Goal: Task Accomplishment & Management: Manage account settings

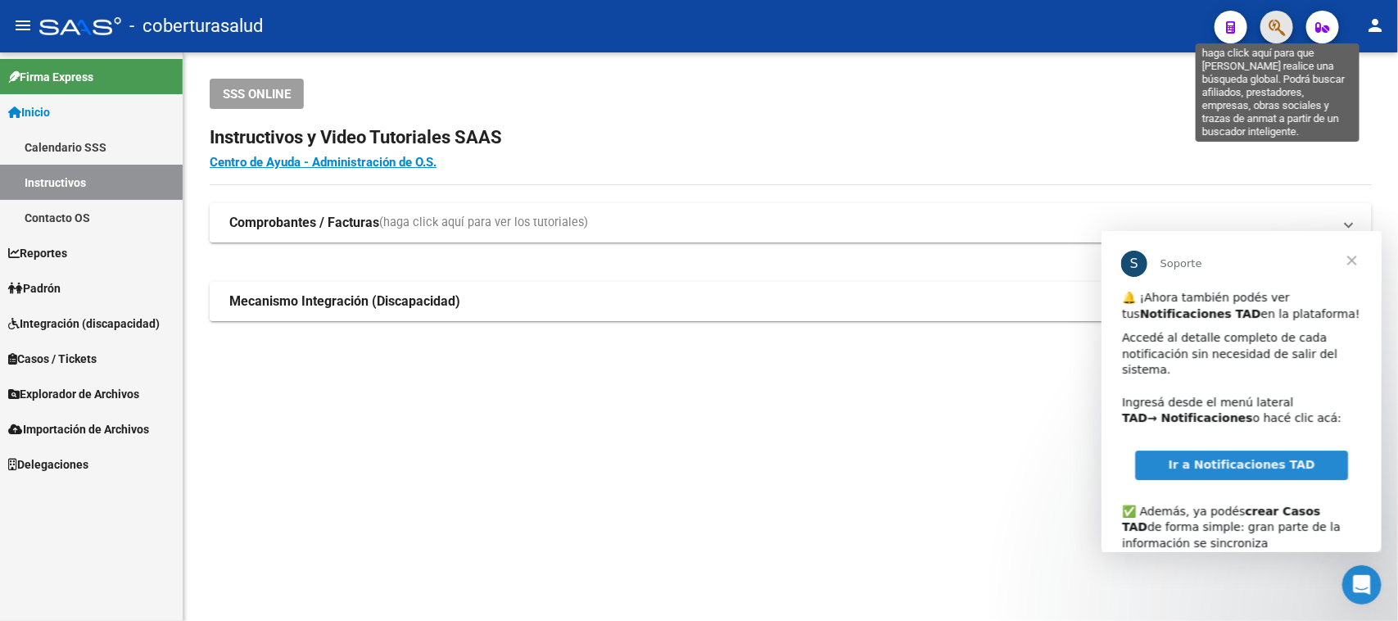
click at [1275, 25] on icon "button" at bounding box center [1276, 27] width 16 height 19
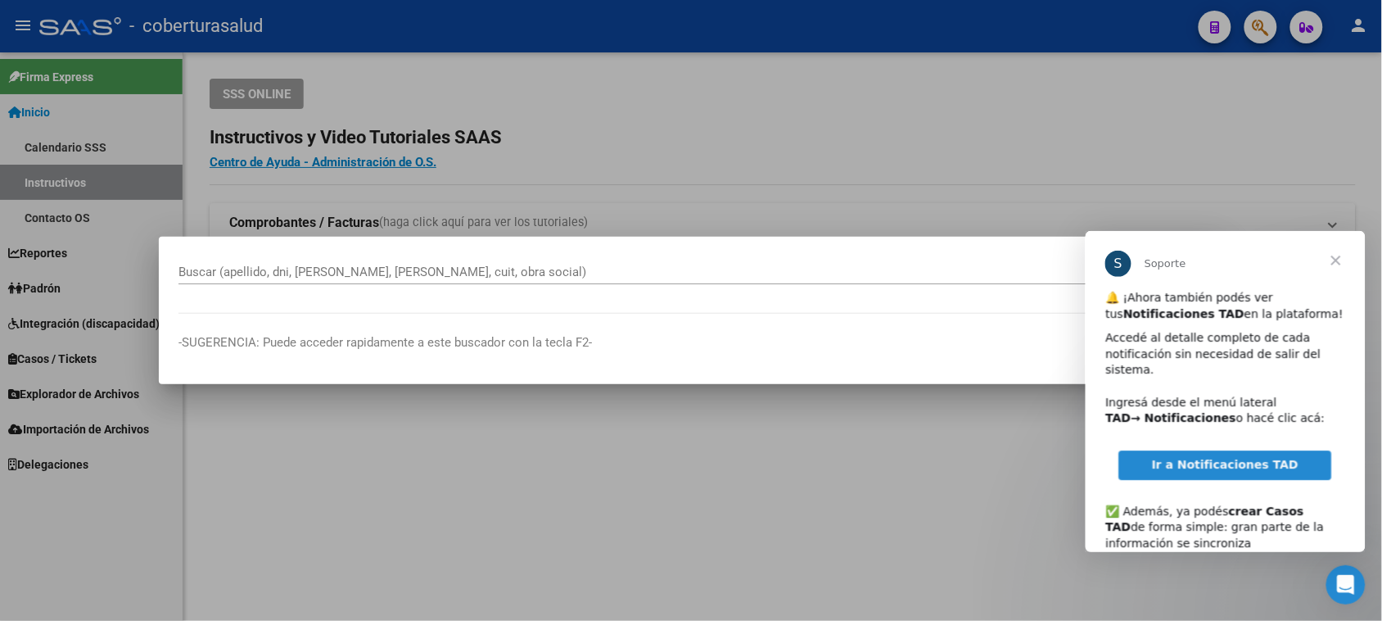
click at [1333, 255] on span "Cerrar" at bounding box center [1335, 259] width 59 height 59
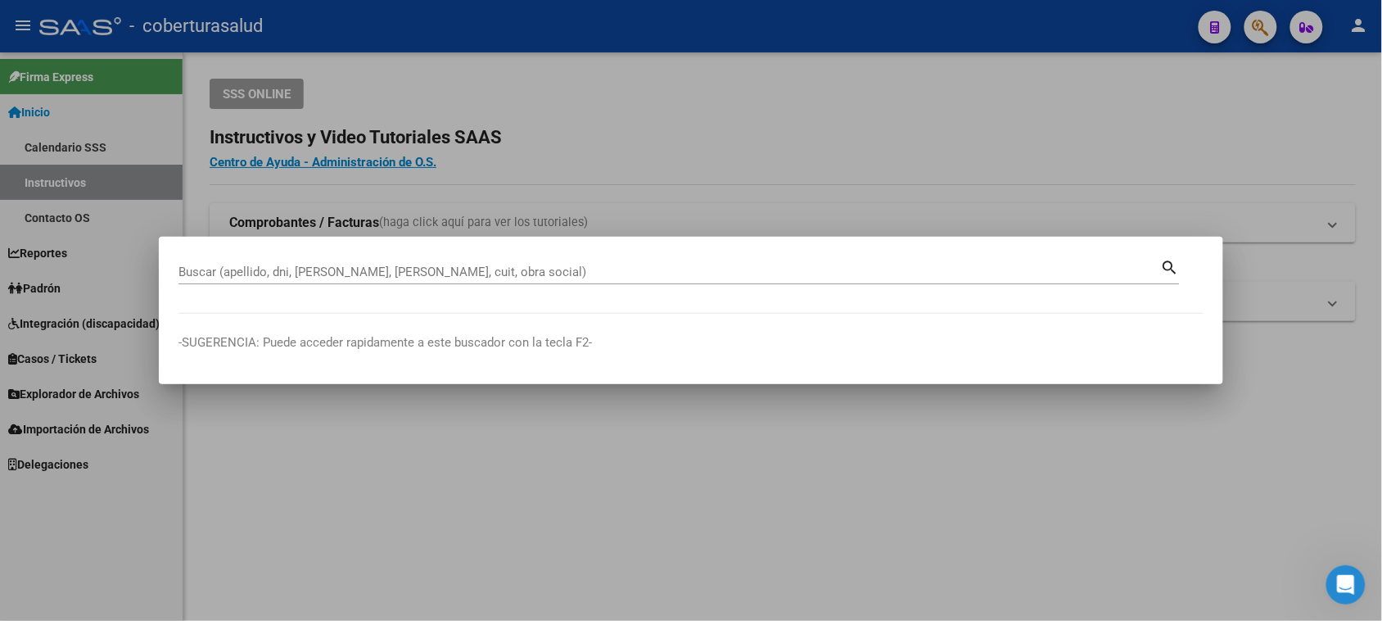
click at [214, 301] on mat-dialog-content "Buscar (apellido, dni, [PERSON_NAME], nro traspaso, cuit, obra social) search" at bounding box center [691, 284] width 1065 height 57
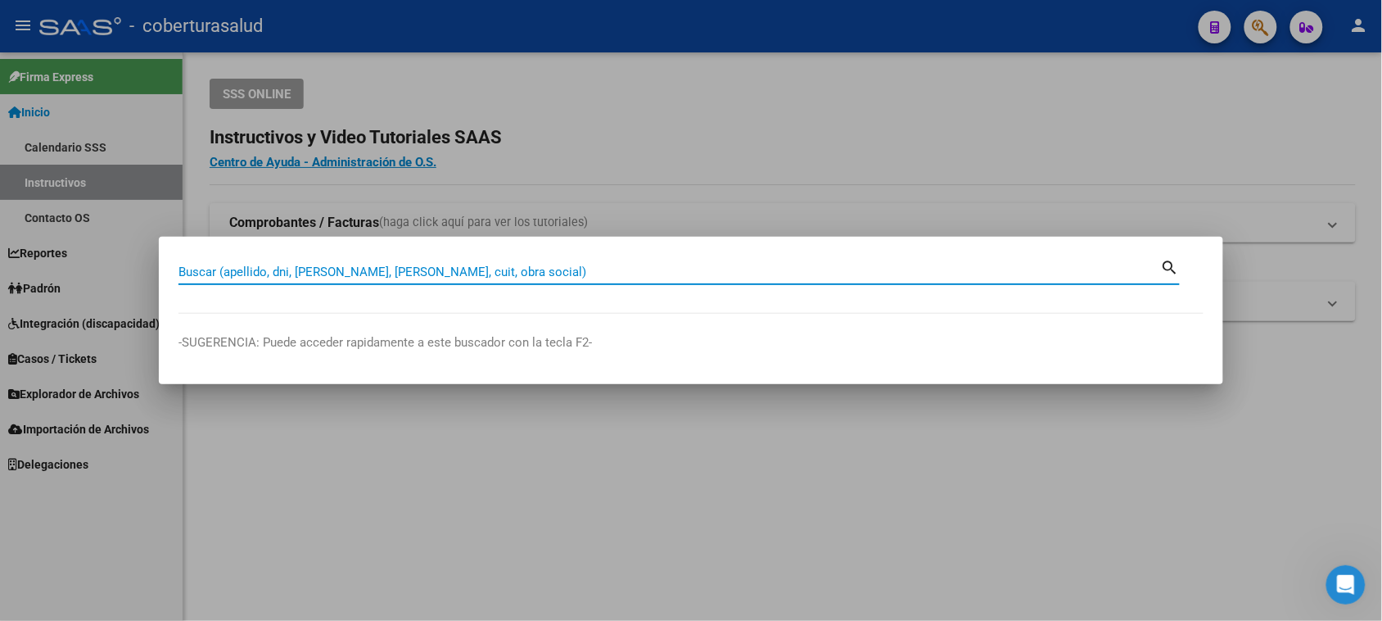
click at [215, 272] on input "Buscar (apellido, dni, [PERSON_NAME], [PERSON_NAME], cuit, obra social)" at bounding box center [670, 271] width 983 height 15
click at [273, 275] on input "Buscar (apellido, dni, [PERSON_NAME], [PERSON_NAME], cuit, obra social)" at bounding box center [670, 271] width 983 height 15
paste input "42583021"
type input "42583021"
click at [1165, 264] on mat-icon "search" at bounding box center [1170, 266] width 19 height 20
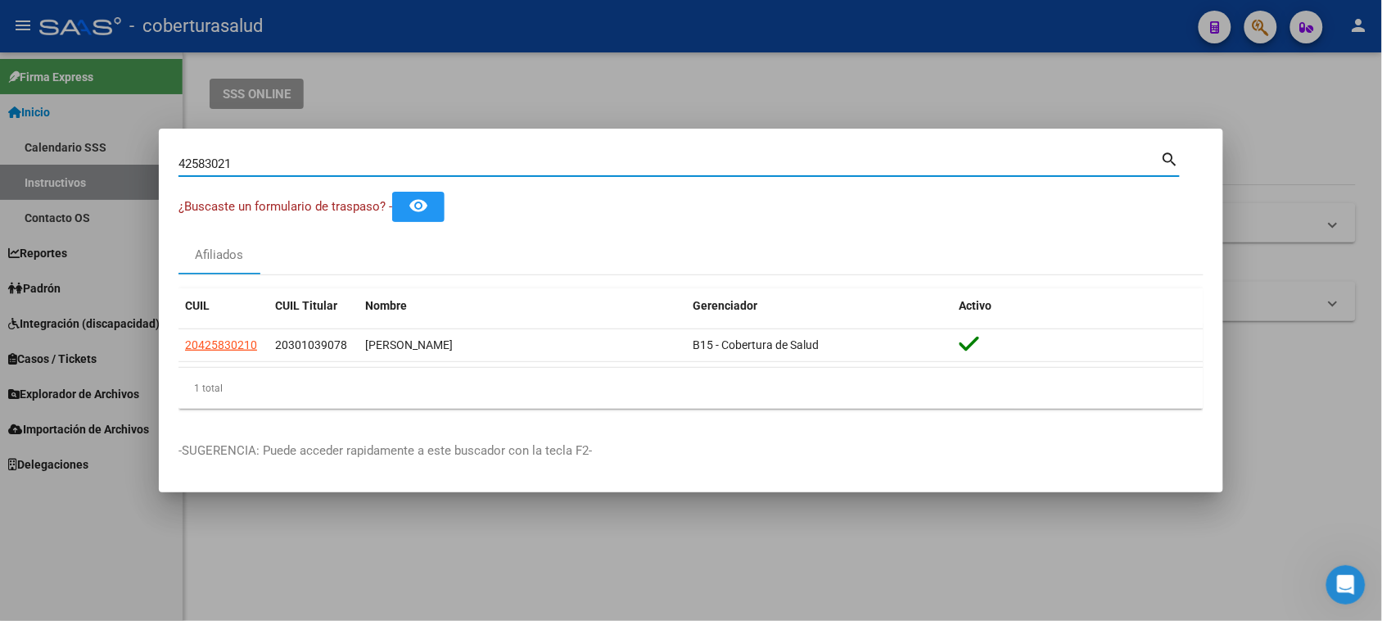
click at [602, 91] on div at bounding box center [691, 310] width 1382 height 621
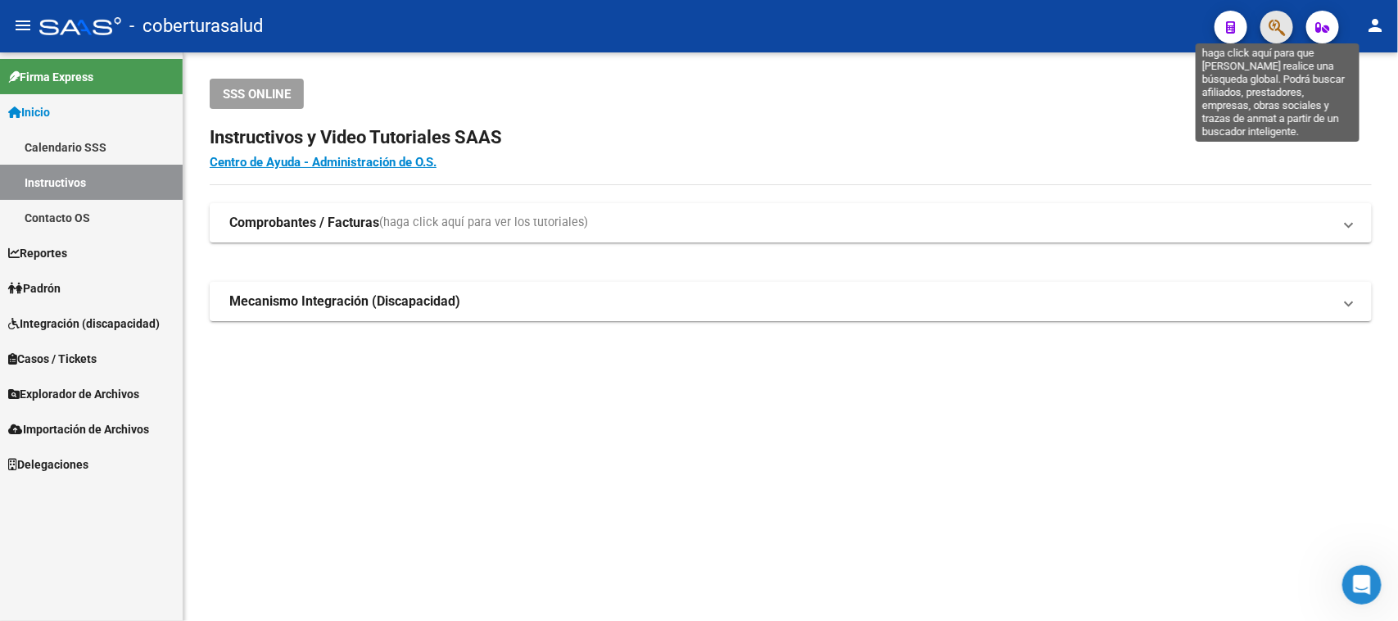
click at [1269, 31] on icon "button" at bounding box center [1276, 27] width 16 height 19
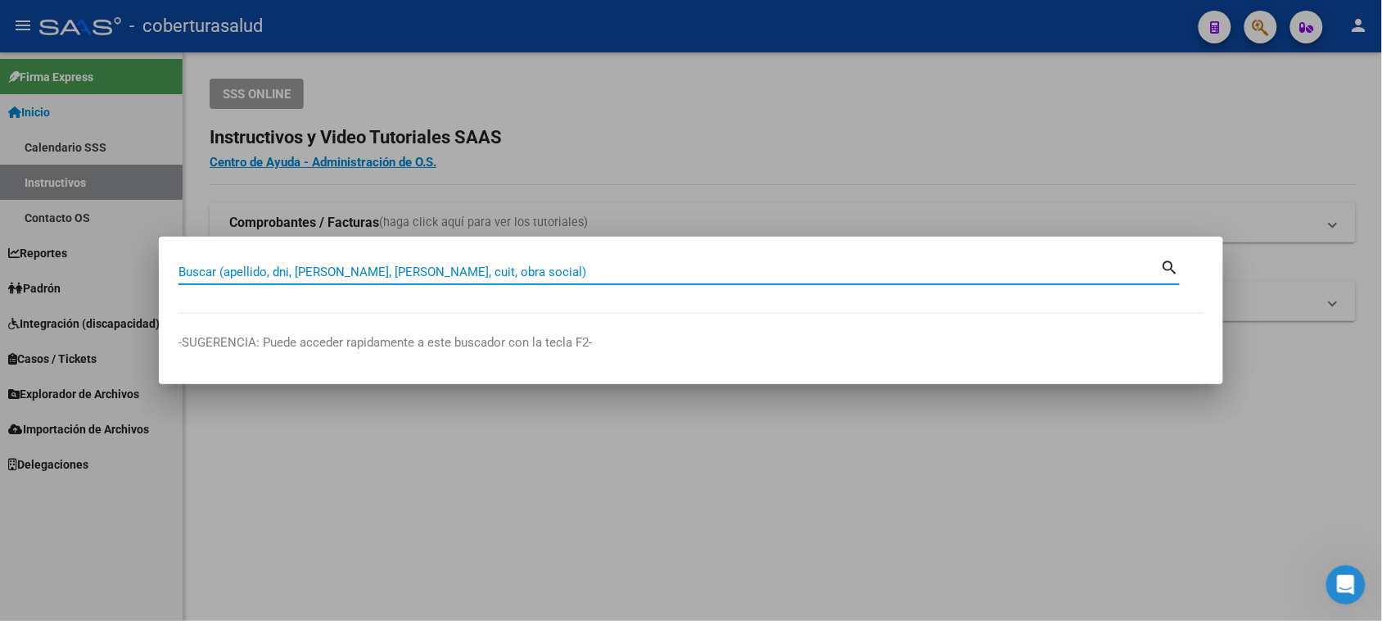
click at [280, 269] on input "Buscar (apellido, dni, [PERSON_NAME], [PERSON_NAME], cuit, obra social)" at bounding box center [670, 271] width 983 height 15
paste input "43566395"
type input "43566395"
click at [1169, 267] on mat-icon "search" at bounding box center [1170, 266] width 19 height 20
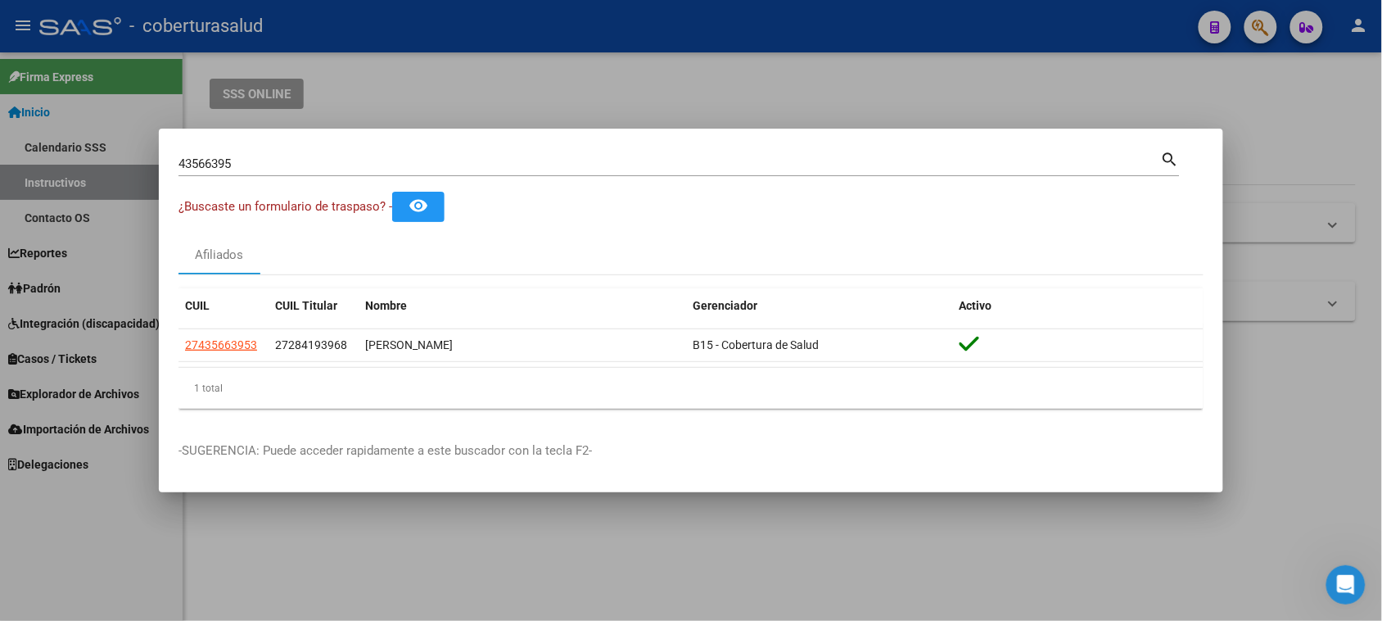
click at [805, 83] on div at bounding box center [691, 310] width 1382 height 621
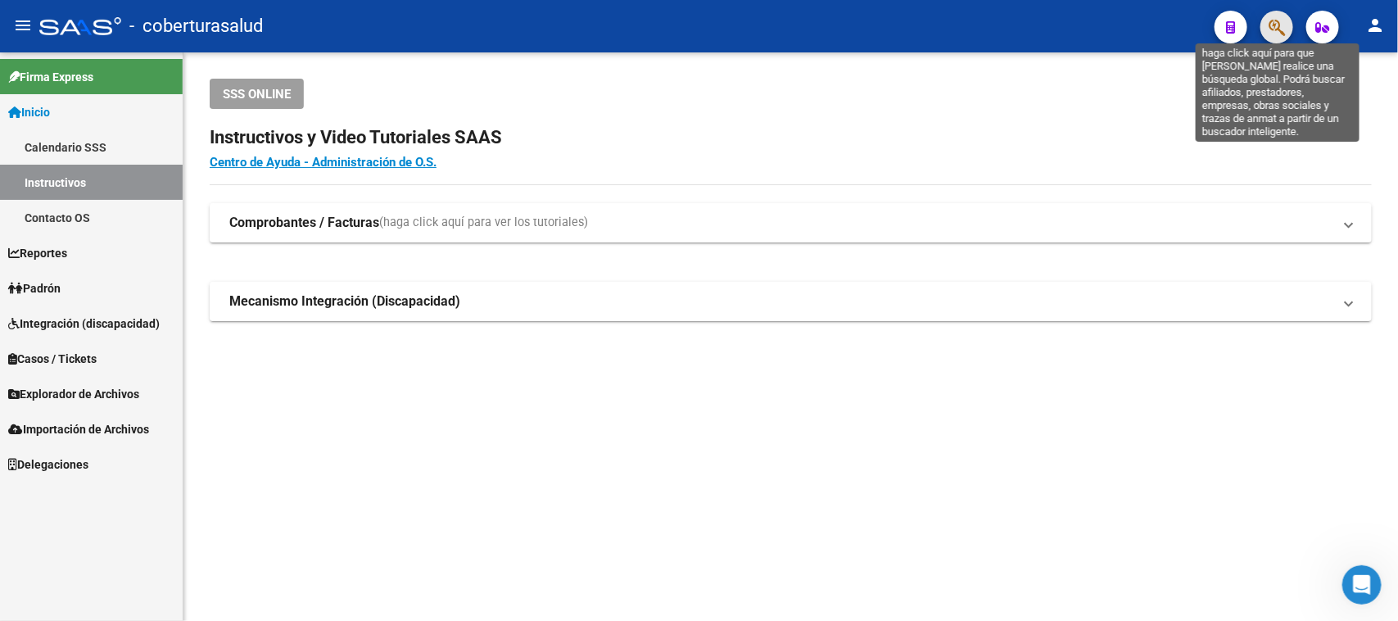
click at [1275, 25] on icon "button" at bounding box center [1276, 27] width 16 height 19
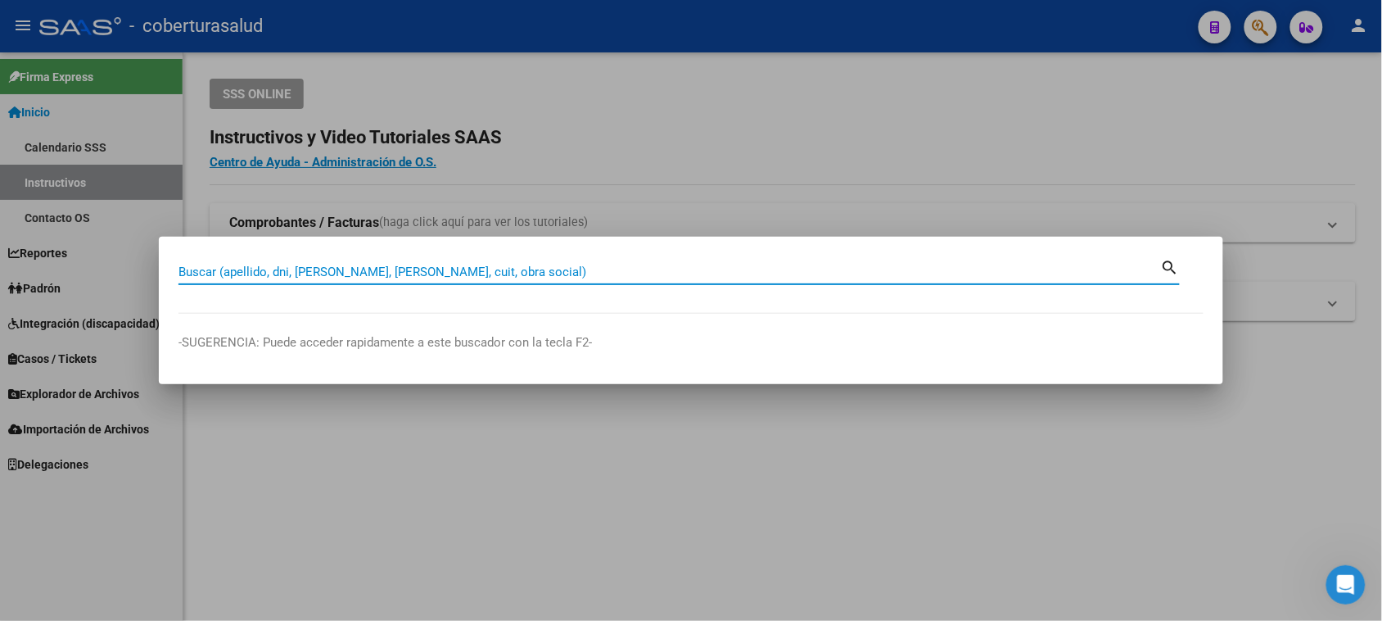
click at [438, 275] on input "Buscar (apellido, dni, [PERSON_NAME], [PERSON_NAME], cuit, obra social)" at bounding box center [670, 271] width 983 height 15
paste input "43640362"
type input "43640362"
click at [1168, 260] on mat-icon "search" at bounding box center [1170, 266] width 19 height 20
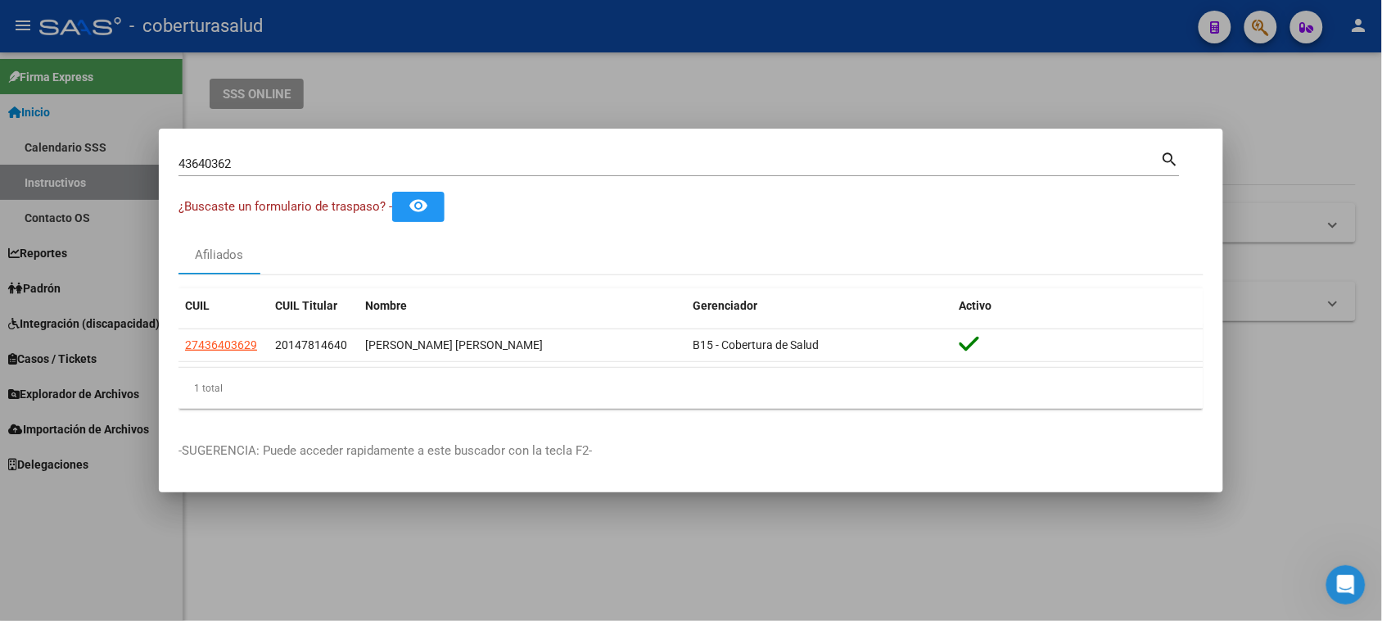
click at [852, 95] on div at bounding box center [691, 310] width 1382 height 621
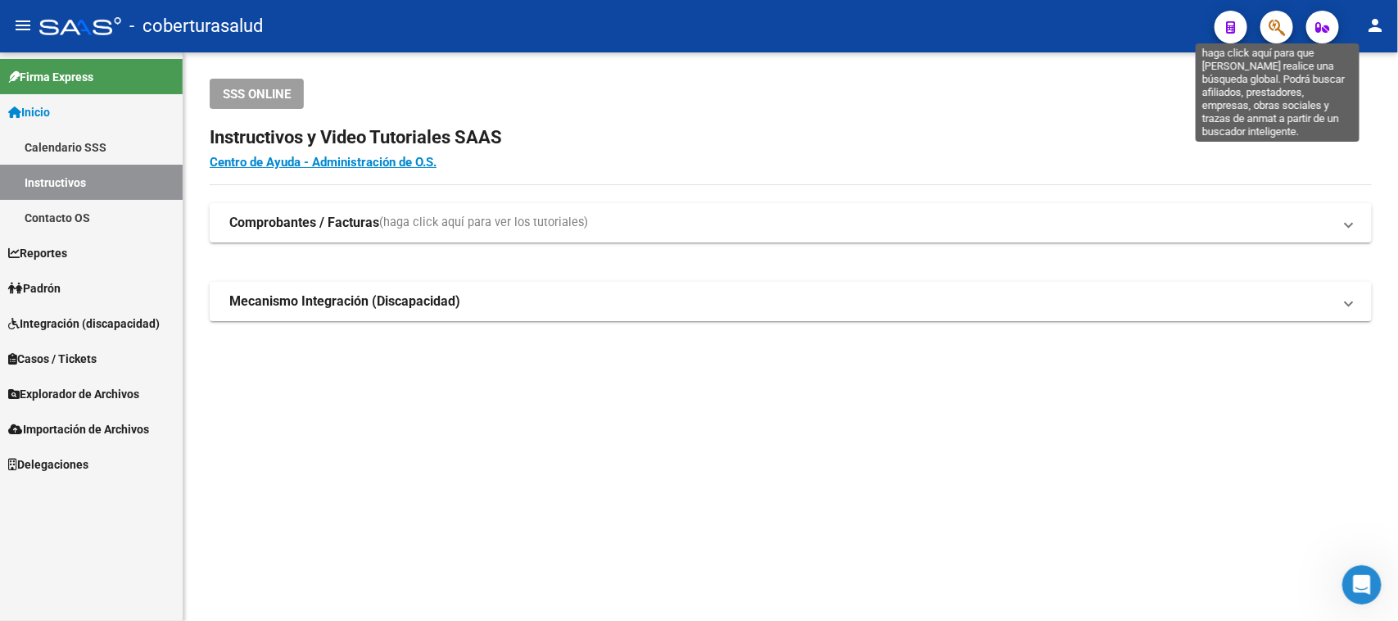
click at [1283, 22] on icon "button" at bounding box center [1276, 27] width 16 height 19
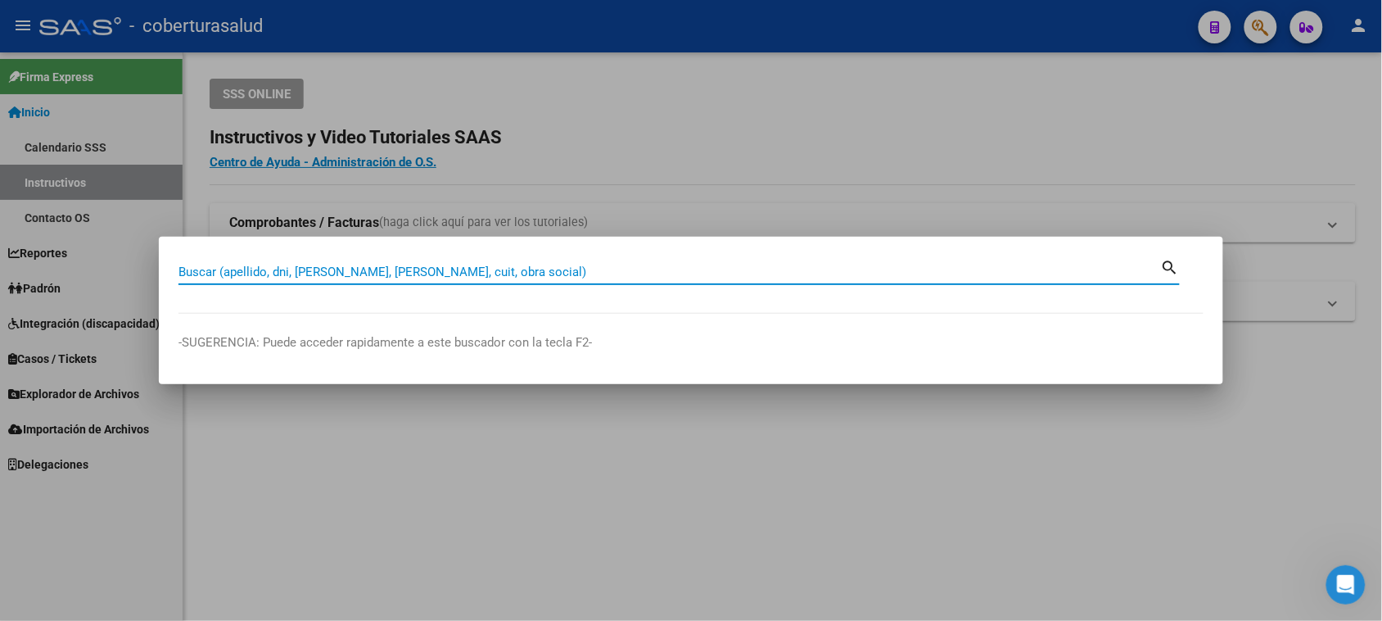
click at [219, 277] on input "Buscar (apellido, dni, [PERSON_NAME], [PERSON_NAME], cuit, obra social)" at bounding box center [670, 271] width 983 height 15
paste input "20147814640"
type input "20147814640"
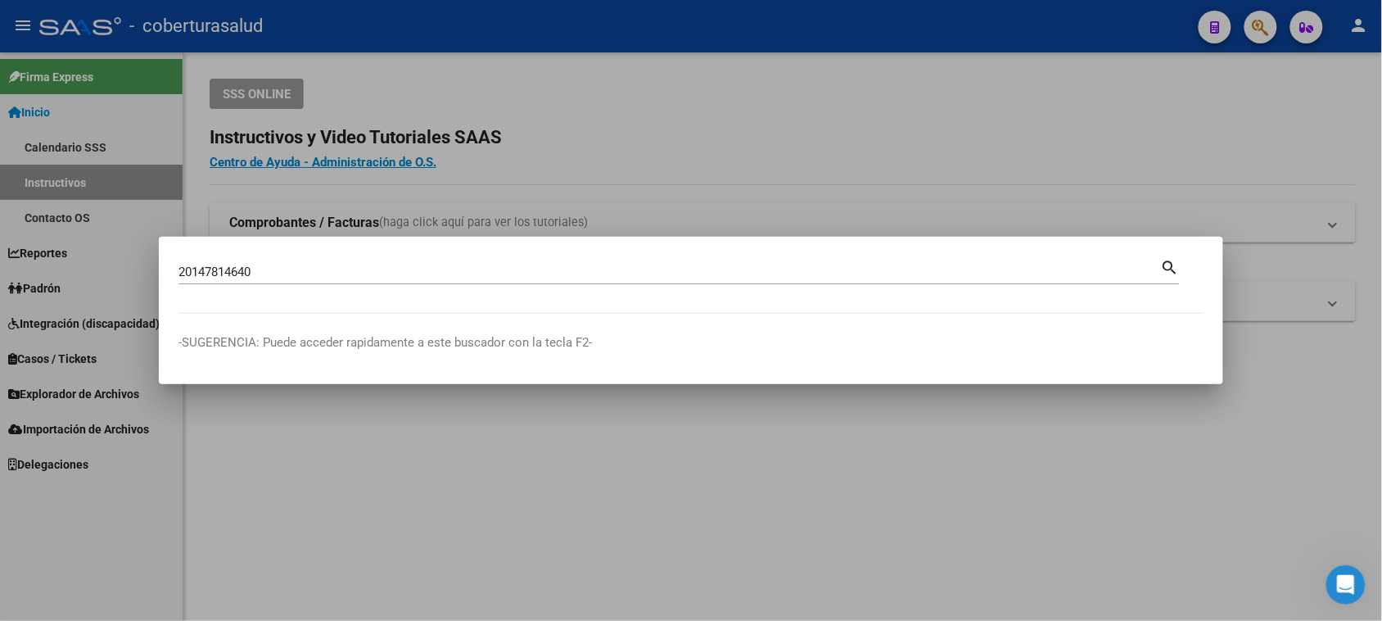
click at [1168, 260] on mat-icon "search" at bounding box center [1170, 266] width 19 height 20
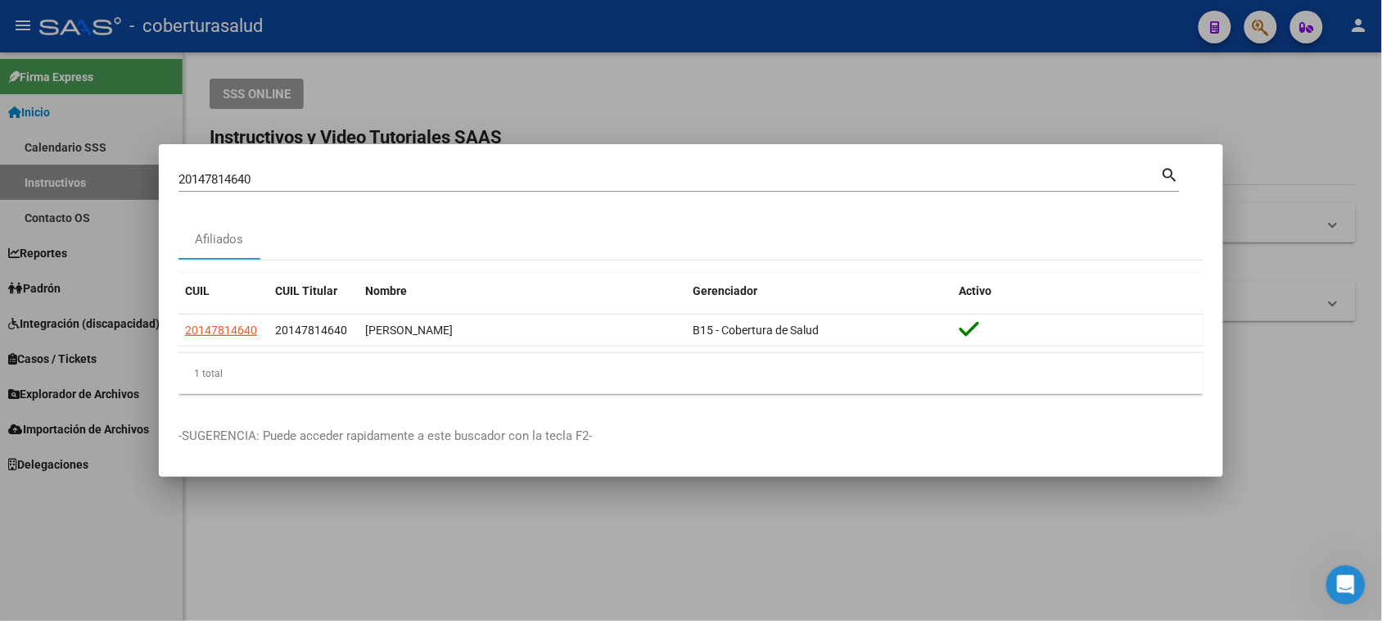
click at [1169, 178] on mat-icon "search" at bounding box center [1170, 174] width 19 height 20
click at [1164, 172] on mat-icon "search" at bounding box center [1170, 174] width 19 height 20
click at [1161, 173] on mat-icon "search" at bounding box center [1170, 174] width 19 height 20
click at [1218, 104] on div at bounding box center [691, 310] width 1382 height 621
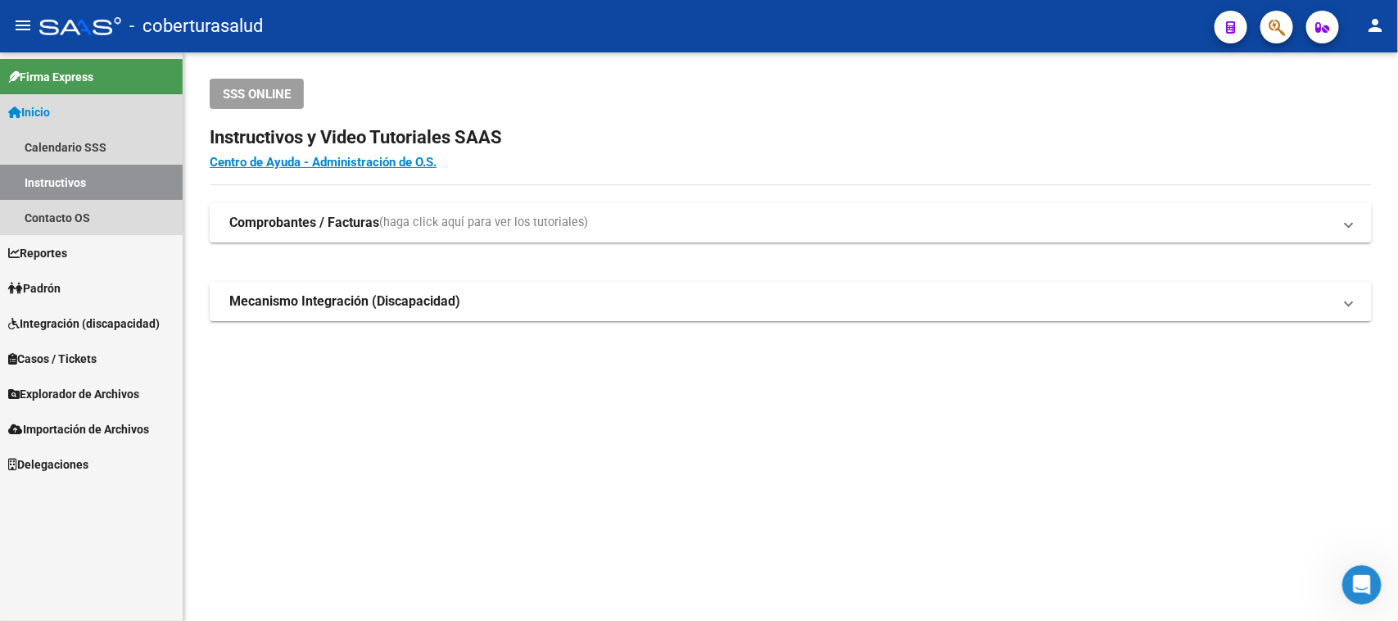
click at [104, 107] on link "Inicio" at bounding box center [91, 111] width 183 height 35
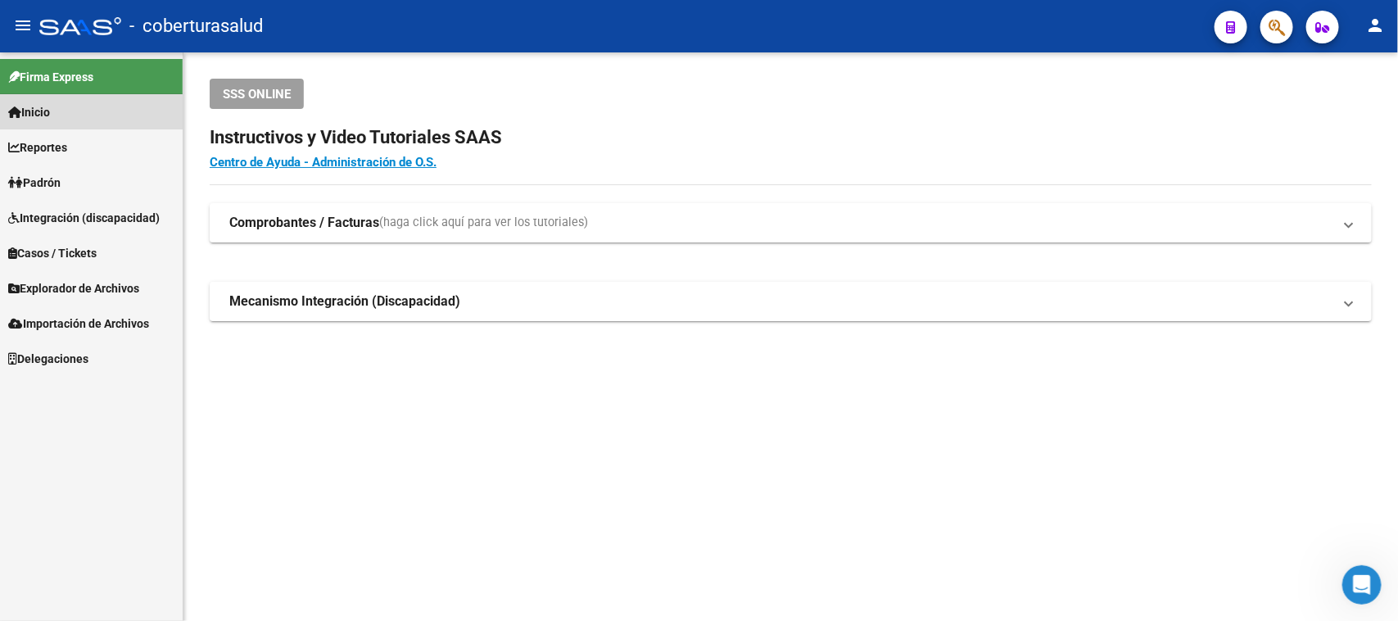
click at [104, 107] on link "Inicio" at bounding box center [91, 111] width 183 height 35
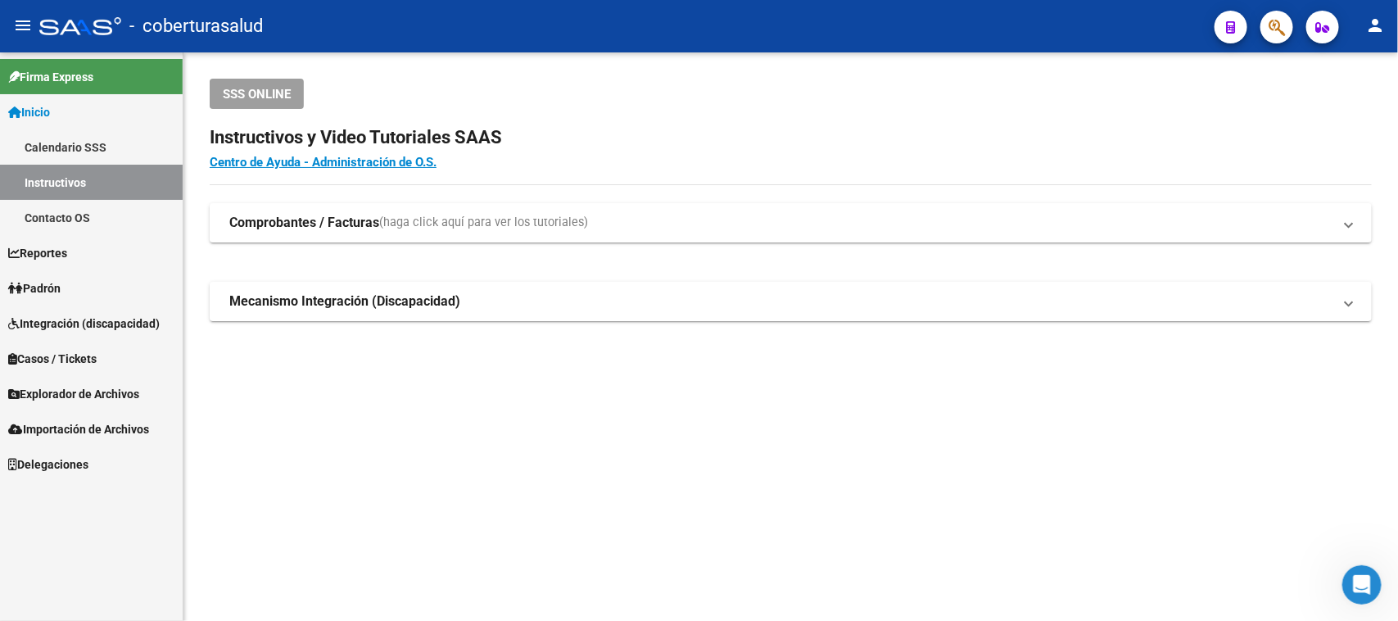
click at [1110, 136] on h2 "Instructivos y Video Tutoriales SAAS" at bounding box center [791, 137] width 1162 height 31
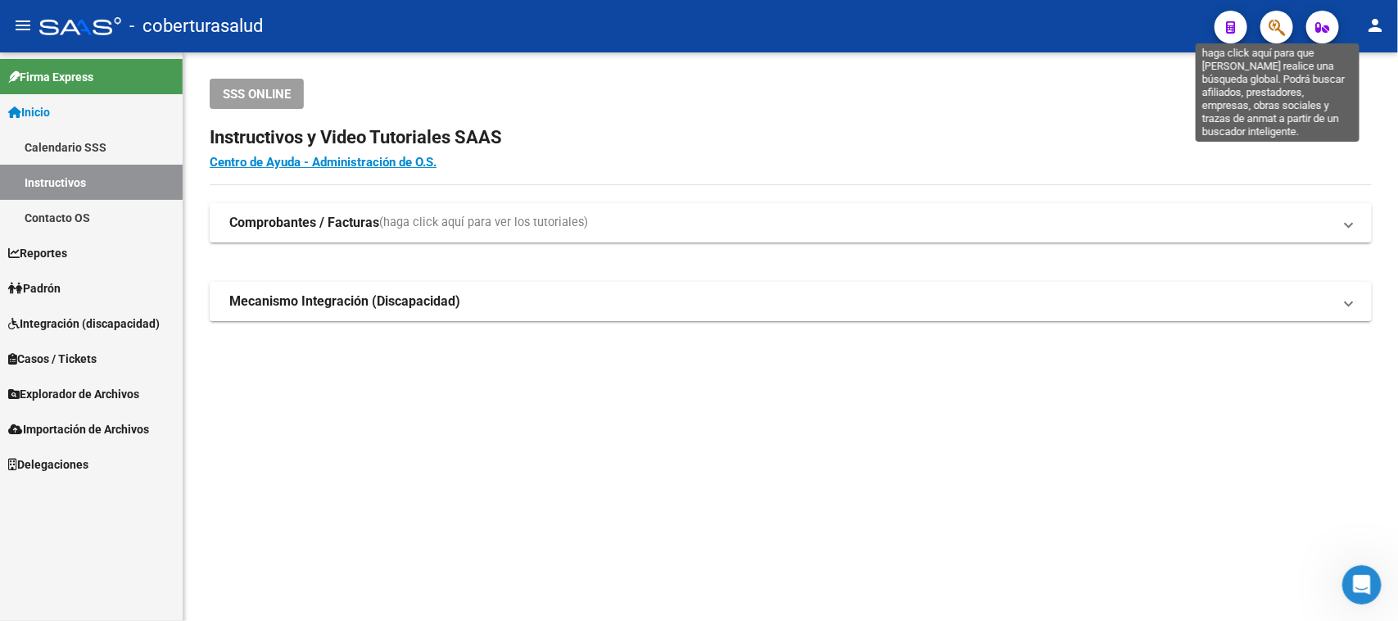
click at [1284, 25] on icon "button" at bounding box center [1276, 27] width 16 height 19
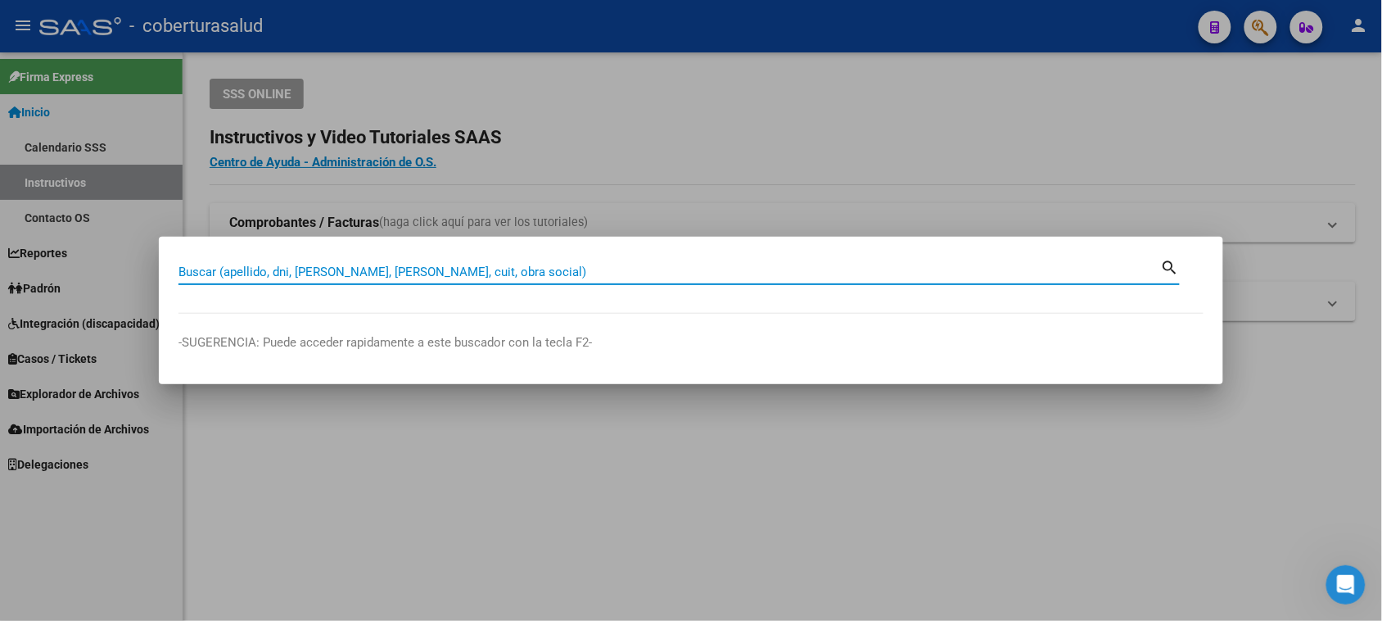
click at [292, 276] on input "Buscar (apellido, dni, [PERSON_NAME], [PERSON_NAME], cuit, obra social)" at bounding box center [670, 271] width 983 height 15
paste input "20144803826"
type input "20144803826"
click at [1164, 264] on mat-icon "search" at bounding box center [1170, 266] width 19 height 20
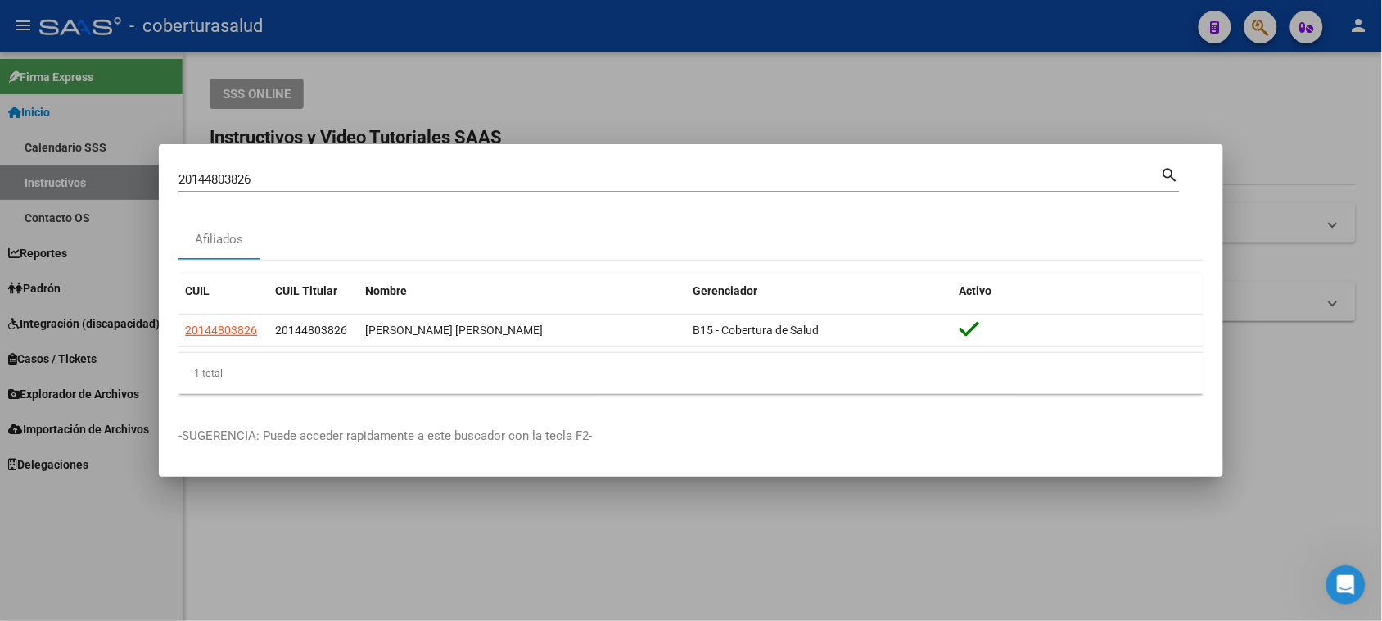
click at [1164, 165] on mat-icon "search" at bounding box center [1170, 174] width 19 height 20
click at [972, 95] on div at bounding box center [691, 310] width 1382 height 621
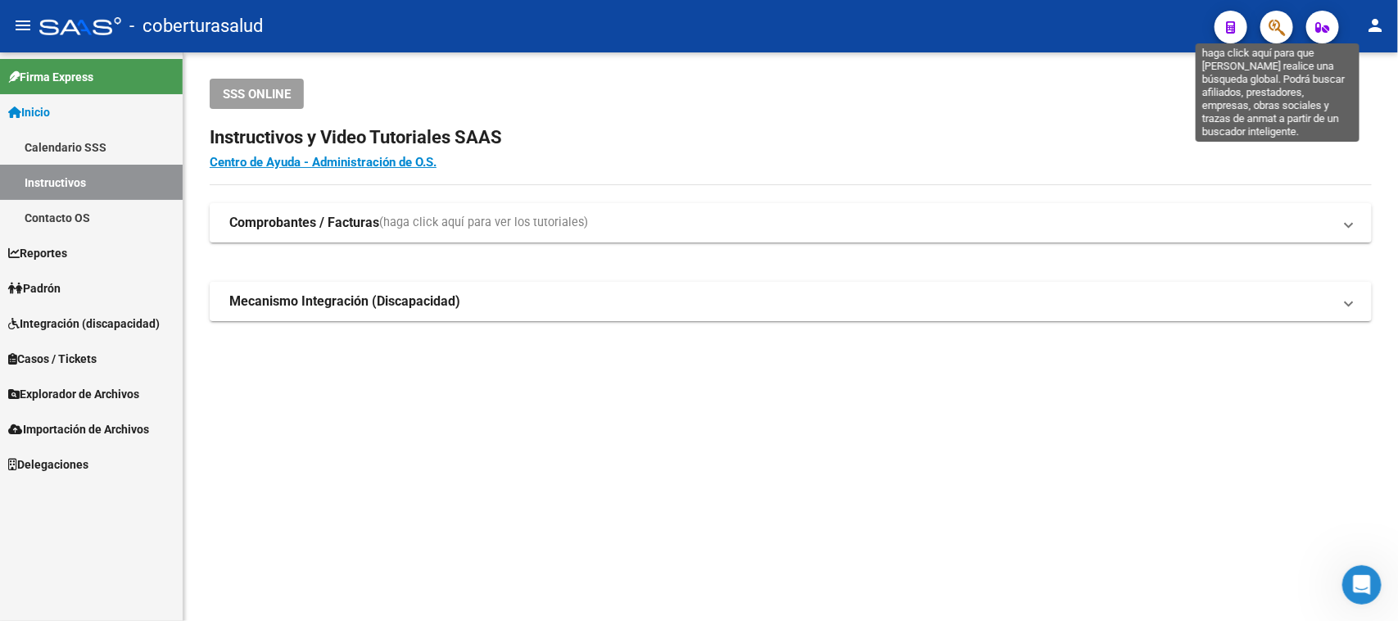
click at [1274, 34] on icon "button" at bounding box center [1276, 27] width 16 height 19
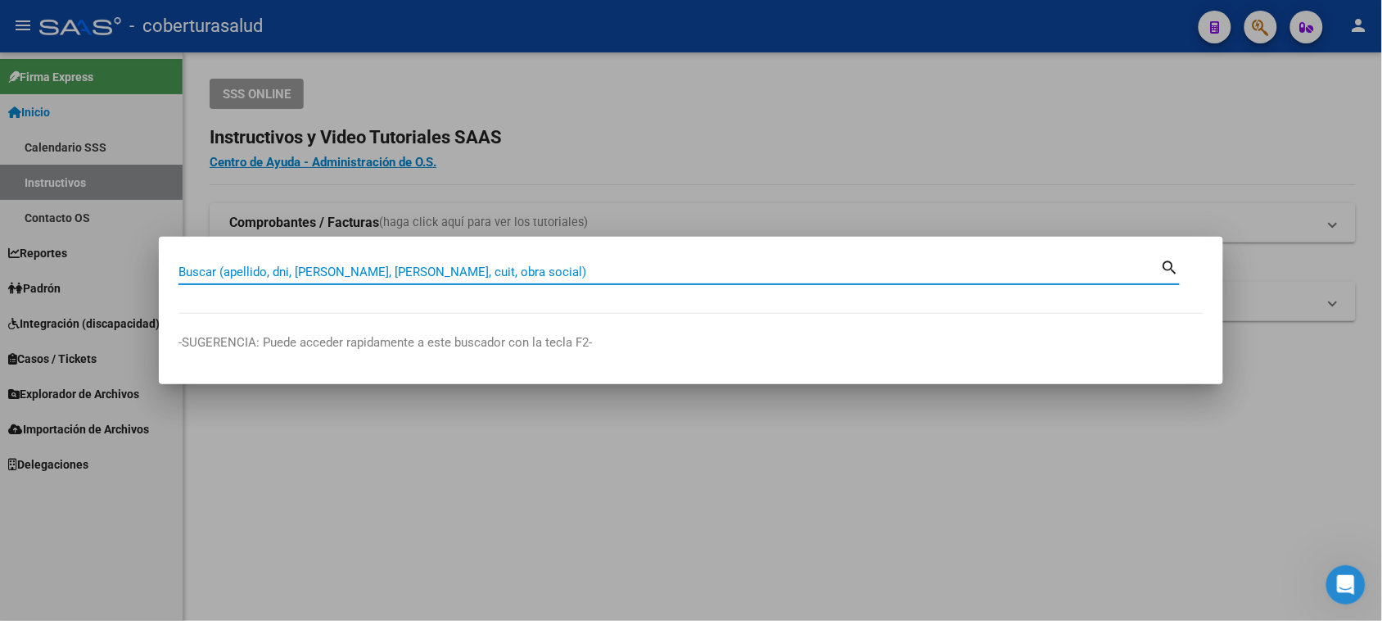
click at [264, 274] on input "Buscar (apellido, dni, [PERSON_NAME], [PERSON_NAME], cuit, obra social)" at bounding box center [670, 271] width 983 height 15
paste input "27436494764"
type input "27436494764"
click at [1173, 266] on mat-icon "search" at bounding box center [1170, 266] width 19 height 20
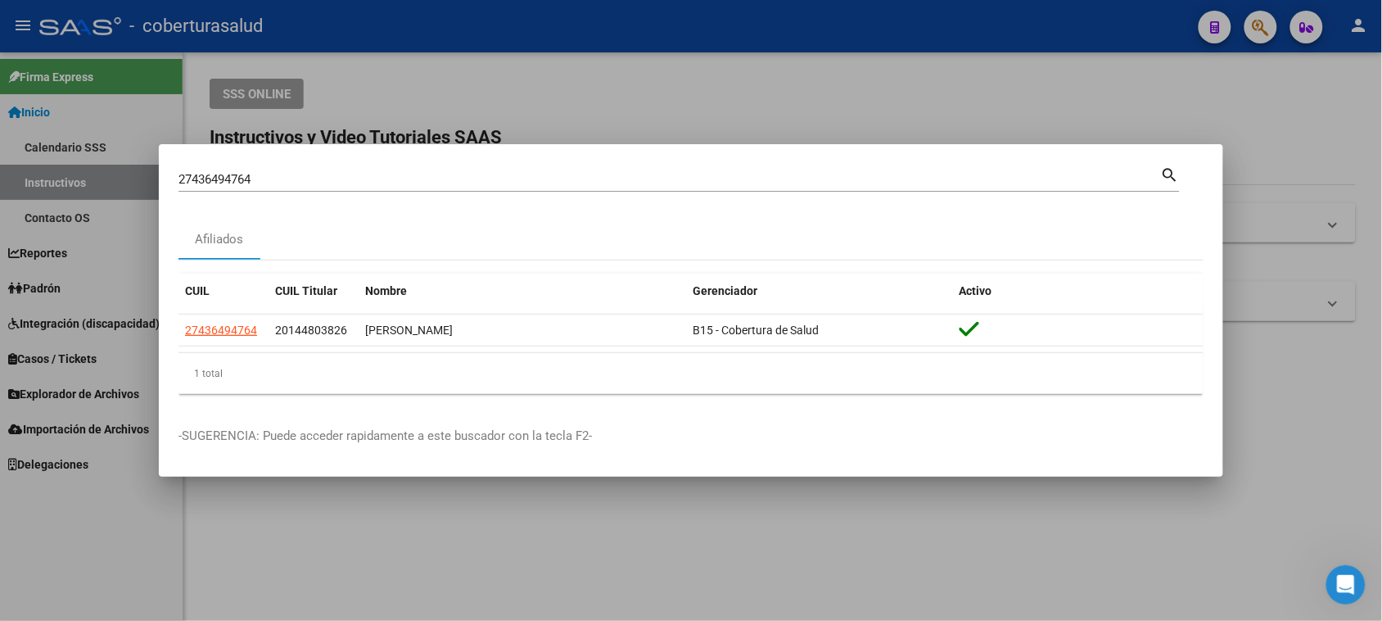
click at [689, 86] on div at bounding box center [691, 310] width 1382 height 621
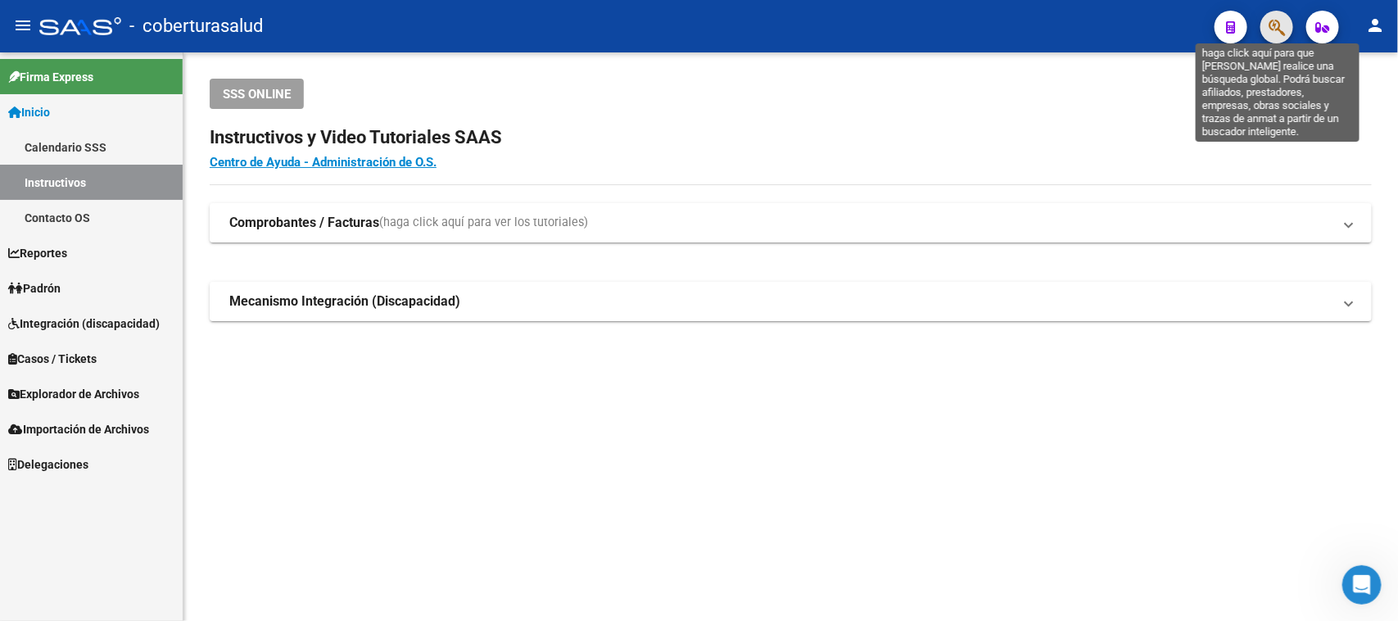
click at [1278, 37] on icon "button" at bounding box center [1276, 27] width 16 height 19
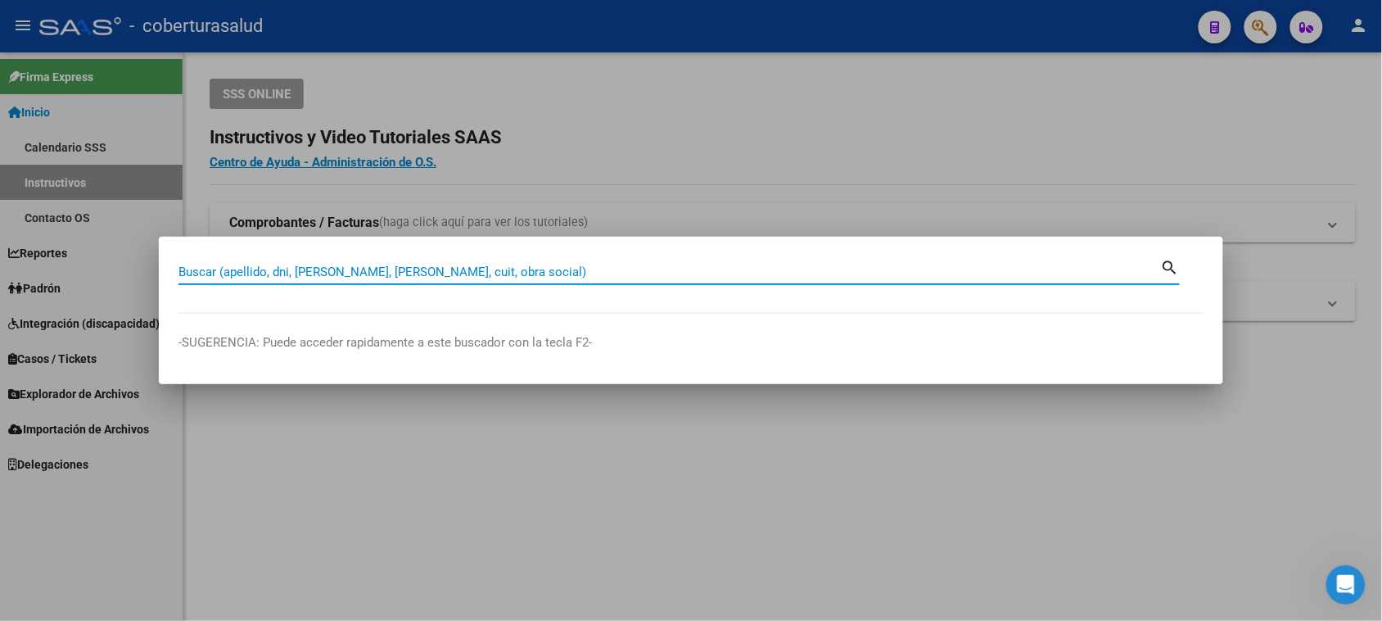
click at [334, 273] on input "Buscar (apellido, dni, [PERSON_NAME], [PERSON_NAME], cuit, obra social)" at bounding box center [670, 271] width 983 height 15
paste input "27436403629"
type input "27436403629"
click at [1171, 267] on mat-icon "search" at bounding box center [1170, 266] width 19 height 20
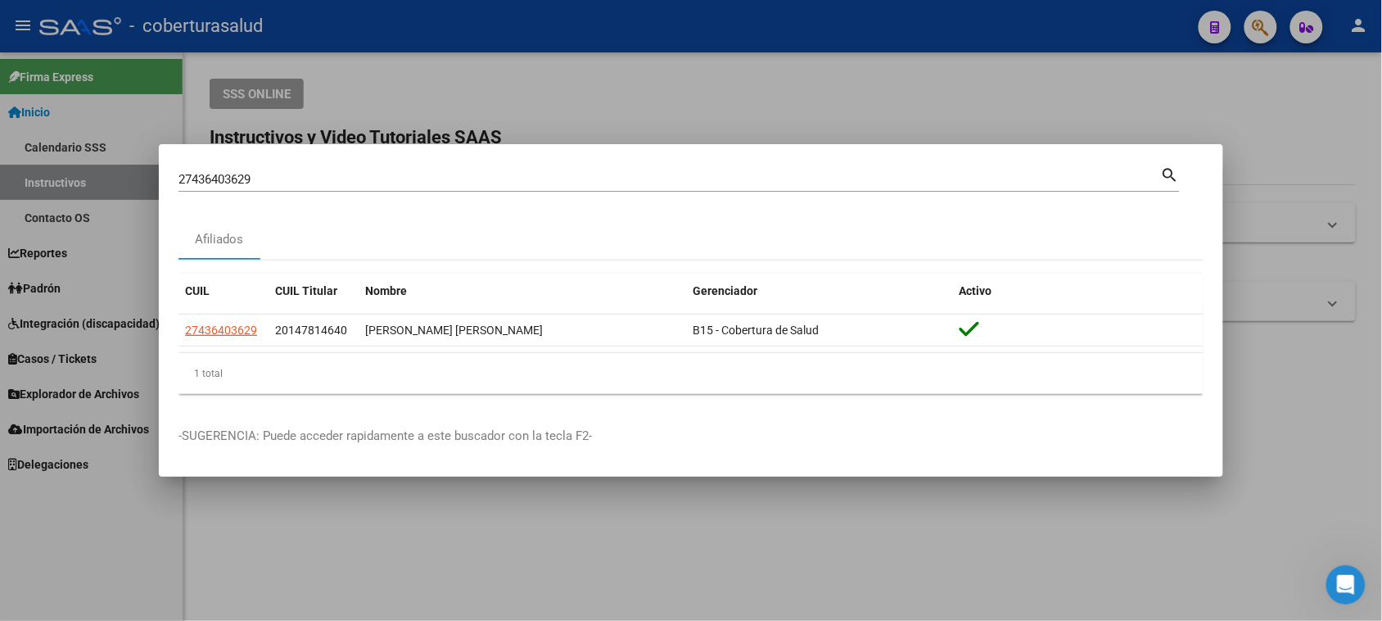
click at [877, 97] on div at bounding box center [691, 310] width 1382 height 621
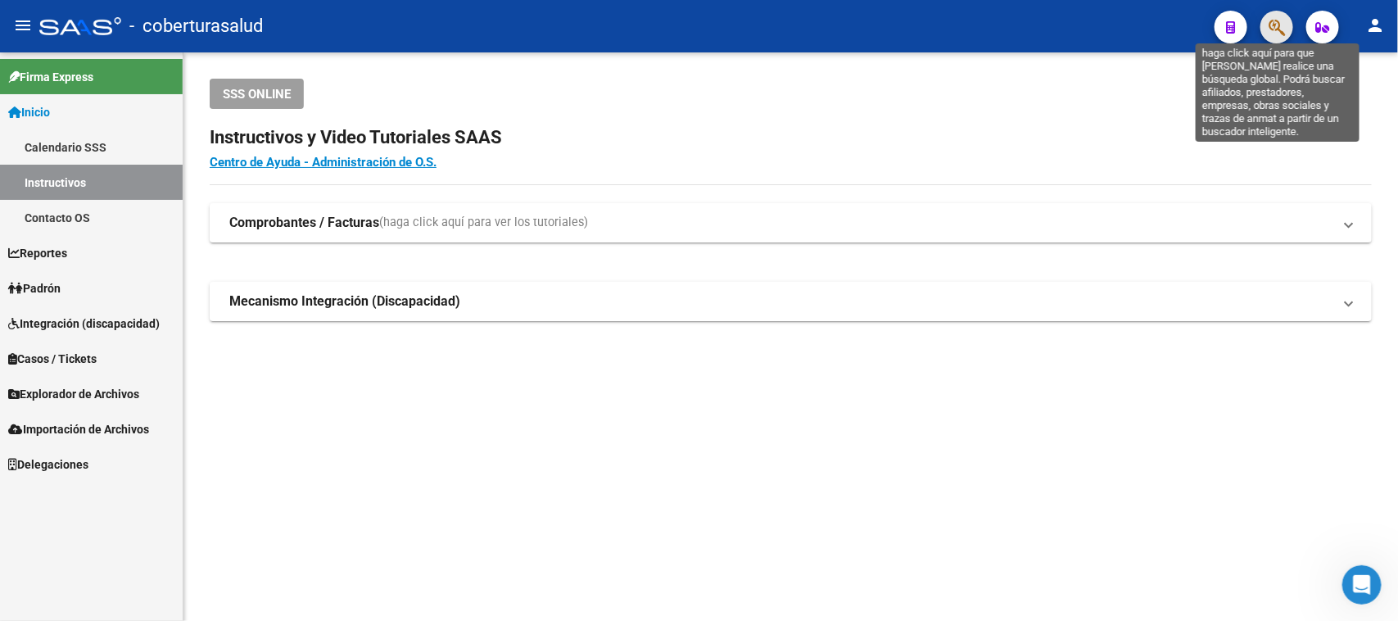
click at [1276, 18] on icon "button" at bounding box center [1276, 27] width 16 height 19
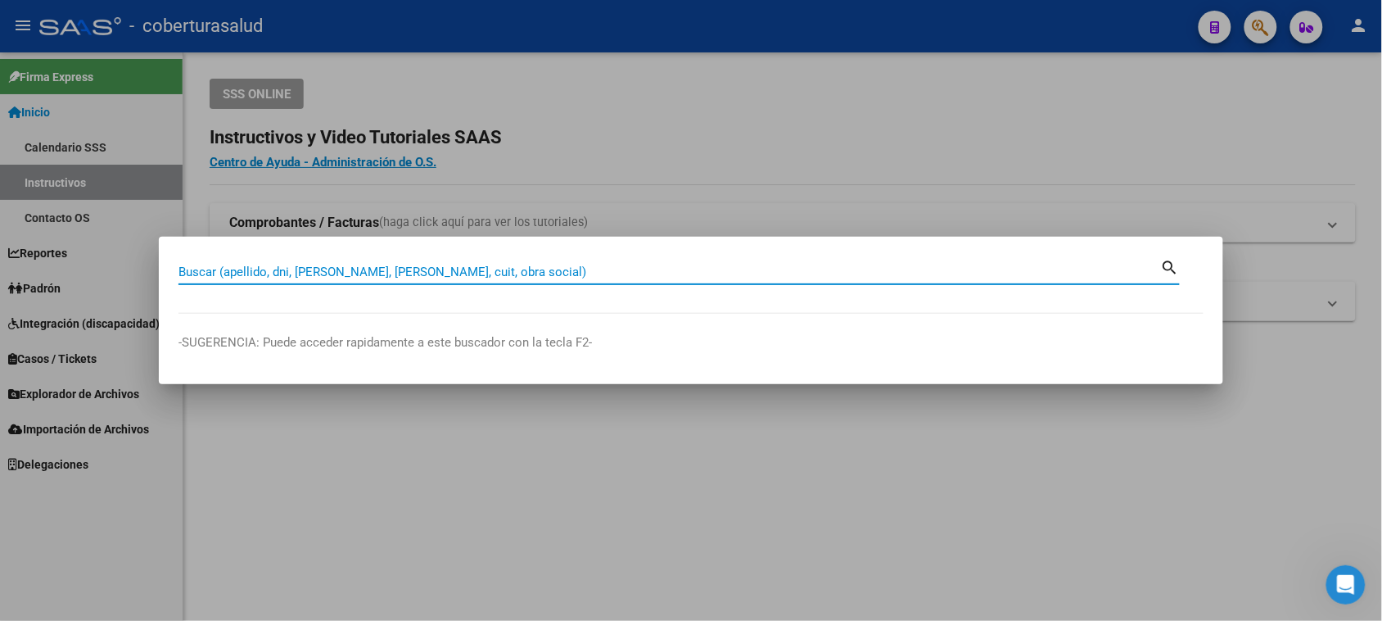
click at [288, 275] on input "Buscar (apellido, dni, [PERSON_NAME], [PERSON_NAME], cuit, obra social)" at bounding box center [670, 271] width 983 height 15
paste input "27437068459"
type input "27437068459"
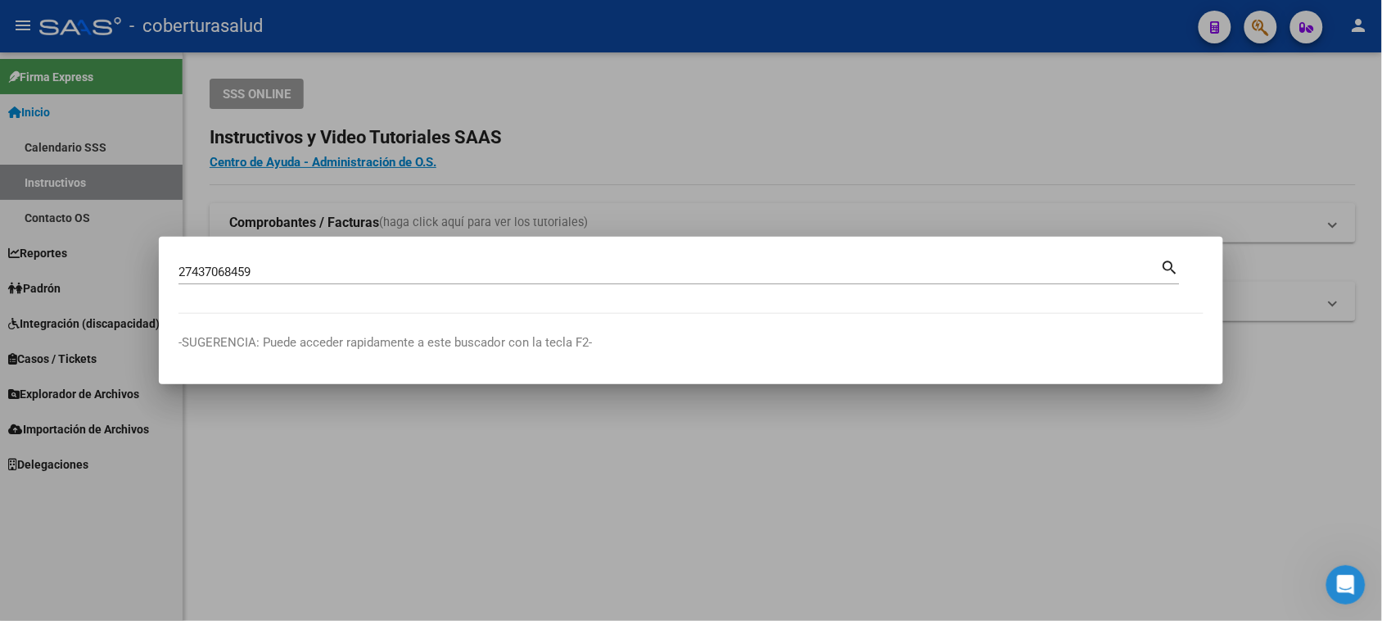
click at [1169, 263] on mat-icon "search" at bounding box center [1170, 266] width 19 height 20
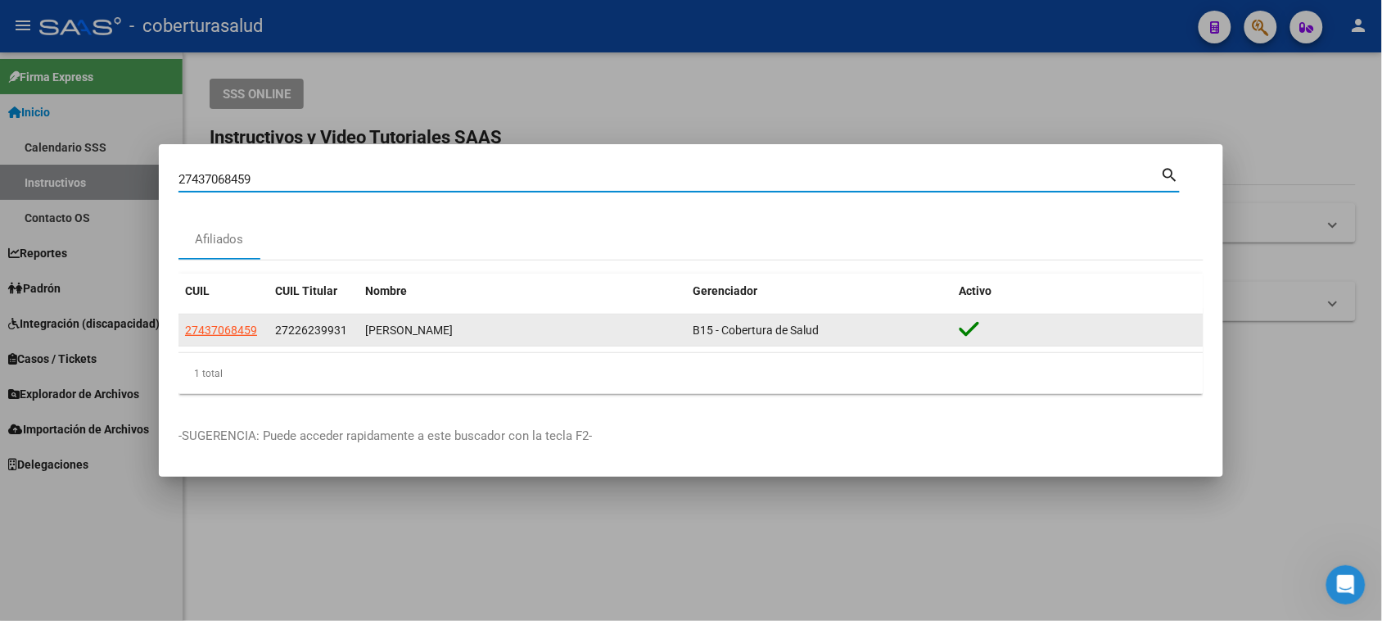
click at [971, 329] on icon at bounding box center [970, 329] width 20 height 23
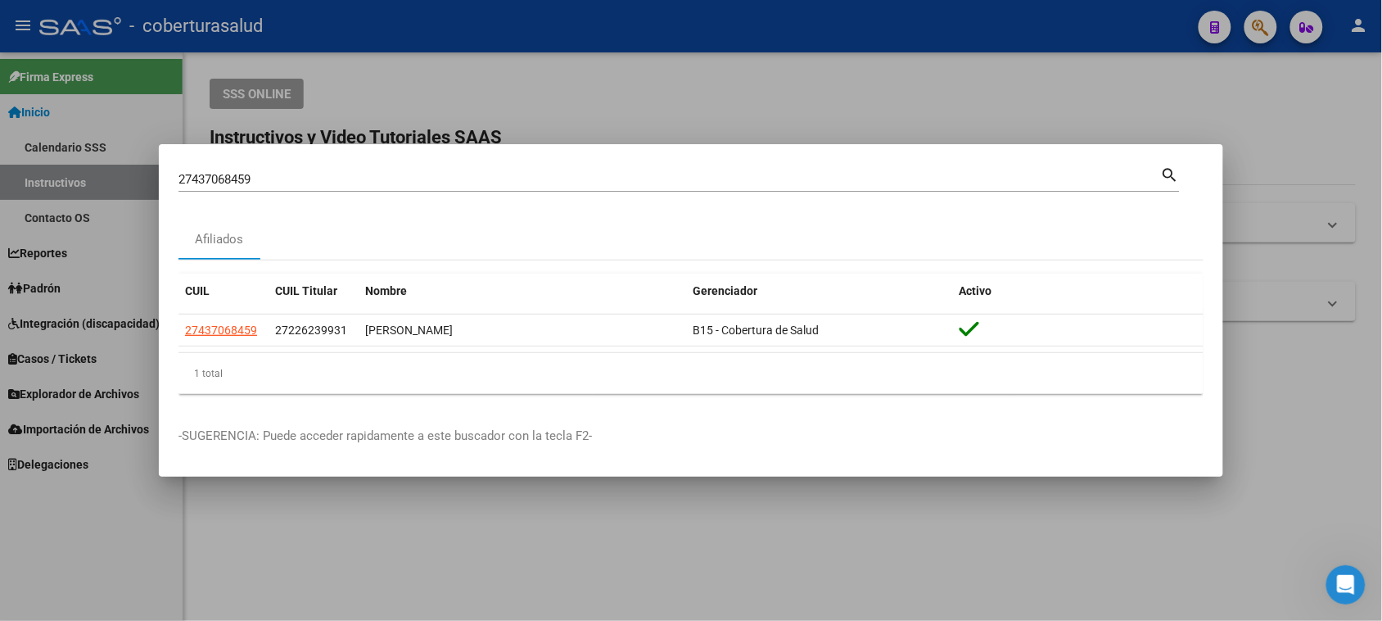
click at [755, 92] on div at bounding box center [691, 310] width 1382 height 621
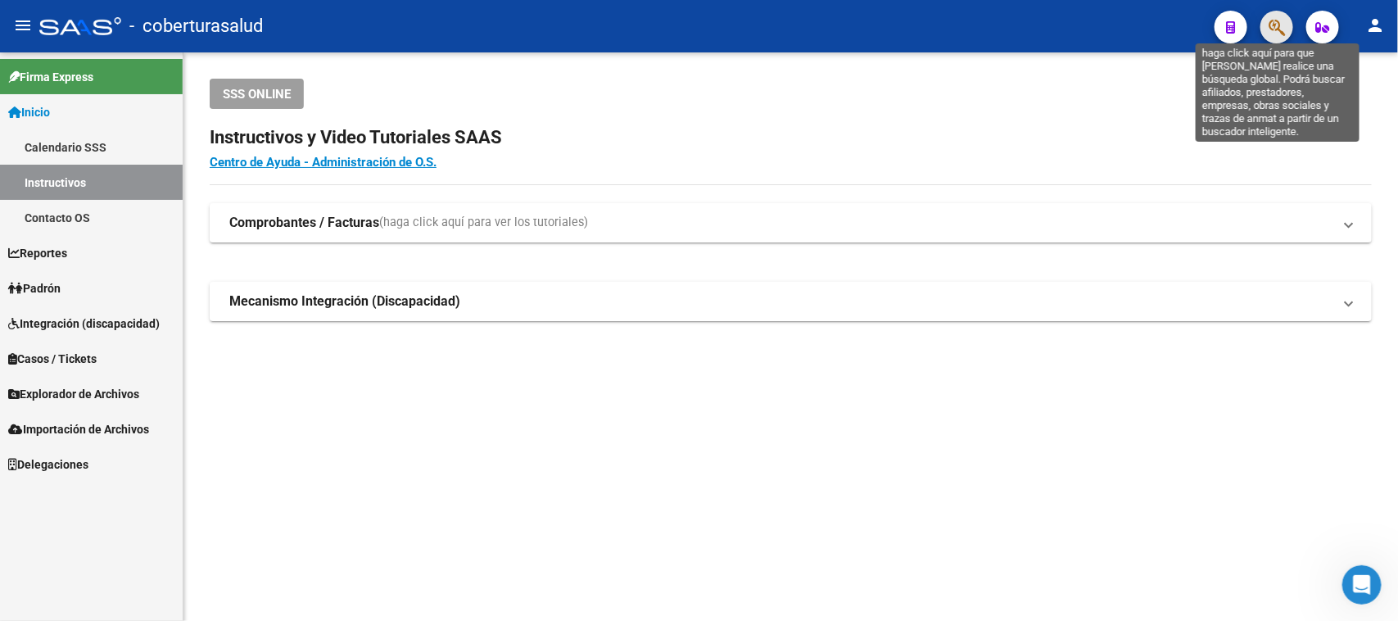
click at [1279, 33] on icon "button" at bounding box center [1276, 27] width 16 height 19
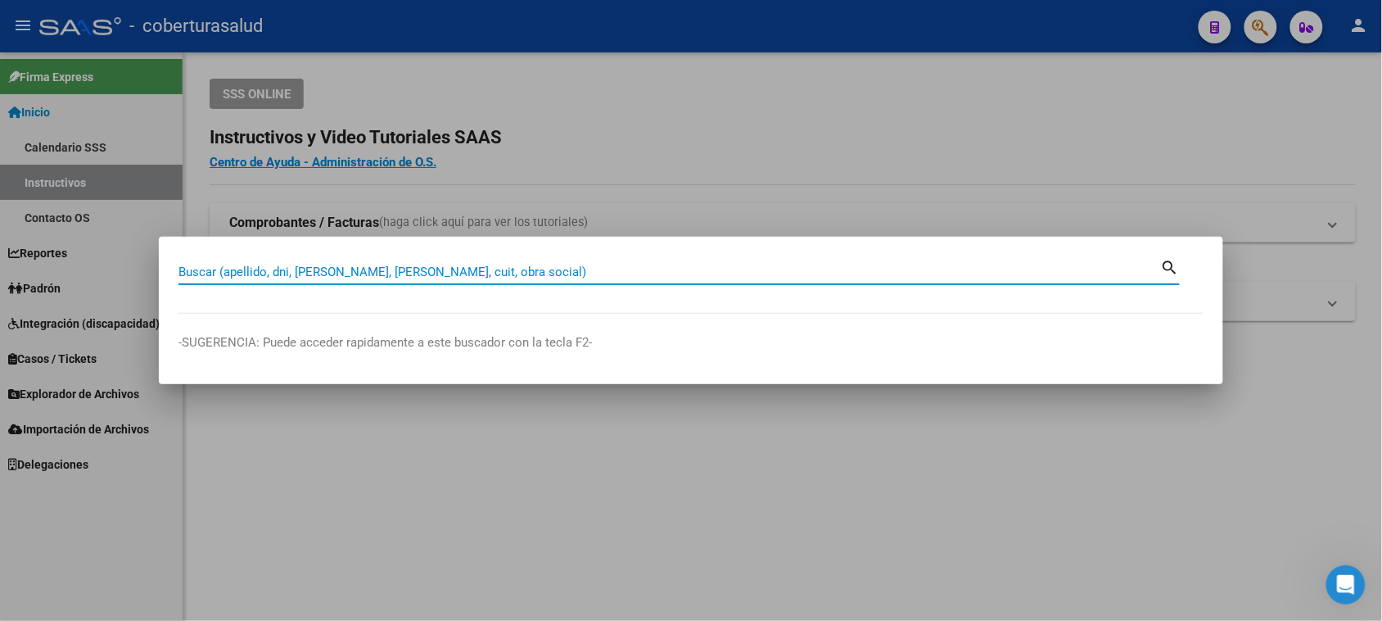
click at [345, 271] on input "Buscar (apellido, dni, [PERSON_NAME], [PERSON_NAME], cuit, obra social)" at bounding box center [670, 271] width 983 height 15
paste input "27437615794"
type input "27437615794"
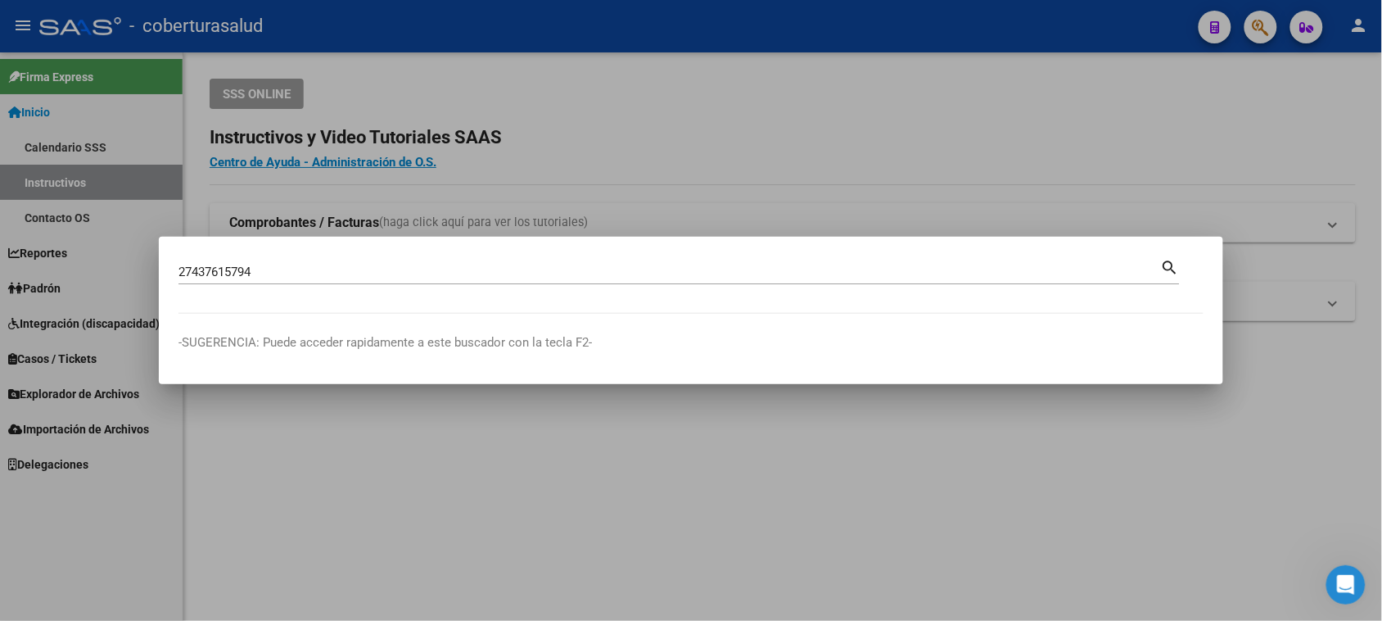
click at [1169, 269] on mat-icon "search" at bounding box center [1170, 266] width 19 height 20
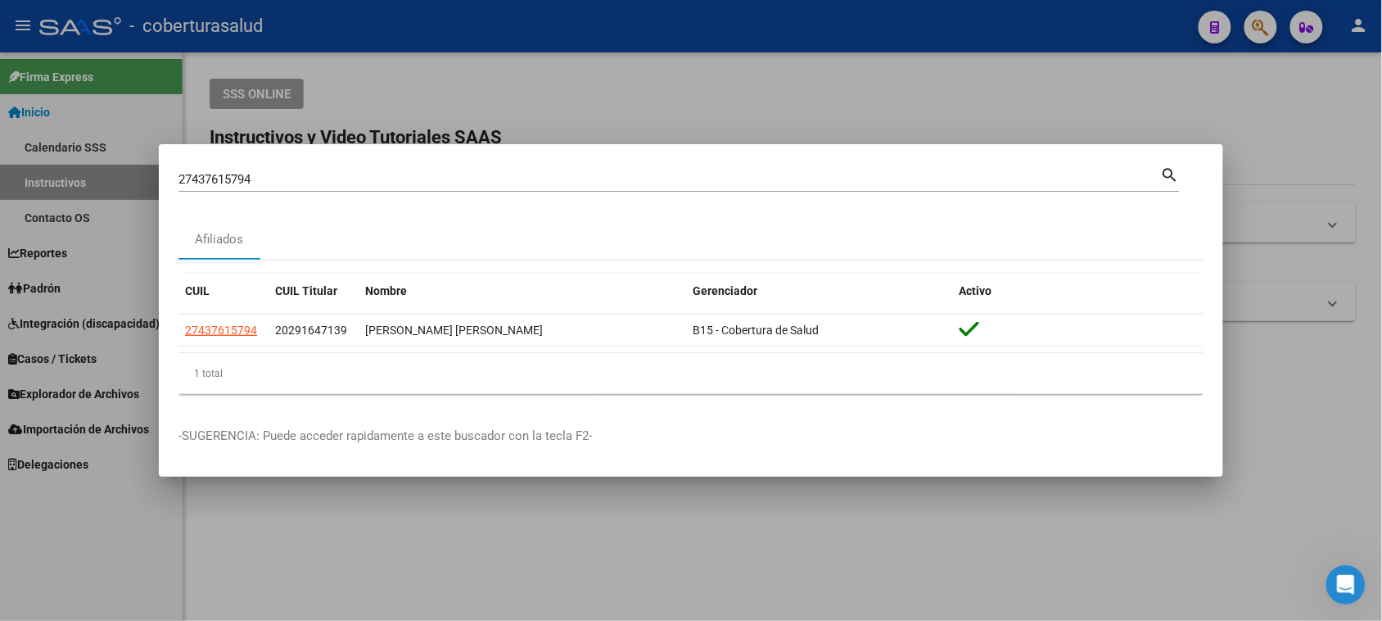
click at [1310, 430] on div at bounding box center [691, 310] width 1382 height 621
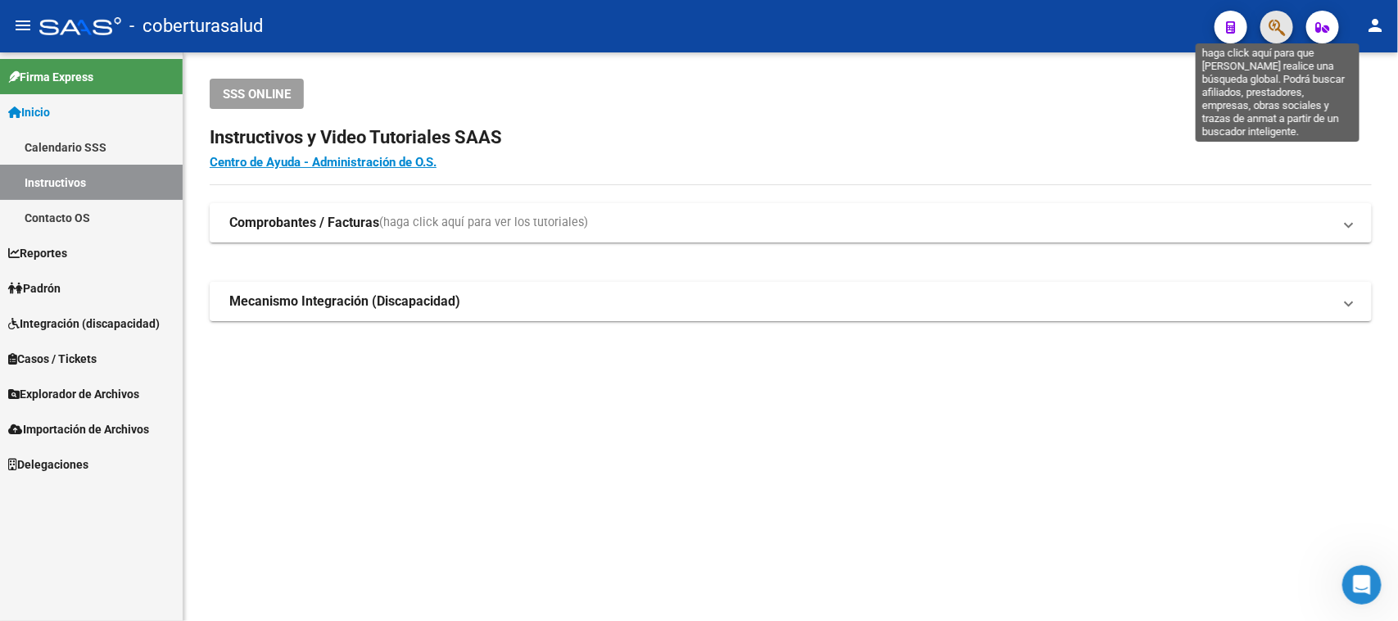
click at [1272, 26] on icon "button" at bounding box center [1276, 27] width 16 height 19
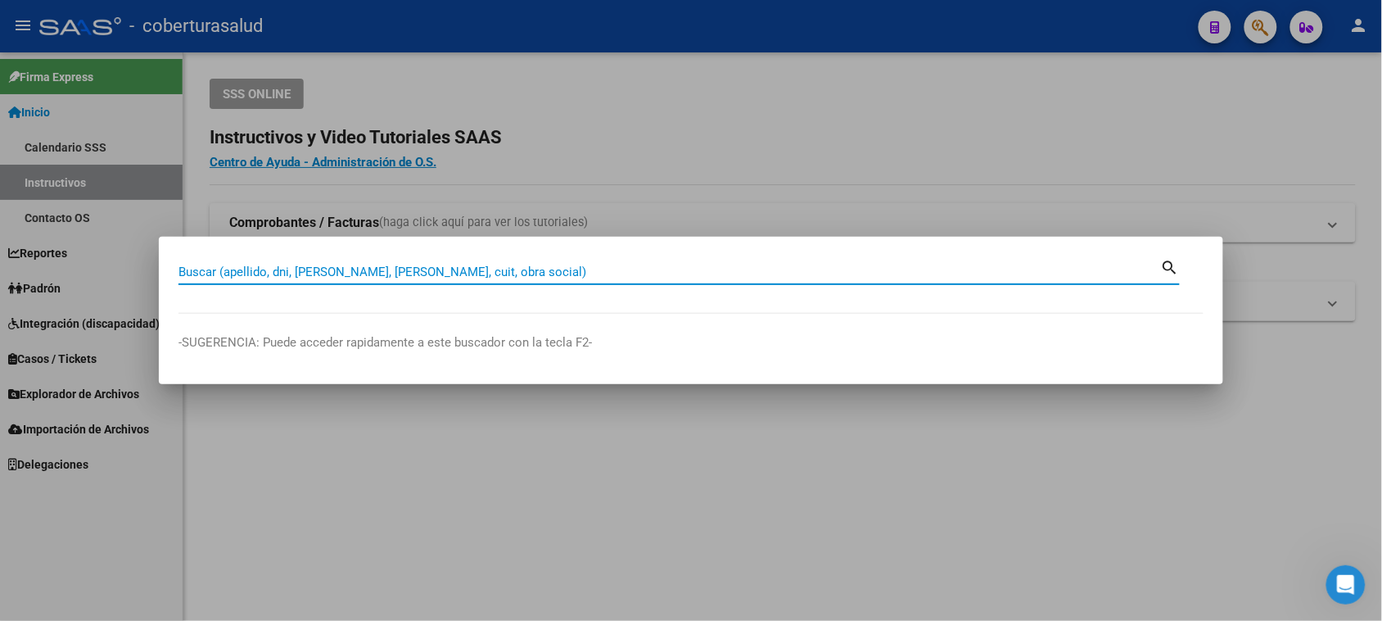
click at [321, 266] on input "Buscar (apellido, dni, [PERSON_NAME], [PERSON_NAME], cuit, obra social)" at bounding box center [670, 271] width 983 height 15
paste input "27437615794"
type input "27437615794"
click at [1173, 266] on mat-icon "search" at bounding box center [1170, 266] width 19 height 20
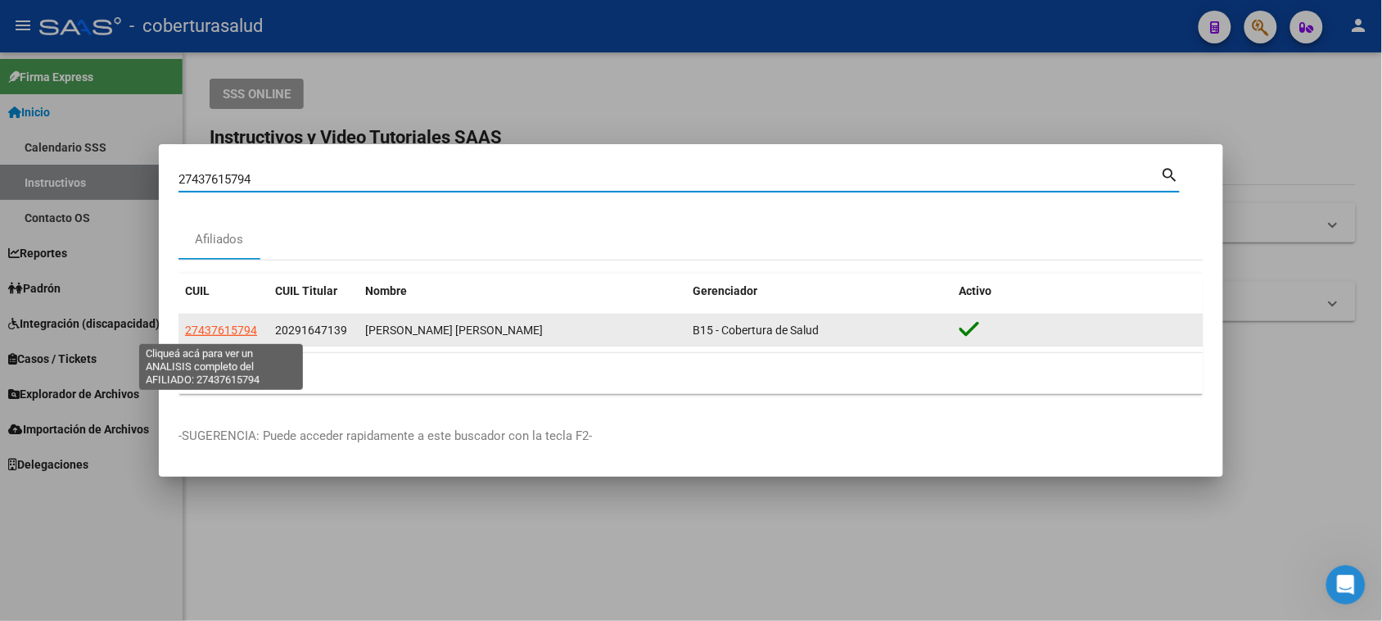
click at [218, 334] on span "27437615794" at bounding box center [221, 329] width 72 height 13
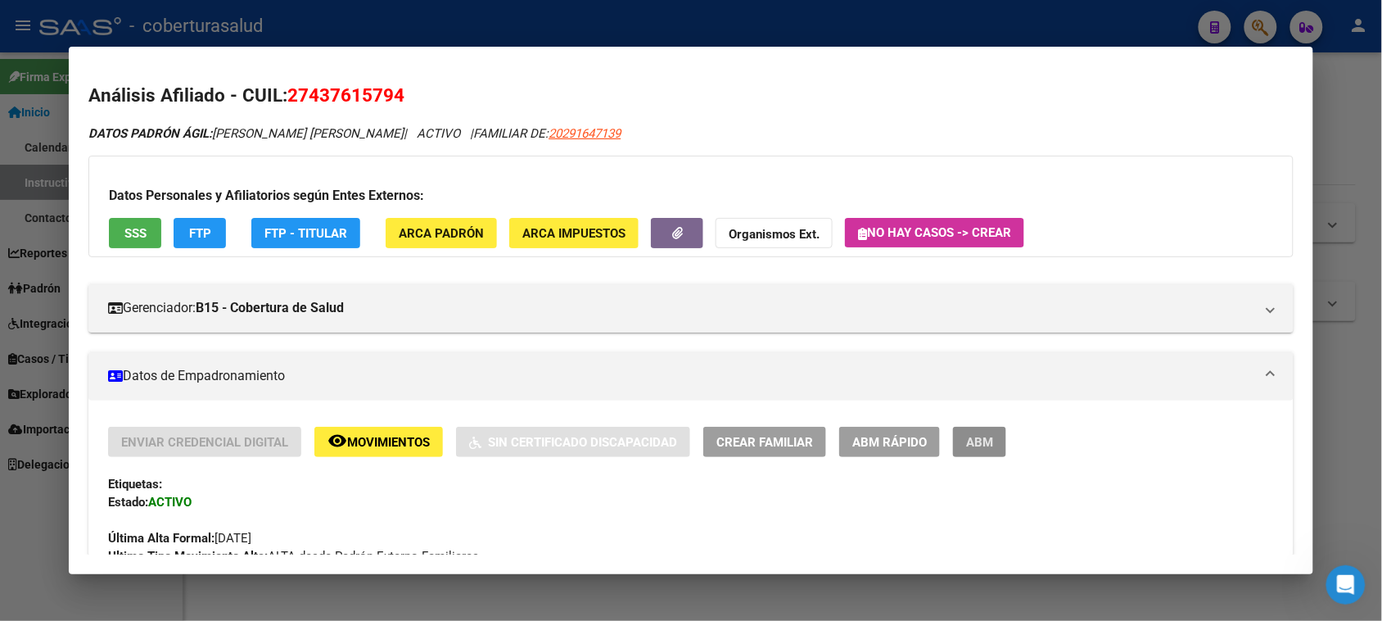
click at [966, 439] on span "ABM" at bounding box center [979, 442] width 27 height 15
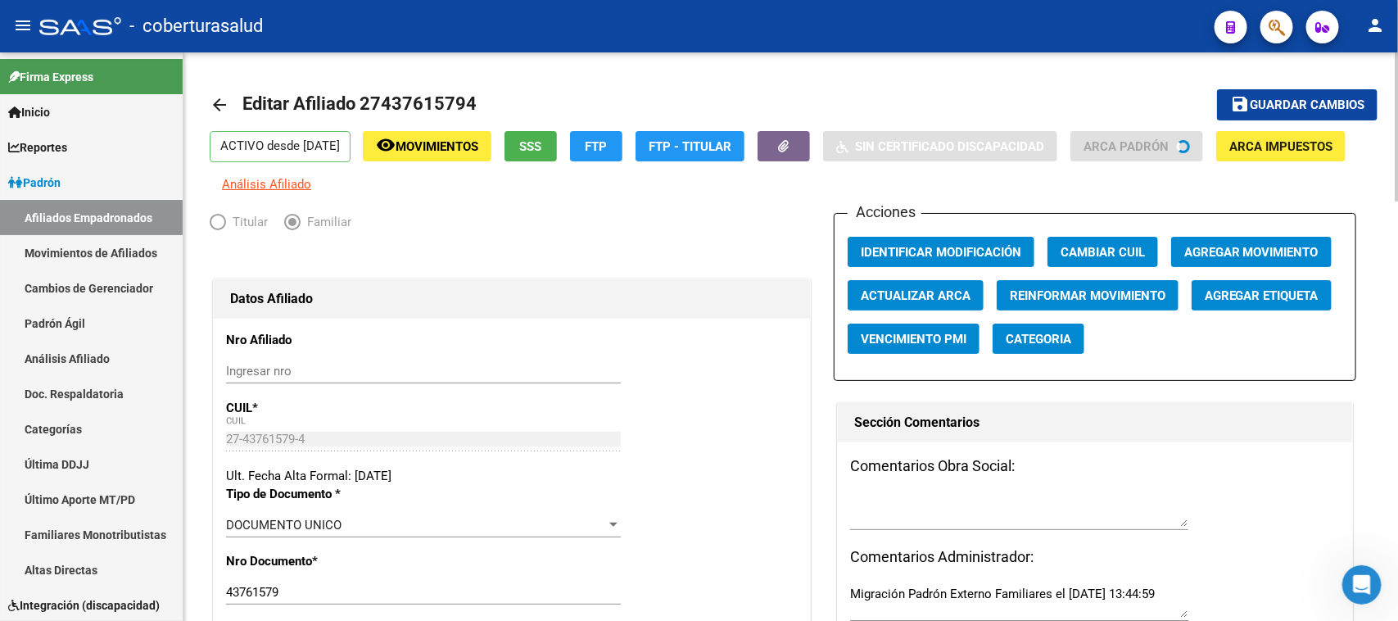
radio input "true"
type input "30-61133884-4"
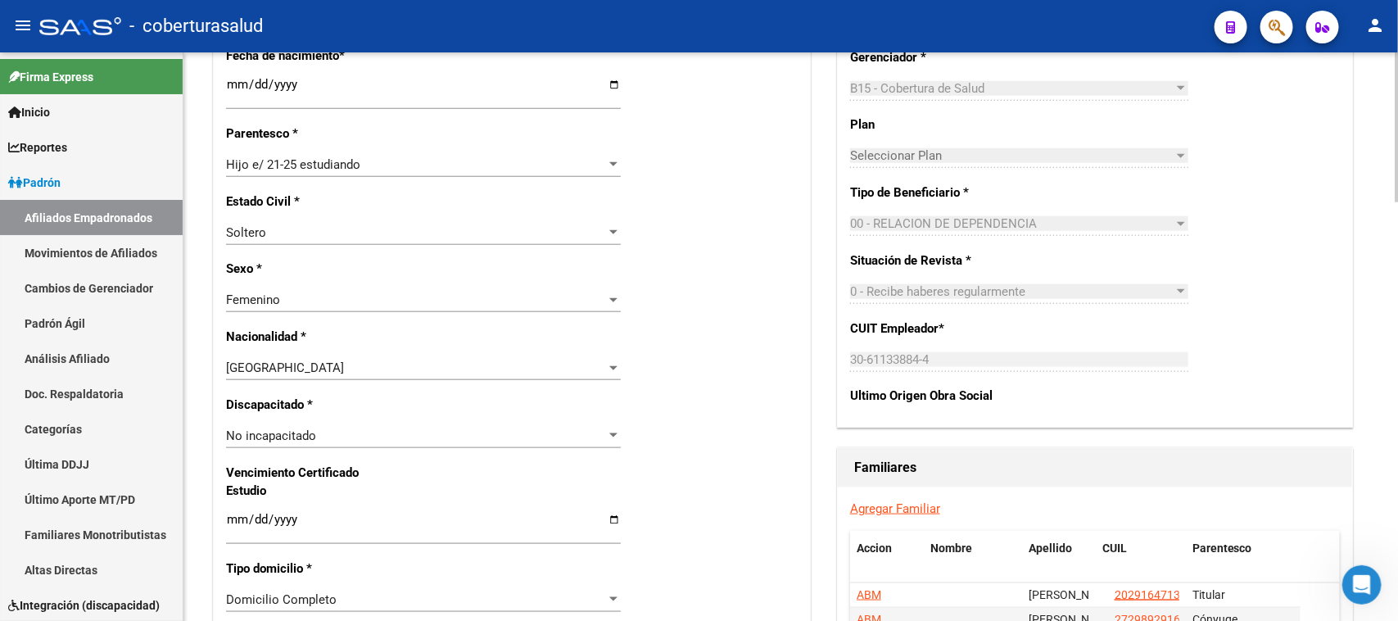
scroll to position [921, 0]
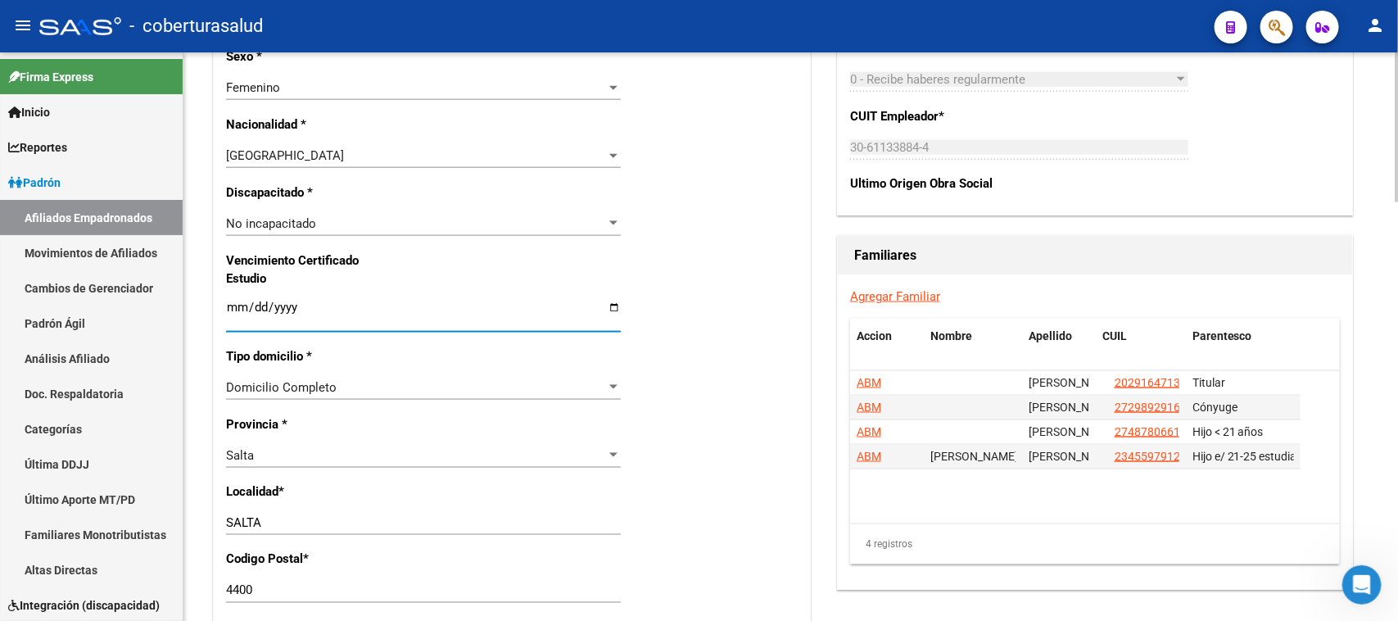
click at [234, 309] on input "Ingresar fecha" at bounding box center [423, 314] width 395 height 26
type input "[DATE]"
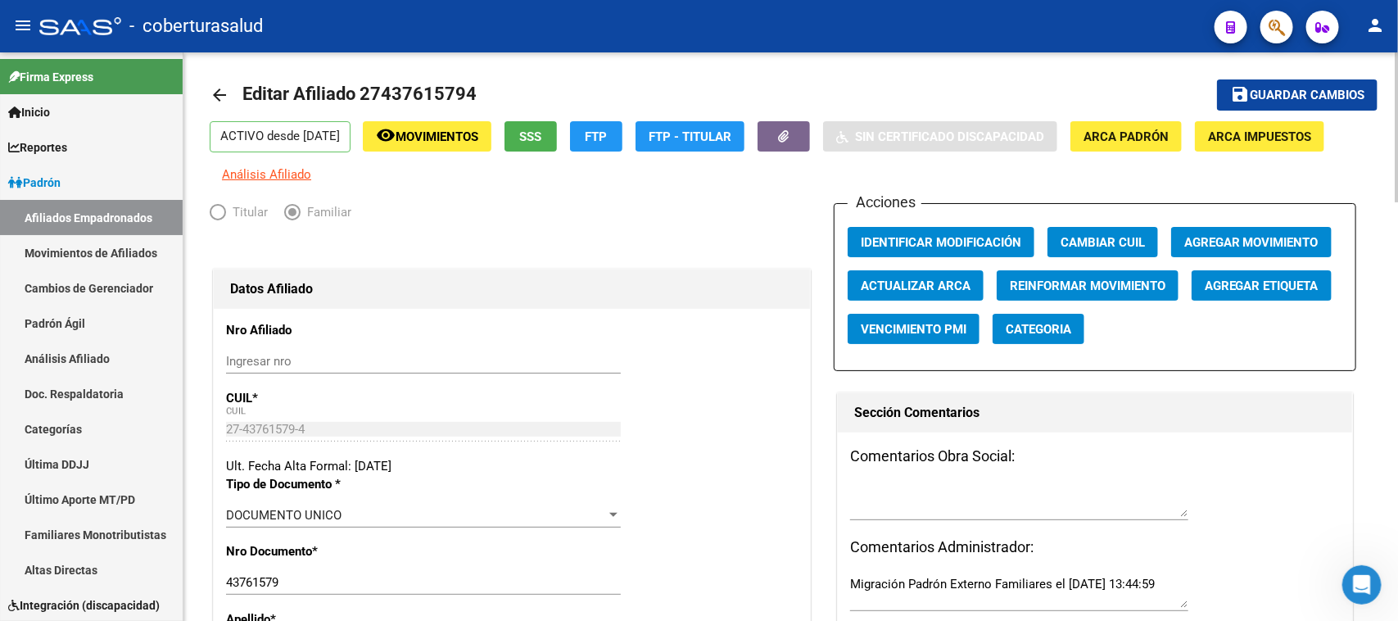
scroll to position [0, 0]
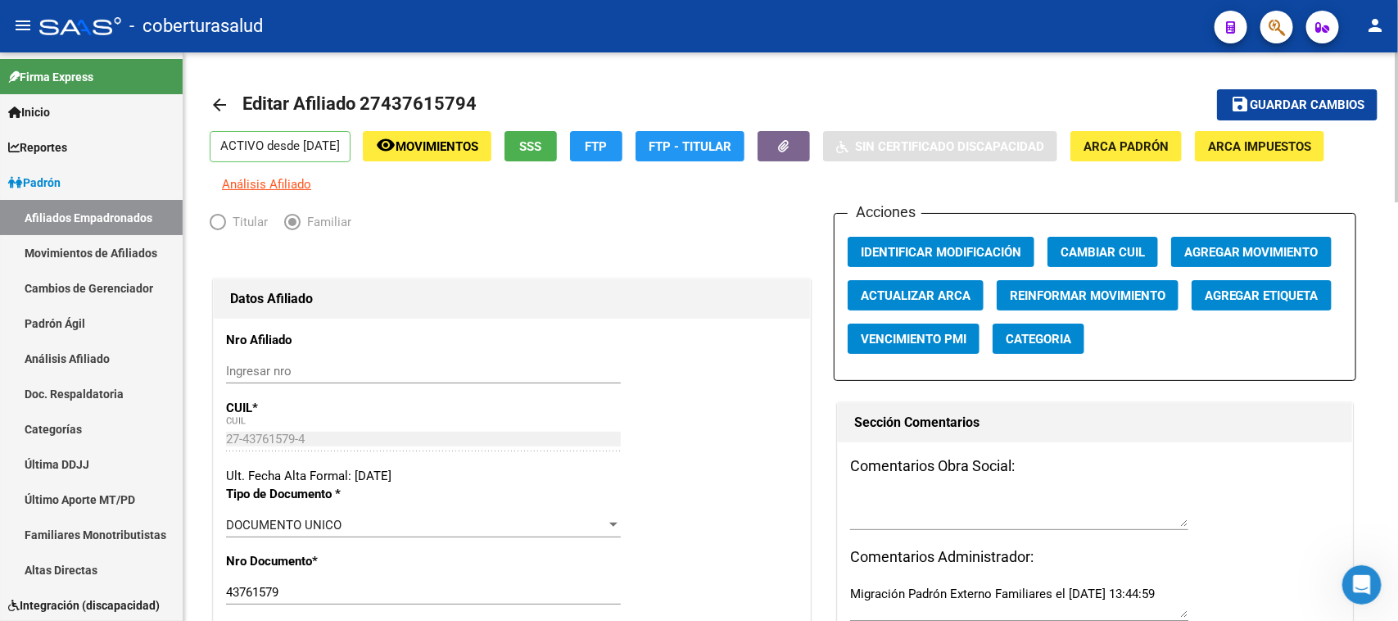
click at [1397, 47] on div "menu - coberturasalud person Firma Express Inicio Calendario SSS Instructivos C…" at bounding box center [699, 310] width 1398 height 621
click at [1295, 100] on span "Guardar cambios" at bounding box center [1307, 105] width 115 height 15
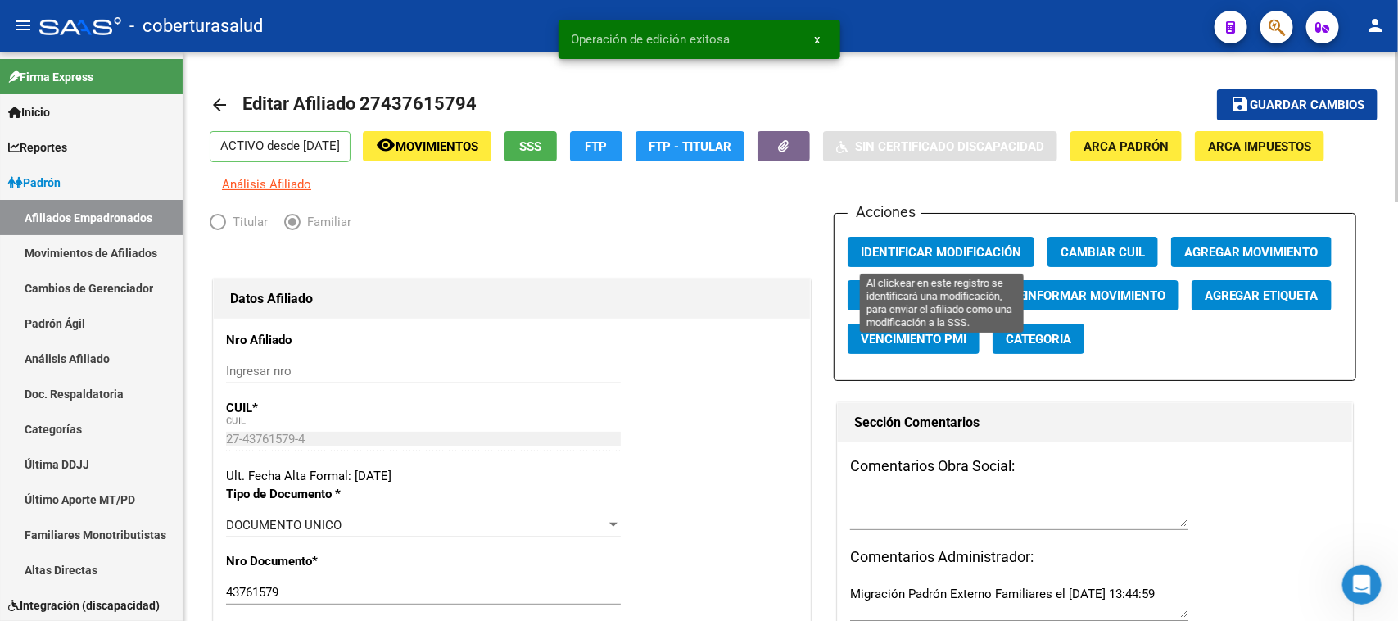
click at [972, 246] on span "Identificar Modificación" at bounding box center [941, 252] width 160 height 15
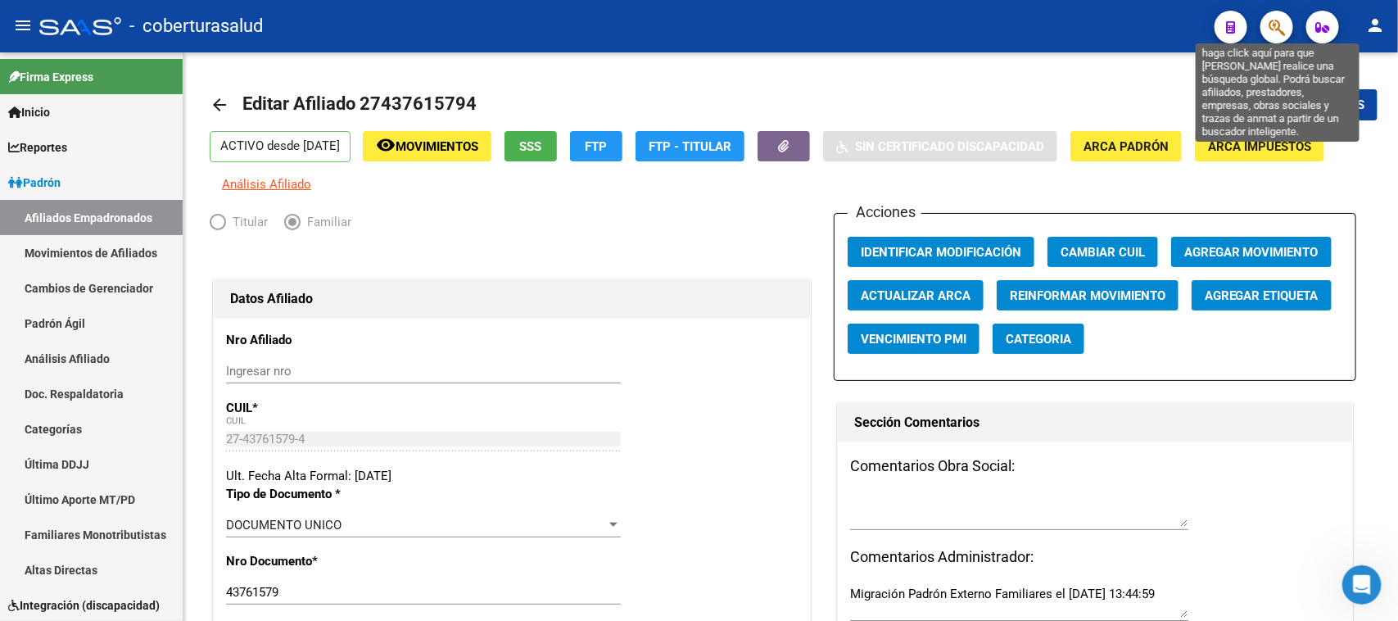
click at [1275, 29] on icon "button" at bounding box center [1276, 27] width 16 height 19
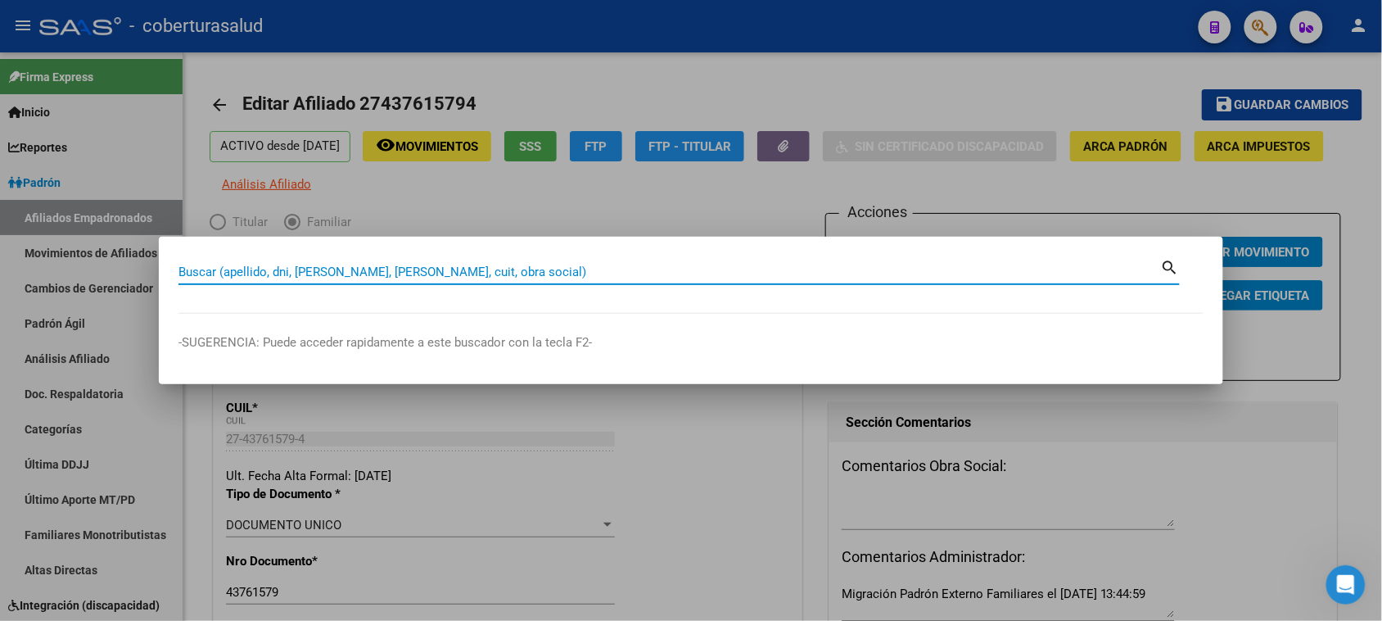
click at [389, 275] on input "Buscar (apellido, dni, [PERSON_NAME], [PERSON_NAME], cuit, obra social)" at bounding box center [670, 271] width 983 height 15
paste input "27436403629"
type input "27436403629"
click at [1167, 272] on mat-icon "search" at bounding box center [1170, 266] width 19 height 20
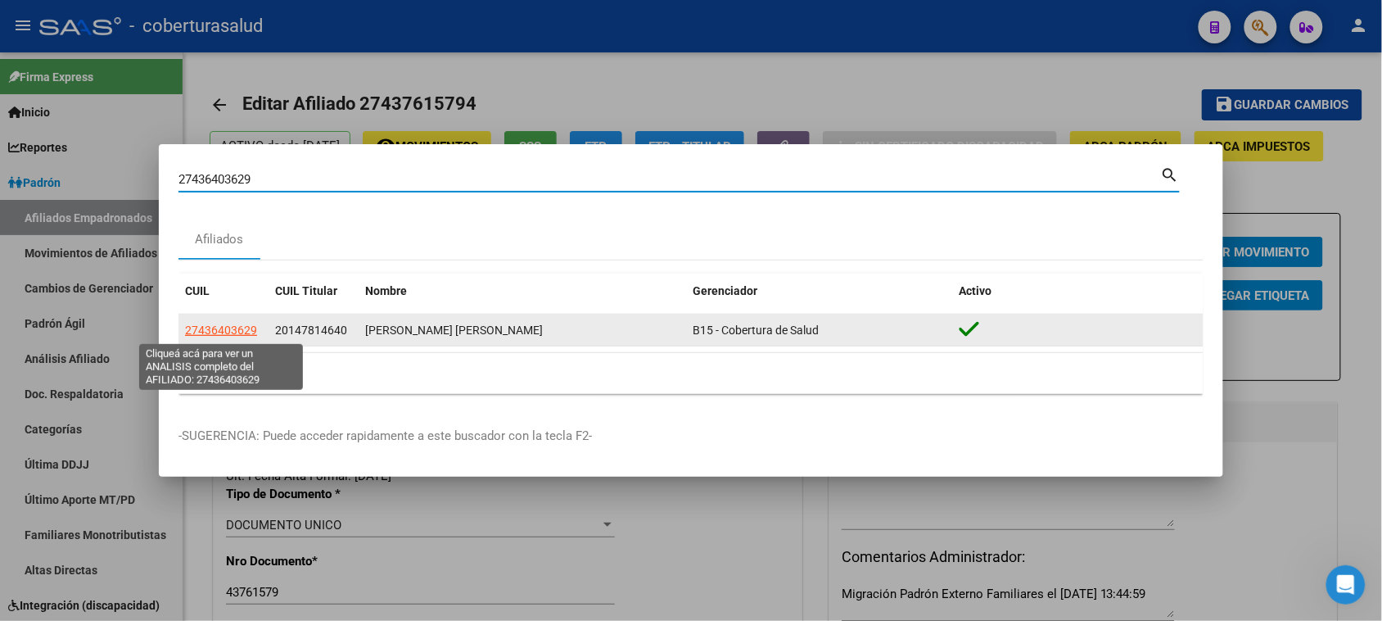
click at [228, 332] on span "27436403629" at bounding box center [221, 329] width 72 height 13
type textarea "27436403629"
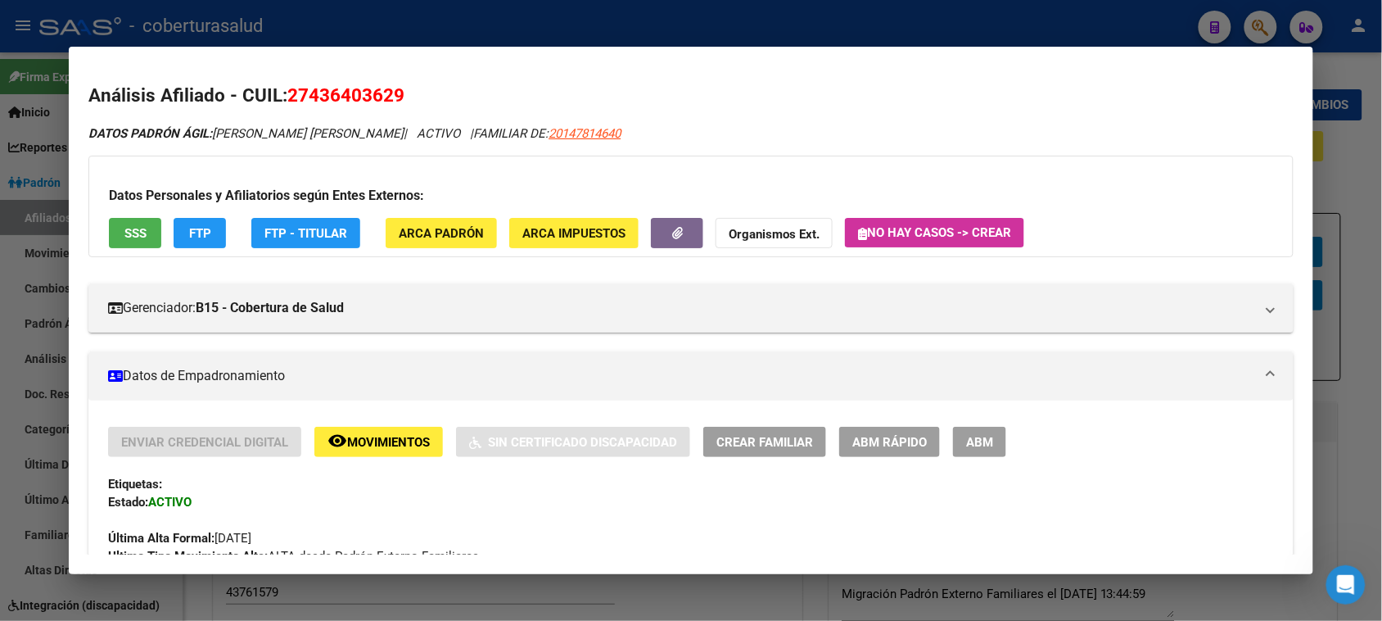
click at [983, 444] on span "ABM" at bounding box center [979, 442] width 27 height 15
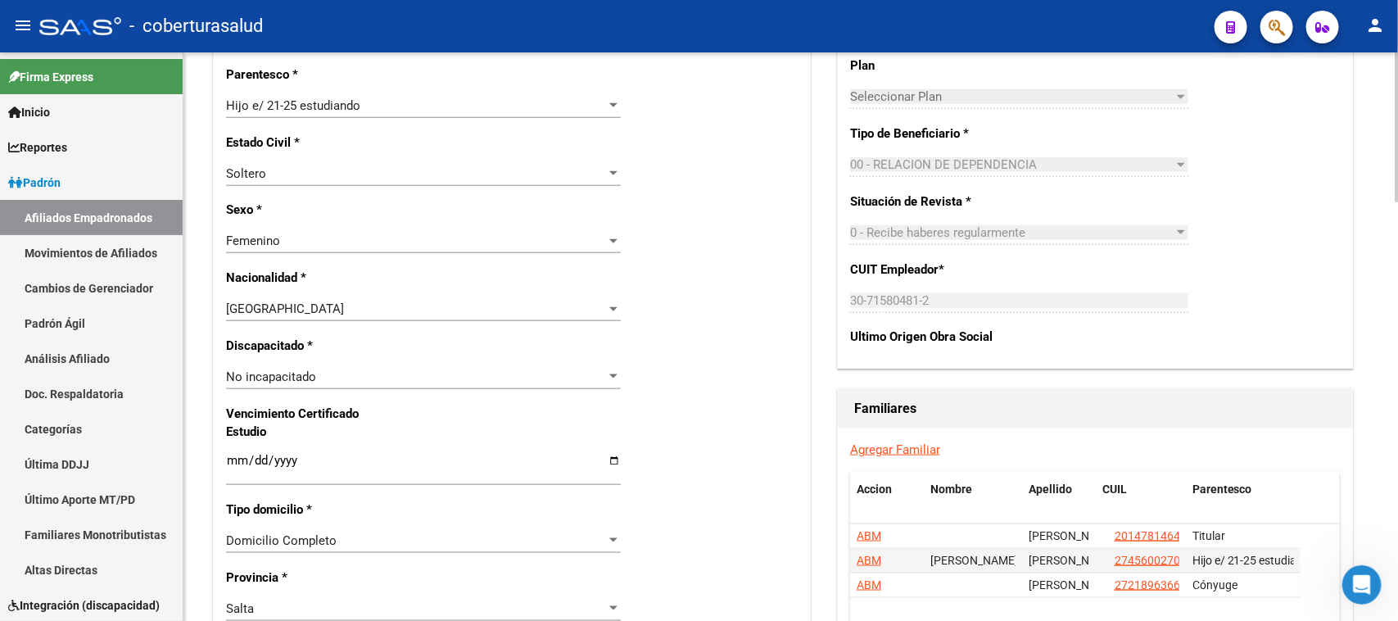
scroll to position [819, 0]
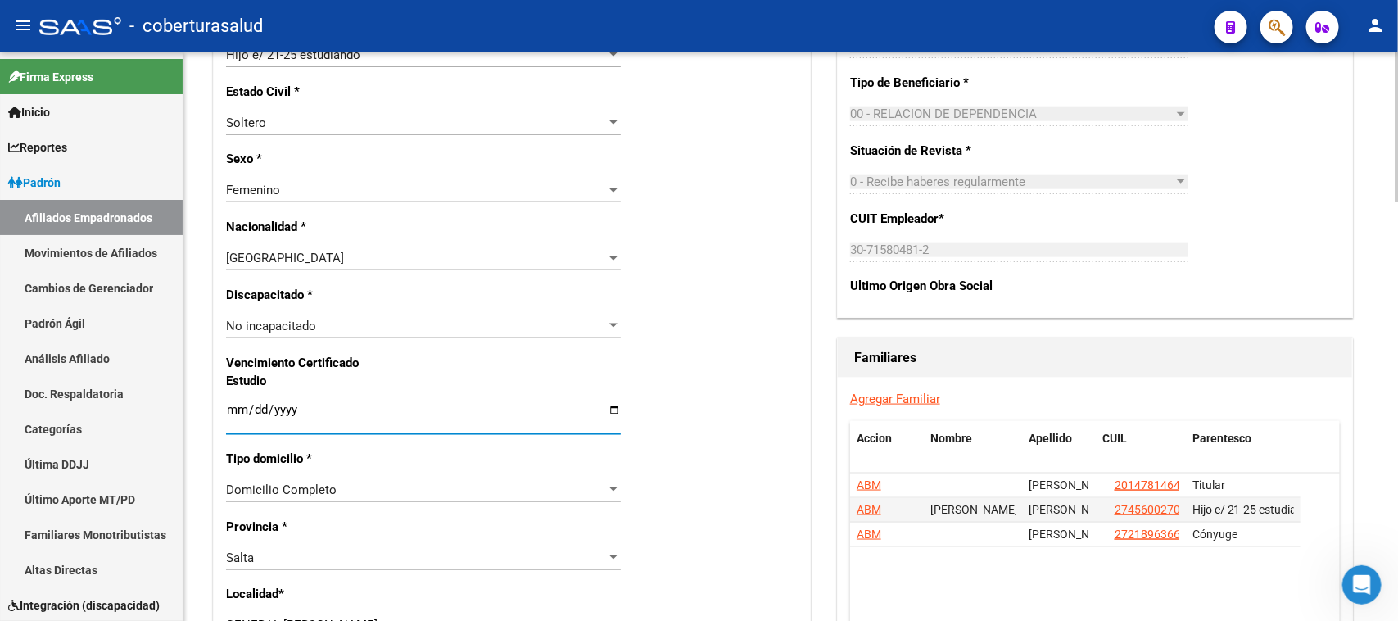
click at [238, 408] on input "Ingresar fecha" at bounding box center [423, 416] width 395 height 26
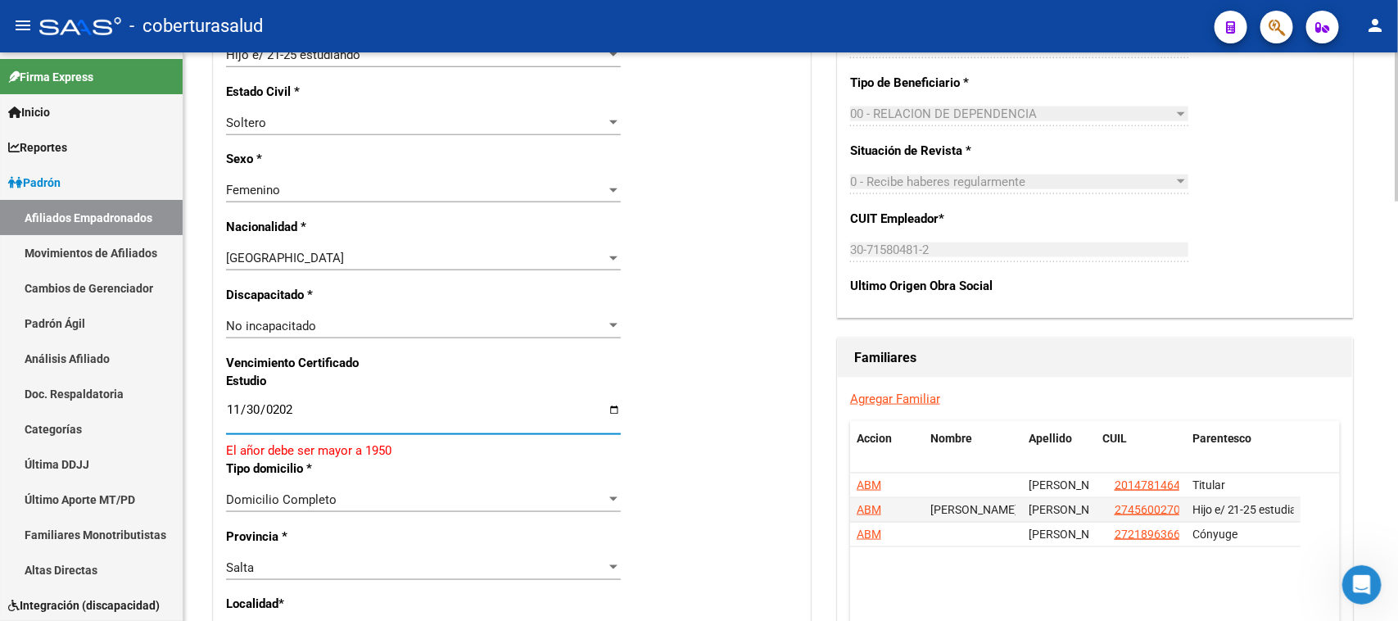
type input "[DATE]"
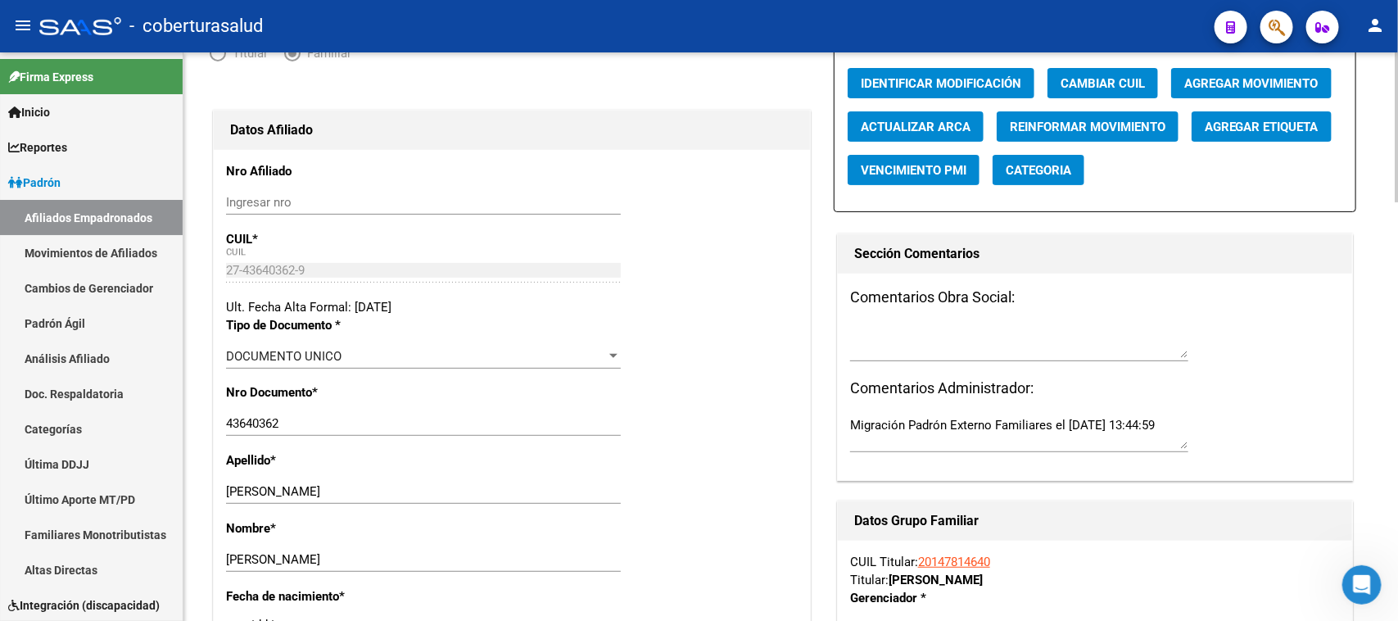
scroll to position [0, 0]
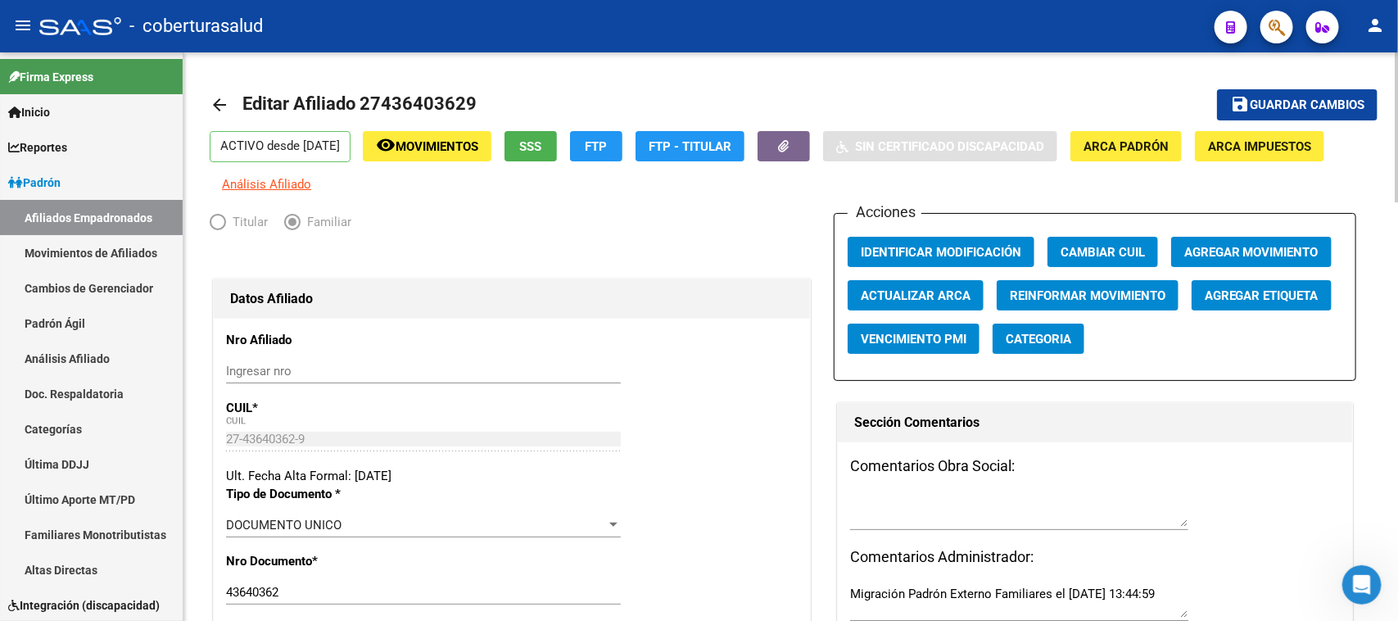
click at [1397, 51] on div "menu - coberturasalud person Firma Express Inicio Calendario SSS Instructivos C…" at bounding box center [699, 310] width 1398 height 621
click at [1311, 101] on span "Guardar cambios" at bounding box center [1307, 105] width 115 height 15
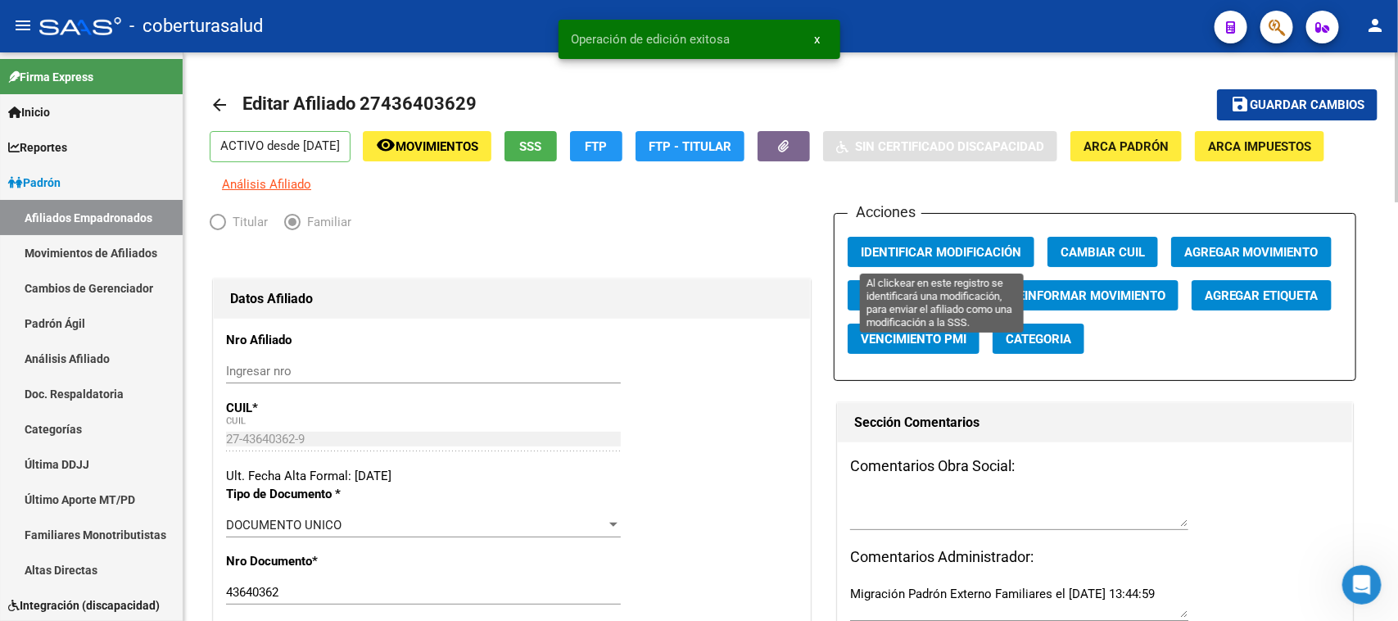
click at [947, 246] on span "Identificar Modificación" at bounding box center [941, 252] width 160 height 15
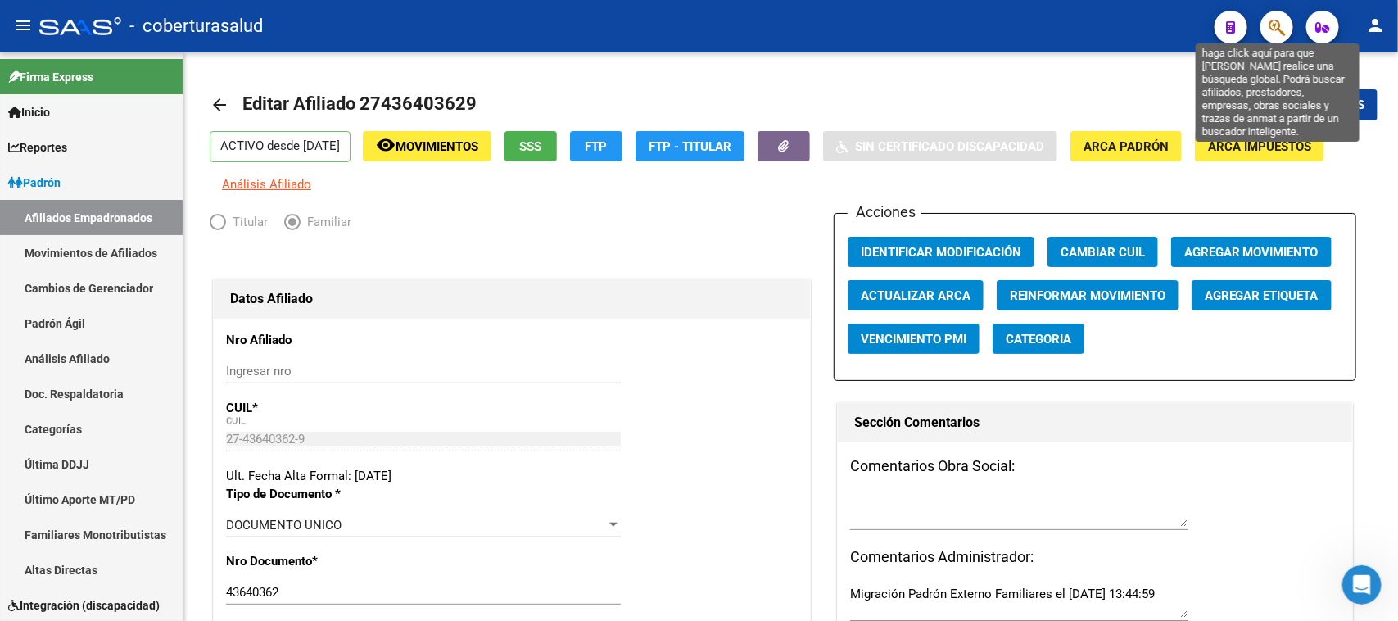
click at [1275, 29] on icon "button" at bounding box center [1276, 27] width 16 height 19
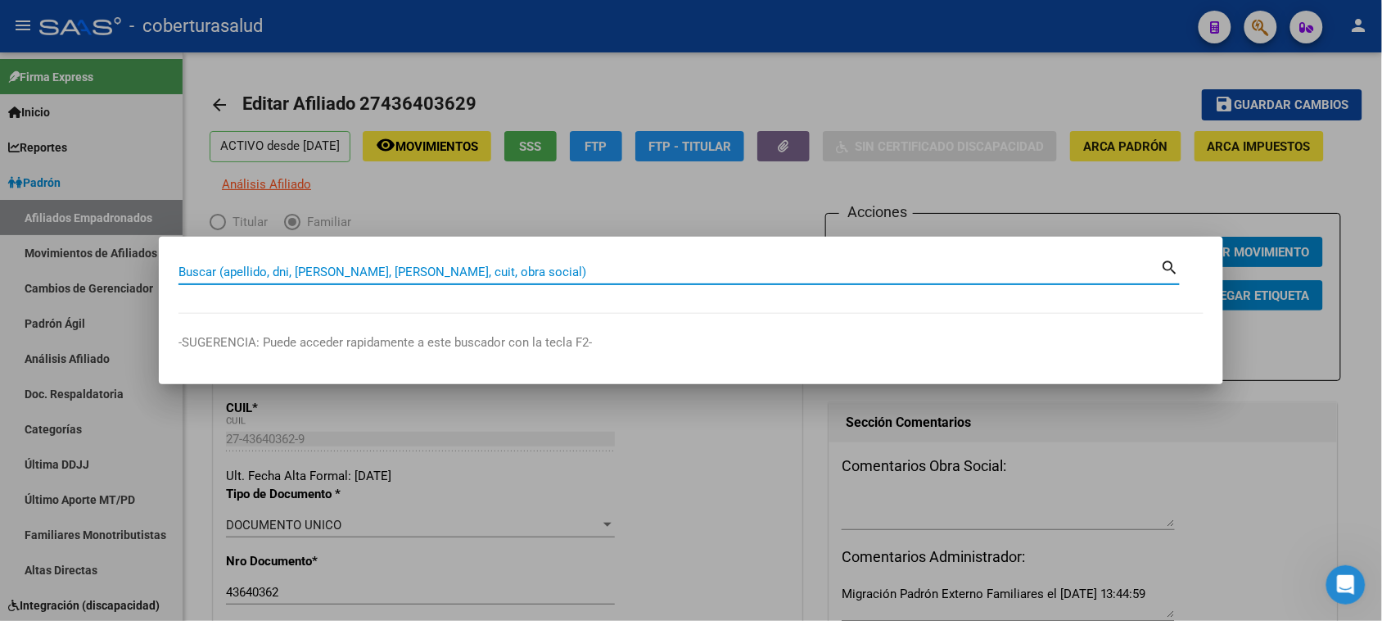
click at [274, 275] on input "Buscar (apellido, dni, [PERSON_NAME], [PERSON_NAME], cuit, obra social)" at bounding box center [670, 271] width 983 height 15
paste input "27436494764"
type input "27436494764"
click at [1172, 268] on mat-icon "search" at bounding box center [1170, 266] width 19 height 20
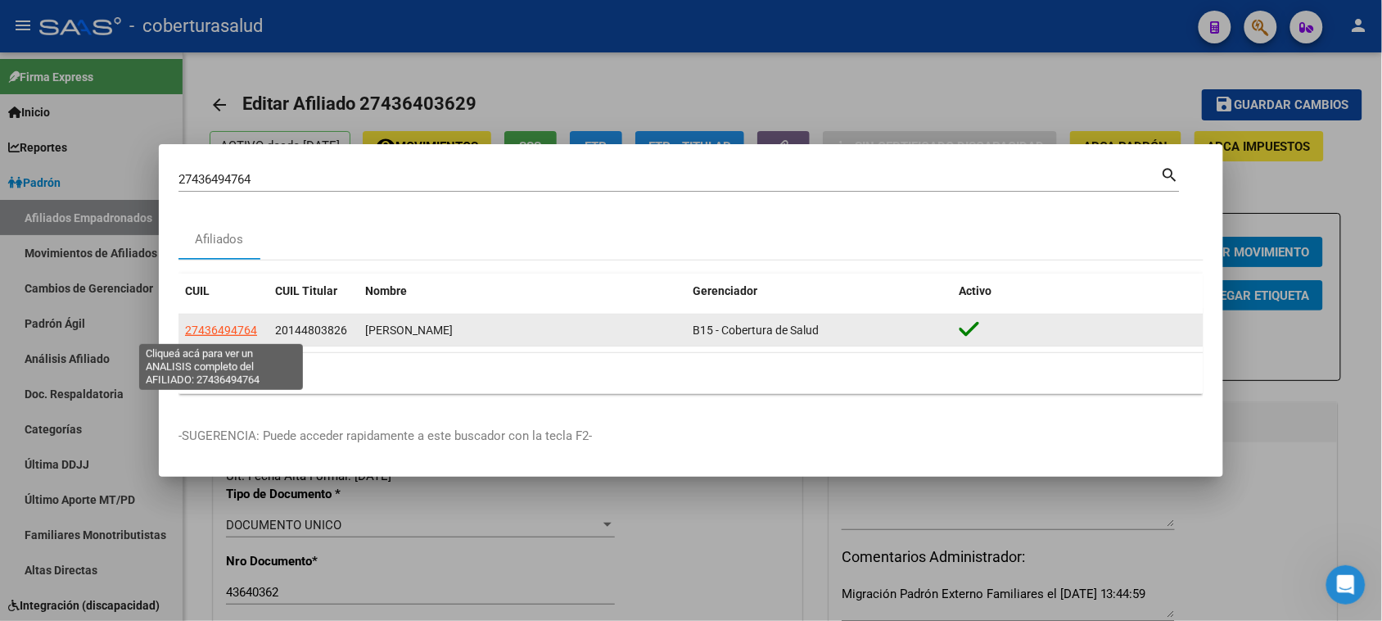
click at [231, 332] on span "27436494764" at bounding box center [221, 329] width 72 height 13
type textarea "27436494764"
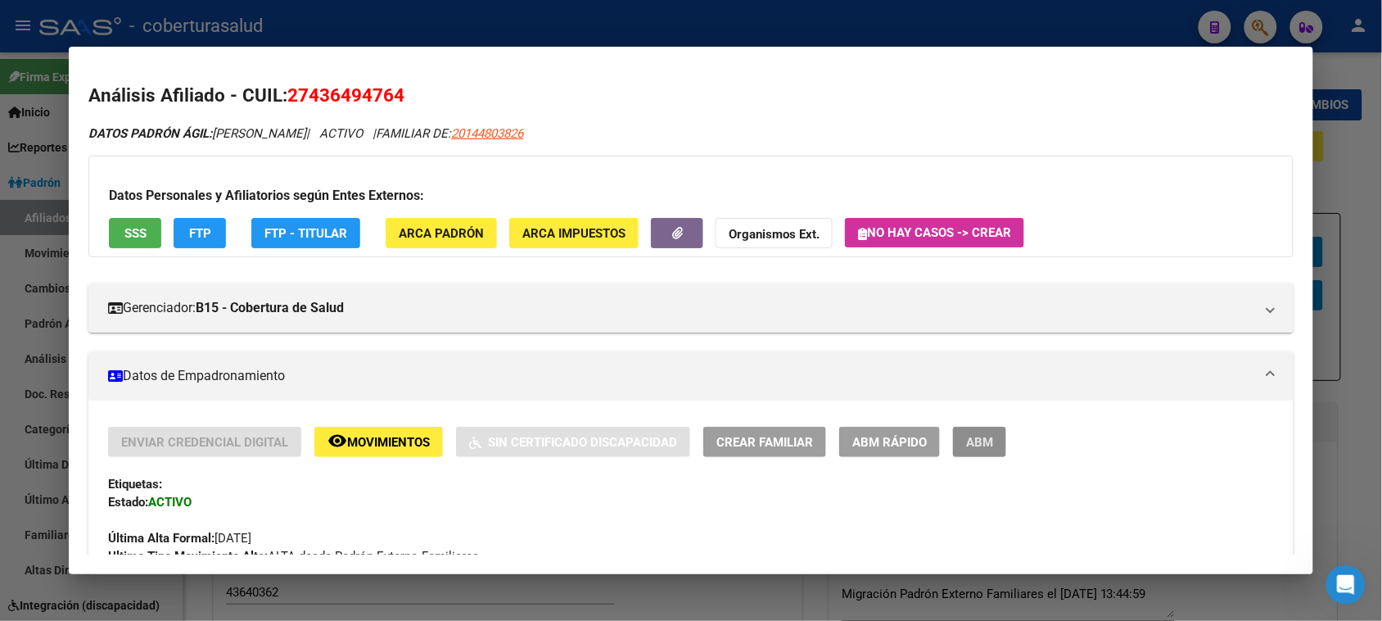
click at [974, 447] on span "ABM" at bounding box center [979, 442] width 27 height 15
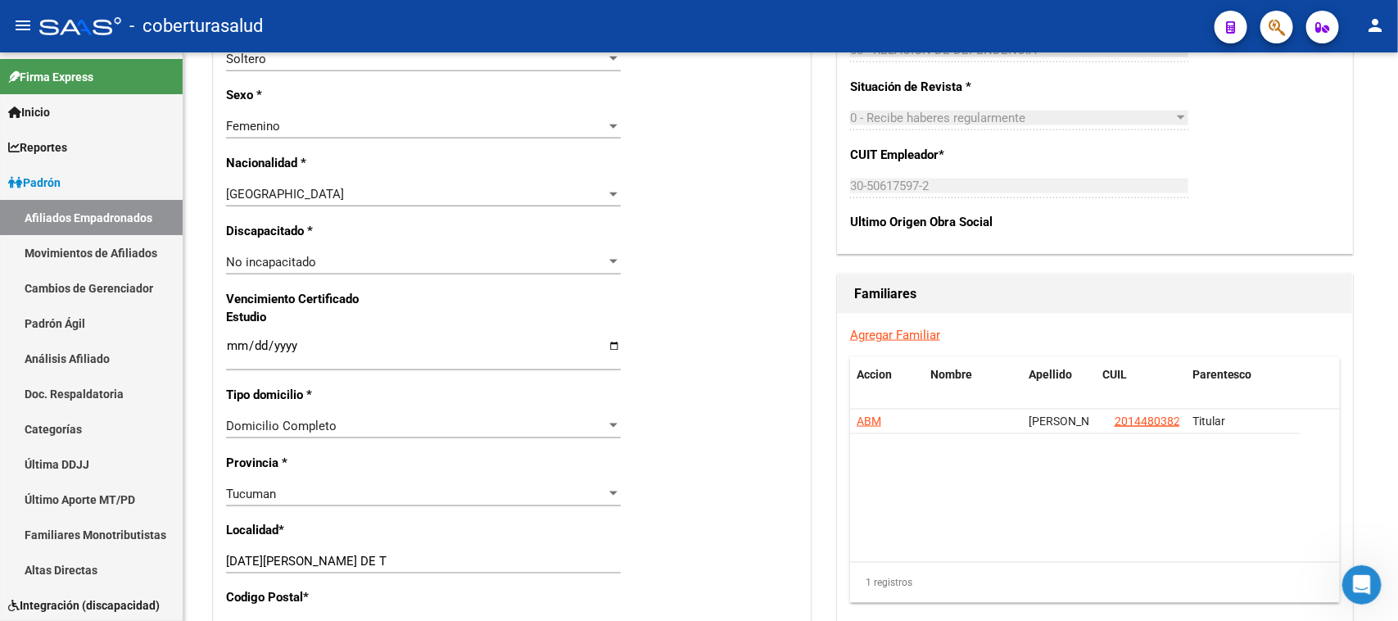
scroll to position [910, 0]
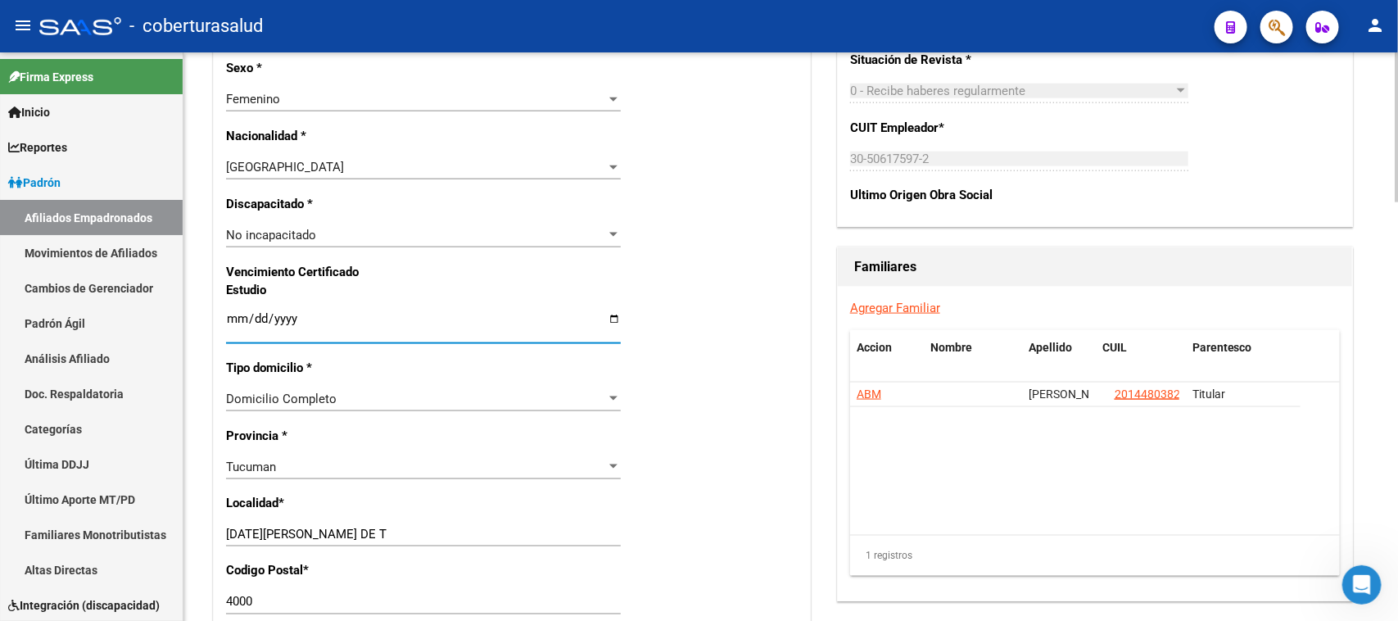
click at [236, 317] on input "Ingresar fecha" at bounding box center [423, 325] width 395 height 26
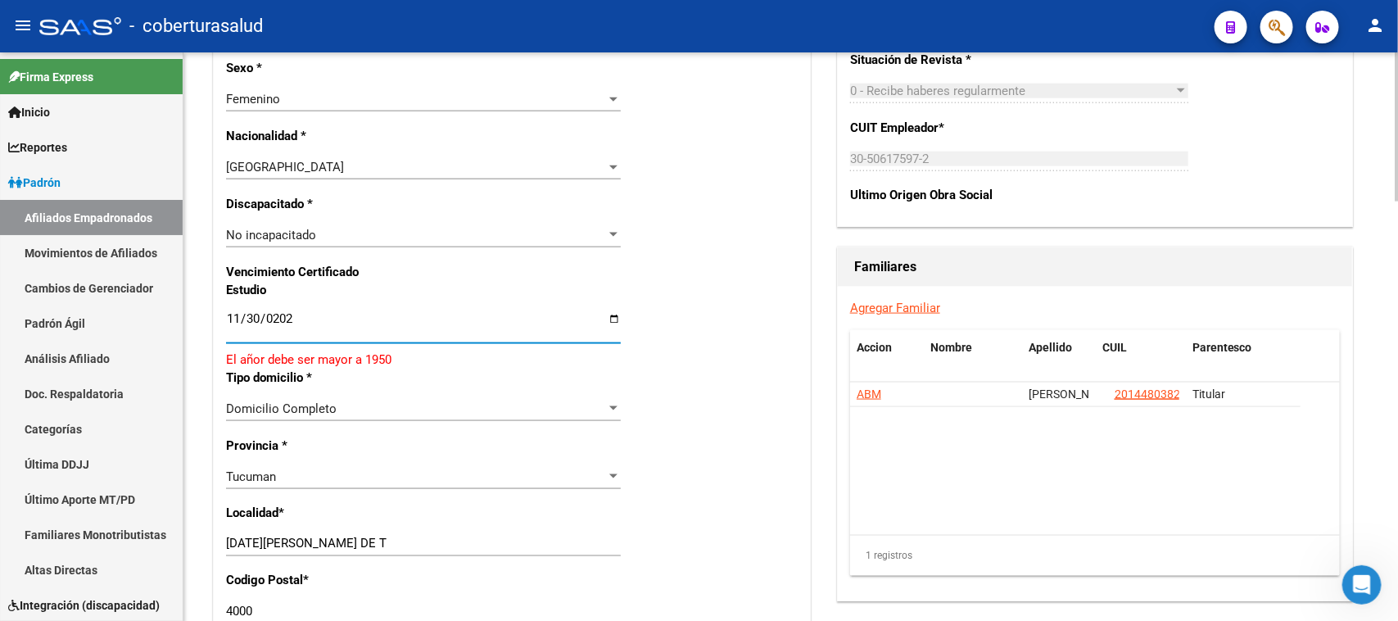
type input "[DATE]"
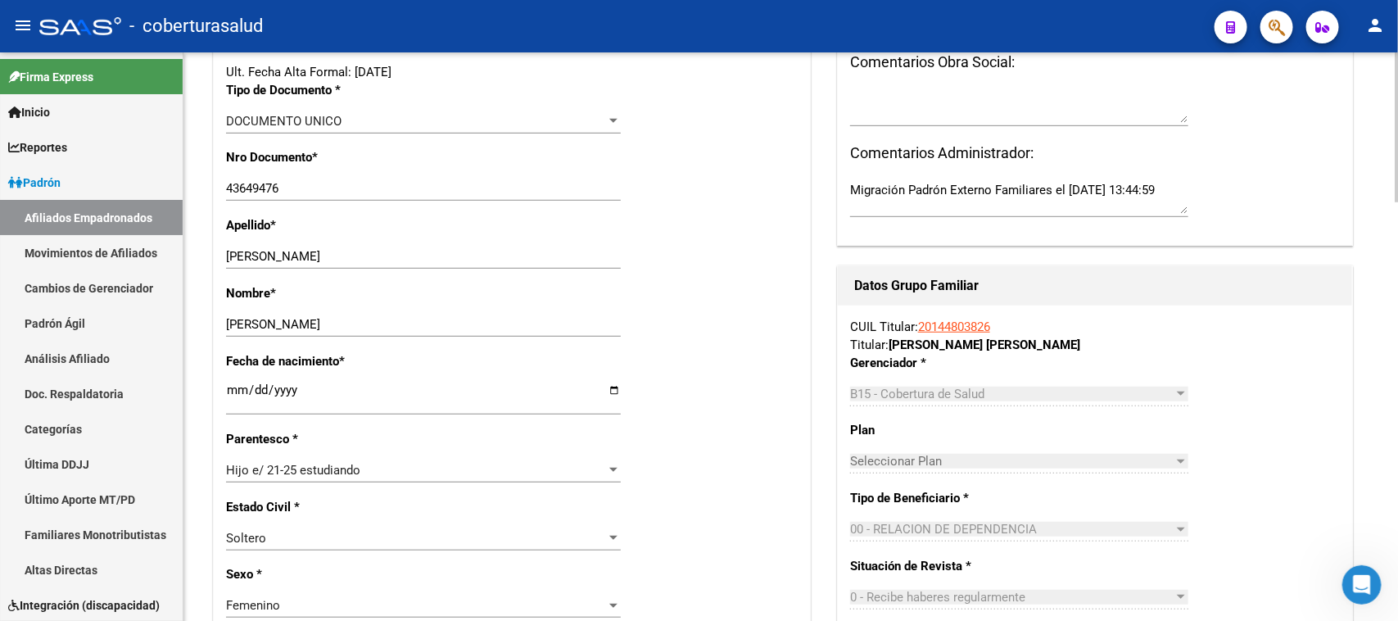
scroll to position [101, 0]
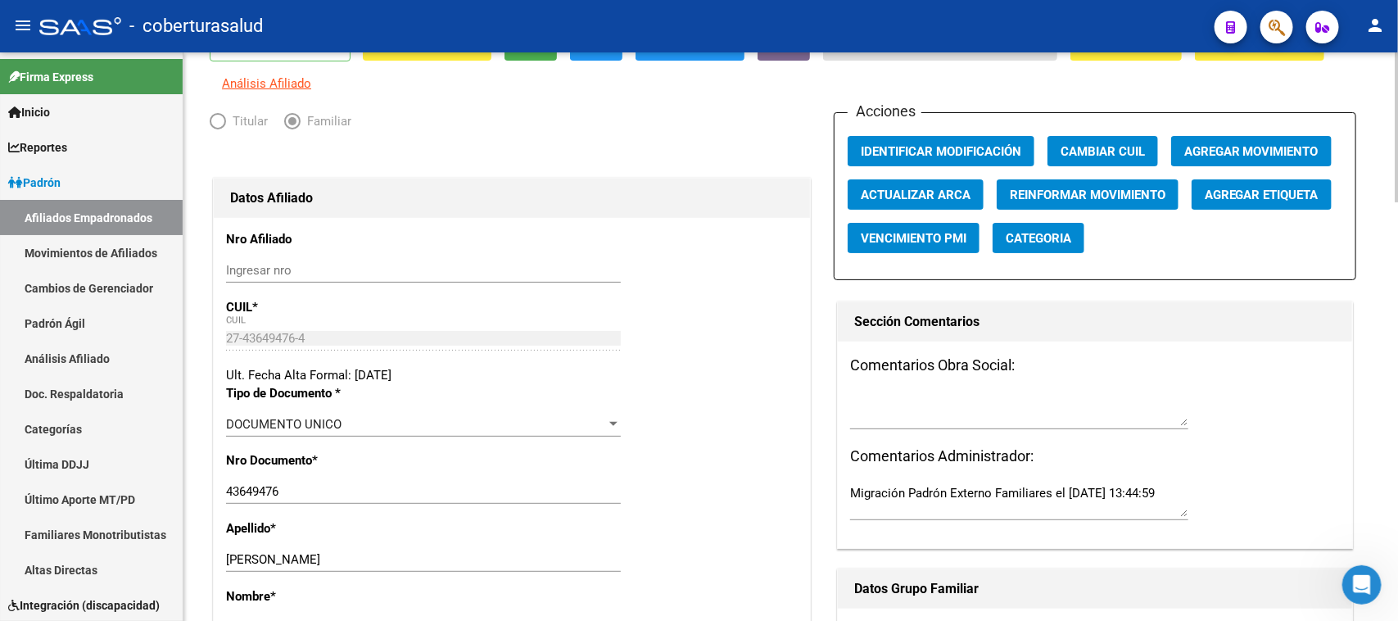
click at [1397, 150] on div at bounding box center [1397, 154] width 4 height 150
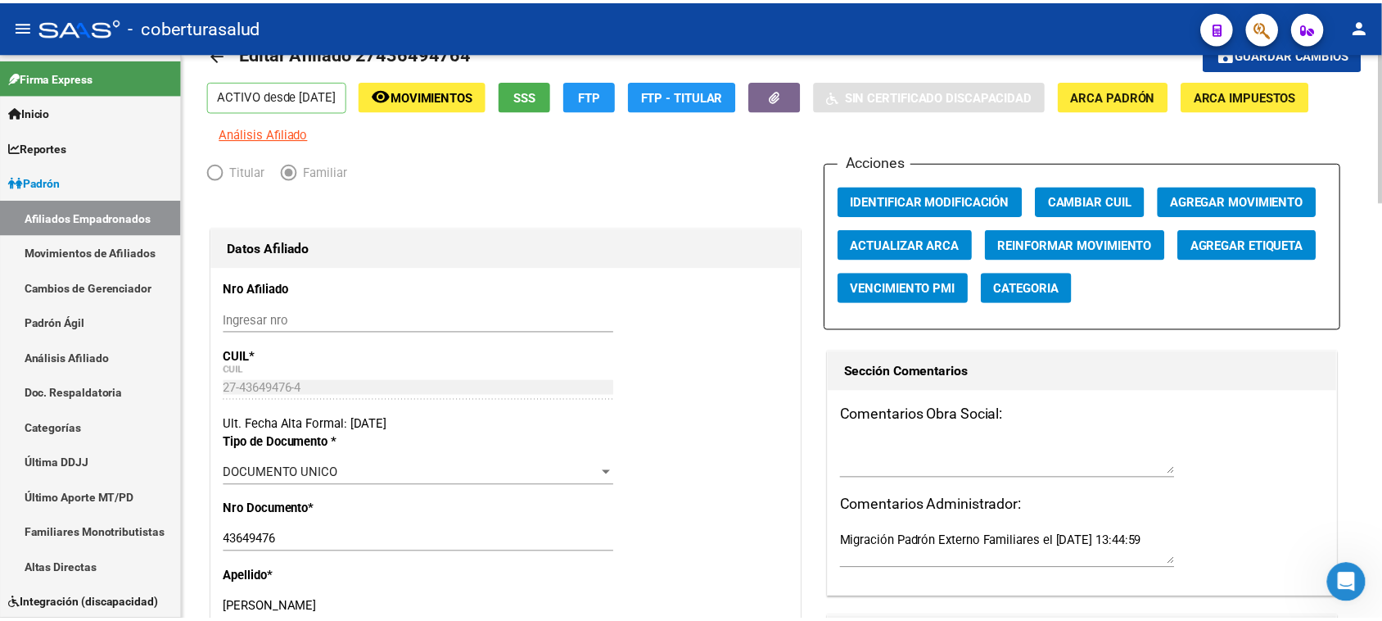
scroll to position [0, 0]
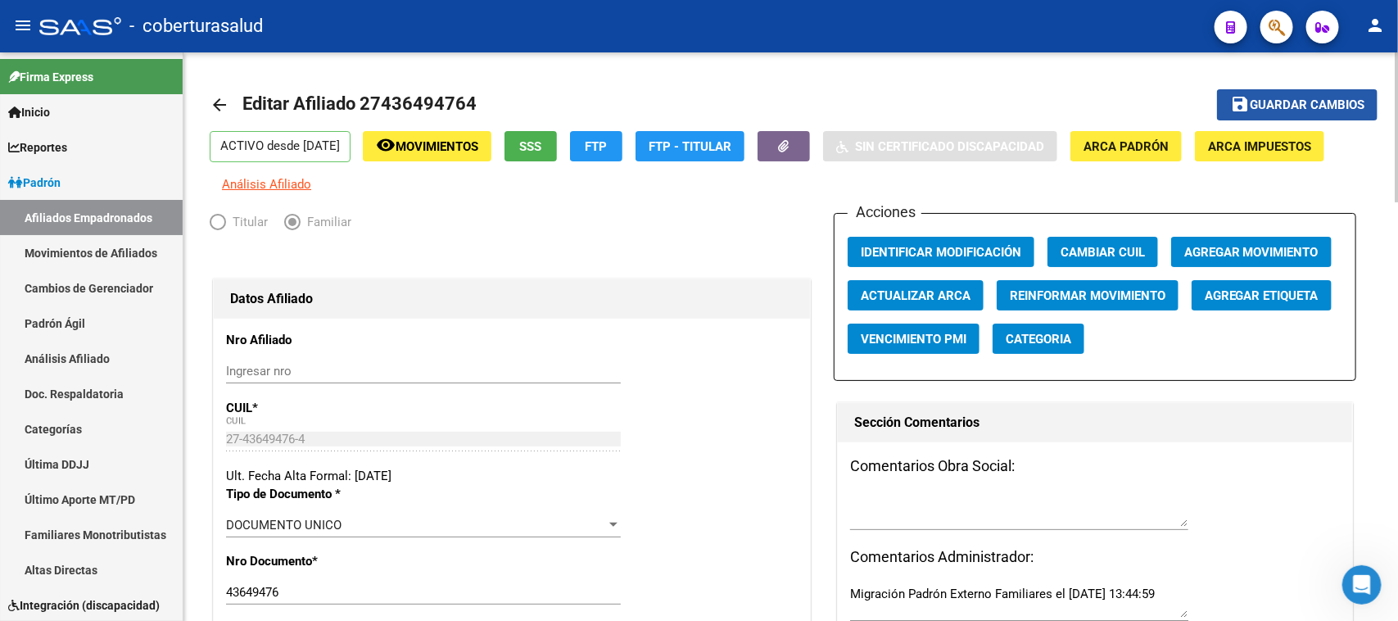
click at [1316, 98] on span "Guardar cambios" at bounding box center [1307, 105] width 115 height 15
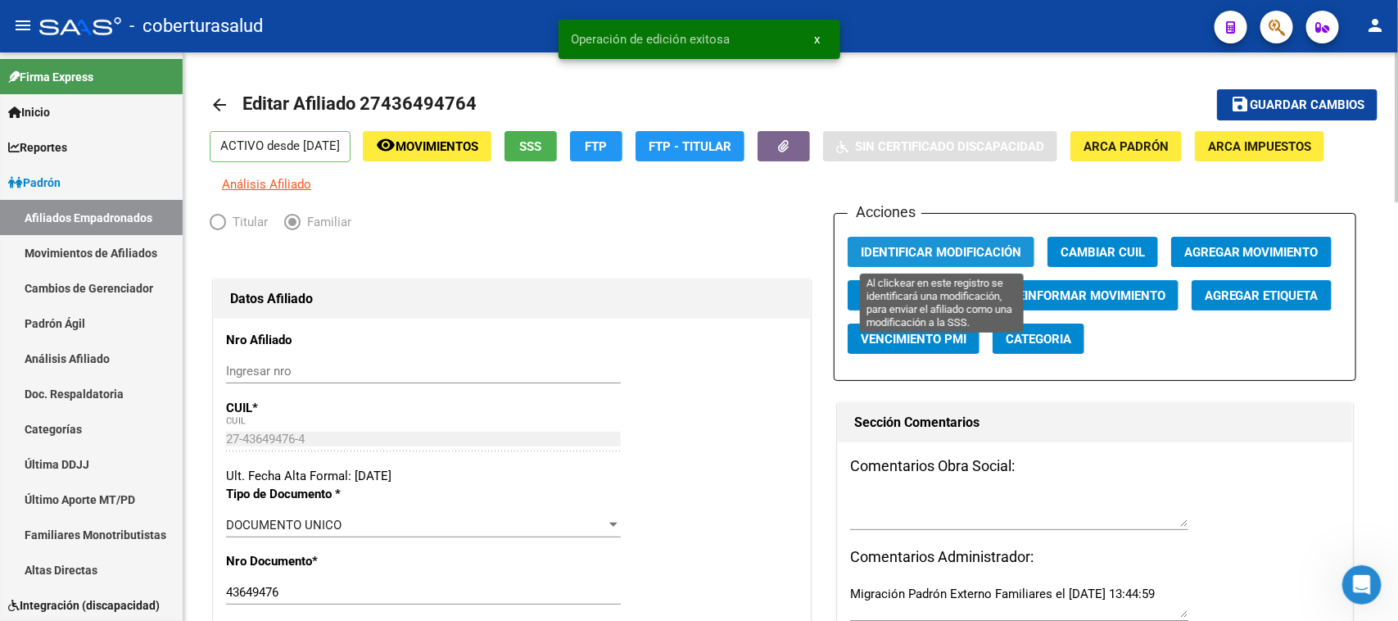
click at [899, 251] on span "Identificar Modificación" at bounding box center [941, 252] width 160 height 15
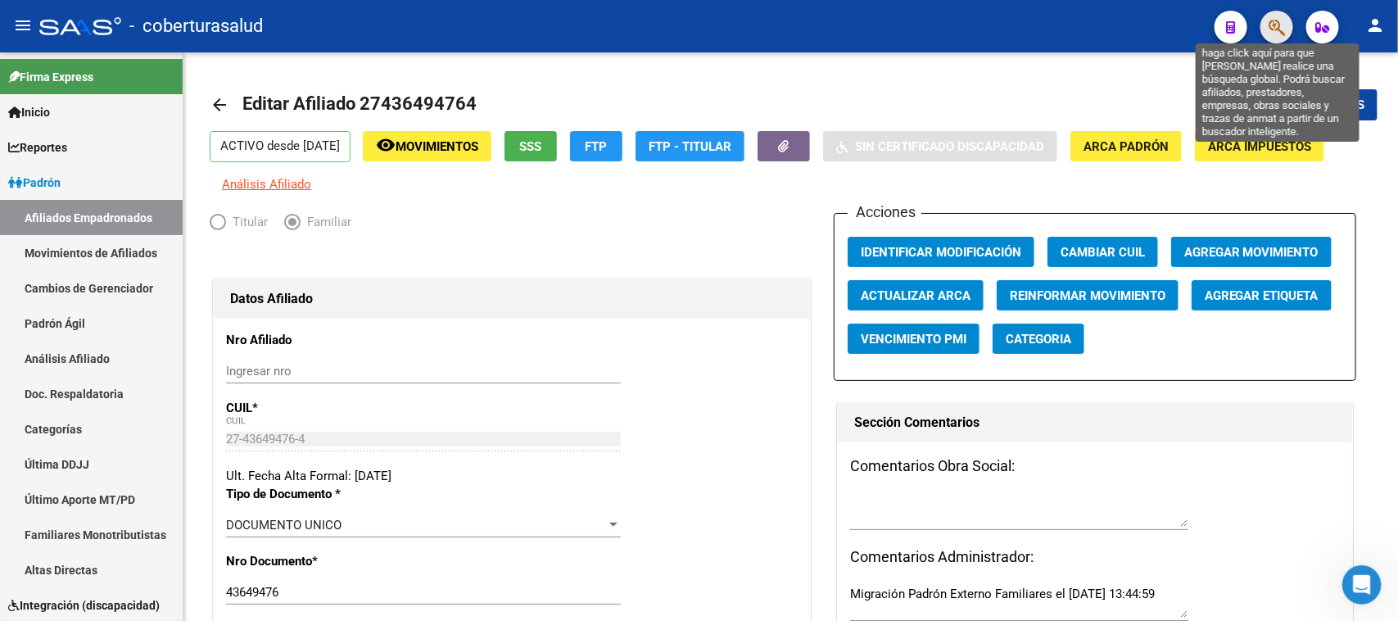
click at [1276, 25] on icon "button" at bounding box center [1276, 27] width 16 height 19
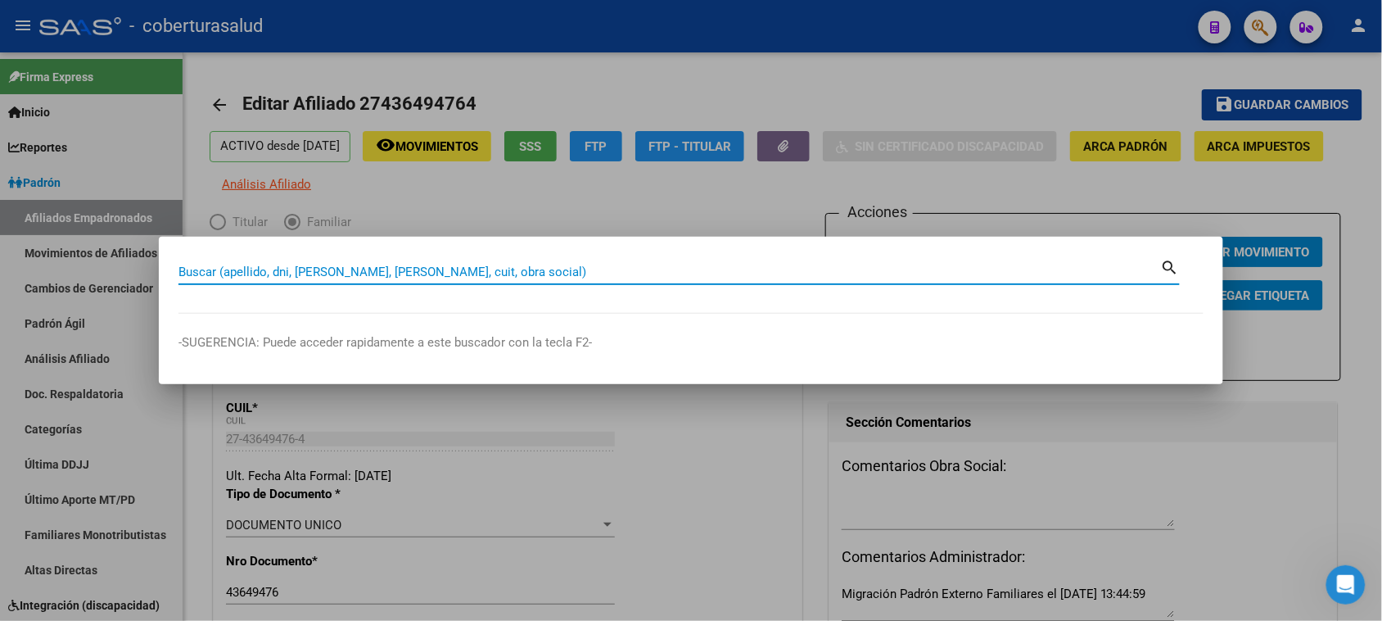
click at [260, 267] on input "Buscar (apellido, dni, [PERSON_NAME], [PERSON_NAME], cuit, obra social)" at bounding box center [670, 271] width 983 height 15
paste input "27437068459"
type input "27437068459"
click at [1171, 270] on mat-icon "search" at bounding box center [1170, 266] width 19 height 20
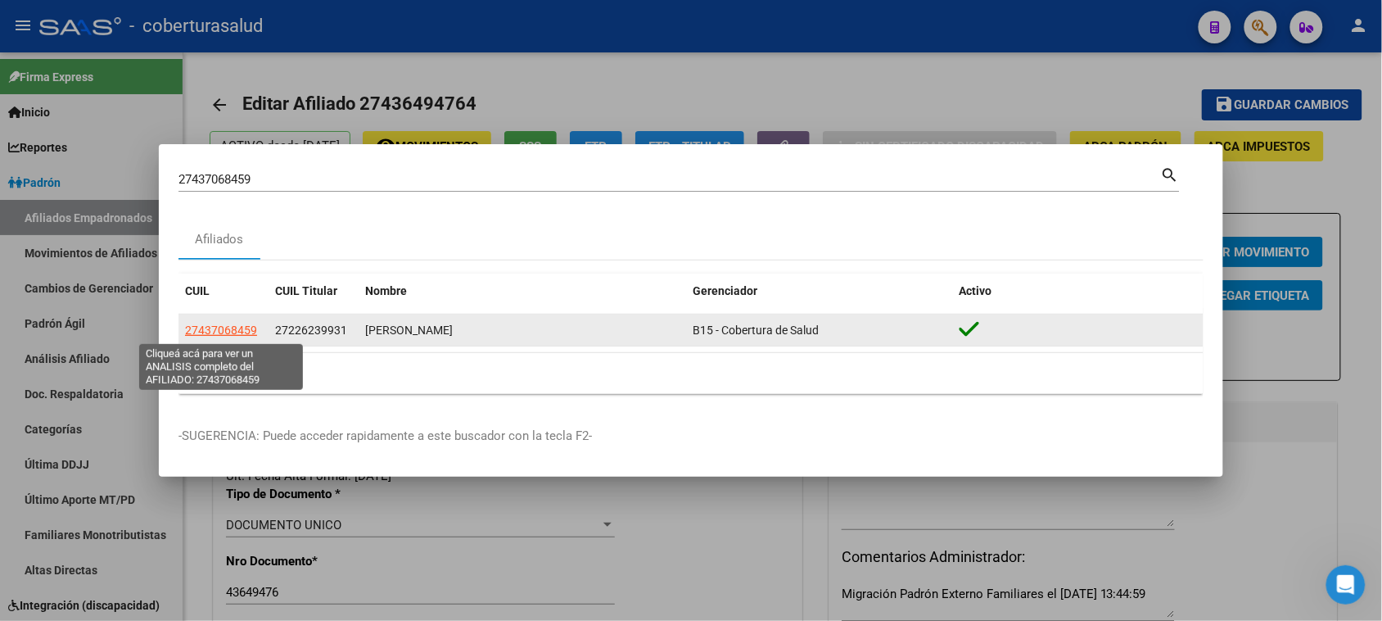
click at [227, 334] on span "27437068459" at bounding box center [221, 329] width 72 height 13
type textarea "27437068459"
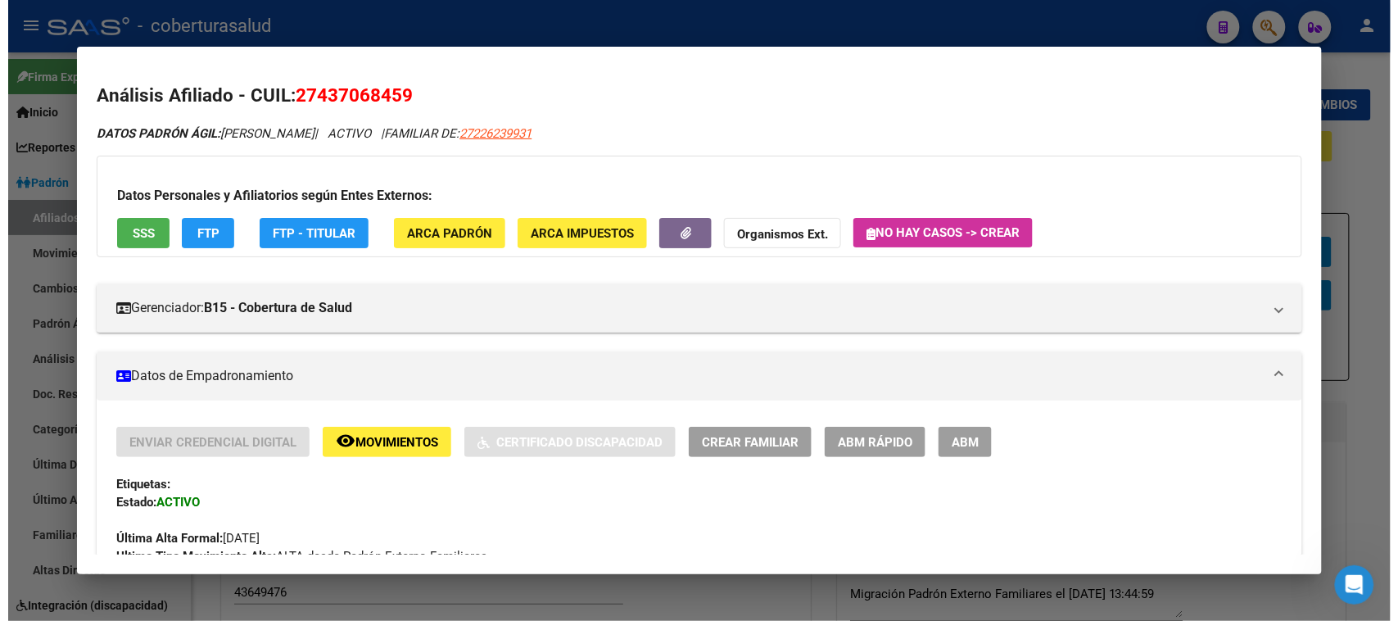
scroll to position [102, 0]
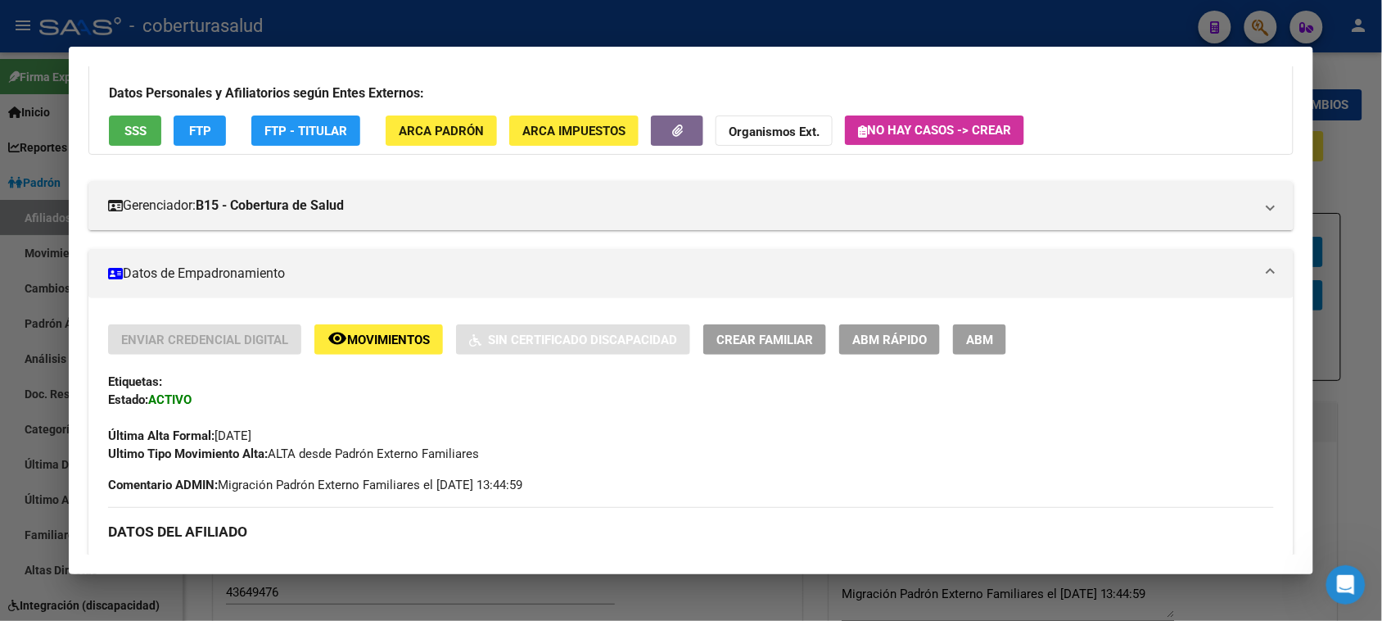
click at [966, 340] on span "ABM" at bounding box center [979, 339] width 27 height 15
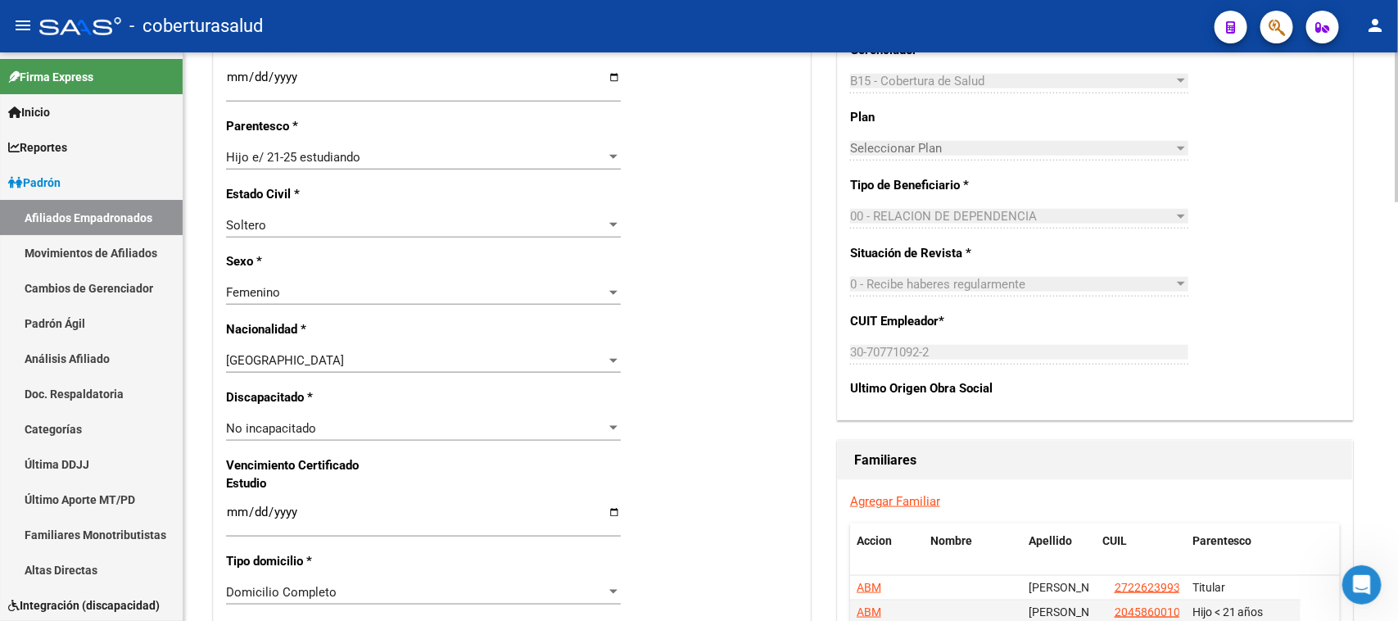
scroll to position [1114, 0]
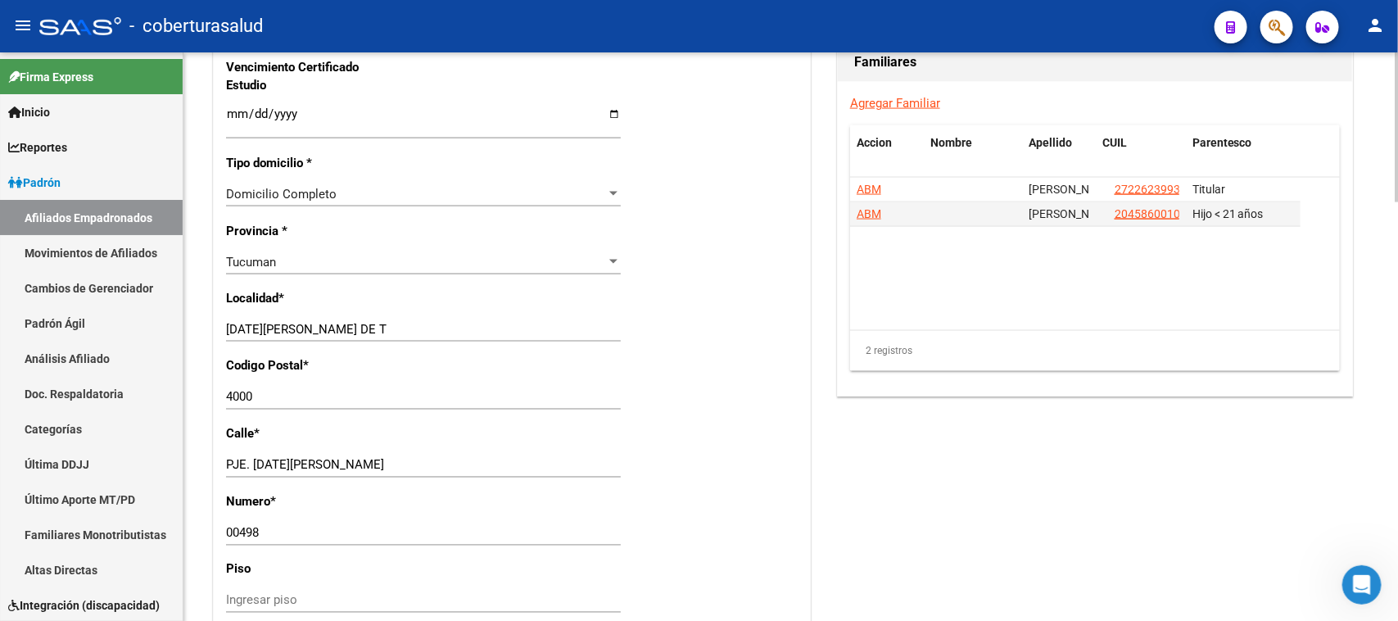
click at [231, 113] on input "Ingresar fecha" at bounding box center [423, 120] width 395 height 26
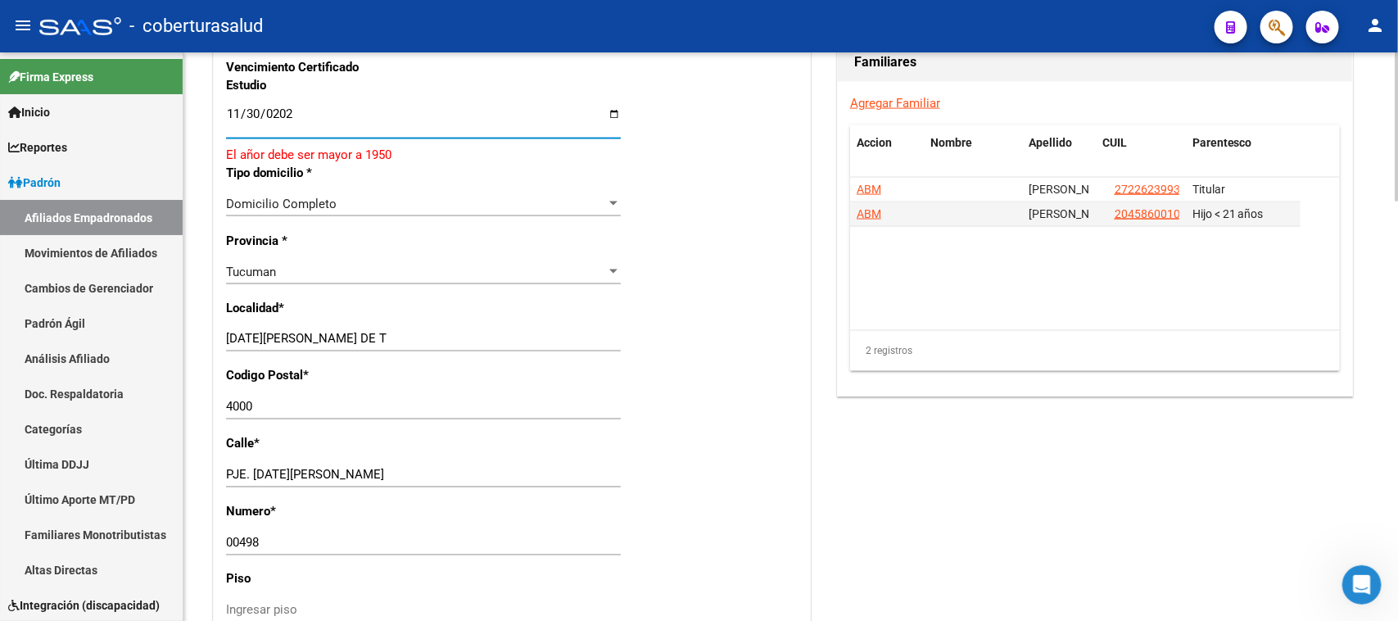
type input "[DATE]"
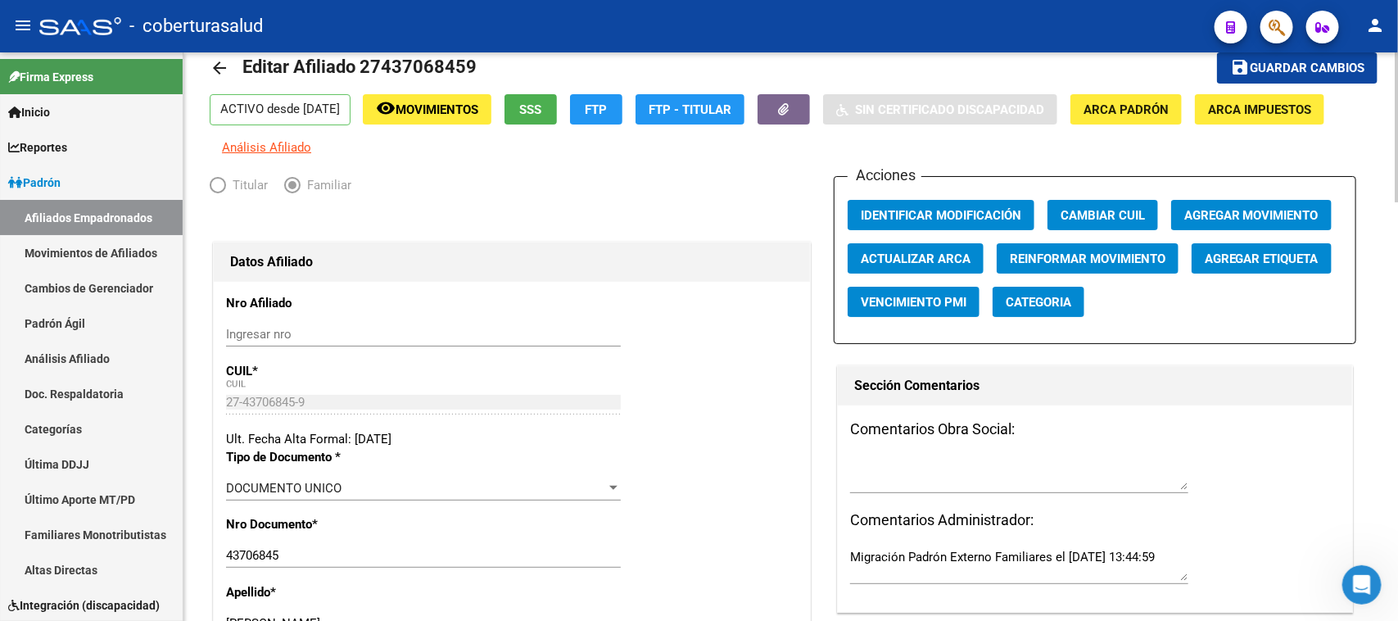
scroll to position [0, 0]
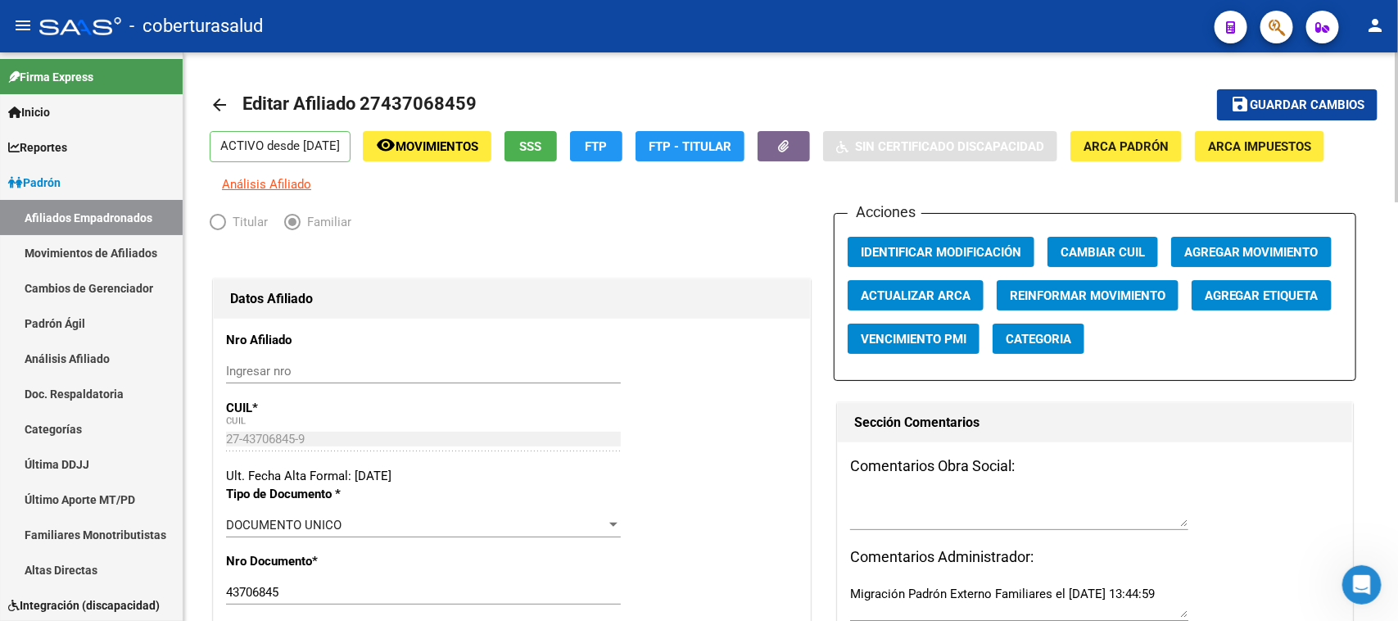
click at [1397, 100] on div at bounding box center [1397, 127] width 4 height 150
click at [1299, 108] on span "Guardar cambios" at bounding box center [1307, 105] width 115 height 15
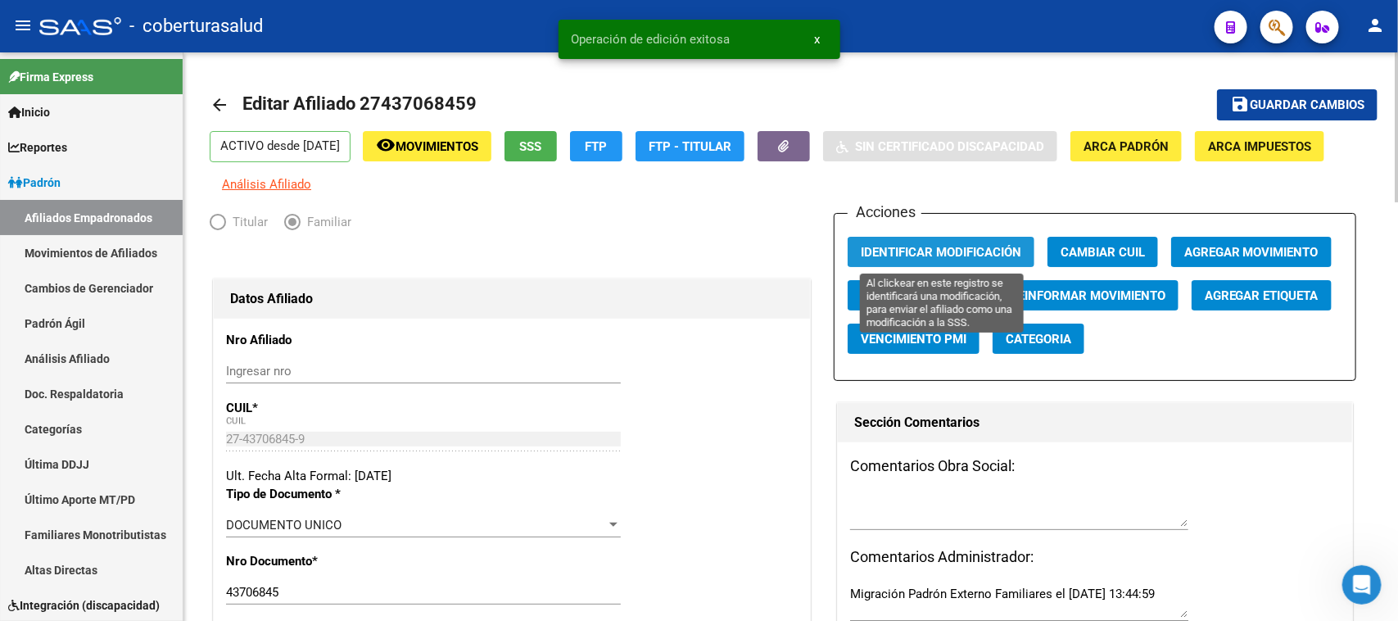
click at [967, 247] on span "Identificar Modificación" at bounding box center [941, 252] width 160 height 15
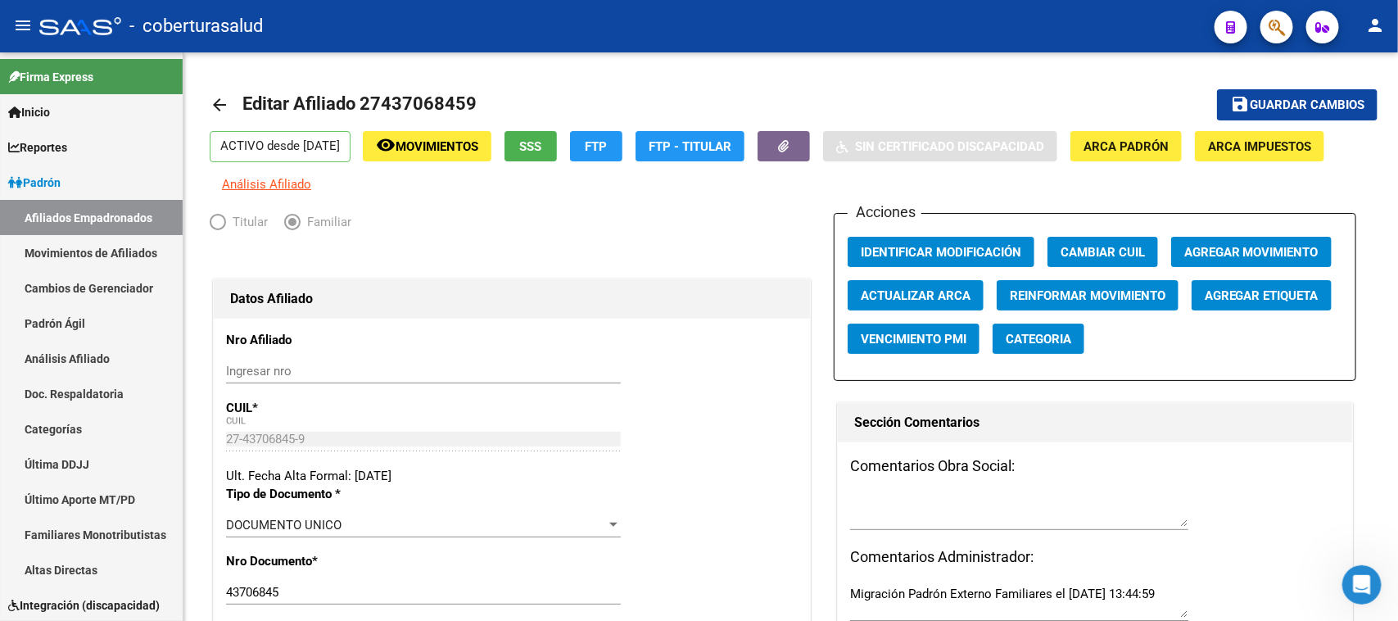
click at [1287, 30] on button "button" at bounding box center [1276, 27] width 33 height 33
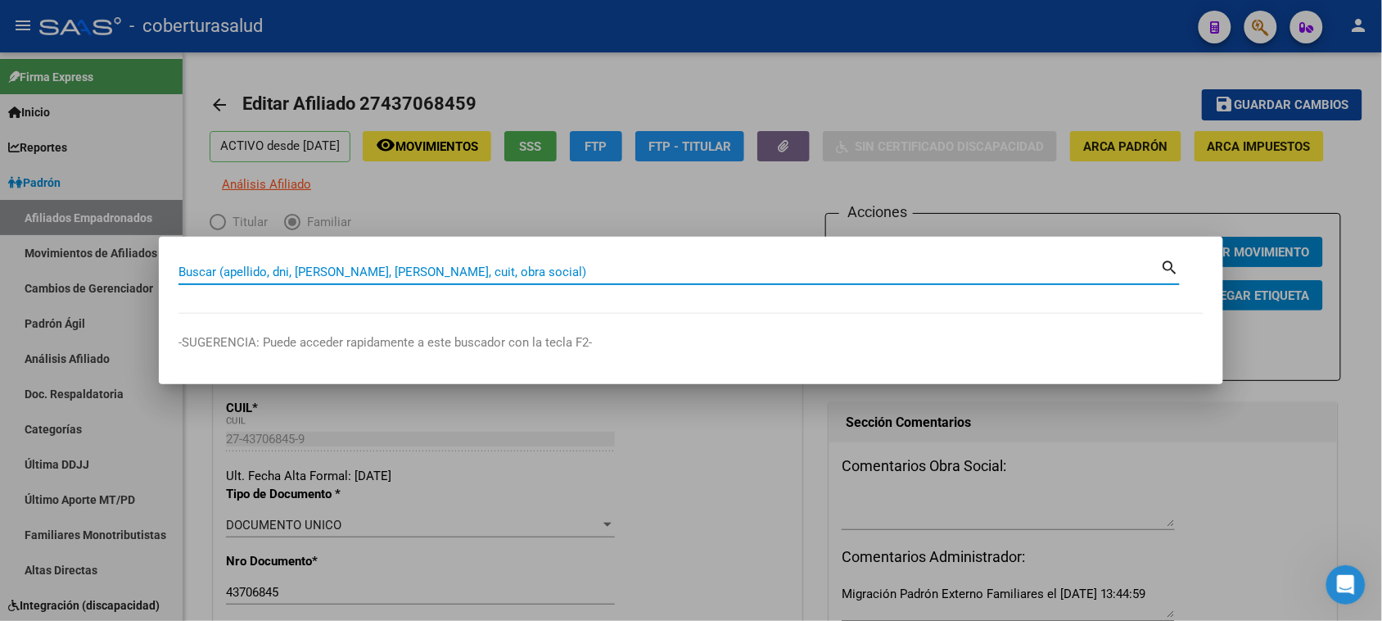
click at [289, 271] on input "Buscar (apellido, dni, [PERSON_NAME], [PERSON_NAME], cuit, obra social)" at bounding box center [670, 271] width 983 height 15
paste input "27437487184"
type input "27437487184"
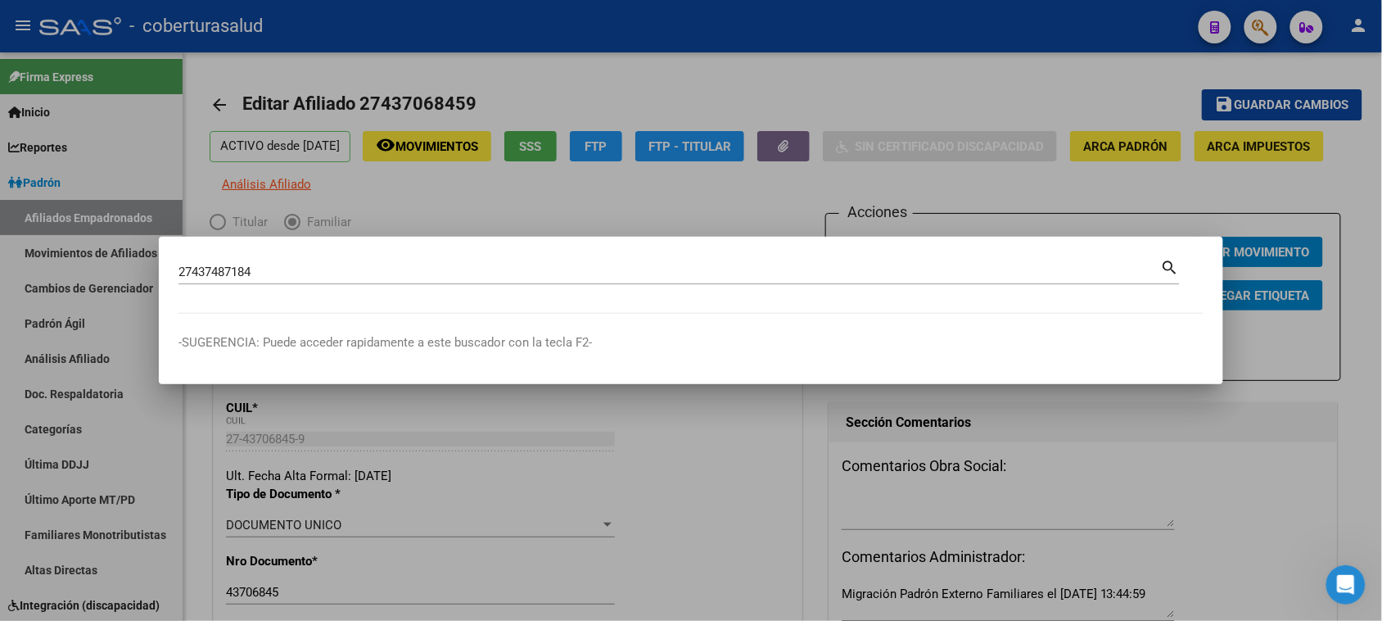
click at [1172, 264] on mat-icon "search" at bounding box center [1170, 266] width 19 height 20
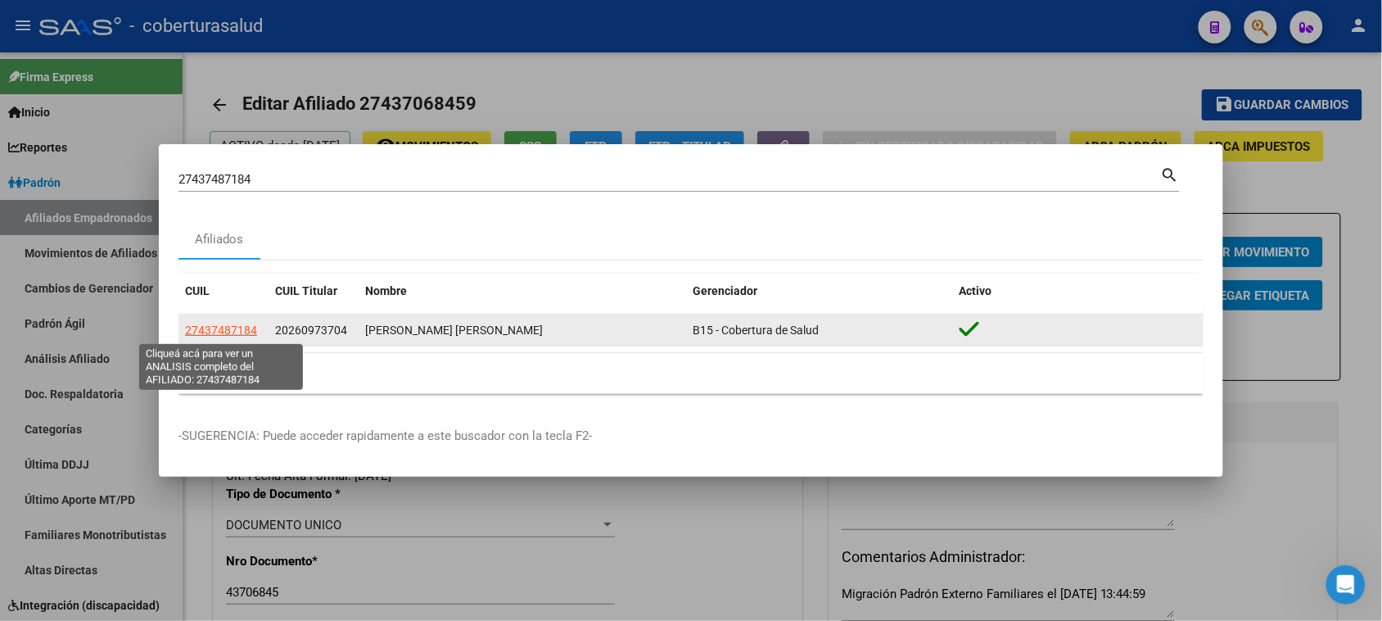
click at [229, 326] on span "27437487184" at bounding box center [221, 329] width 72 height 13
type textarea "27437487184"
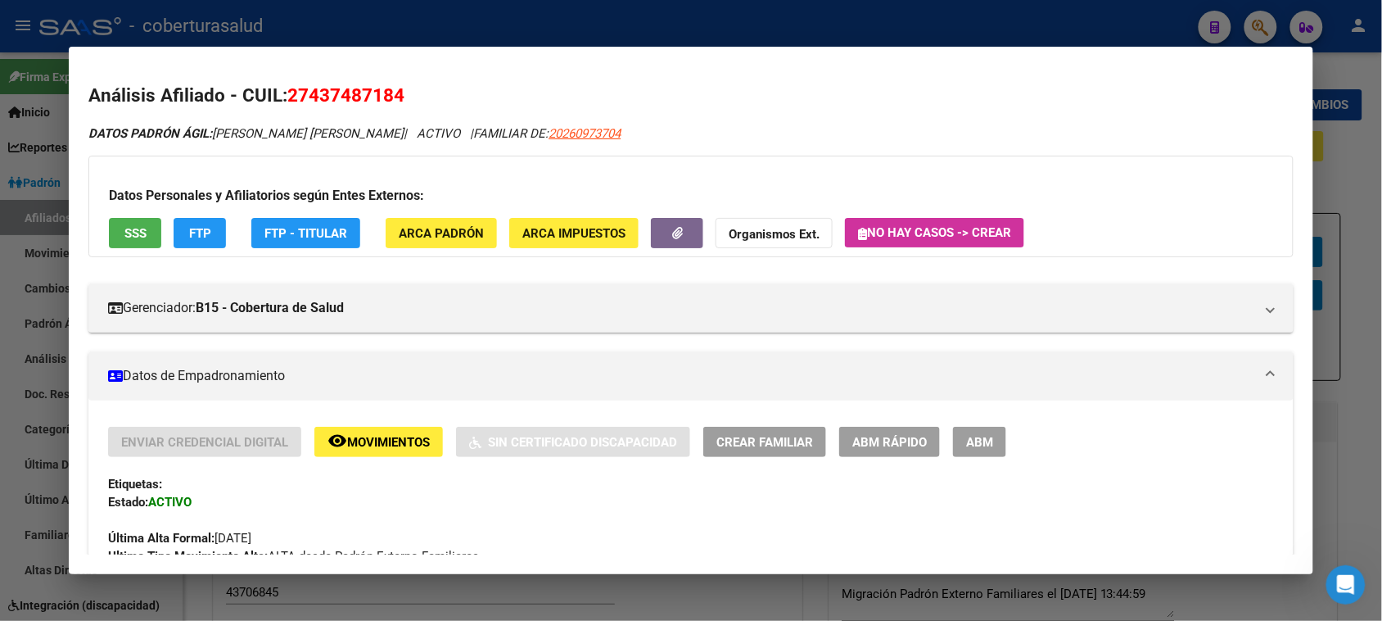
click at [966, 436] on span "ABM" at bounding box center [979, 442] width 27 height 15
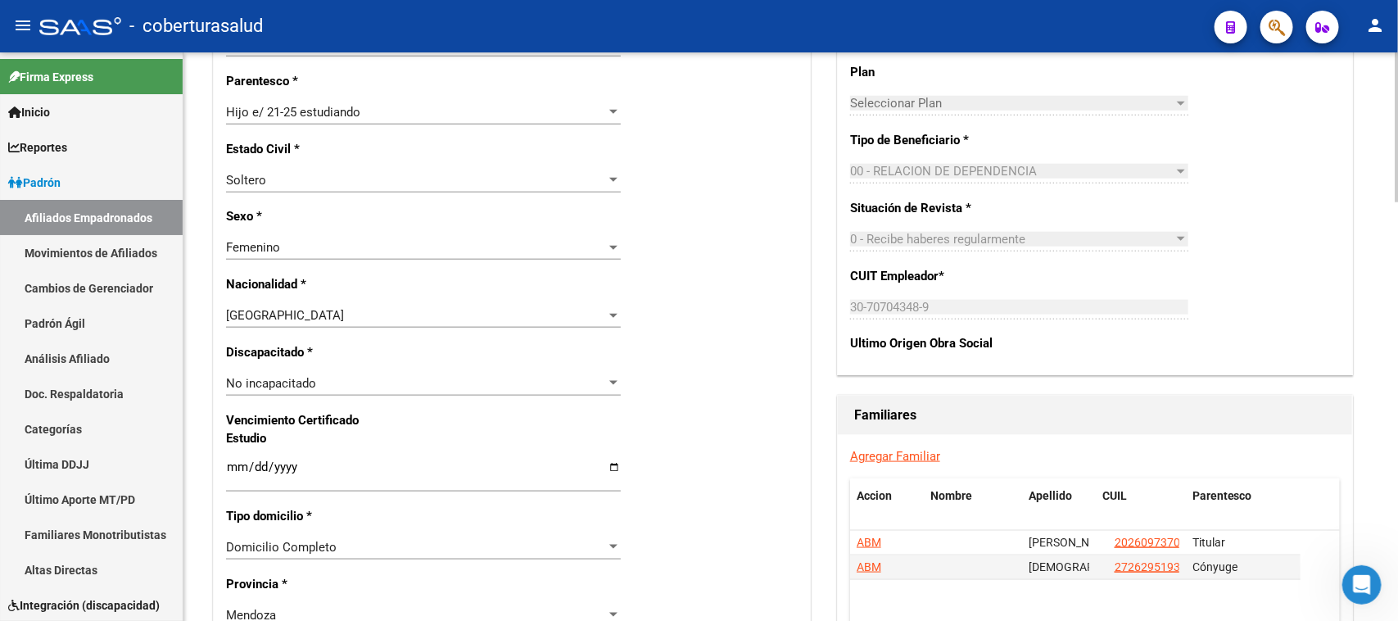
scroll to position [909, 0]
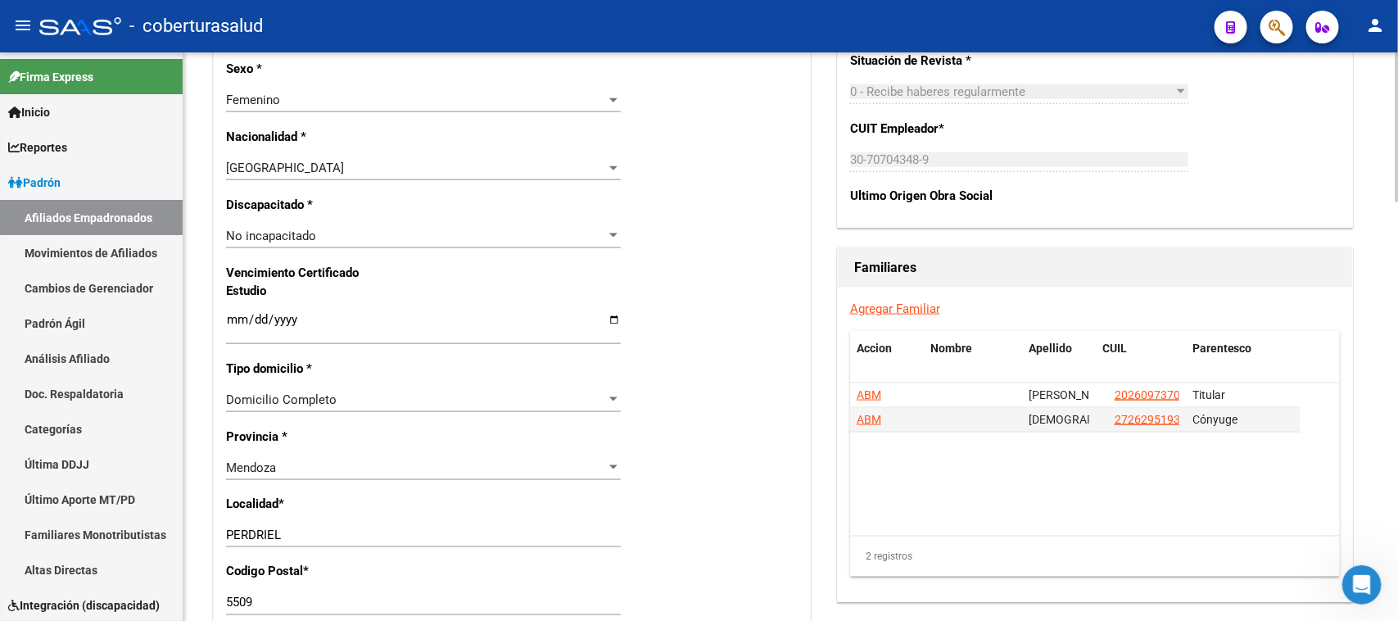
click at [231, 320] on input "Ingresar fecha" at bounding box center [423, 326] width 395 height 26
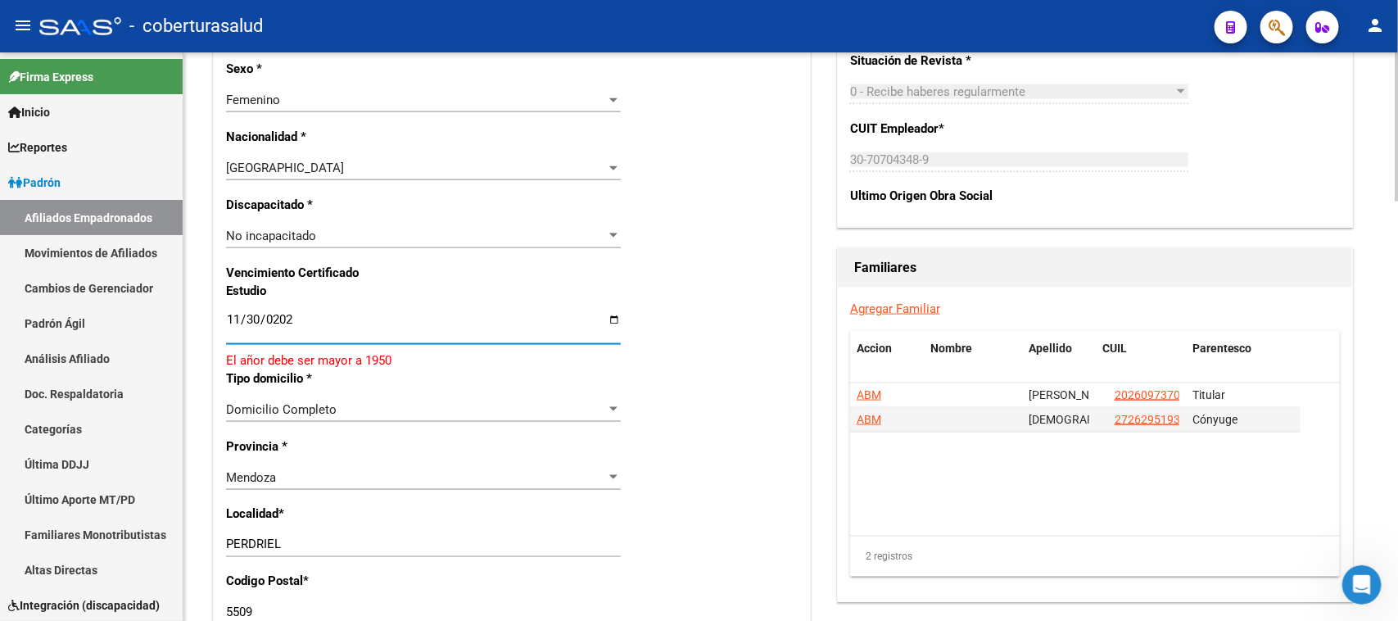
type input "[DATE]"
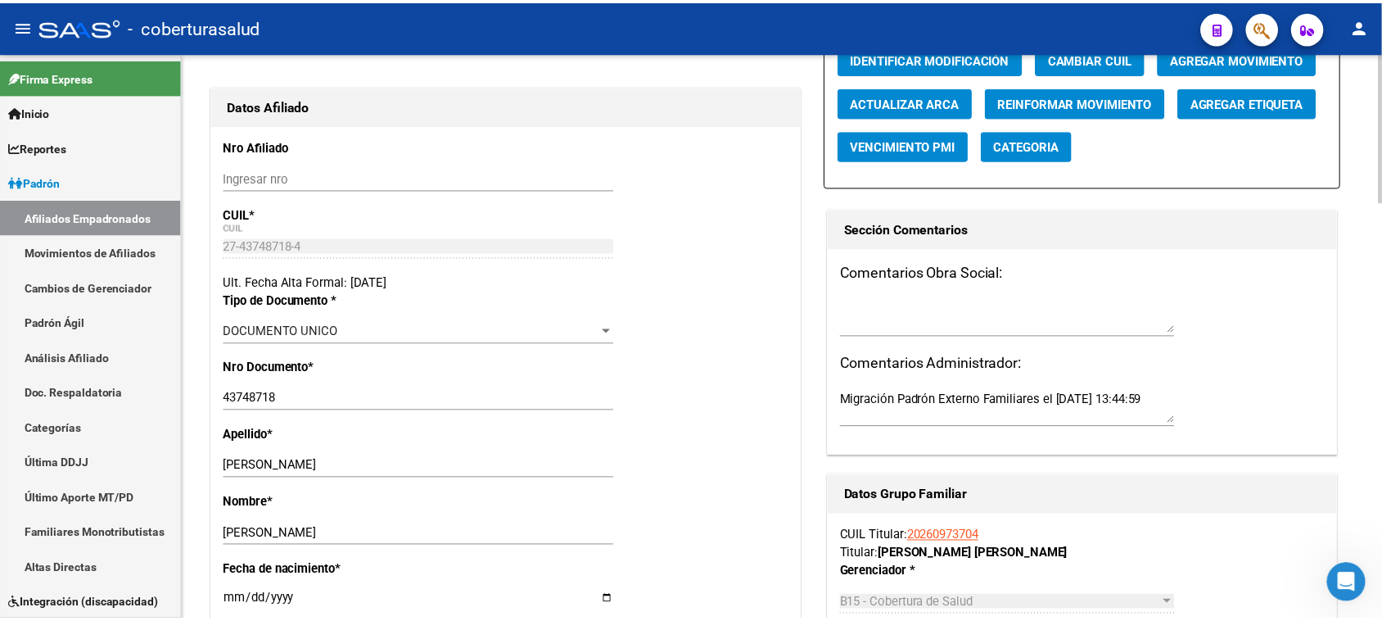
scroll to position [0, 0]
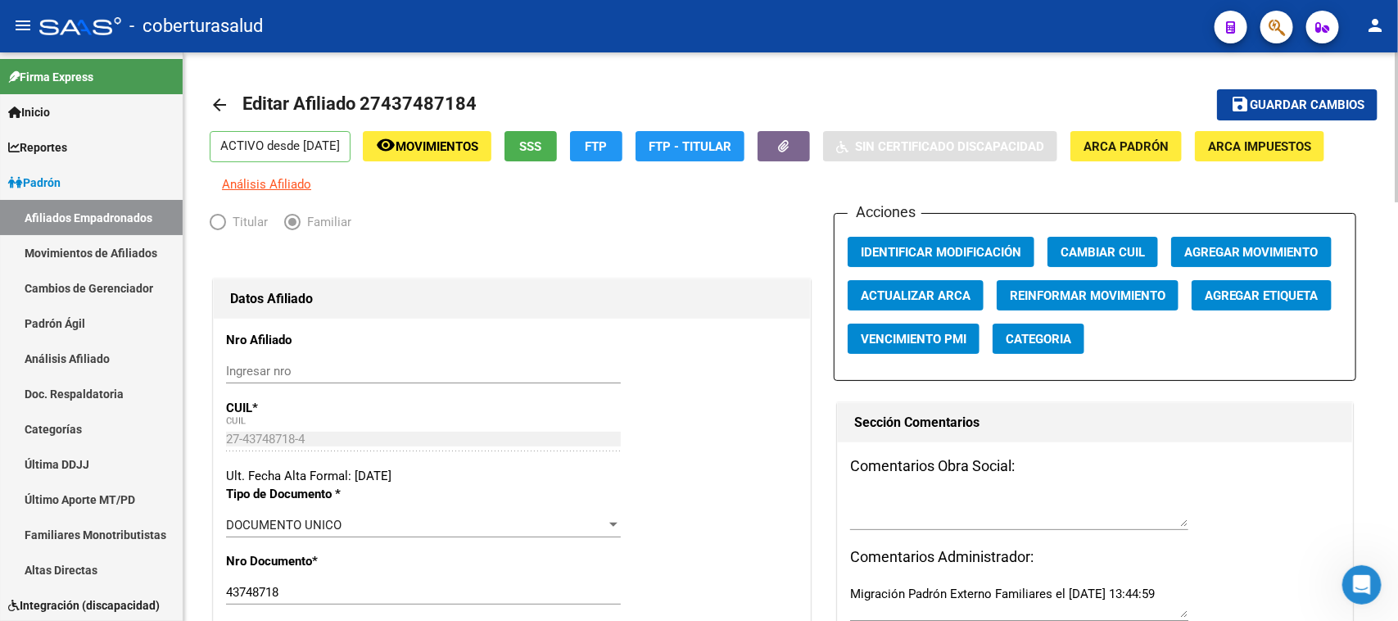
click at [1397, 47] on div "menu - coberturasalud person Firma Express Inicio Calendario SSS Instructivos C…" at bounding box center [699, 310] width 1398 height 621
click at [1319, 98] on span "Guardar cambios" at bounding box center [1307, 105] width 115 height 15
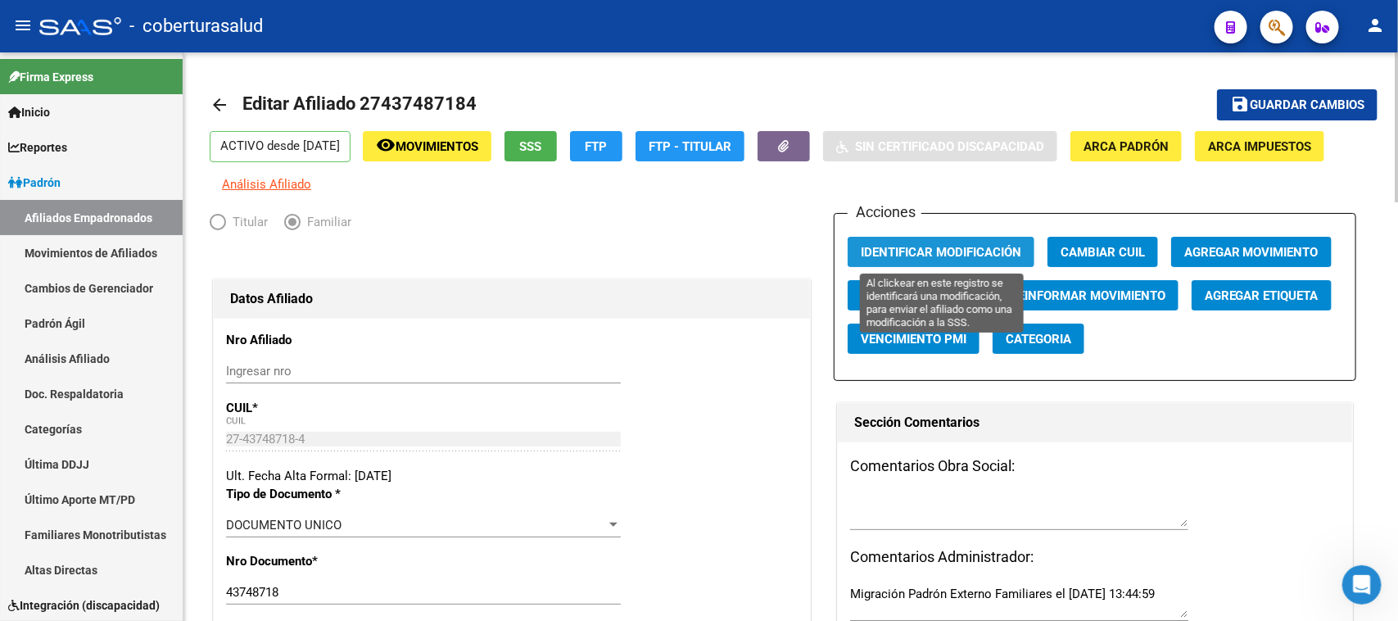
click at [906, 246] on span "Identificar Modificación" at bounding box center [941, 252] width 160 height 15
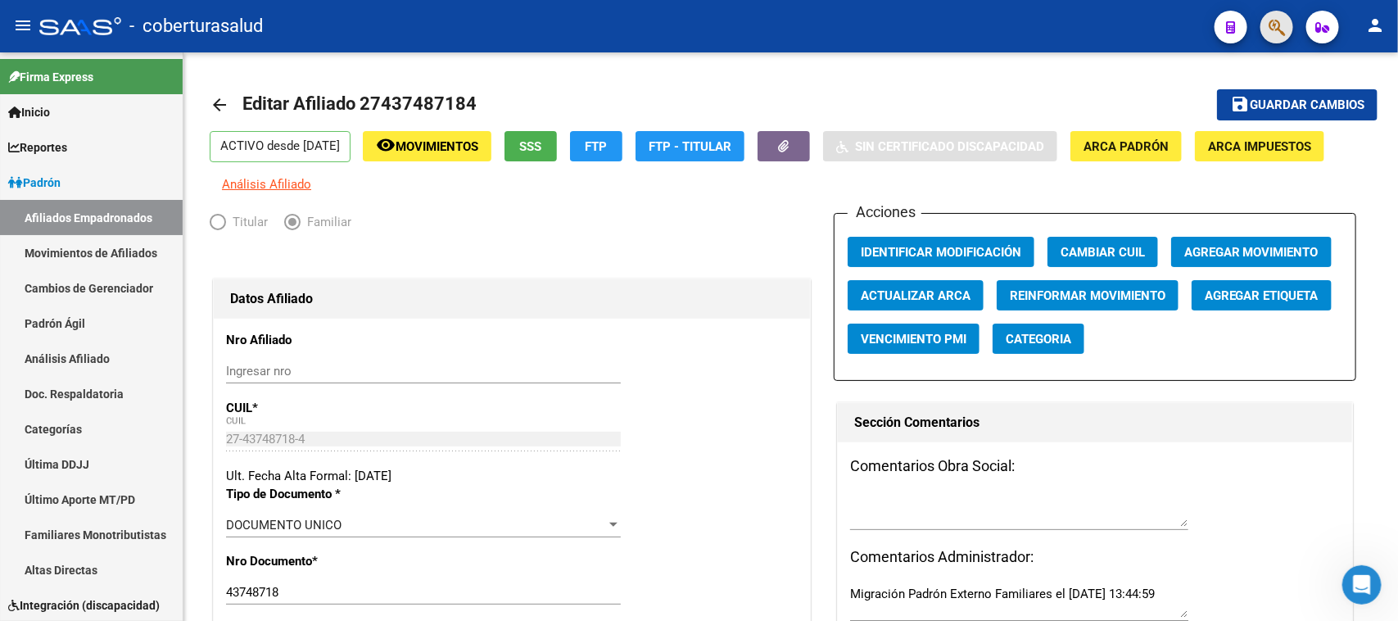
click at [1266, 29] on button "button" at bounding box center [1276, 27] width 33 height 33
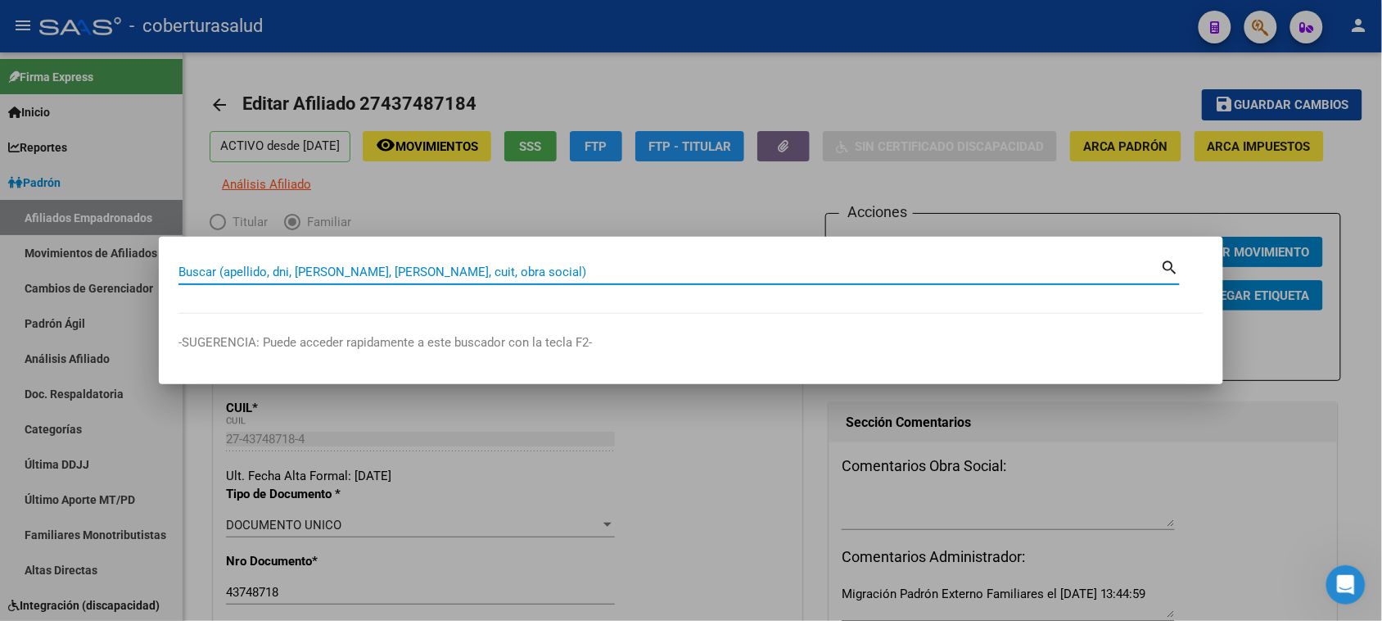
click at [236, 273] on input "Buscar (apellido, dni, [PERSON_NAME], [PERSON_NAME], cuit, obra social)" at bounding box center [670, 271] width 983 height 15
paste input "27437711203"
type input "27437711203"
click at [1176, 266] on mat-icon "search" at bounding box center [1170, 266] width 19 height 20
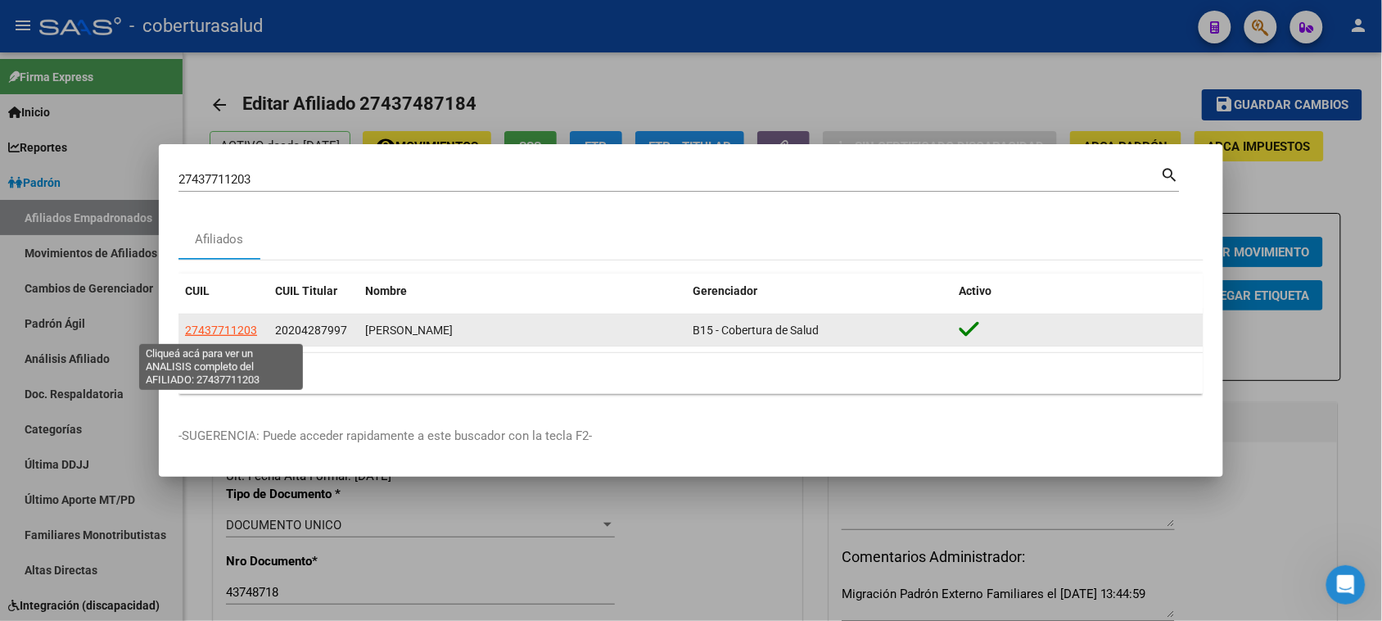
click at [224, 332] on span "27437711203" at bounding box center [221, 329] width 72 height 13
type textarea "27437711203"
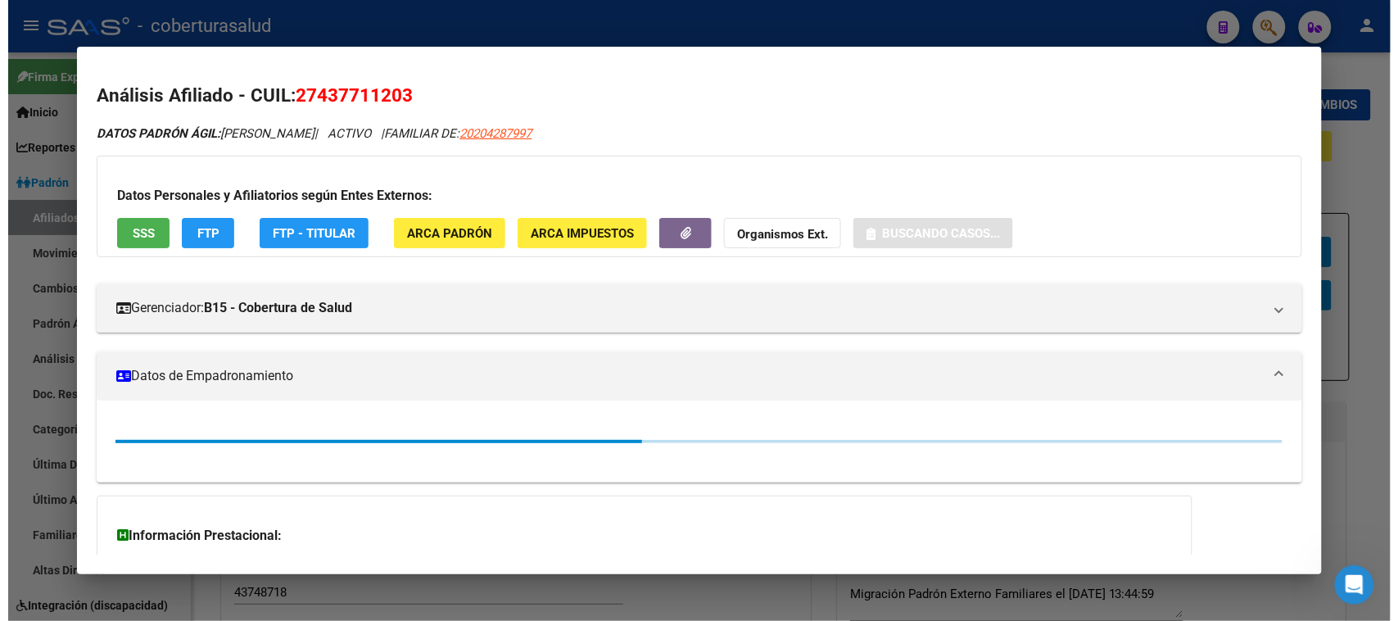
scroll to position [181, 0]
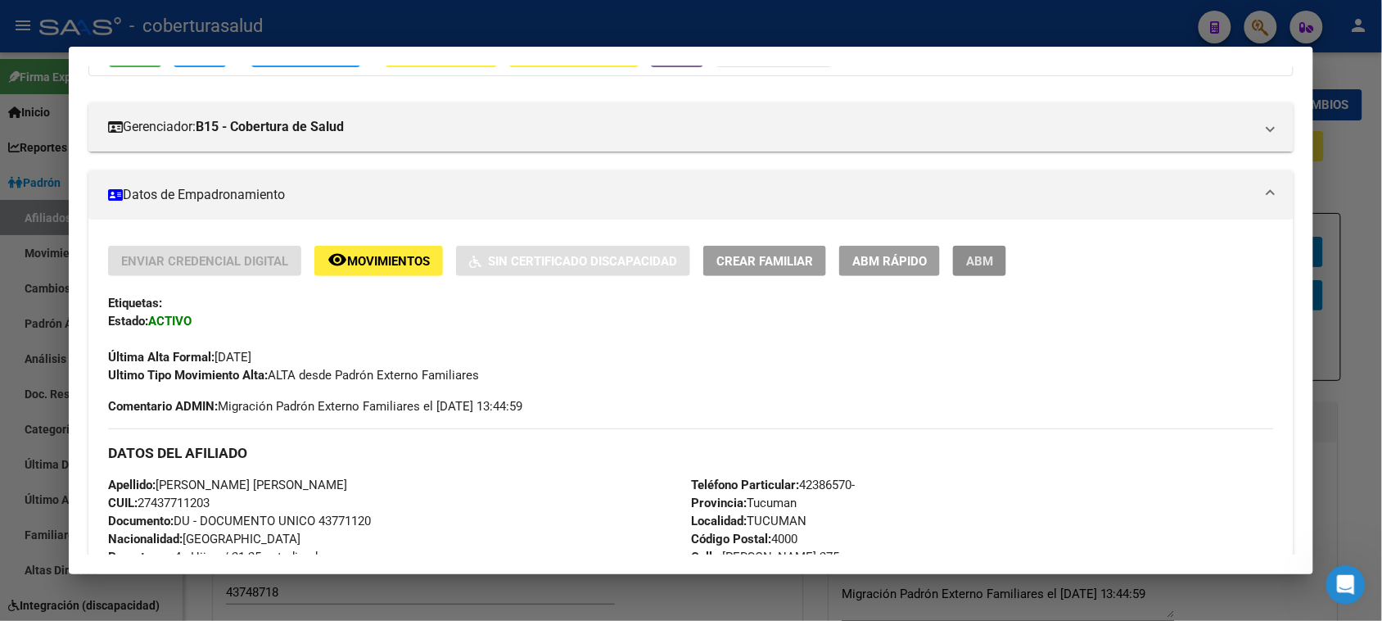
click at [981, 271] on button "ABM" at bounding box center [979, 261] width 53 height 30
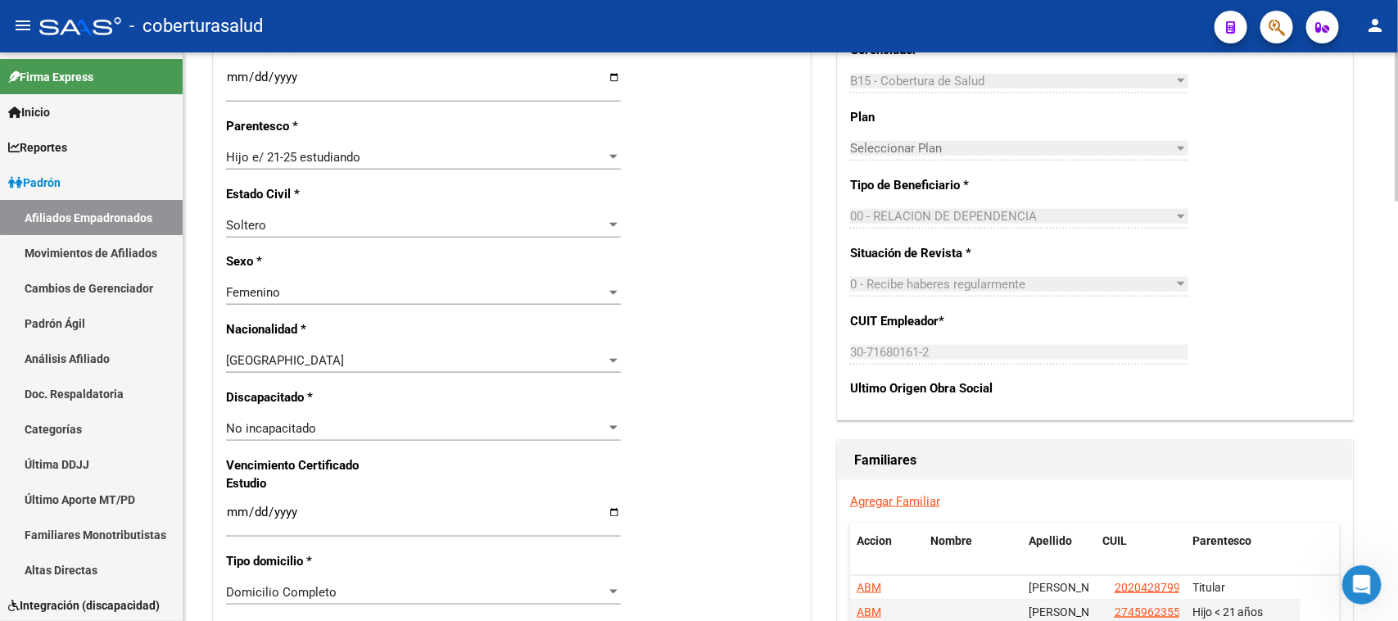
scroll to position [704, 0]
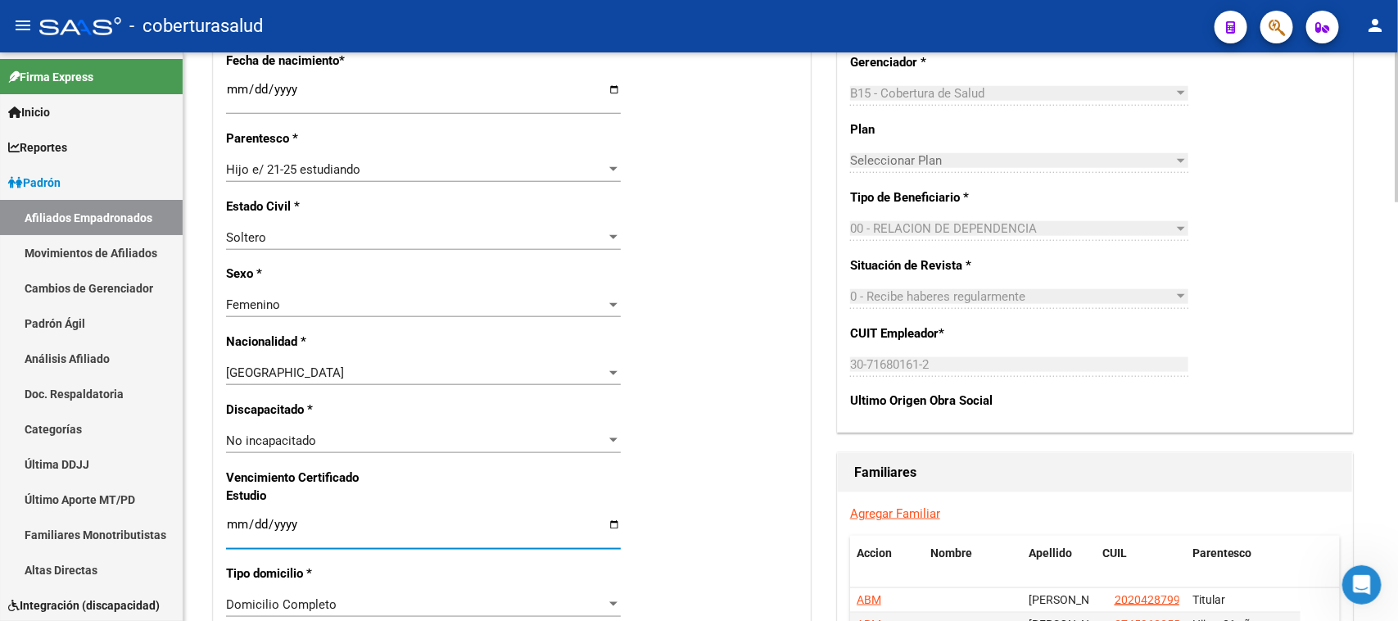
click at [235, 522] on input "Ingresar fecha" at bounding box center [423, 531] width 395 height 26
type input "[DATE]"
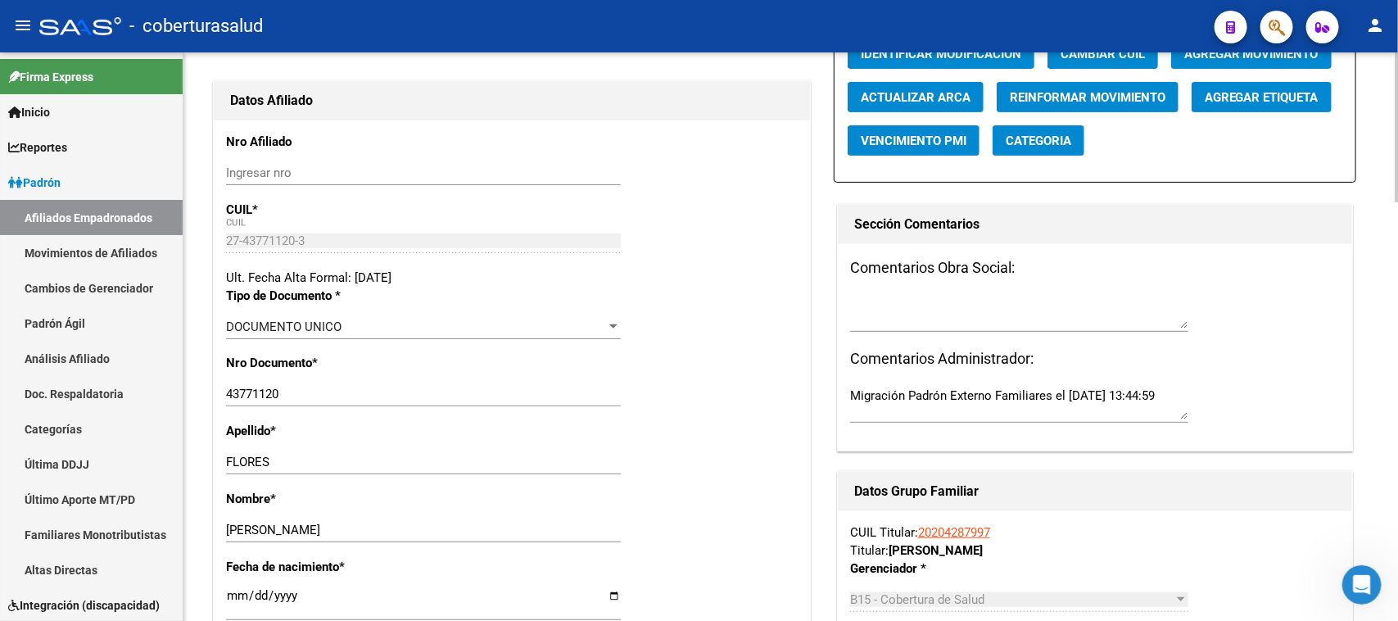
scroll to position [0, 0]
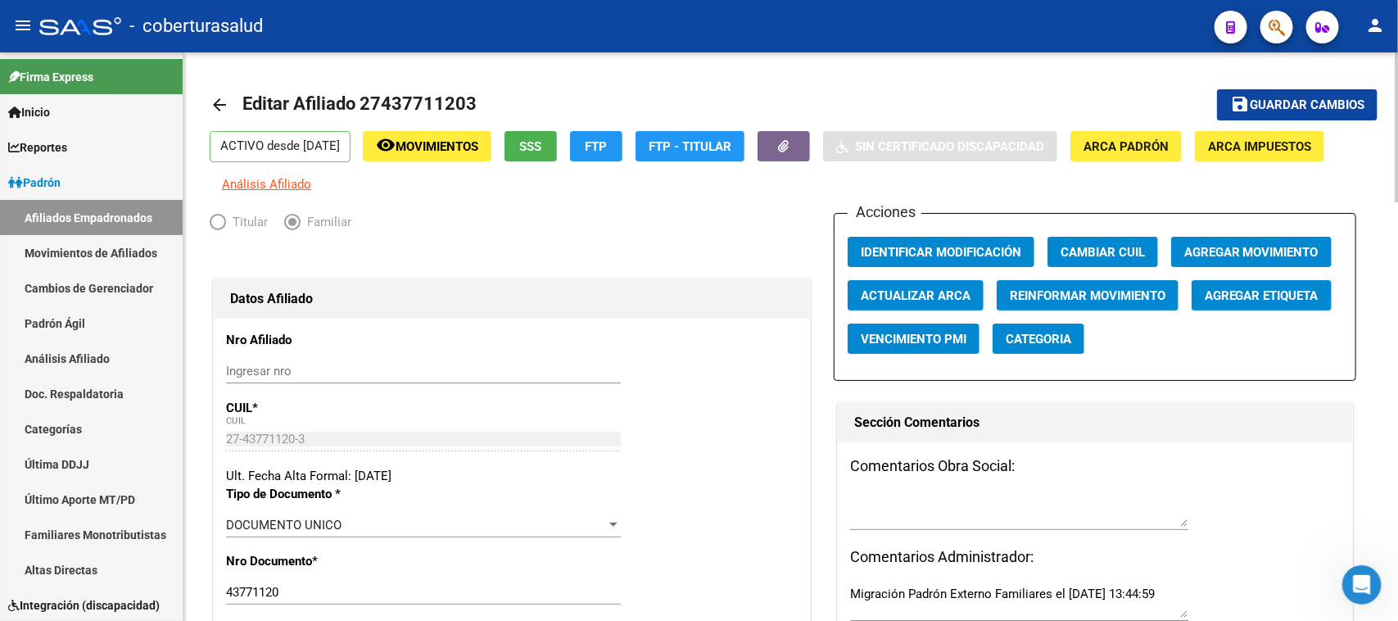
click at [1397, 96] on div at bounding box center [1397, 127] width 4 height 150
click at [1308, 111] on button "save Guardar cambios" at bounding box center [1297, 104] width 160 height 30
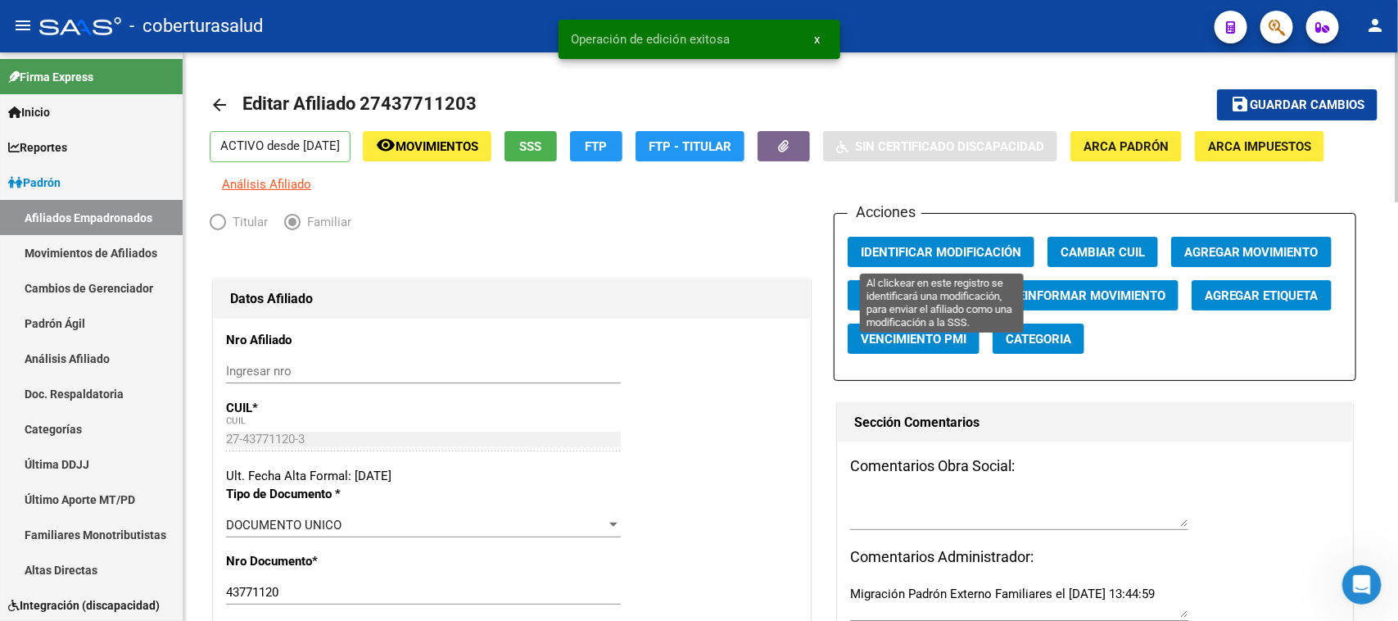
click at [988, 251] on span "Identificar Modificación" at bounding box center [941, 252] width 160 height 15
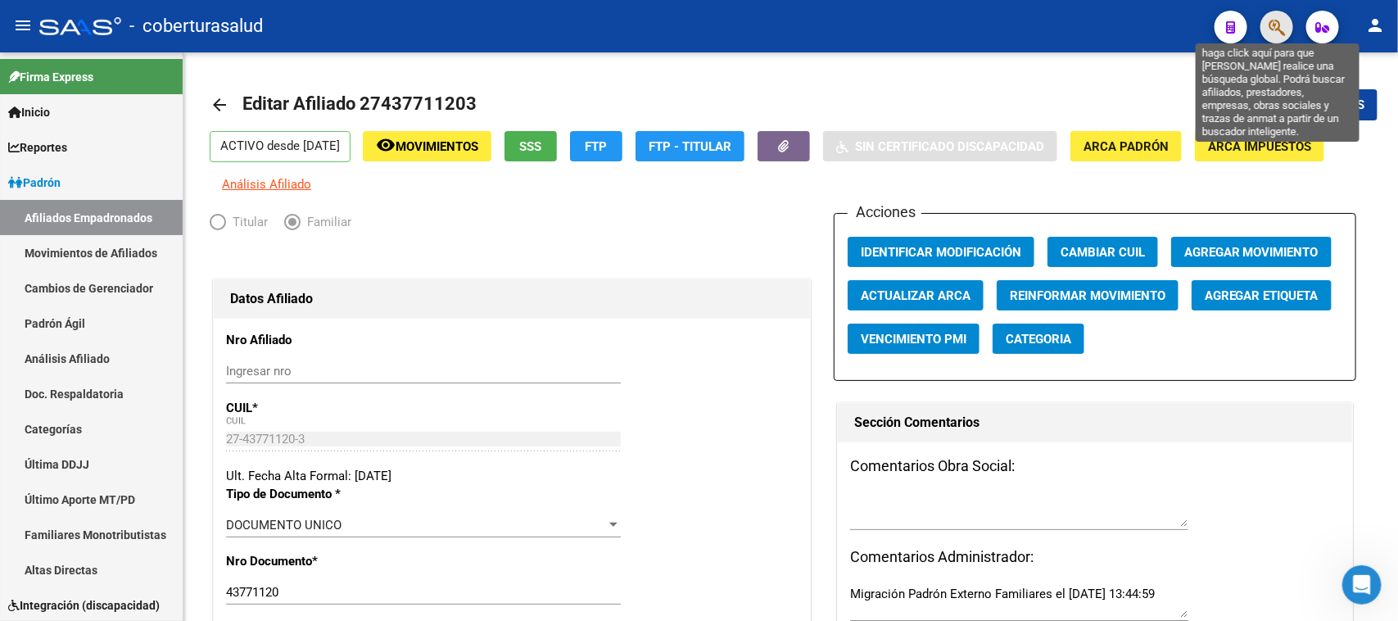
click at [1274, 18] on icon "button" at bounding box center [1276, 27] width 16 height 19
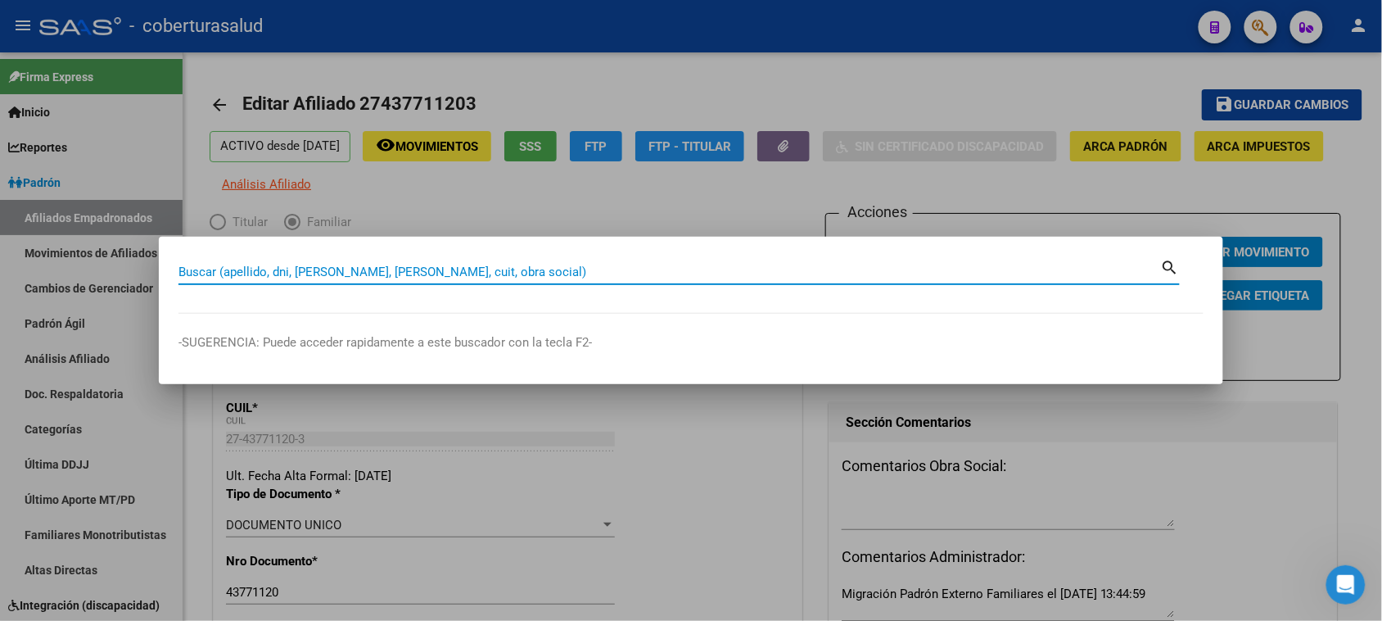
click at [291, 264] on input "Buscar (apellido, dni, [PERSON_NAME], [PERSON_NAME], cuit, obra social)" at bounding box center [670, 271] width 983 height 15
paste input "27441051617"
type input "27441051617"
click at [1169, 269] on mat-icon "search" at bounding box center [1170, 266] width 19 height 20
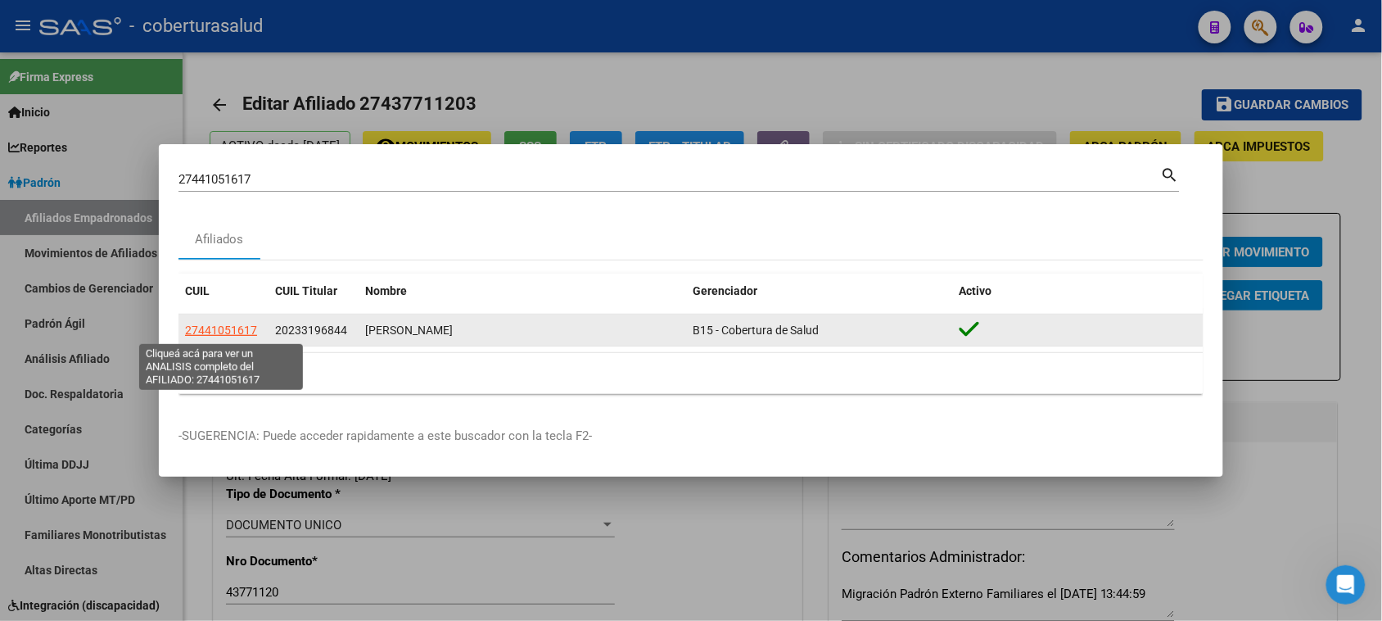
click at [224, 333] on span "27441051617" at bounding box center [221, 329] width 72 height 13
type textarea "27441051617"
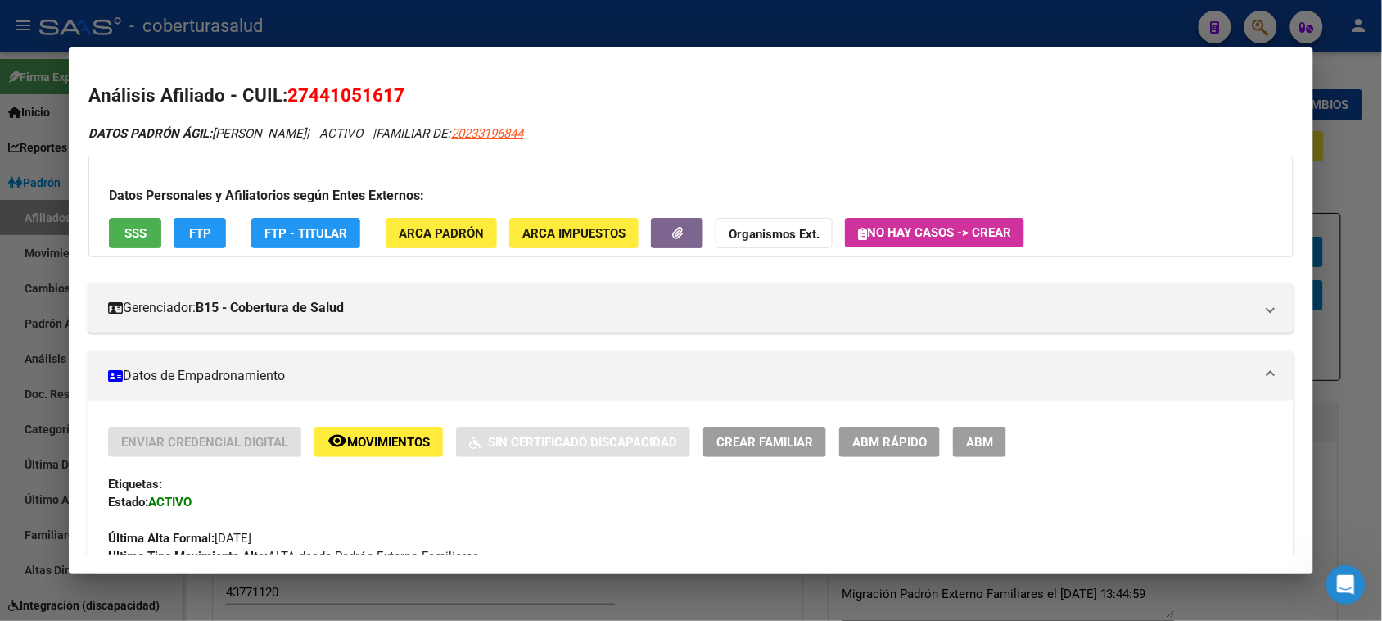
click at [966, 446] on span "ABM" at bounding box center [979, 442] width 27 height 15
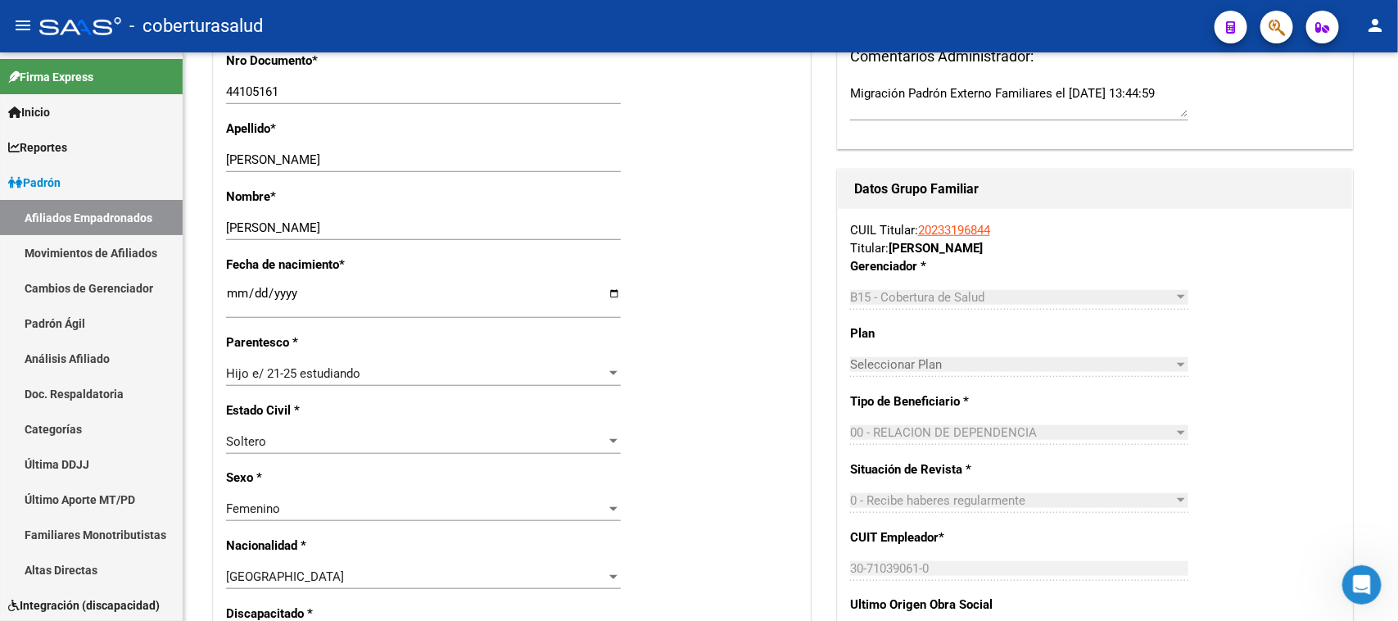
scroll to position [1012, 0]
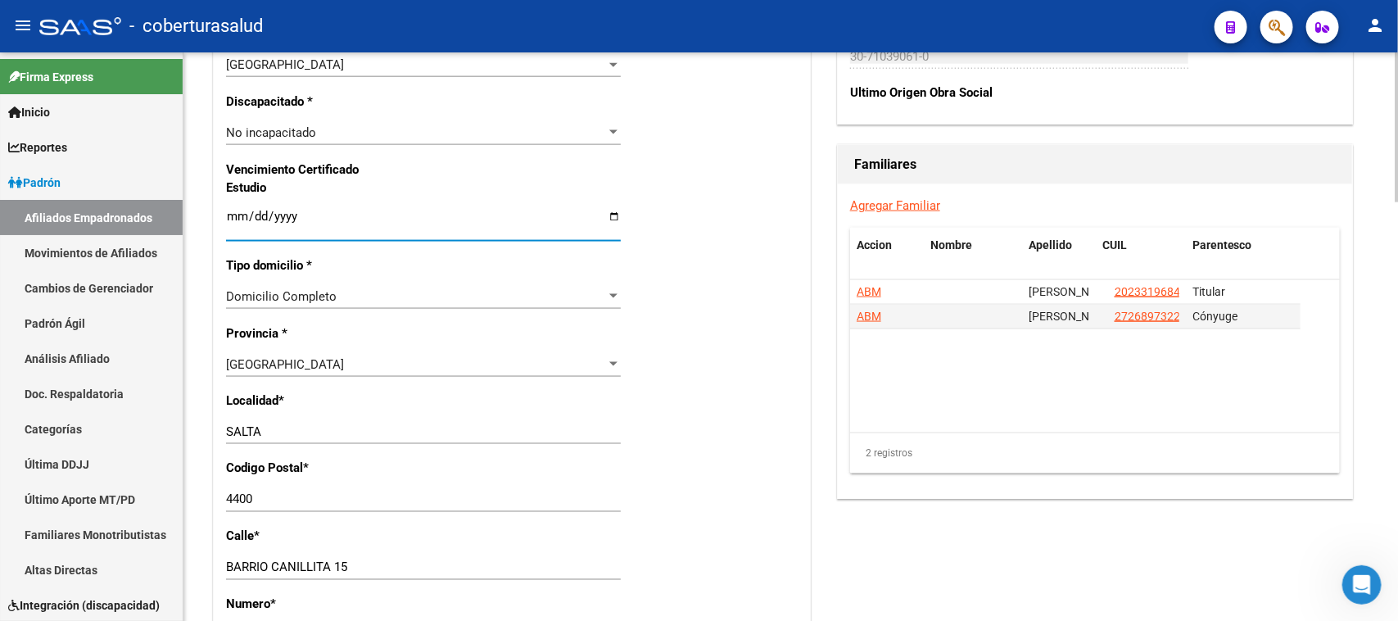
click at [232, 219] on input "Ingresar fecha" at bounding box center [423, 223] width 395 height 26
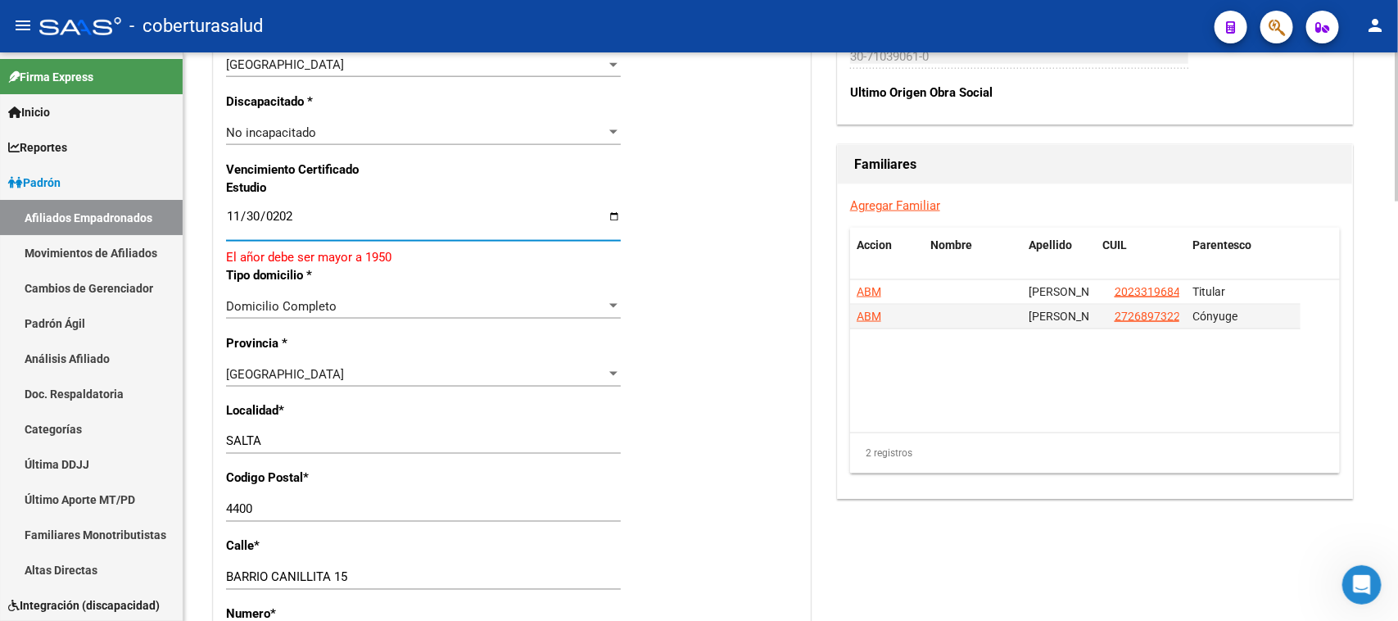
type input "[DATE]"
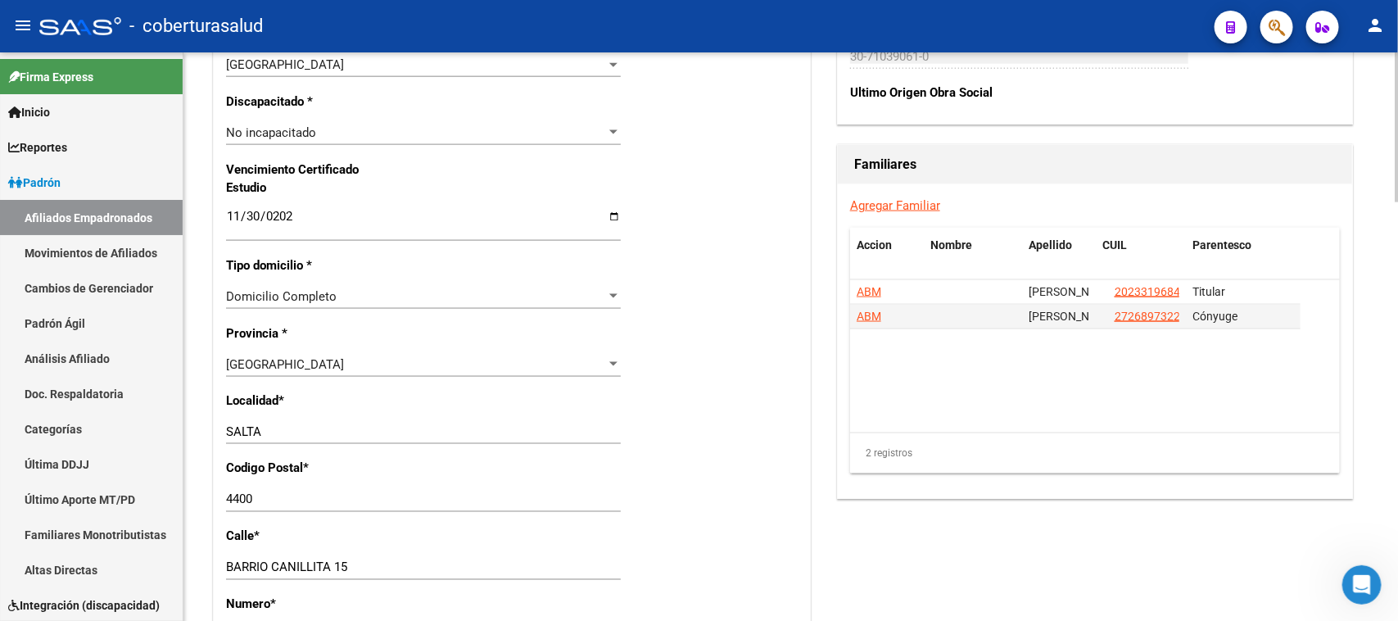
click at [704, 364] on div "Nro Afiliado Ingresar nro CUIL * 27-44105161-7 CUIL ARCA Padrón Ult. Fecha Alta…" at bounding box center [512, 193] width 596 height 1775
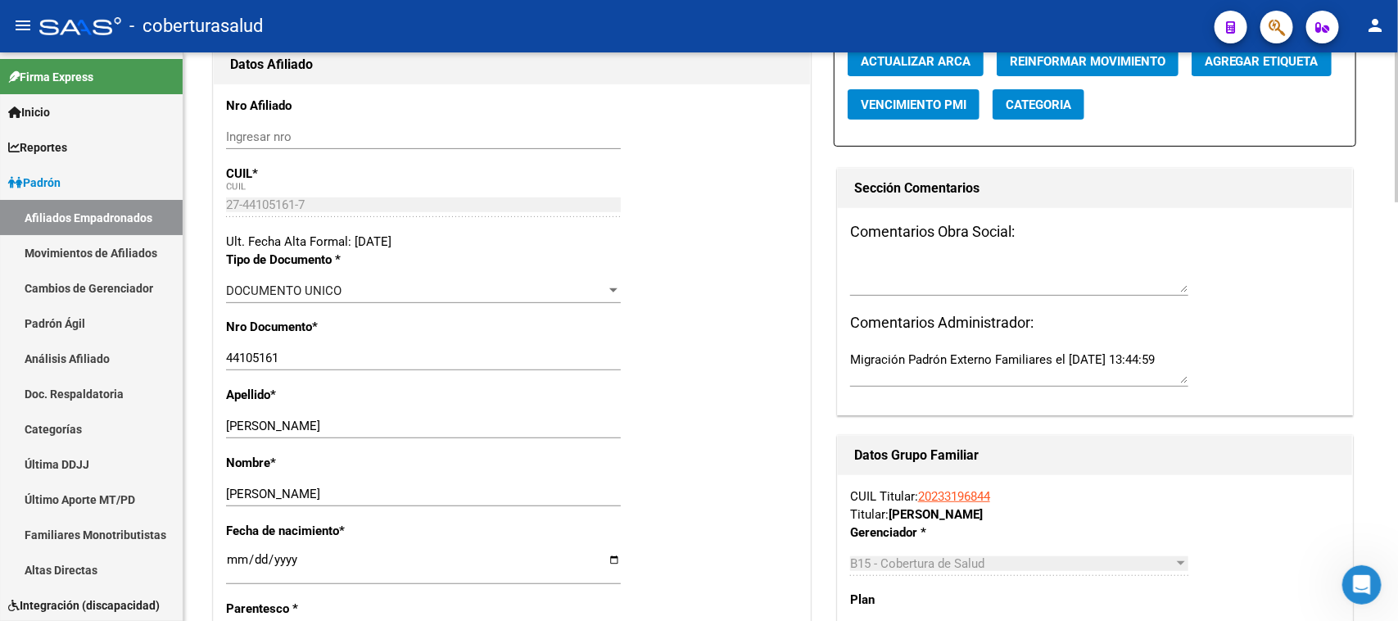
scroll to position [0, 0]
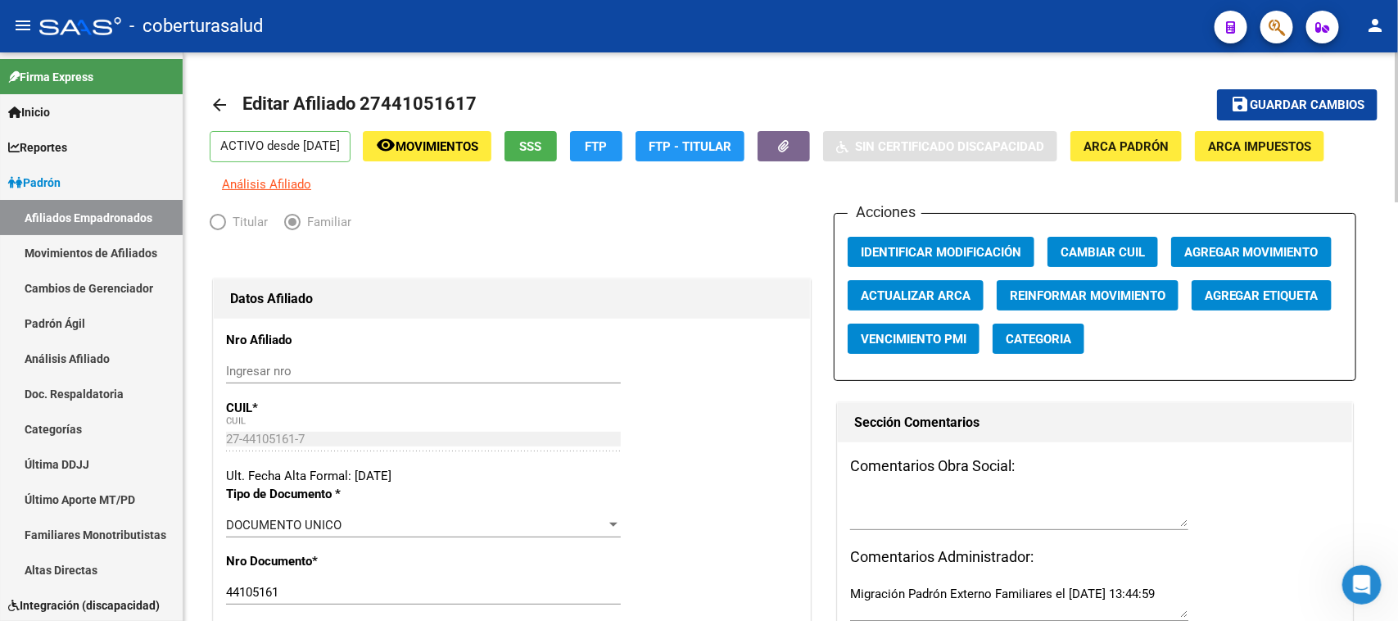
click at [1397, 0] on html "menu - coberturasalud person Firma Express Inicio Calendario SSS Instructivos C…" at bounding box center [699, 310] width 1398 height 621
click at [1329, 102] on span "Guardar cambios" at bounding box center [1307, 105] width 115 height 15
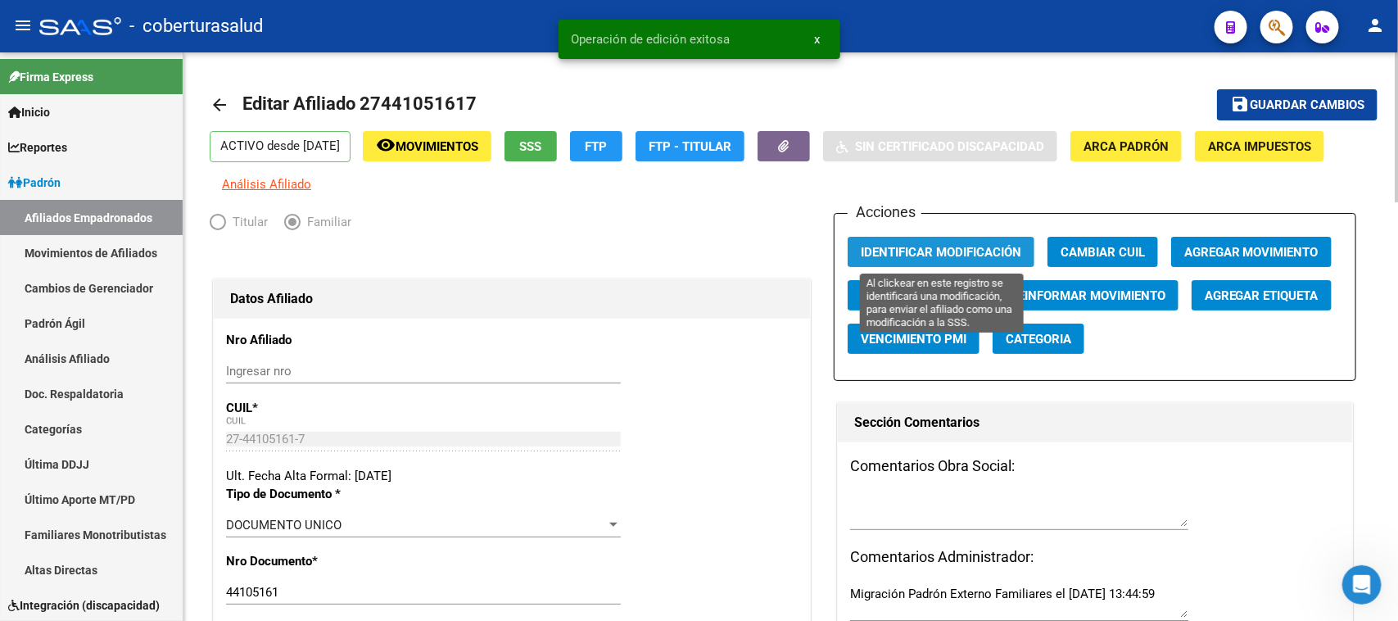
click at [952, 250] on span "Identificar Modificación" at bounding box center [941, 252] width 160 height 15
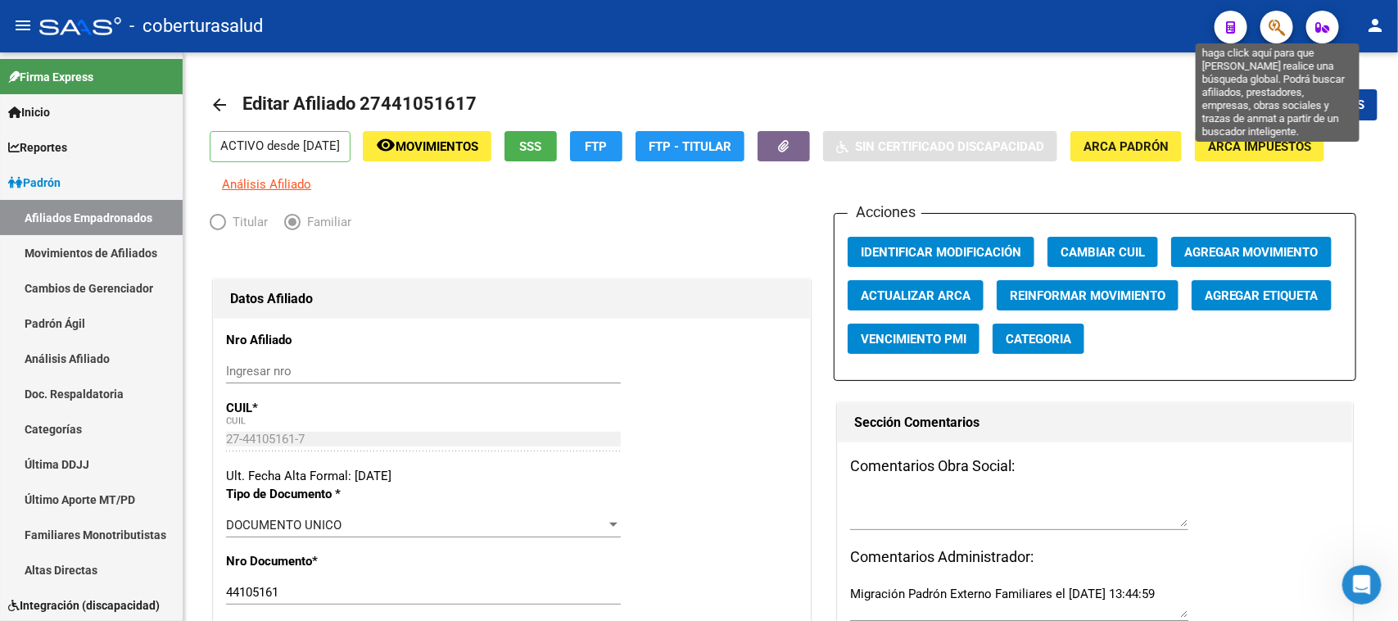
click at [1278, 18] on icon "button" at bounding box center [1276, 27] width 16 height 19
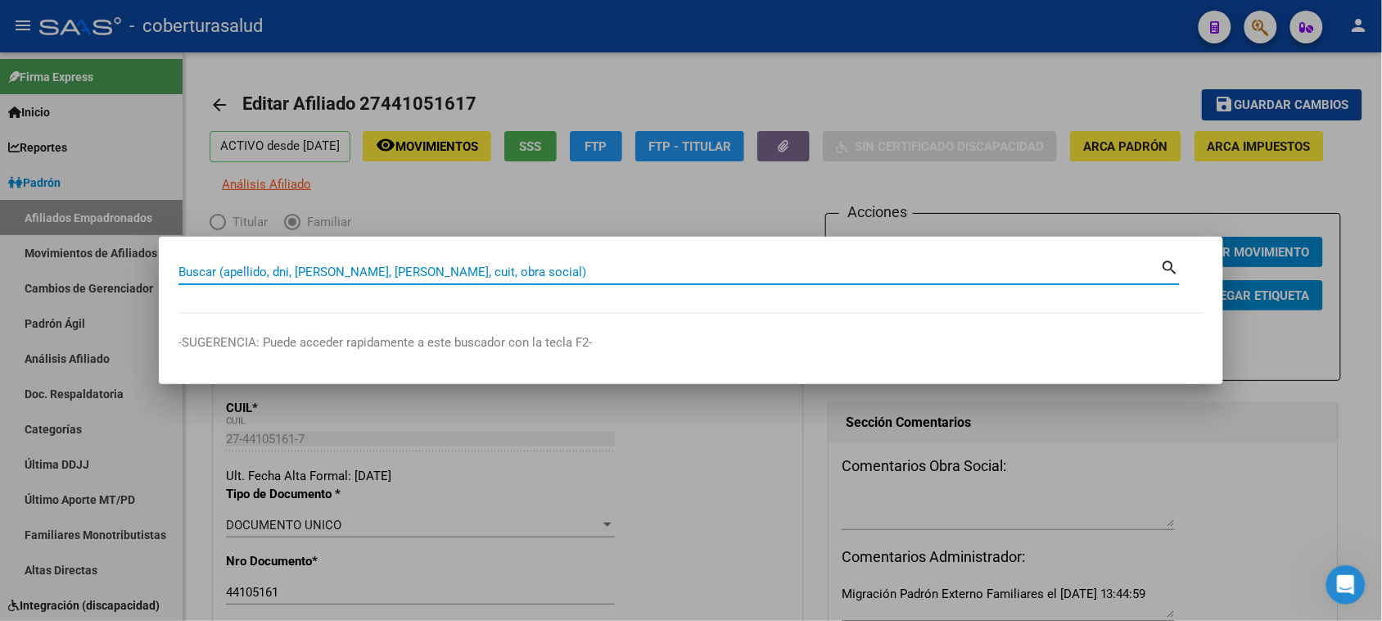
click at [268, 276] on input "Buscar (apellido, dni, [PERSON_NAME], [PERSON_NAME], cuit, obra social)" at bounding box center [670, 271] width 983 height 15
paste input "27441912183"
type input "27441912183"
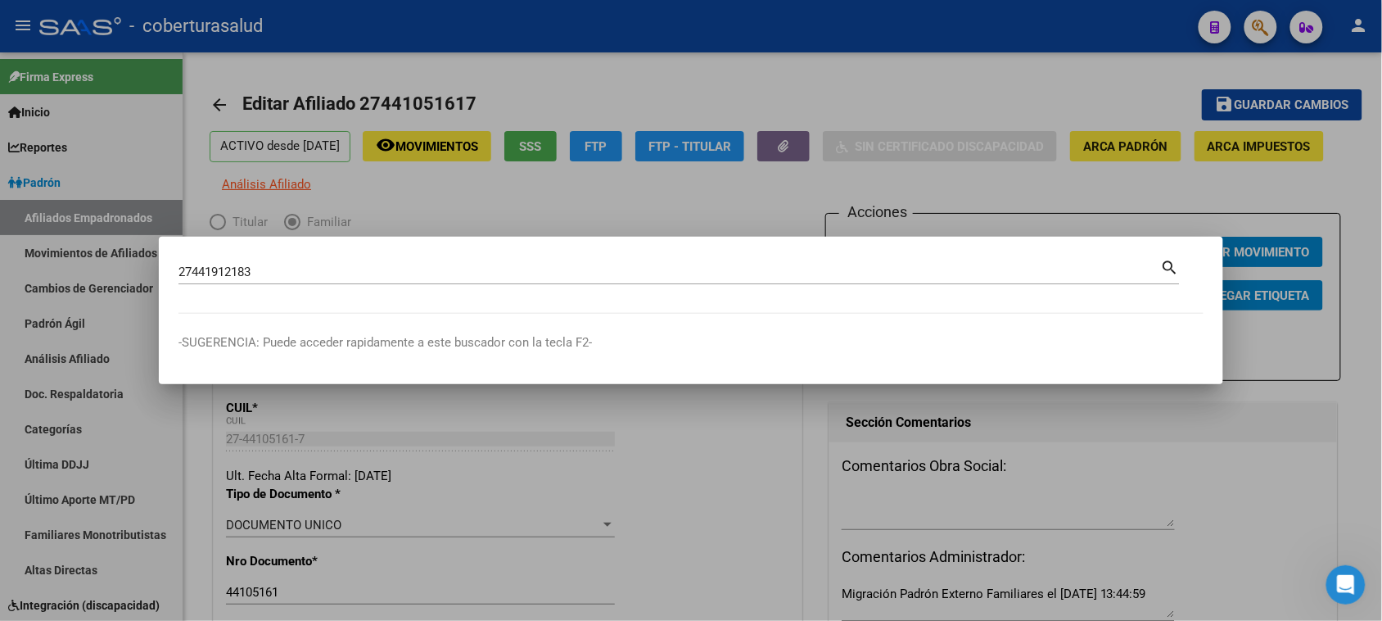
click at [1171, 263] on mat-icon "search" at bounding box center [1170, 266] width 19 height 20
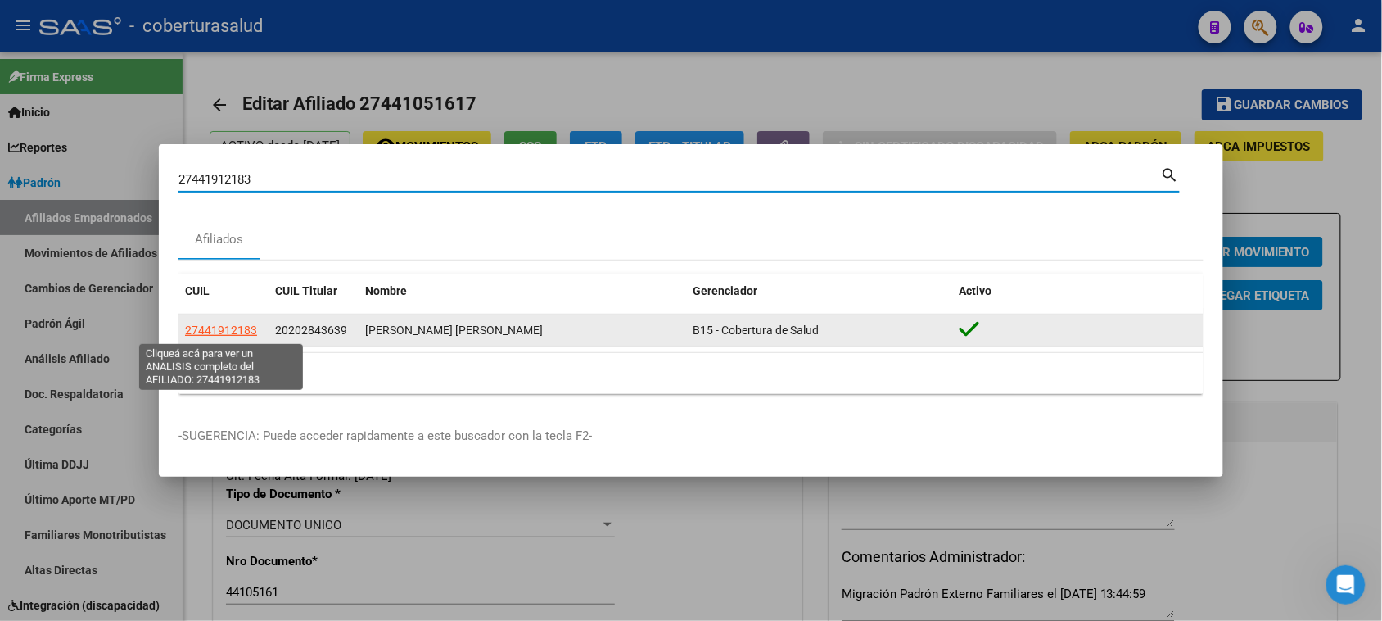
click at [224, 329] on span "27441912183" at bounding box center [221, 329] width 72 height 13
type textarea "27441912183"
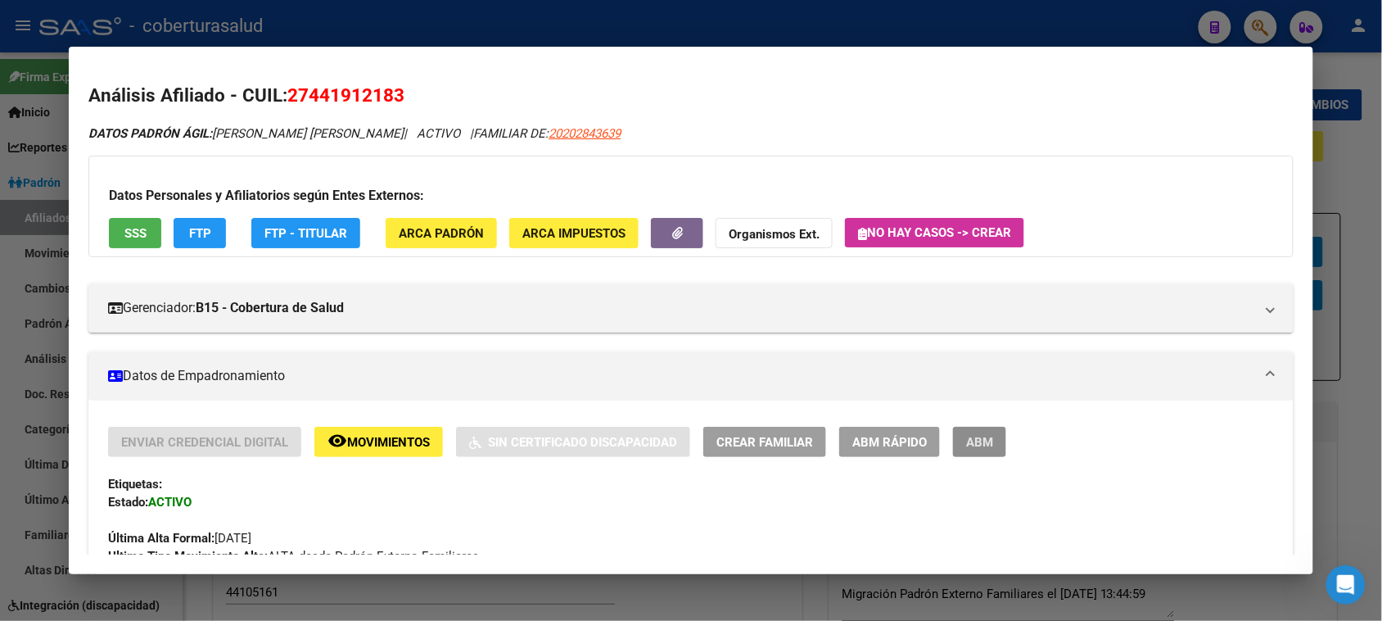
click at [976, 449] on button "ABM" at bounding box center [979, 442] width 53 height 30
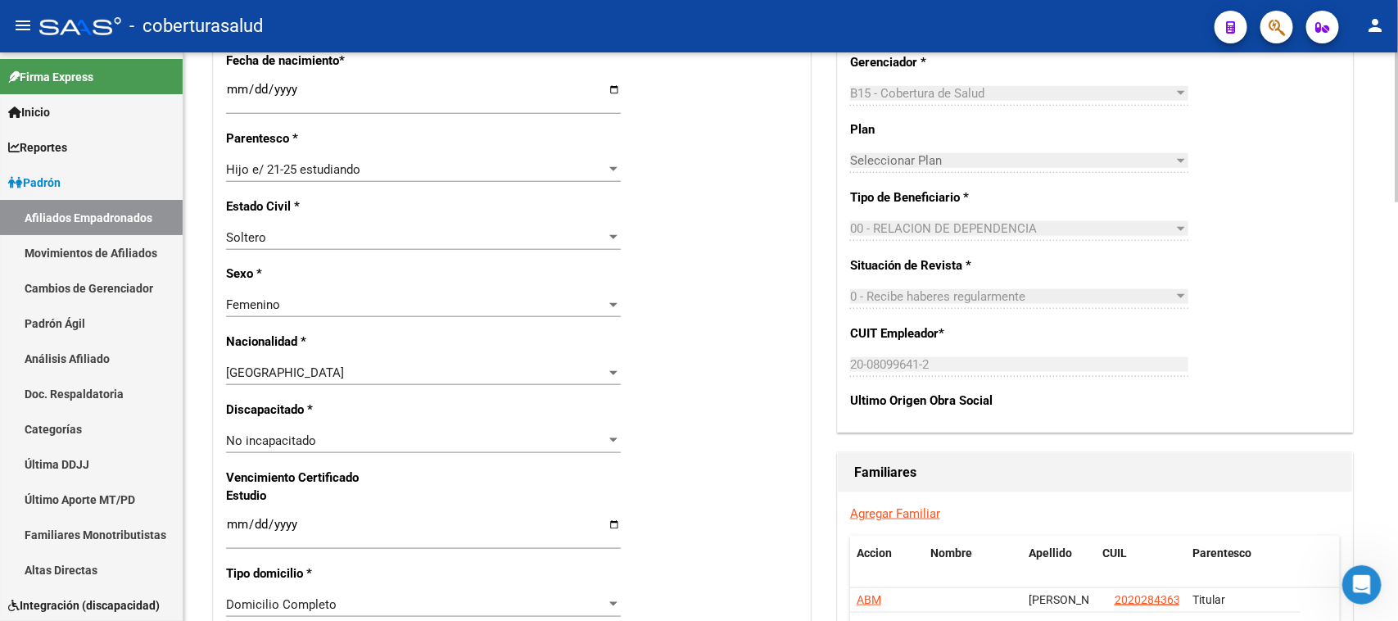
scroll to position [1114, 0]
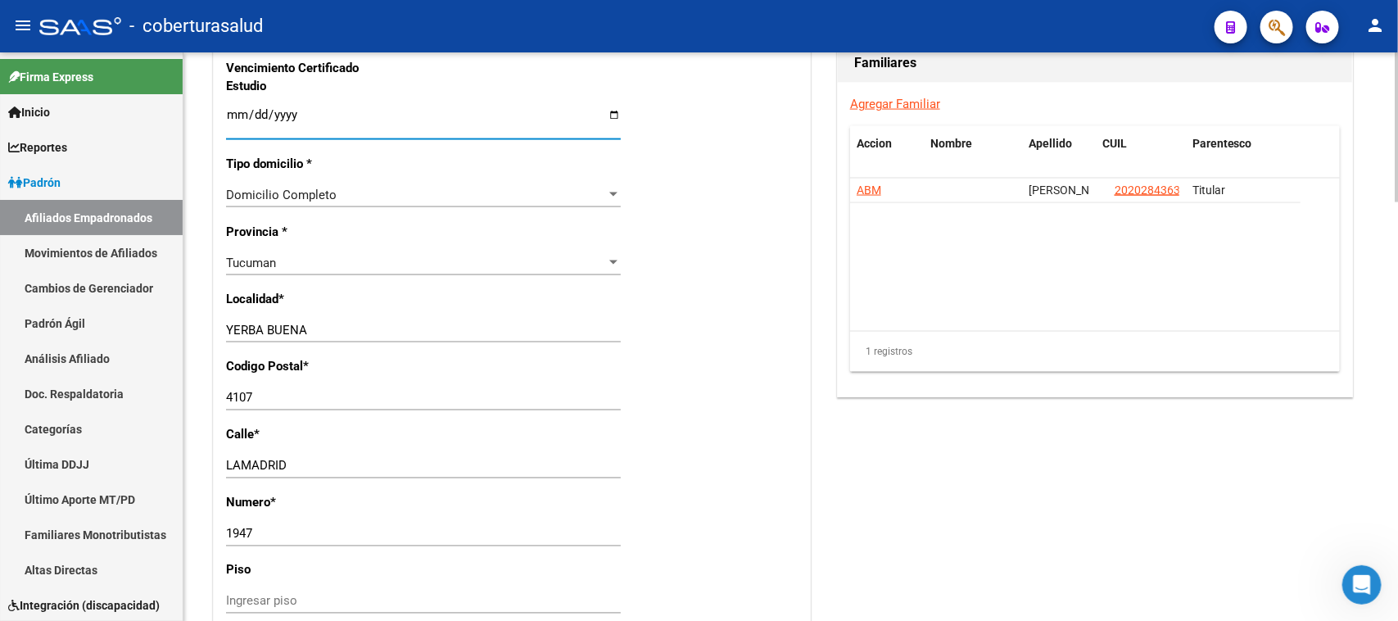
click at [237, 108] on input "Ingresar fecha" at bounding box center [423, 121] width 395 height 26
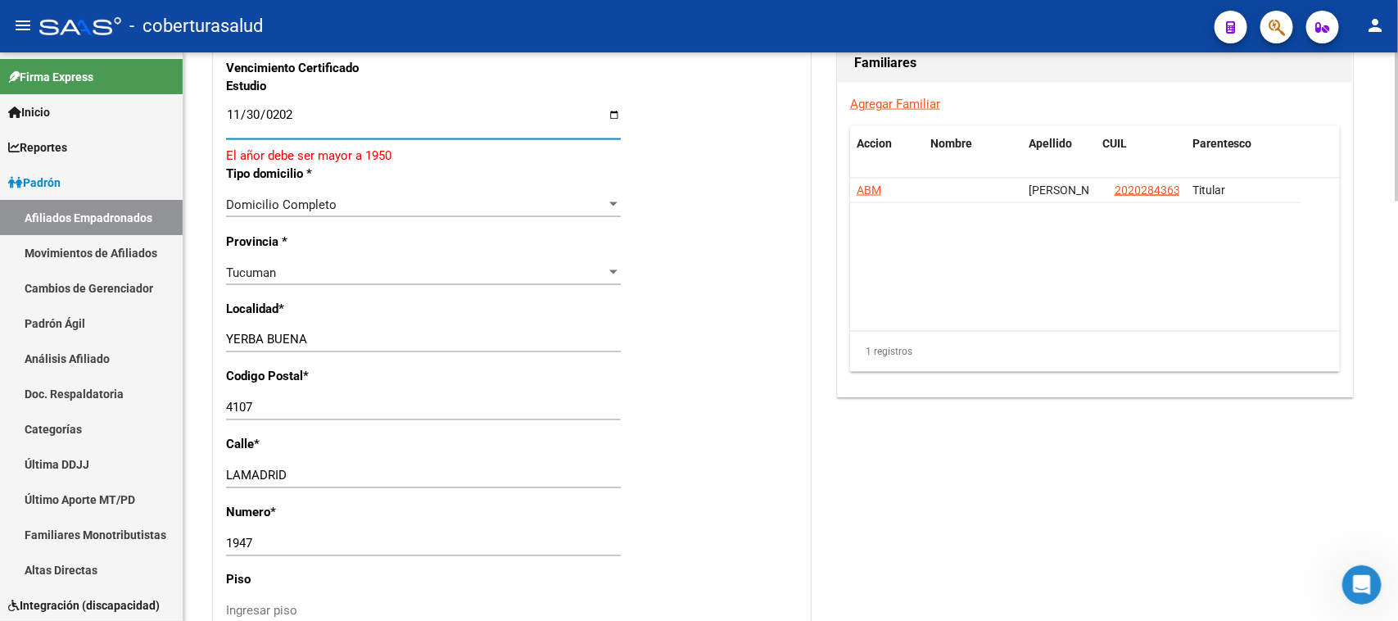
type input "[DATE]"
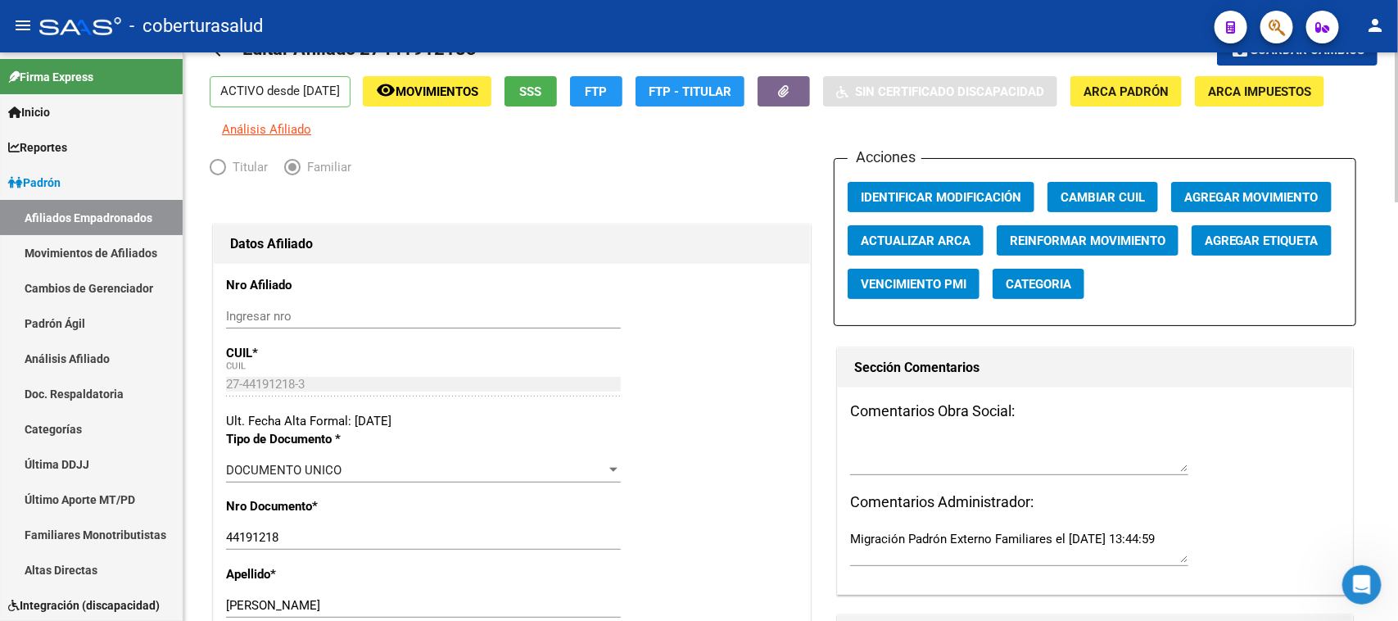
scroll to position [0, 0]
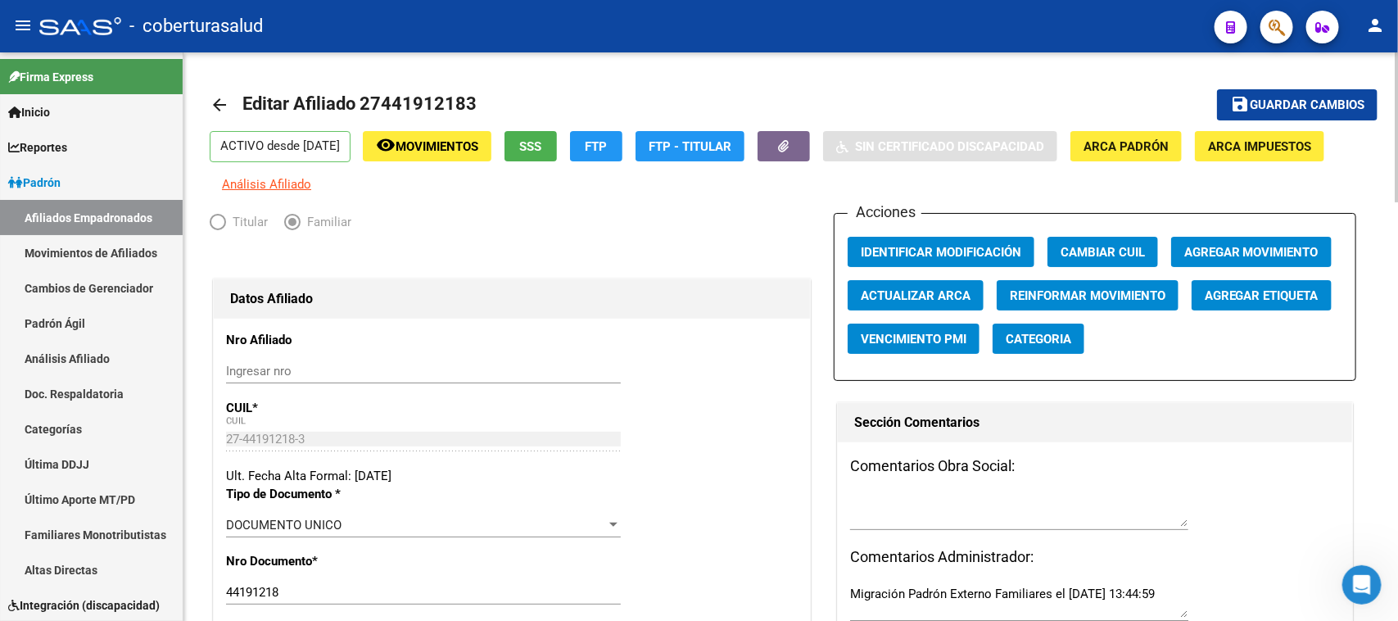
click at [1397, 96] on div at bounding box center [1397, 127] width 4 height 150
click at [1262, 106] on span "Guardar cambios" at bounding box center [1307, 105] width 115 height 15
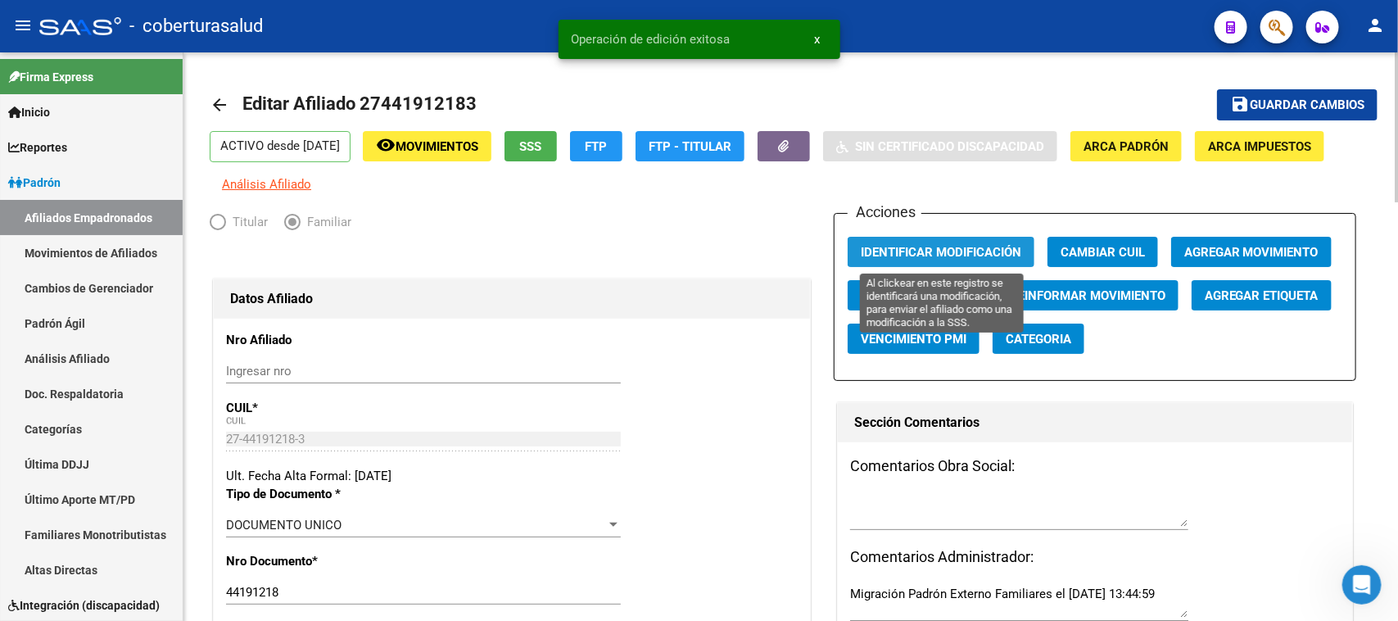
click at [920, 255] on span "Identificar Modificación" at bounding box center [941, 252] width 160 height 15
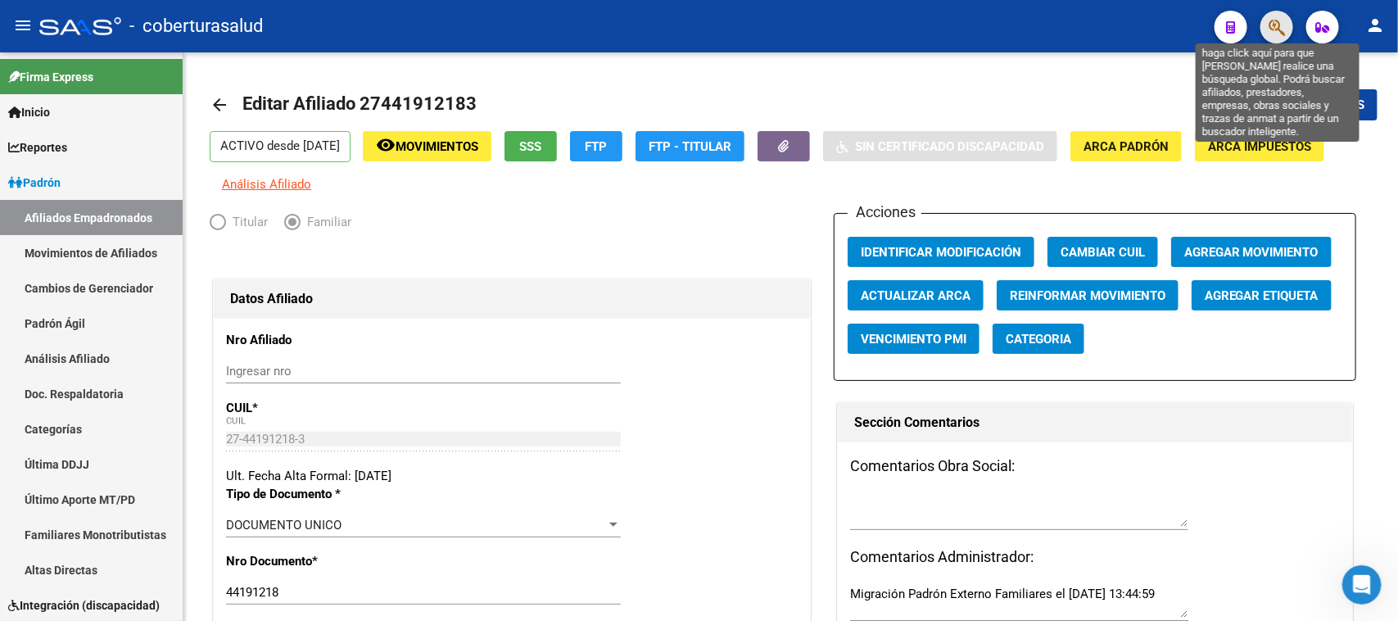
click at [1275, 30] on icon "button" at bounding box center [1276, 27] width 16 height 19
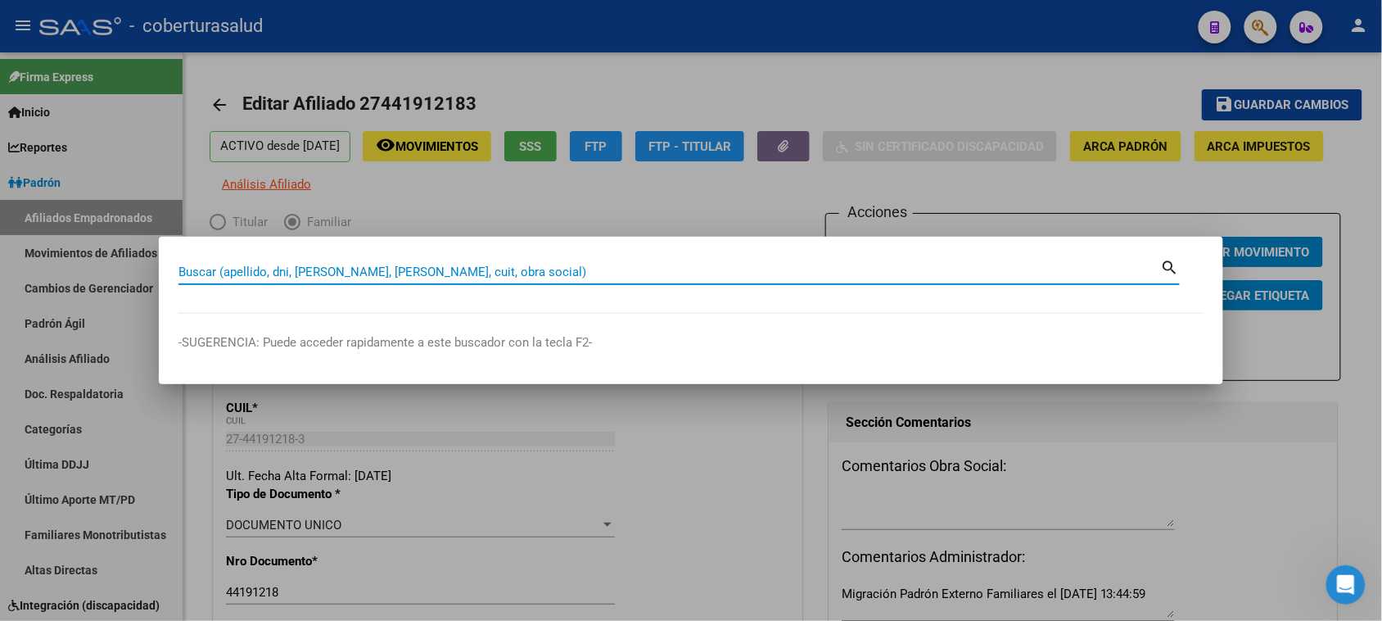
click at [275, 272] on input "Buscar (apellido, dni, [PERSON_NAME], [PERSON_NAME], cuit, obra social)" at bounding box center [670, 271] width 983 height 15
paste input "27442813731"
type input "27442813731"
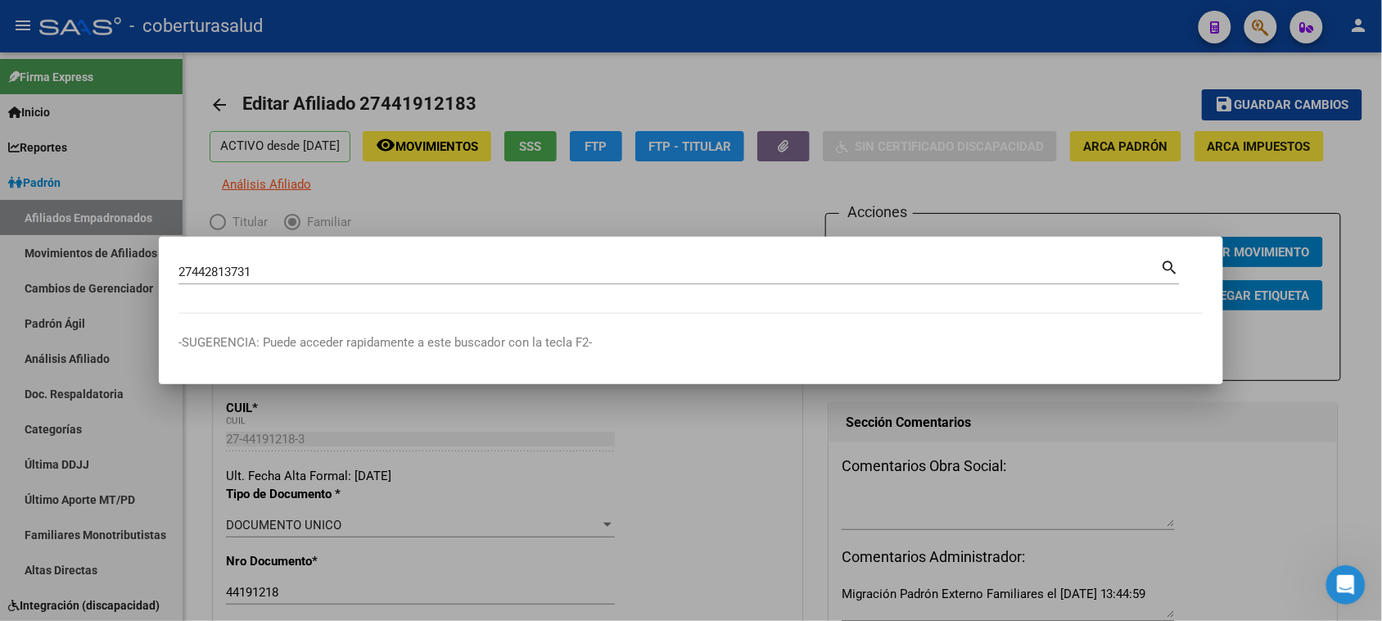
click at [1173, 264] on mat-icon "search" at bounding box center [1170, 266] width 19 height 20
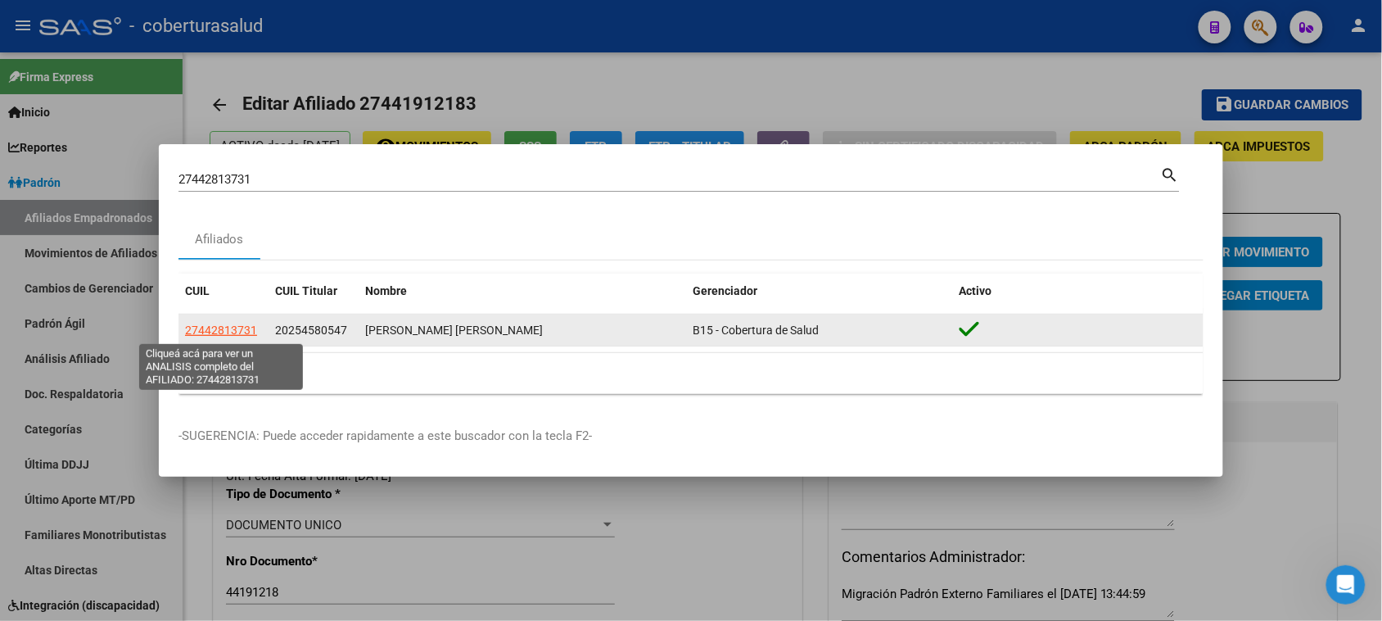
click at [230, 329] on span "27442813731" at bounding box center [221, 329] width 72 height 13
type textarea "27442813731"
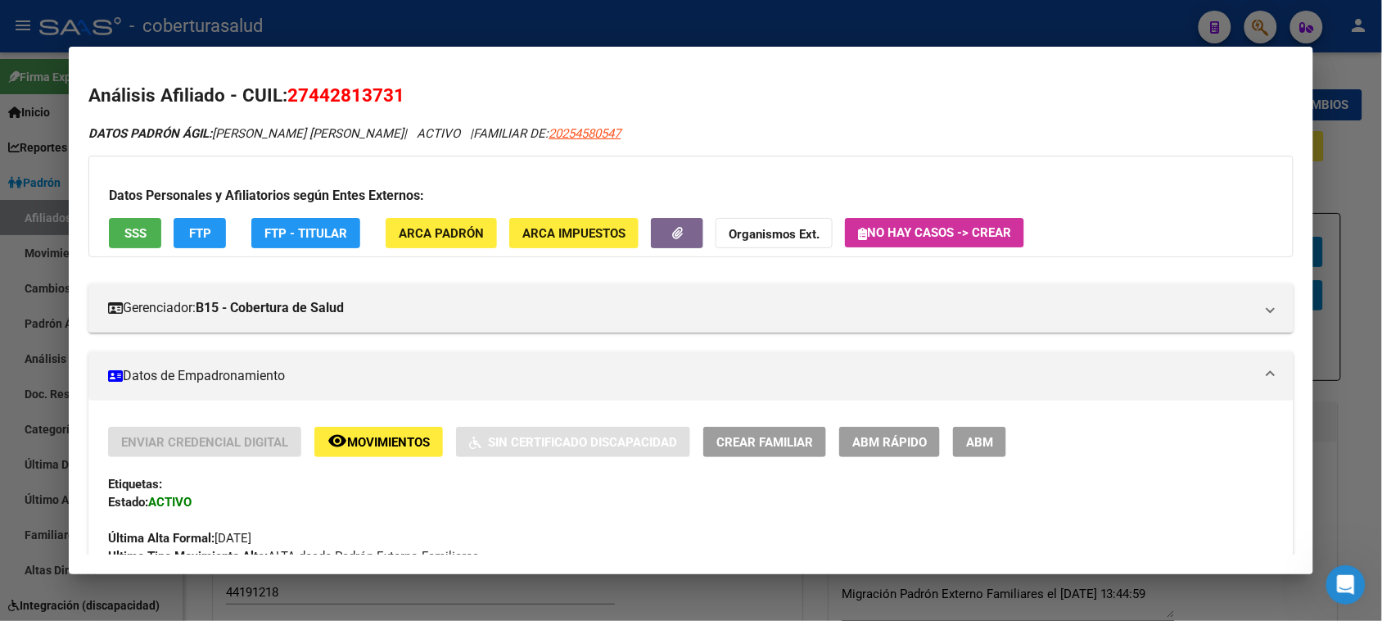
click at [968, 443] on span "ABM" at bounding box center [979, 442] width 27 height 15
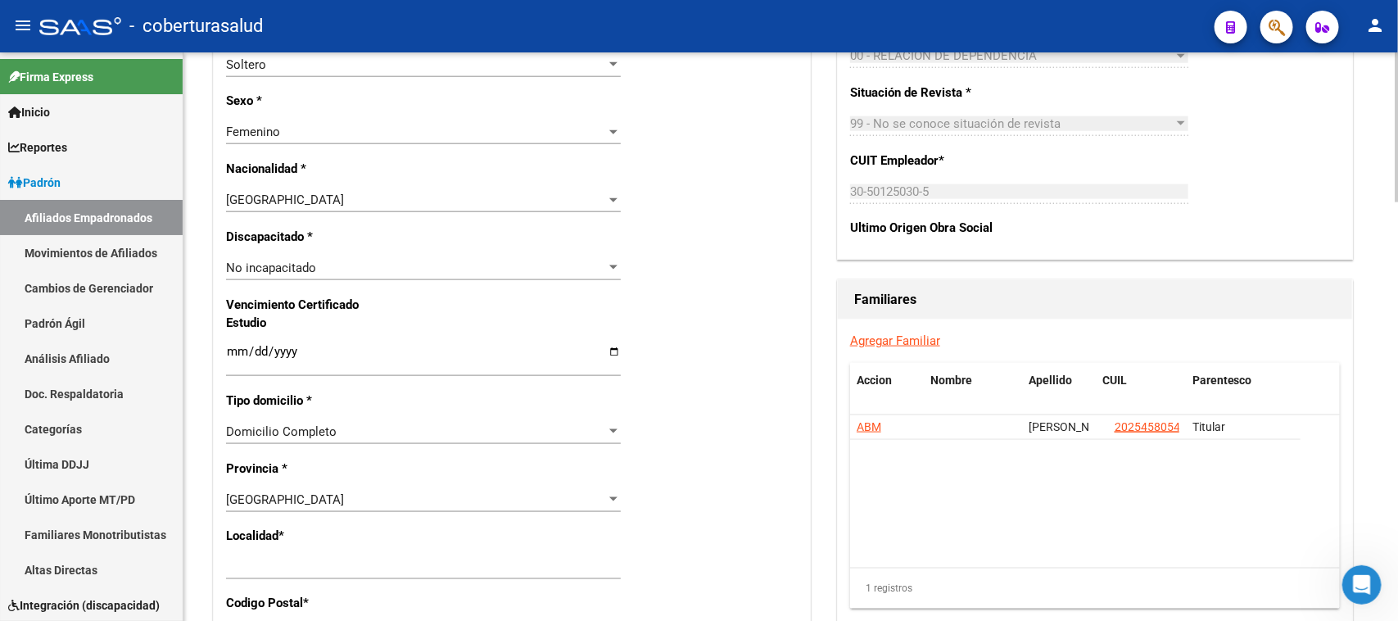
scroll to position [1114, 0]
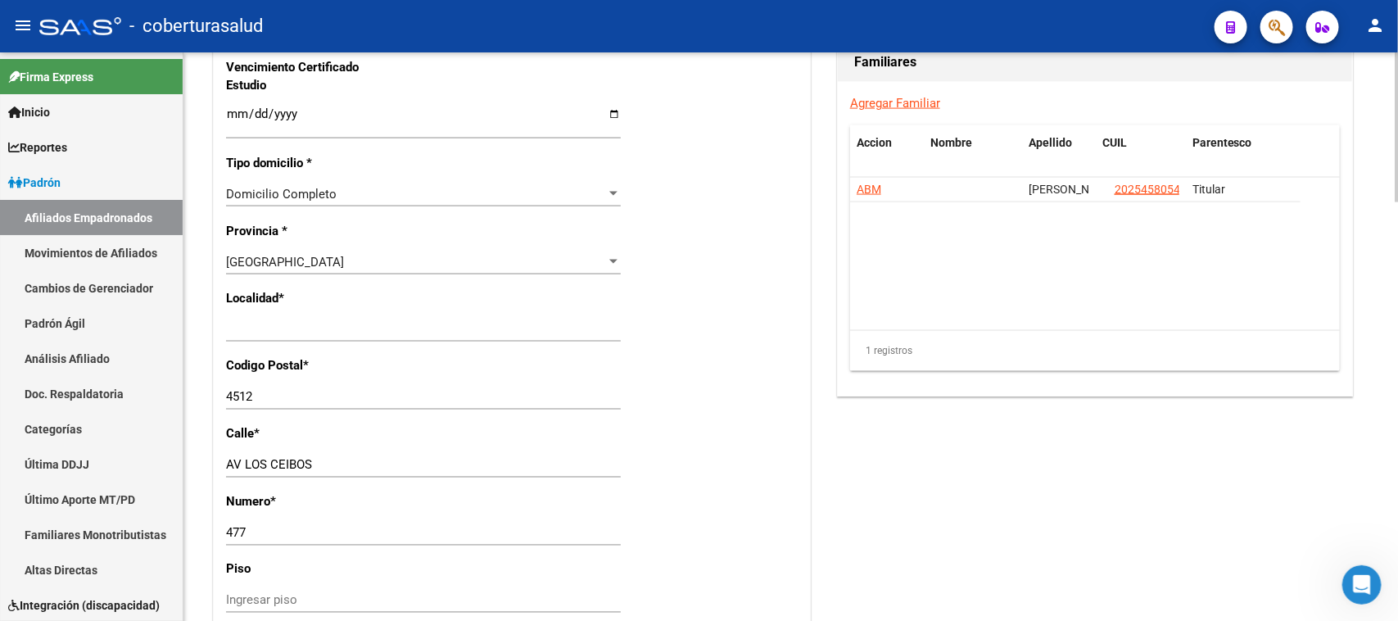
click at [237, 116] on input "Ingresar fecha" at bounding box center [423, 120] width 395 height 26
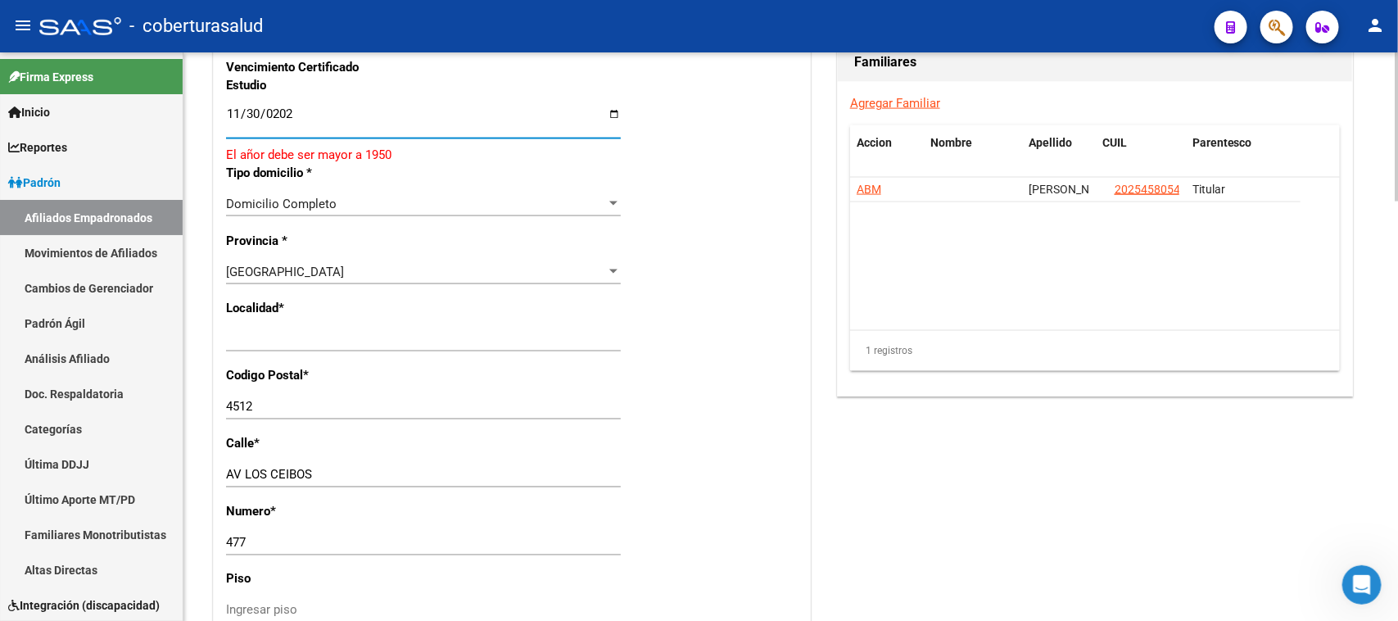
type input "[DATE]"
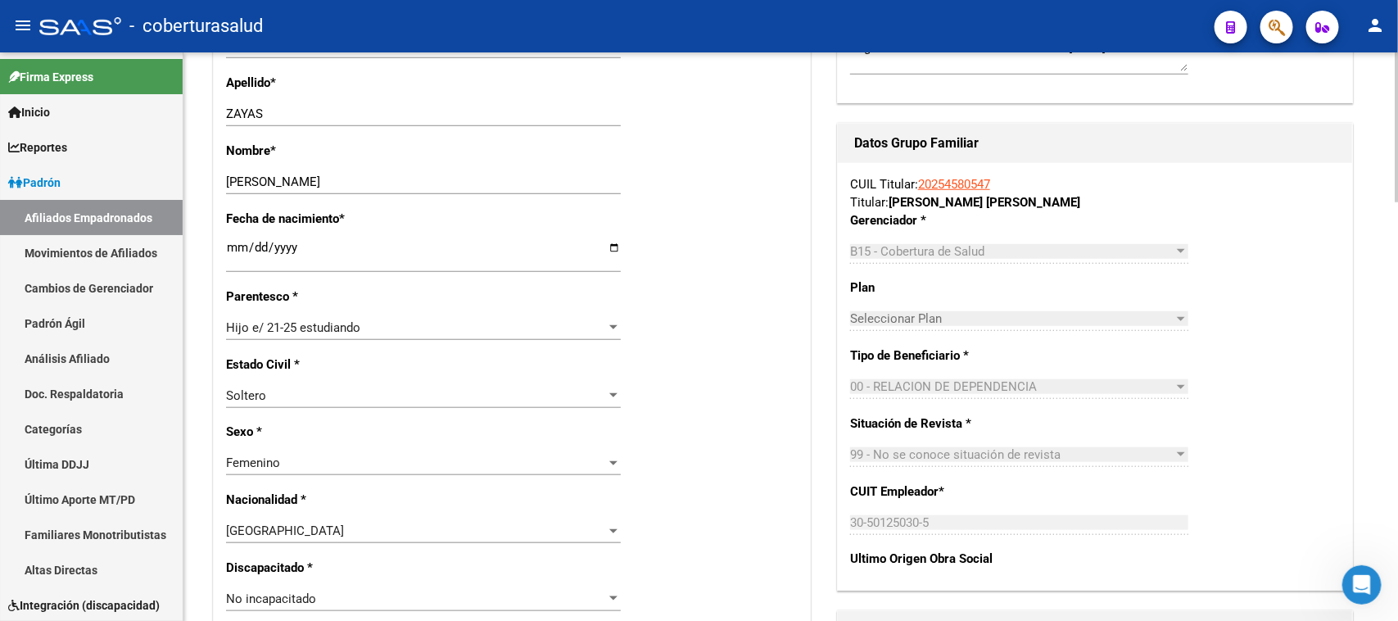
scroll to position [0, 0]
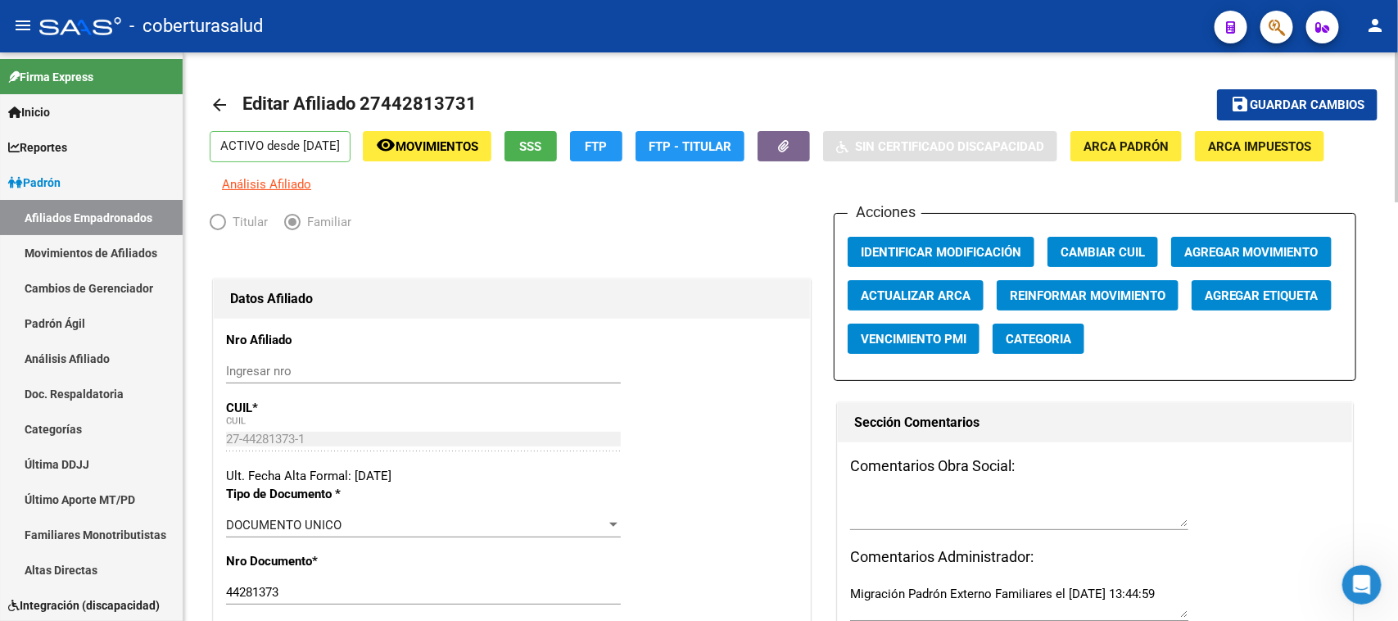
click at [1397, 75] on div at bounding box center [1397, 127] width 4 height 150
click at [1331, 102] on span "Guardar cambios" at bounding box center [1307, 105] width 115 height 15
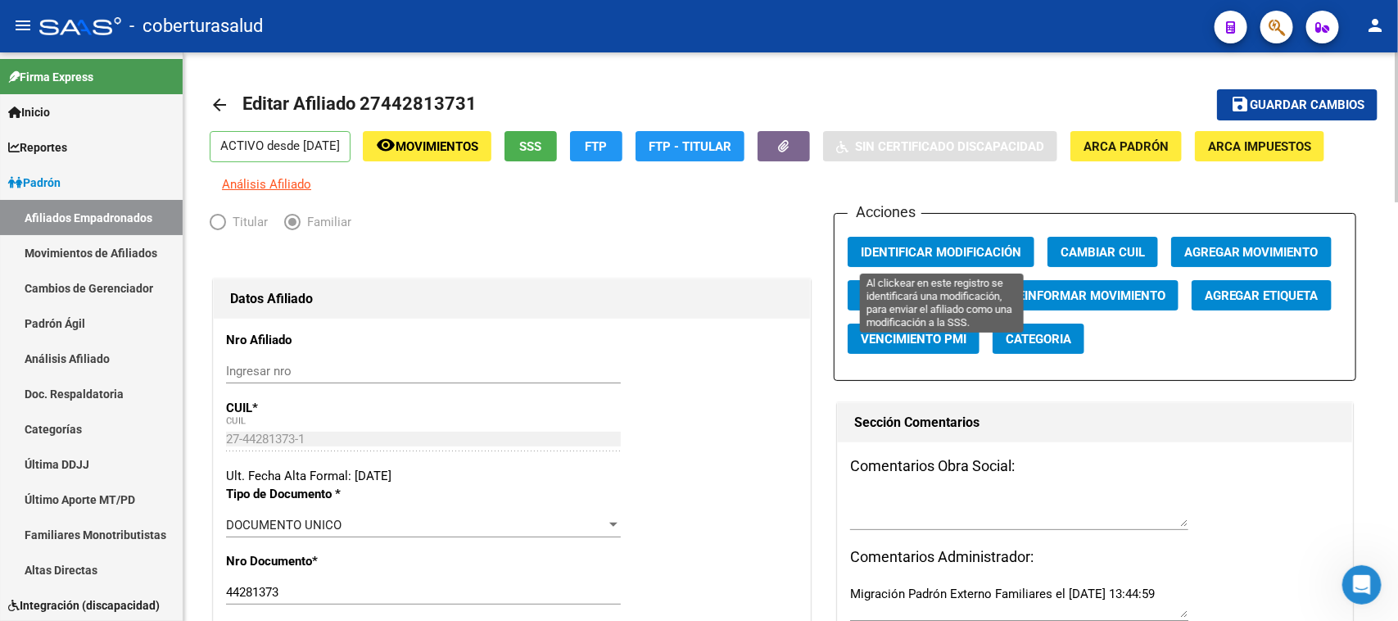
click at [935, 252] on span "Identificar Modificación" at bounding box center [941, 252] width 160 height 15
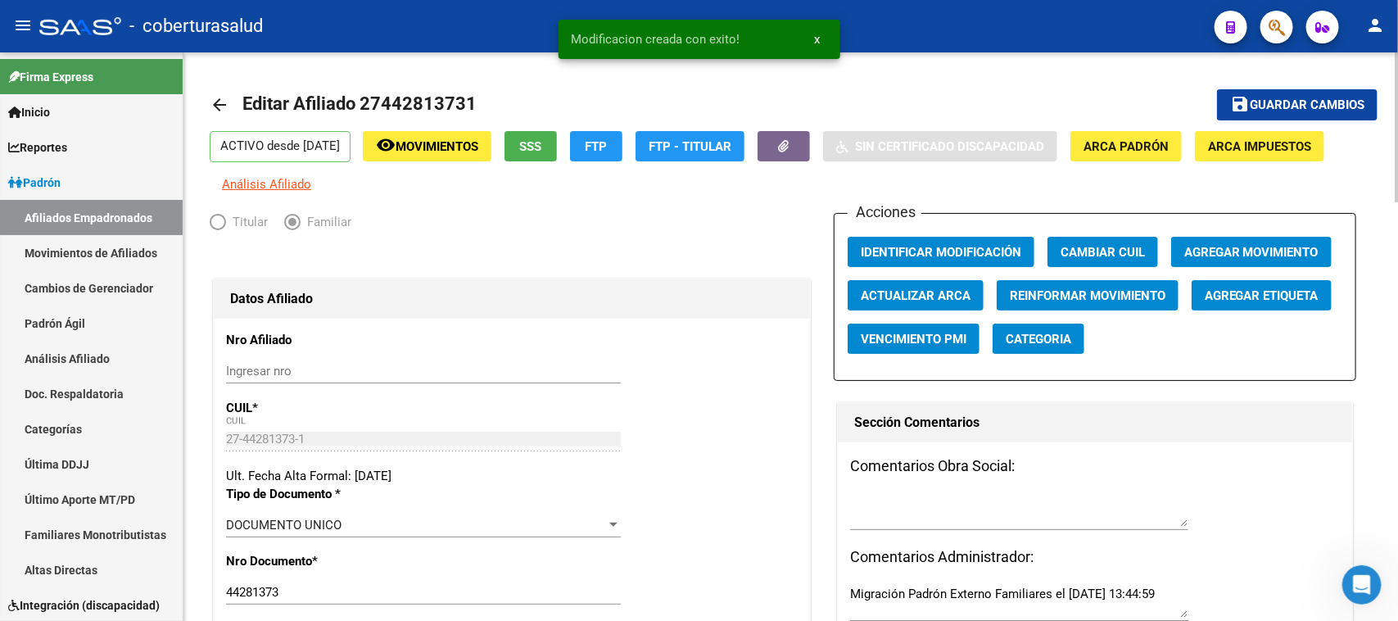
click at [704, 215] on div "Titular Familiar" at bounding box center [512, 226] width 604 height 26
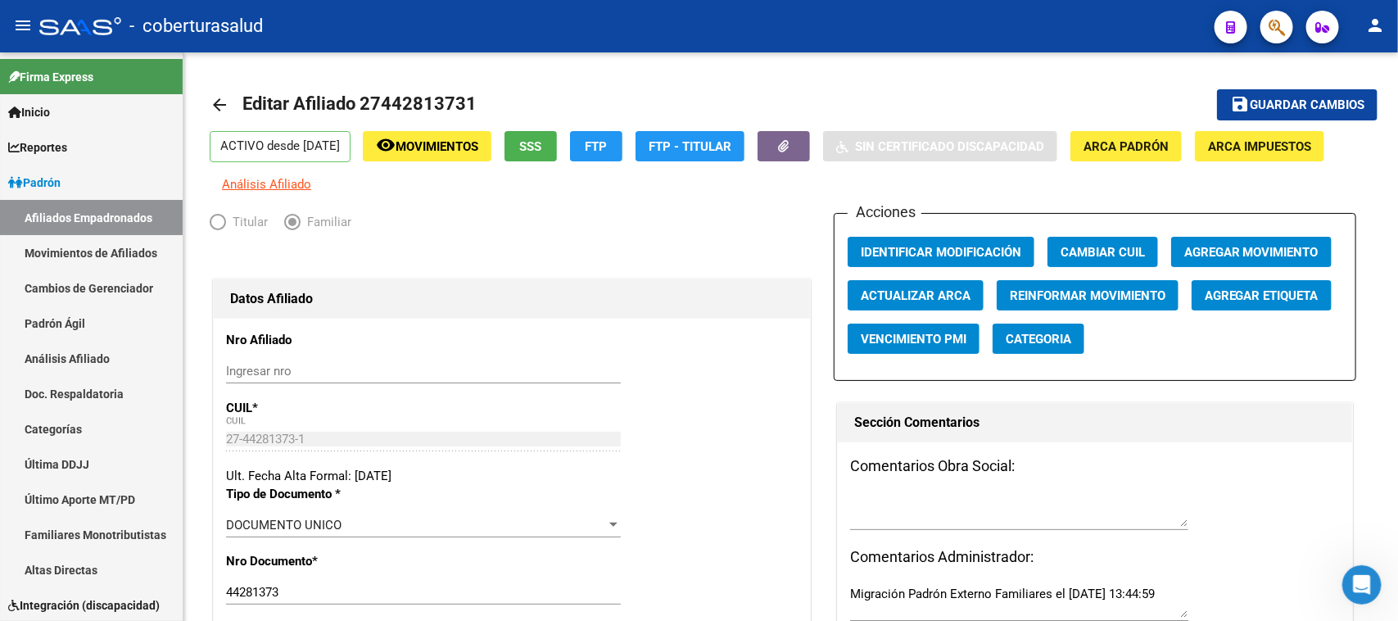
click at [1286, 22] on button "button" at bounding box center [1276, 27] width 33 height 33
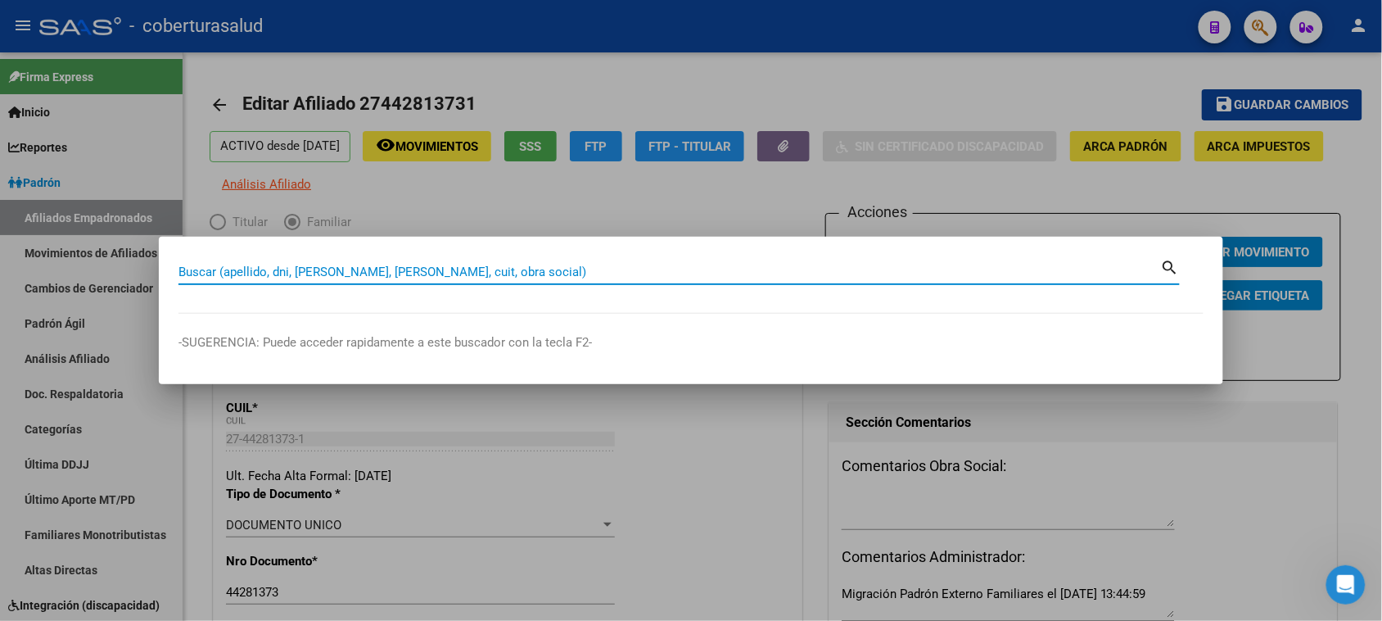
click at [264, 269] on input "Buscar (apellido, dni, [PERSON_NAME], [PERSON_NAME], cuit, obra social)" at bounding box center [670, 271] width 983 height 15
paste input "27443266394"
type input "27443266394"
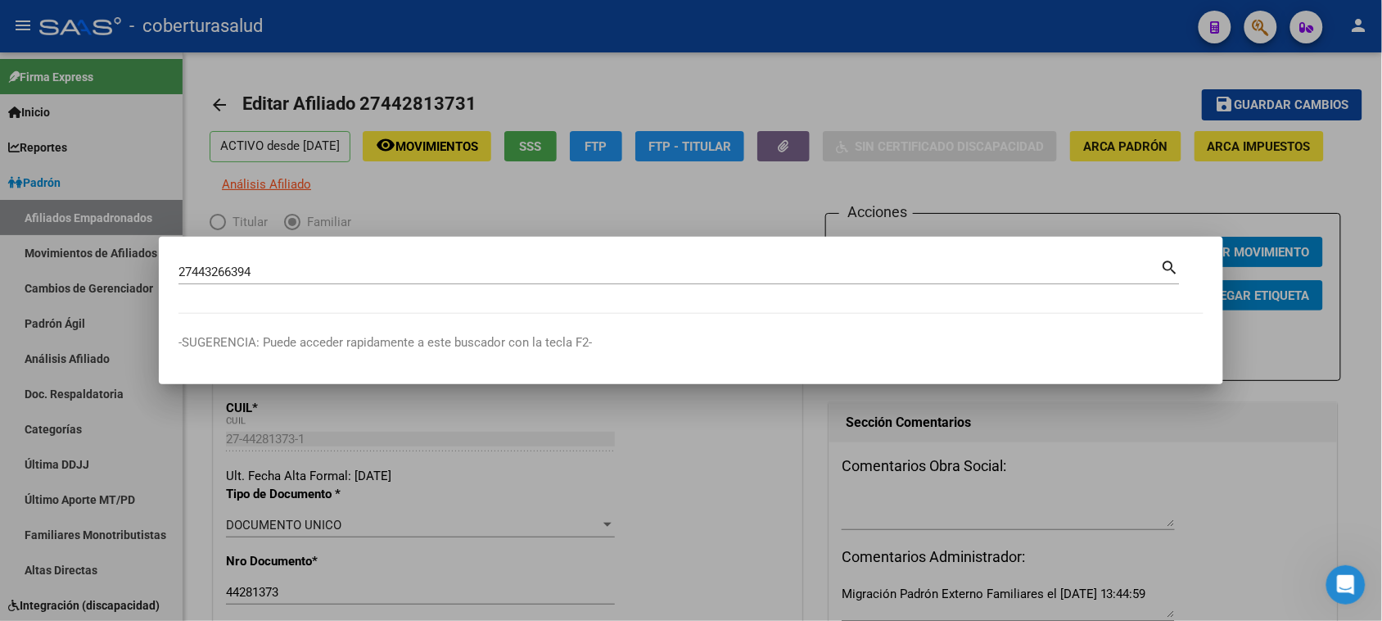
click at [1164, 263] on mat-icon "search" at bounding box center [1170, 266] width 19 height 20
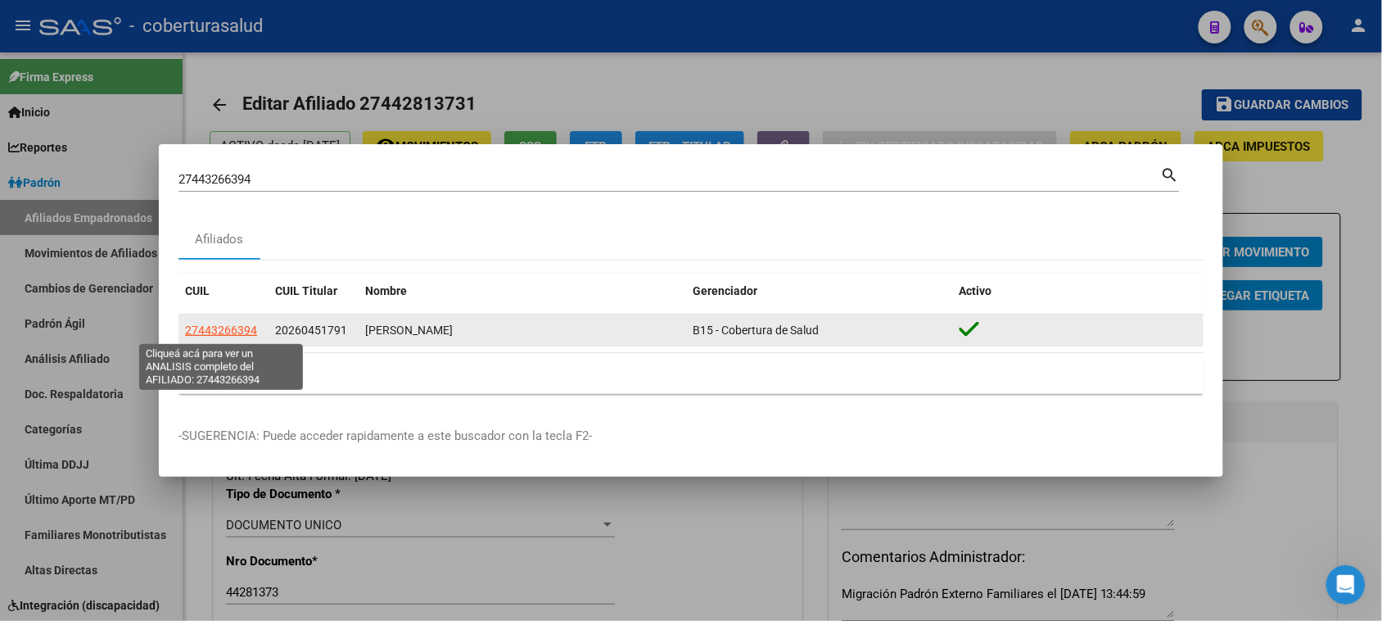
click at [210, 332] on span "27443266394" at bounding box center [221, 329] width 72 height 13
type textarea "27443266394"
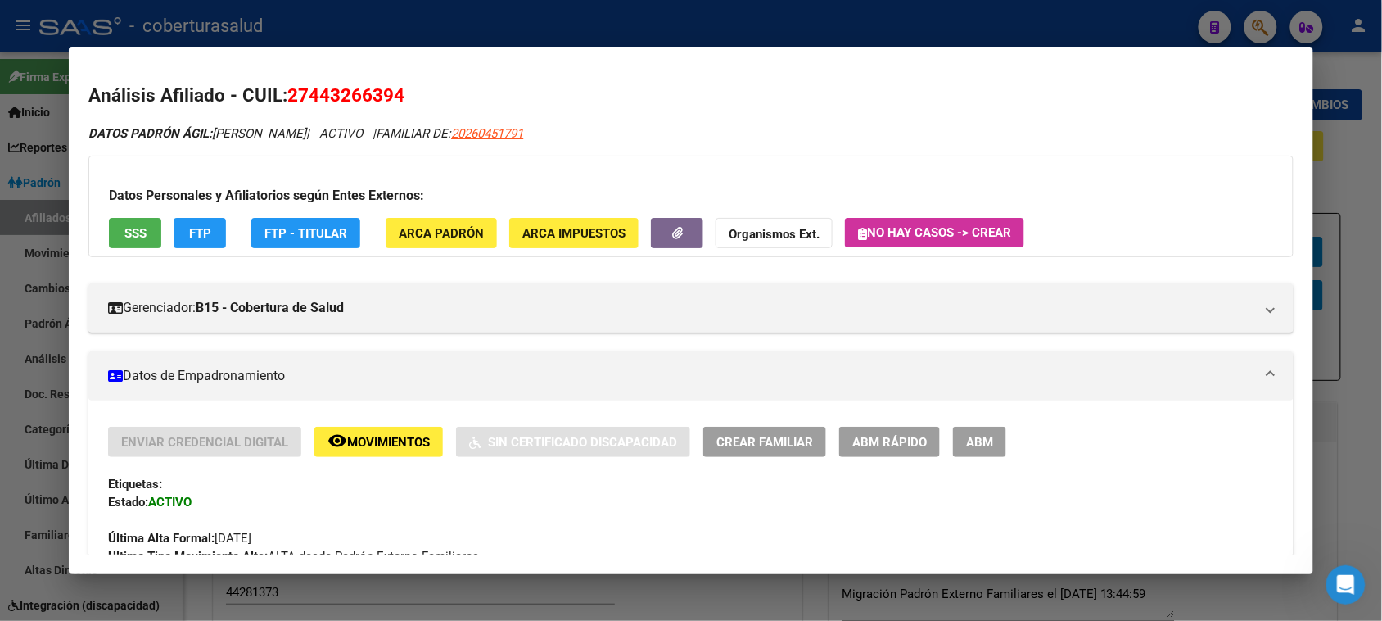
click at [968, 440] on span "ABM" at bounding box center [979, 442] width 27 height 15
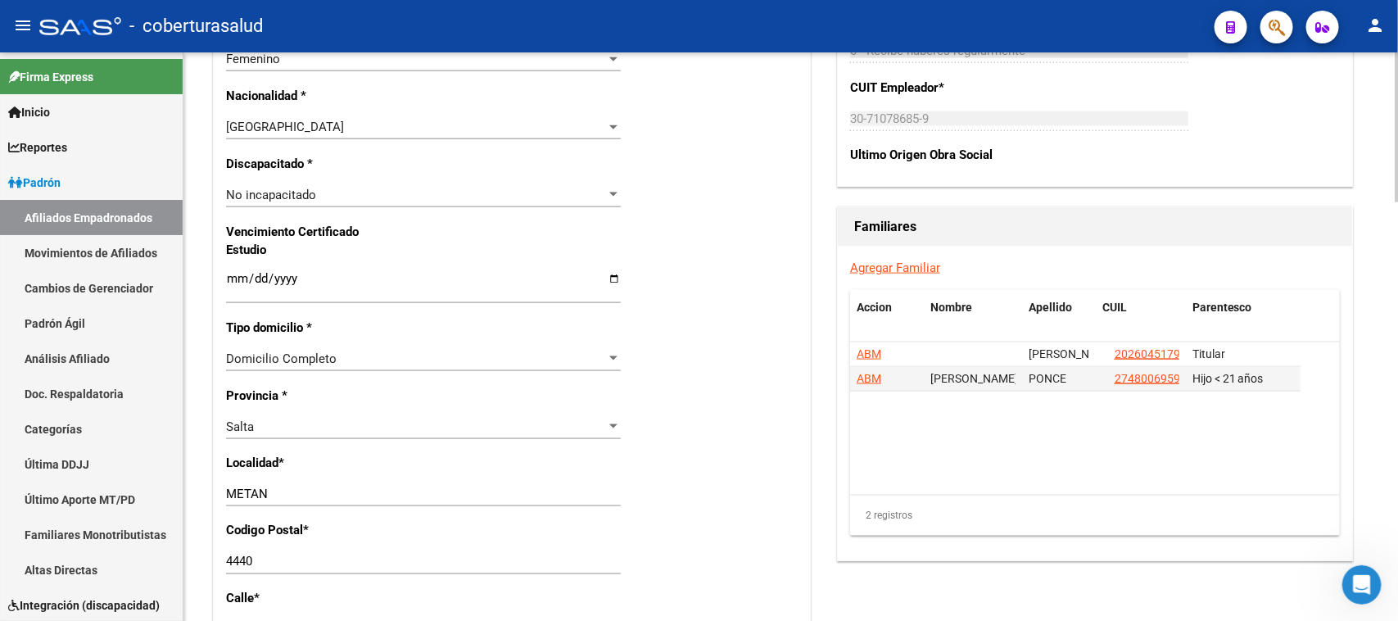
scroll to position [1083, 0]
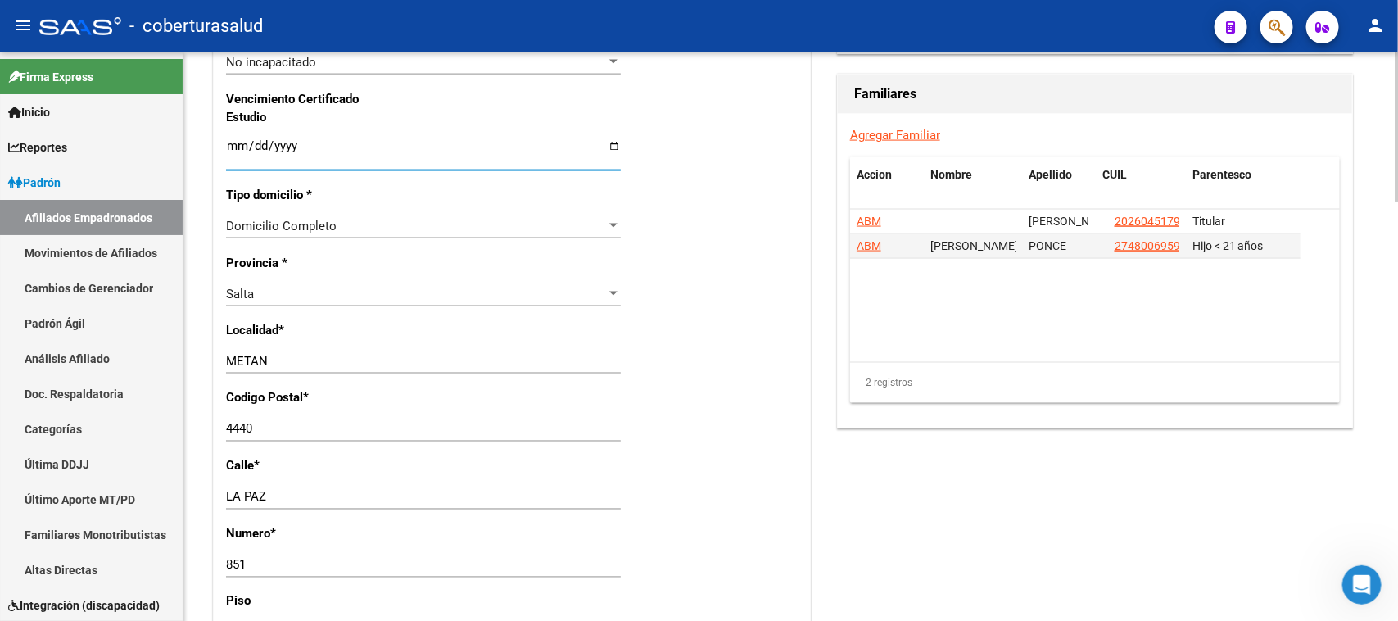
click at [231, 148] on input "Ingresar fecha" at bounding box center [423, 152] width 395 height 26
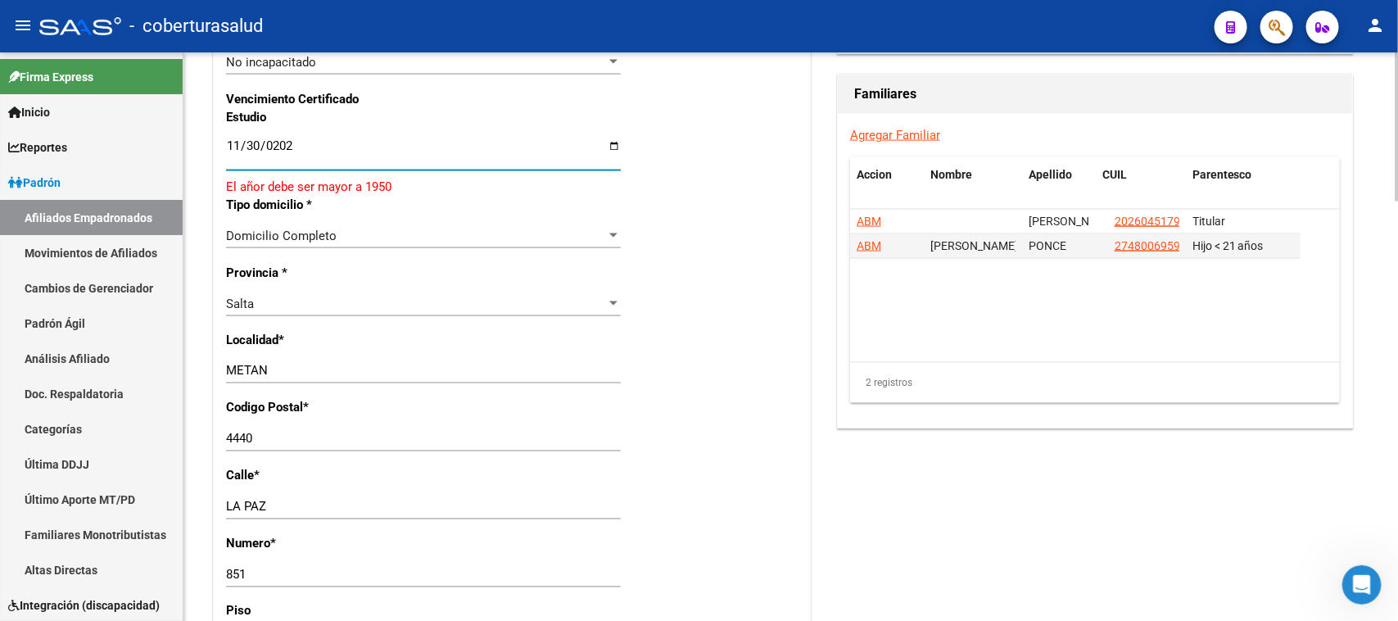
type input "[DATE]"
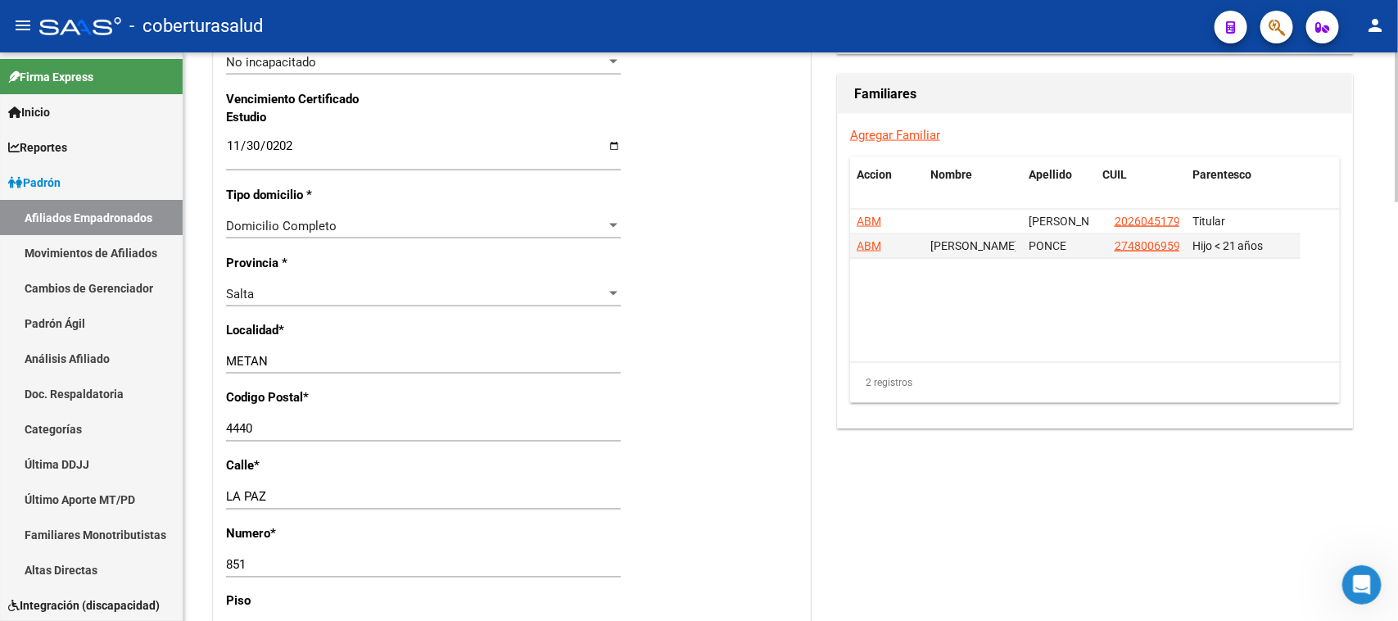
click at [764, 394] on div "Nro Afiliado Ingresar nro CUIL * 27-44326639-4 CUIL ARCA Padrón Ult. Fecha Alta…" at bounding box center [512, 123] width 596 height 1775
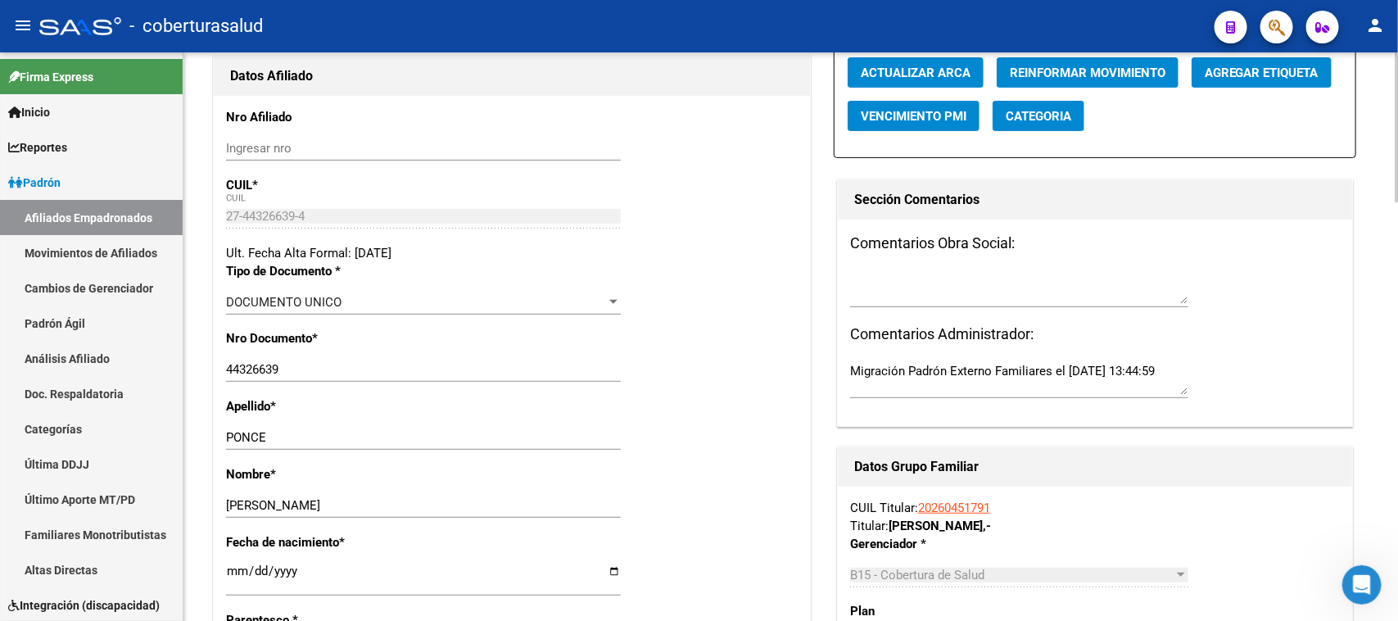
scroll to position [0, 0]
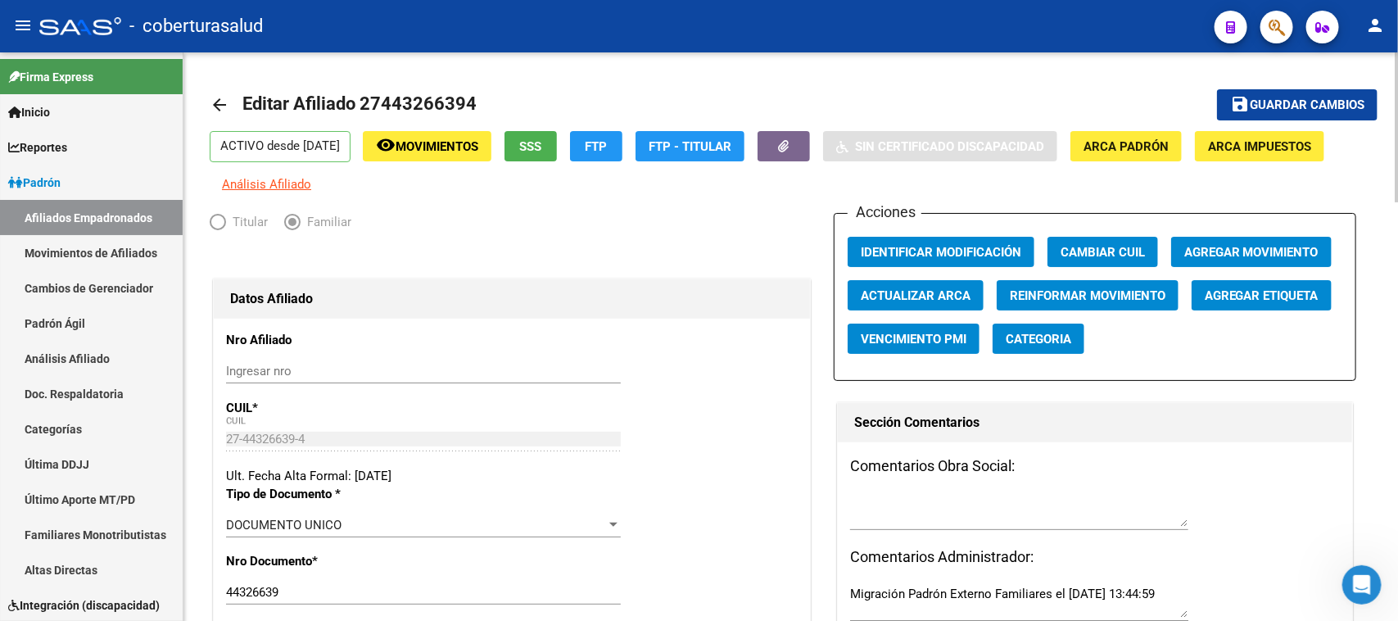
click at [1397, 27] on div "menu - coberturasalud person Firma Express Inicio Calendario SSS Instructivos C…" at bounding box center [699, 310] width 1398 height 621
click at [1310, 99] on span "Guardar cambios" at bounding box center [1307, 105] width 115 height 15
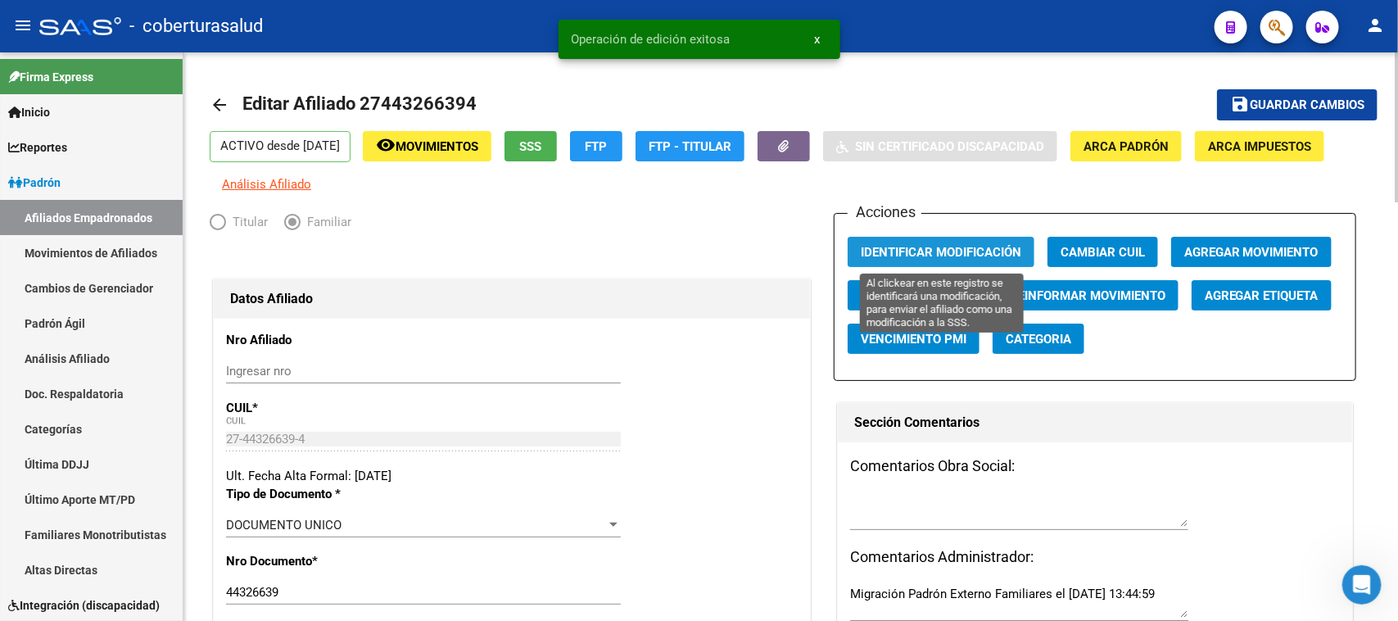
click at [979, 254] on span "Identificar Modificación" at bounding box center [941, 252] width 160 height 15
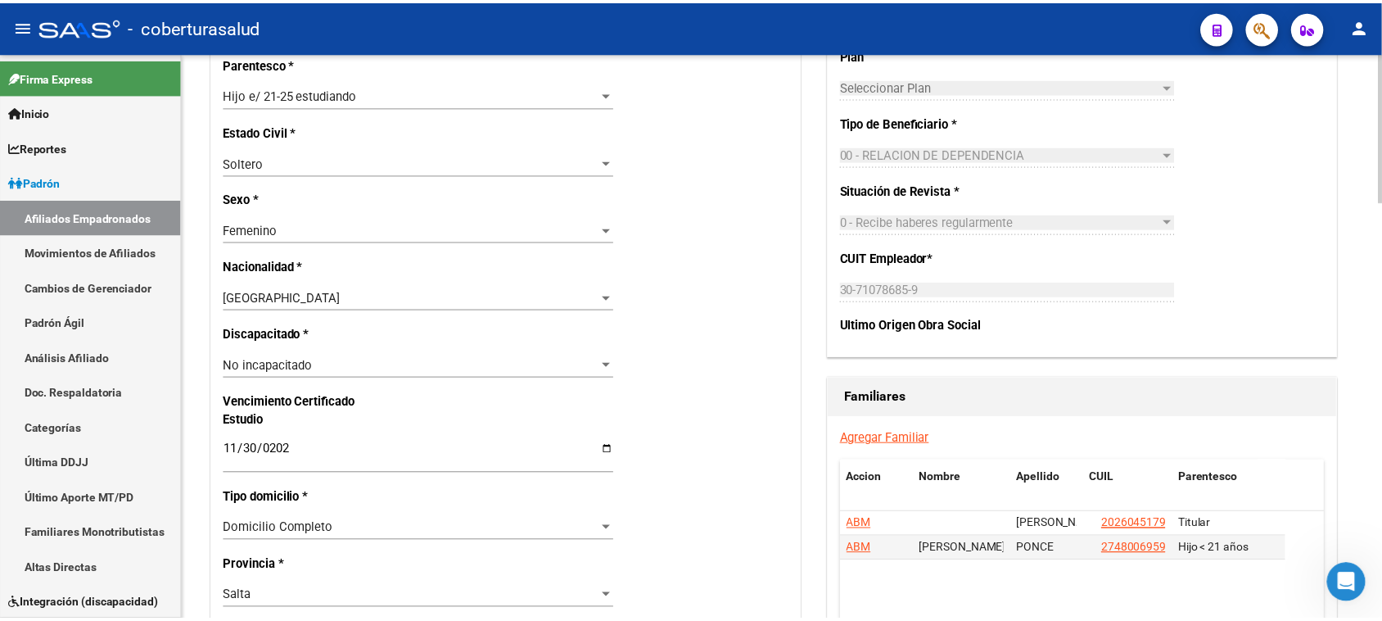
scroll to position [819, 0]
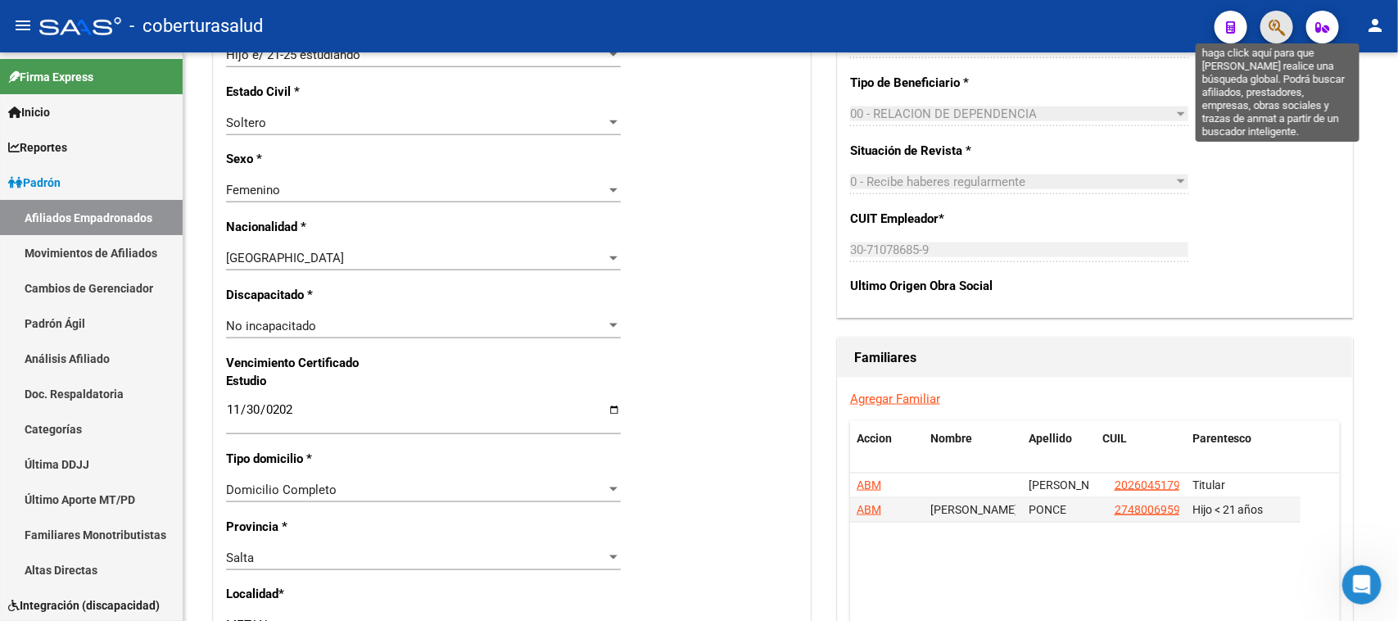
click at [1275, 30] on icon "button" at bounding box center [1276, 27] width 16 height 19
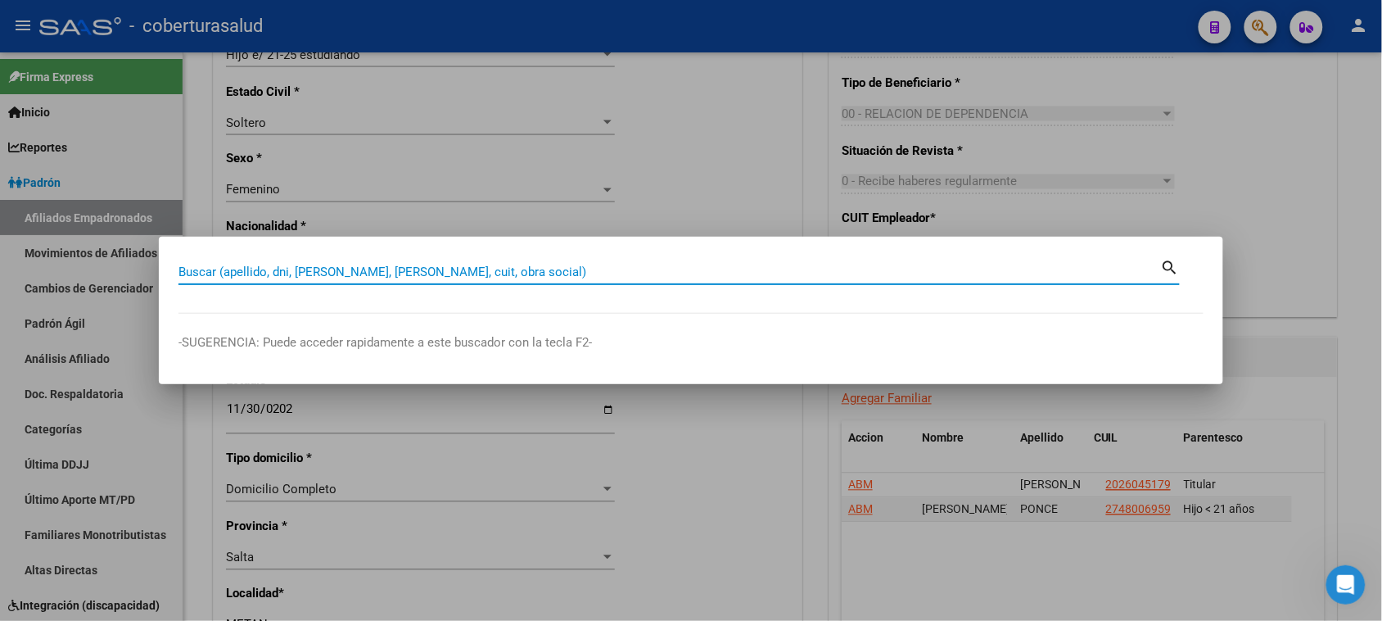
click at [284, 270] on input "Buscar (apellido, dni, [PERSON_NAME], [PERSON_NAME], cuit, obra social)" at bounding box center [670, 271] width 983 height 15
paste input "27445674031"
type input "27445674031"
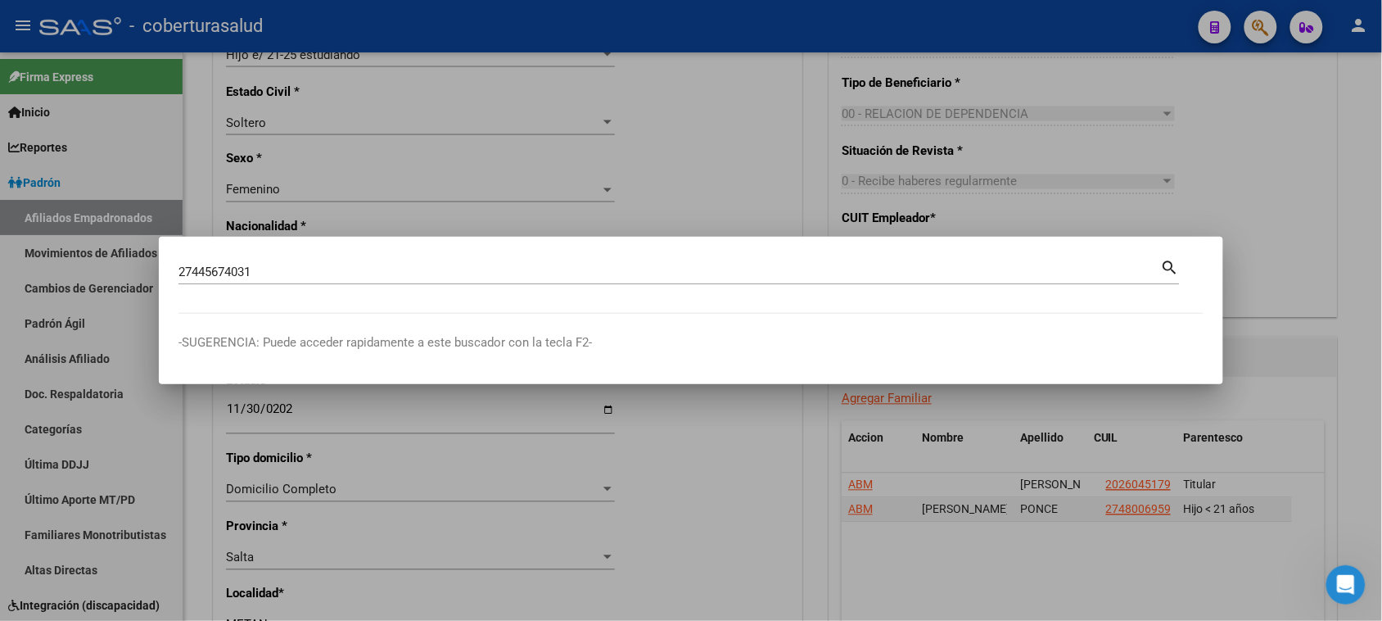
click at [1169, 262] on mat-icon "search" at bounding box center [1170, 266] width 19 height 20
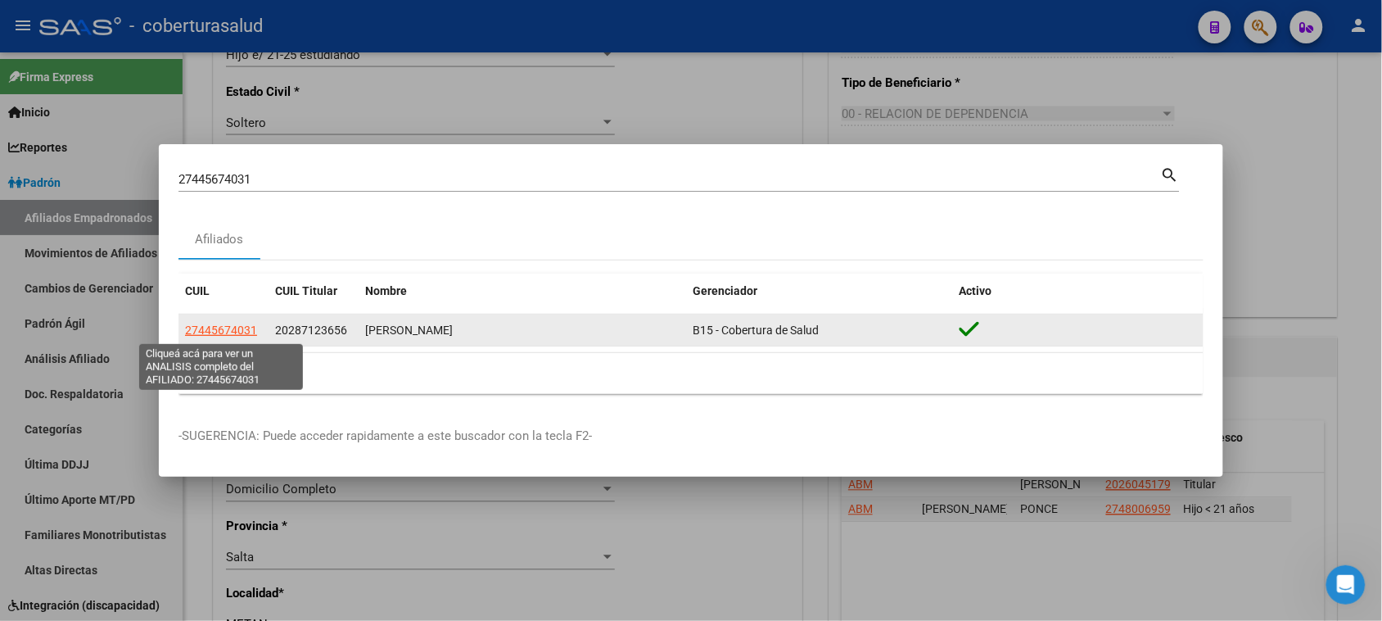
click at [206, 328] on span "27445674031" at bounding box center [221, 329] width 72 height 13
type textarea "27445674031"
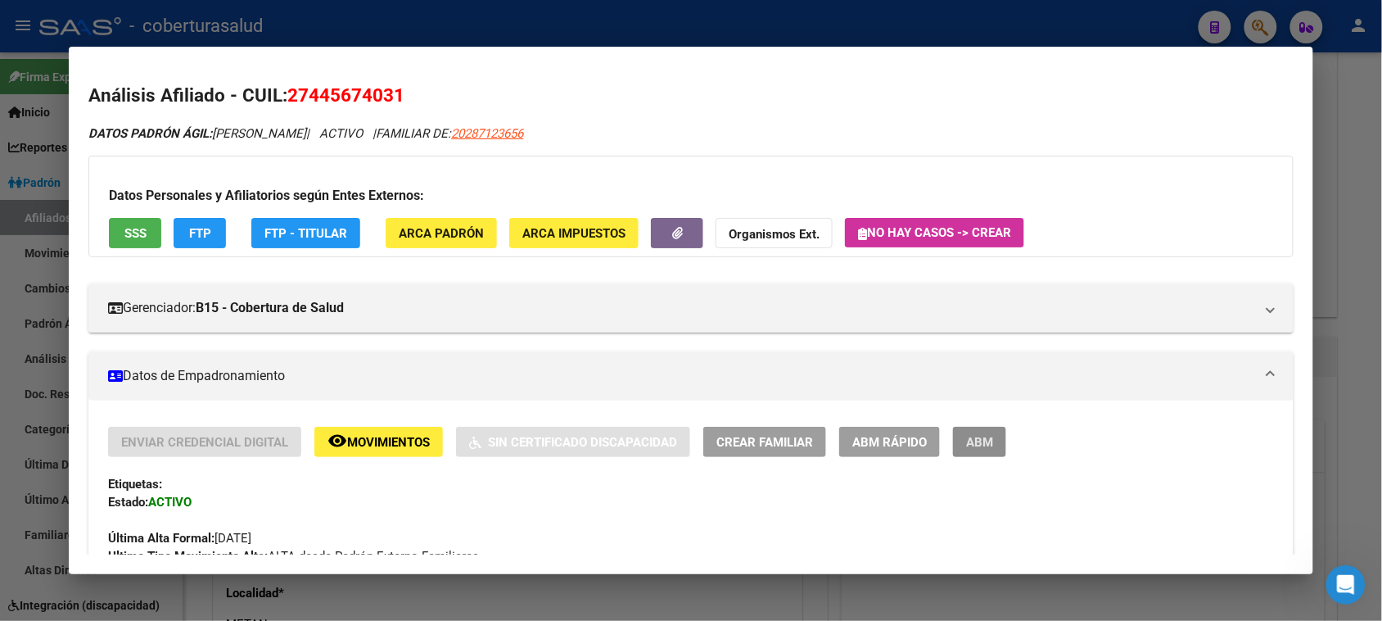
click at [977, 441] on span "ABM" at bounding box center [979, 442] width 27 height 15
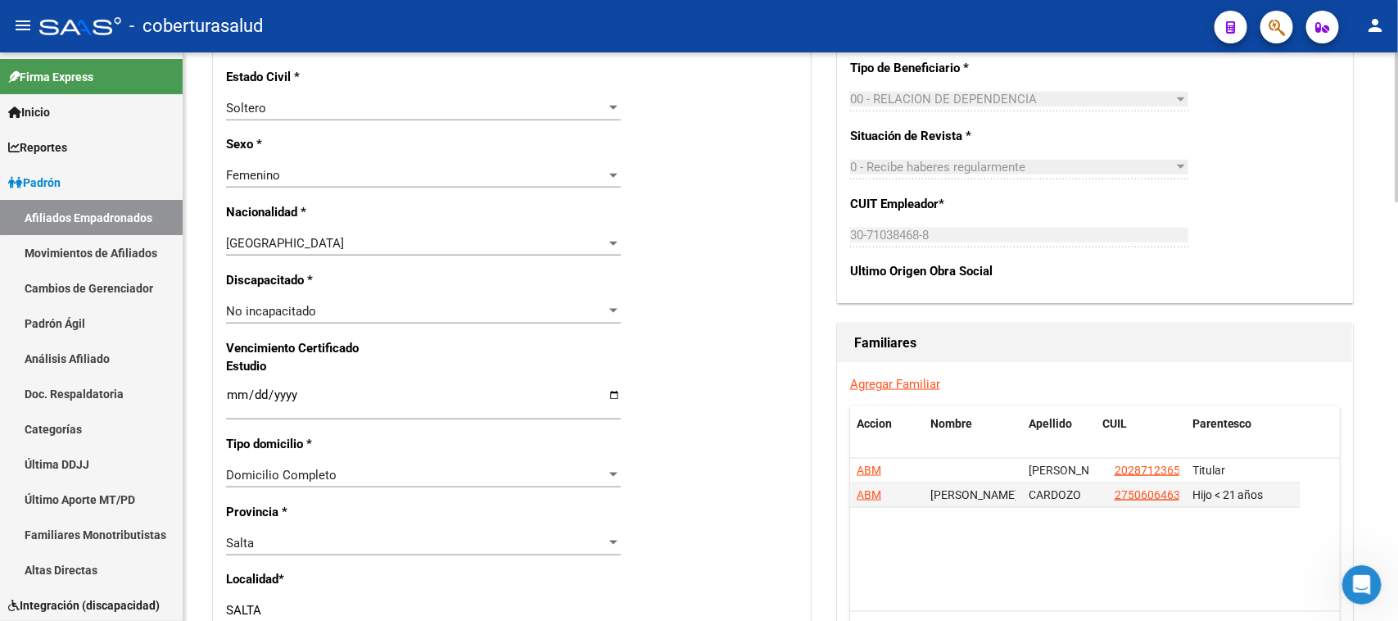
scroll to position [1012, 0]
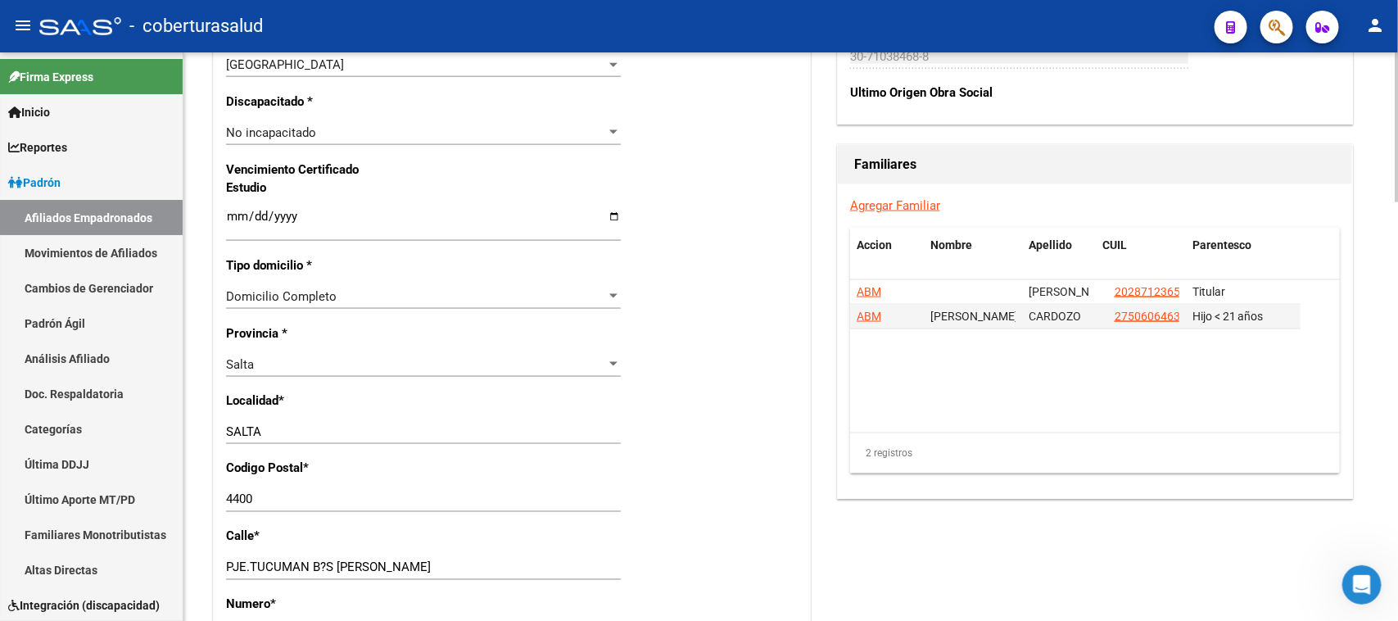
click at [232, 207] on div "Ingresar fecha" at bounding box center [423, 223] width 395 height 35
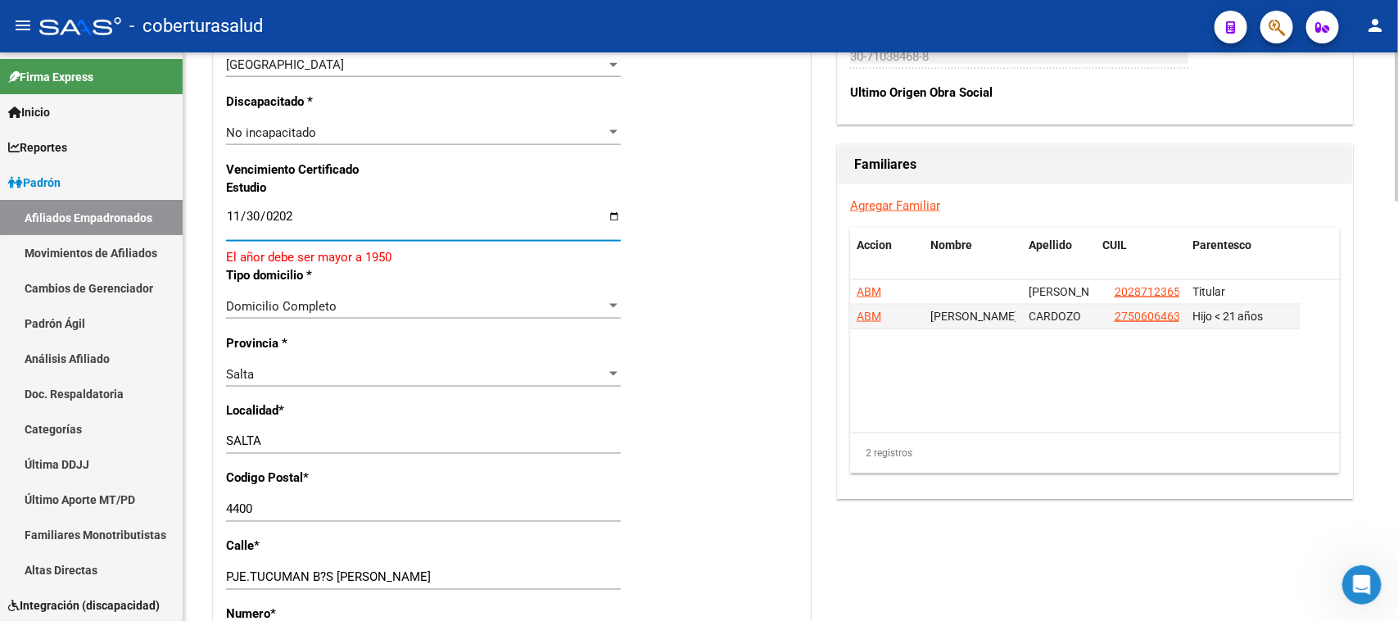
type input "[DATE]"
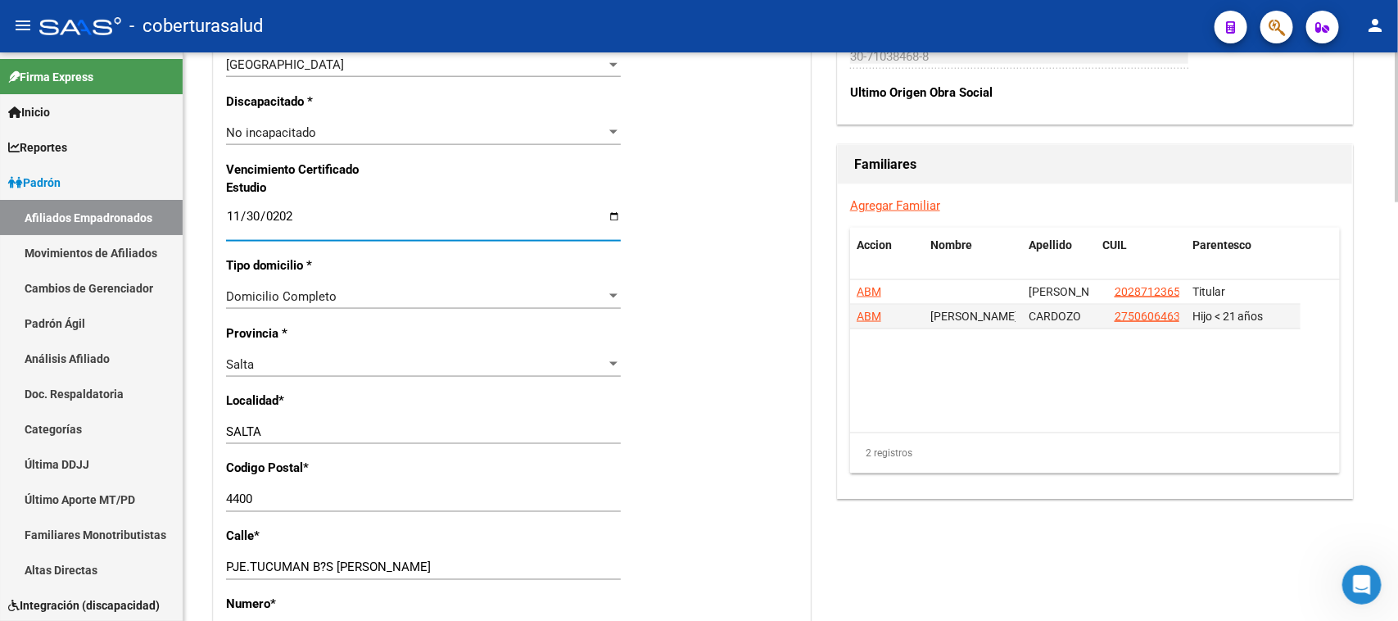
click at [739, 385] on div "Nro Afiliado Ingresar nro CUIL * 27-44567403-1 CUIL ARCA Padrón Ult. Fecha Alta…" at bounding box center [512, 193] width 596 height 1775
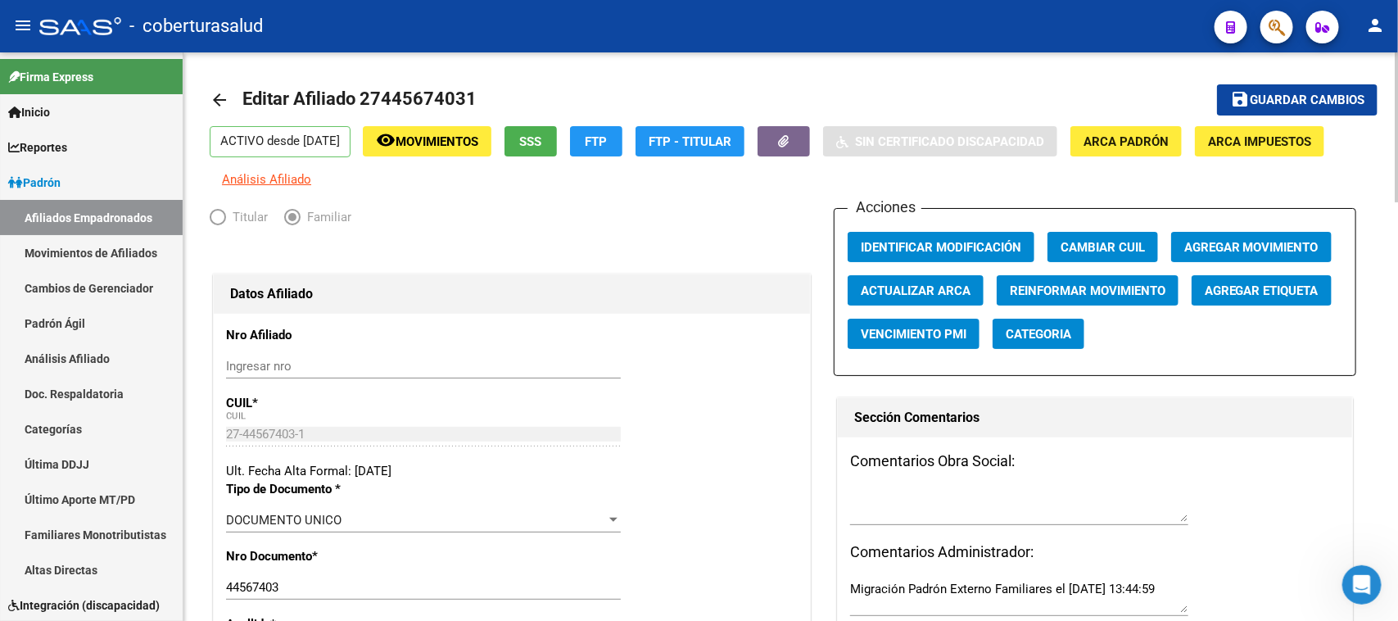
scroll to position [0, 0]
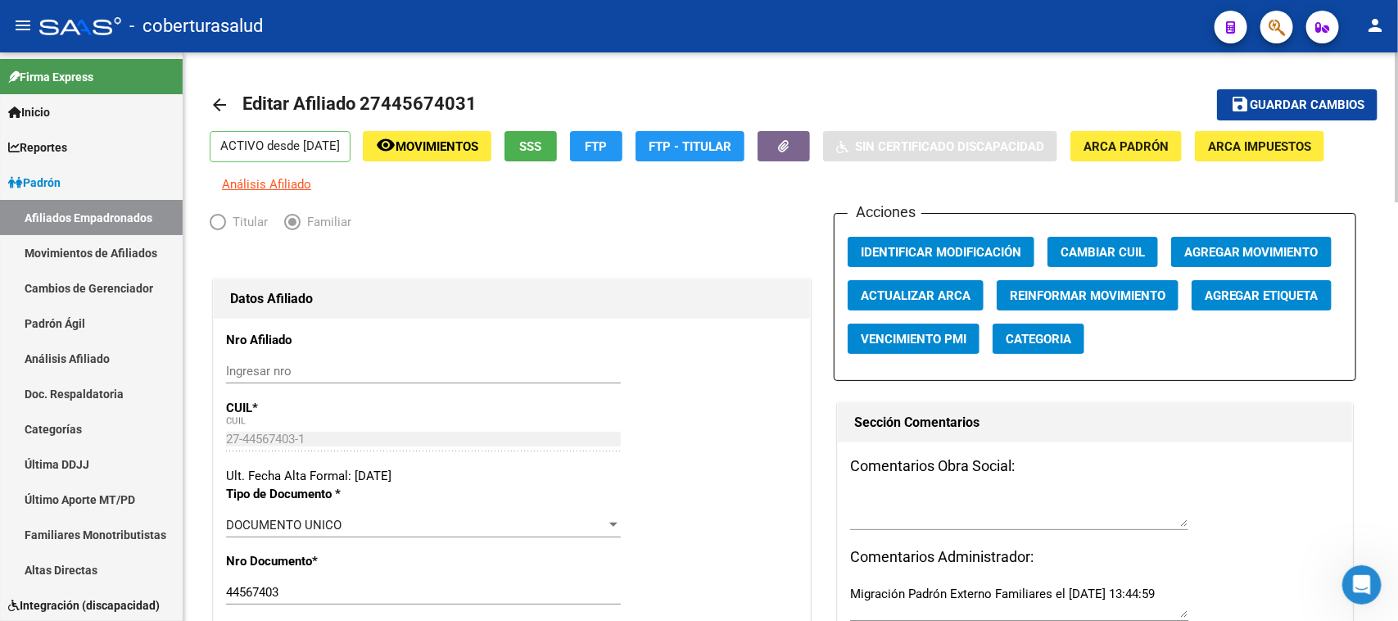
click at [1397, 2] on div "menu - coberturasalud person Firma Express Inicio Calendario SSS Instructivos C…" at bounding box center [699, 310] width 1398 height 621
click at [1313, 106] on span "Guardar cambios" at bounding box center [1307, 105] width 115 height 15
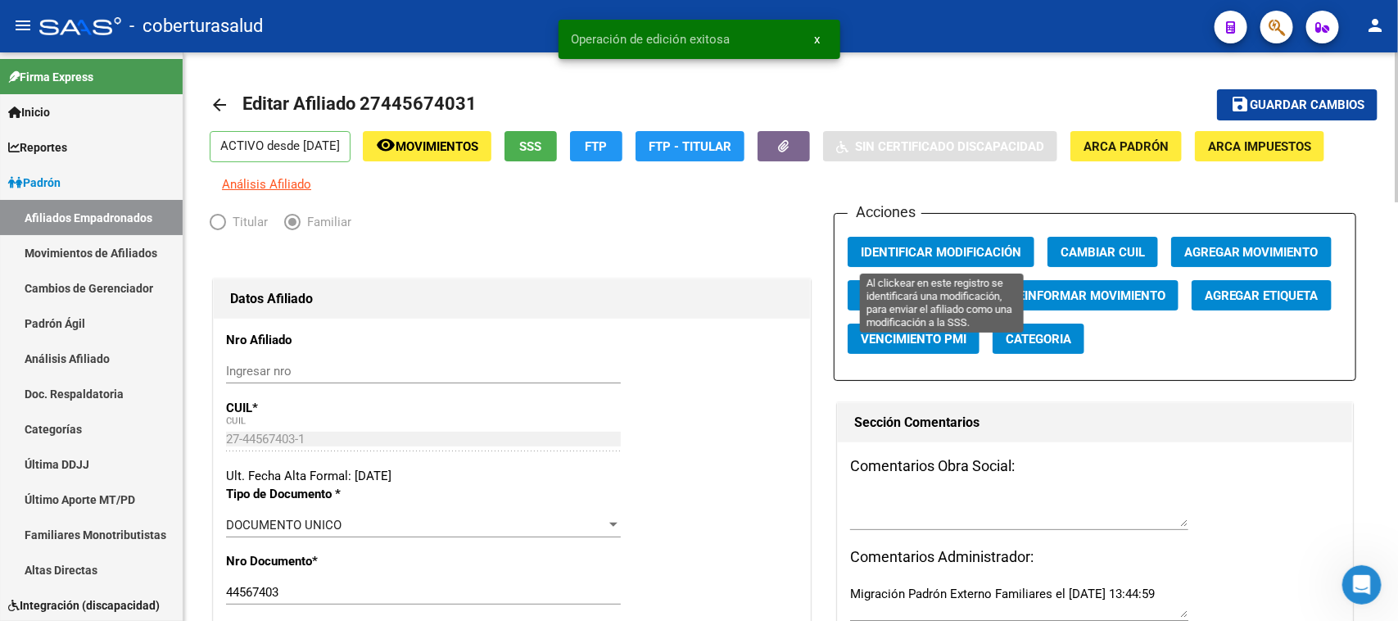
click at [907, 248] on span "Identificar Modificación" at bounding box center [941, 252] width 160 height 15
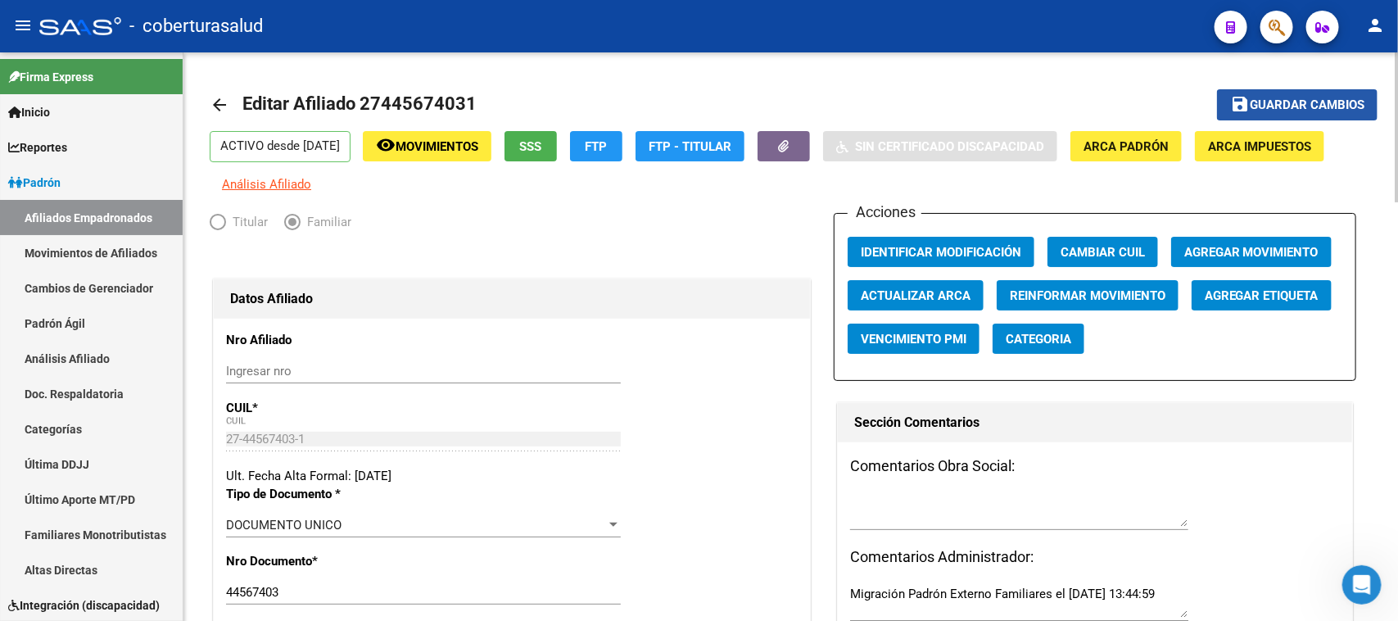
click at [1327, 100] on span "Guardar cambios" at bounding box center [1307, 105] width 115 height 15
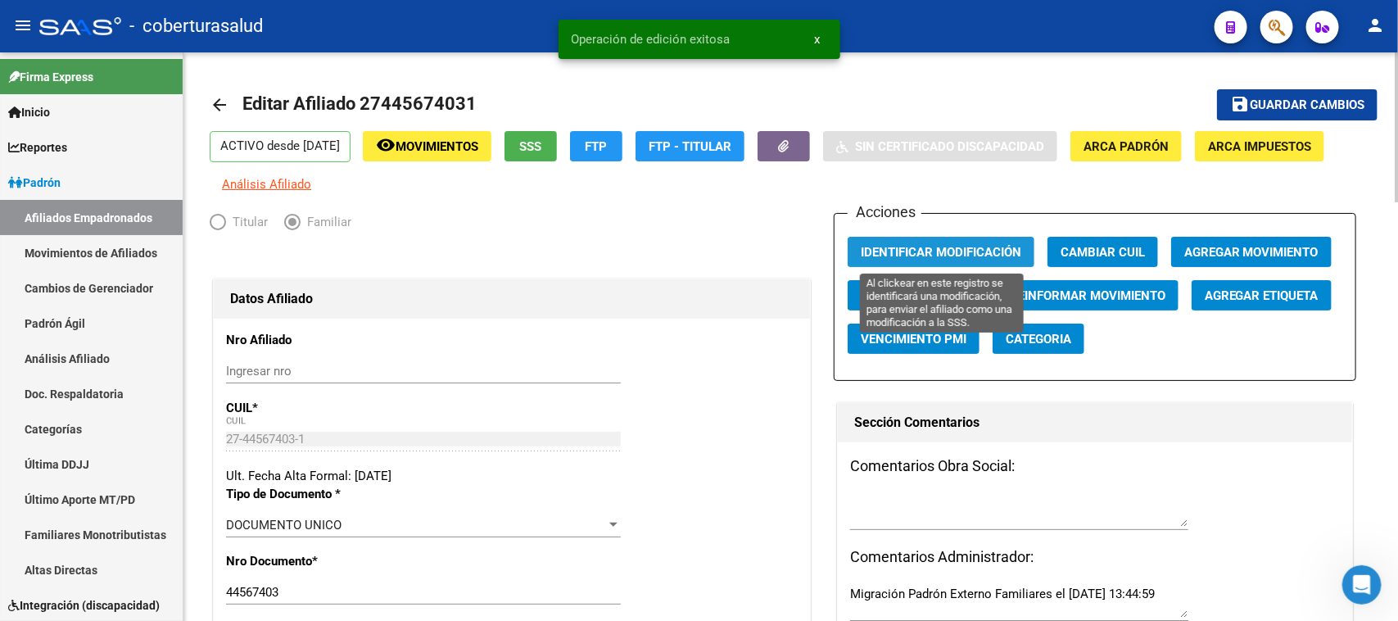
click at [933, 250] on span "Identificar Modificación" at bounding box center [941, 252] width 160 height 15
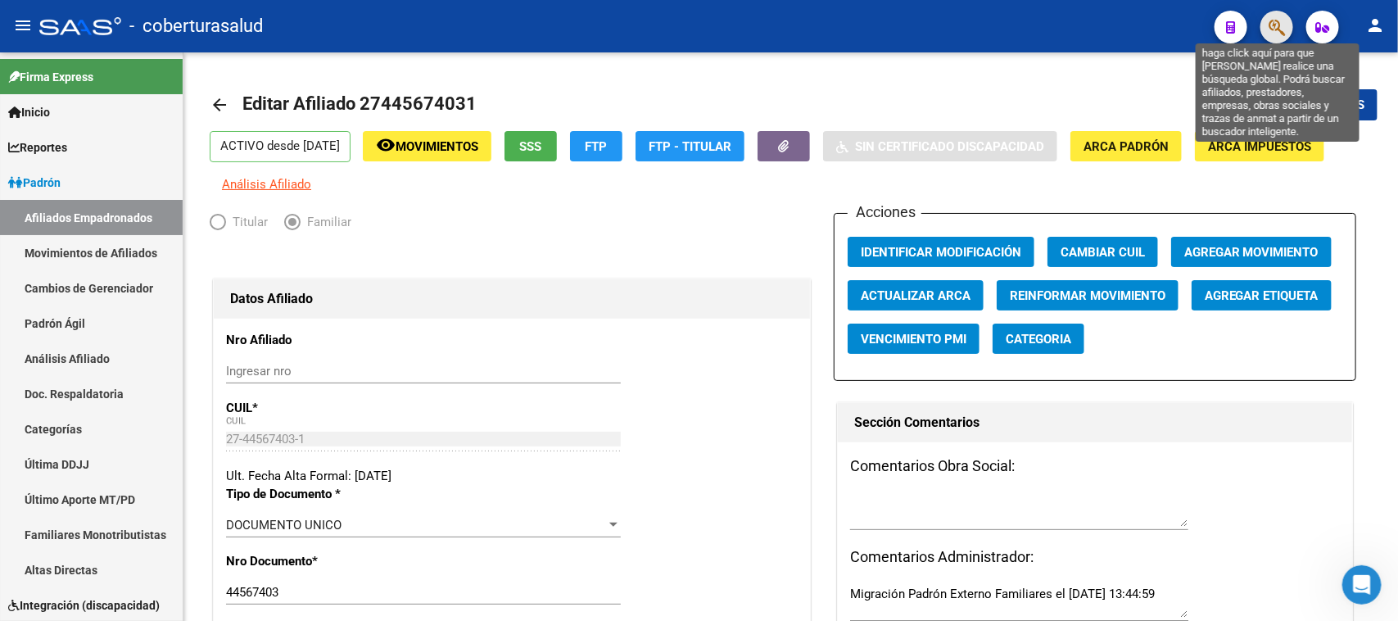
click at [1274, 29] on icon "button" at bounding box center [1276, 27] width 16 height 19
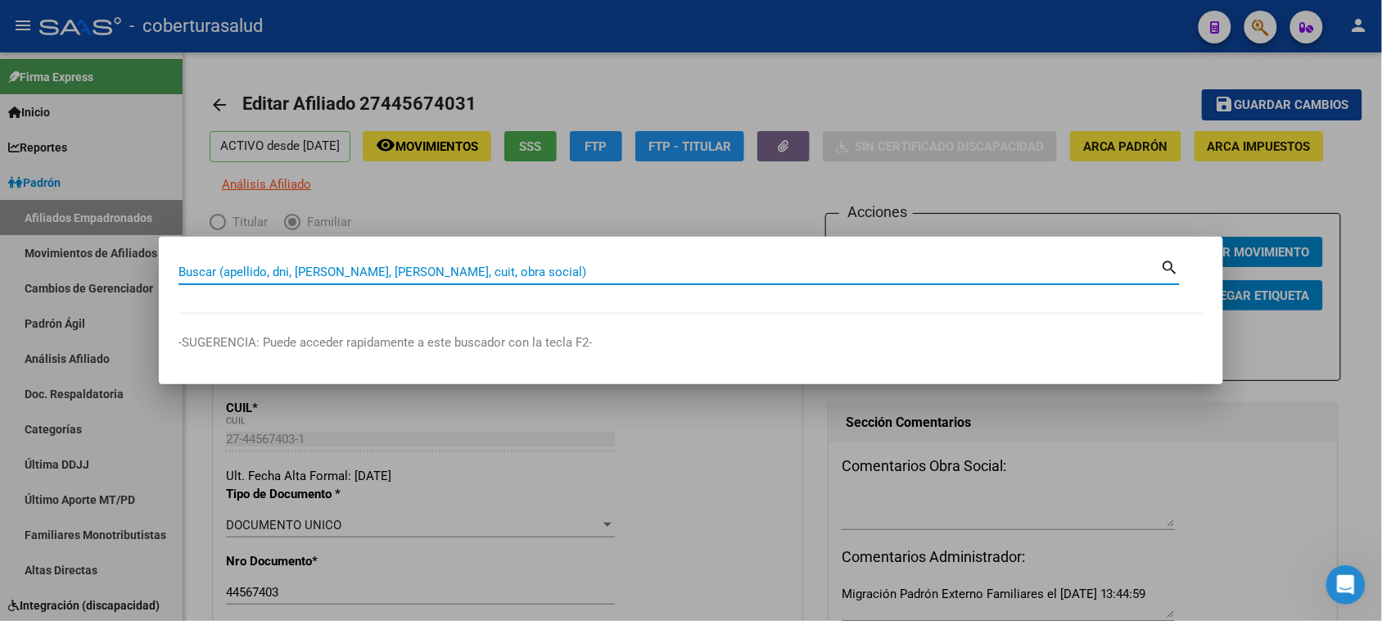
click at [277, 269] on input "Buscar (apellido, dni, [PERSON_NAME], [PERSON_NAME], cuit, obra social)" at bounding box center [670, 271] width 983 height 15
paste input "27447048669"
type input "27447048669"
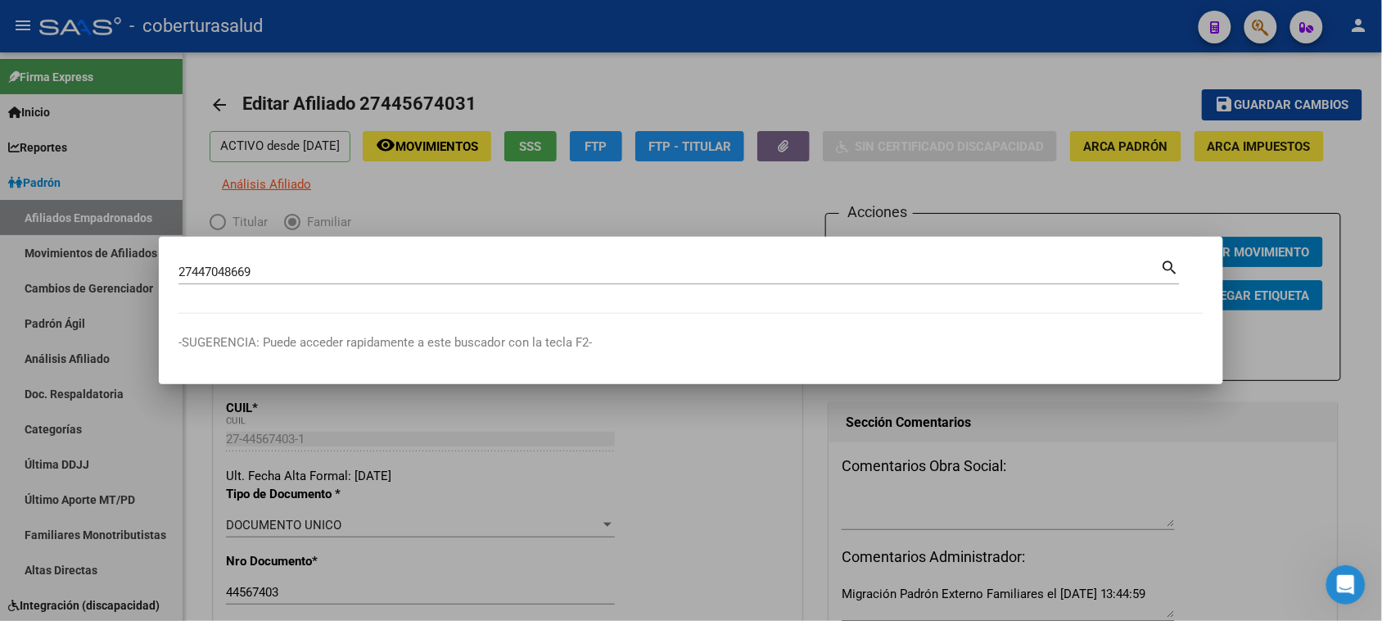
click at [1173, 260] on mat-icon "search" at bounding box center [1170, 266] width 19 height 20
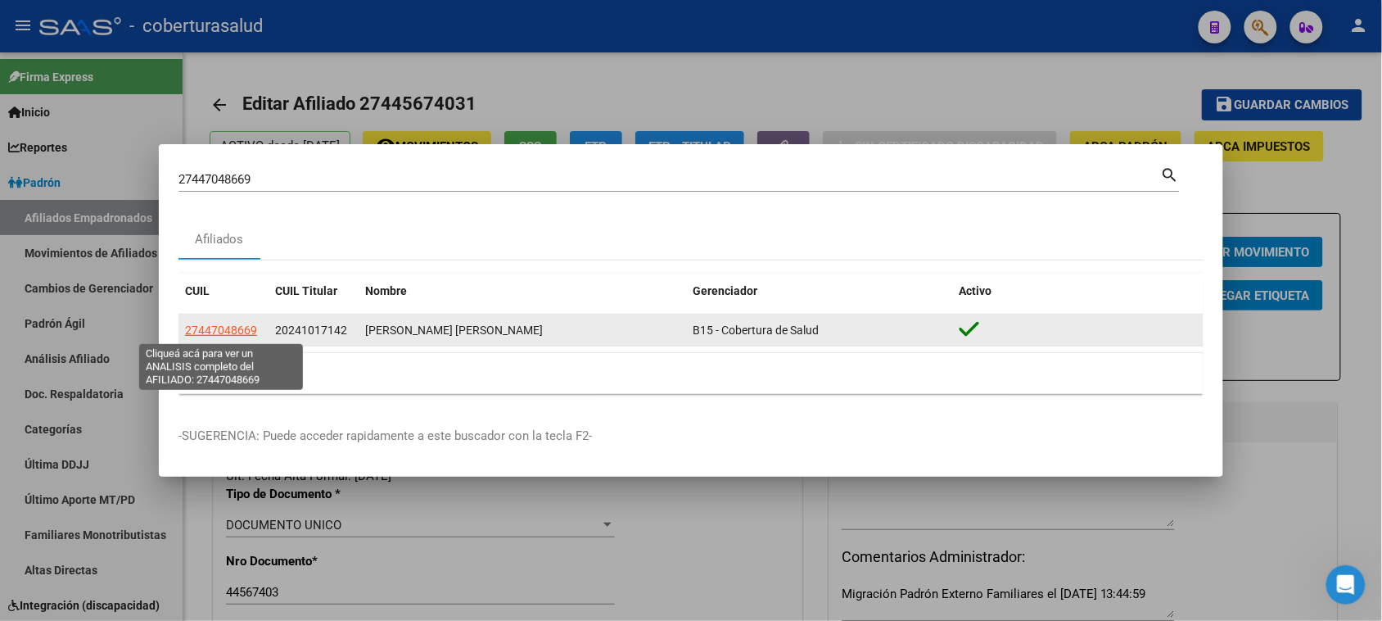
click at [210, 332] on span "27447048669" at bounding box center [221, 329] width 72 height 13
type textarea "27447048669"
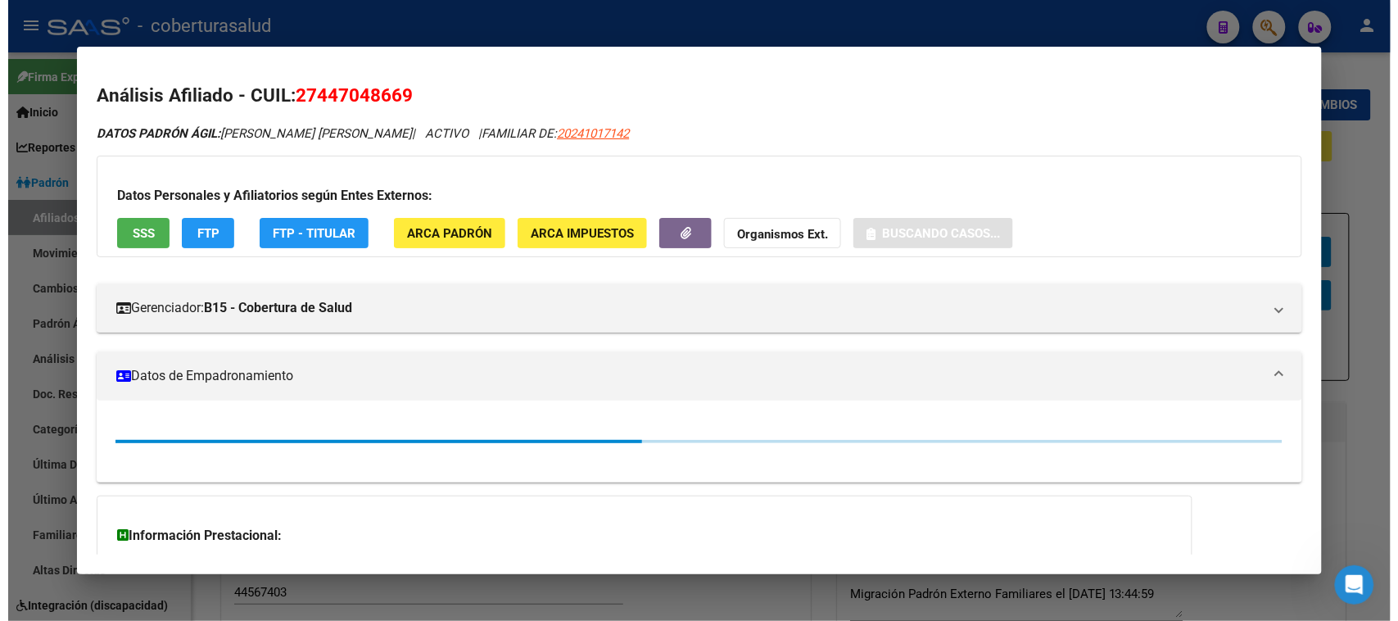
scroll to position [102, 0]
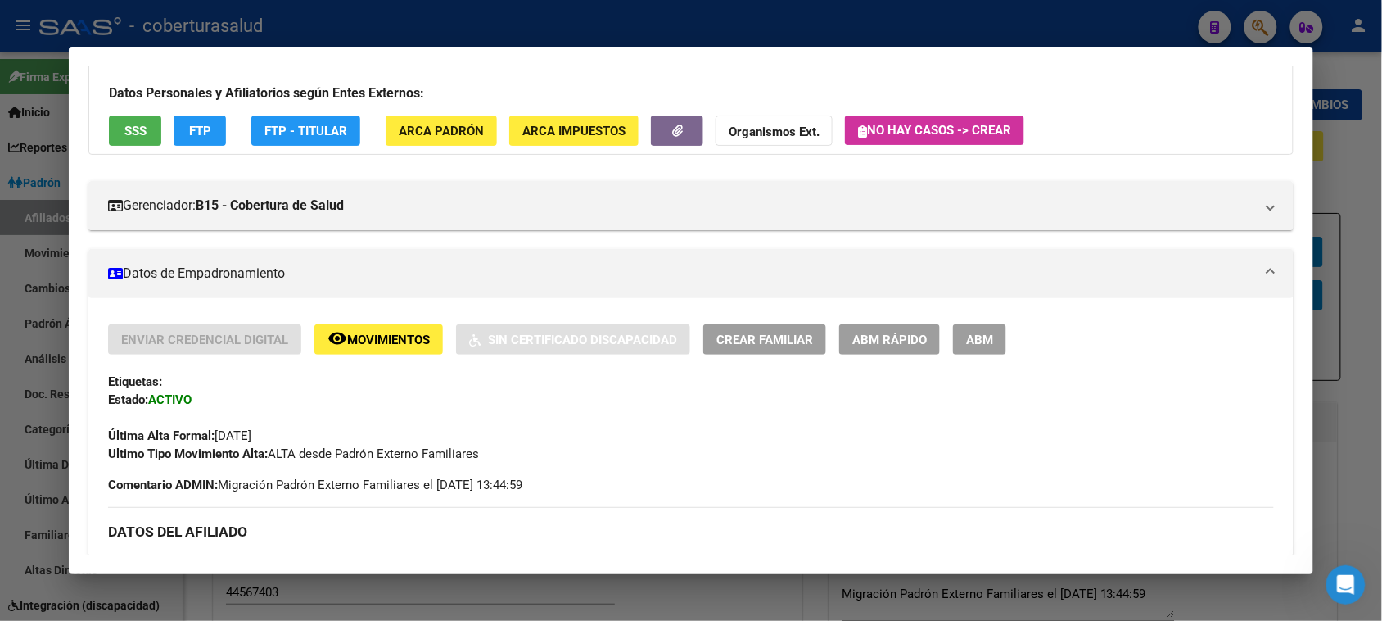
click at [971, 338] on span "ABM" at bounding box center [979, 339] width 27 height 15
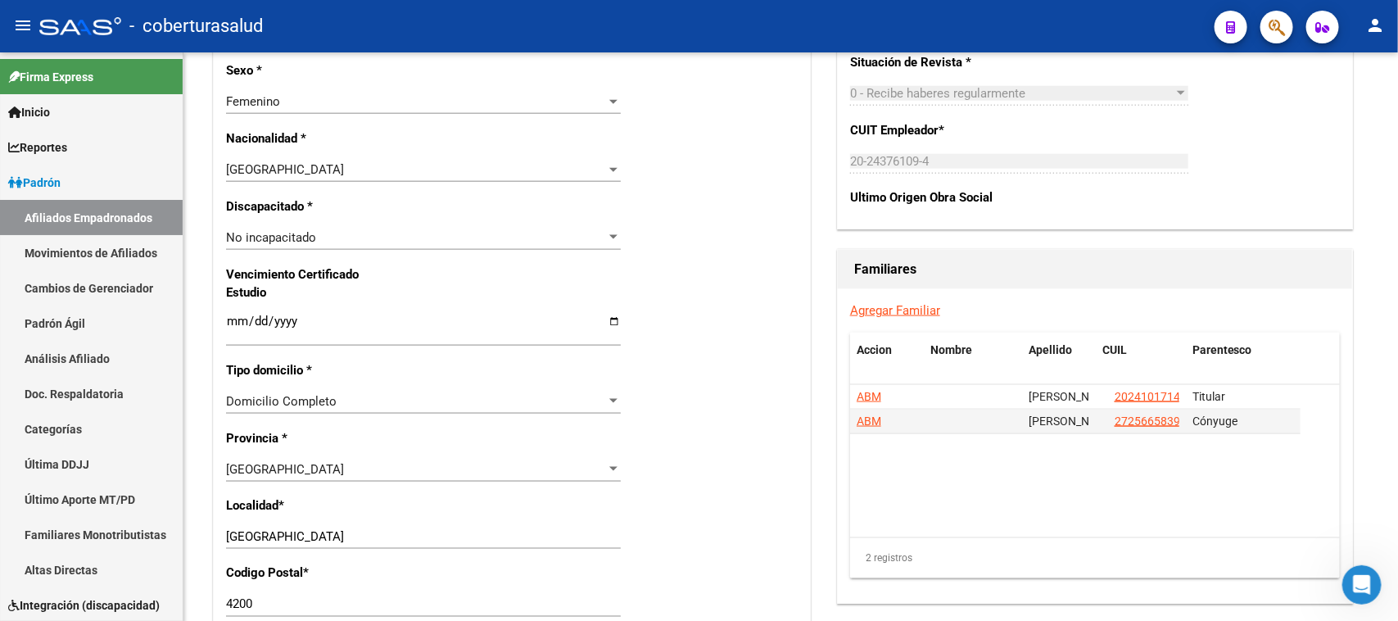
scroll to position [909, 0]
click at [233, 317] on input "Ingresar fecha" at bounding box center [423, 326] width 395 height 26
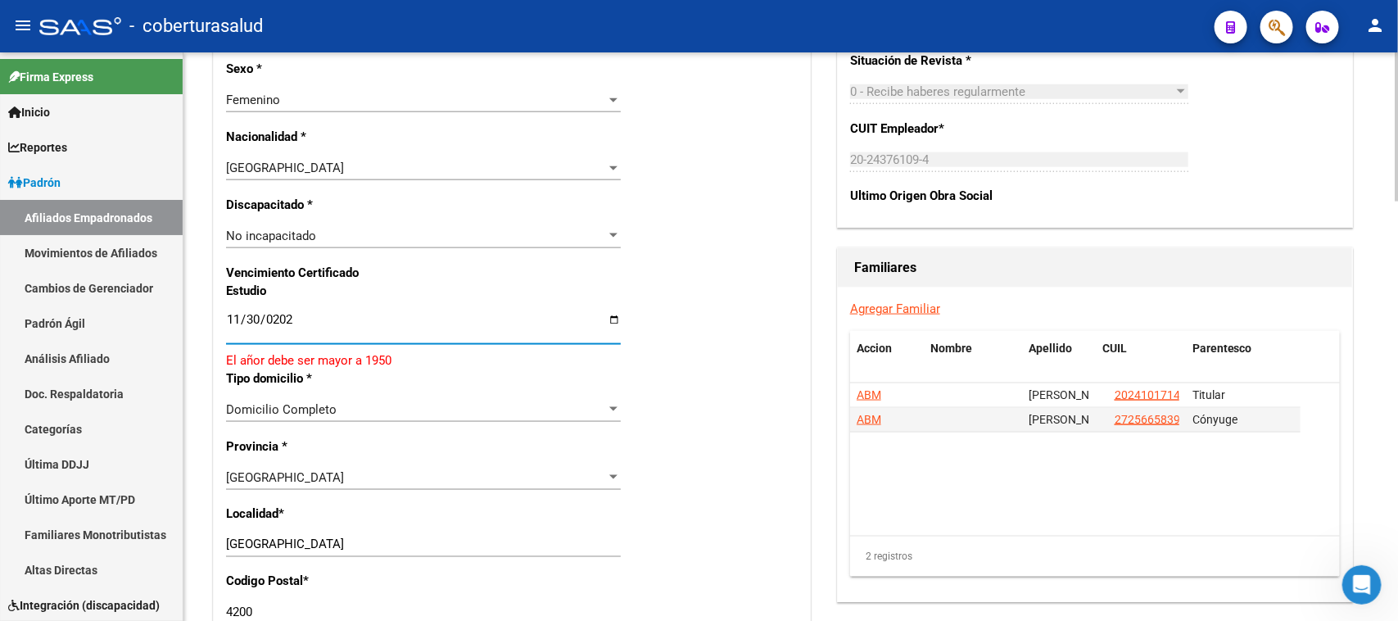
type input "[DATE]"
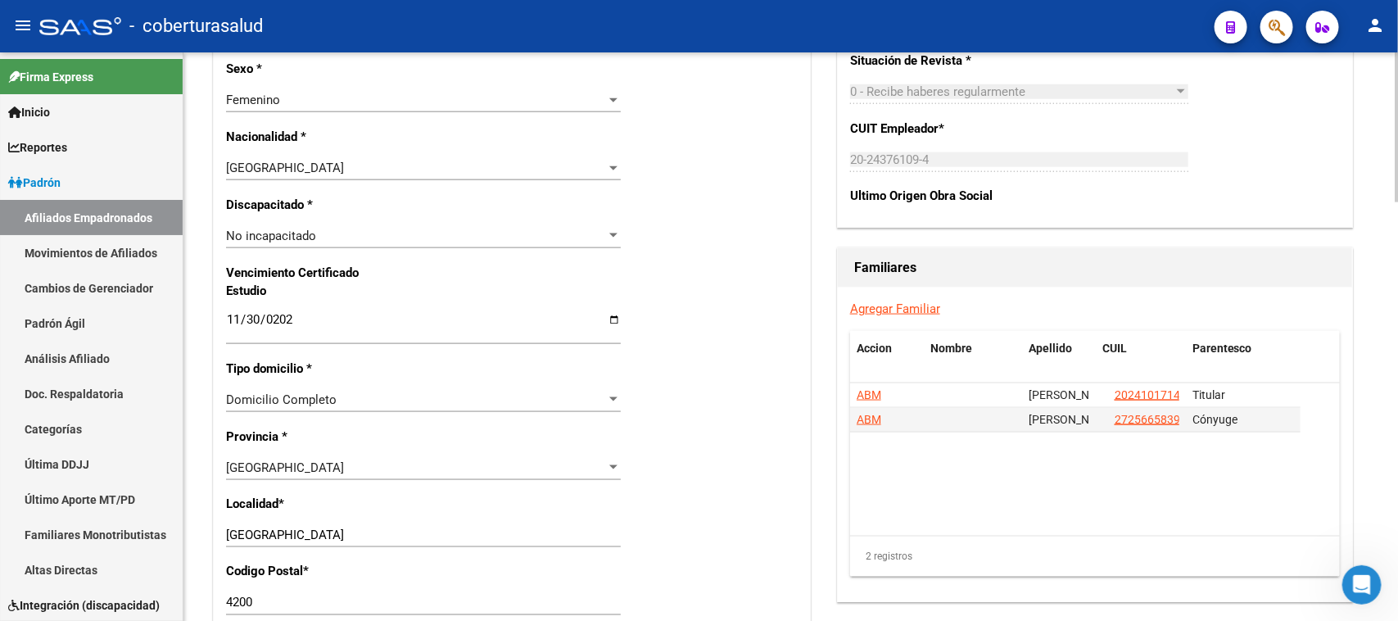
click at [734, 251] on div "Nro Afiliado Ingresar nro CUIL * 27-44704866-9 CUIL ARCA Padrón Ult. Fecha Alta…" at bounding box center [512, 297] width 596 height 1775
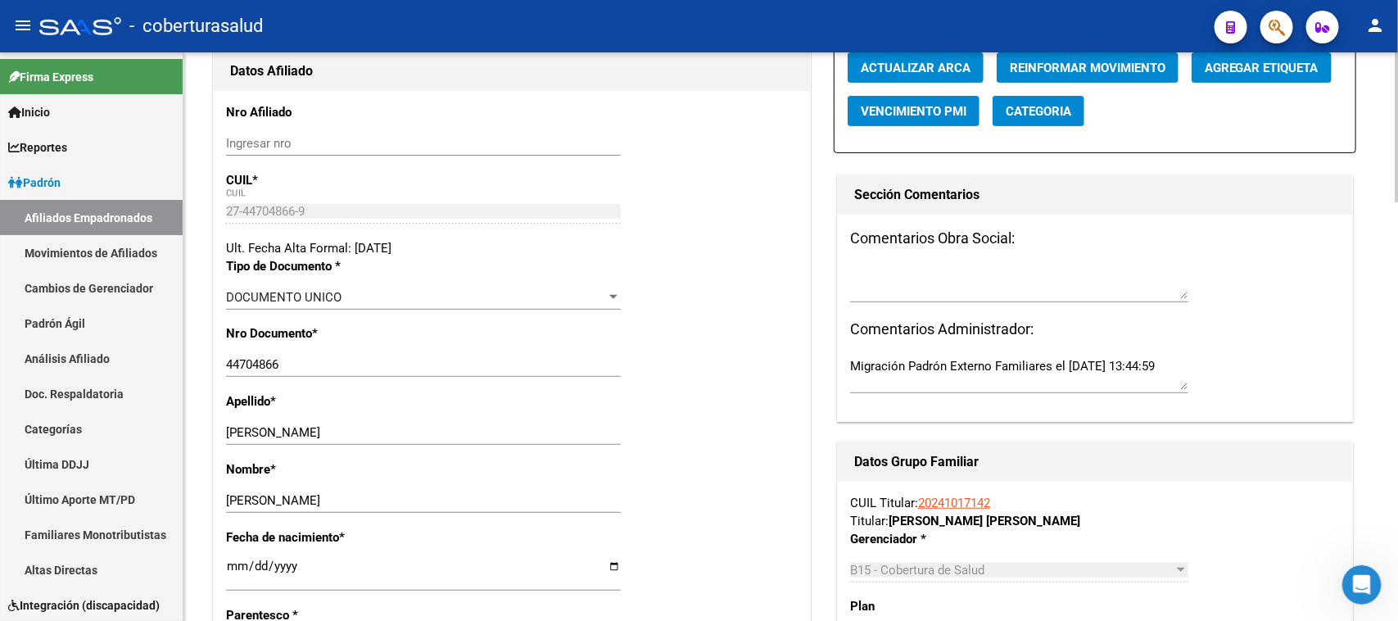
scroll to position [0, 0]
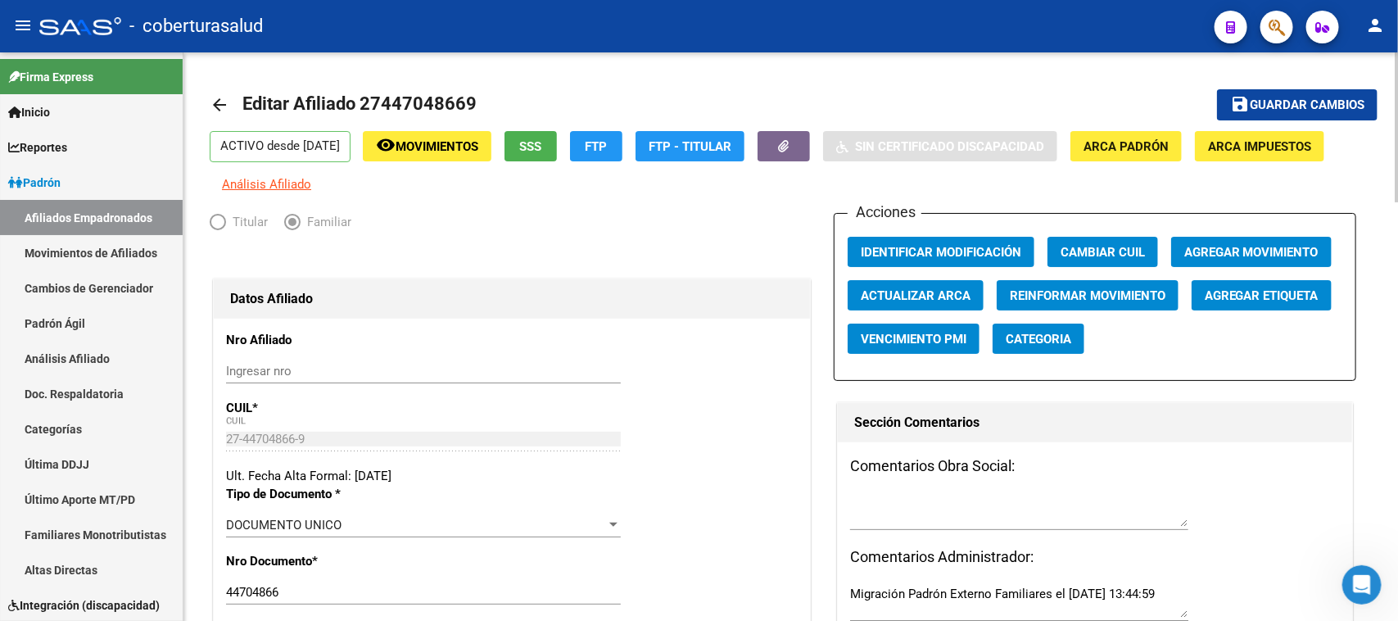
click at [1397, 70] on div at bounding box center [1397, 127] width 4 height 150
click at [1306, 105] on span "Guardar cambios" at bounding box center [1307, 105] width 115 height 15
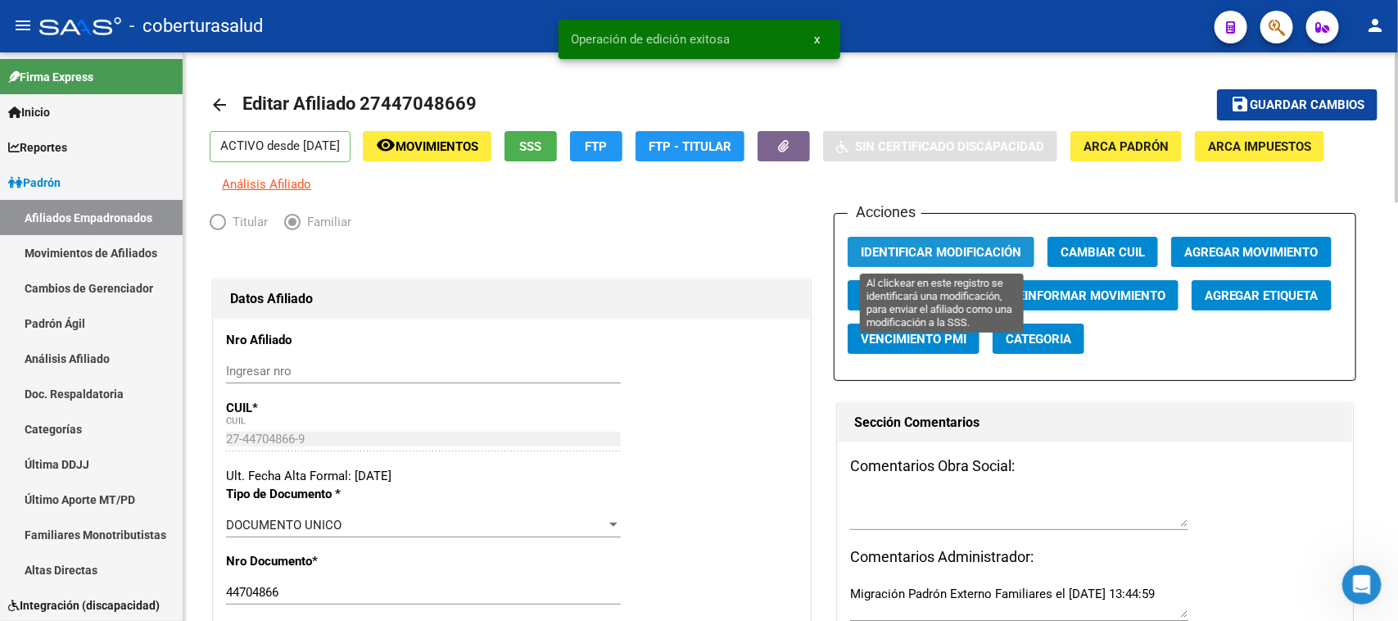
click at [909, 245] on span "Identificar Modificación" at bounding box center [941, 252] width 160 height 15
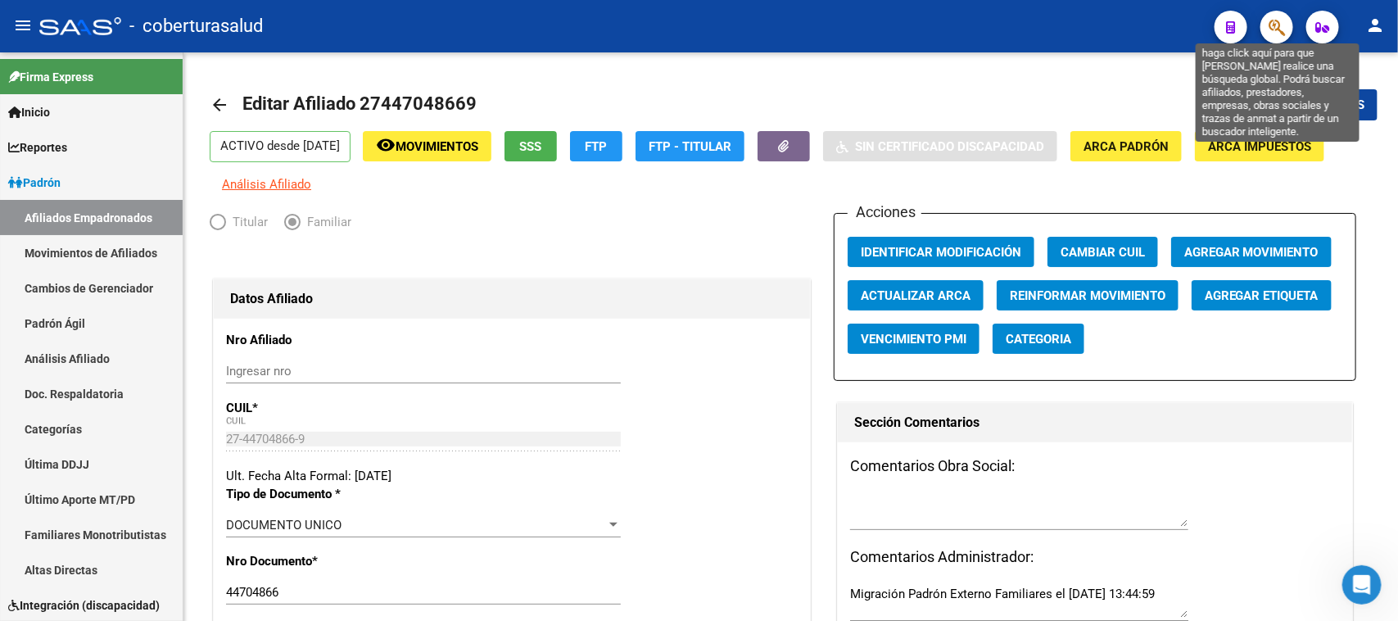
click at [1276, 25] on icon "button" at bounding box center [1276, 27] width 16 height 19
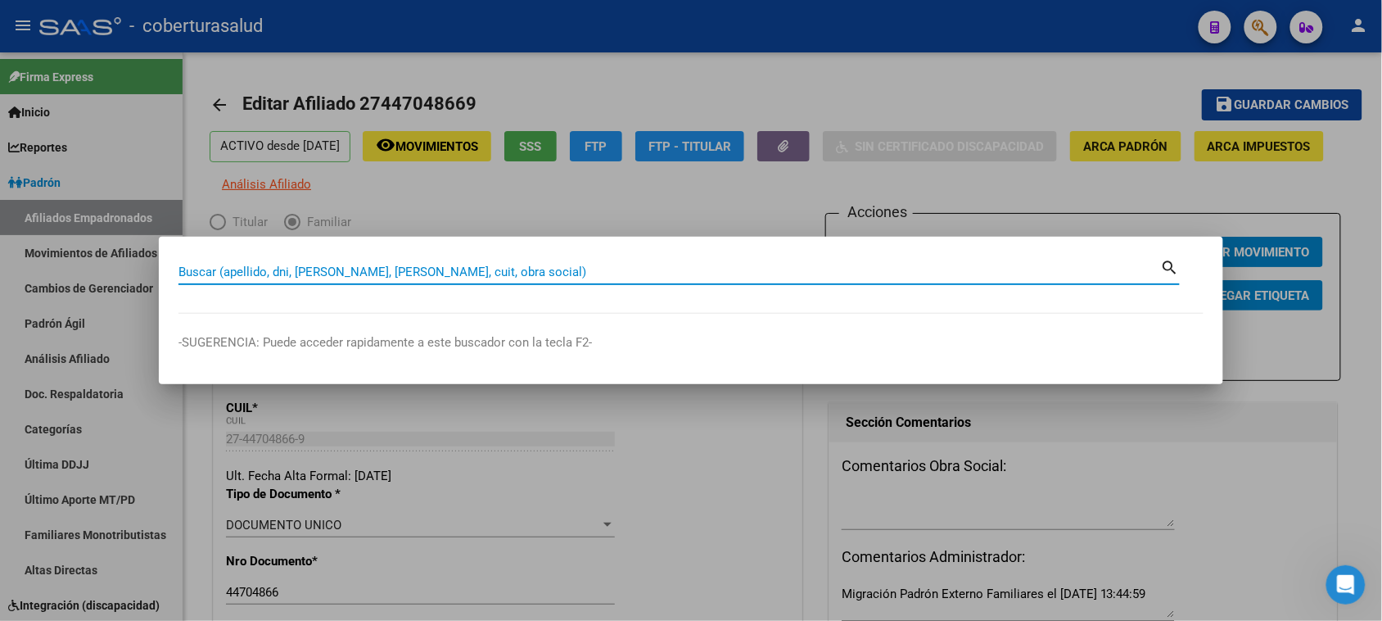
click at [264, 272] on input "Buscar (apellido, dni, [PERSON_NAME], [PERSON_NAME], cuit, obra social)" at bounding box center [670, 271] width 983 height 15
paste input "27448067411"
type input "27448067411"
click at [1167, 264] on mat-icon "search" at bounding box center [1170, 266] width 19 height 20
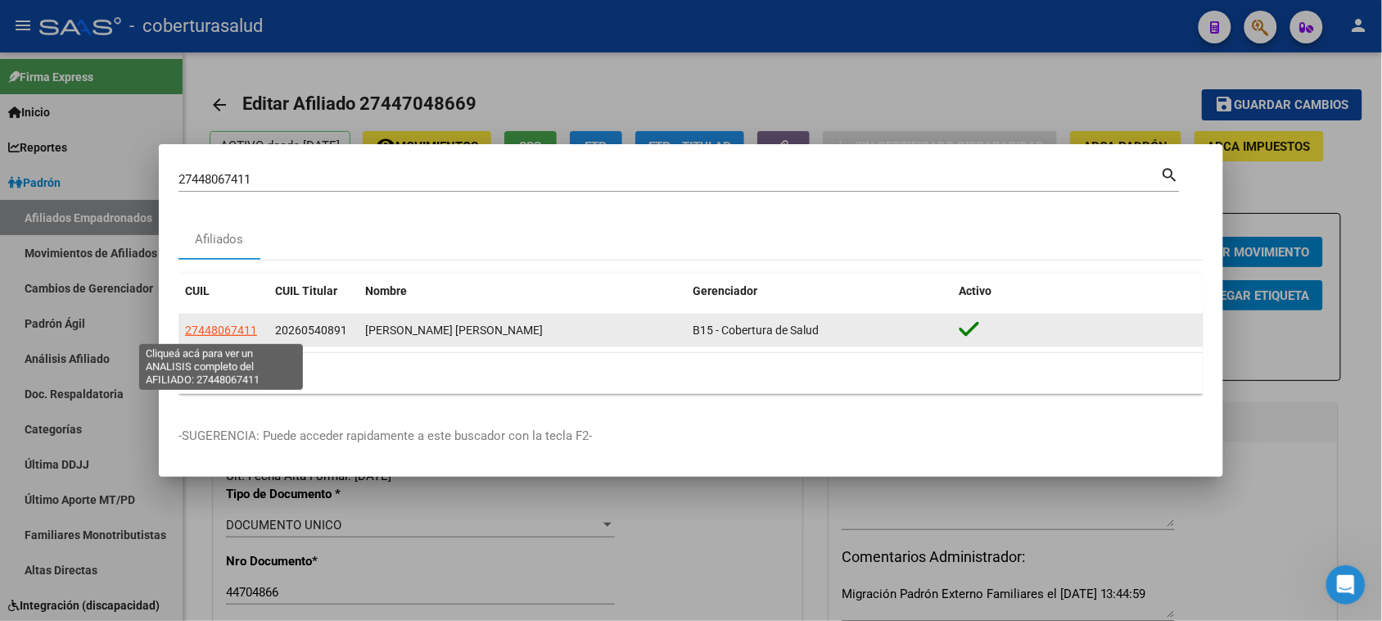
click at [190, 332] on span "27448067411" at bounding box center [221, 329] width 72 height 13
type textarea "27448067411"
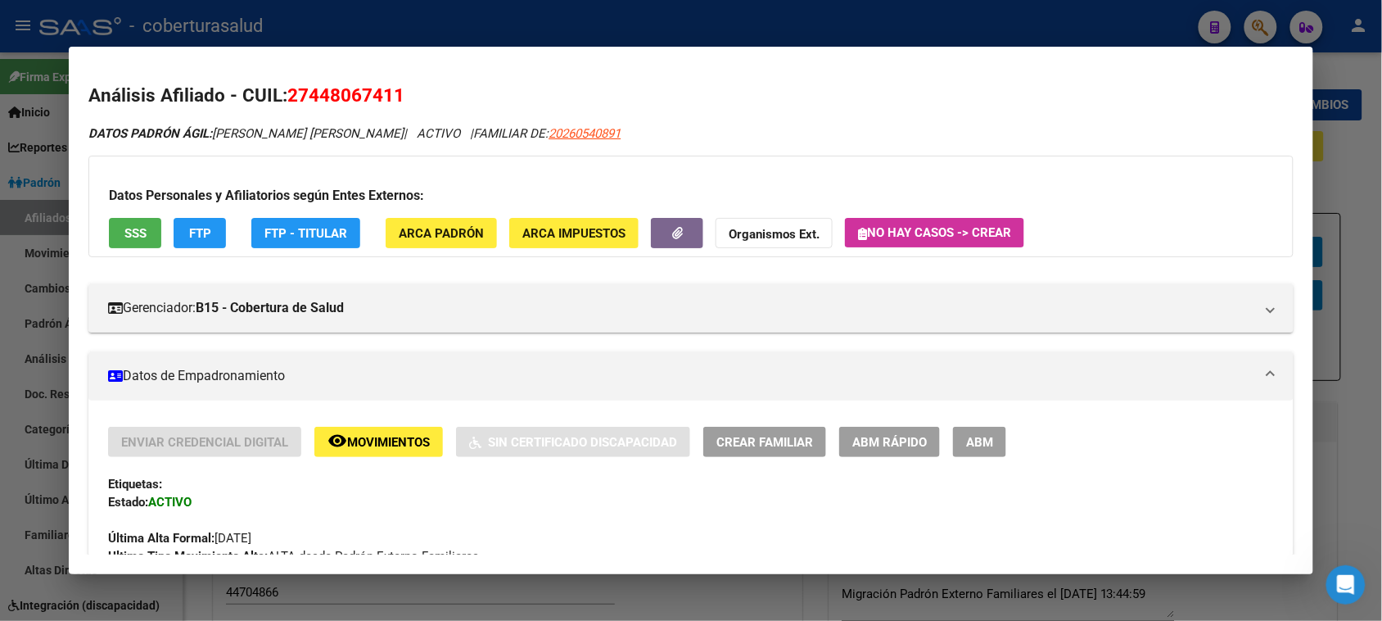
click at [979, 443] on span "ABM" at bounding box center [979, 442] width 27 height 15
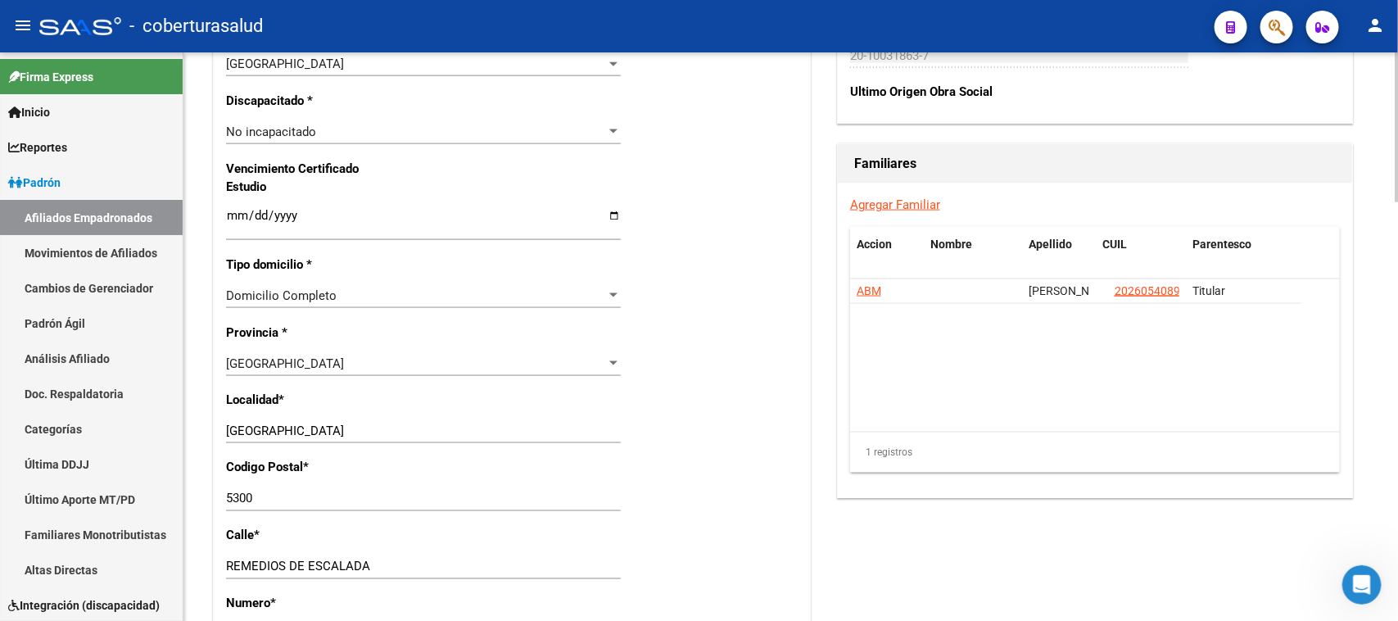
scroll to position [1011, 0]
click at [219, 214] on div "Nro Afiliado Ingresar nro CUIL * 27-44806741-1 CUIL ARCA Padrón Ult. Fecha Alta…" at bounding box center [512, 194] width 596 height 1775
click at [226, 215] on input "Ingresar fecha" at bounding box center [423, 223] width 395 height 26
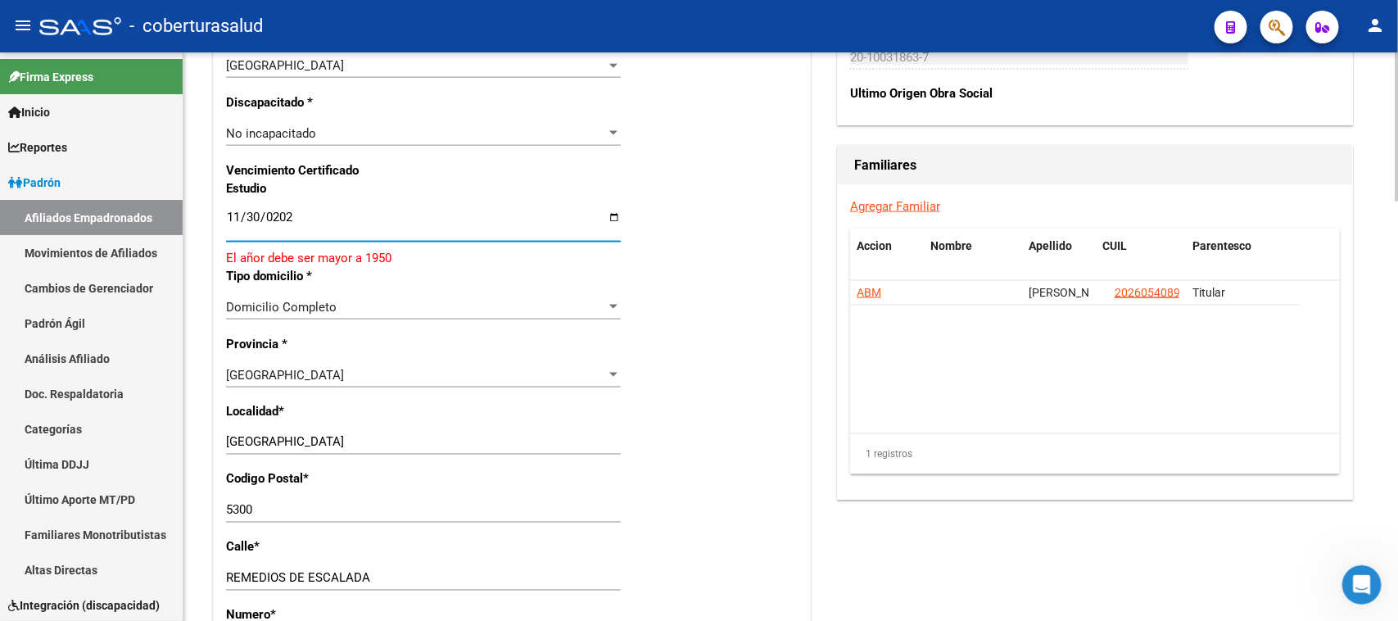
type input "[DATE]"
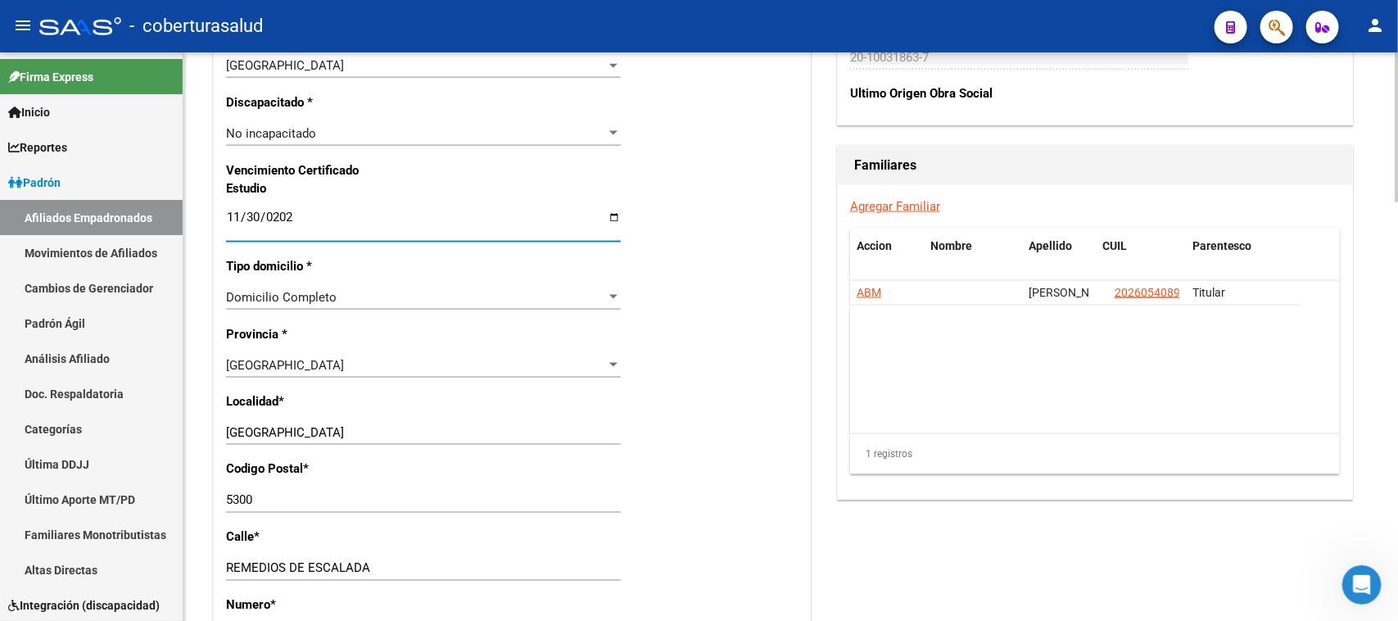
click at [754, 215] on div "Nro Afiliado Ingresar nro CUIL * 27-44806741-1 CUIL ARCA Padrón Ult. Fecha Alta…" at bounding box center [512, 194] width 596 height 1775
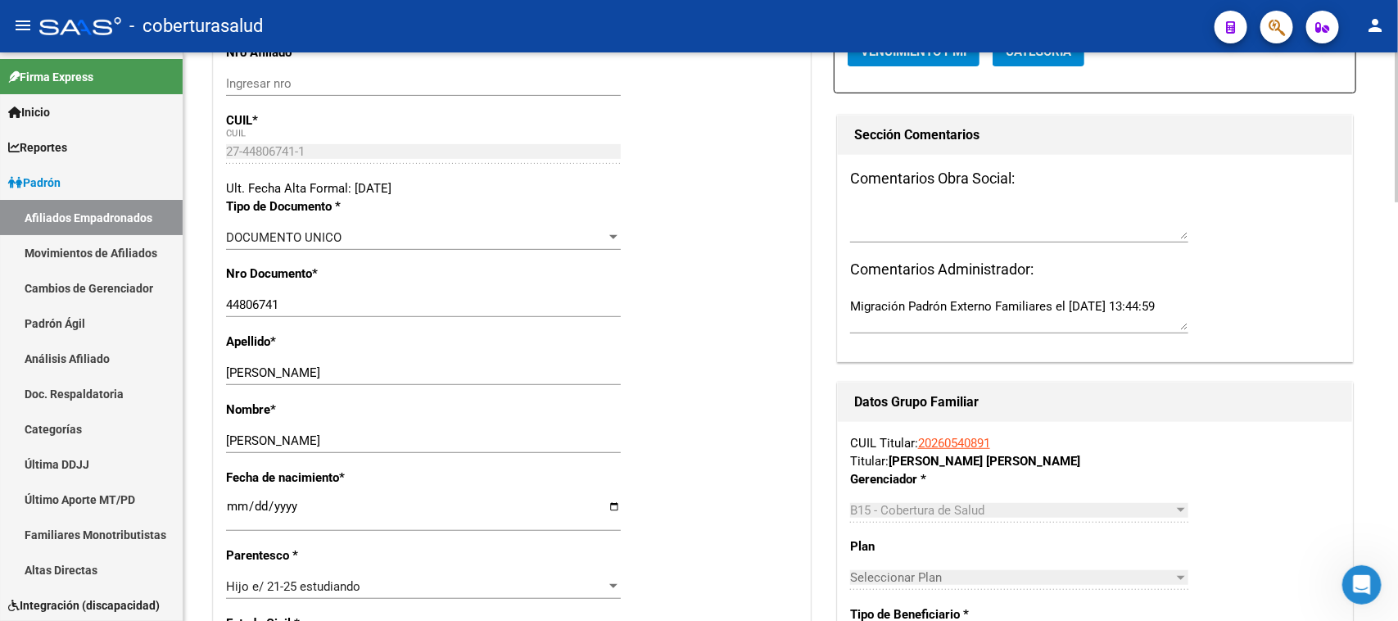
scroll to position [0, 0]
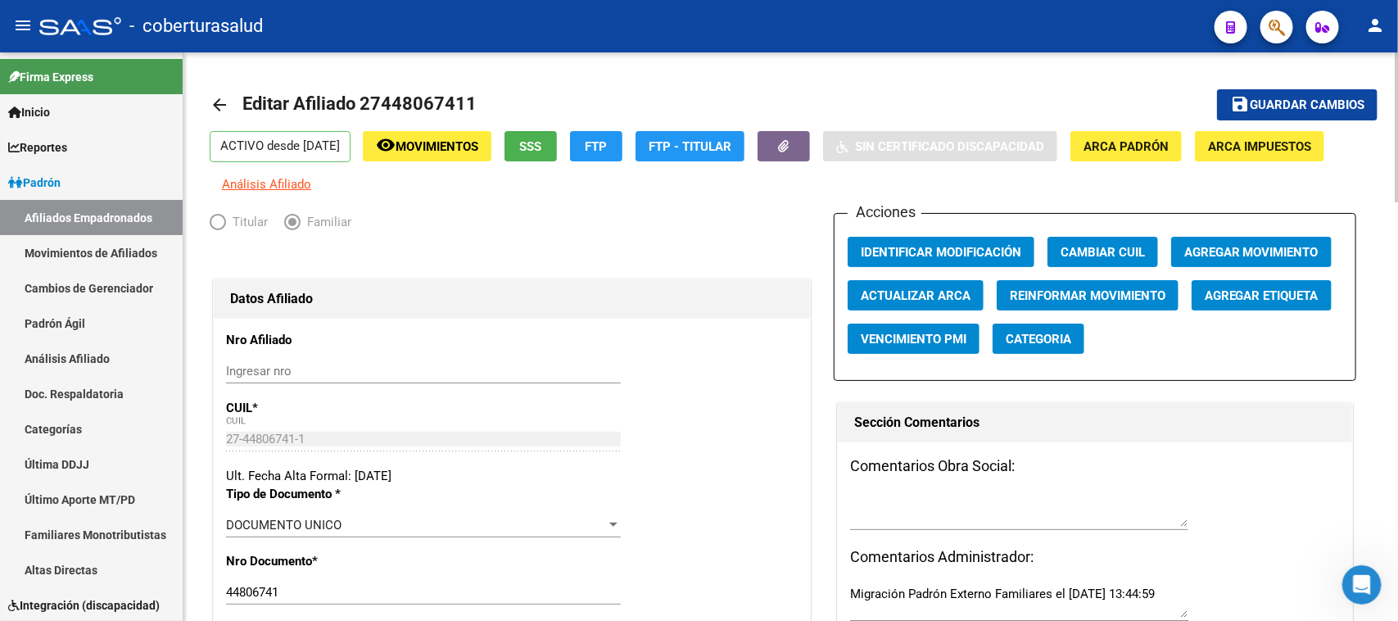
click at [1397, 100] on div at bounding box center [1397, 127] width 4 height 150
click at [1291, 107] on span "Guardar cambios" at bounding box center [1307, 105] width 115 height 15
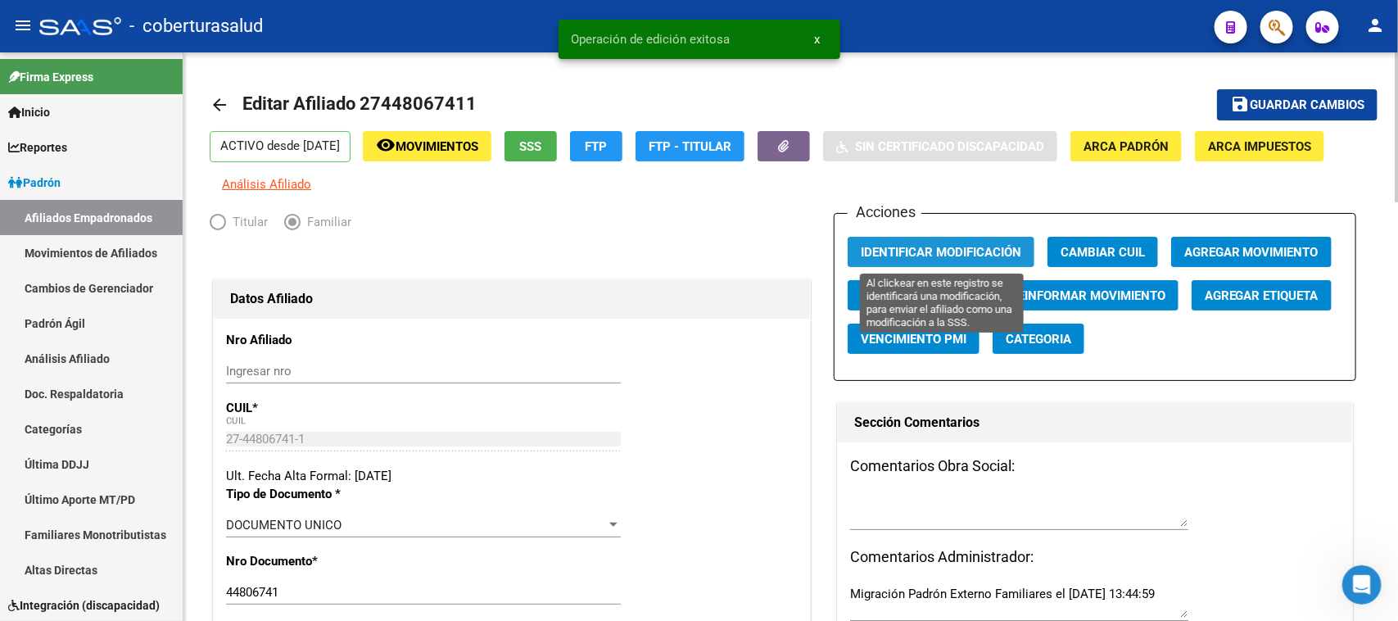
click at [946, 245] on span "Identificar Modificación" at bounding box center [941, 252] width 160 height 15
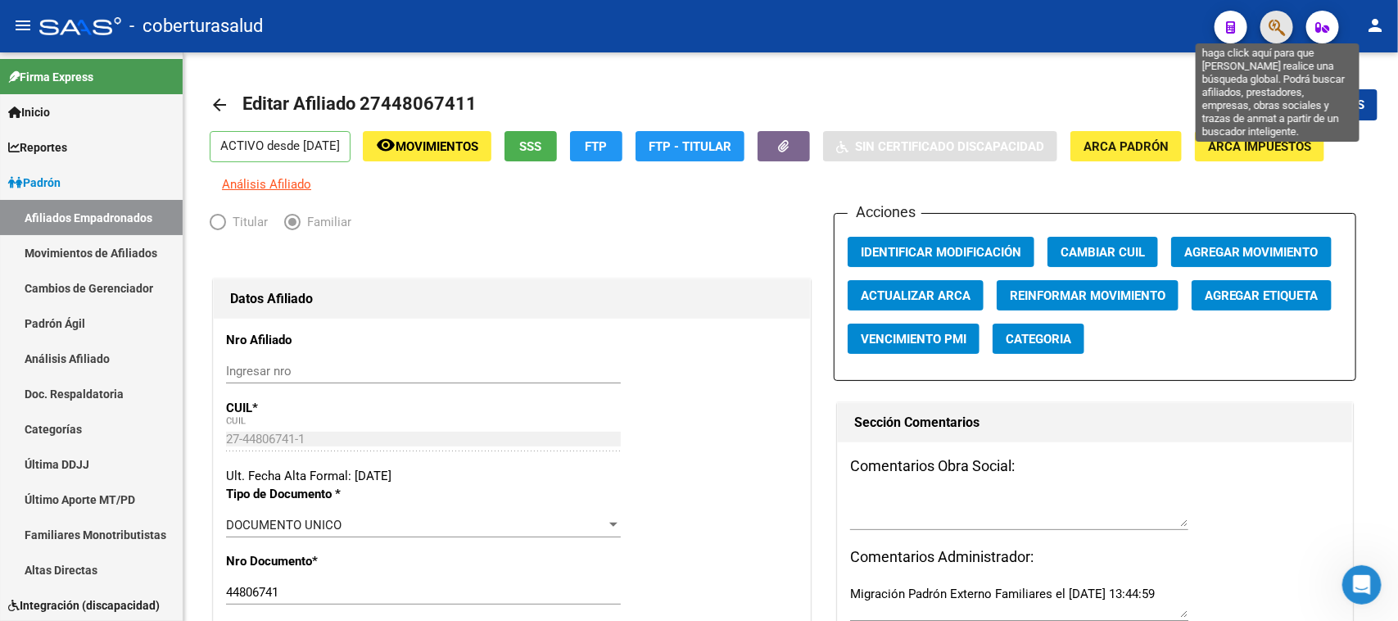
click at [1273, 20] on icon "button" at bounding box center [1276, 27] width 16 height 19
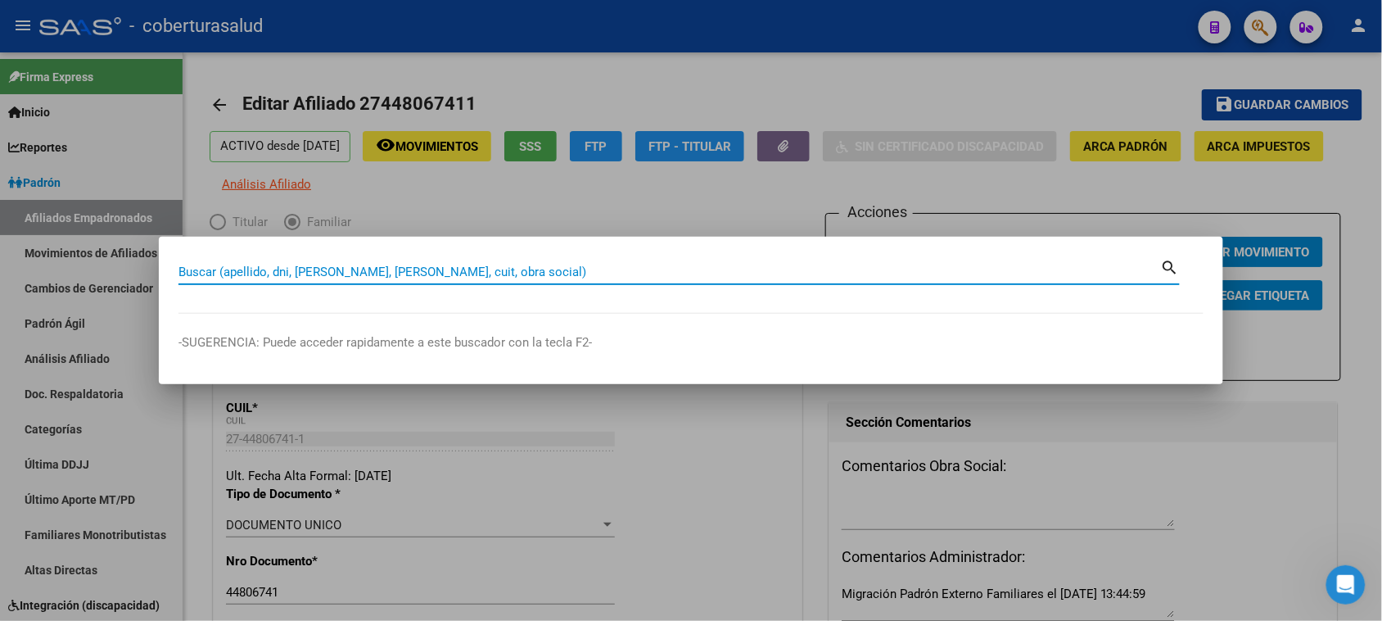
click at [337, 278] on input "Buscar (apellido, dni, [PERSON_NAME], [PERSON_NAME], cuit, obra social)" at bounding box center [670, 271] width 983 height 15
paste input "27448453184"
type input "27448453184"
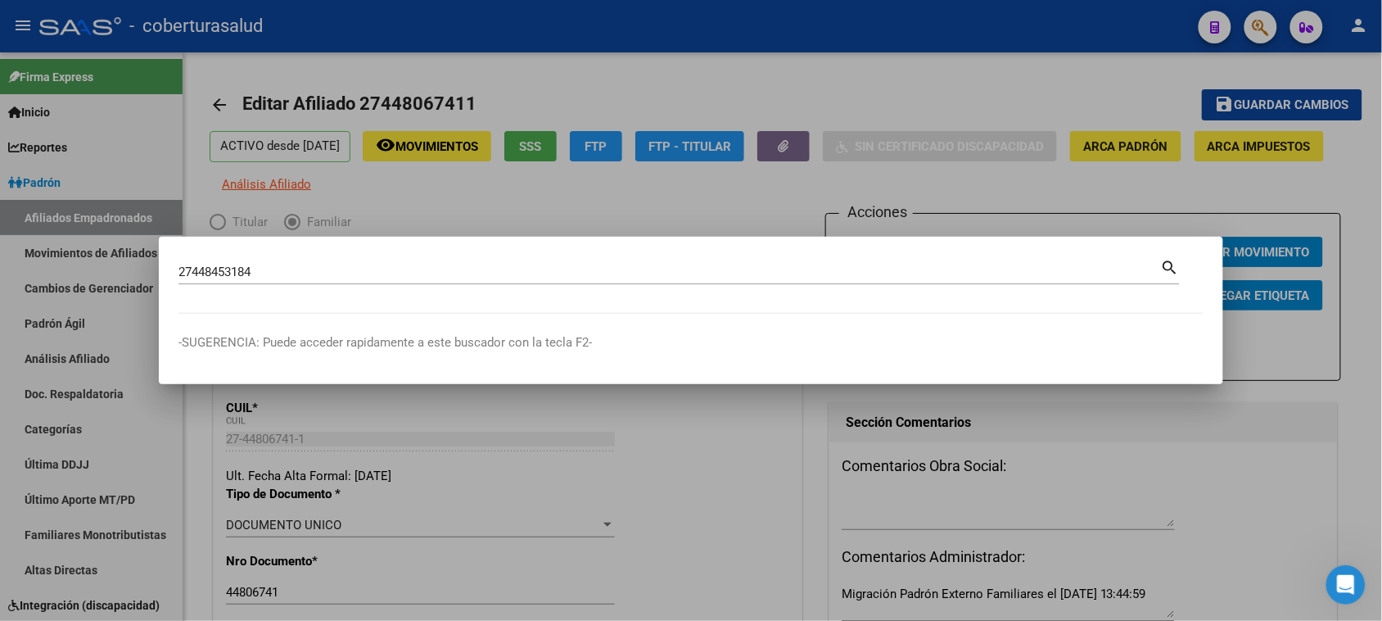
click at [1169, 264] on mat-icon "search" at bounding box center [1170, 266] width 19 height 20
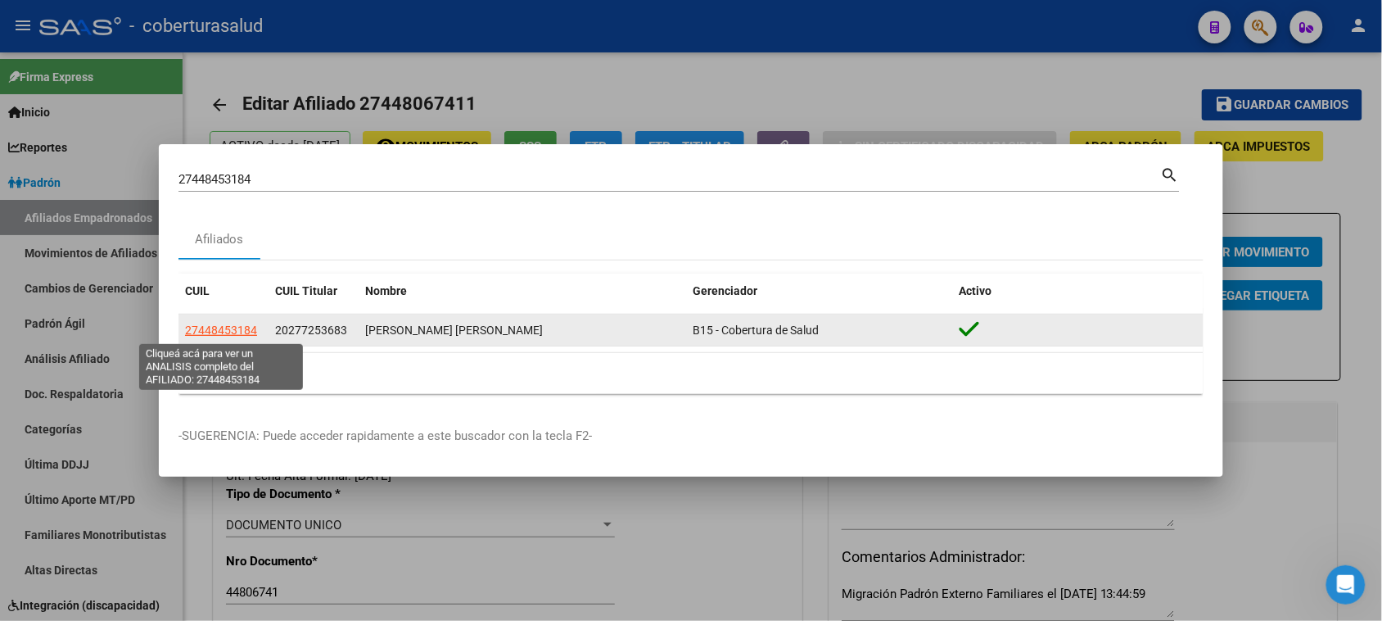
click at [232, 328] on span "27448453184" at bounding box center [221, 329] width 72 height 13
type textarea "27448453184"
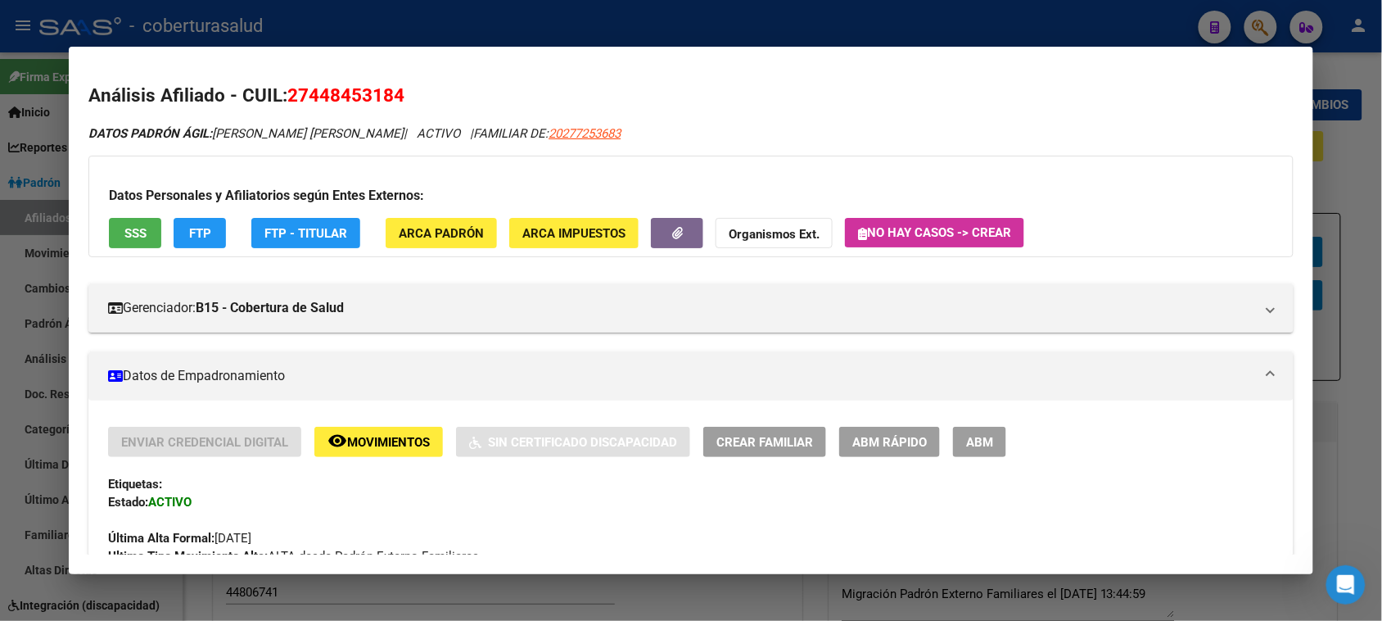
click at [974, 444] on span "ABM" at bounding box center [979, 442] width 27 height 15
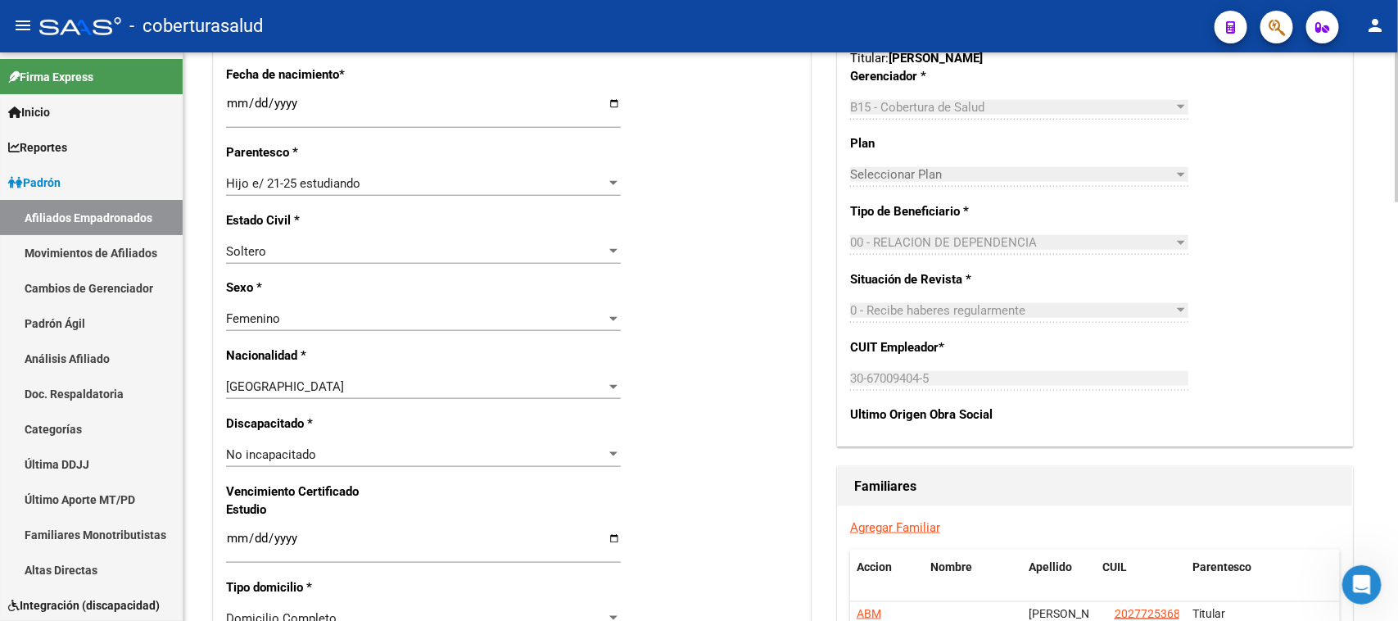
scroll to position [909, 0]
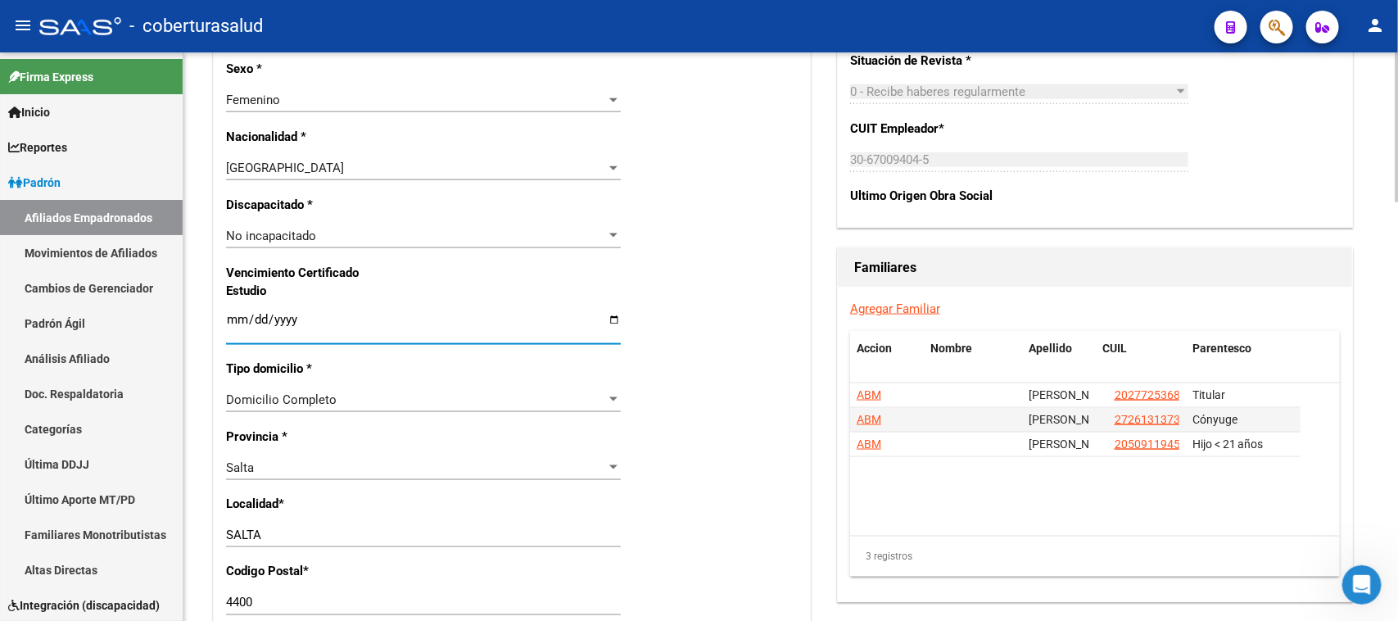
click at [229, 324] on input "Ingresar fecha" at bounding box center [423, 326] width 395 height 26
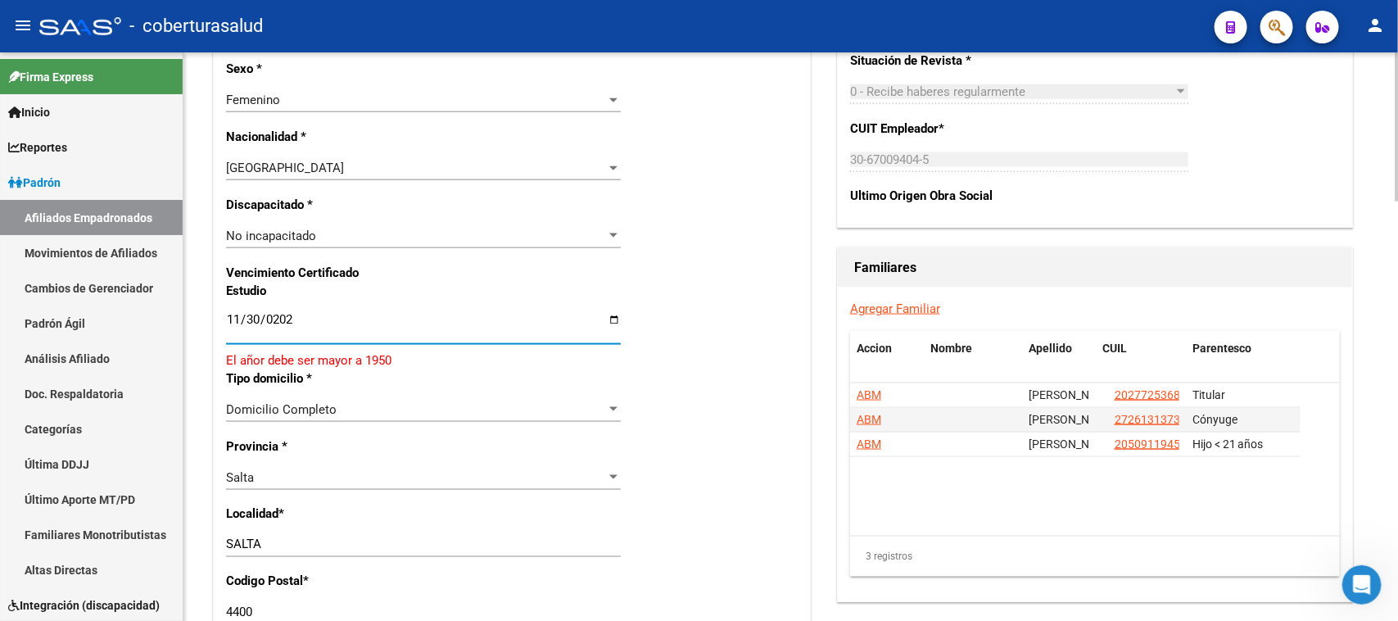
type input "[DATE]"
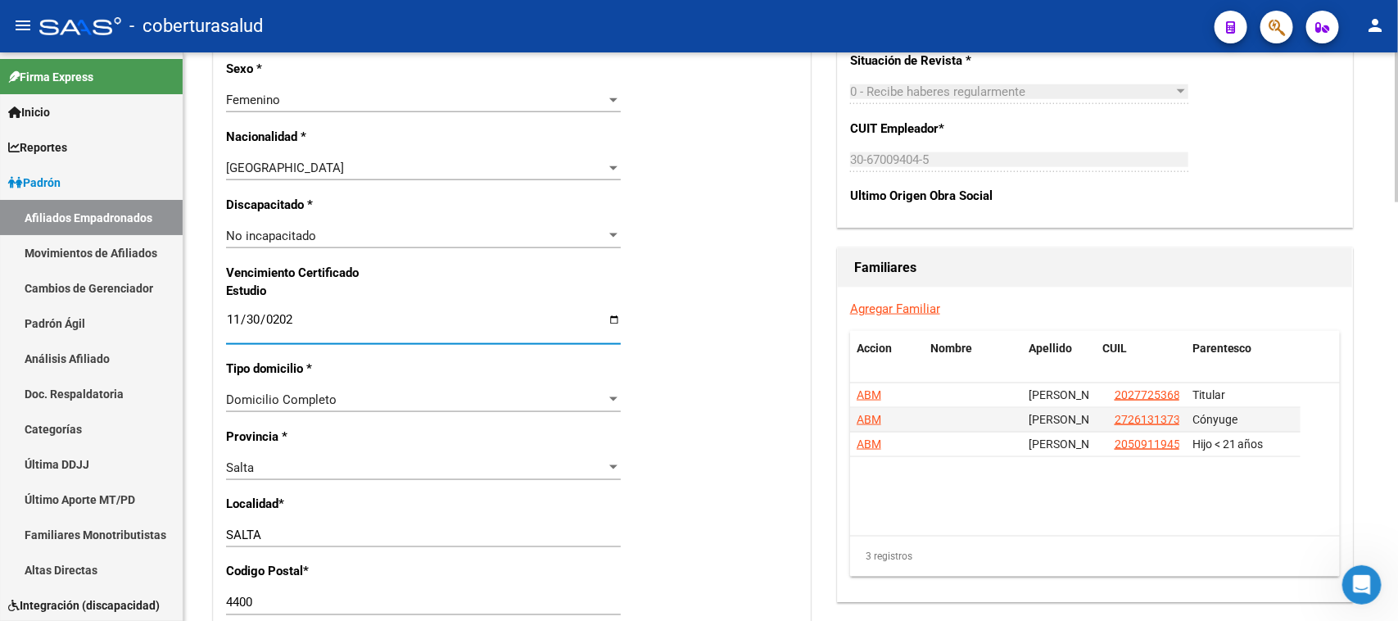
click at [757, 179] on div "Nro Afiliado Ingresar nro CUIL * 27-44845318-4 CUIL ARCA Padrón Ult. Fecha Alta…" at bounding box center [512, 297] width 596 height 1775
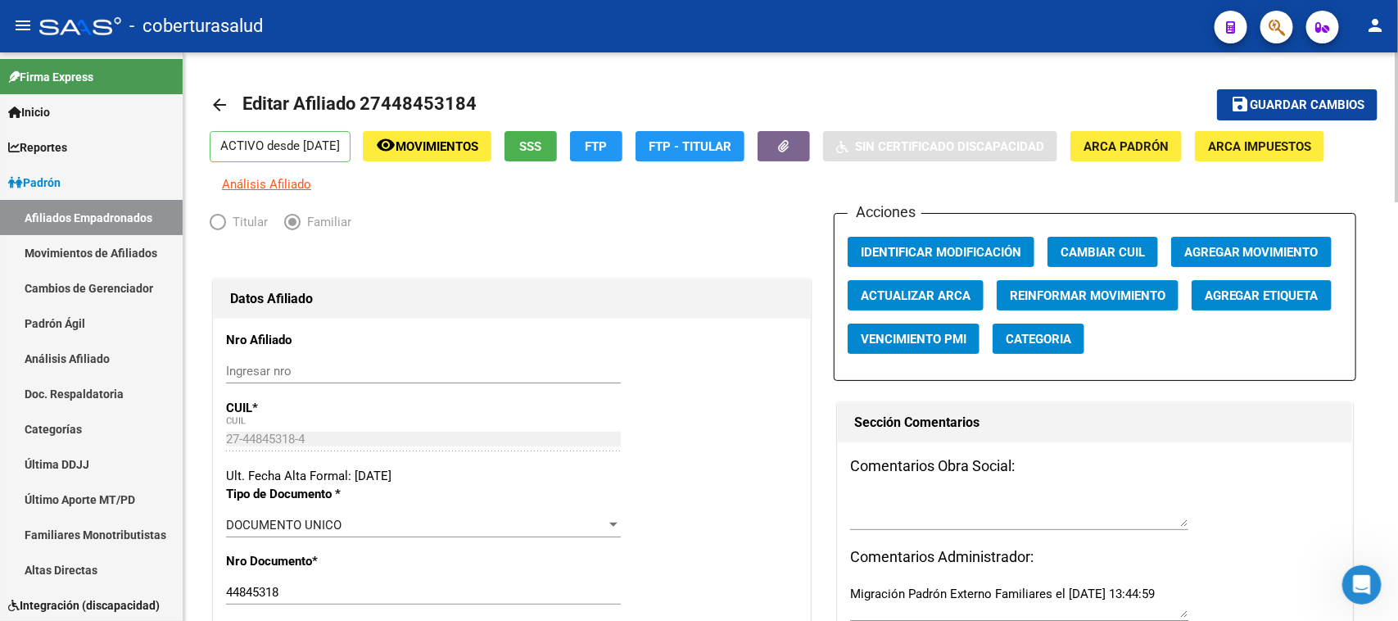
click at [1397, 34] on div "menu - coberturasalud person Firma Express Inicio Calendario SSS Instructivos C…" at bounding box center [699, 310] width 1398 height 621
click at [1354, 103] on span "Guardar cambios" at bounding box center [1307, 105] width 115 height 15
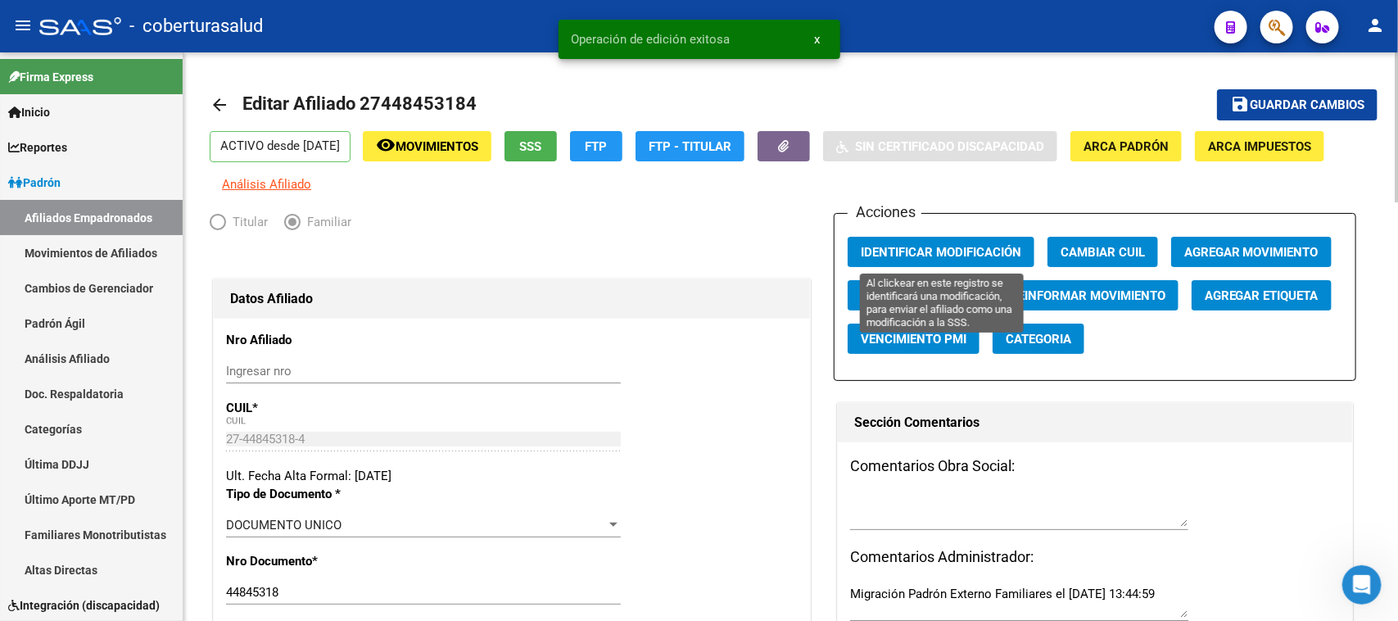
click at [962, 248] on span "Identificar Modificación" at bounding box center [941, 252] width 160 height 15
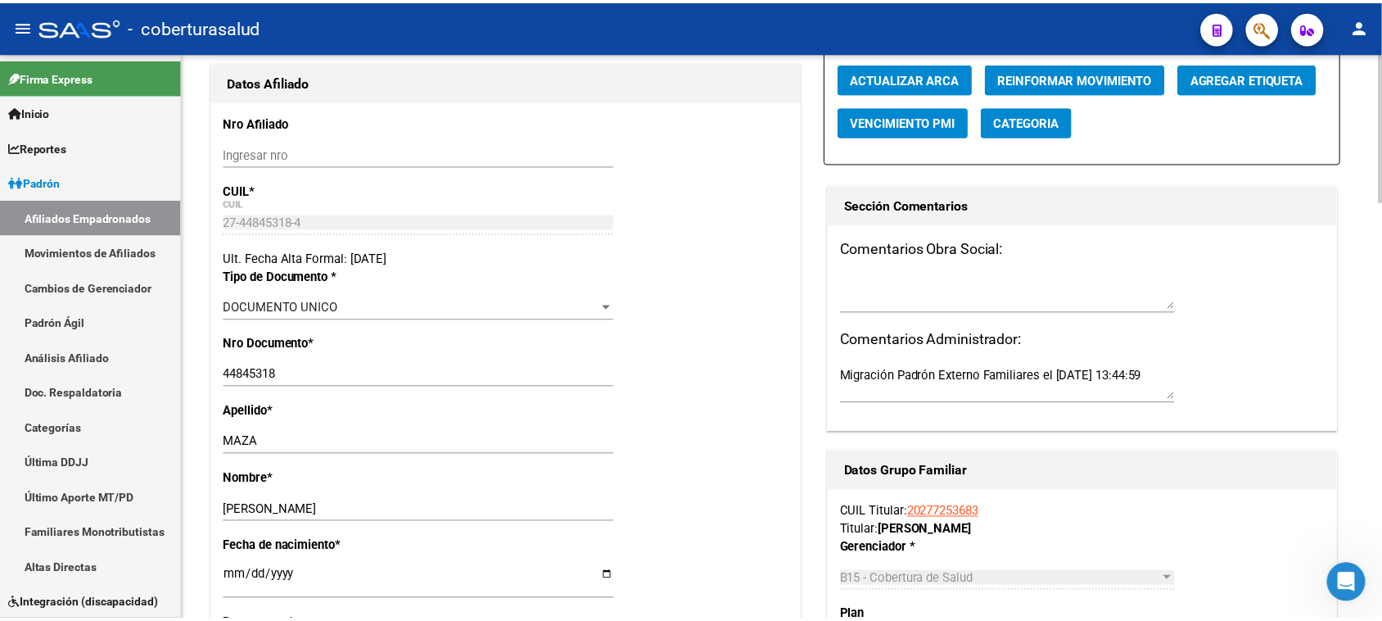
scroll to position [205, 0]
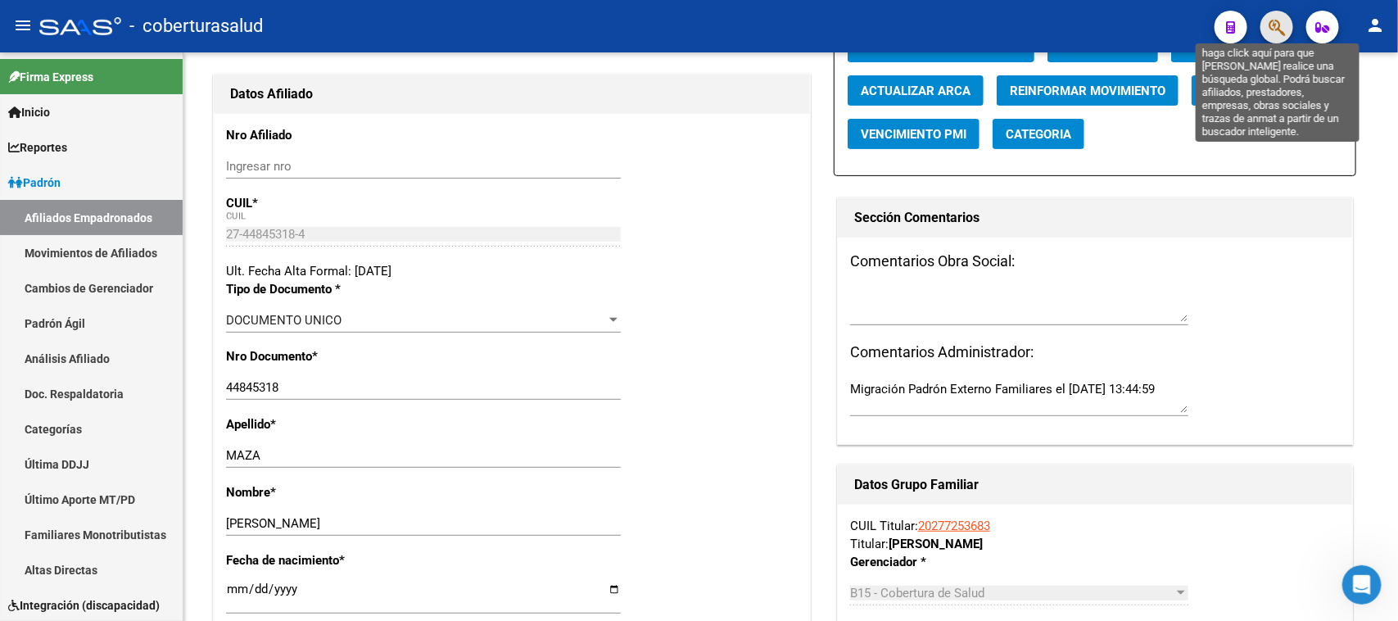
click at [1270, 19] on icon "button" at bounding box center [1276, 27] width 16 height 19
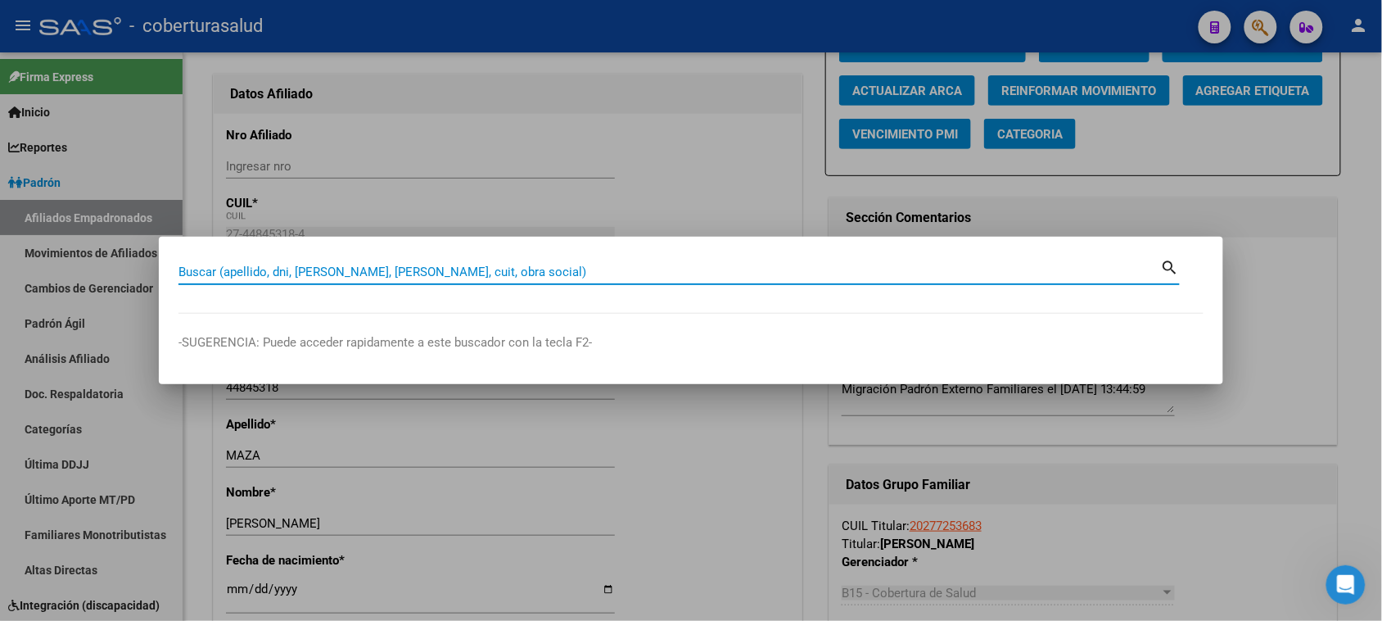
click at [238, 277] on input "Buscar (apellido, dni, [PERSON_NAME], [PERSON_NAME], cuit, obra social)" at bounding box center [670, 271] width 983 height 15
paste input "27448516488"
type input "27448516488"
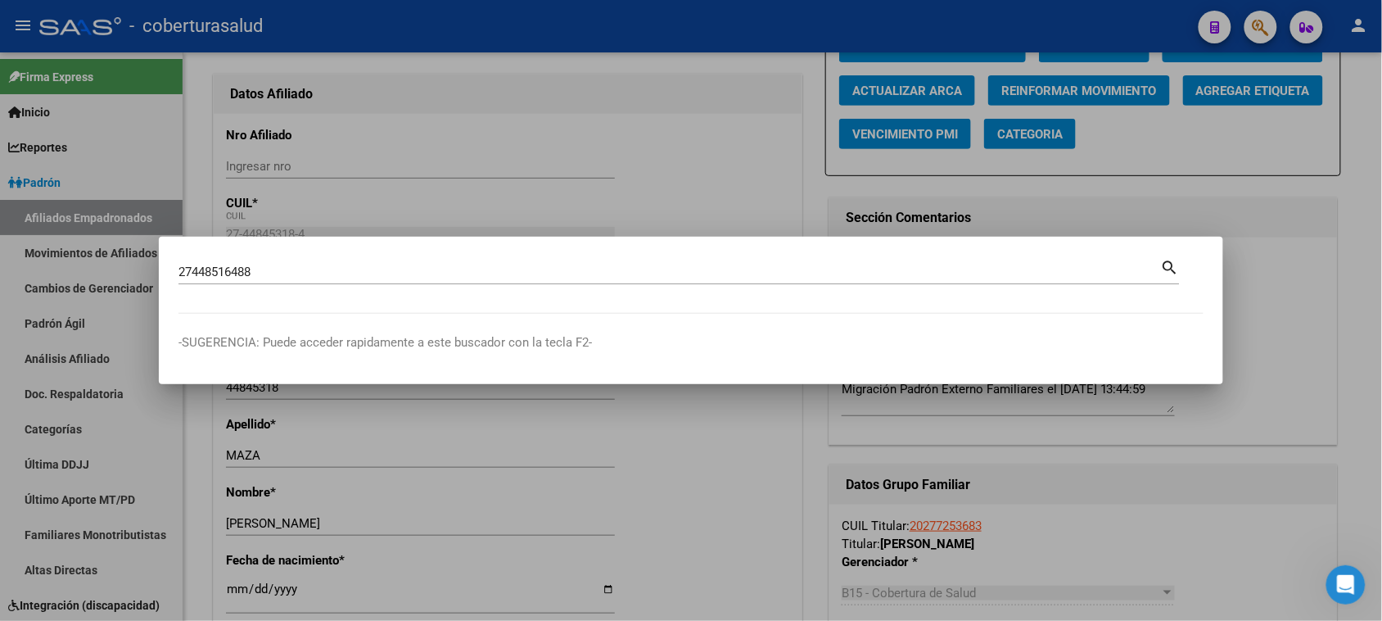
click at [1169, 271] on mat-icon "search" at bounding box center [1170, 266] width 19 height 20
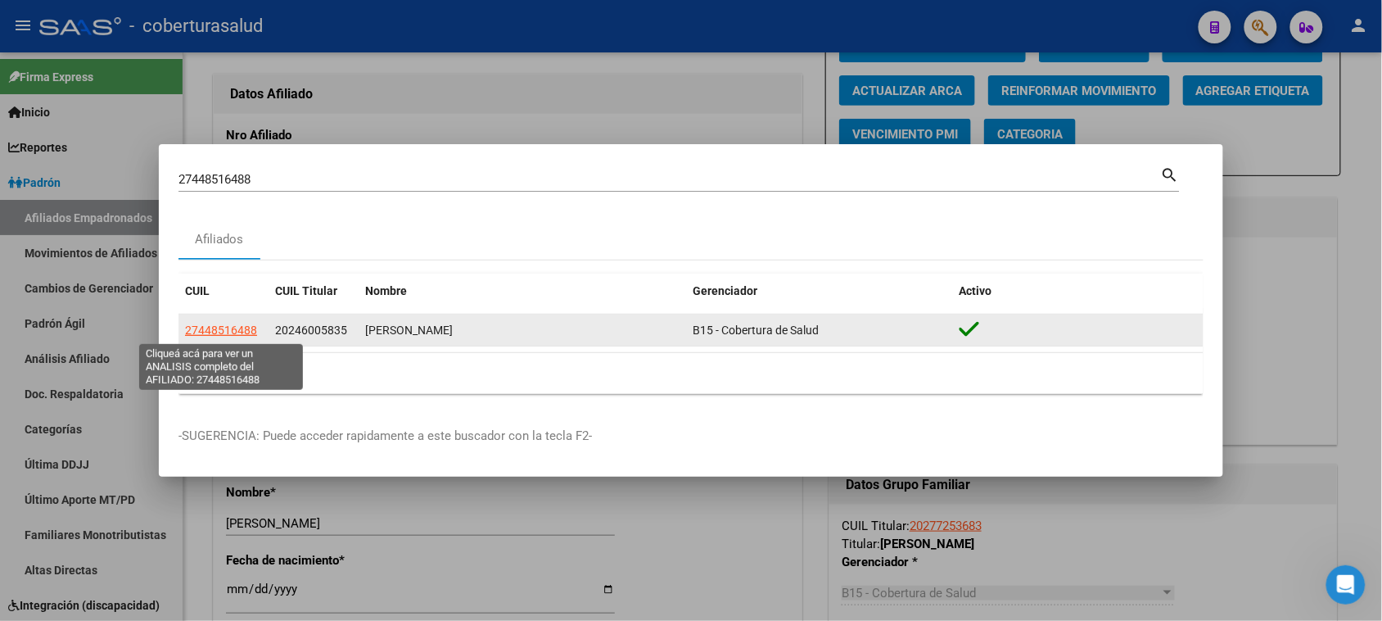
click at [199, 333] on span "27448516488" at bounding box center [221, 329] width 72 height 13
type textarea "27448516488"
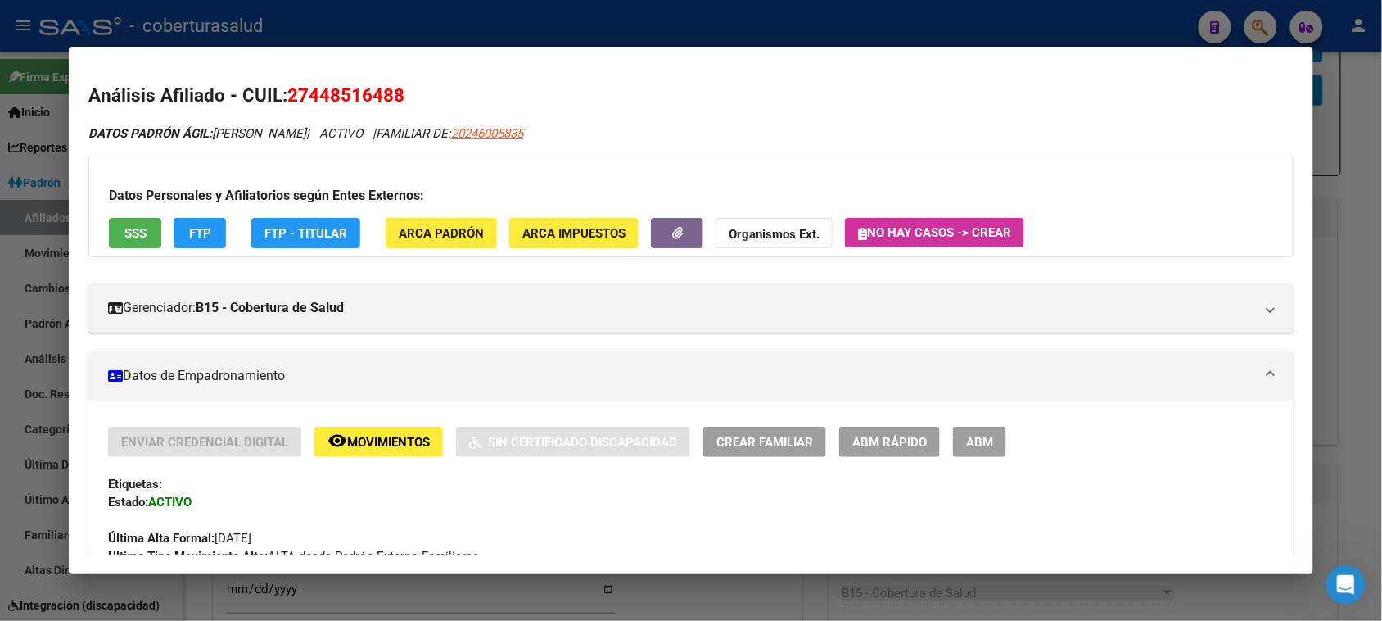
click at [975, 436] on span "ABM" at bounding box center [979, 442] width 27 height 15
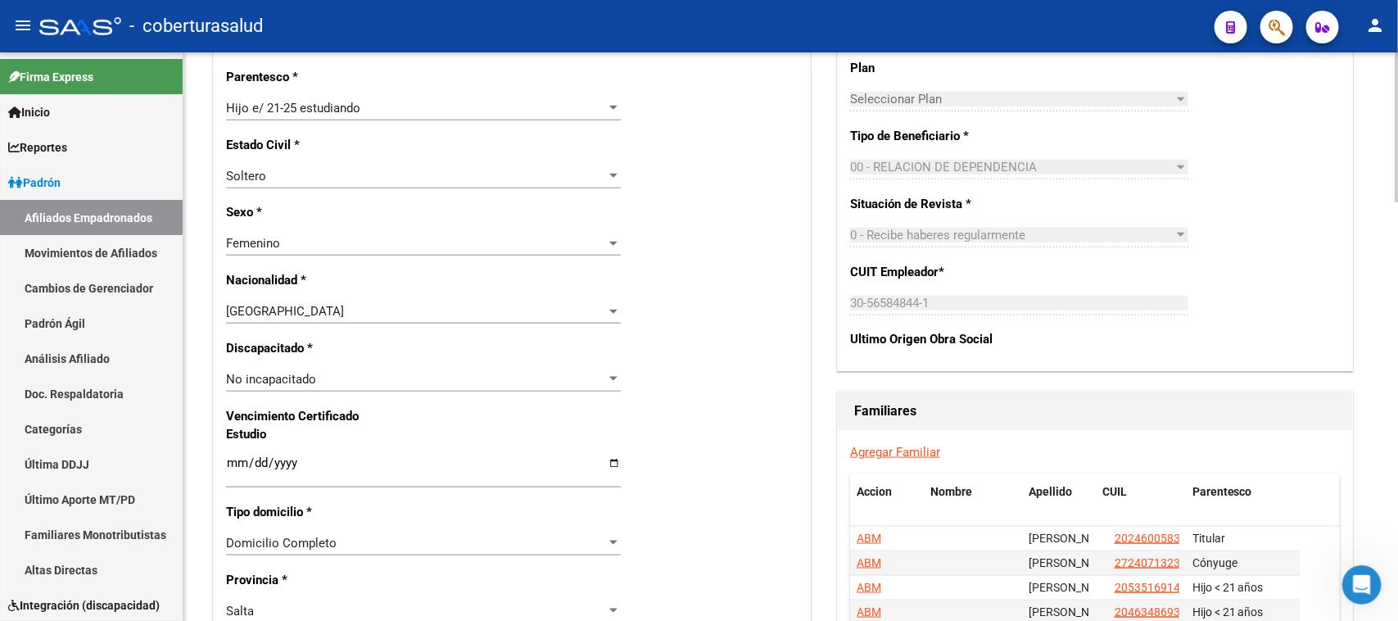
scroll to position [819, 0]
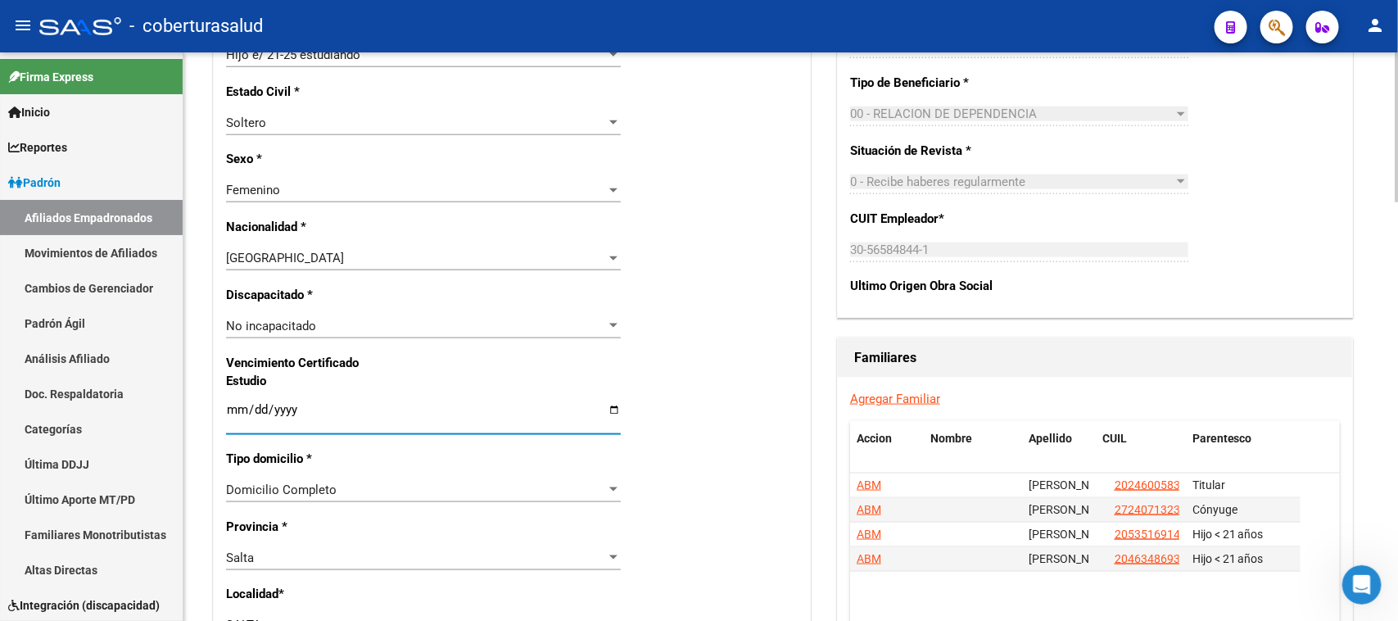
click at [233, 410] on input "Ingresar fecha" at bounding box center [423, 416] width 395 height 26
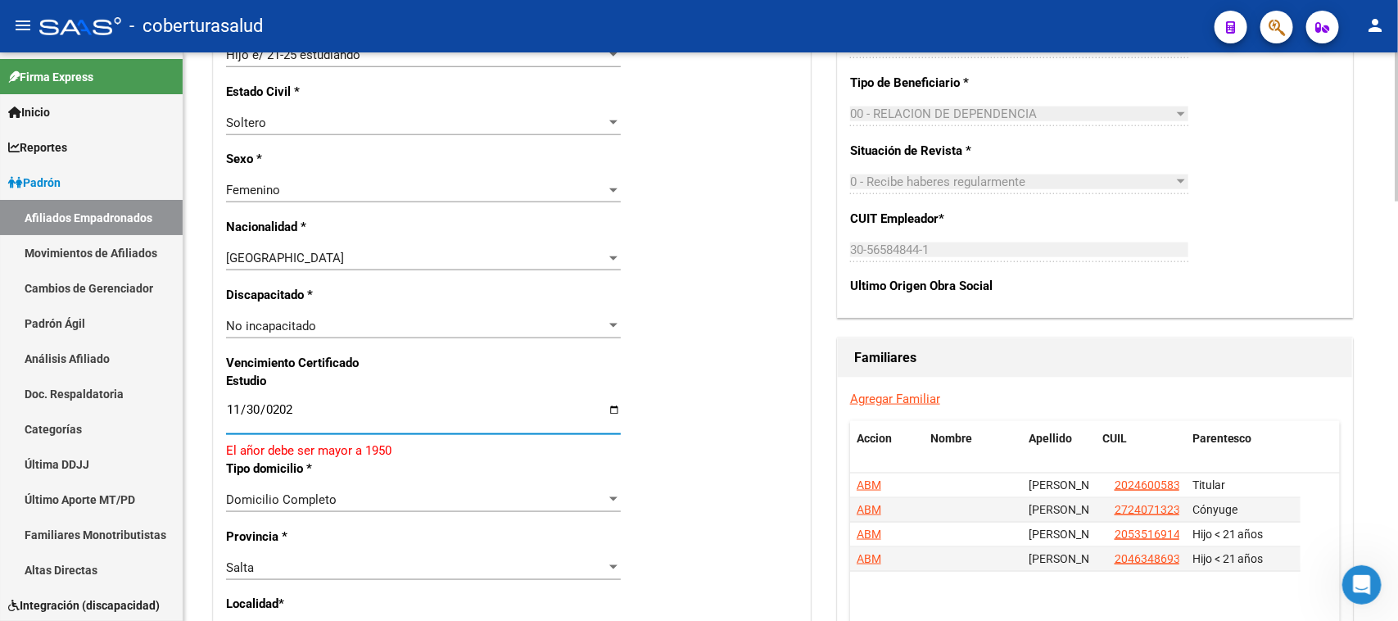
type input "[DATE]"
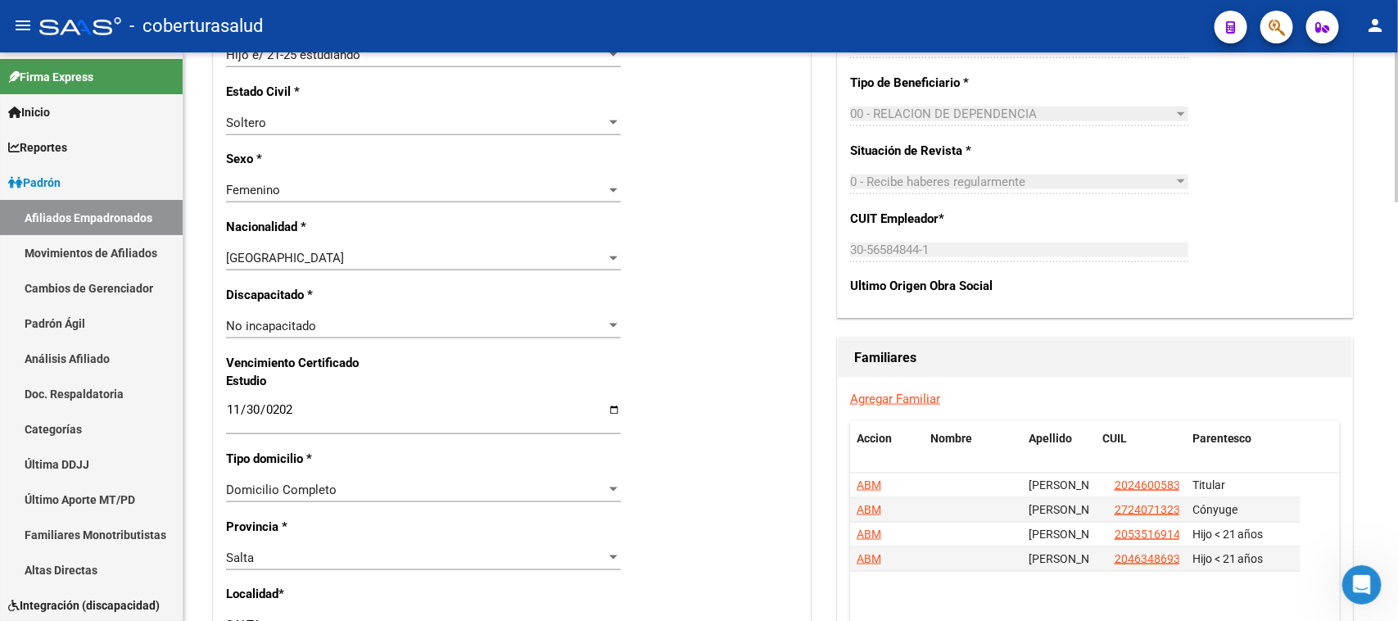
click at [706, 363] on div "Nro Afiliado Ingresar nro CUIL * 27-44851648-8 CUIL ARCA Padrón Ult. Fecha Alta…" at bounding box center [512, 387] width 596 height 1775
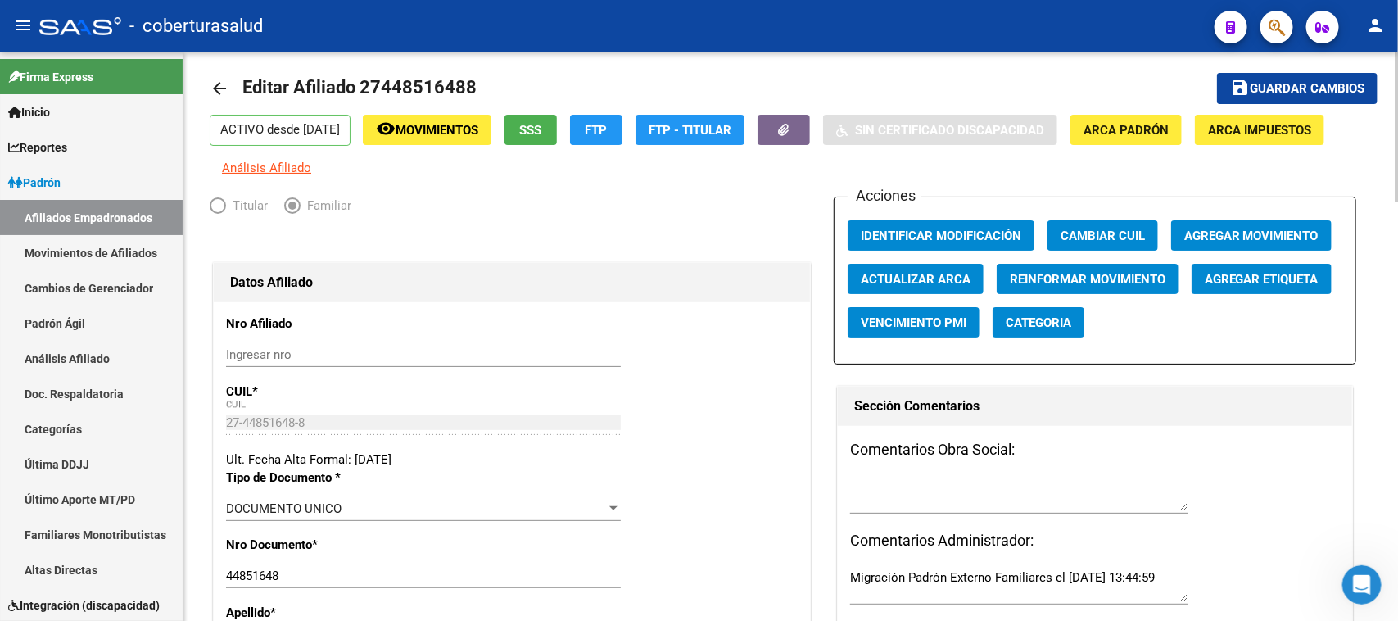
scroll to position [0, 0]
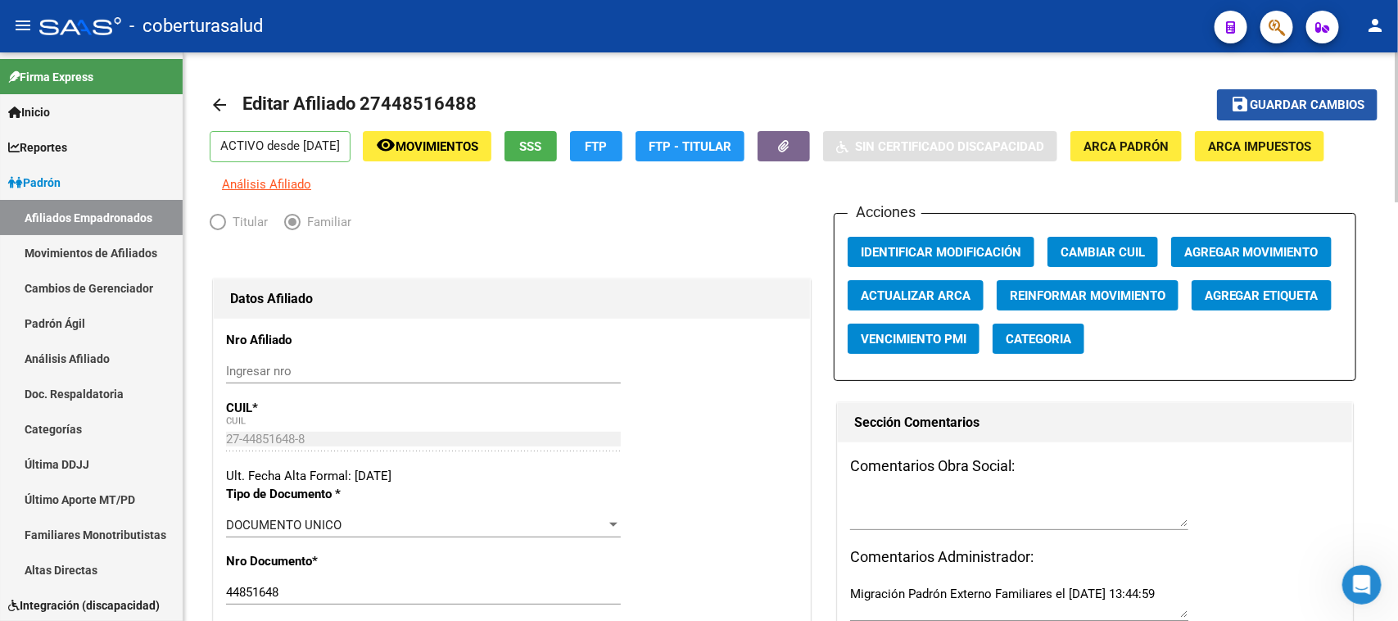
click at [1324, 98] on span "Guardar cambios" at bounding box center [1307, 105] width 115 height 15
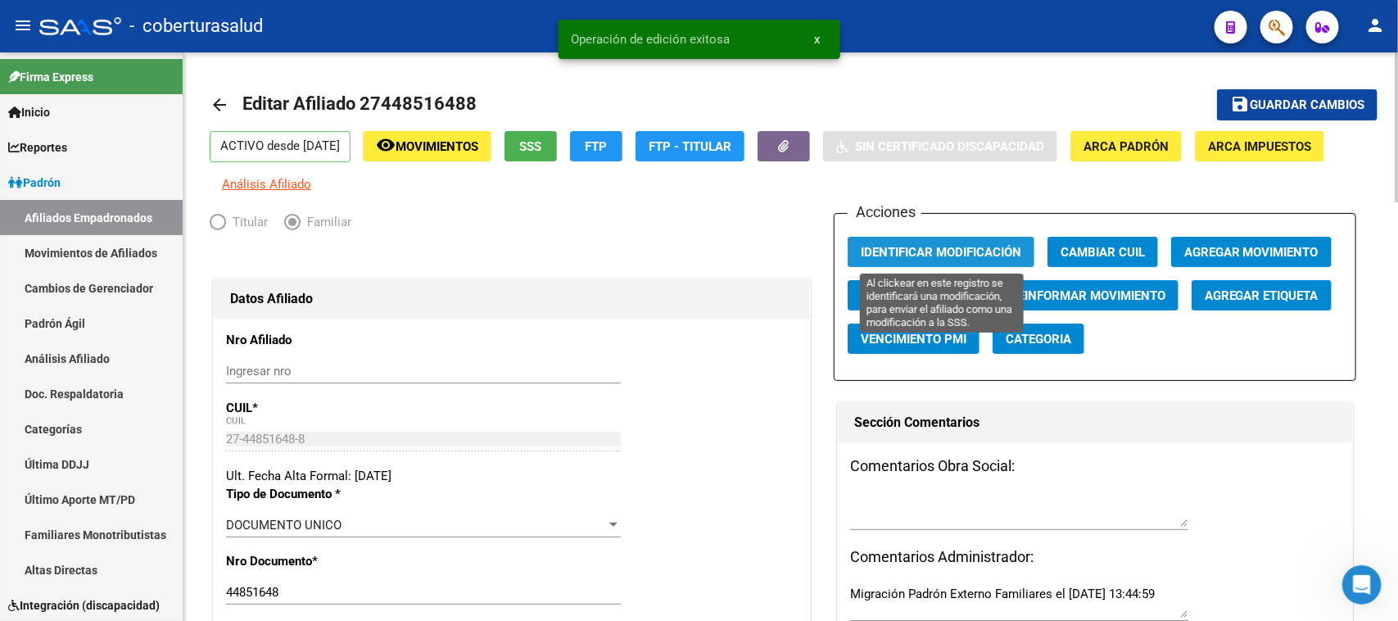
click at [933, 259] on button "Identificar Modificación" at bounding box center [941, 252] width 187 height 30
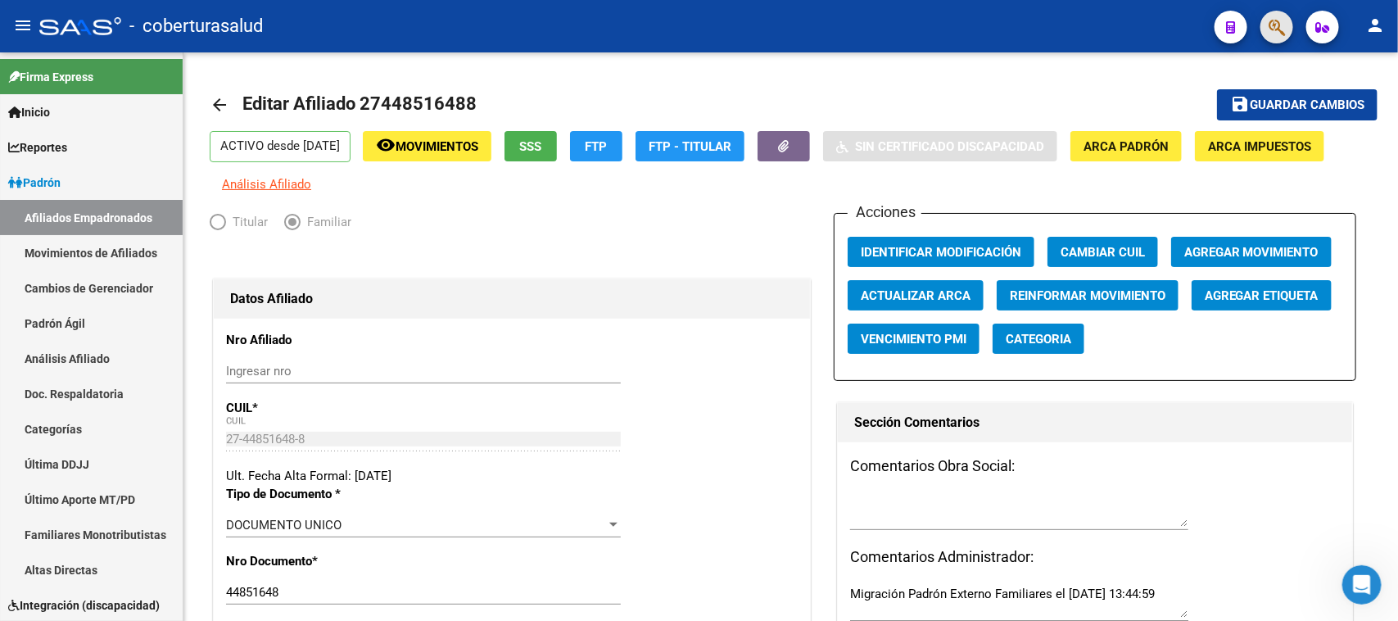
click at [1286, 29] on button "button" at bounding box center [1276, 27] width 33 height 33
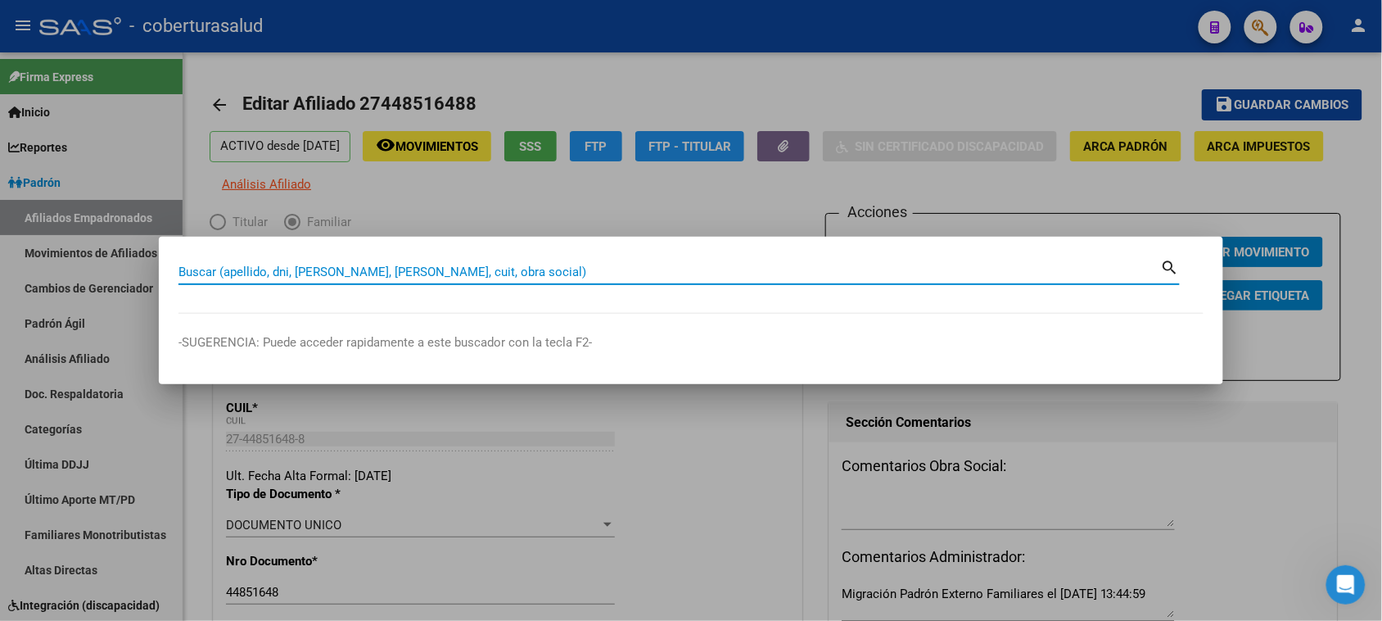
click at [316, 272] on input "Buscar (apellido, dni, [PERSON_NAME], [PERSON_NAME], cuit, obra social)" at bounding box center [670, 271] width 983 height 15
paste input "27449254037"
type input "27449254037"
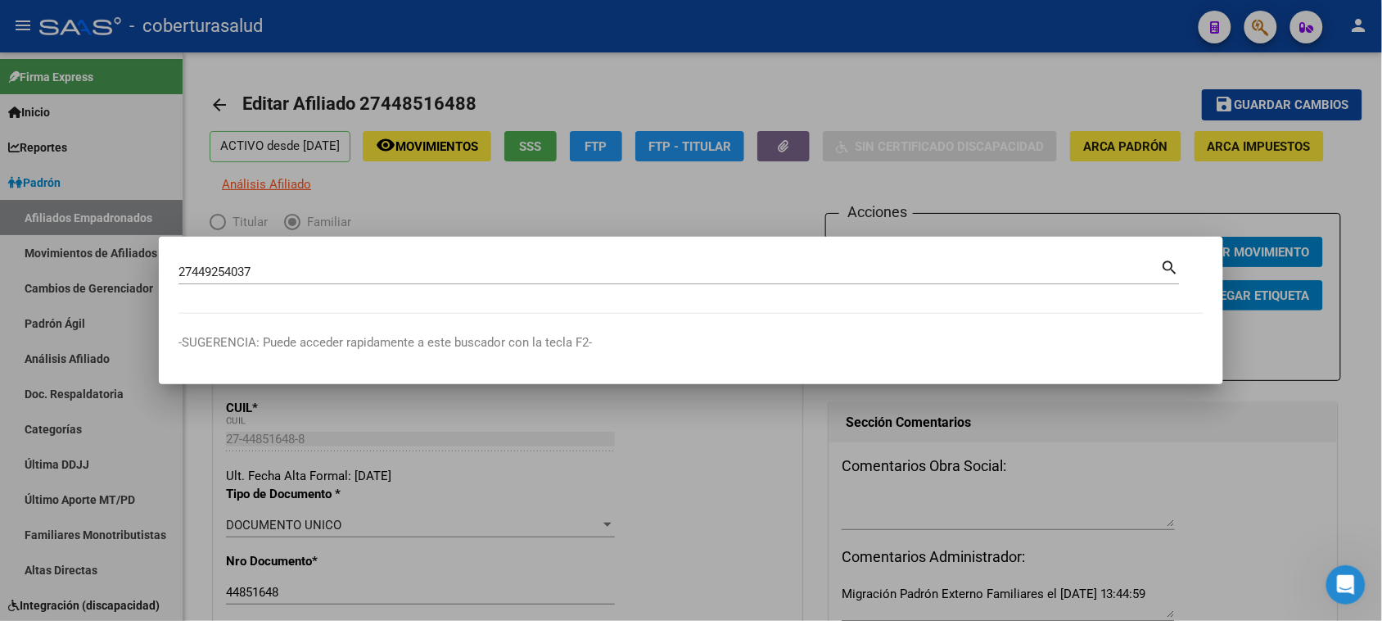
click at [1169, 263] on mat-icon "search" at bounding box center [1170, 266] width 19 height 20
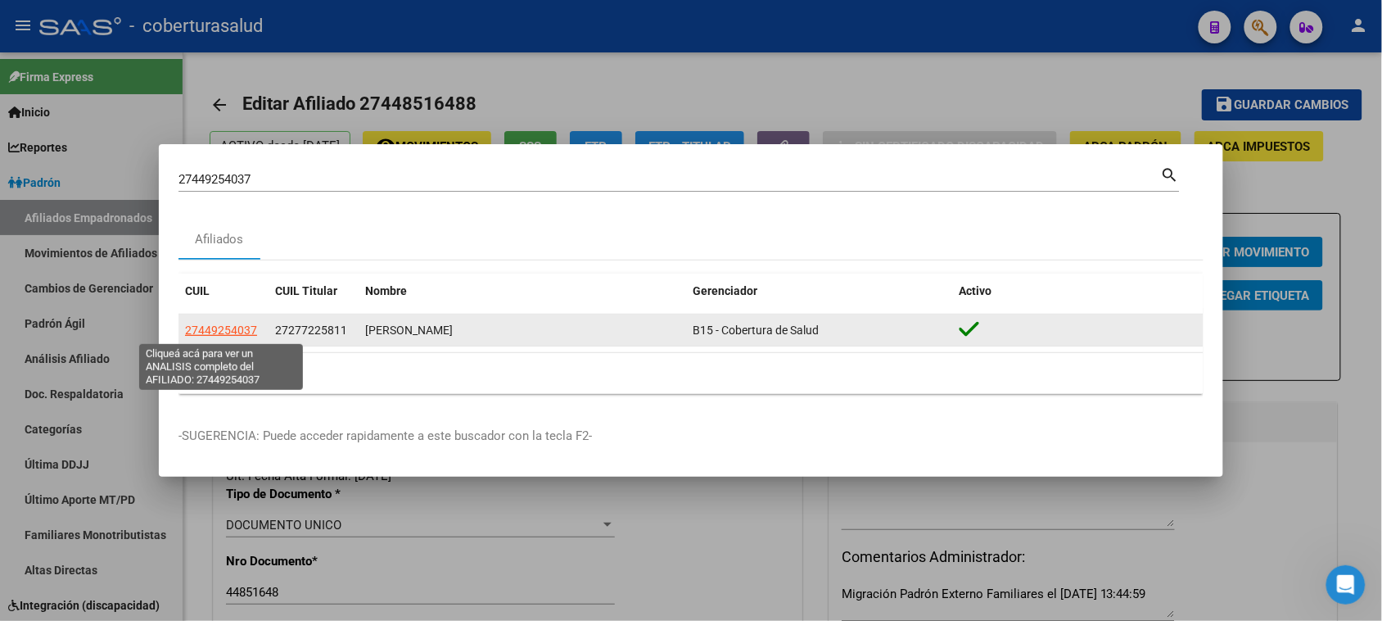
click at [219, 332] on span "27449254037" at bounding box center [221, 329] width 72 height 13
type textarea "27449254037"
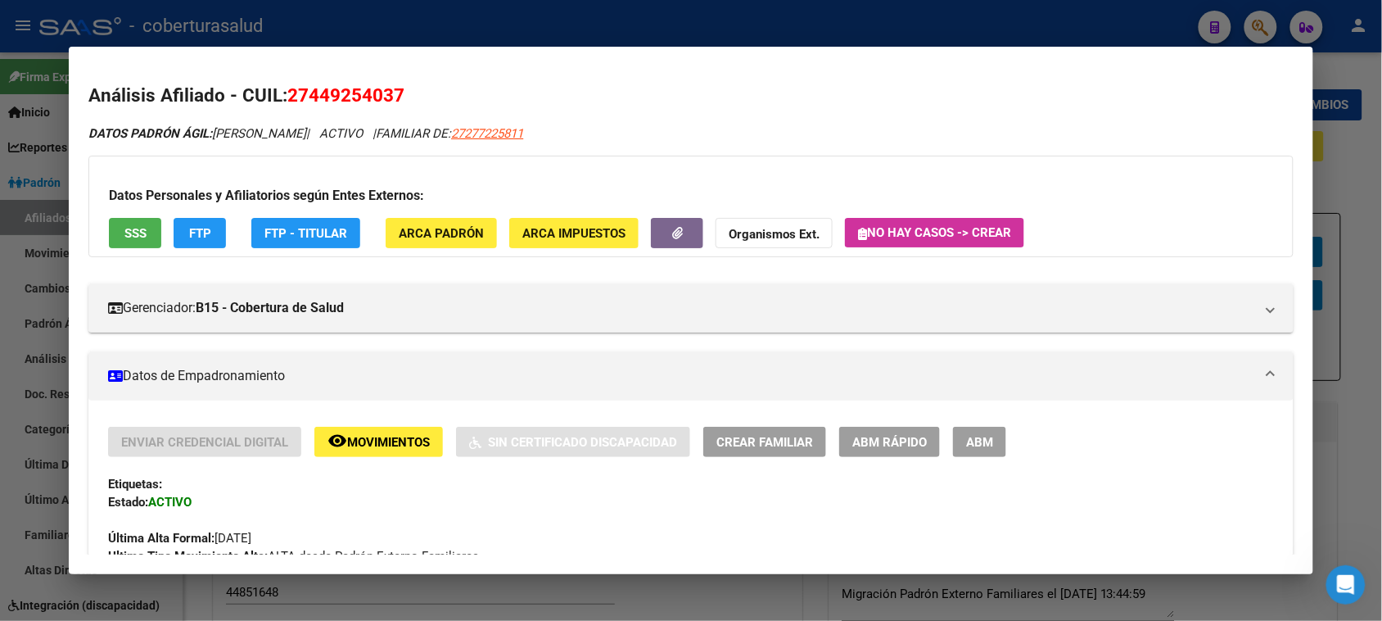
click at [971, 448] on span "ABM" at bounding box center [979, 442] width 27 height 15
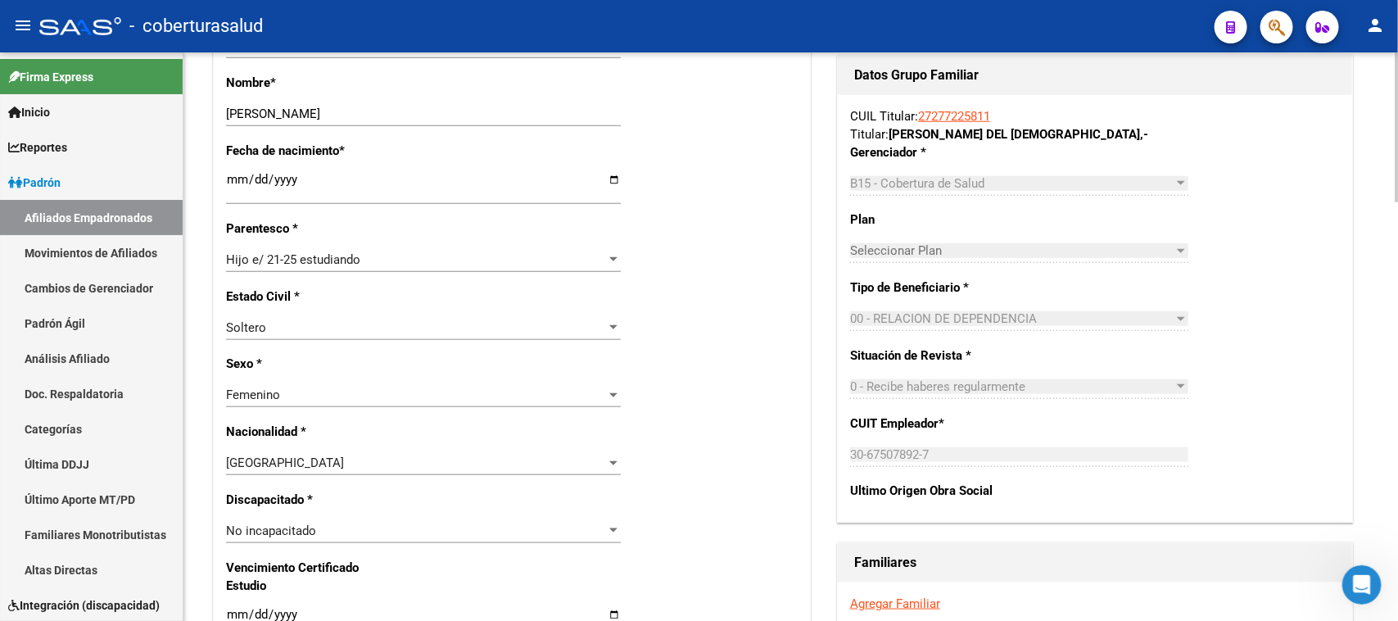
scroll to position [1024, 0]
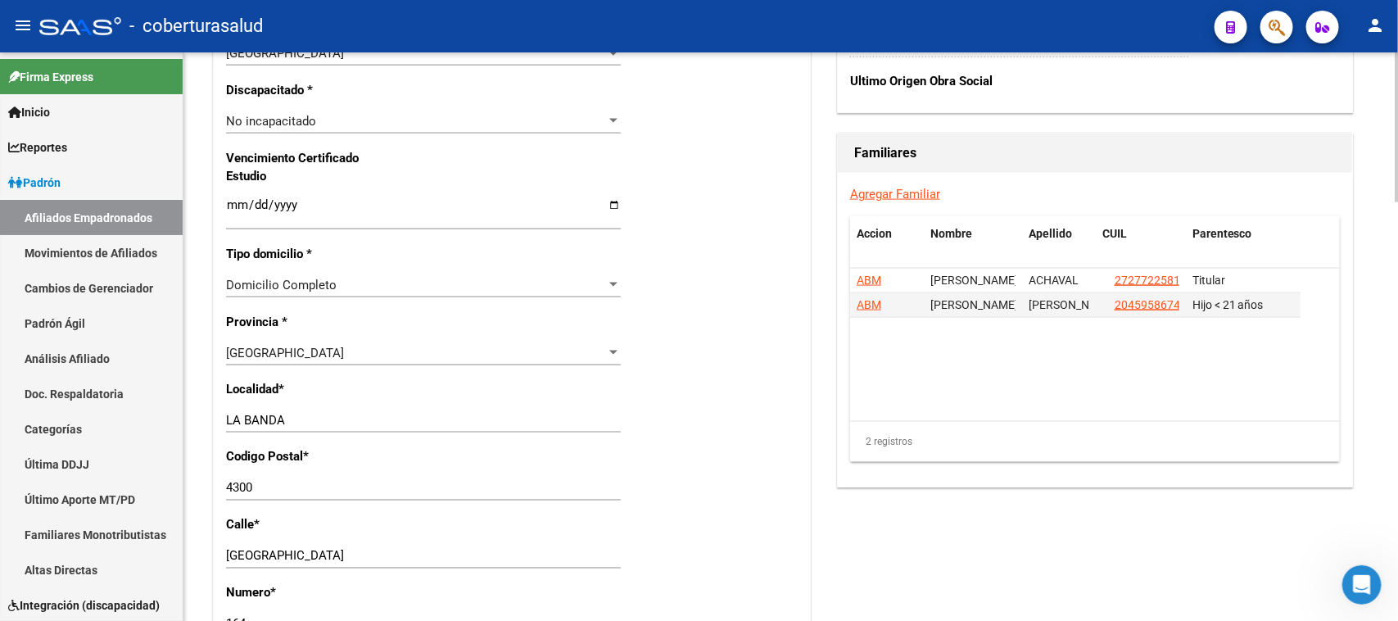
click at [231, 206] on input "Ingresar fecha" at bounding box center [423, 211] width 395 height 26
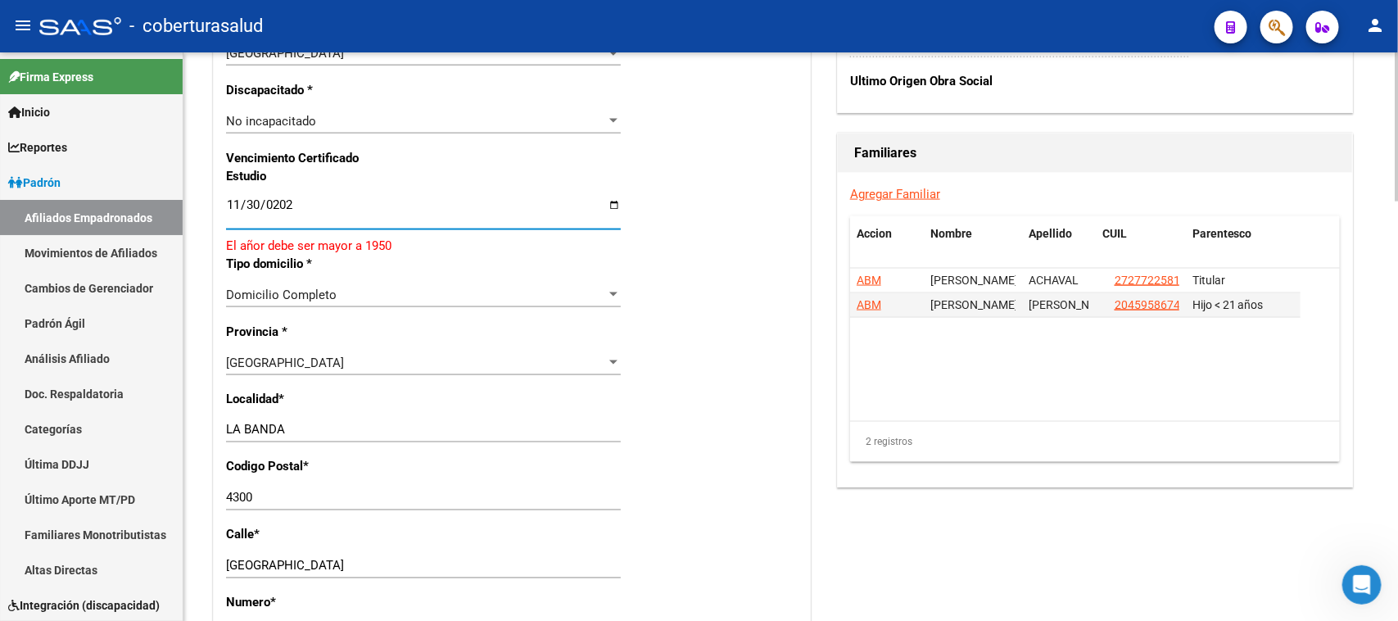
type input "[DATE]"
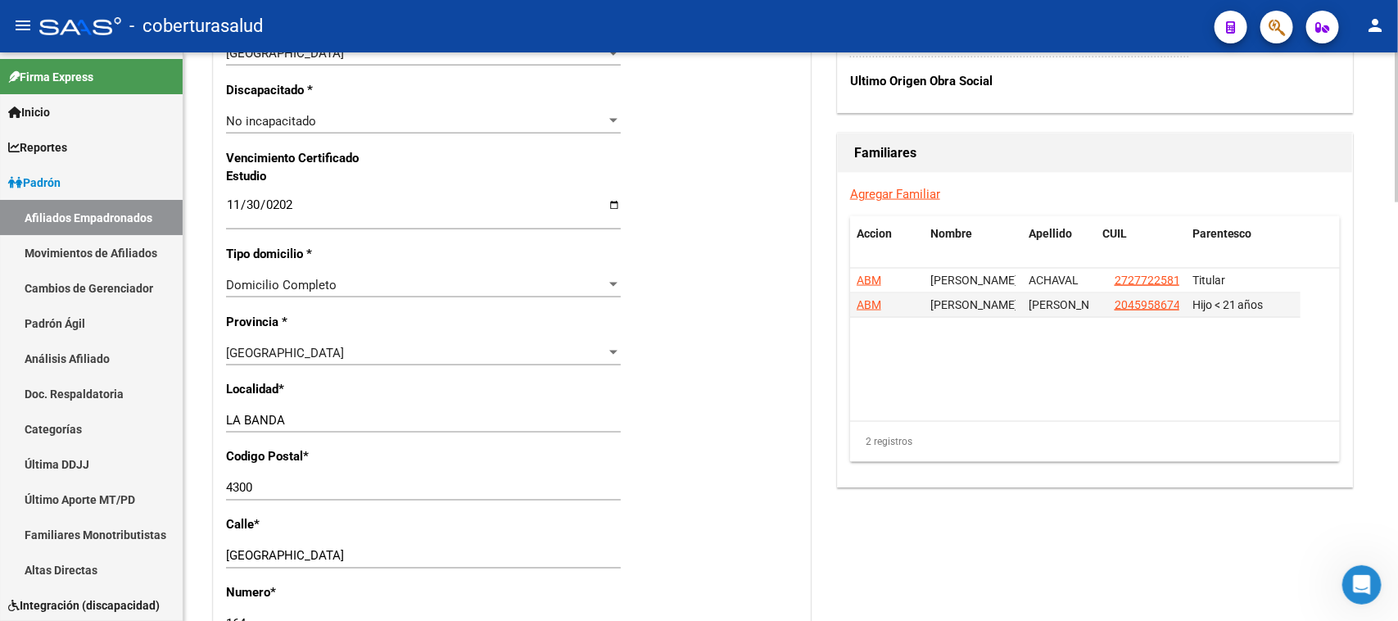
click at [725, 296] on div "Nro Afiliado Ingresar nro CUIL * 27-44925403-7 CUIL ARCA Padrón Ult. Fecha Alta…" at bounding box center [512, 182] width 596 height 1775
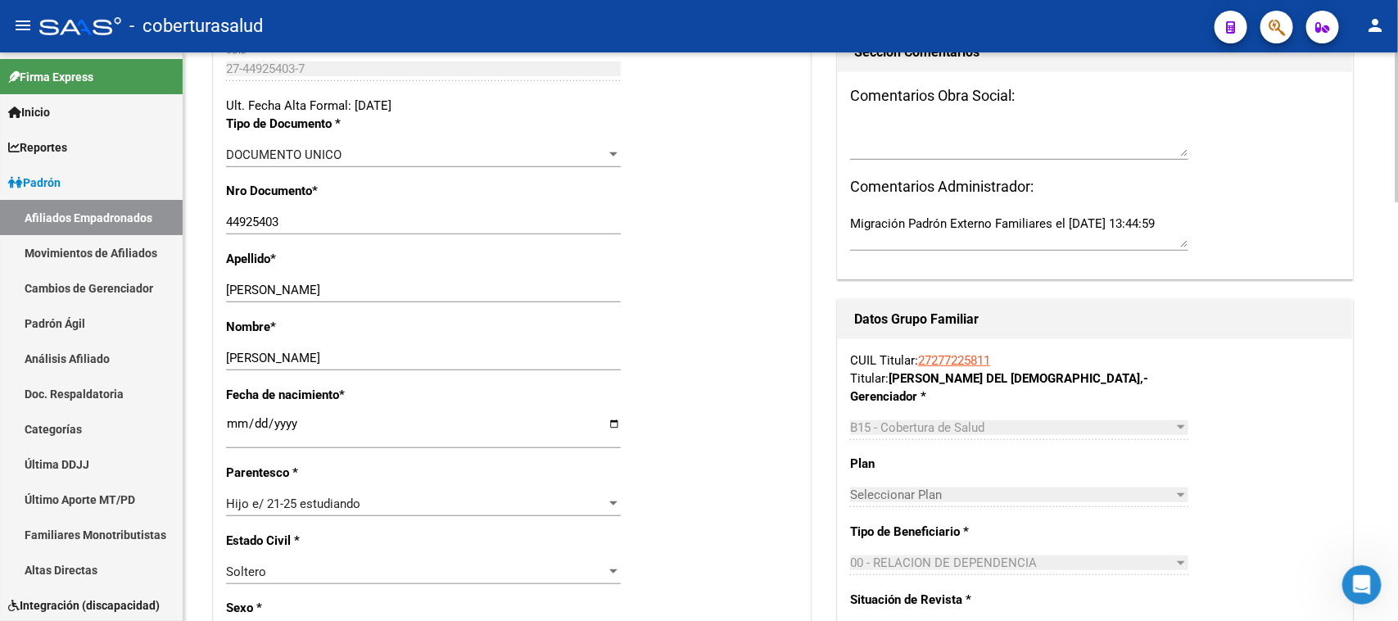
scroll to position [0, 0]
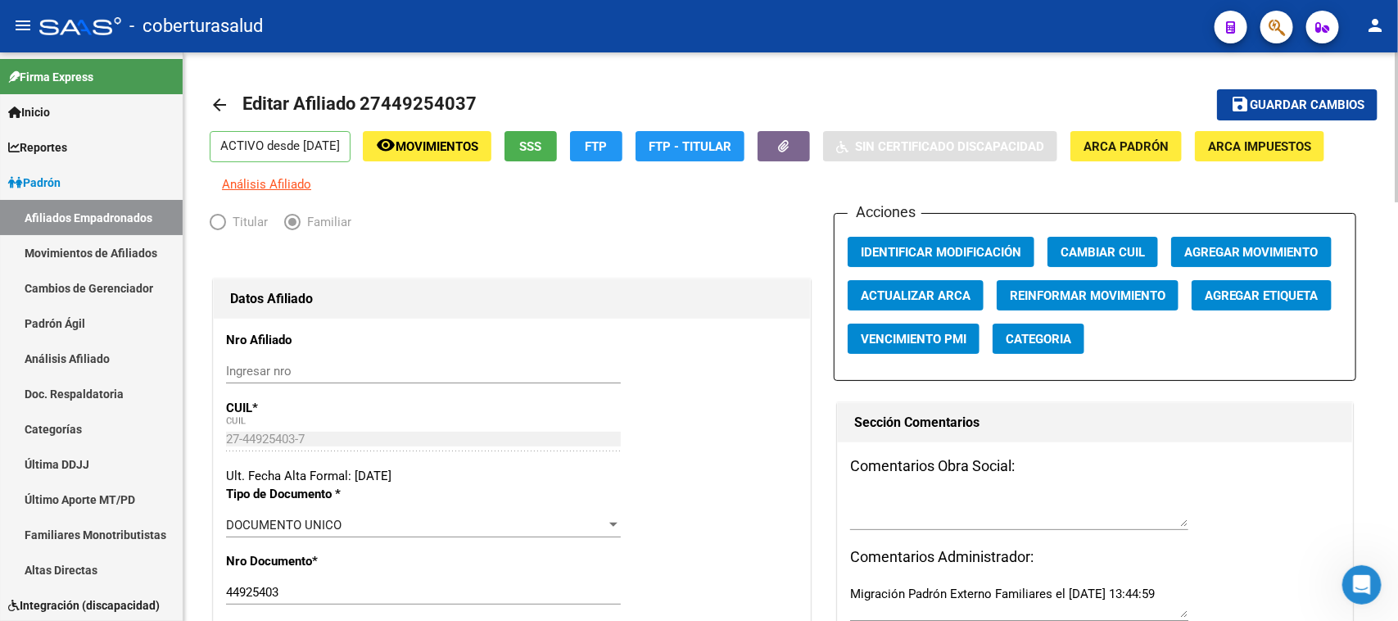
click at [1397, 68] on div at bounding box center [1397, 127] width 4 height 150
click at [1317, 108] on span "Guardar cambios" at bounding box center [1307, 105] width 115 height 15
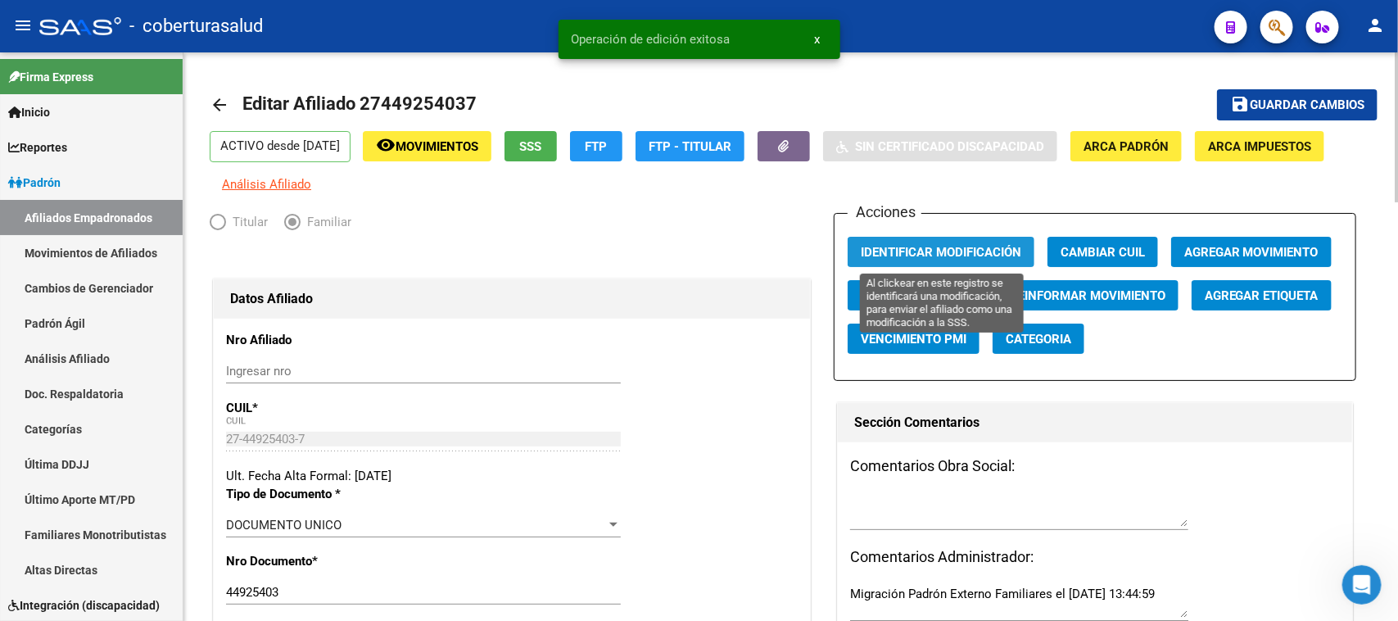
click at [911, 240] on button "Identificar Modificación" at bounding box center [941, 252] width 187 height 30
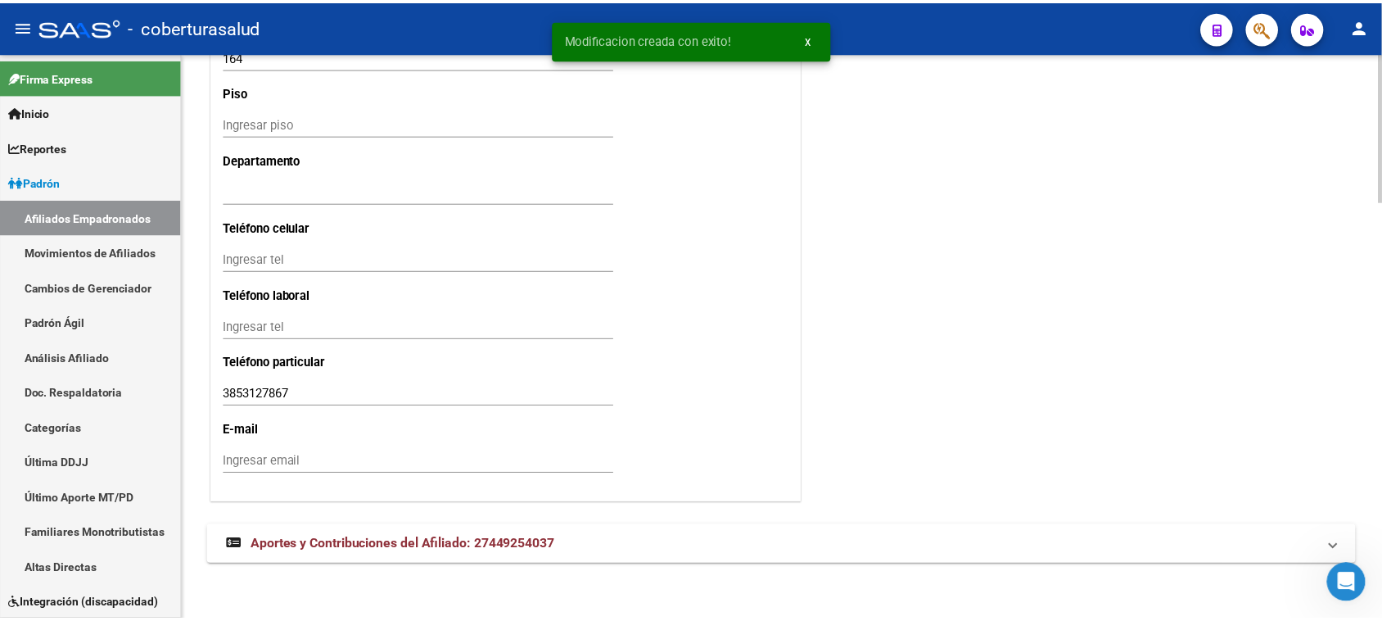
scroll to position [1593, 0]
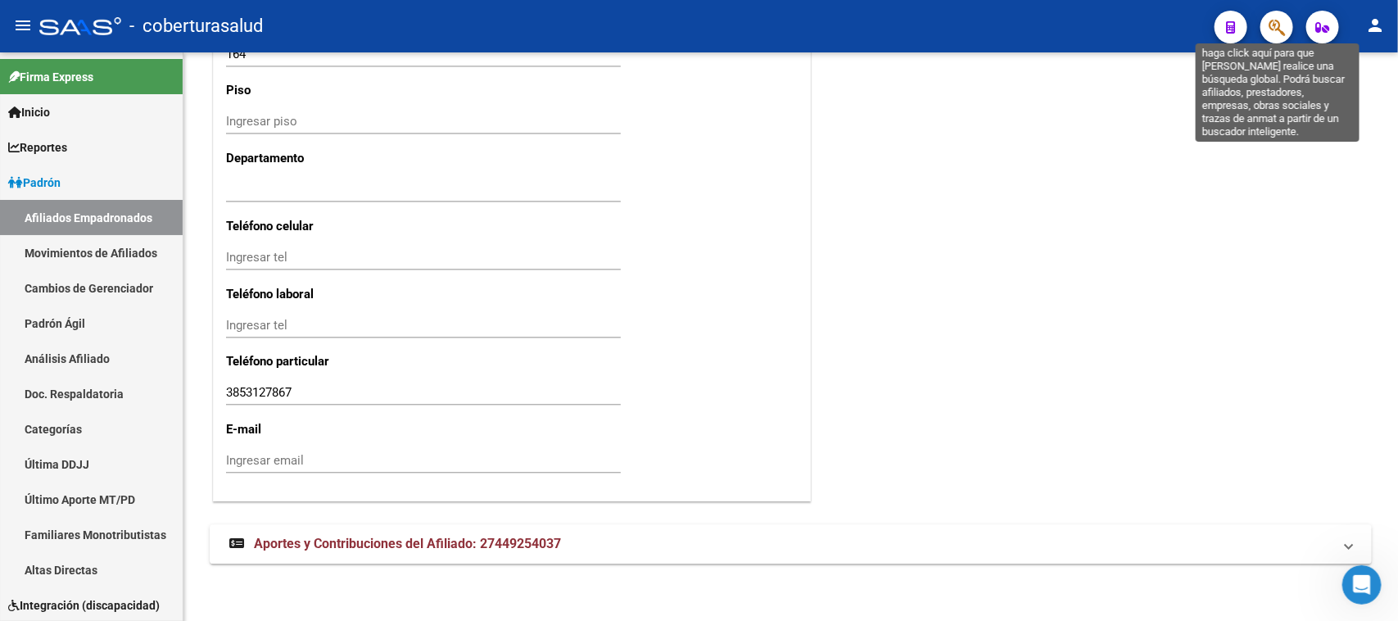
click at [1279, 26] on icon "button" at bounding box center [1276, 27] width 16 height 19
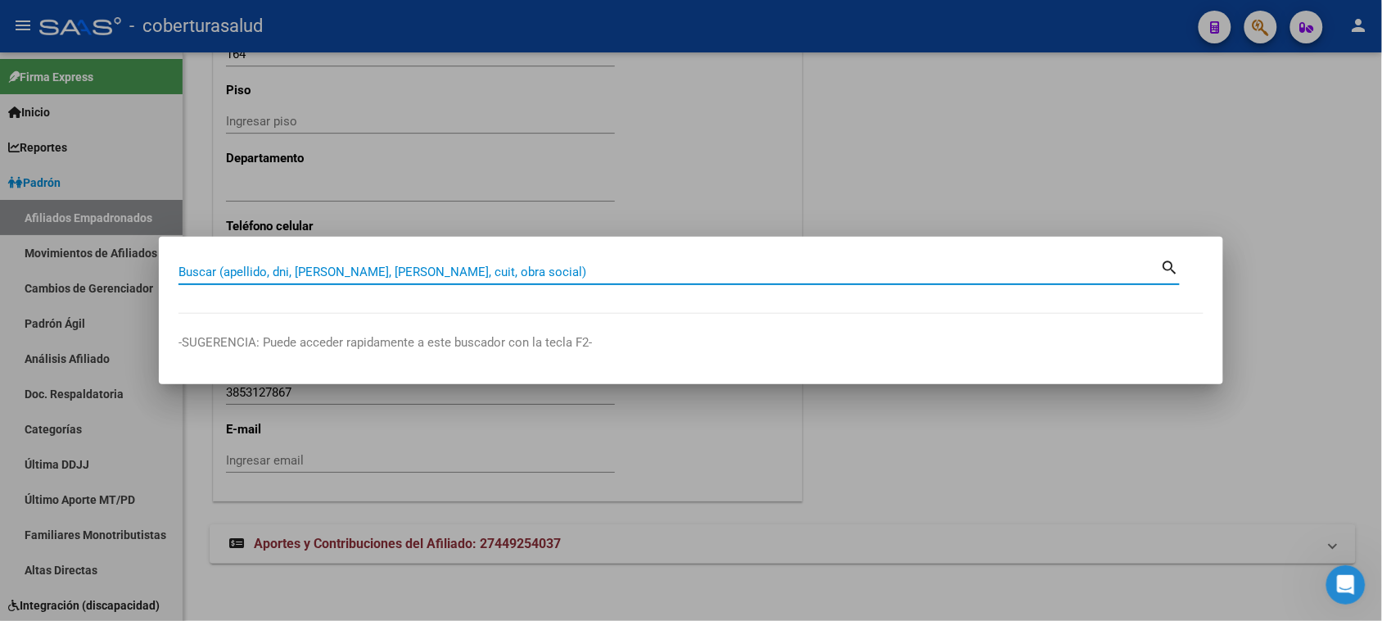
click at [297, 272] on input "Buscar (apellido, dni, [PERSON_NAME], [PERSON_NAME], cuit, obra social)" at bounding box center [670, 271] width 983 height 15
paste input "27449675946"
type input "27449675946"
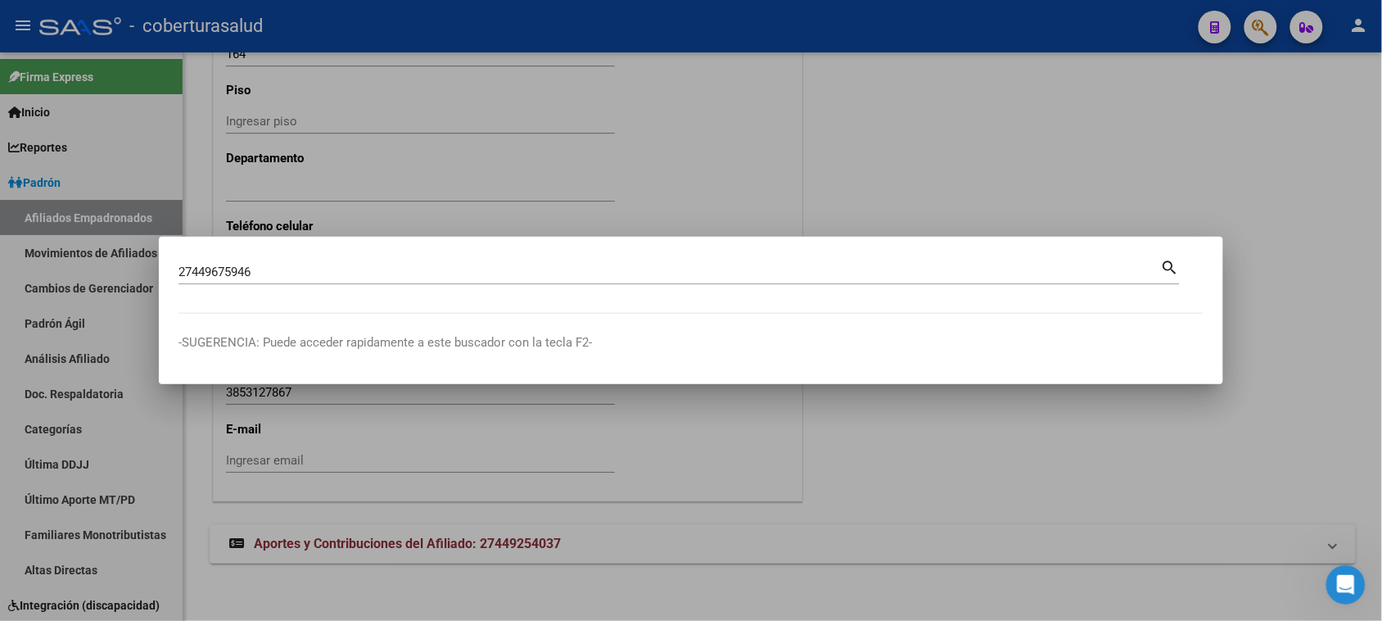
click at [1172, 267] on mat-icon "search" at bounding box center [1170, 266] width 19 height 20
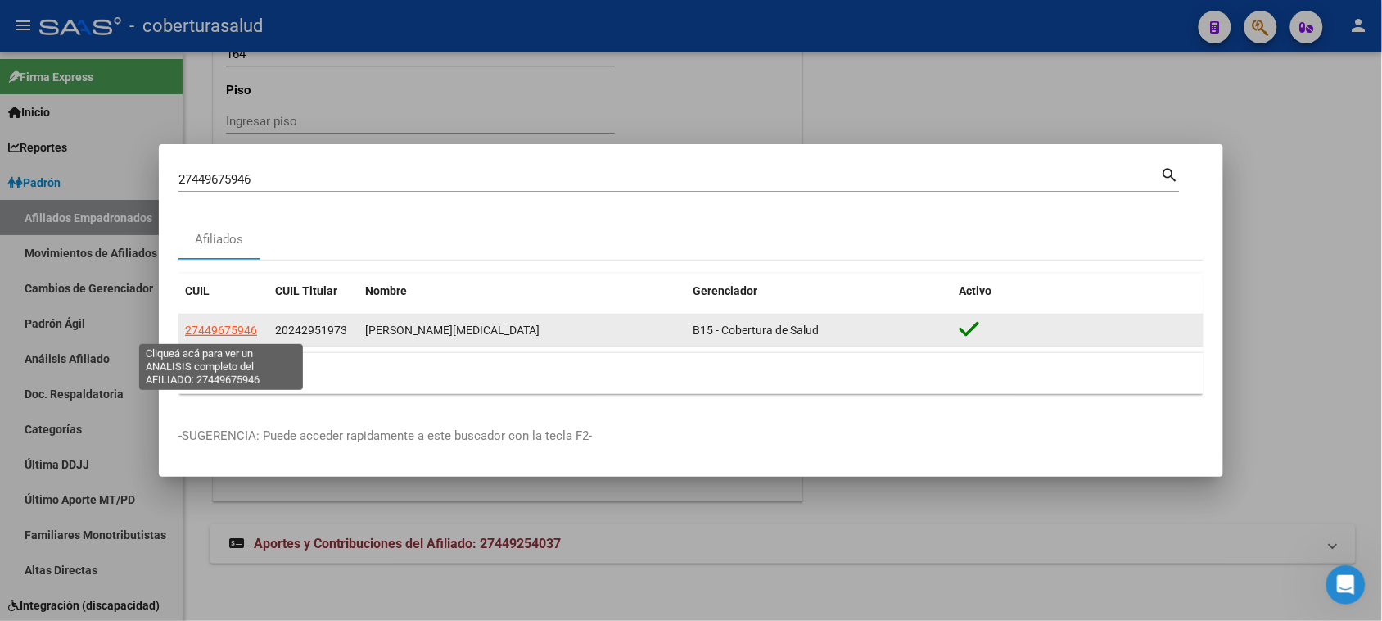
click at [213, 332] on span "27449675946" at bounding box center [221, 329] width 72 height 13
type textarea "27449675946"
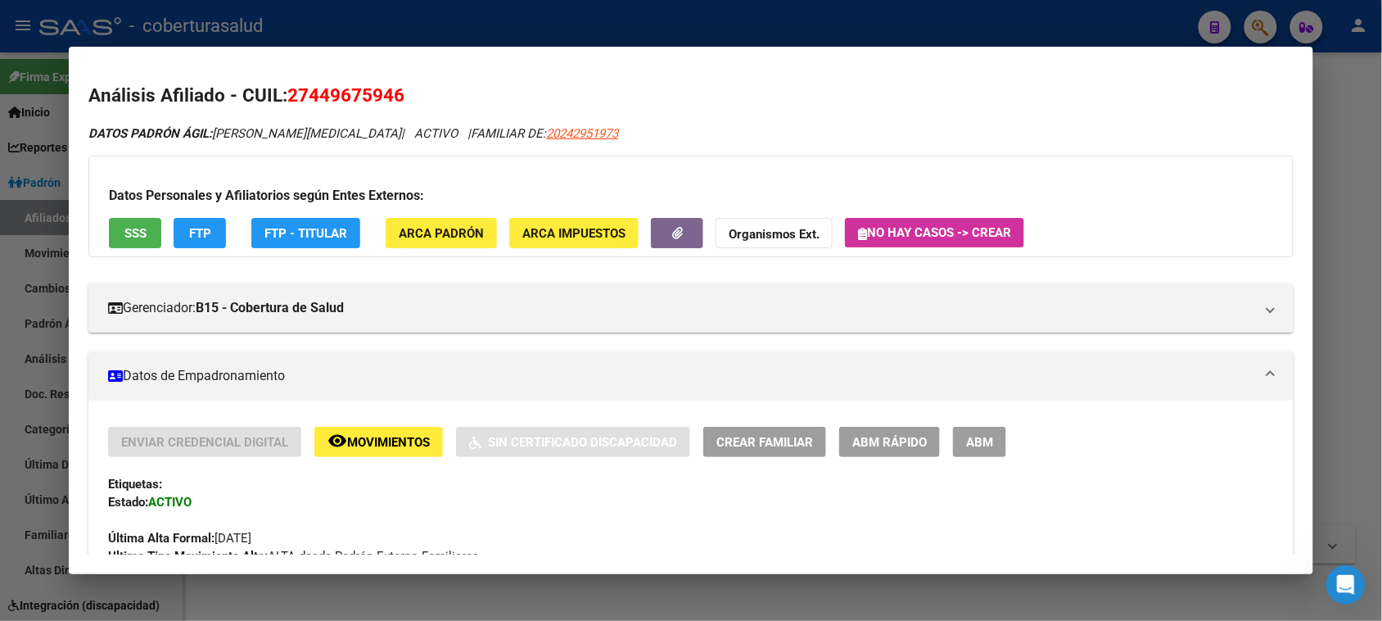
click at [976, 435] on span "ABM" at bounding box center [979, 442] width 27 height 15
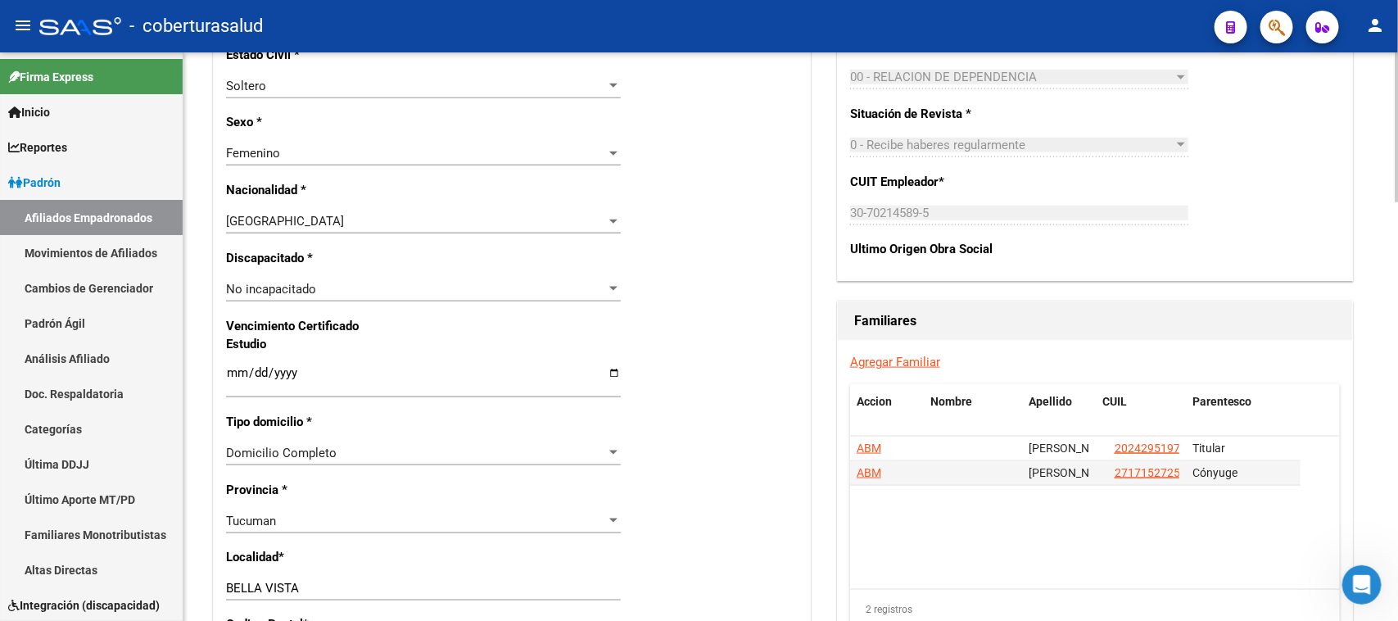
scroll to position [909, 0]
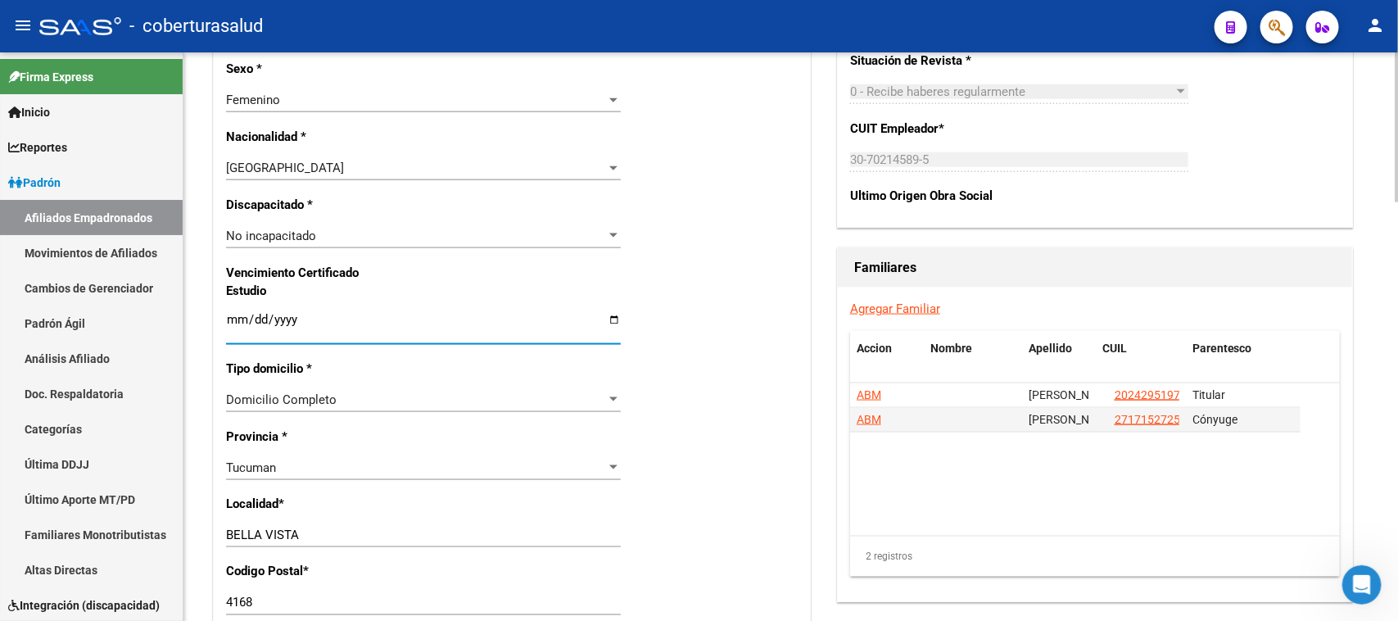
drag, startPoint x: 231, startPoint y: 323, endPoint x: 329, endPoint y: 323, distance: 98.3
click at [329, 323] on input "Ingresar fecha" at bounding box center [423, 326] width 395 height 26
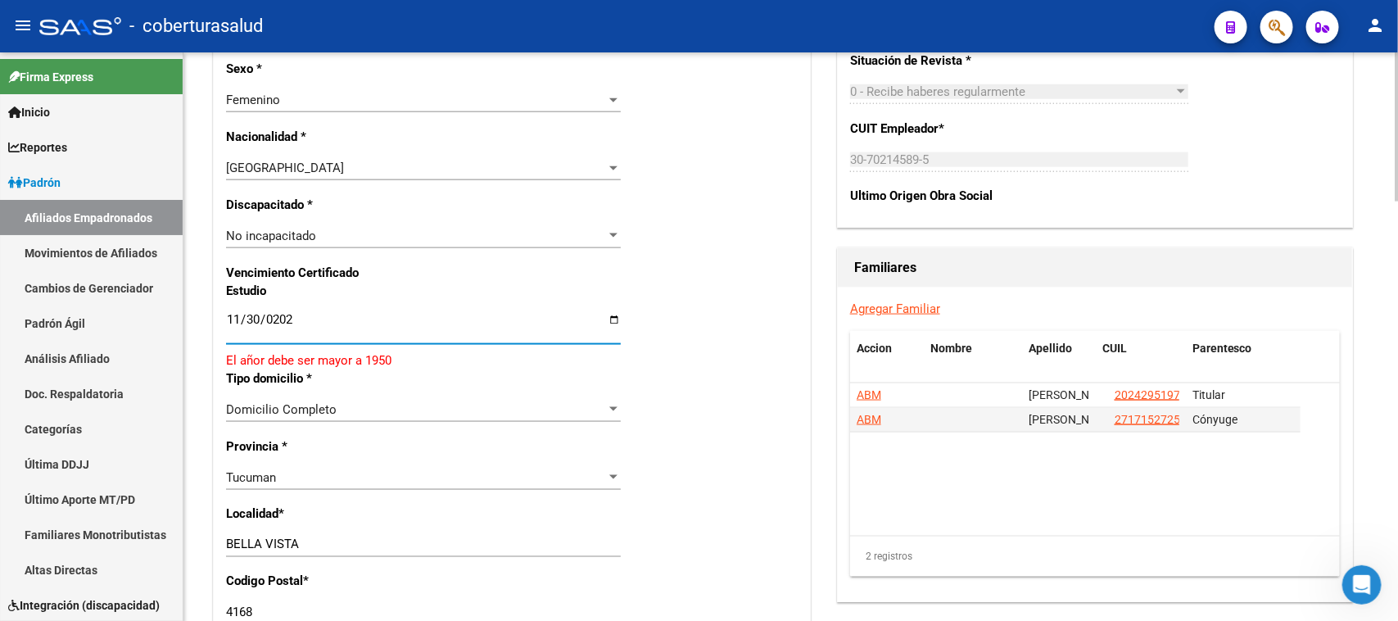
type input "[DATE]"
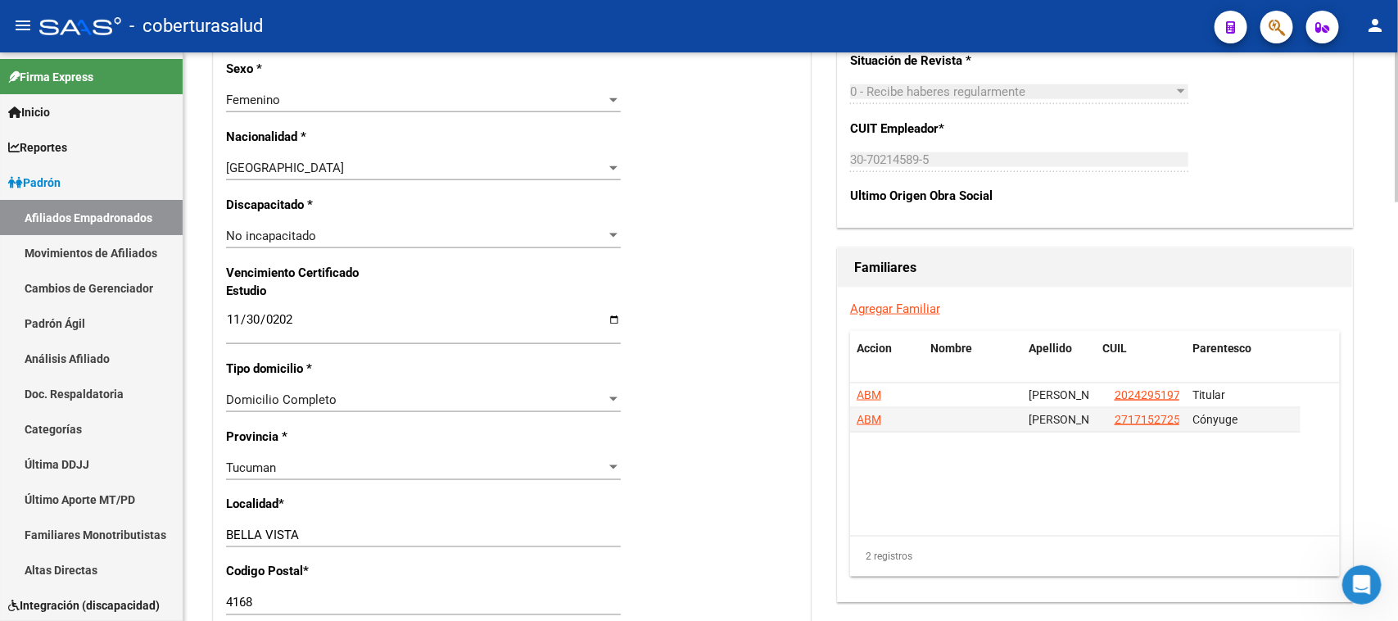
click at [723, 305] on div "Nro Afiliado Ingresar nro CUIL * 27-44967594-6 CUIL ARCA Padrón Ult. Fecha Alta…" at bounding box center [512, 297] width 596 height 1775
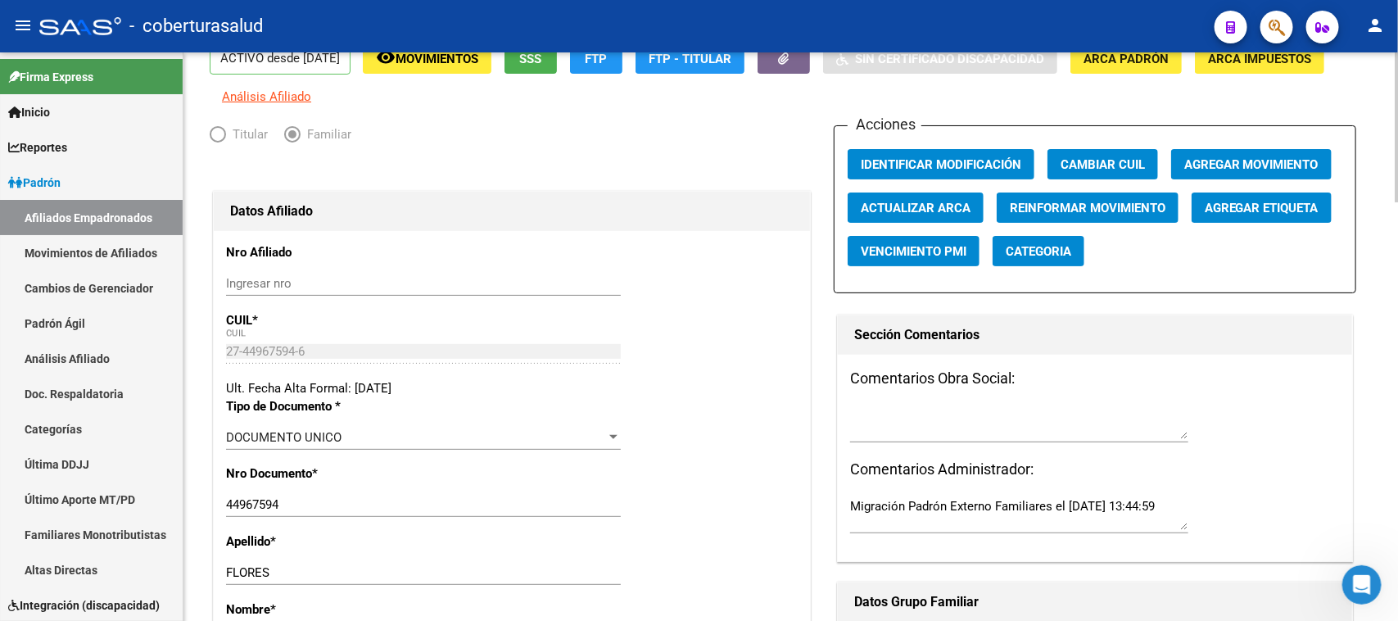
scroll to position [0, 0]
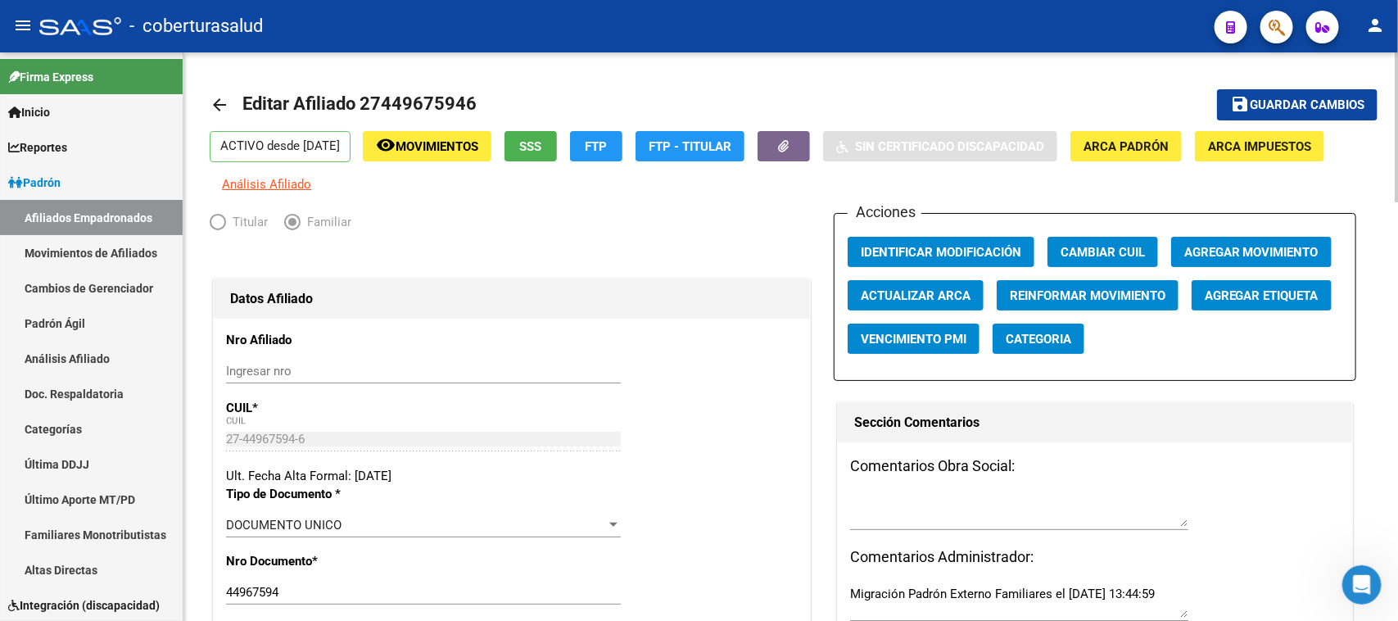
click at [1397, 106] on div at bounding box center [1397, 127] width 4 height 150
click at [1295, 95] on button "save Guardar cambios" at bounding box center [1297, 104] width 160 height 30
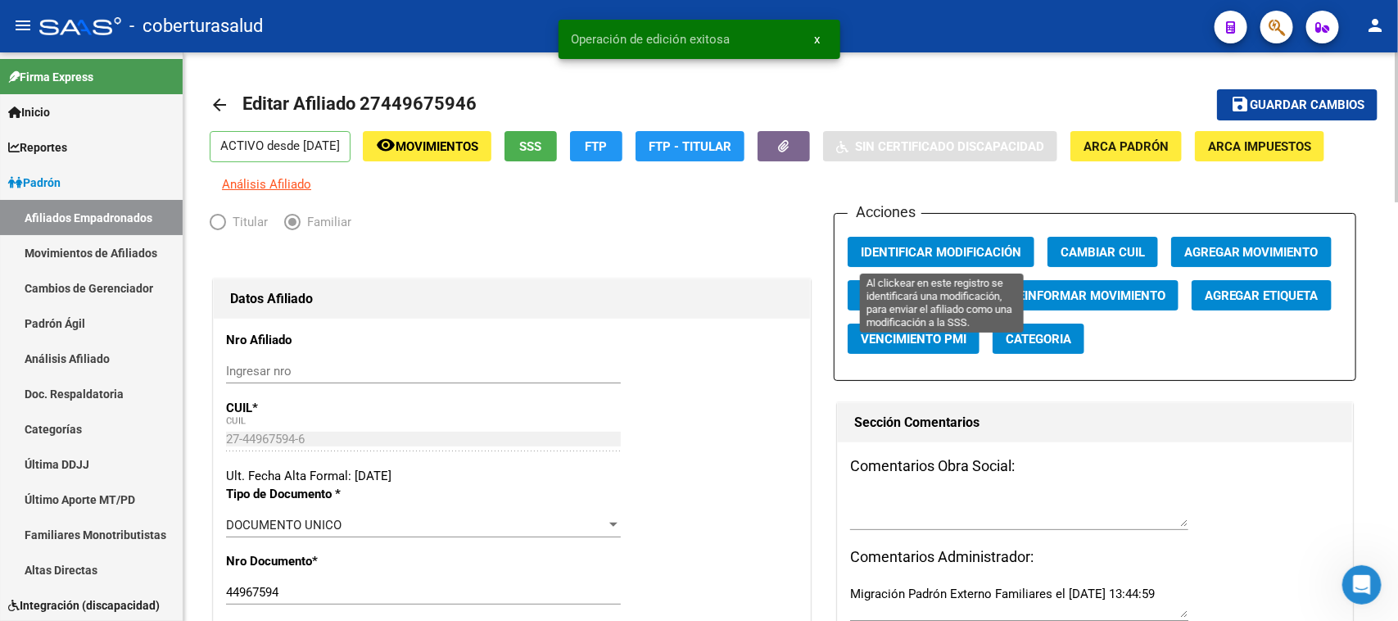
click at [936, 252] on span "Identificar Modificación" at bounding box center [941, 252] width 160 height 15
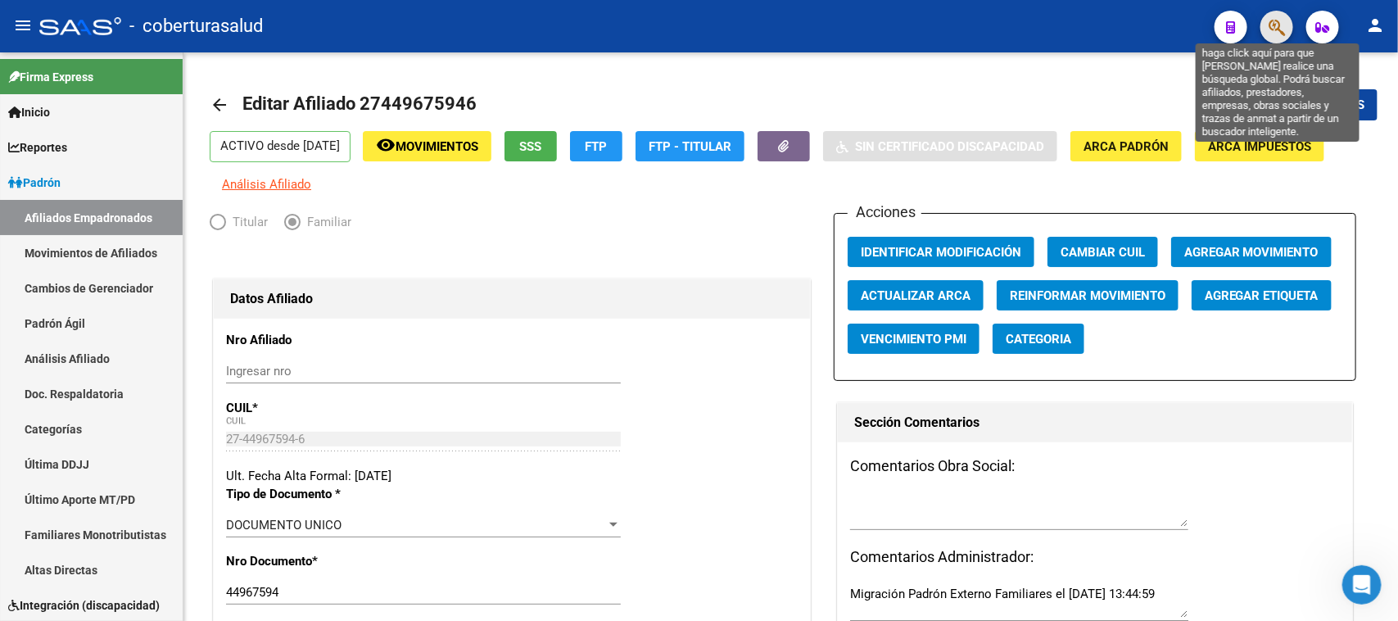
click at [1284, 26] on icon "button" at bounding box center [1276, 27] width 16 height 19
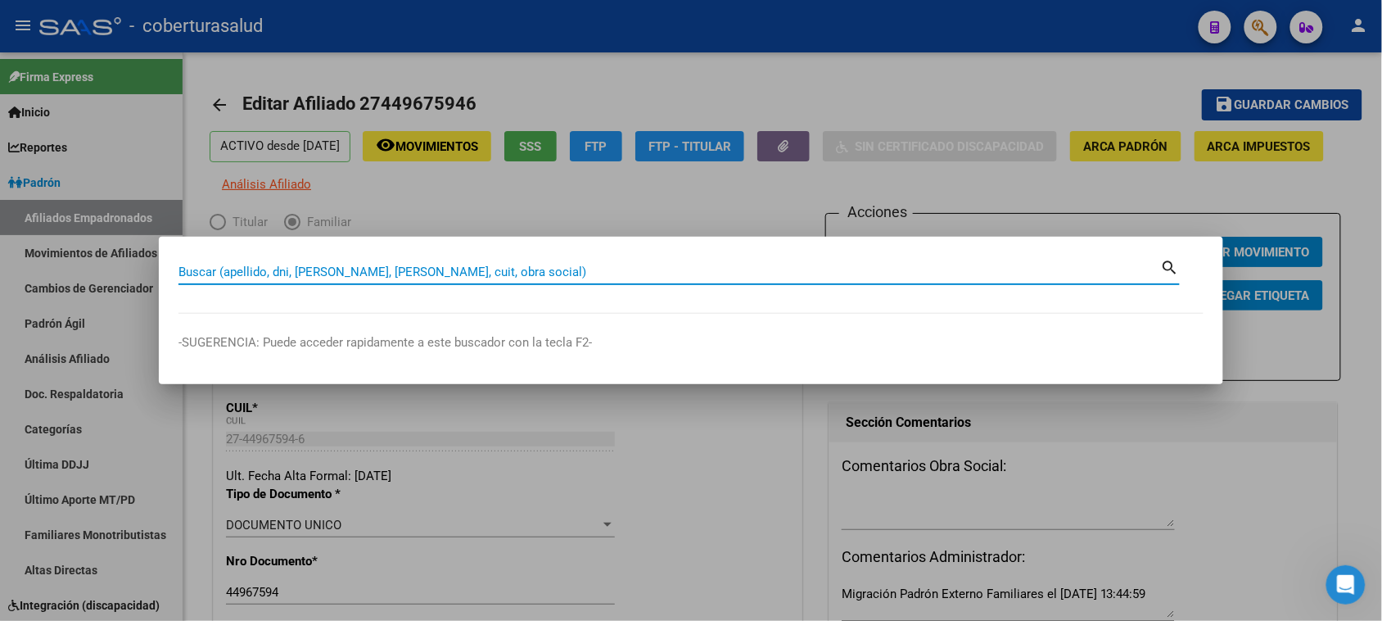
click at [224, 273] on input "Buscar (apellido, dni, [PERSON_NAME], [PERSON_NAME], cuit, obra social)" at bounding box center [670, 271] width 983 height 15
paste input "27450197357"
type input "27450197357"
click at [1167, 267] on mat-icon "search" at bounding box center [1170, 266] width 19 height 20
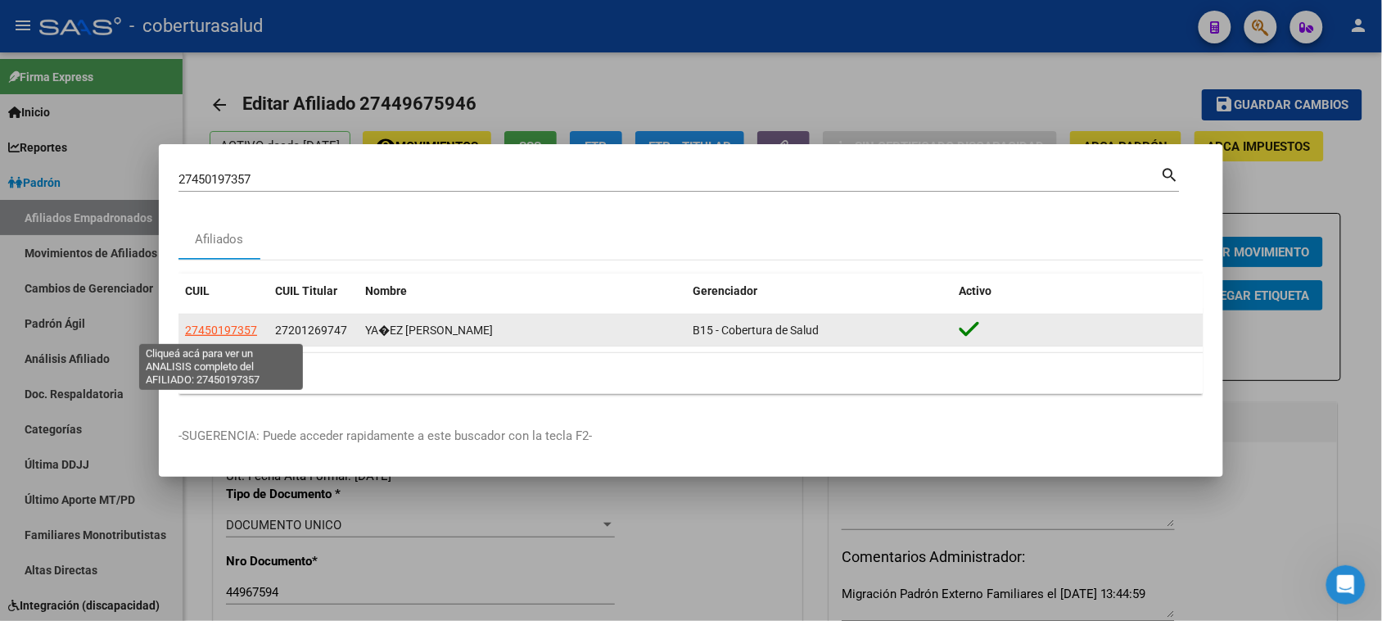
click at [232, 330] on span "27450197357" at bounding box center [221, 329] width 72 height 13
type textarea "27450197357"
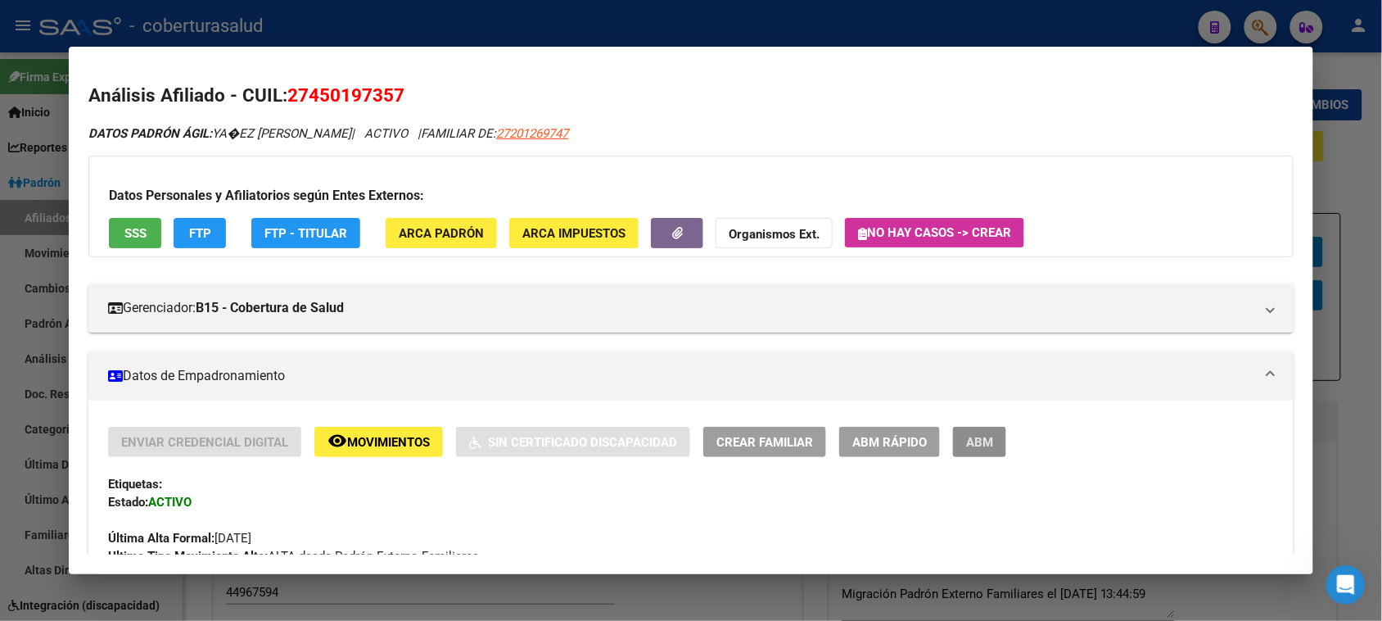
click at [953, 432] on button "ABM" at bounding box center [979, 442] width 53 height 30
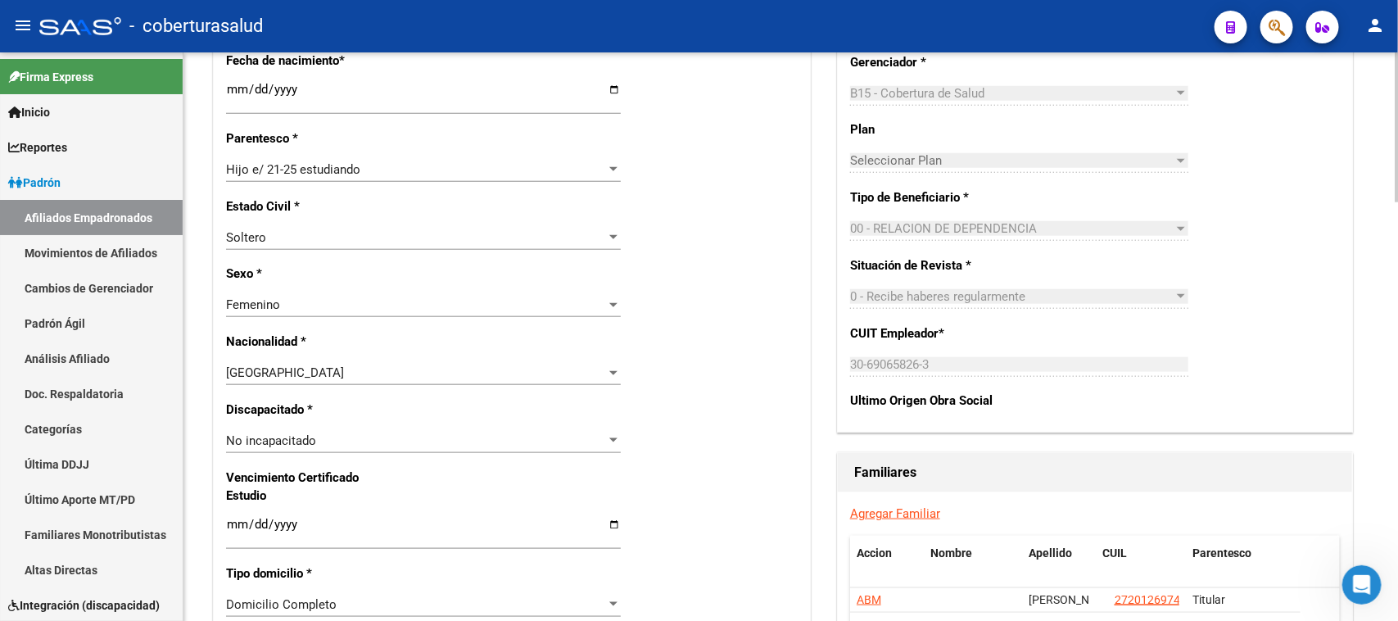
scroll to position [807, 0]
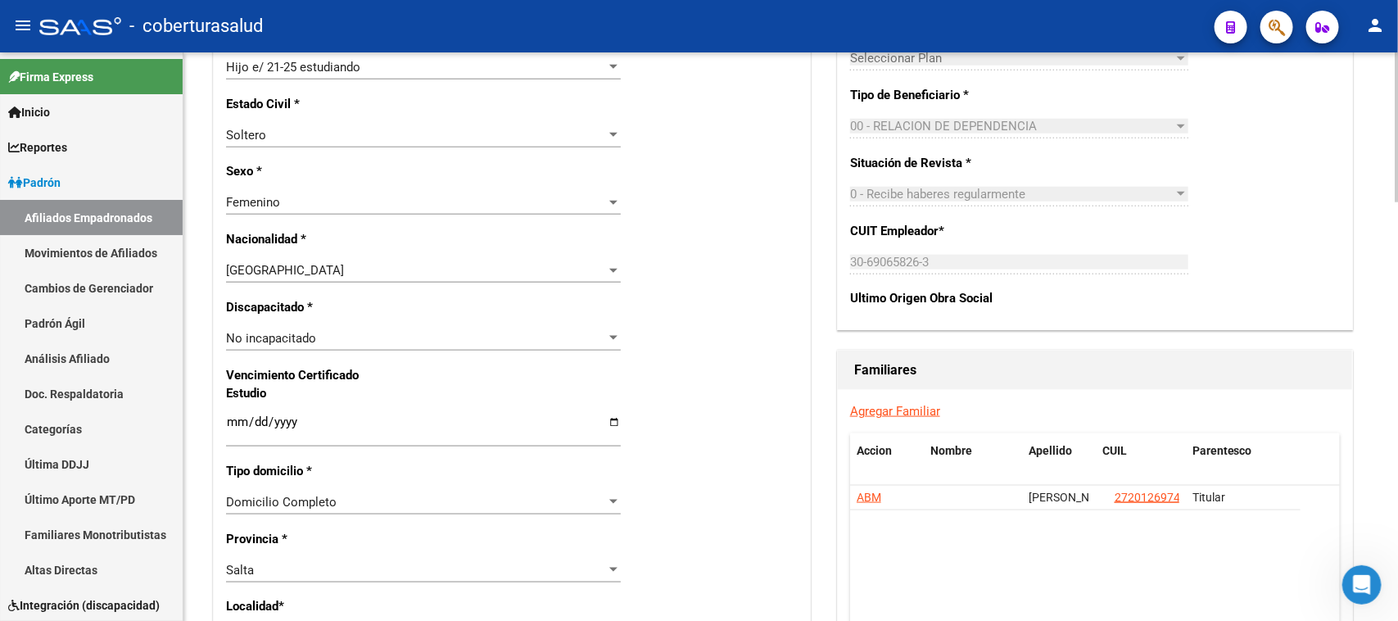
click at [221, 427] on div "Nro Afiliado Ingresar nro CUIL * 27-45019735-7 CUIL ARCA Padrón Ult. Fecha Alta…" at bounding box center [512, 399] width 596 height 1775
click at [231, 426] on input "Ingresar fecha" at bounding box center [423, 428] width 395 height 26
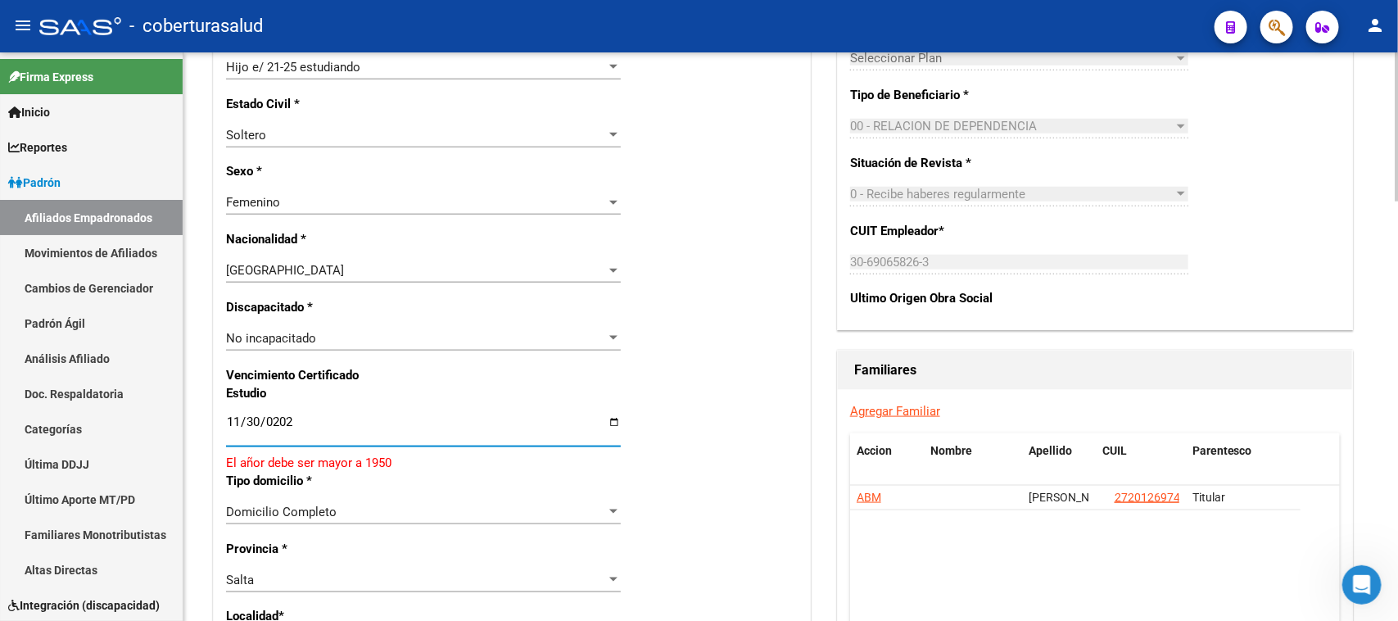
type input "[DATE]"
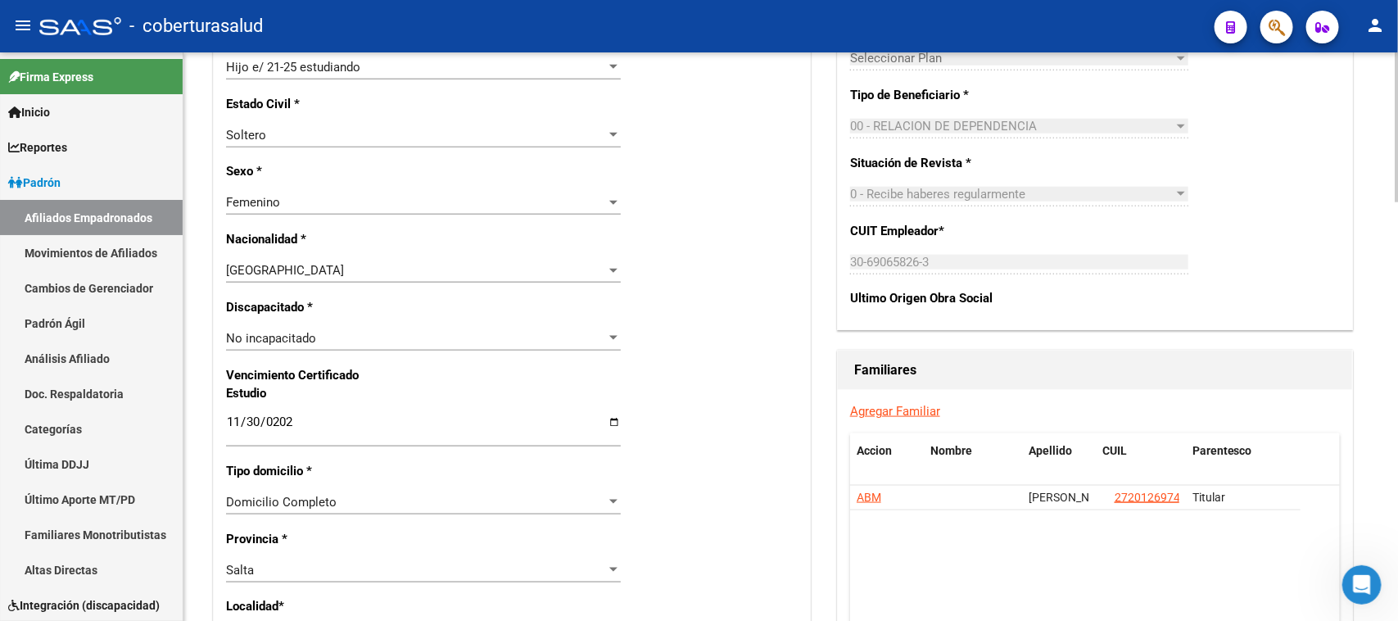
click at [721, 309] on div "Nro Afiliado Ingresar nro CUIL * 27-45019735-7 CUIL ARCA Padrón Ult. Fecha Alta…" at bounding box center [512, 399] width 596 height 1775
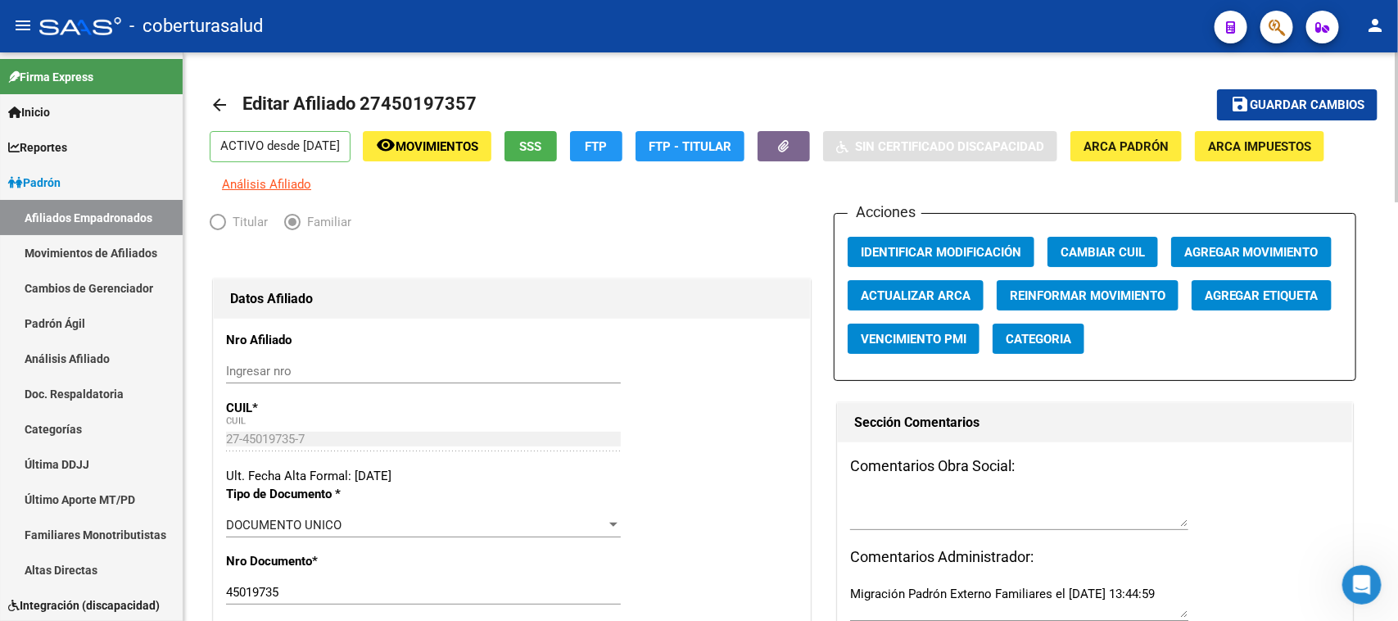
click at [1397, 83] on div at bounding box center [1397, 127] width 4 height 150
click at [1300, 103] on span "Guardar cambios" at bounding box center [1307, 105] width 115 height 15
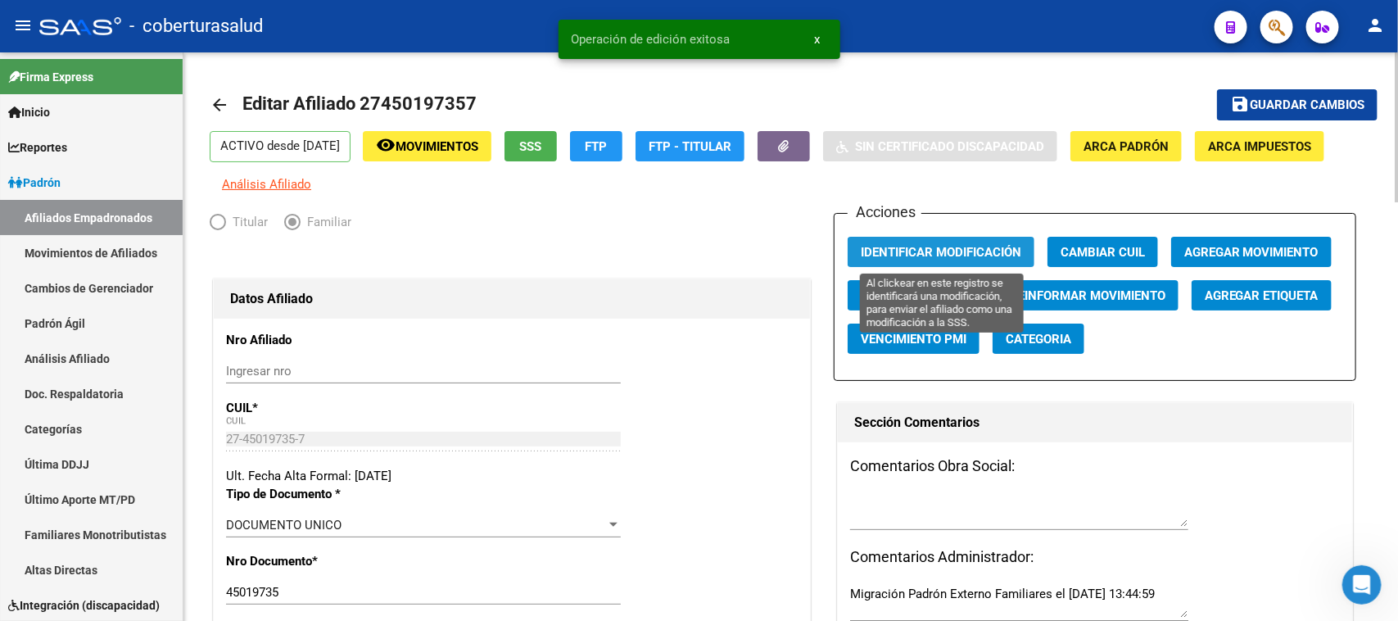
click at [936, 251] on span "Identificar Modificación" at bounding box center [941, 252] width 160 height 15
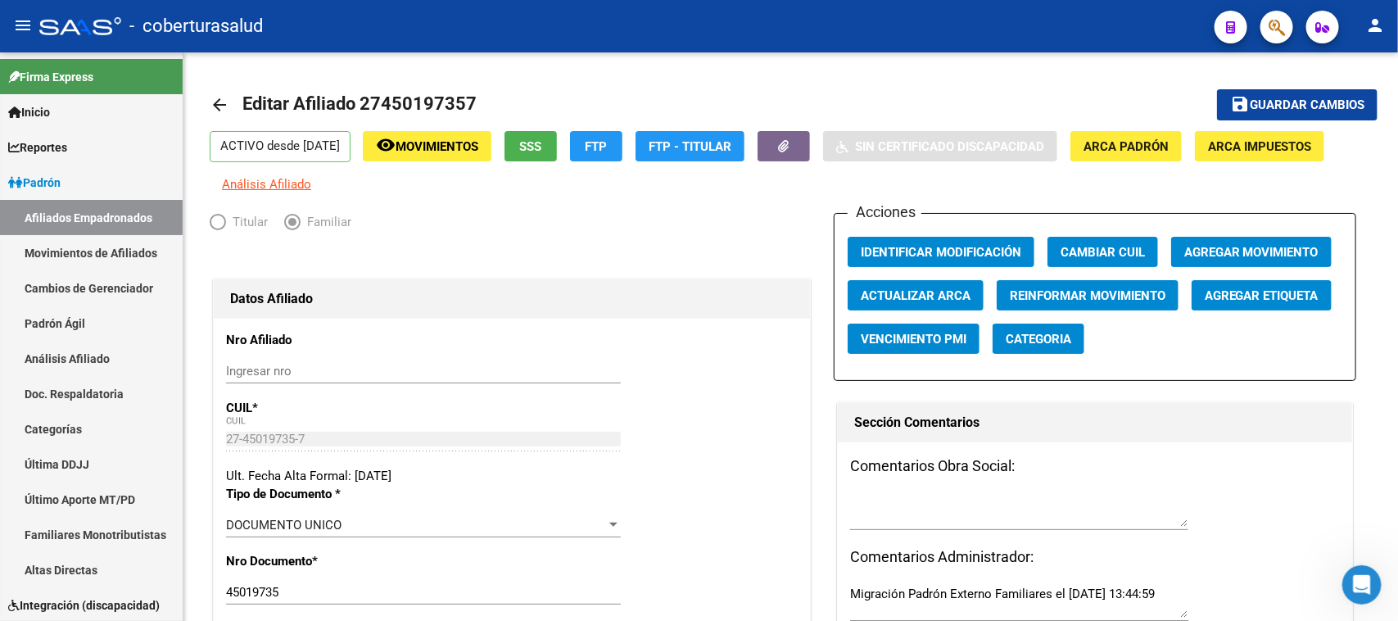
click at [1280, 38] on span "button" at bounding box center [1276, 28] width 16 height 34
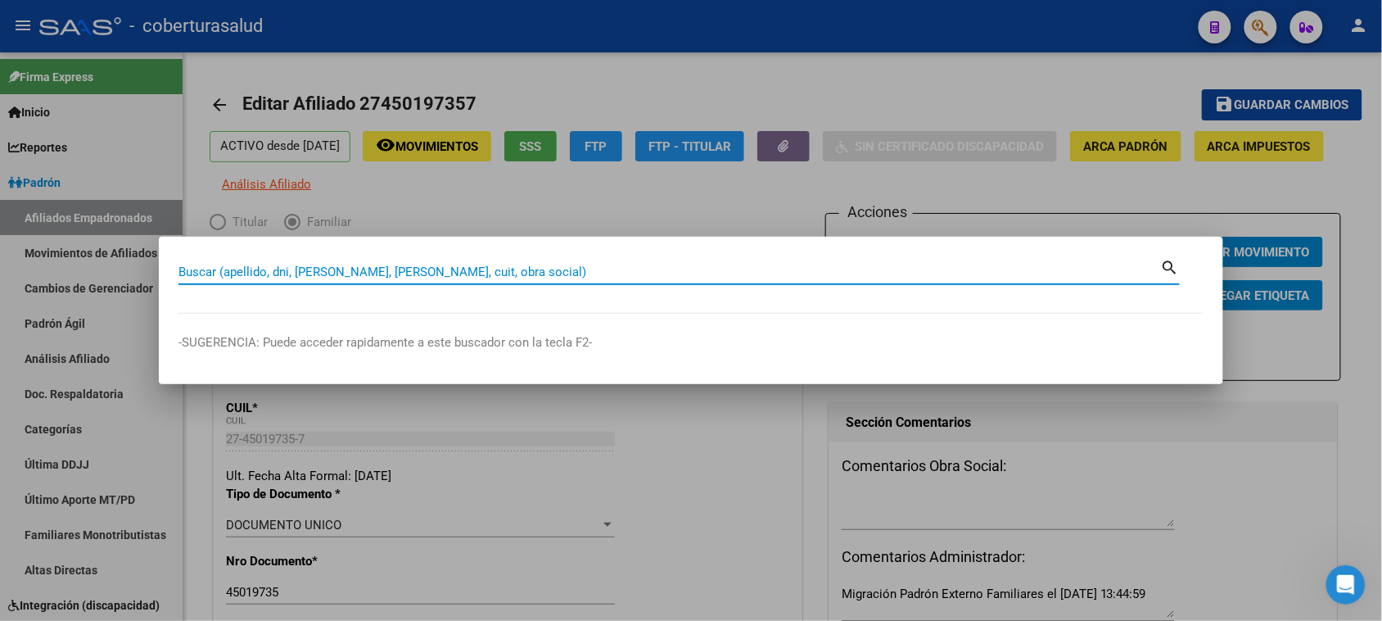
click at [210, 276] on input "Buscar (apellido, dni, [PERSON_NAME], [PERSON_NAME], cuit, obra social)" at bounding box center [670, 271] width 983 height 15
paste input "27451203377"
type input "27451203377"
click at [1169, 269] on mat-icon "search" at bounding box center [1170, 266] width 19 height 20
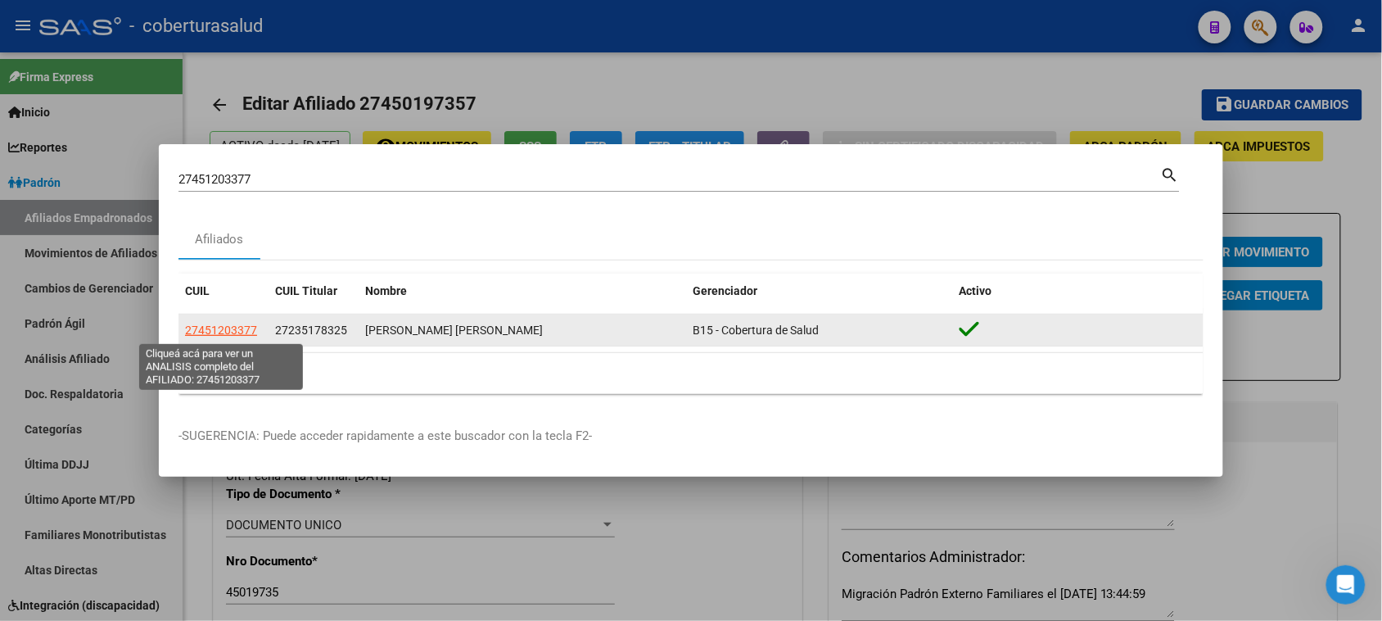
click at [233, 332] on span "27451203377" at bounding box center [221, 329] width 72 height 13
type textarea "27451203377"
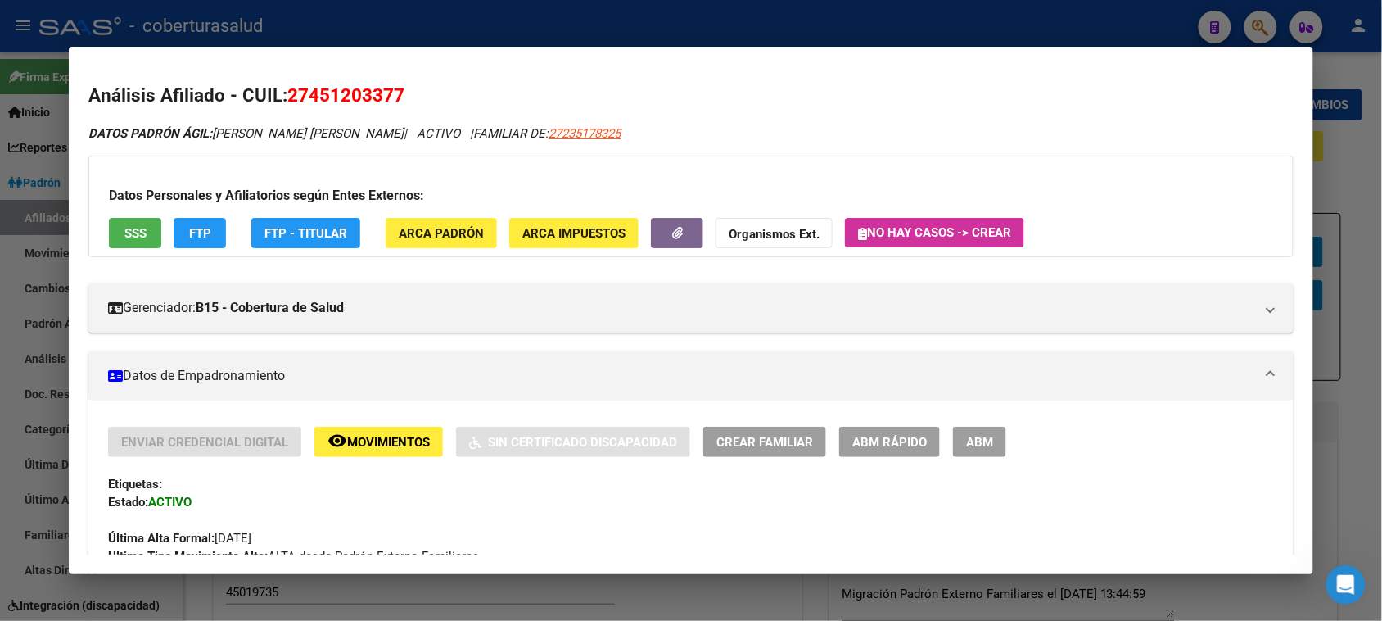
click at [973, 443] on span "ABM" at bounding box center [979, 442] width 27 height 15
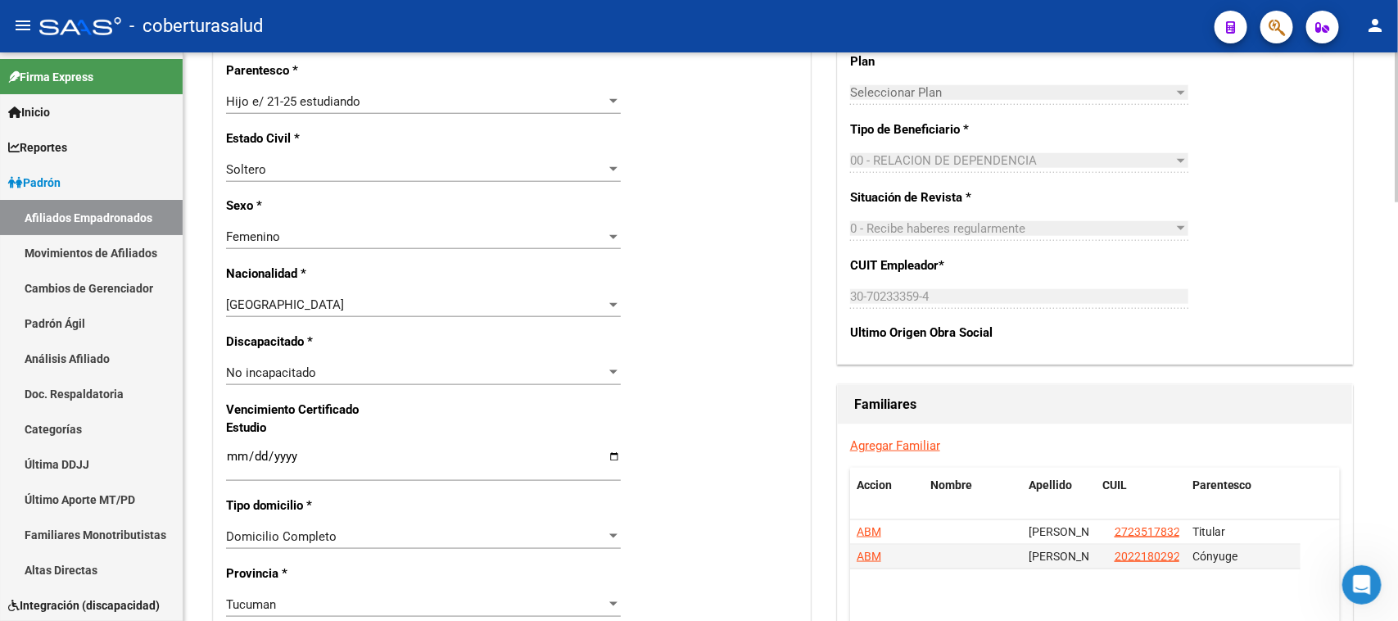
scroll to position [807, 0]
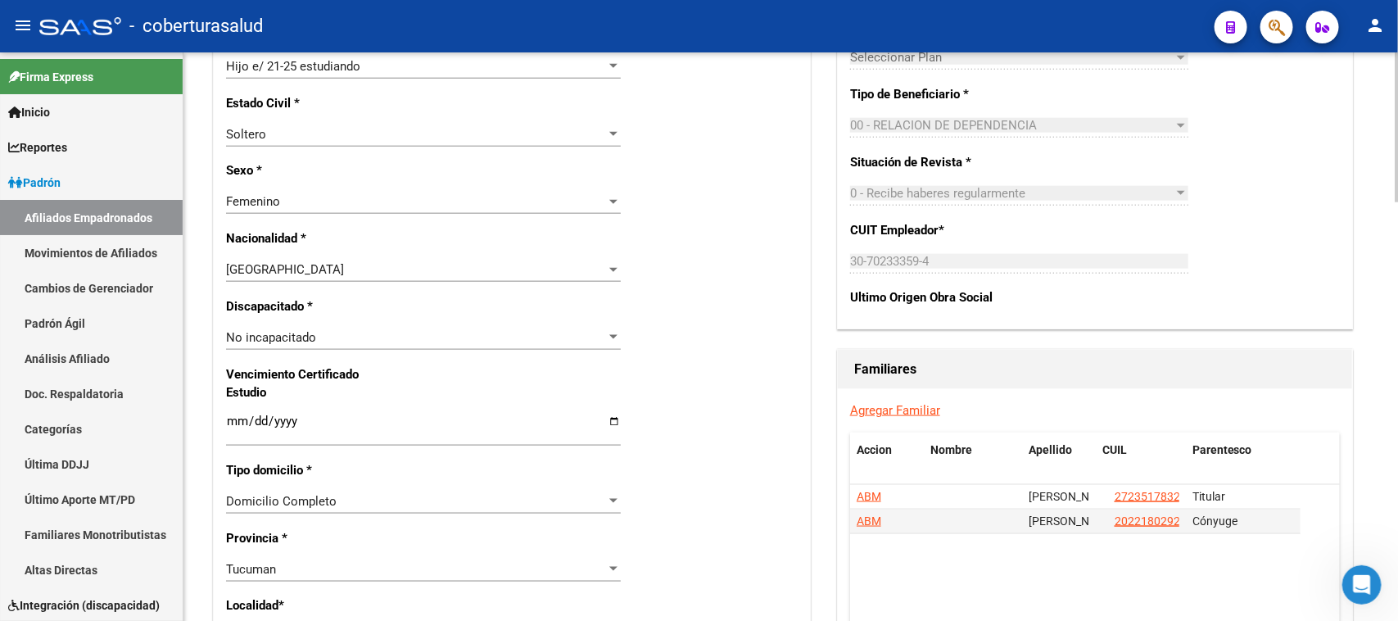
click at [231, 423] on input "Ingresar fecha" at bounding box center [423, 427] width 395 height 26
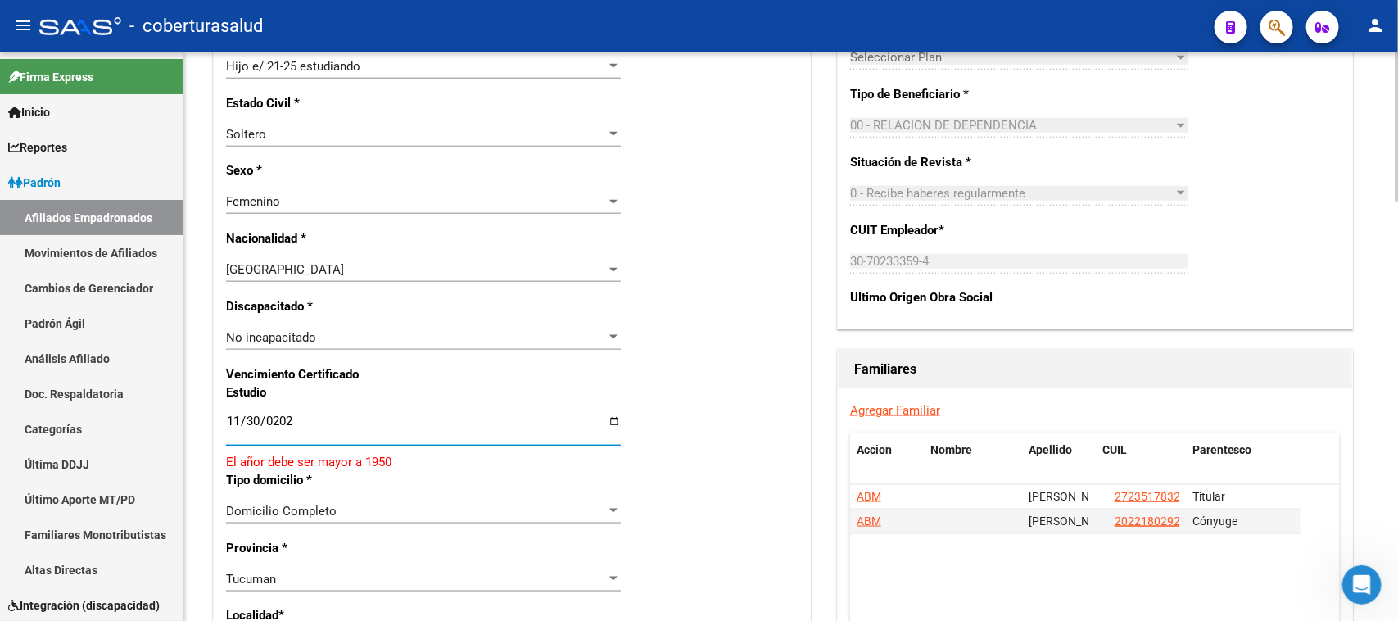
type input "[DATE]"
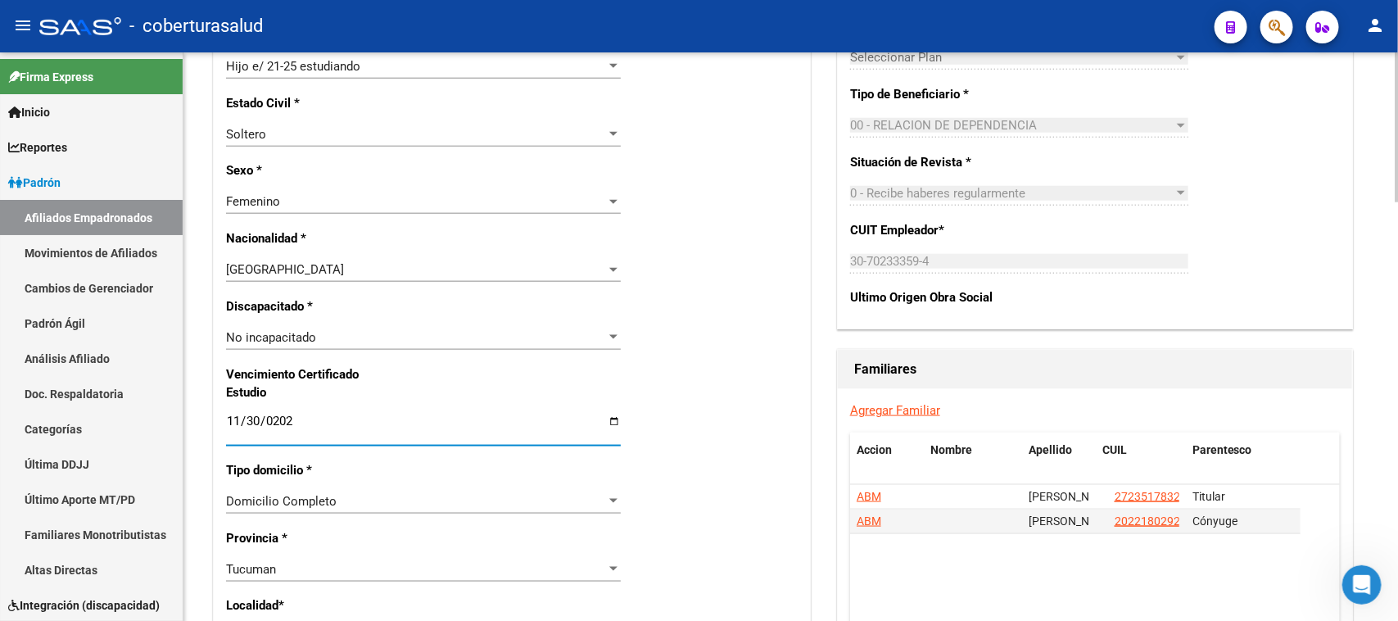
click at [722, 344] on div "Nro Afiliado Ingresar nro CUIL * 27-45120337-7 CUIL ARCA Padrón Ult. Fecha Alta…" at bounding box center [512, 398] width 596 height 1775
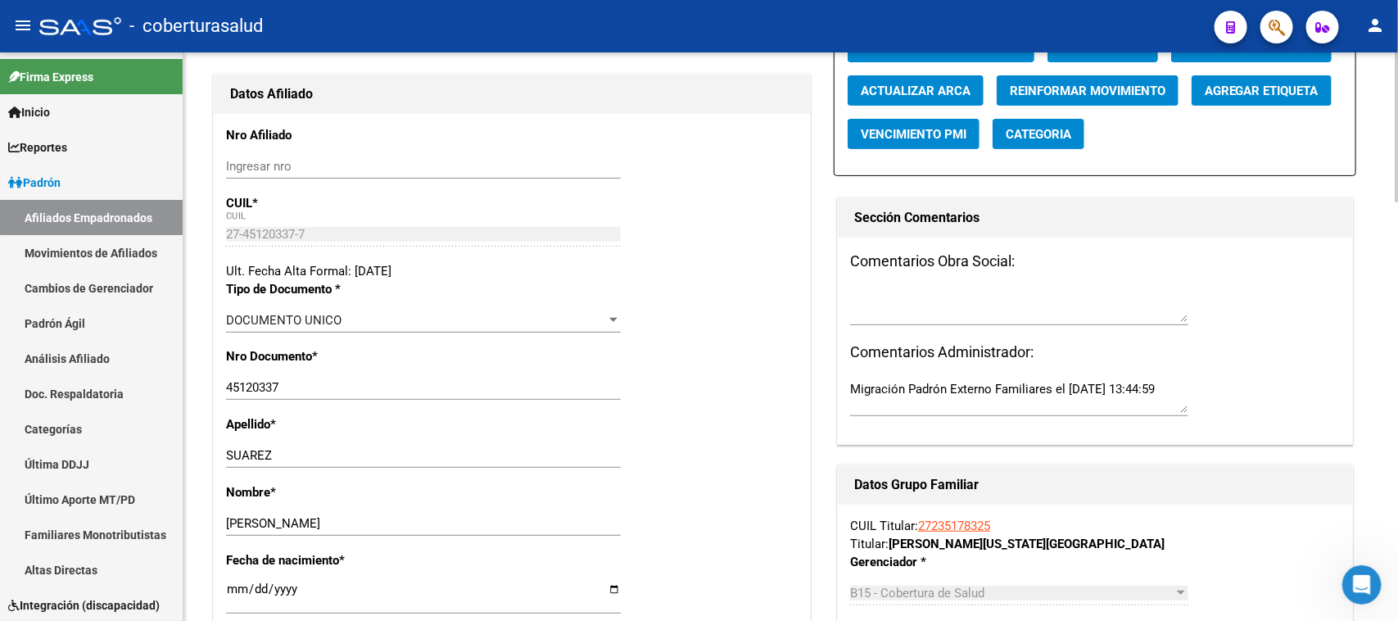
scroll to position [0, 0]
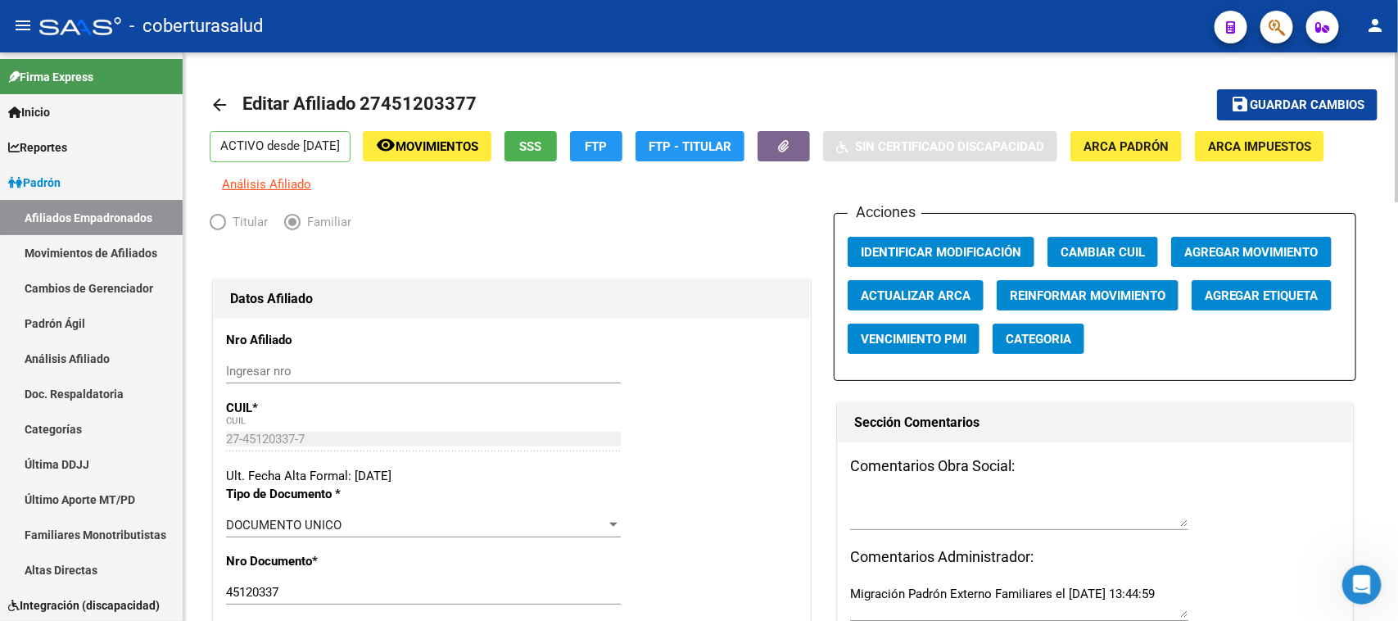
click at [1397, 92] on div at bounding box center [1397, 127] width 4 height 150
click at [1317, 99] on span "Guardar cambios" at bounding box center [1307, 105] width 115 height 15
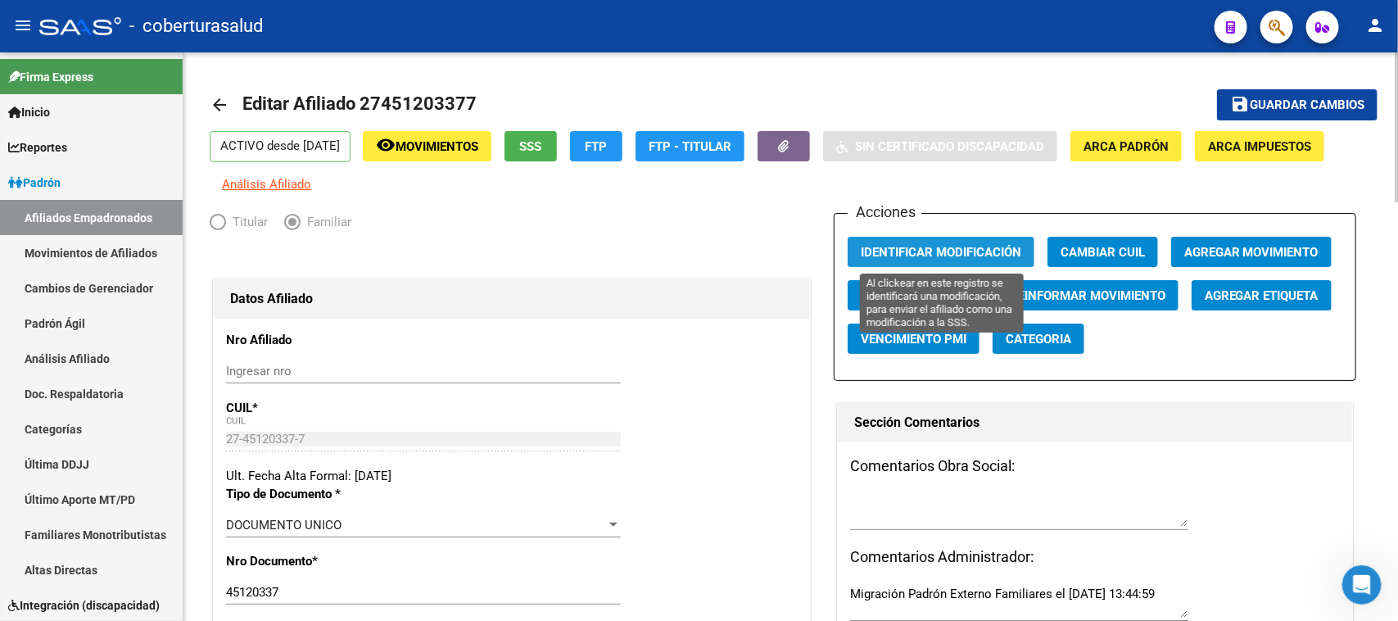
click at [947, 242] on button "Identificar Modificación" at bounding box center [941, 252] width 187 height 30
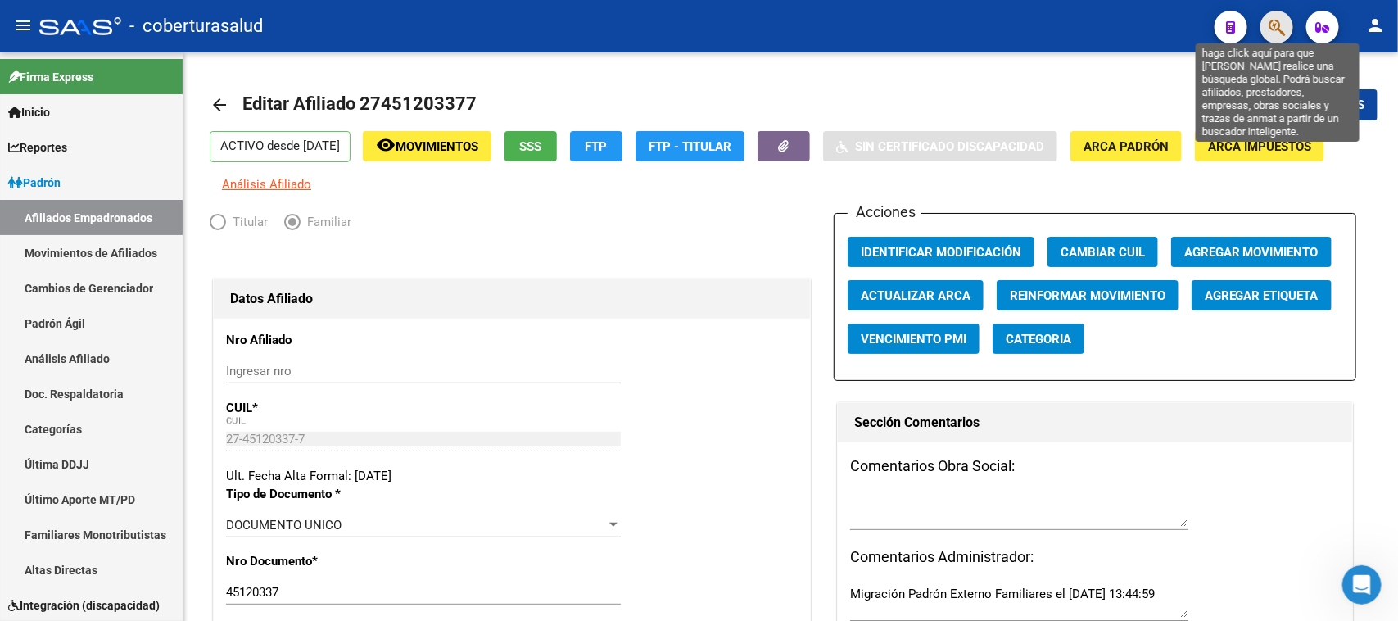
click at [1282, 29] on icon "button" at bounding box center [1276, 27] width 16 height 19
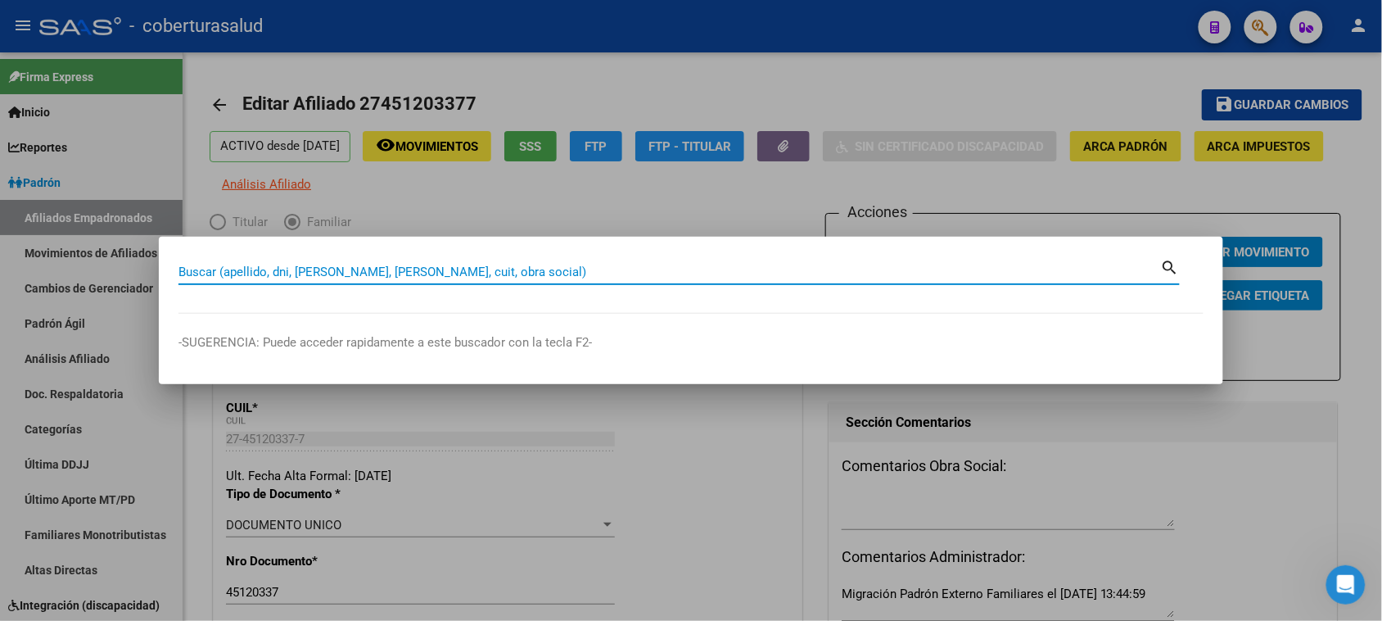
click at [292, 270] on input "Buscar (apellido, dni, [PERSON_NAME], [PERSON_NAME], cuit, obra social)" at bounding box center [670, 271] width 983 height 15
paste input "27451565627"
type input "27451565627"
click at [1168, 267] on mat-icon "search" at bounding box center [1170, 266] width 19 height 20
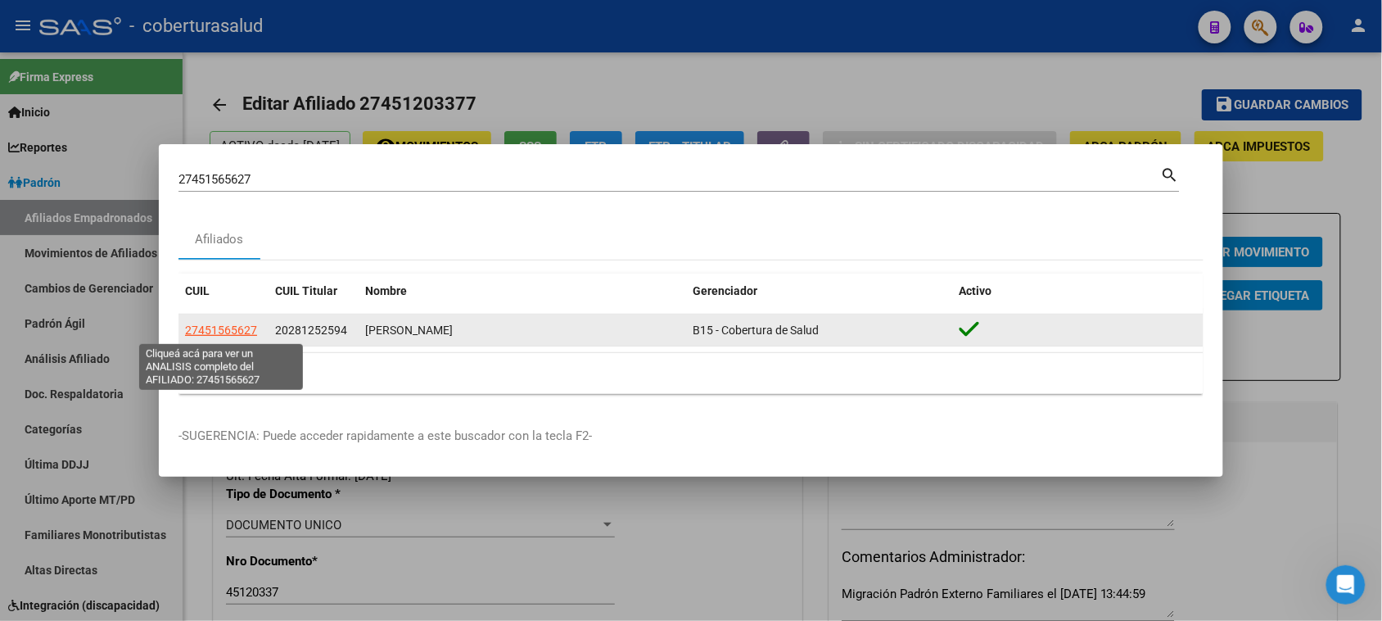
click at [238, 330] on span "27451565627" at bounding box center [221, 329] width 72 height 13
type textarea "27451565627"
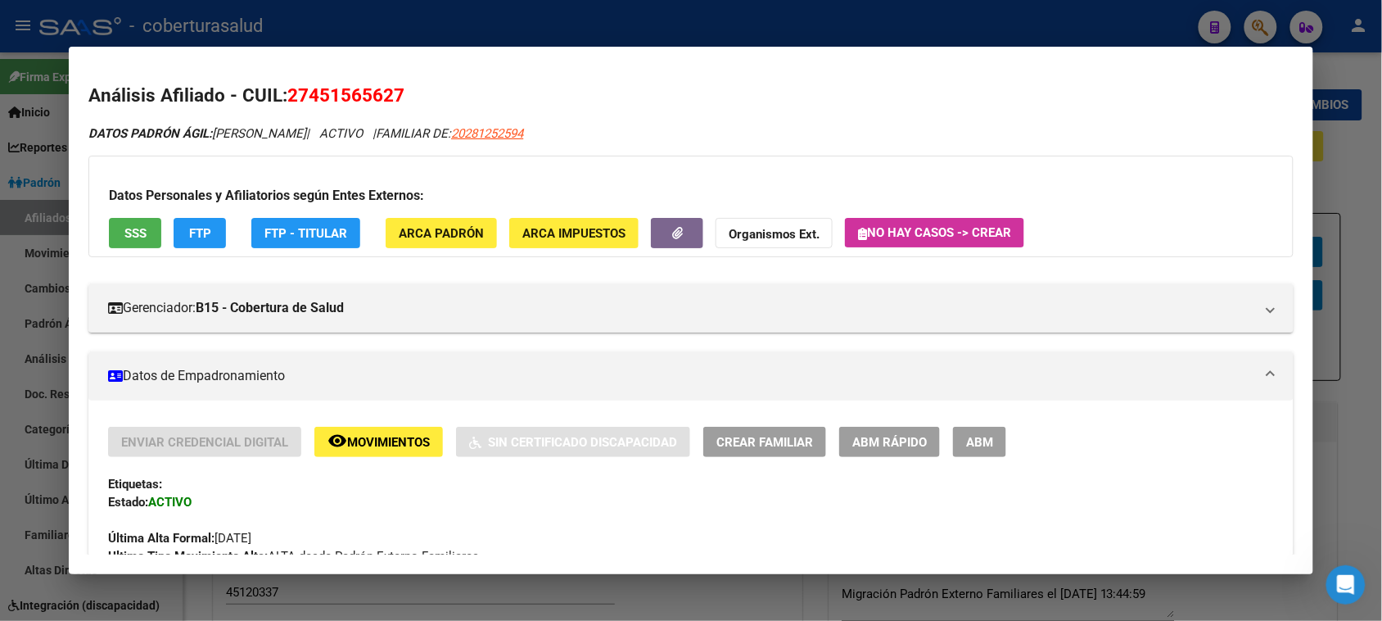
click at [975, 445] on span "ABM" at bounding box center [979, 442] width 27 height 15
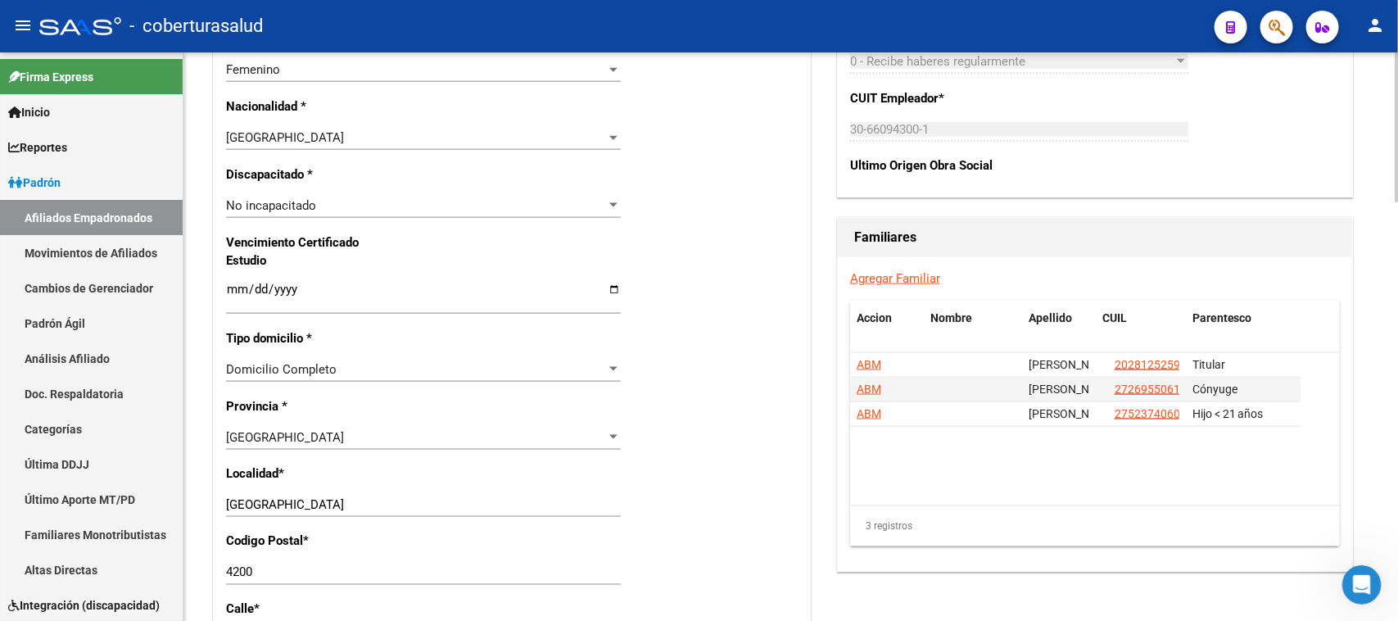
scroll to position [1012, 0]
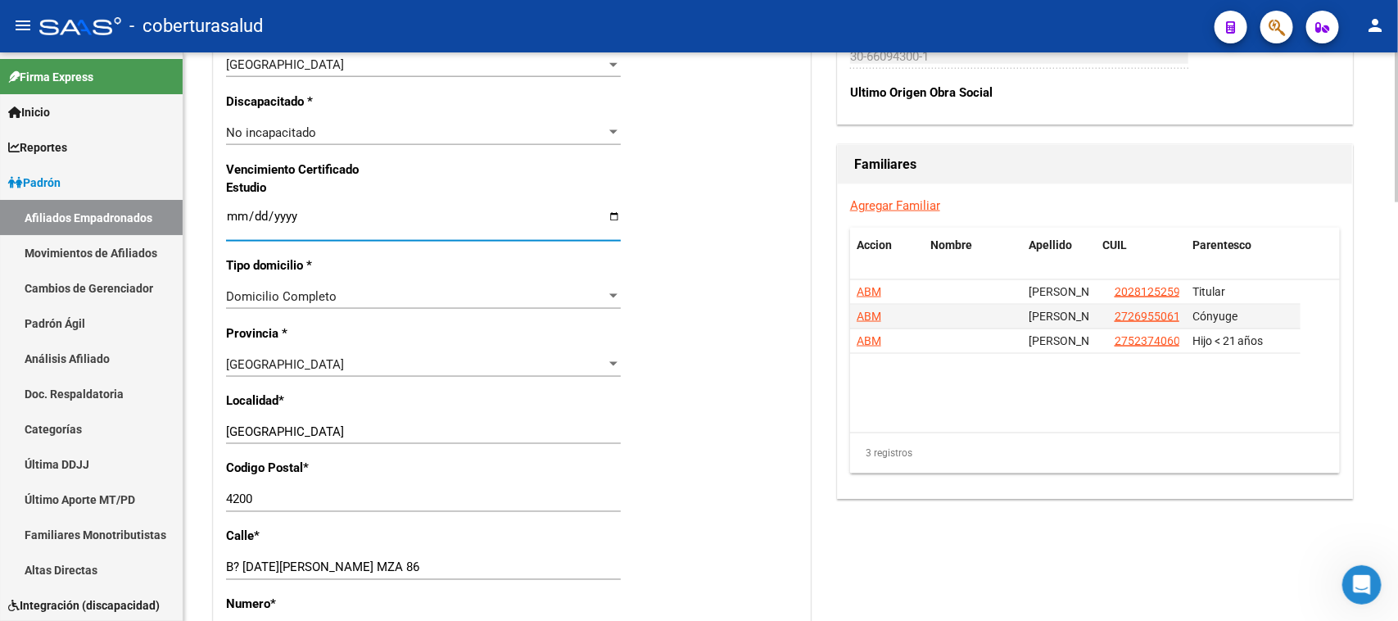
click at [235, 213] on input "Ingresar fecha" at bounding box center [423, 223] width 395 height 26
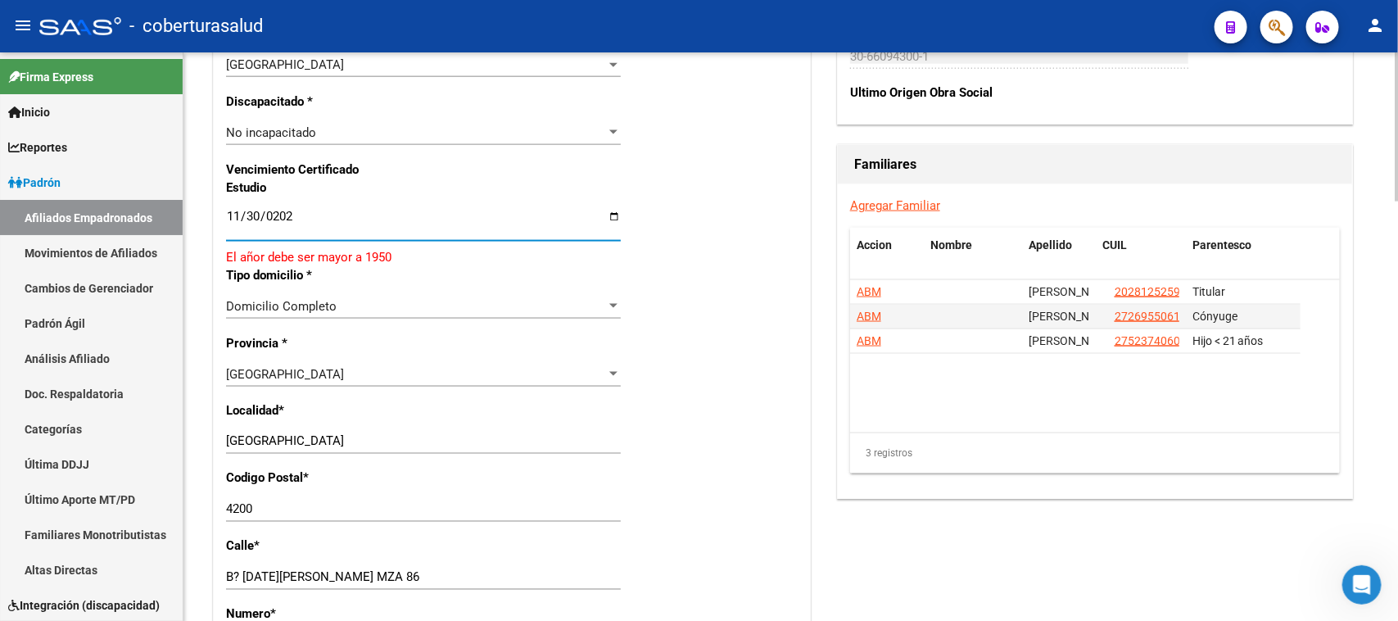
type input "[DATE]"
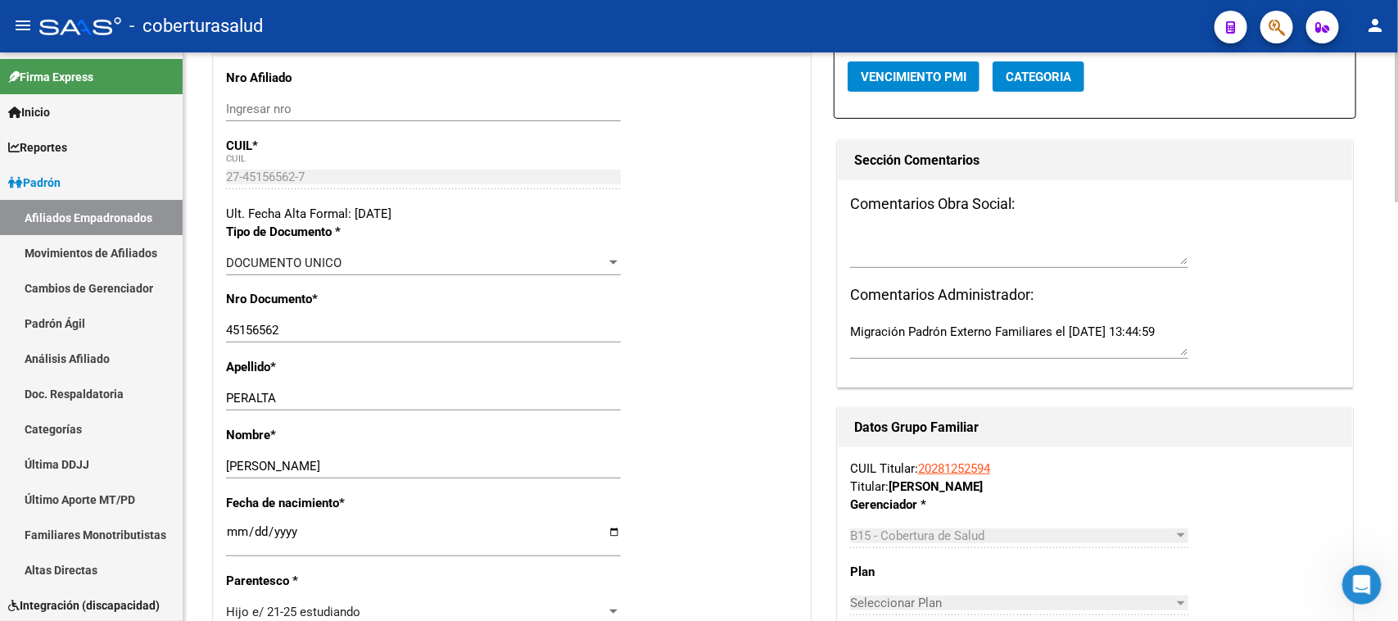
scroll to position [0, 0]
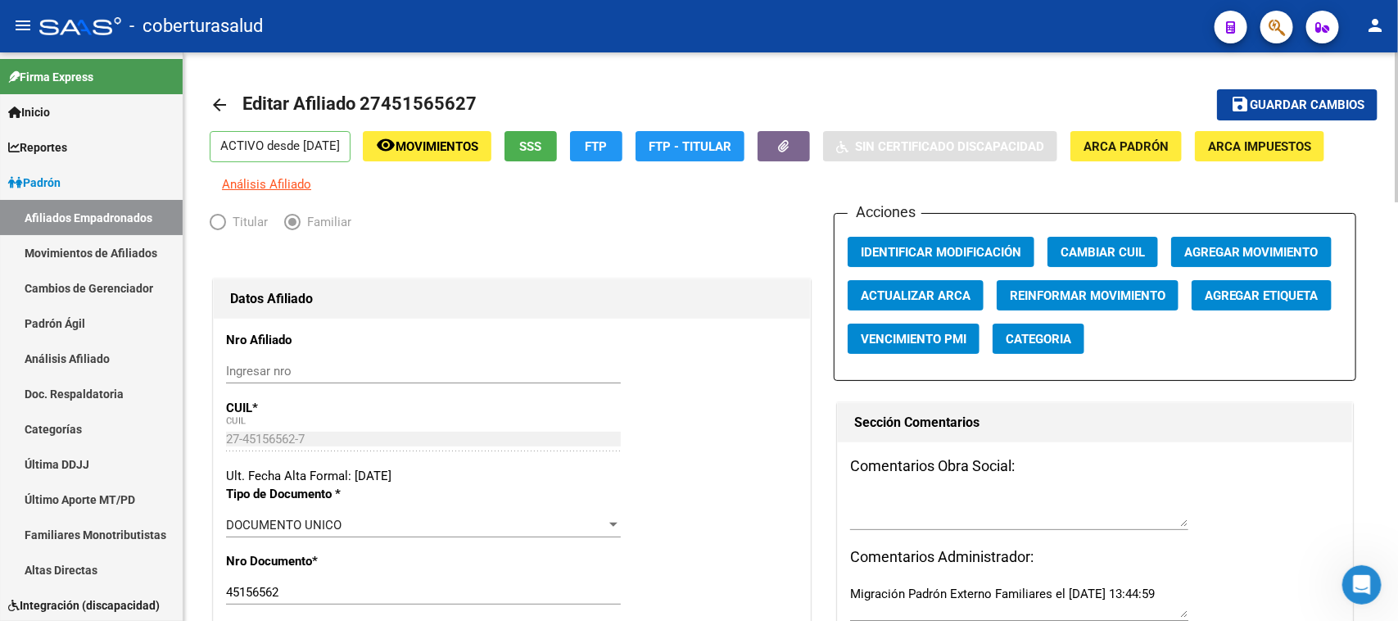
click at [1397, 76] on div at bounding box center [1397, 127] width 4 height 150
click at [1322, 109] on span "Guardar cambios" at bounding box center [1307, 105] width 115 height 15
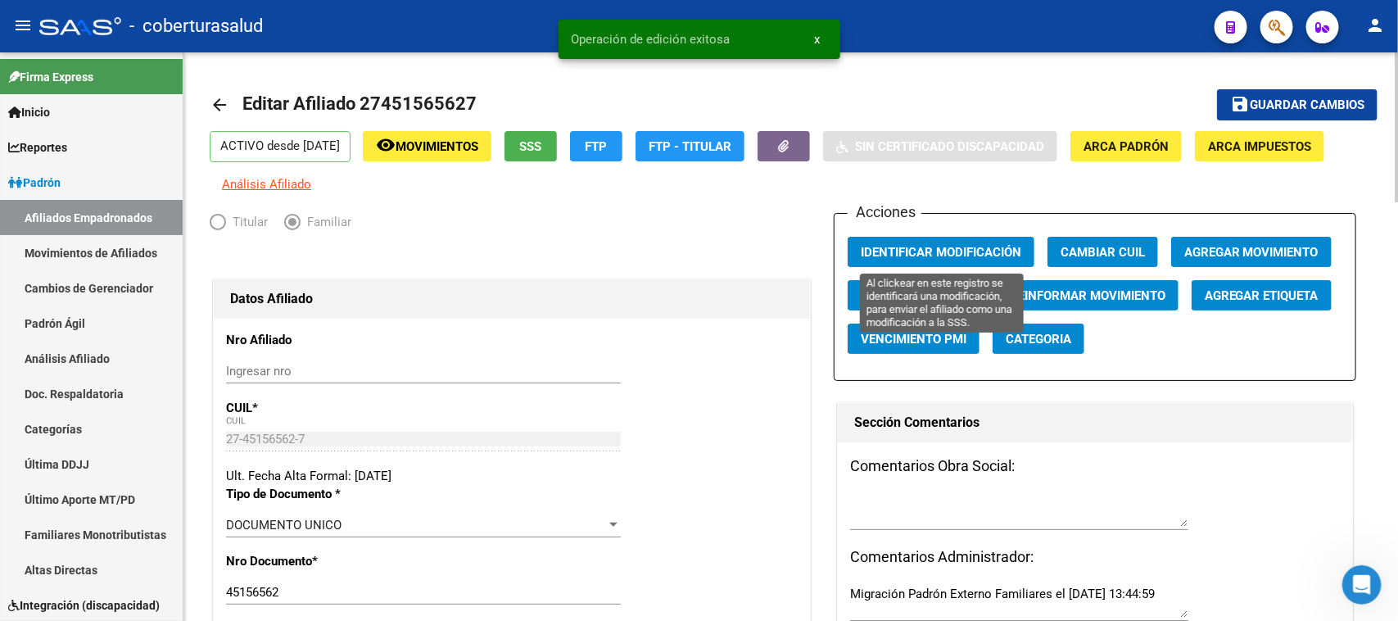
click at [973, 256] on span "Identificar Modificación" at bounding box center [941, 252] width 160 height 15
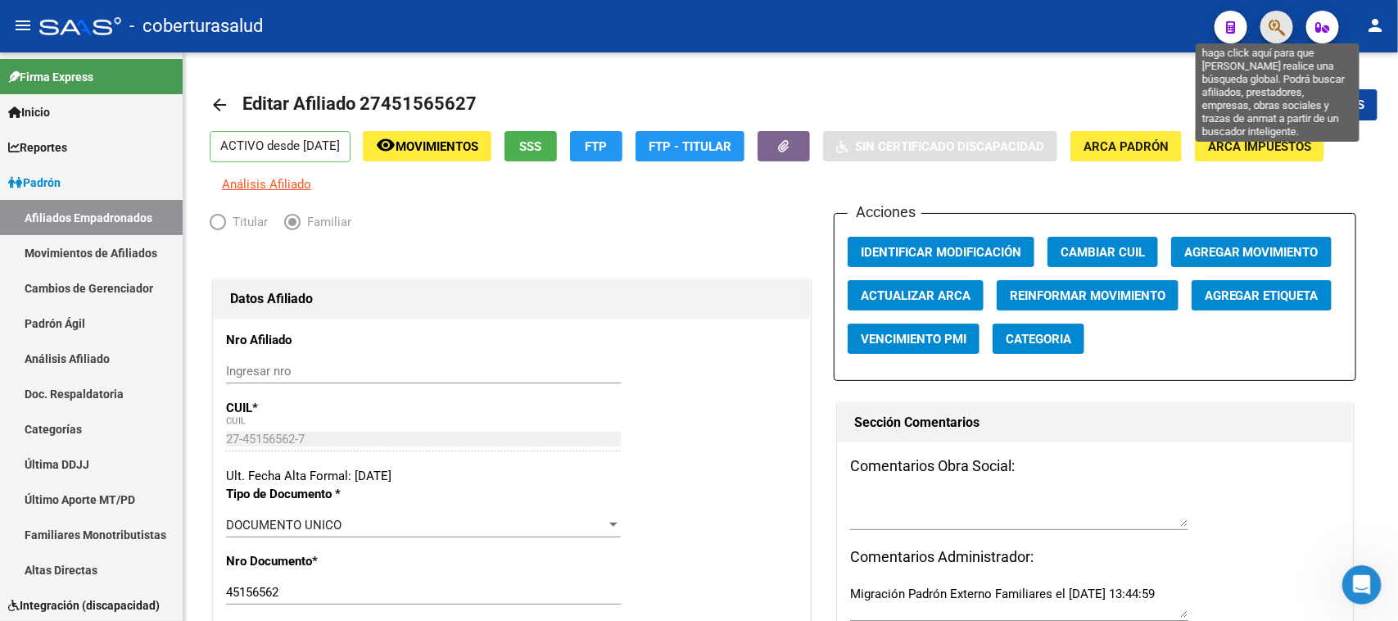
click at [1276, 25] on icon "button" at bounding box center [1276, 27] width 16 height 19
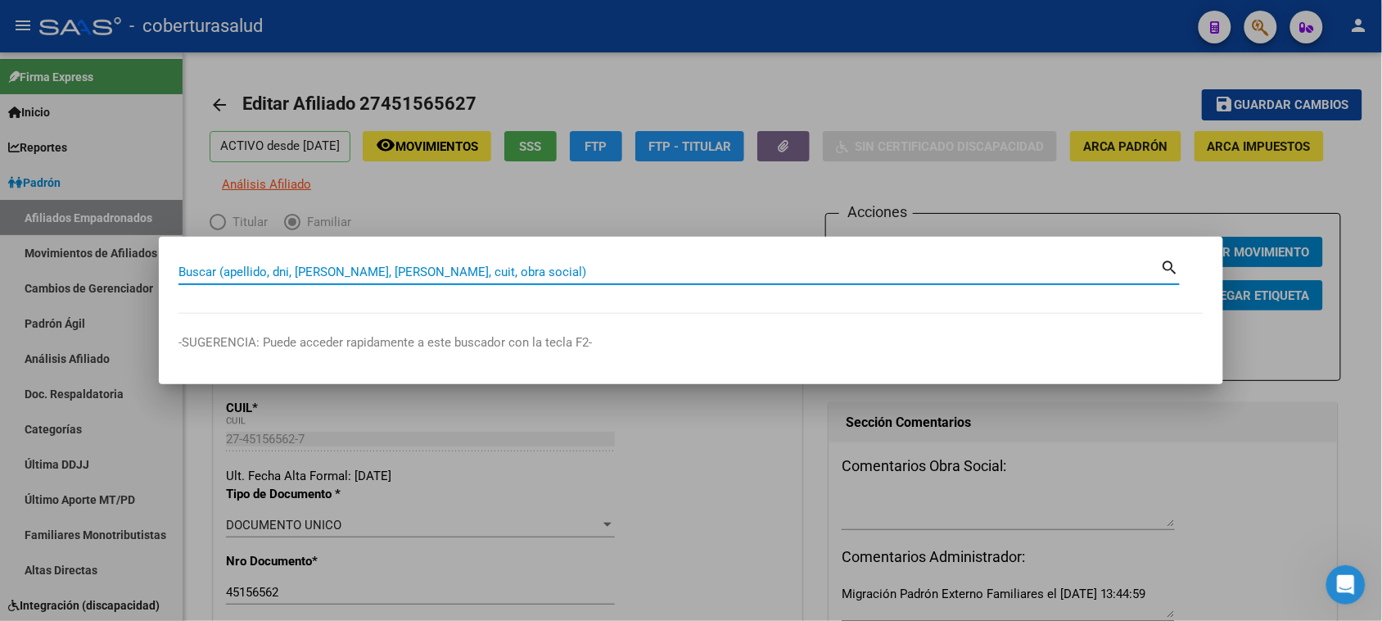
click at [271, 273] on input "Buscar (apellido, dni, [PERSON_NAME], [PERSON_NAME], cuit, obra social)" at bounding box center [670, 271] width 983 height 15
paste input "27451635358"
type input "27451635358"
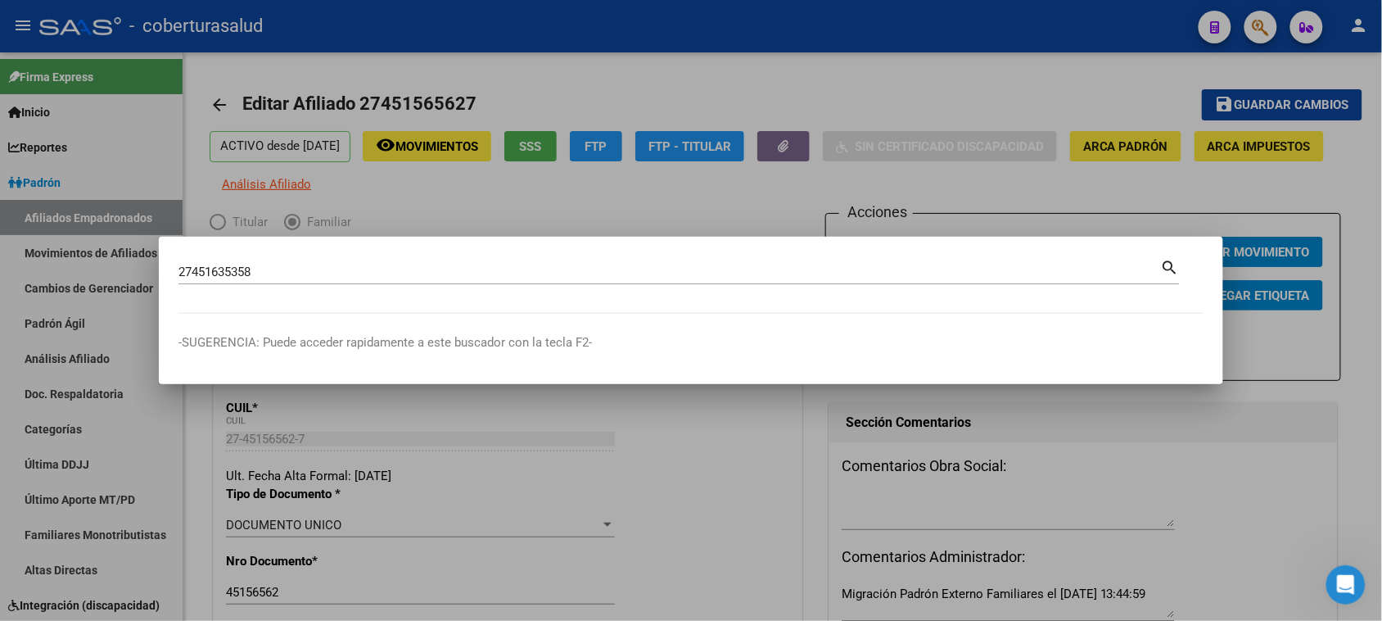
click at [1175, 262] on mat-icon "search" at bounding box center [1170, 266] width 19 height 20
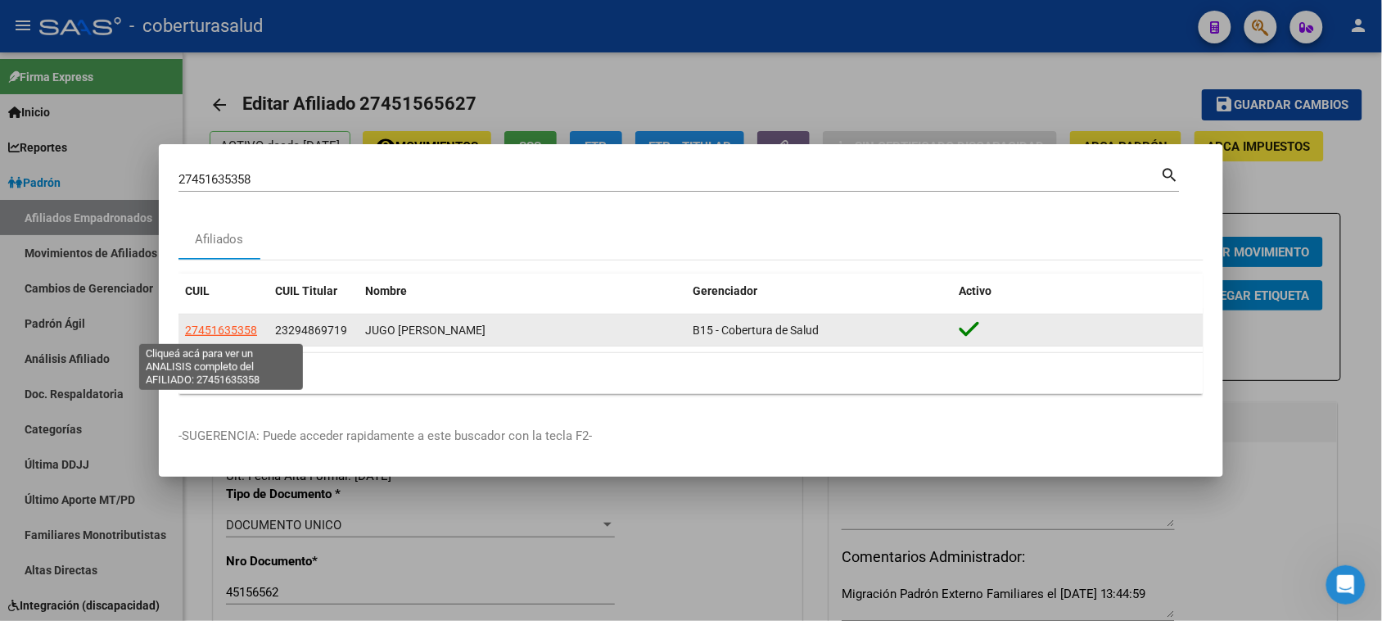
click at [230, 333] on span "27451635358" at bounding box center [221, 329] width 72 height 13
type textarea "27451635358"
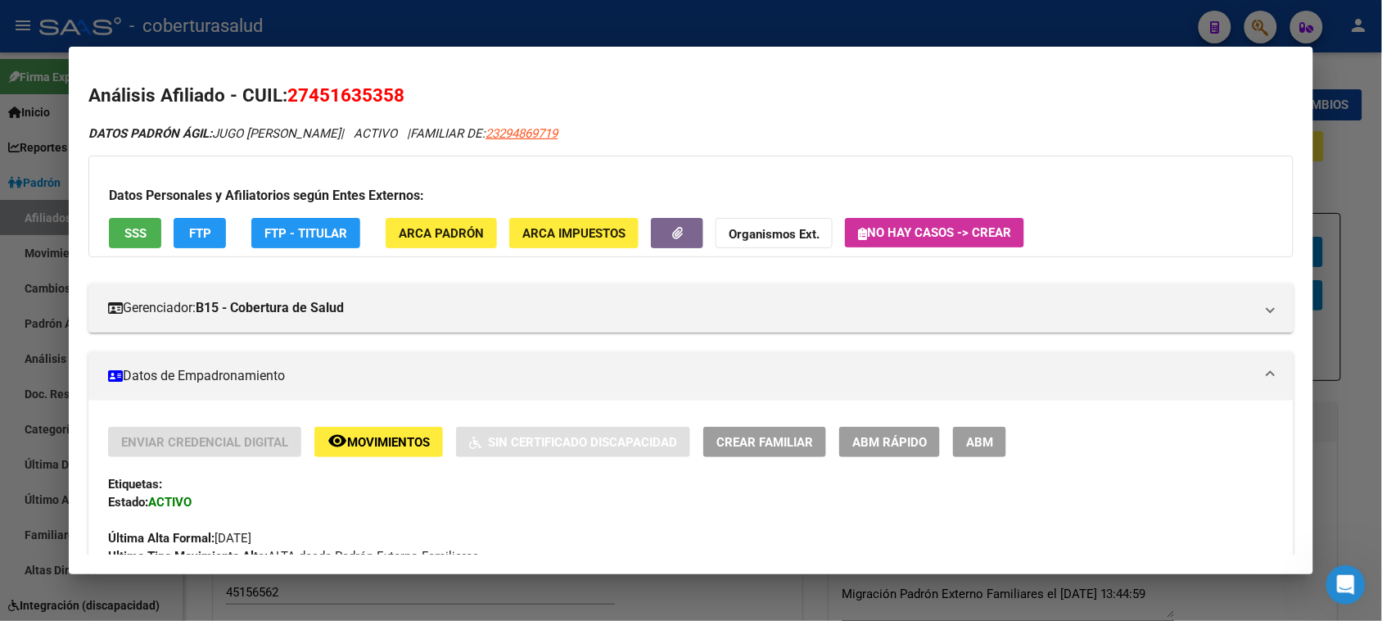
click at [966, 439] on span "ABM" at bounding box center [979, 442] width 27 height 15
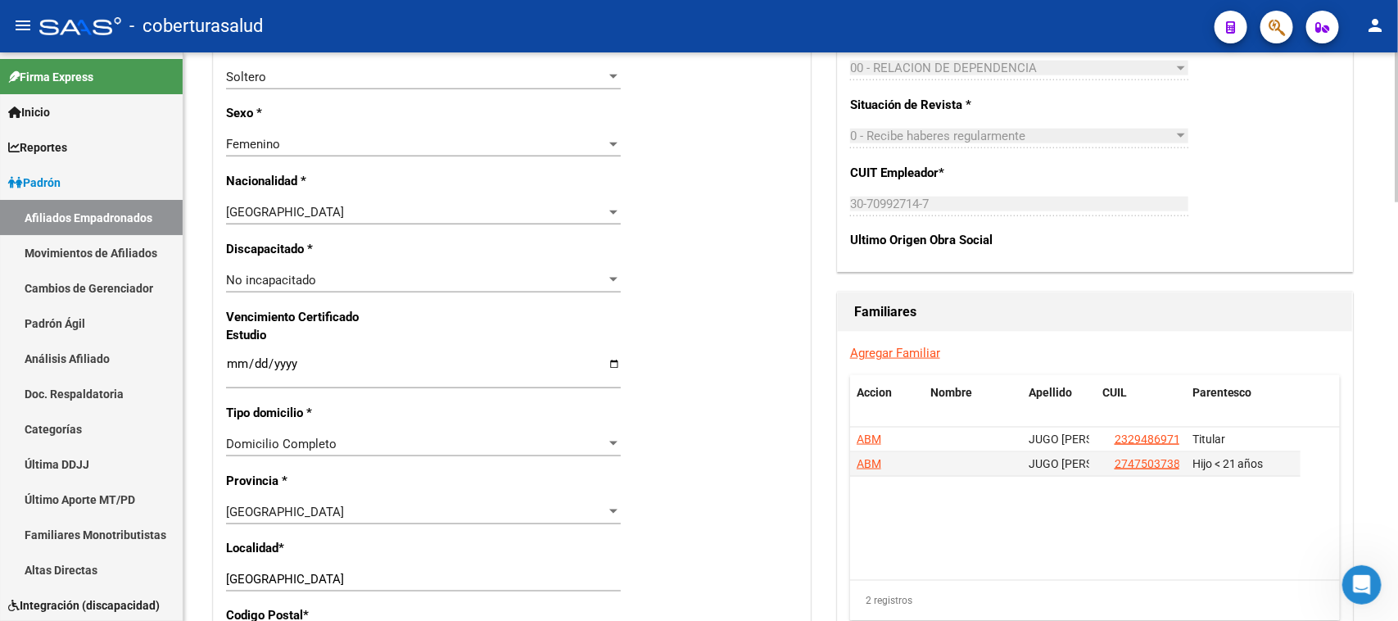
scroll to position [910, 0]
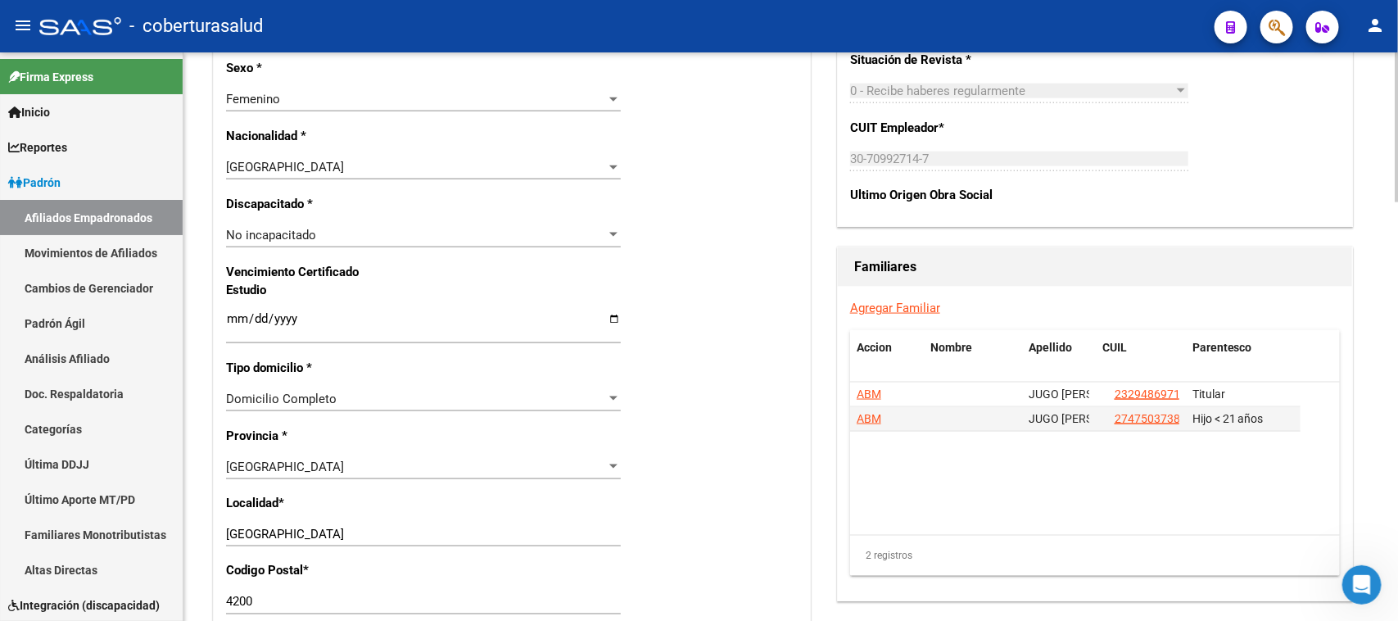
click at [227, 317] on input "Ingresar fecha" at bounding box center [423, 325] width 395 height 26
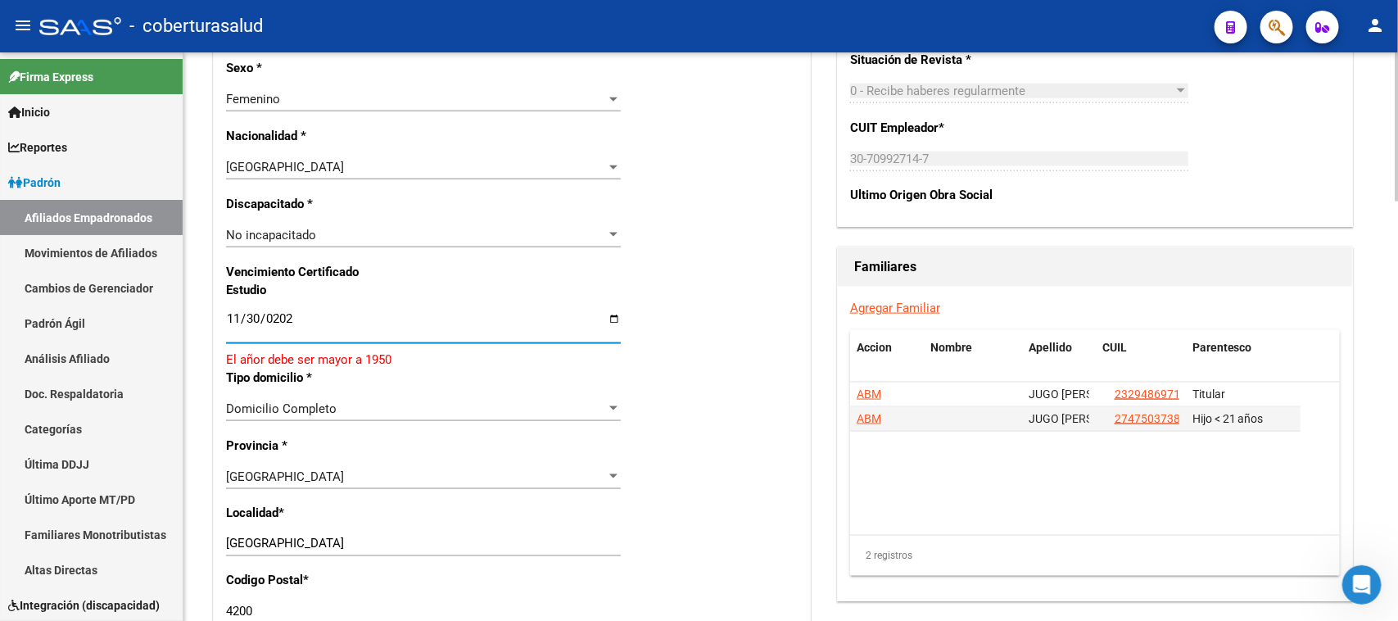
type input "[DATE]"
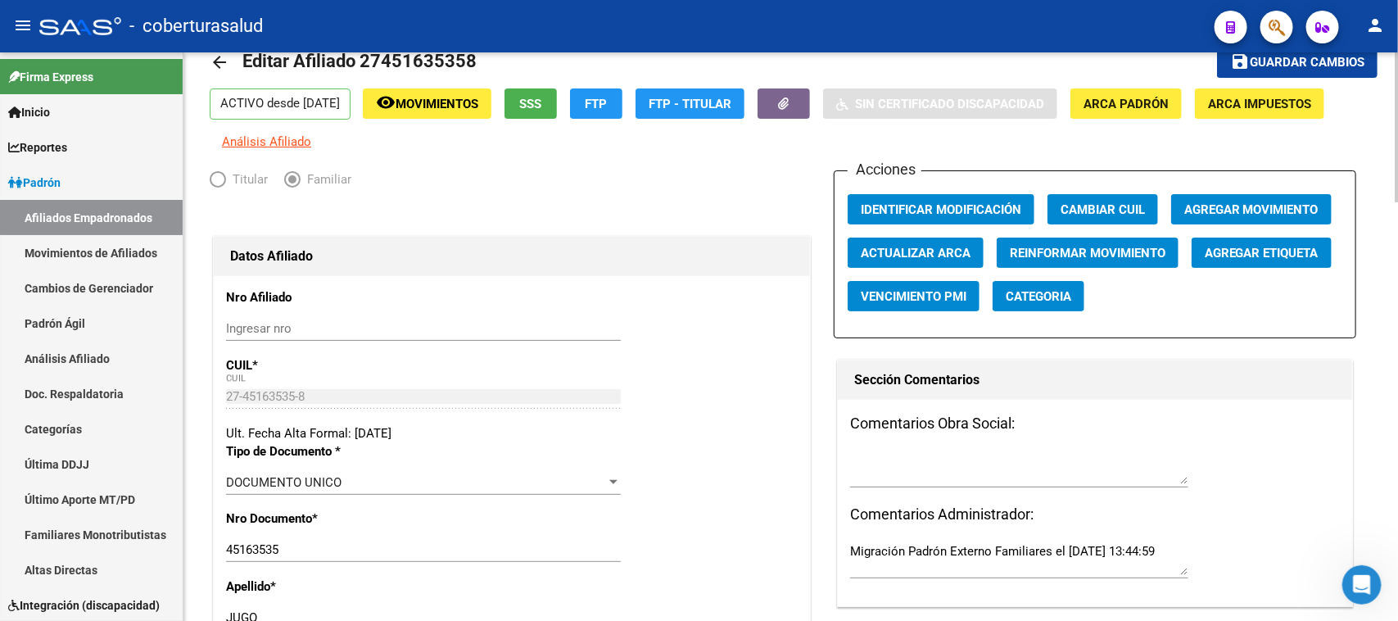
scroll to position [0, 0]
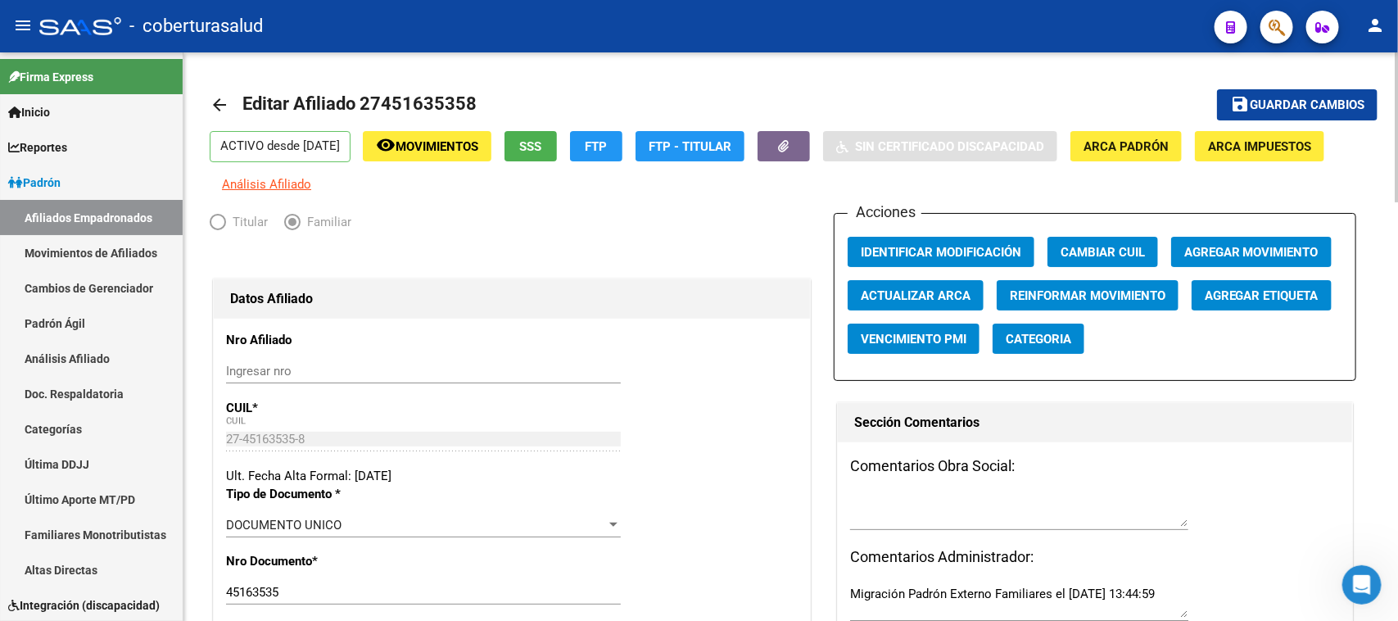
click at [1397, 116] on div at bounding box center [1397, 127] width 4 height 150
click at [1295, 94] on button "save Guardar cambios" at bounding box center [1297, 104] width 160 height 30
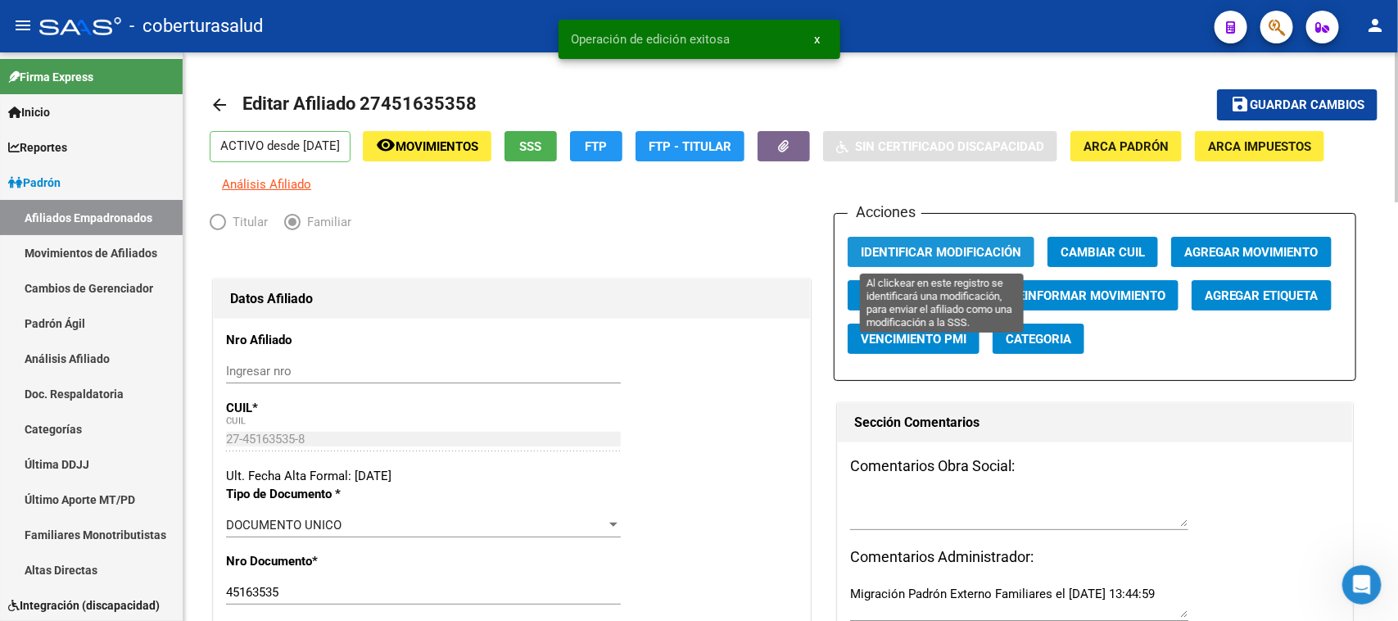
click at [934, 246] on span "Identificar Modificación" at bounding box center [941, 252] width 160 height 15
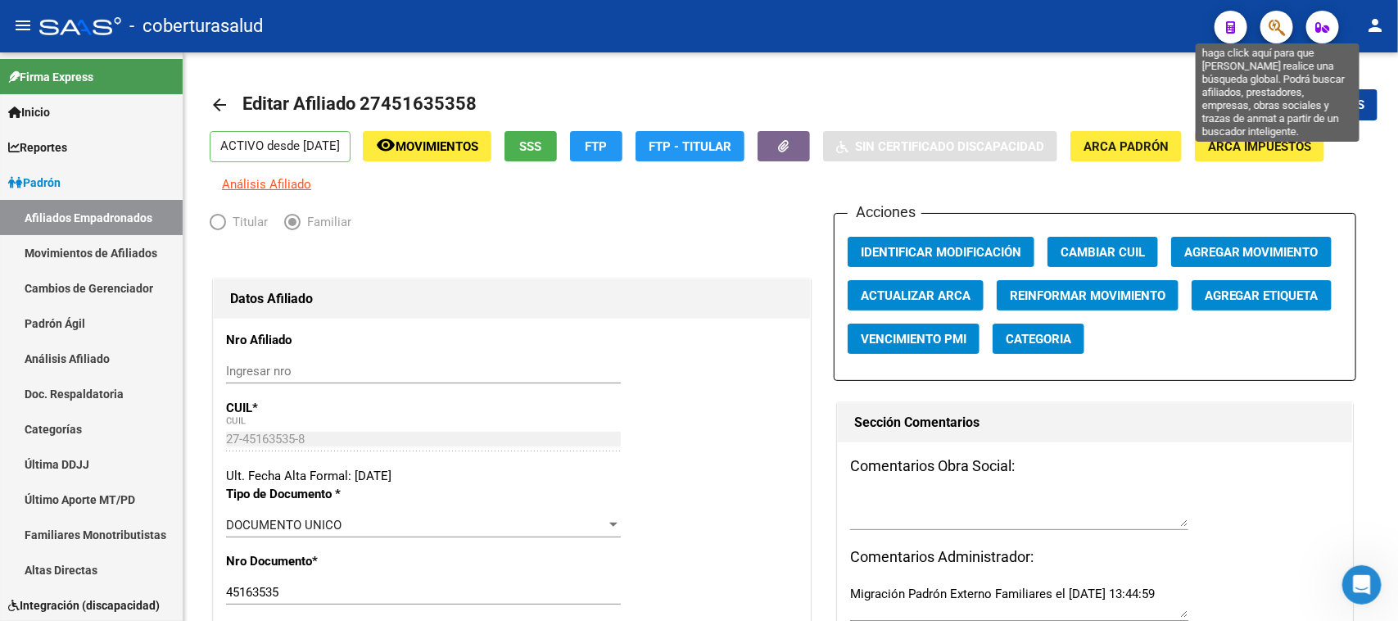
click at [1273, 27] on icon "button" at bounding box center [1276, 27] width 16 height 19
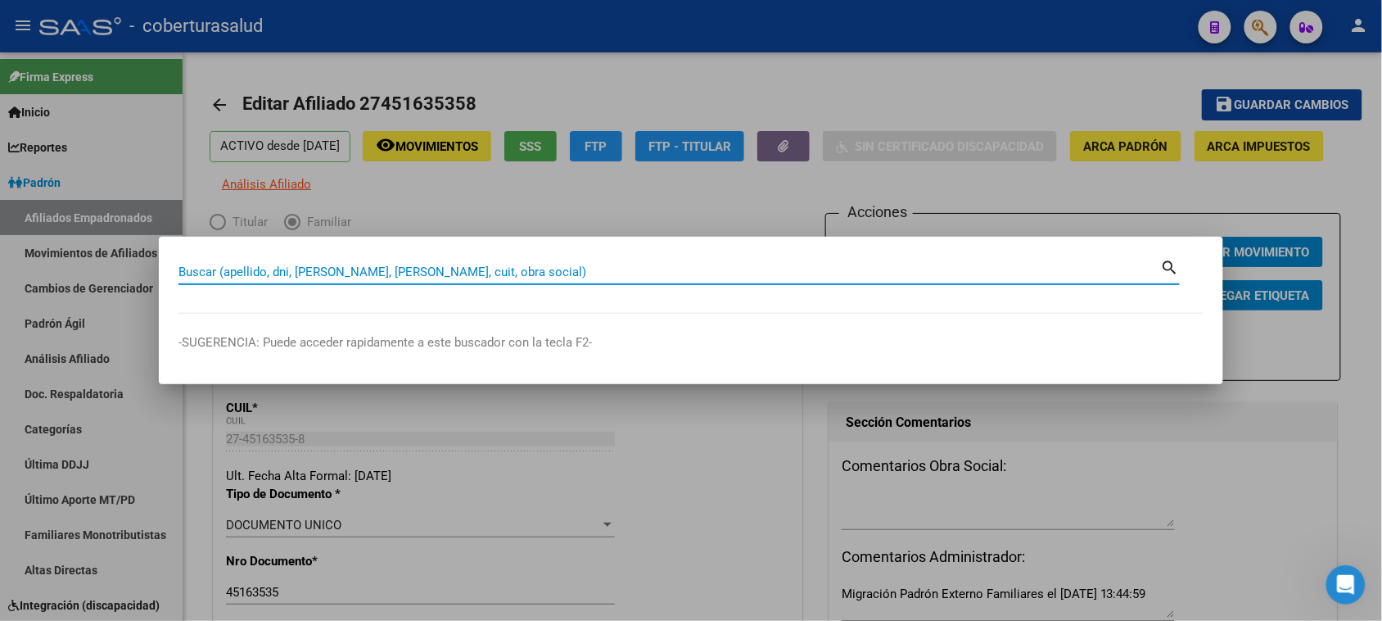
click at [276, 273] on input "Buscar (apellido, dni, [PERSON_NAME], [PERSON_NAME], cuit, obra social)" at bounding box center [670, 271] width 983 height 15
paste input "27451974667"
type input "27451974667"
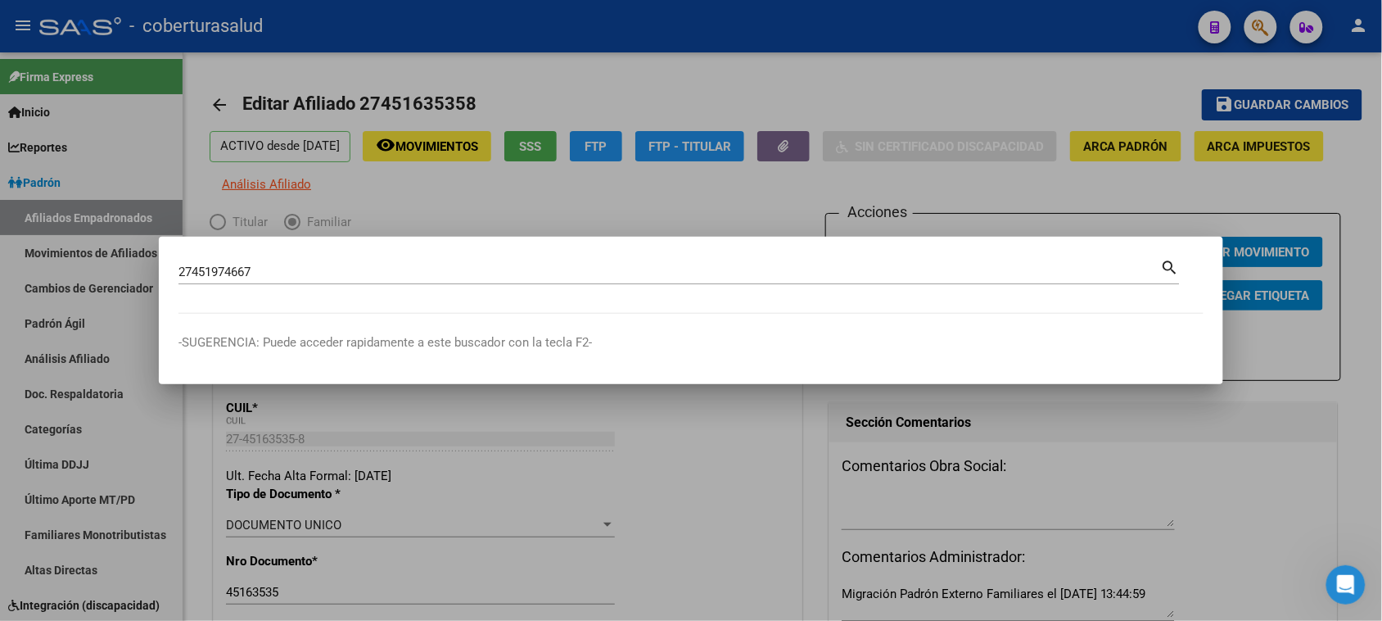
click at [1168, 263] on mat-icon "search" at bounding box center [1170, 266] width 19 height 20
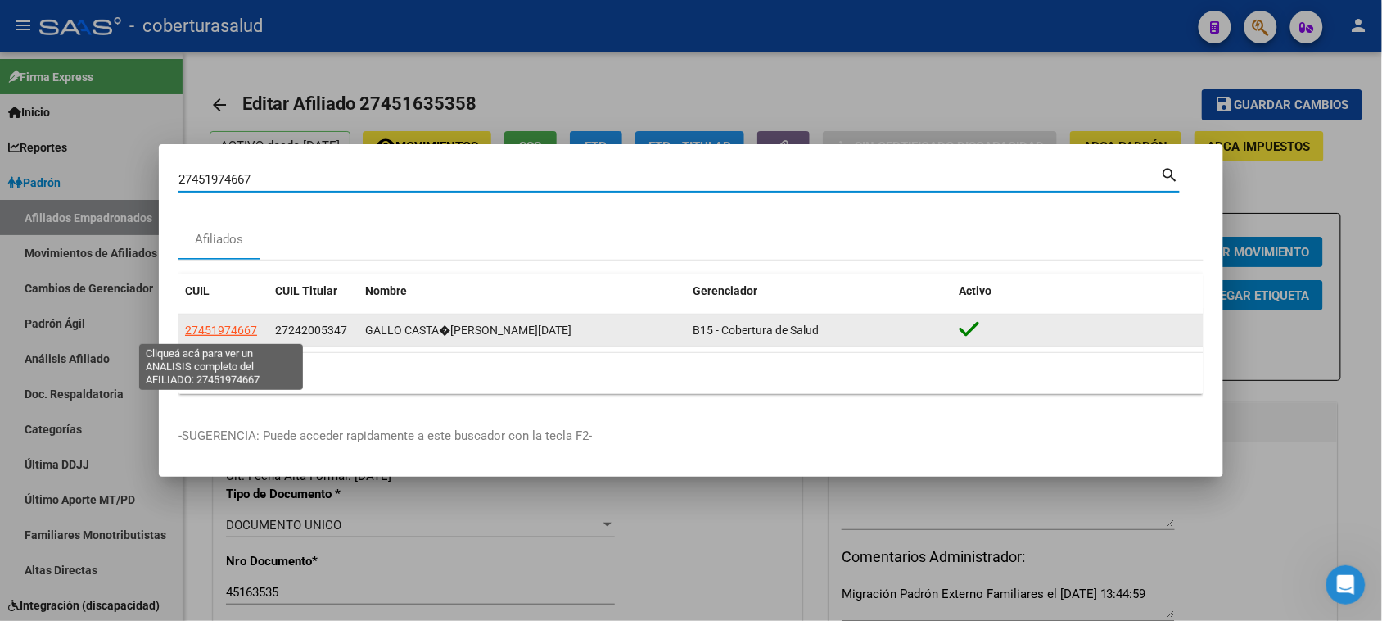
click at [231, 334] on span "27451974667" at bounding box center [221, 329] width 72 height 13
type textarea "27451974667"
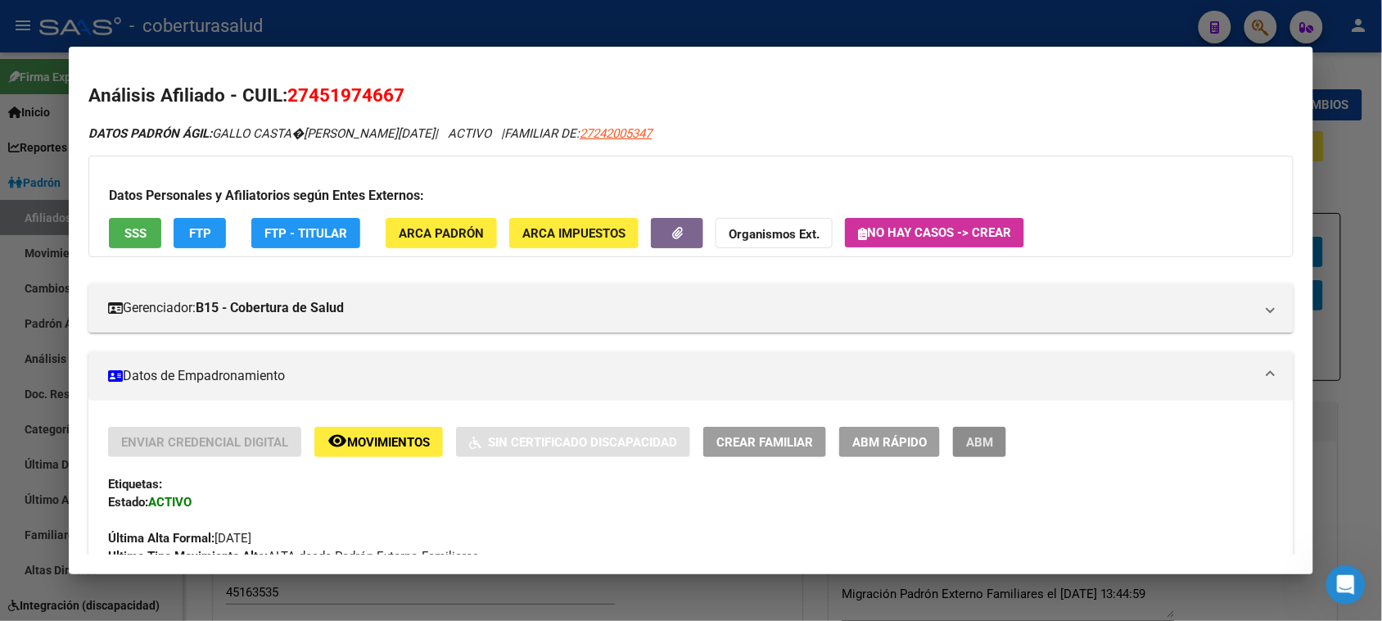
click at [980, 449] on button "ABM" at bounding box center [979, 442] width 53 height 30
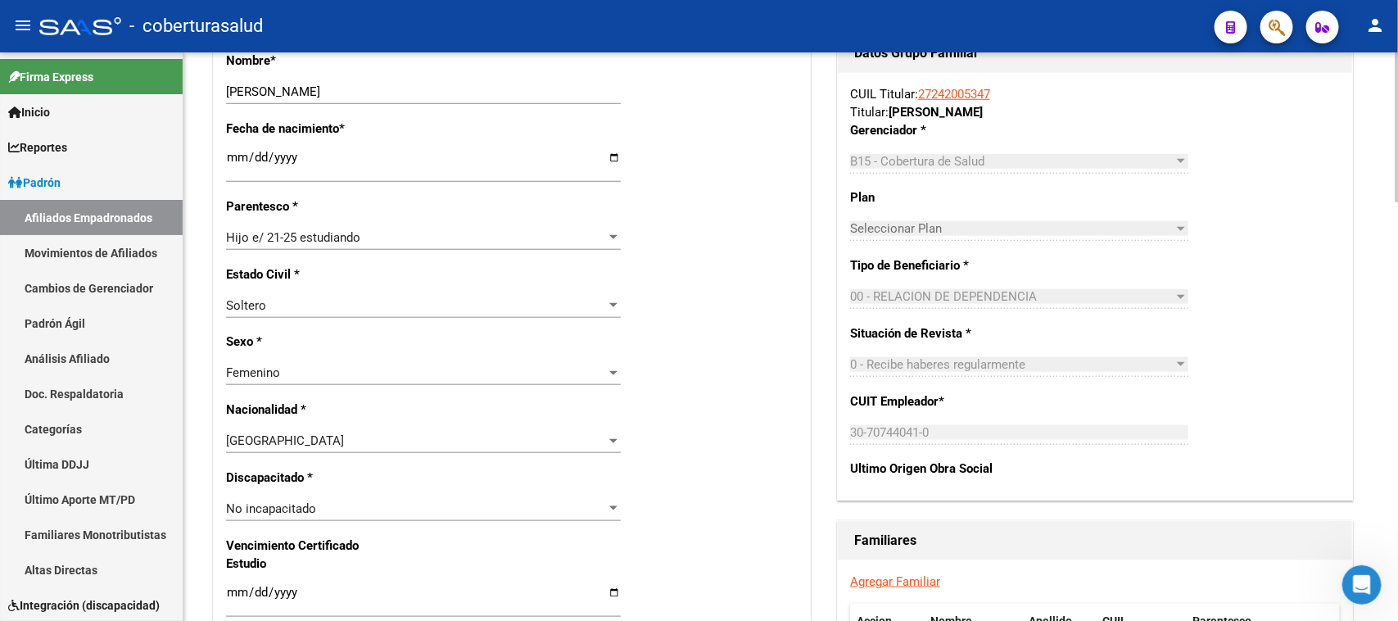
scroll to position [807, 0]
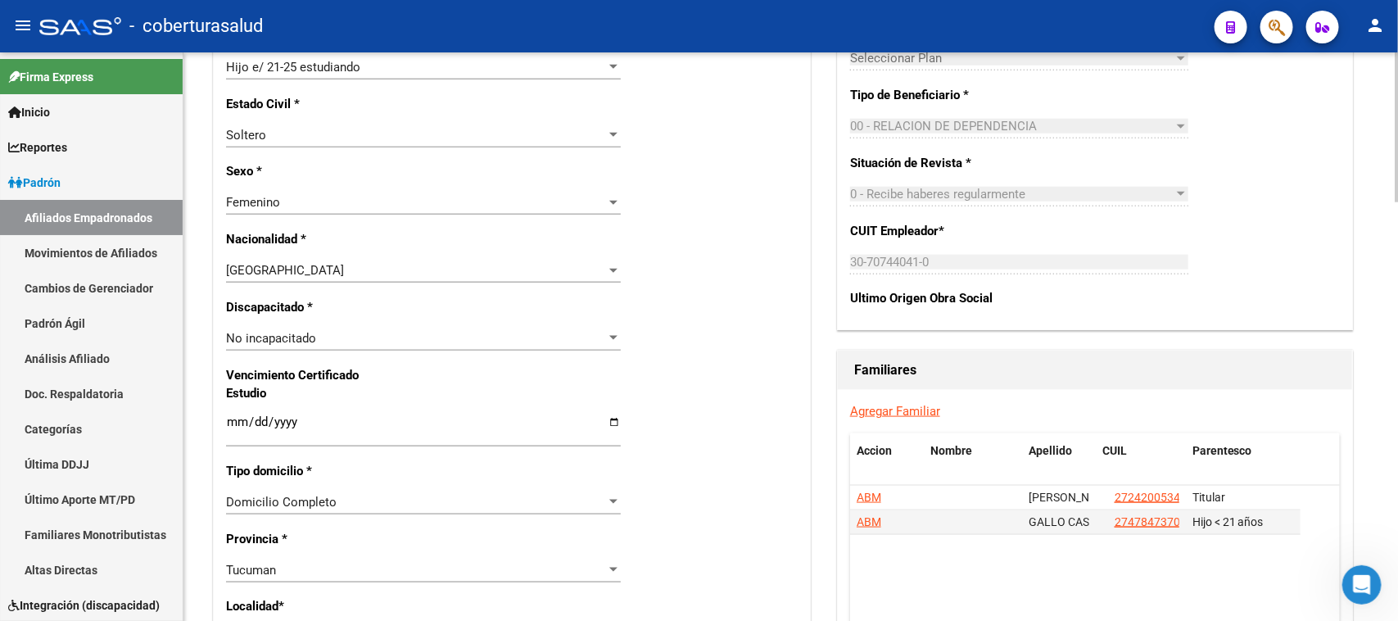
click at [237, 418] on input "Ingresar fecha" at bounding box center [423, 428] width 395 height 26
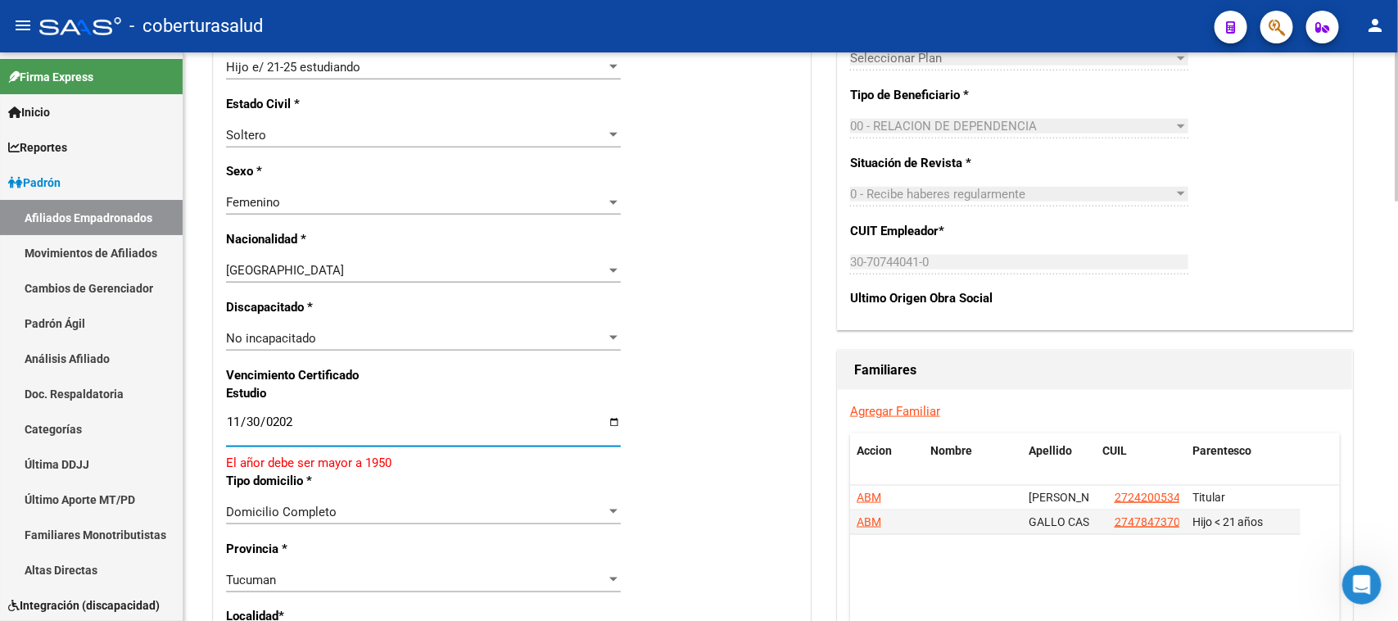
type input "[DATE]"
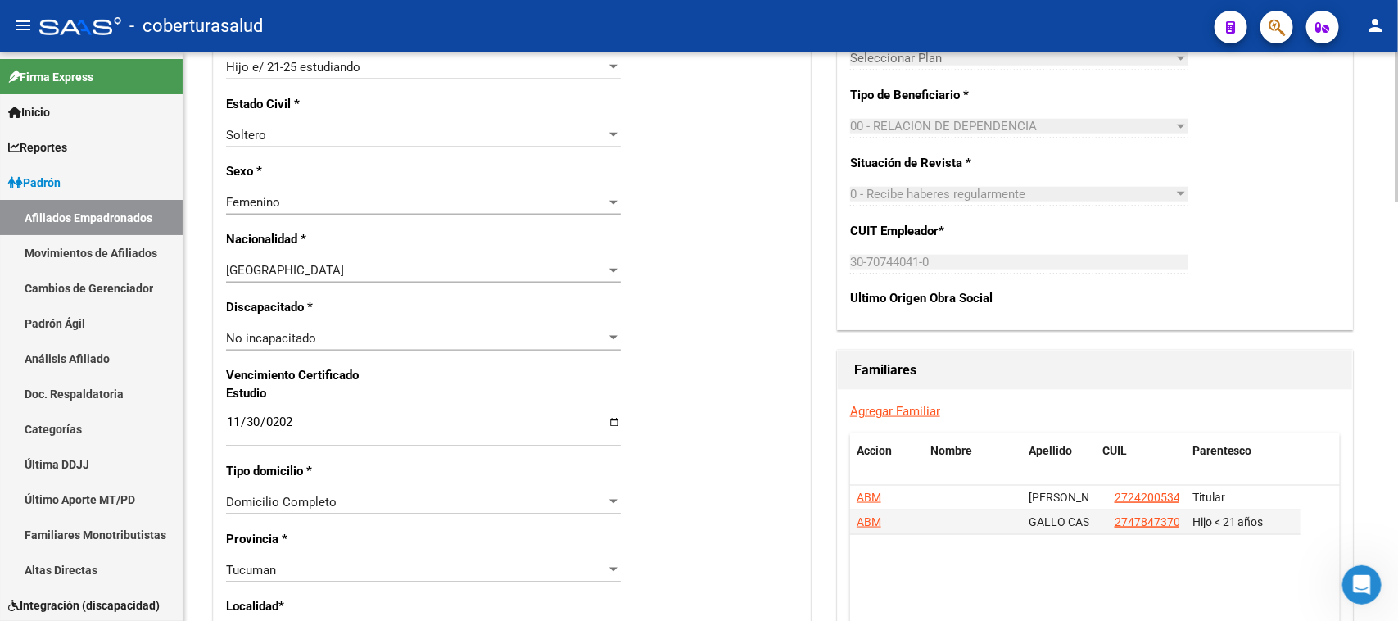
click at [730, 311] on div "Nro Afiliado Ingresar nro CUIL * 27-45197466-7 CUIL ARCA Padrón Ult. Fecha Alta…" at bounding box center [512, 399] width 596 height 1775
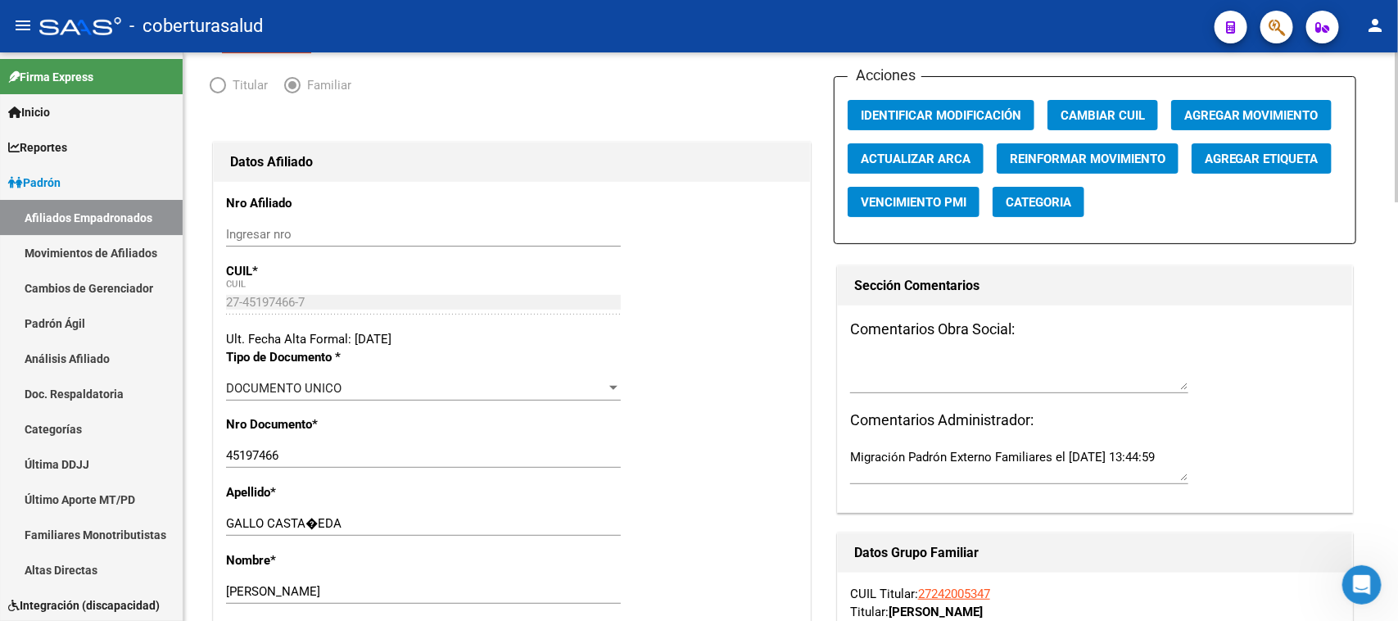
scroll to position [0, 0]
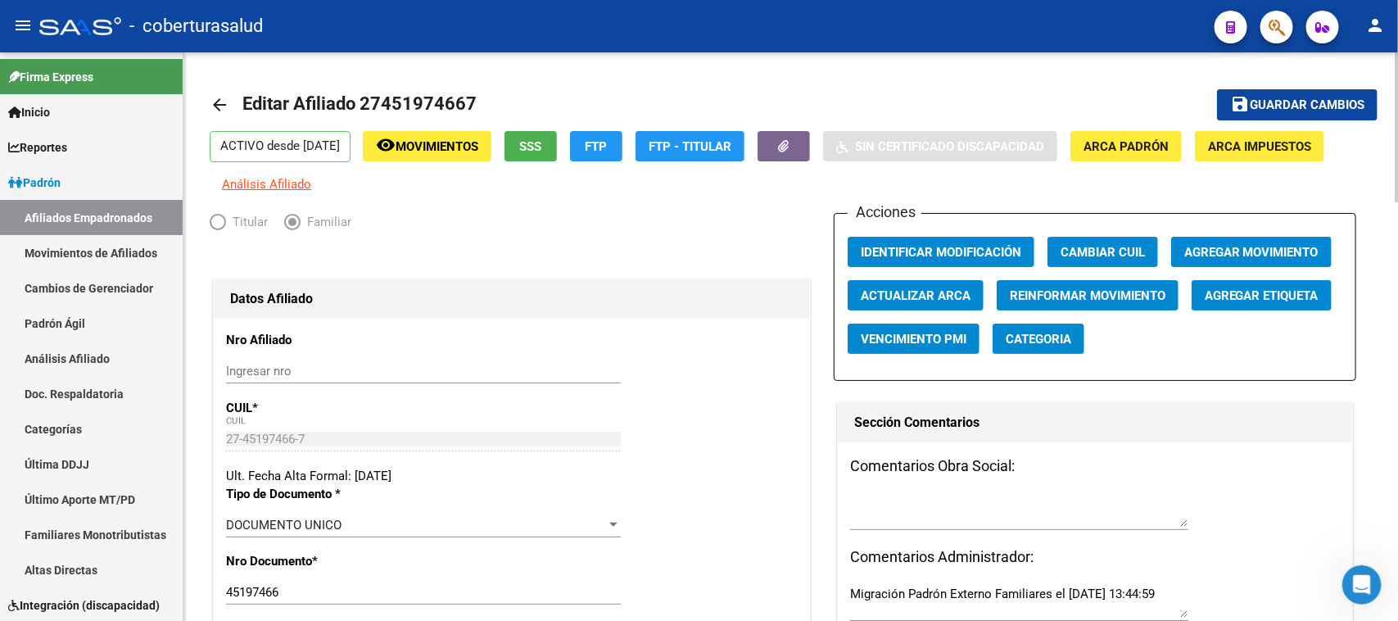
click at [1397, 101] on div at bounding box center [1397, 127] width 4 height 150
click at [1314, 105] on span "Guardar cambios" at bounding box center [1307, 105] width 115 height 15
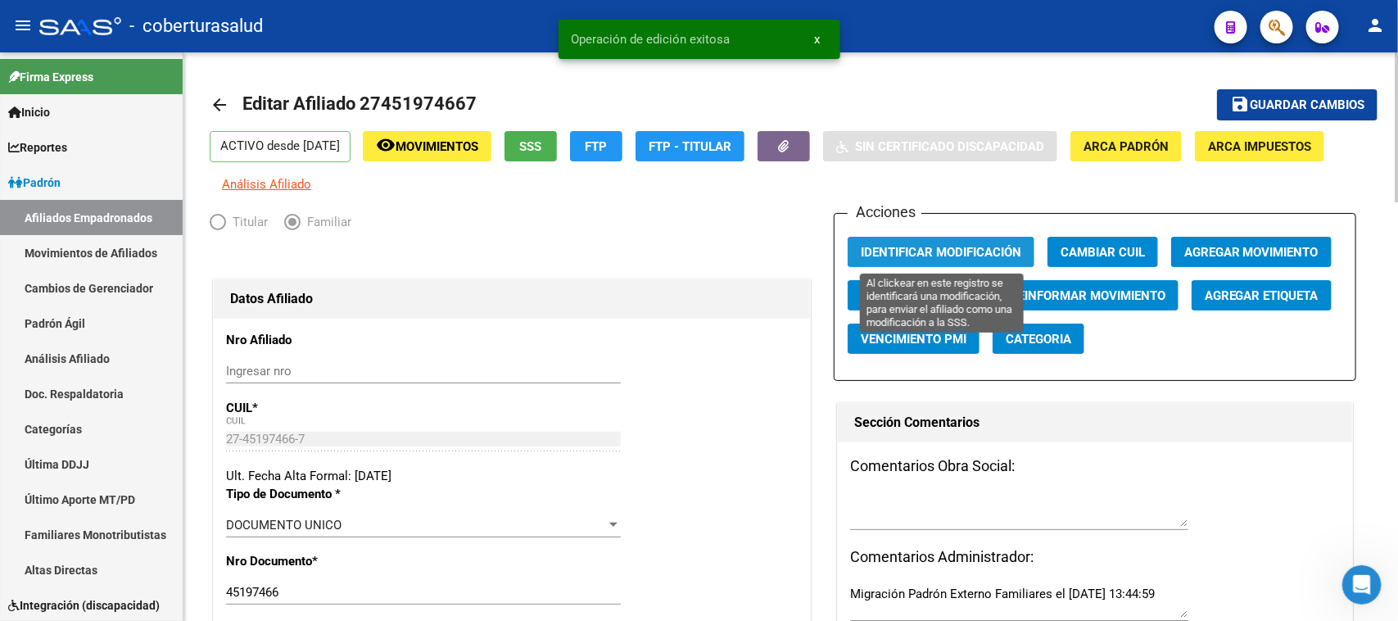
click at [914, 242] on button "Identificar Modificación" at bounding box center [941, 252] width 187 height 30
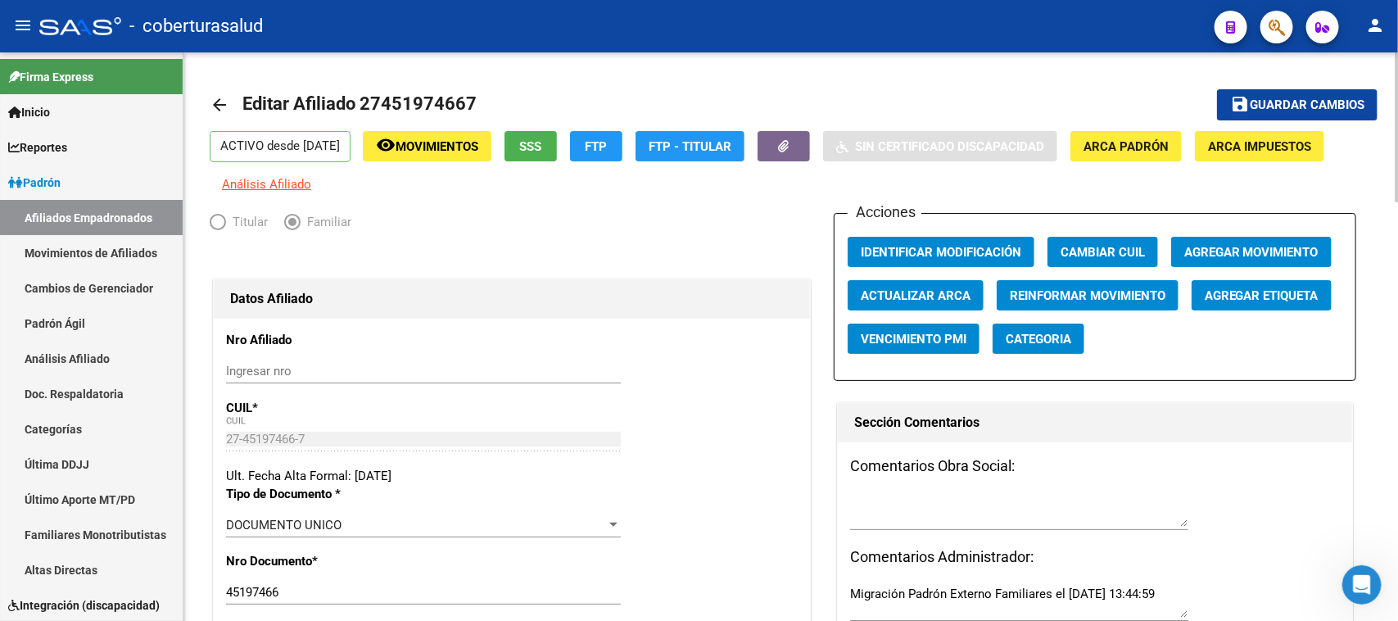
click at [1397, 149] on div at bounding box center [1397, 127] width 4 height 150
click at [1302, 93] on button "save Guardar cambios" at bounding box center [1297, 104] width 160 height 30
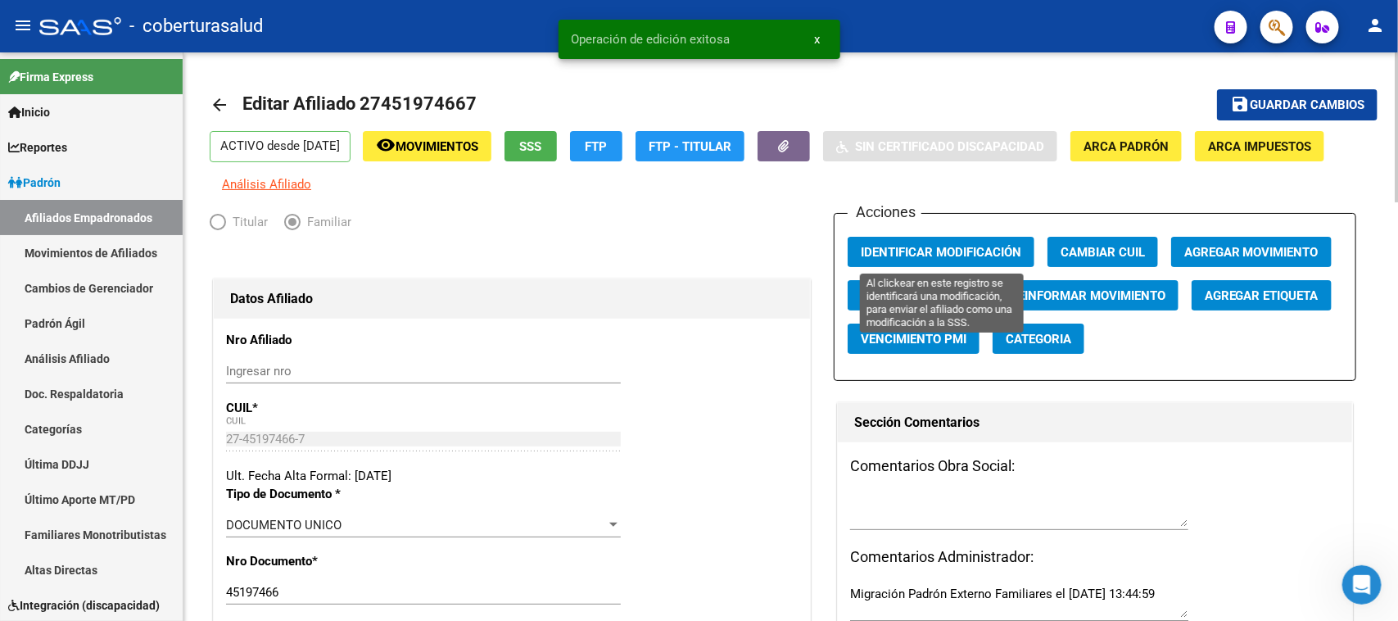
click at [928, 248] on span "Identificar Modificación" at bounding box center [941, 252] width 160 height 15
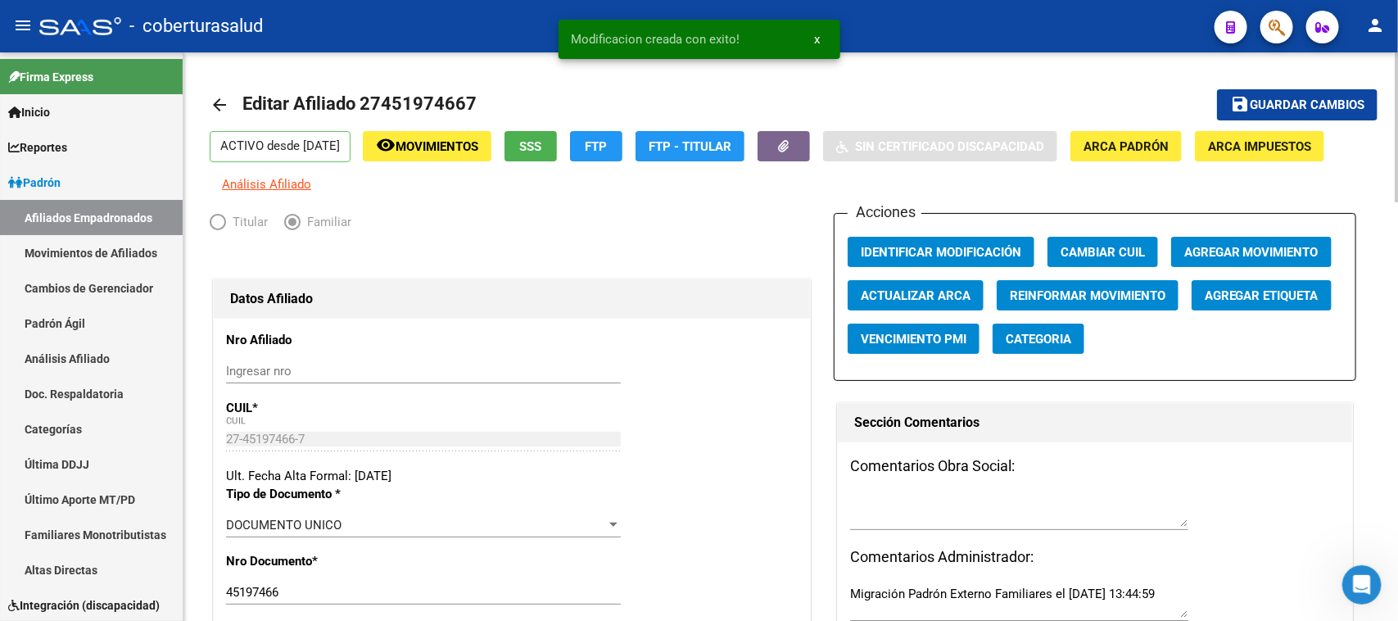
click at [690, 219] on div "Titular Familiar" at bounding box center [512, 226] width 604 height 26
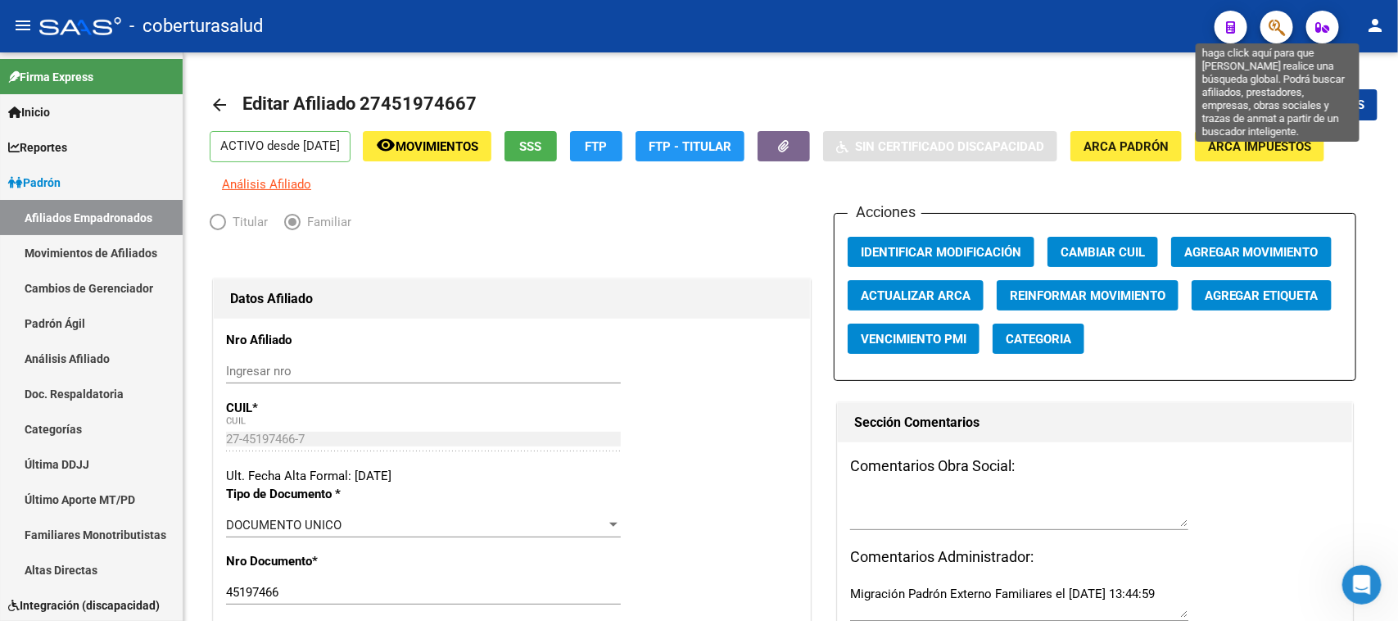
click at [1282, 29] on icon "button" at bounding box center [1276, 27] width 16 height 19
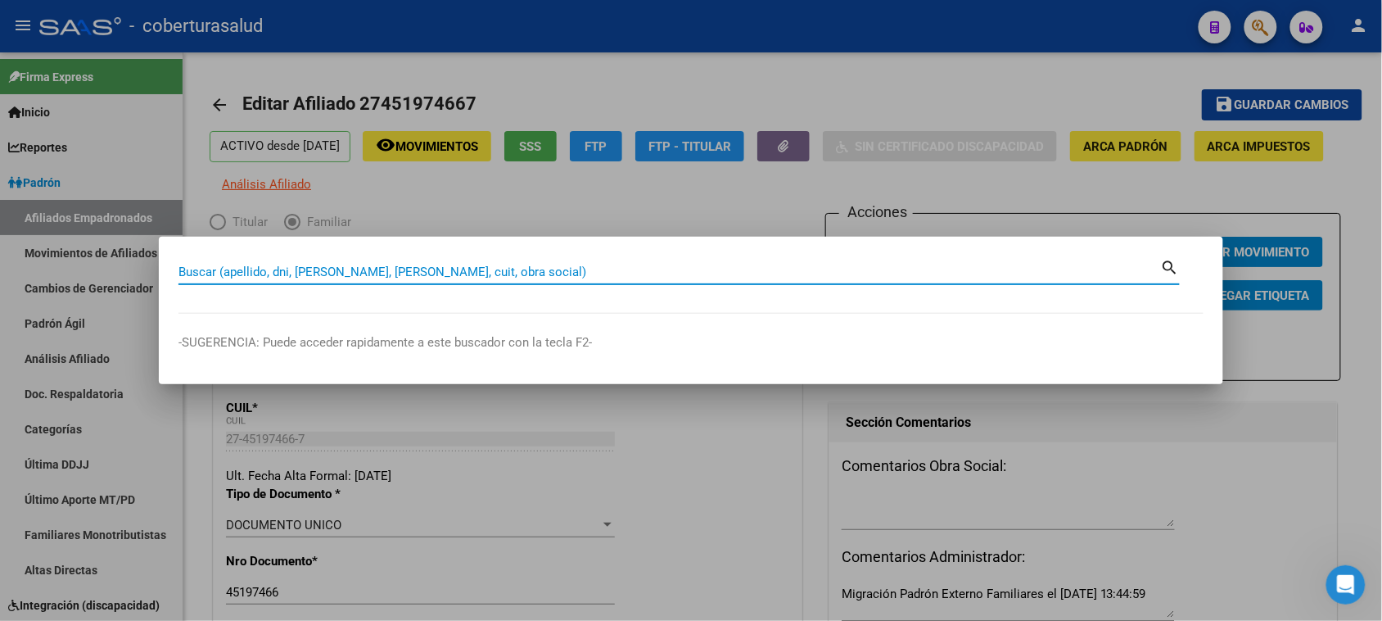
click at [251, 275] on input "Buscar (apellido, dni, [PERSON_NAME], [PERSON_NAME], cuit, obra social)" at bounding box center [670, 271] width 983 height 15
paste input "27452614958"
type input "27452614958"
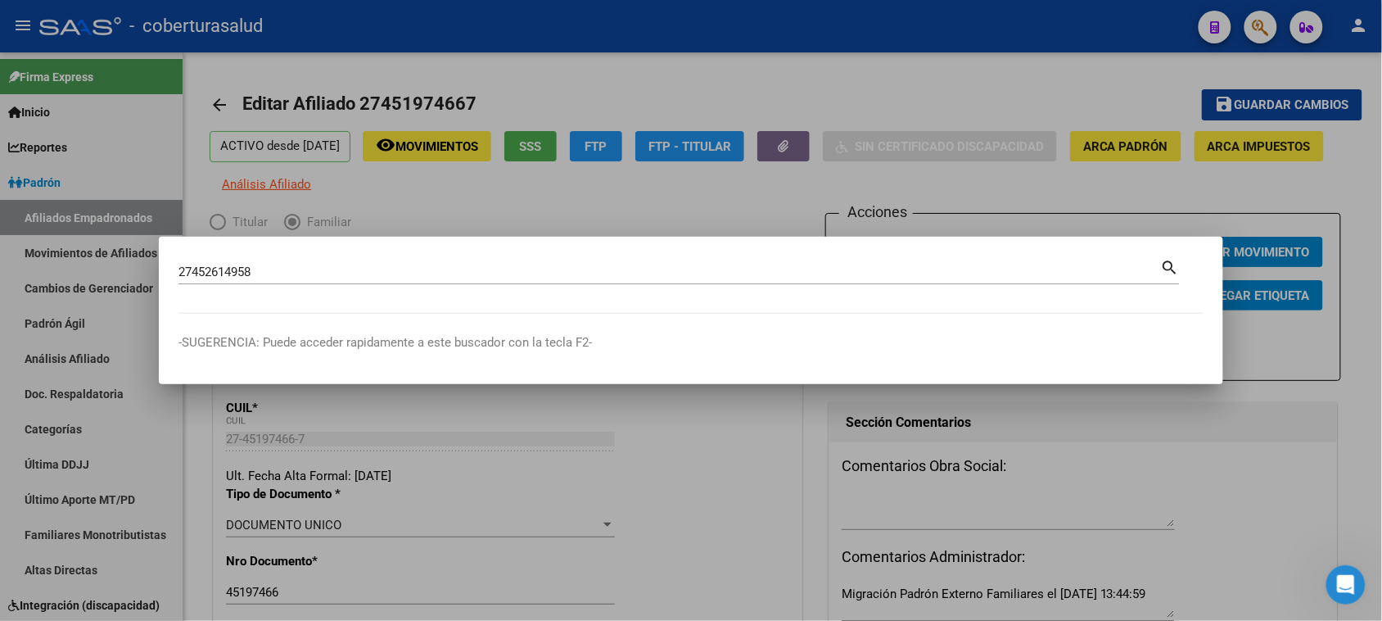
click at [1173, 270] on mat-icon "search" at bounding box center [1170, 266] width 19 height 20
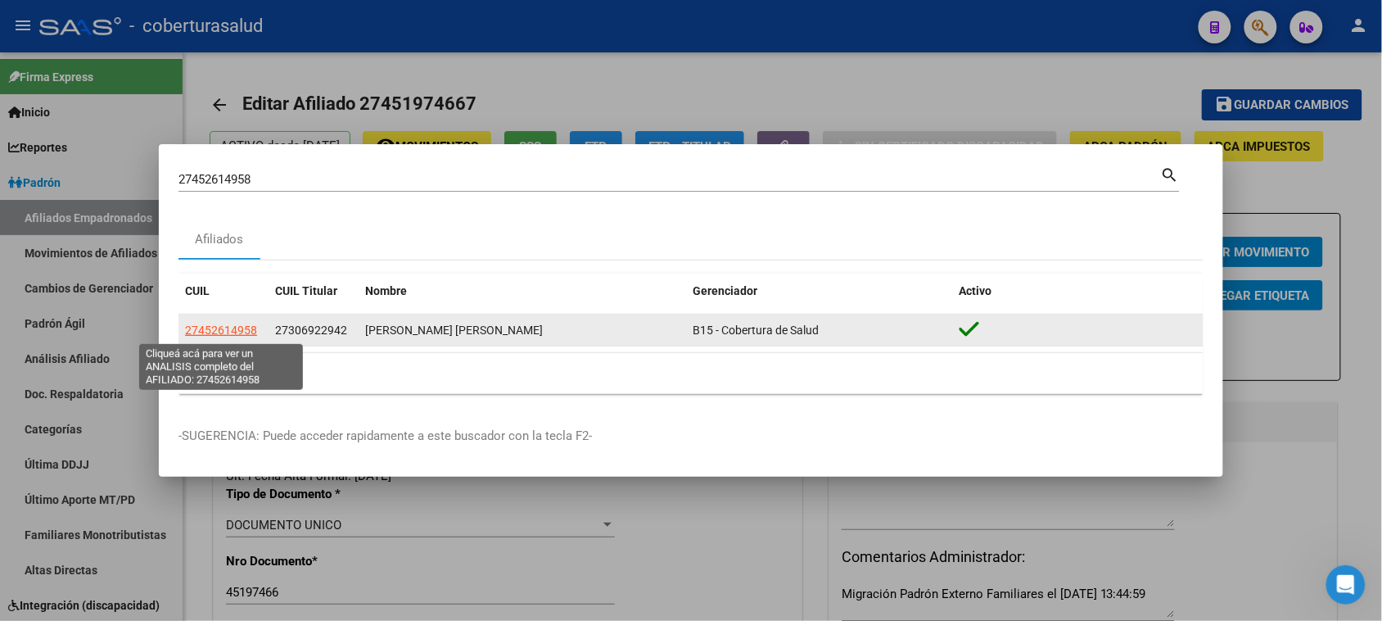
click at [221, 333] on span "27452614958" at bounding box center [221, 329] width 72 height 13
type textarea "27452614958"
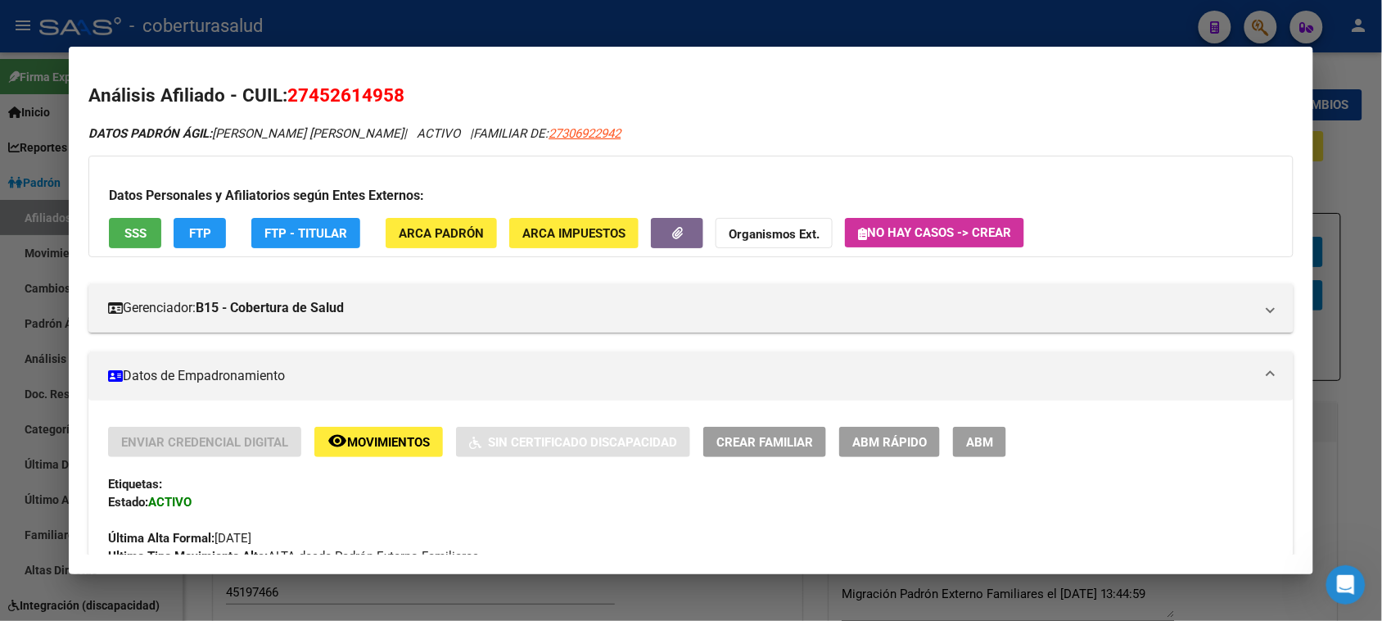
click at [968, 449] on button "ABM" at bounding box center [979, 442] width 53 height 30
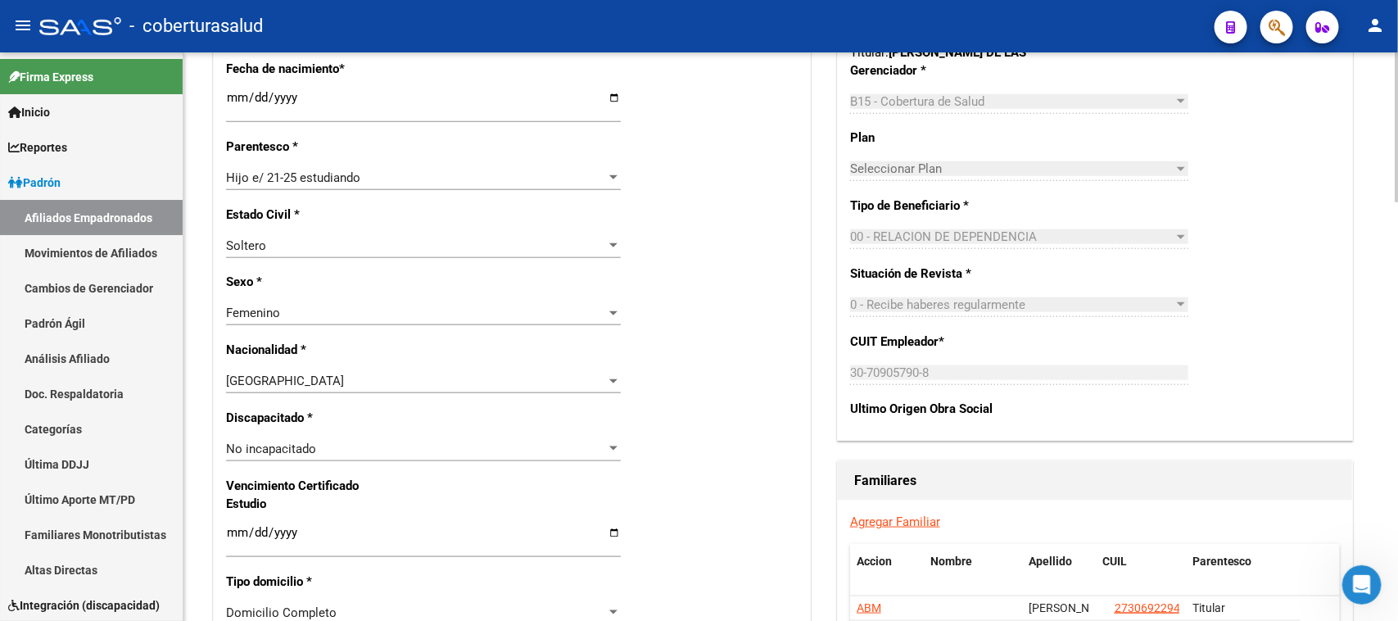
scroll to position [910, 0]
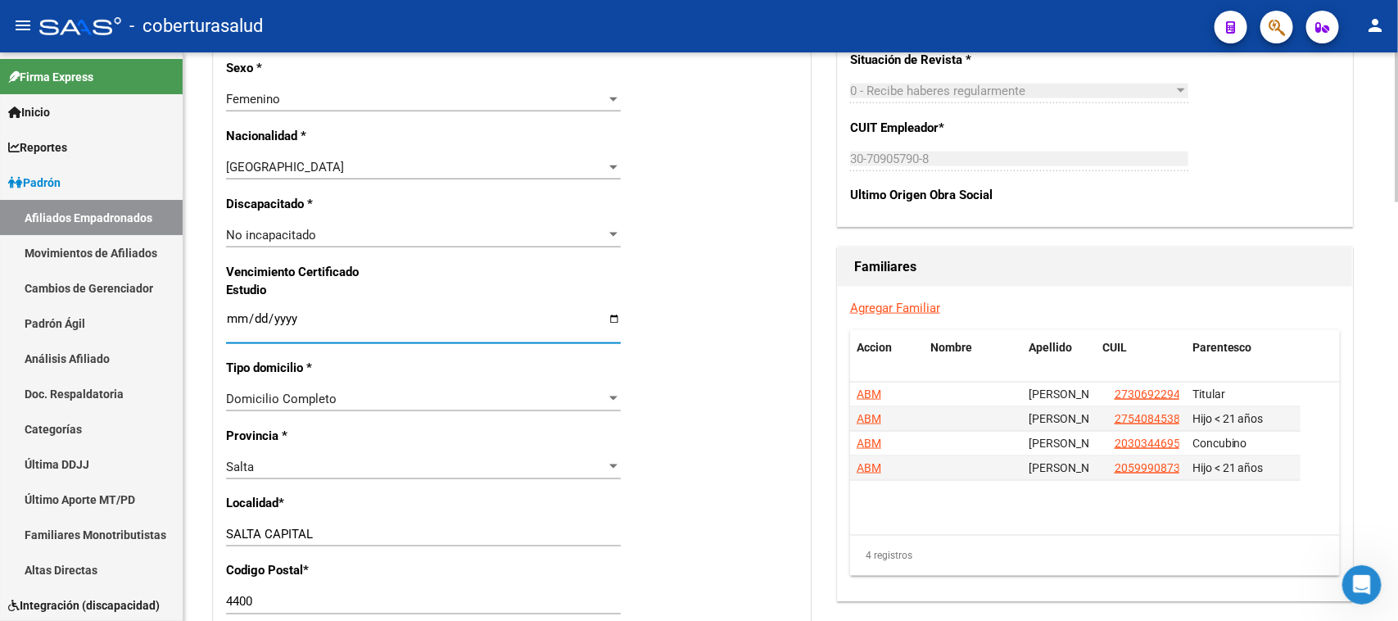
click at [231, 320] on input "Ingresar fecha" at bounding box center [423, 325] width 395 height 26
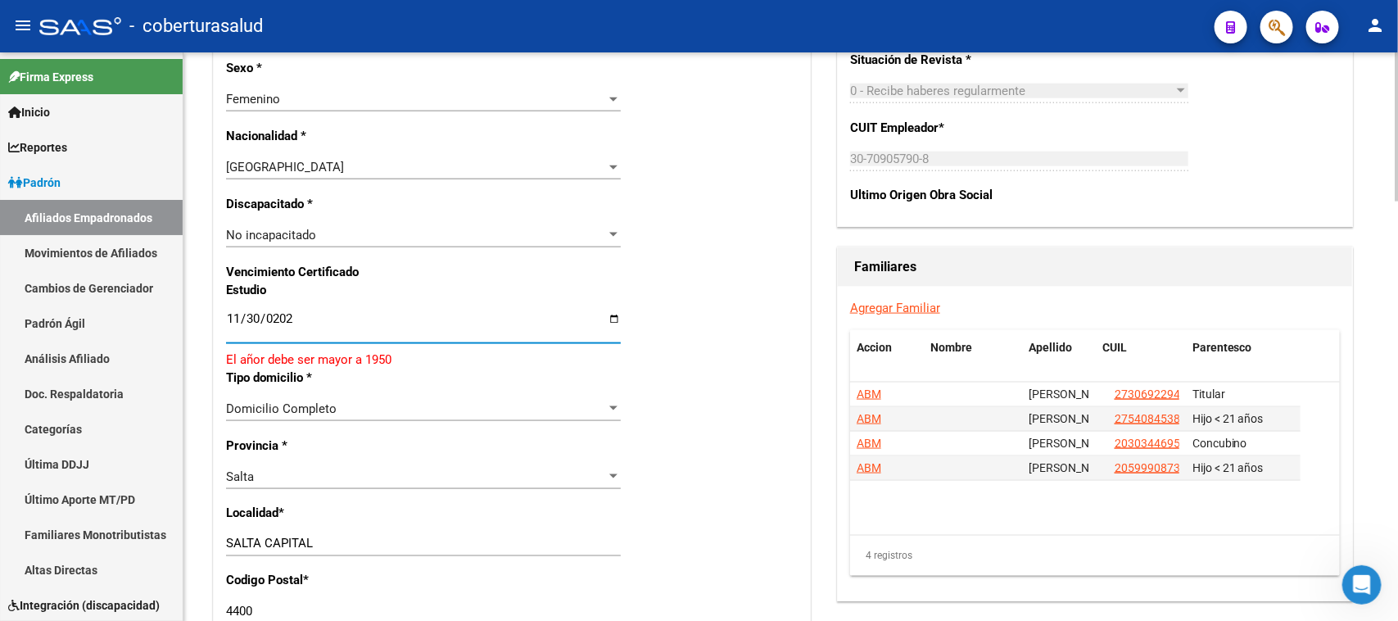
type input "[DATE]"
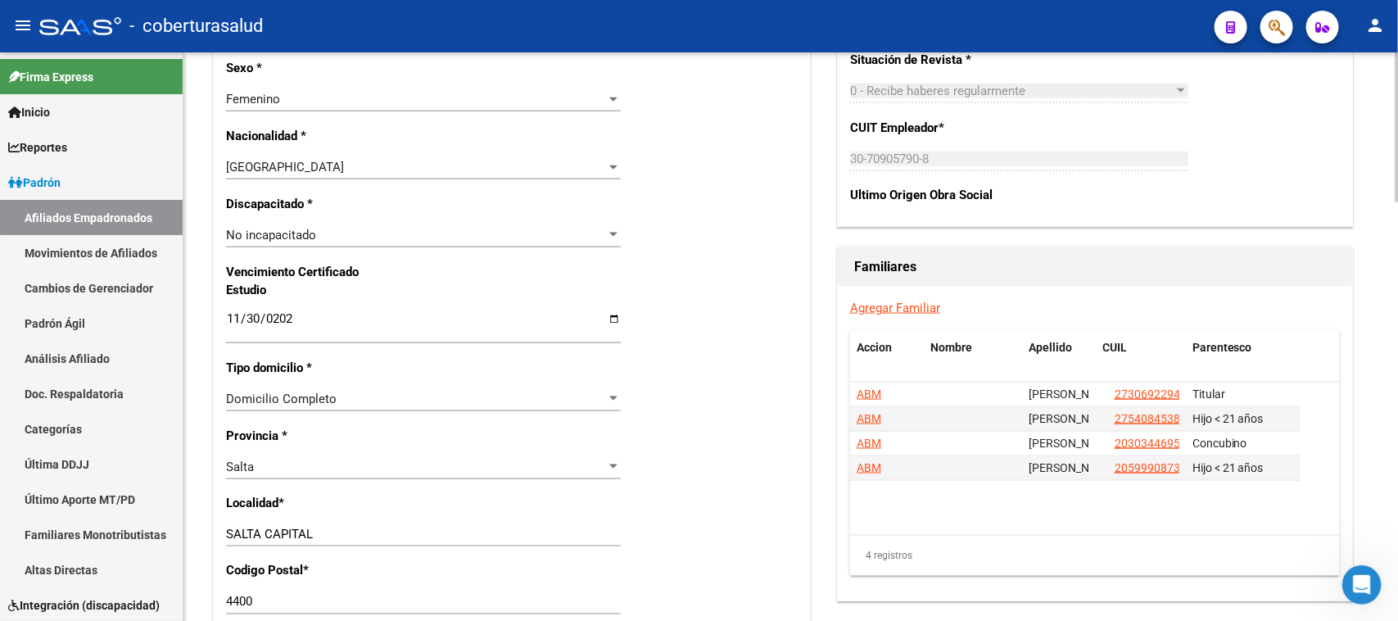
click at [752, 309] on div "Nro Afiliado Ingresar nro CUIL * 27-45261495-8 CUIL ARCA Padrón Ult. Fecha Alta…" at bounding box center [512, 296] width 596 height 1775
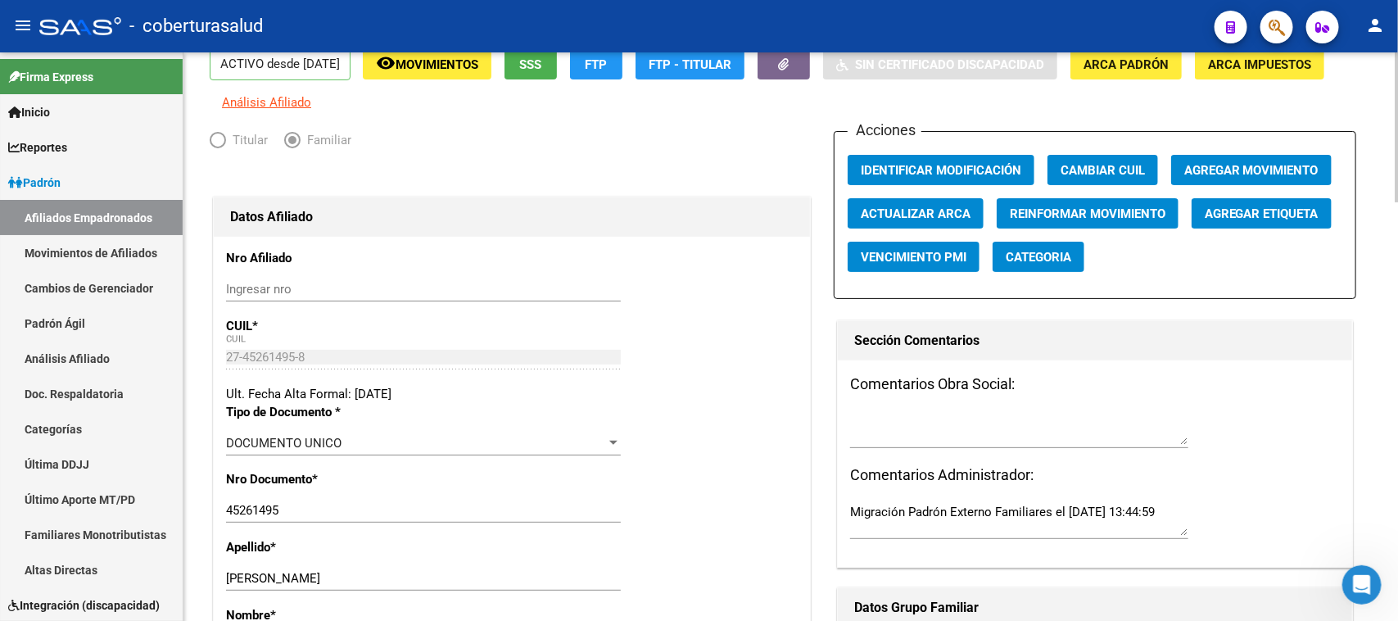
click at [1397, 184] on div at bounding box center [1397, 149] width 4 height 150
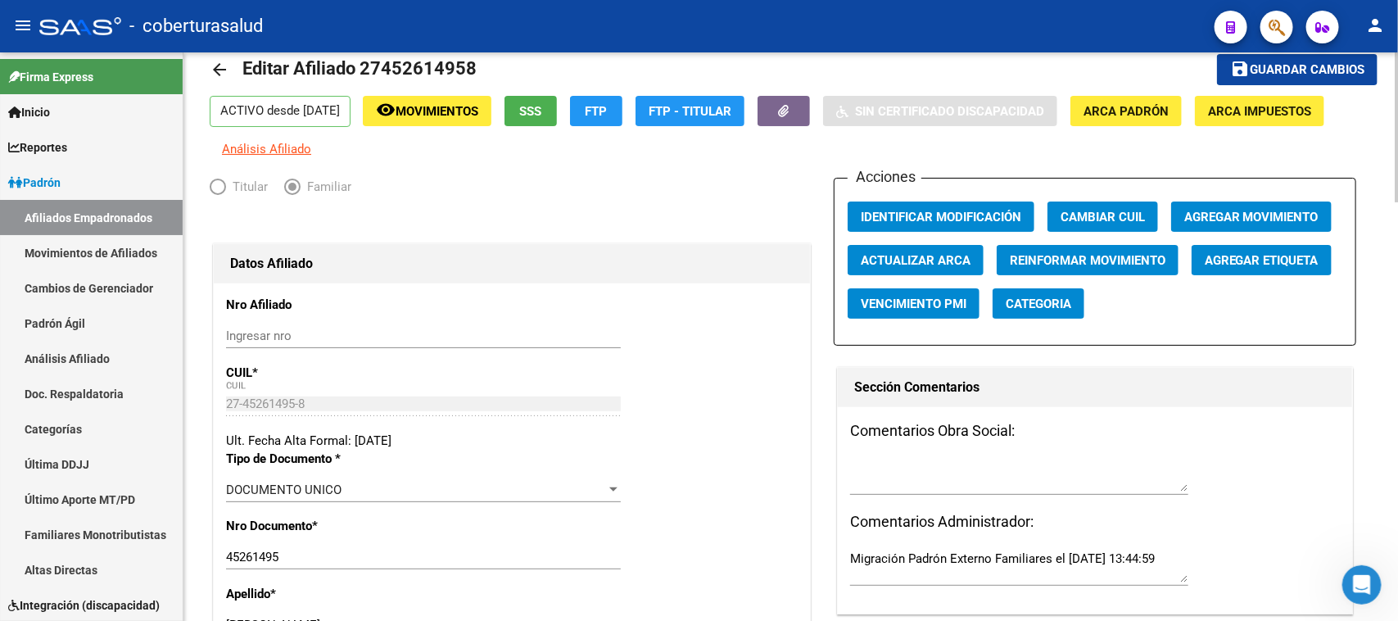
scroll to position [0, 0]
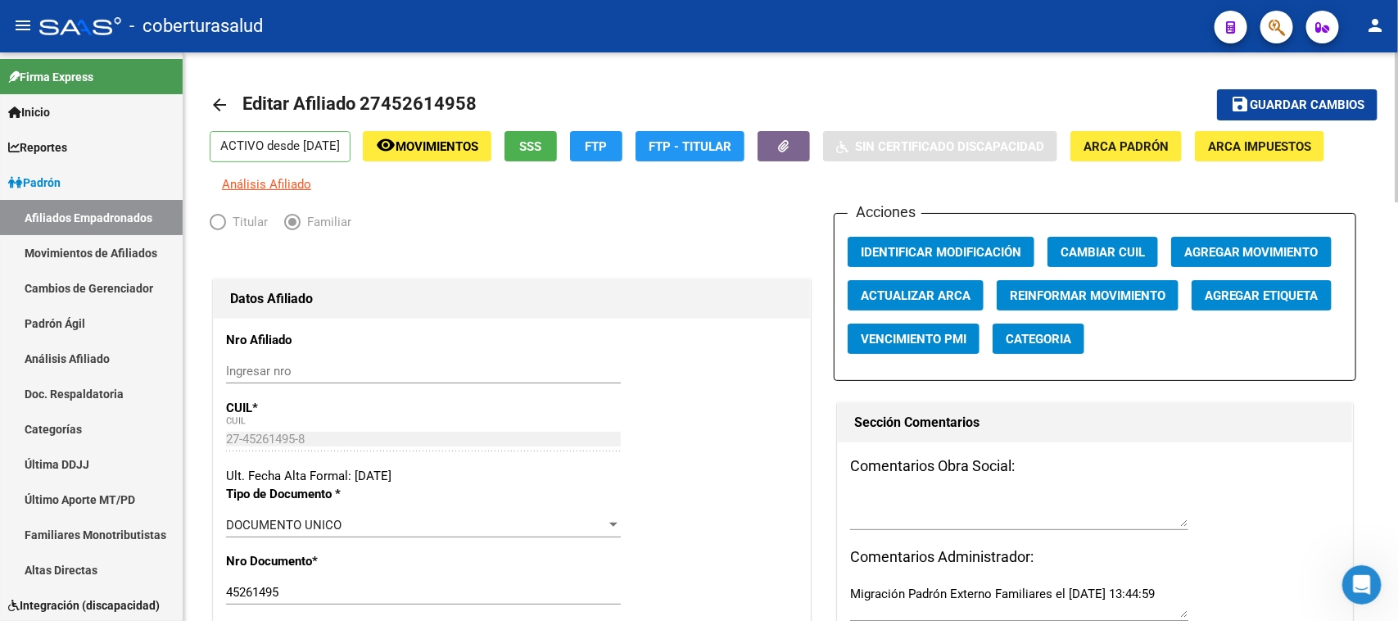
click at [1315, 103] on span "Guardar cambios" at bounding box center [1307, 105] width 115 height 15
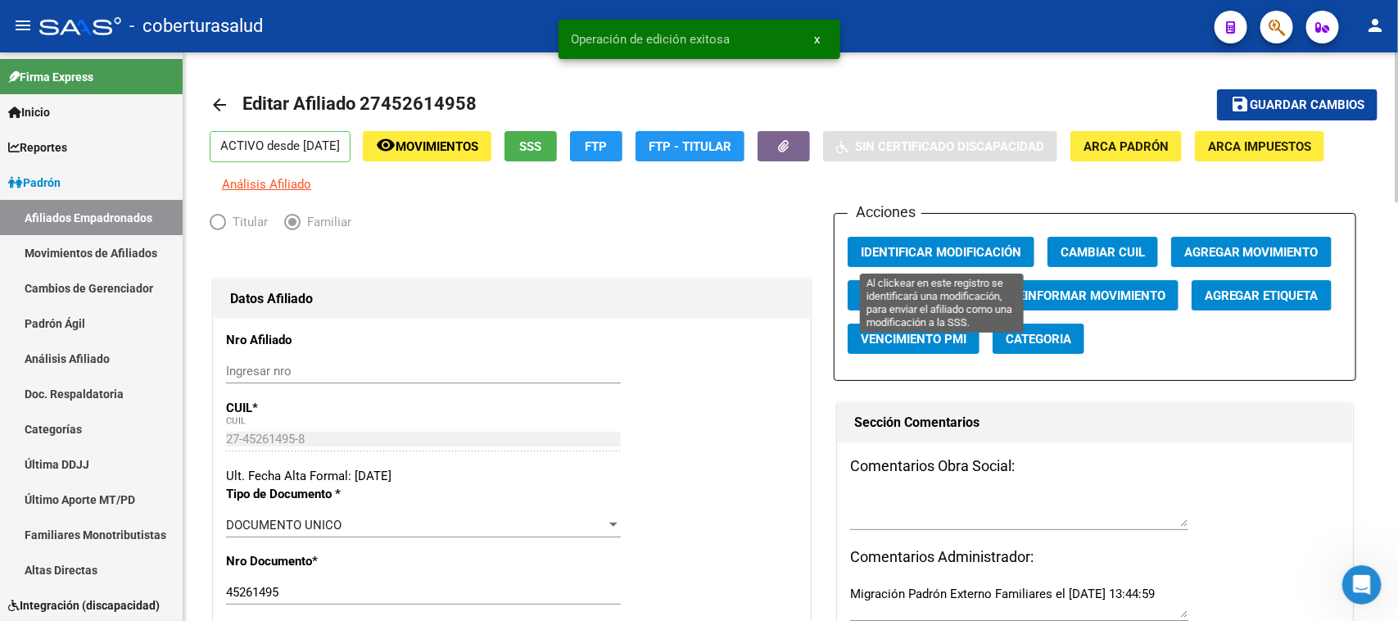
click at [930, 246] on span "Identificar Modificación" at bounding box center [941, 252] width 160 height 15
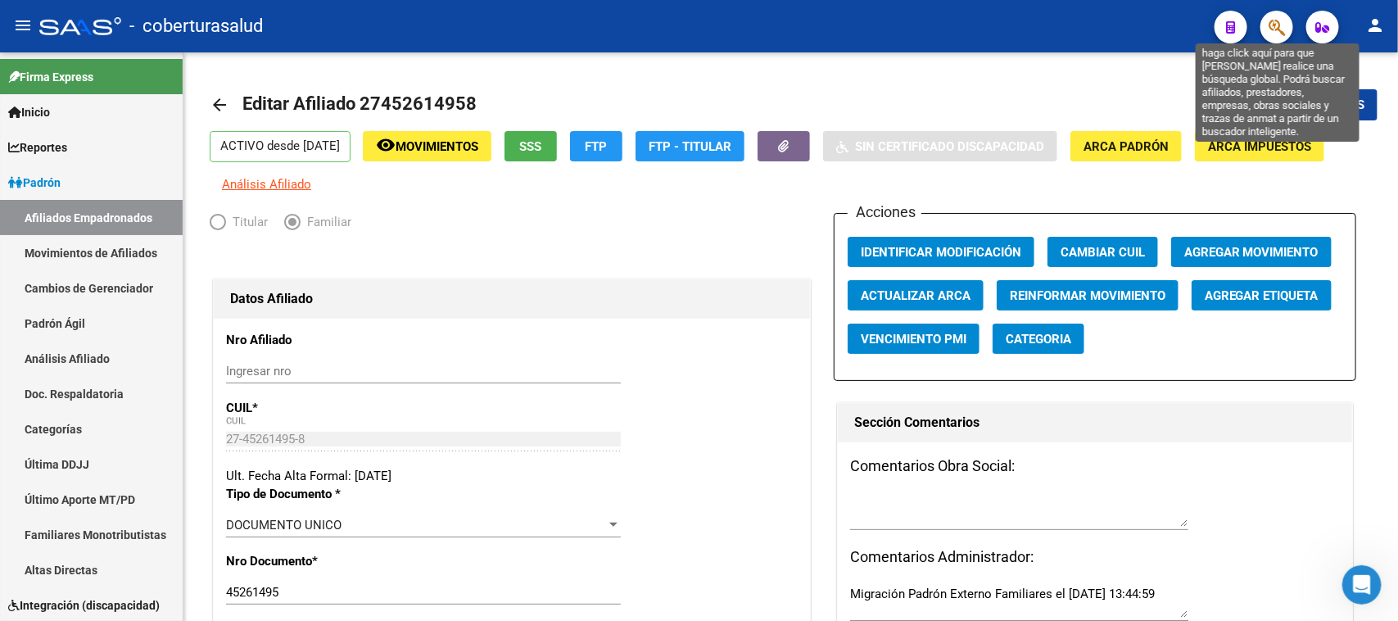
click at [1277, 22] on icon "button" at bounding box center [1276, 27] width 16 height 19
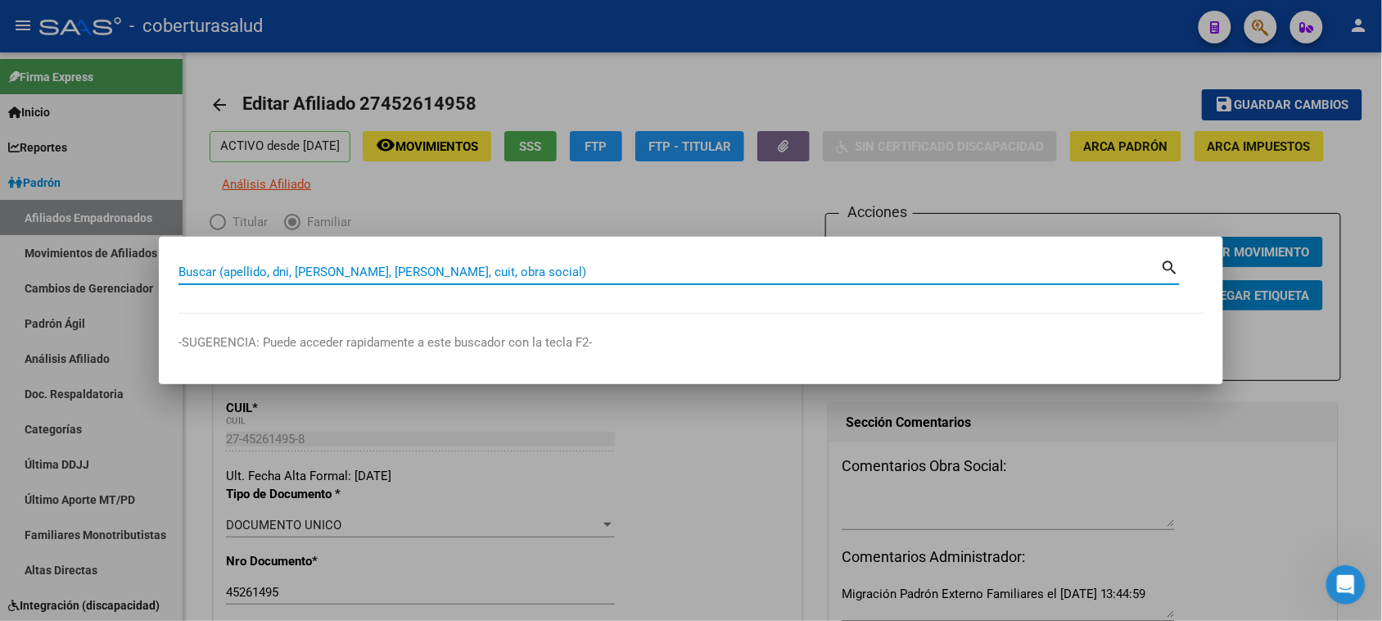
click at [191, 274] on input "Buscar (apellido, dni, [PERSON_NAME], [PERSON_NAME], cuit, obra social)" at bounding box center [670, 271] width 983 height 15
paste input "27454347140"
type input "27454347140"
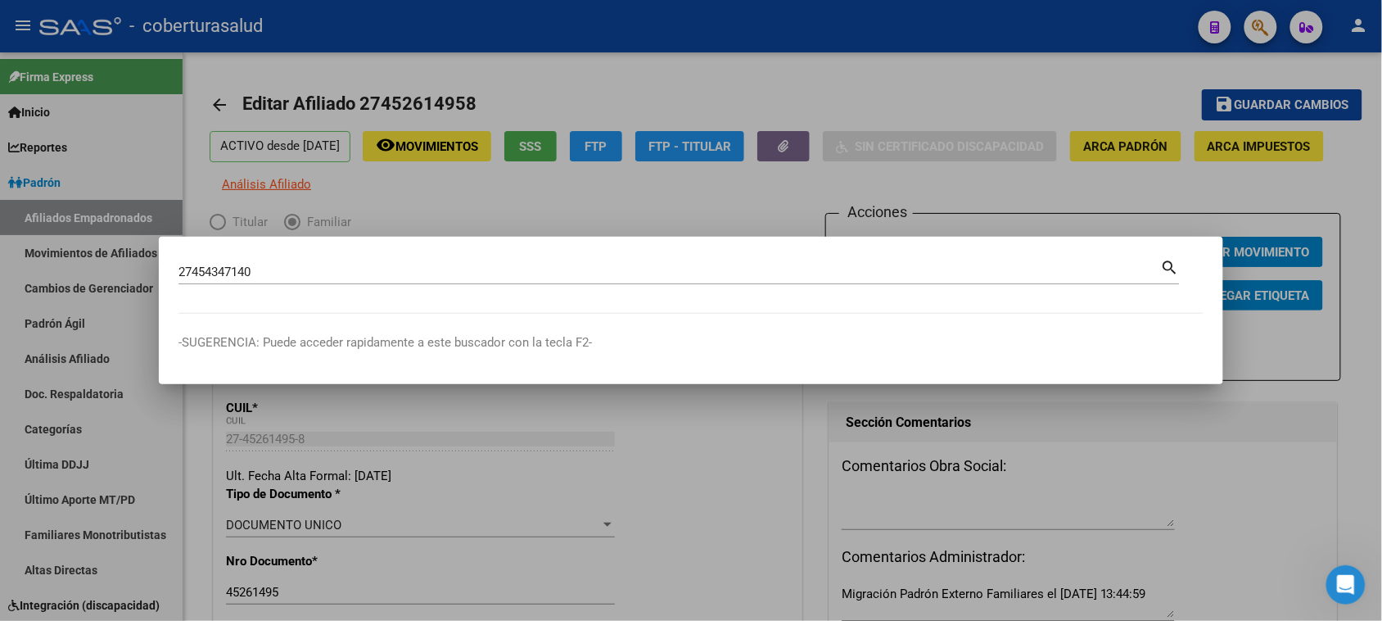
click at [1168, 263] on mat-icon "search" at bounding box center [1170, 266] width 19 height 20
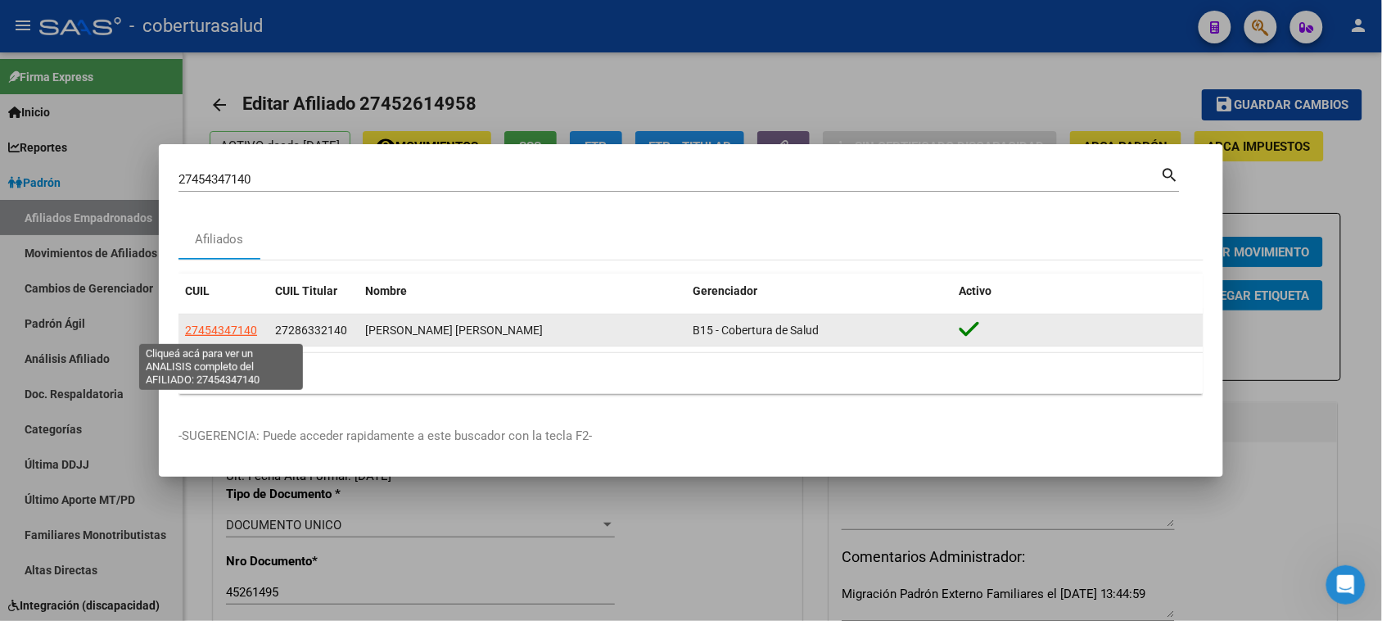
click at [229, 333] on span "27454347140" at bounding box center [221, 329] width 72 height 13
type textarea "27454347140"
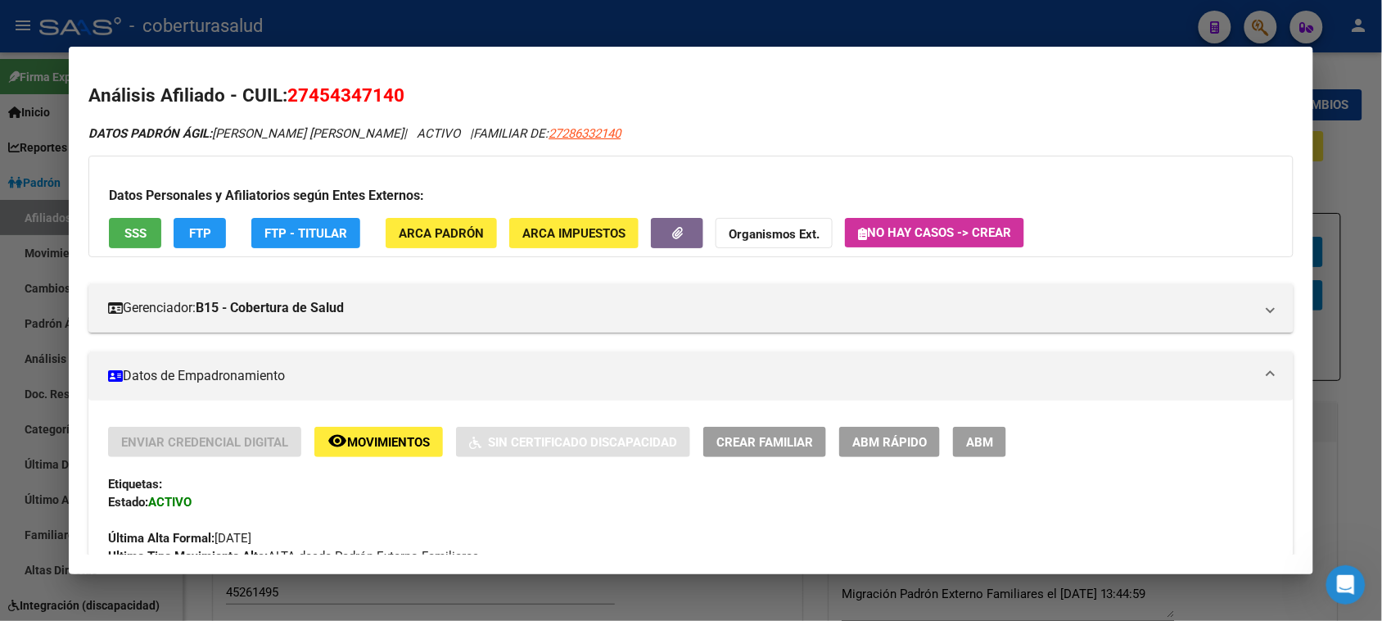
click at [979, 448] on span "ABM" at bounding box center [979, 442] width 27 height 15
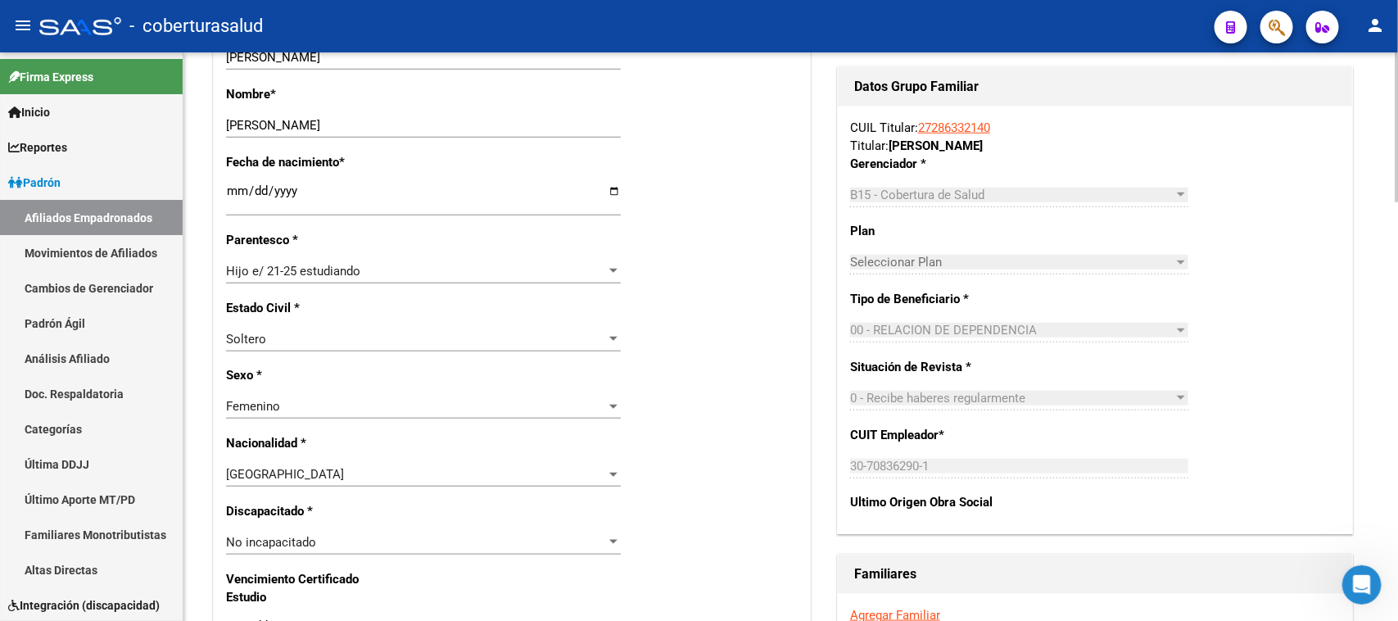
scroll to position [807, 0]
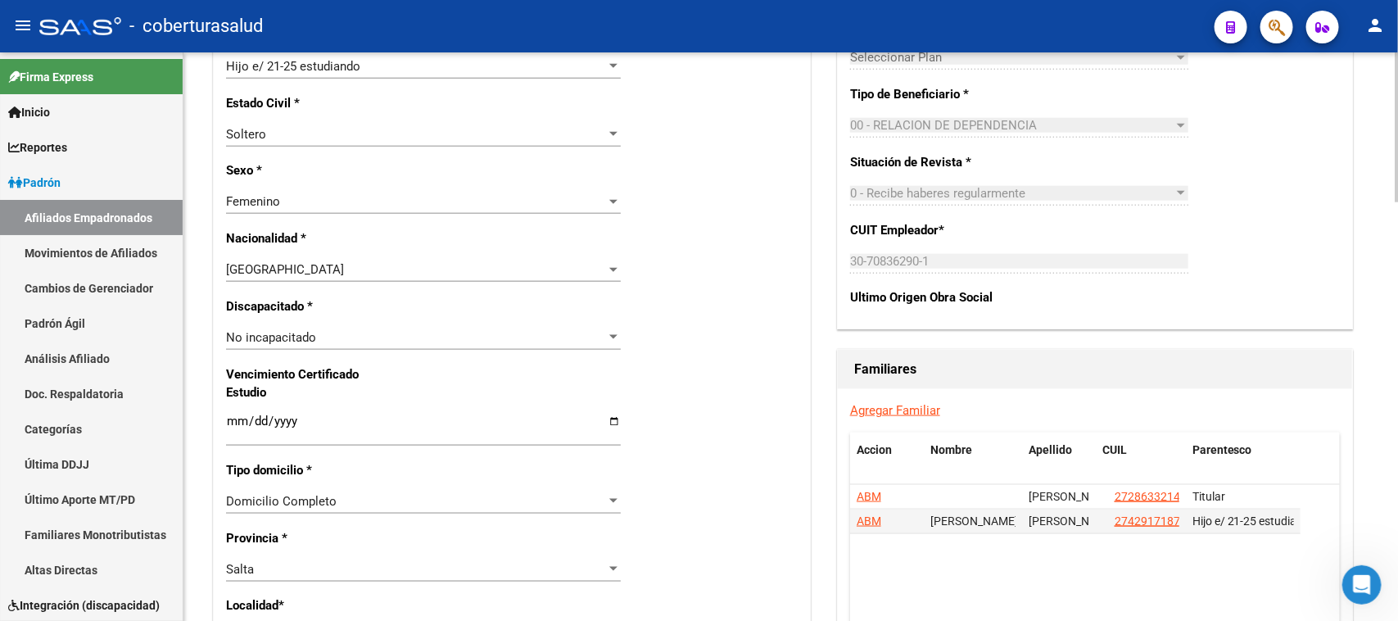
click at [227, 418] on input "Ingresar fecha" at bounding box center [423, 427] width 395 height 26
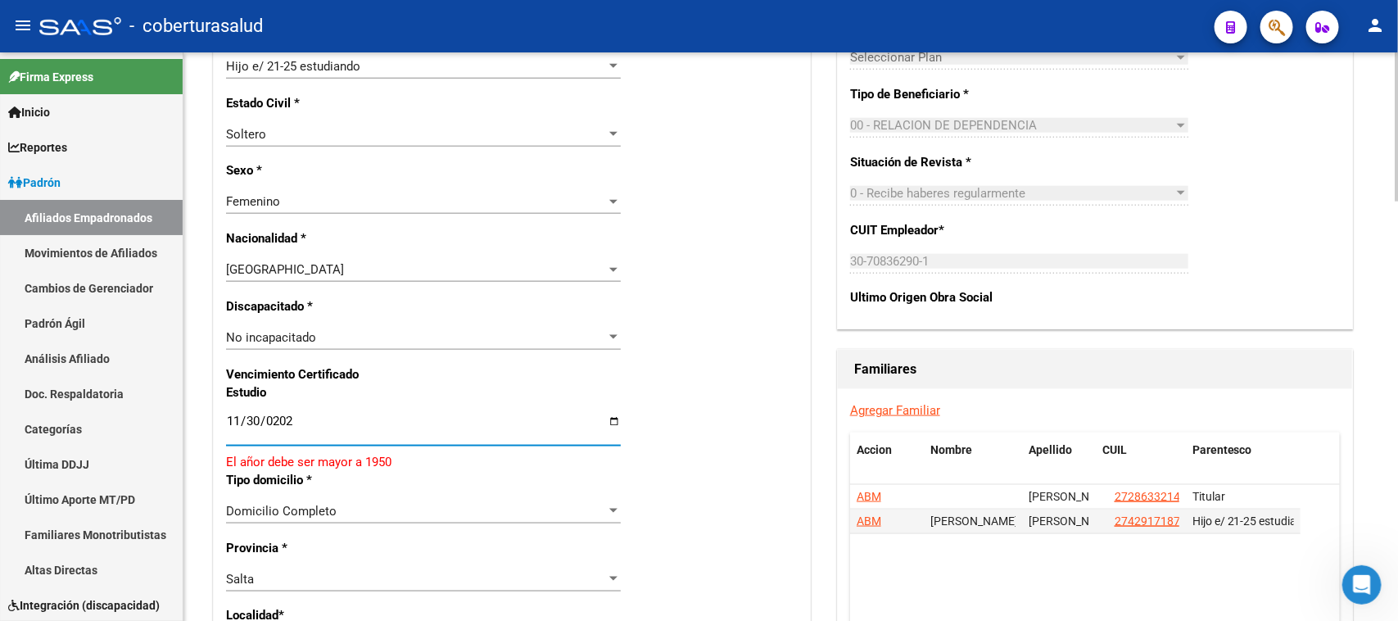
type input "[DATE]"
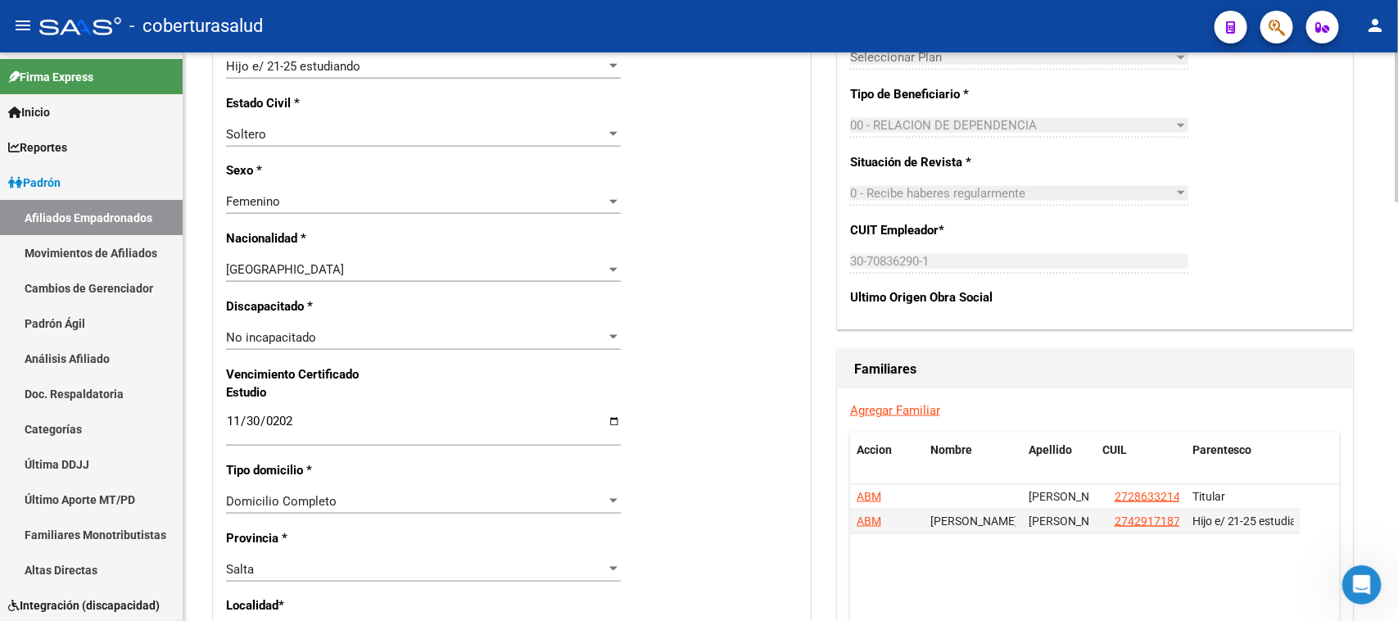
click at [705, 275] on div "Nro Afiliado Ingresar nro CUIL * 27-45434714-0 CUIL ARCA Padrón Ult. Fecha Alta…" at bounding box center [512, 398] width 596 height 1775
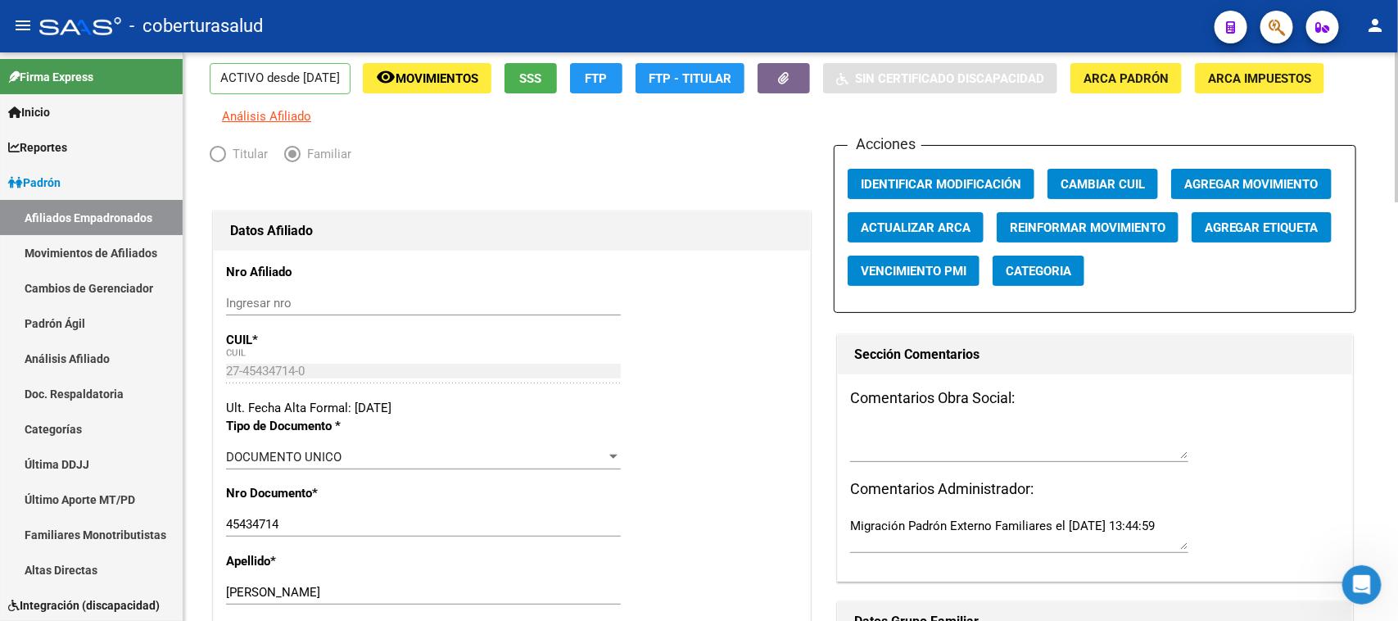
scroll to position [0, 0]
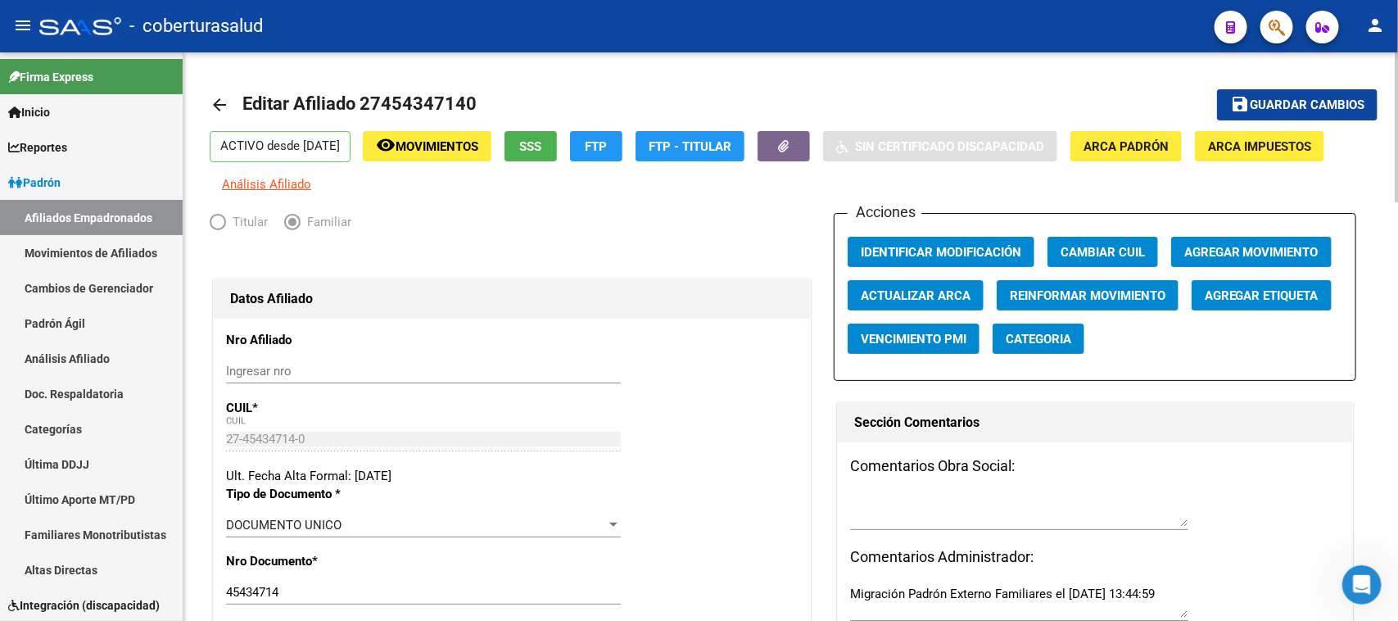
click at [1397, 62] on div at bounding box center [1397, 127] width 4 height 150
click at [1340, 111] on span "Guardar cambios" at bounding box center [1307, 105] width 115 height 15
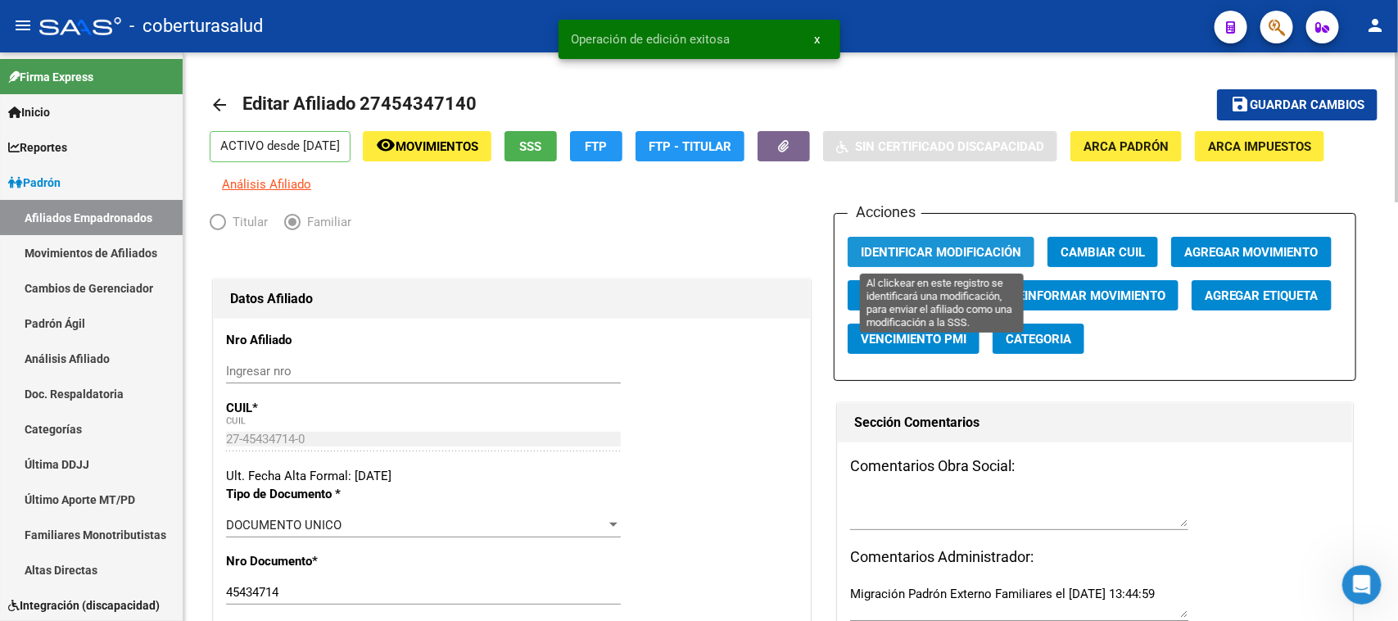
click at [955, 245] on span "Identificar Modificación" at bounding box center [941, 252] width 160 height 15
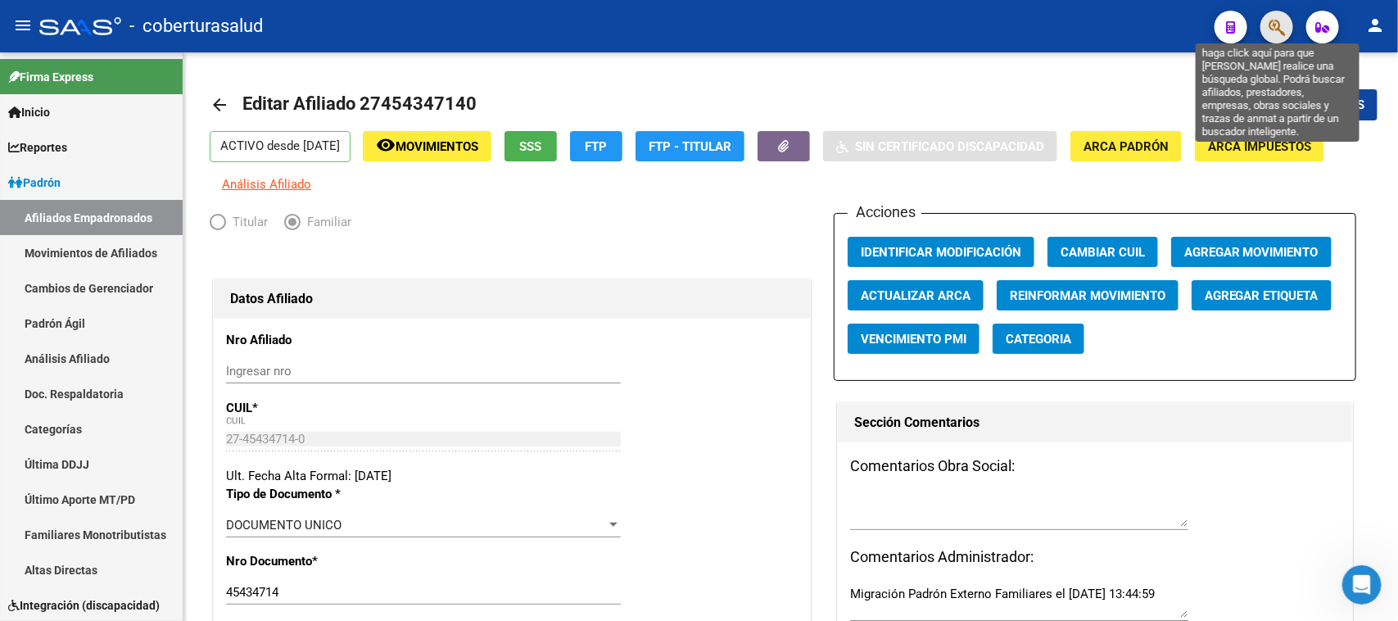
click at [1275, 35] on icon "button" at bounding box center [1276, 27] width 16 height 19
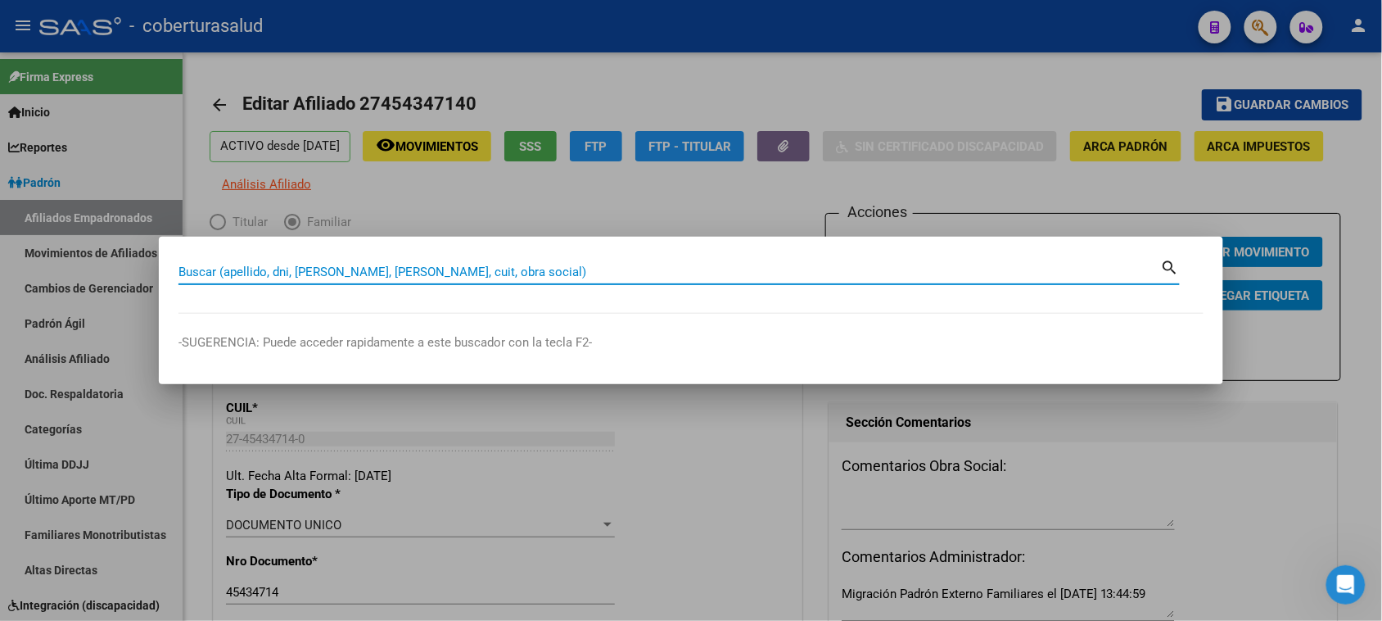
click at [346, 277] on input "Buscar (apellido, dni, [PERSON_NAME], [PERSON_NAME], cuit, obra social)" at bounding box center [670, 271] width 983 height 15
paste input "27454882305"
type input "27454882305"
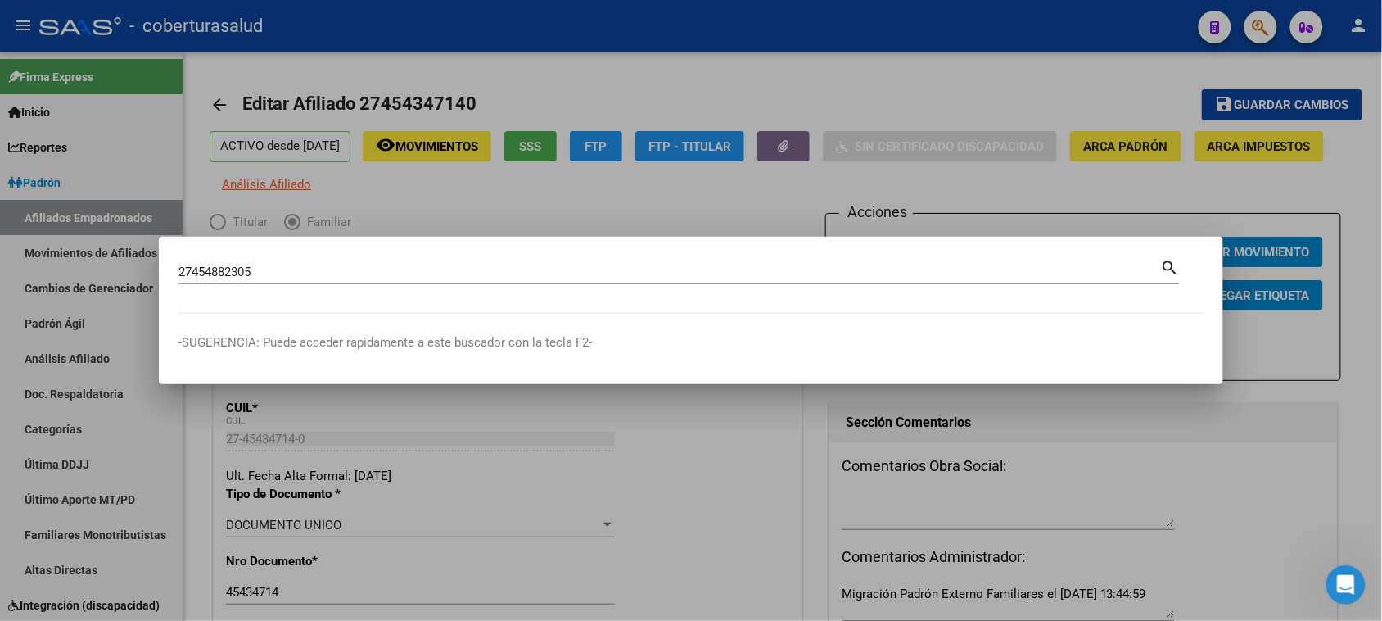
click at [1173, 269] on mat-icon "search" at bounding box center [1170, 266] width 19 height 20
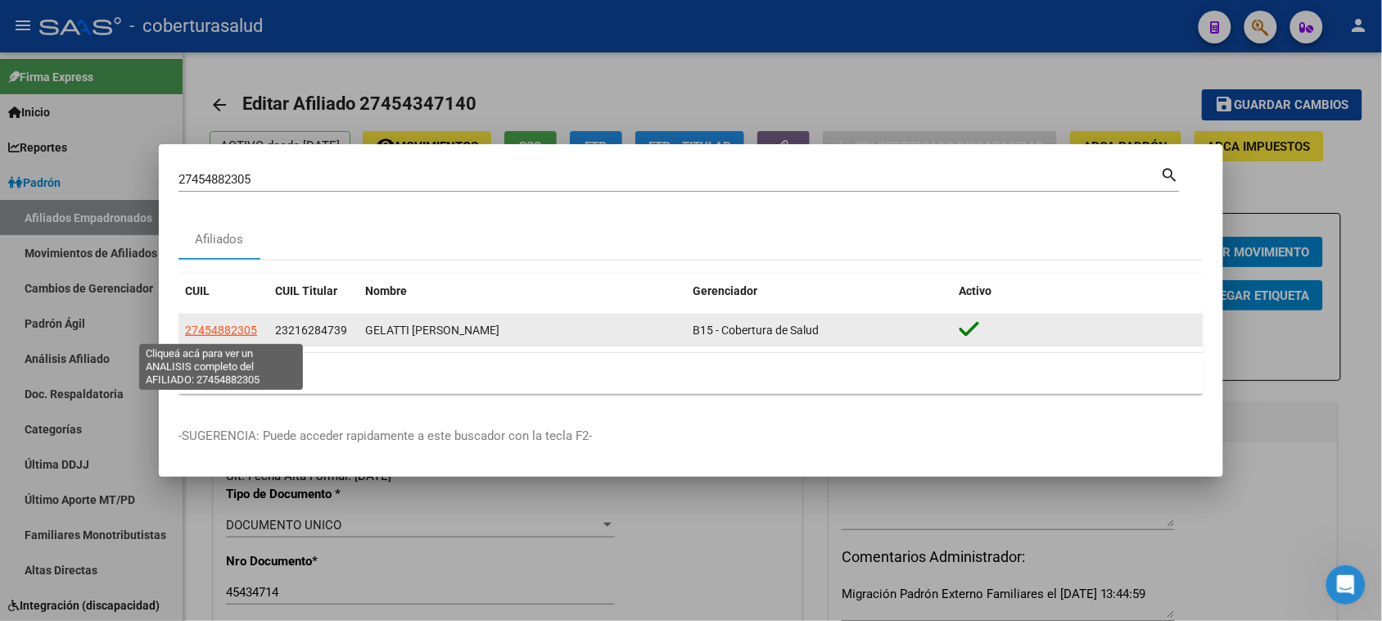
click at [230, 328] on span "27454882305" at bounding box center [221, 329] width 72 height 13
type textarea "27454882305"
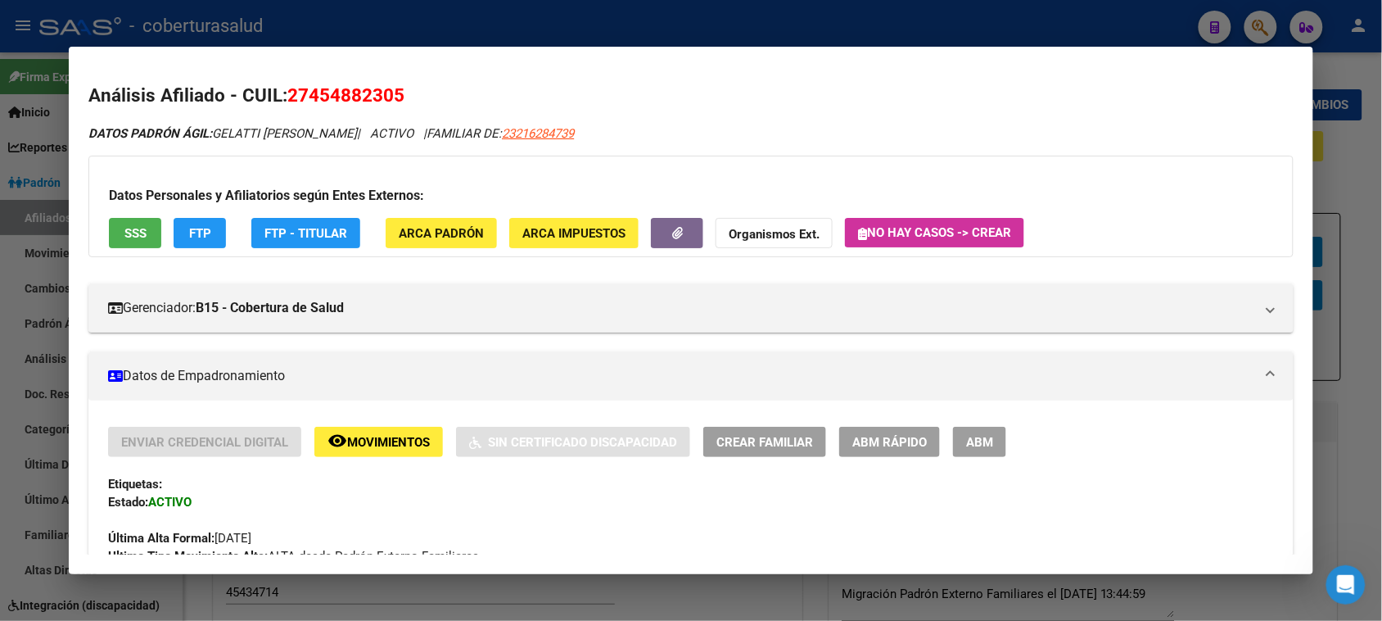
click at [983, 439] on span "ABM" at bounding box center [979, 442] width 27 height 15
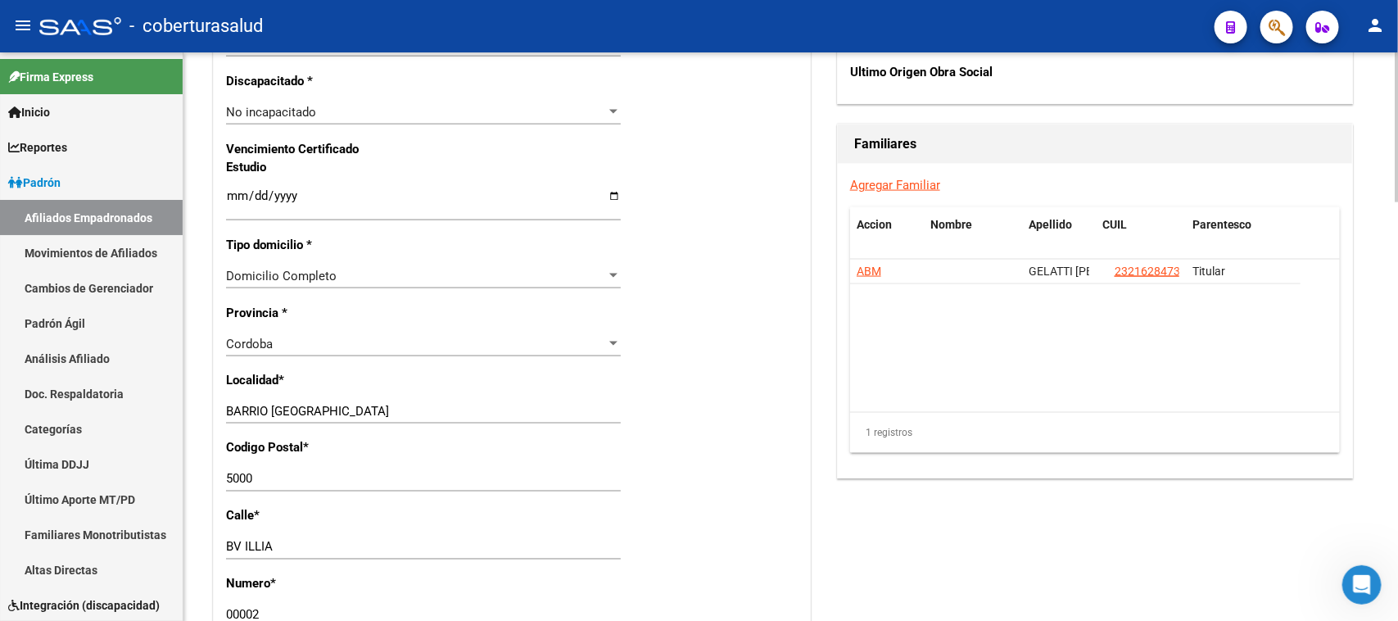
scroll to position [910, 0]
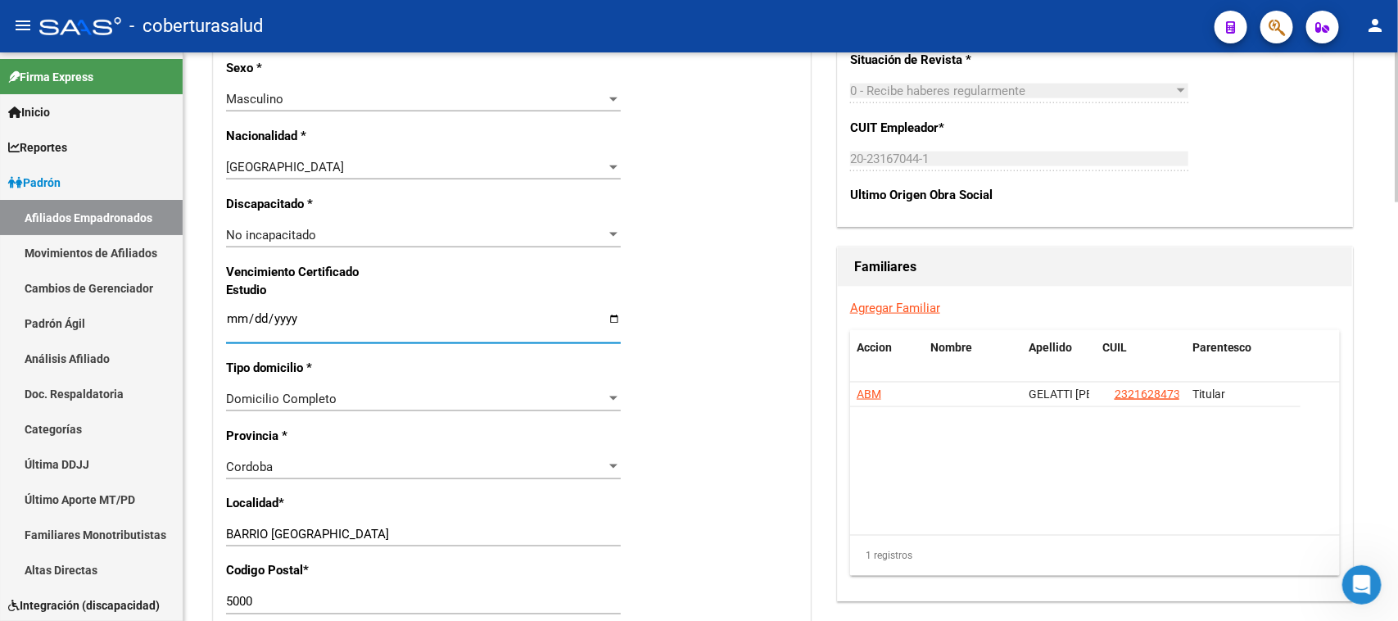
click at [239, 317] on input "Ingresar fecha" at bounding box center [423, 325] width 395 height 26
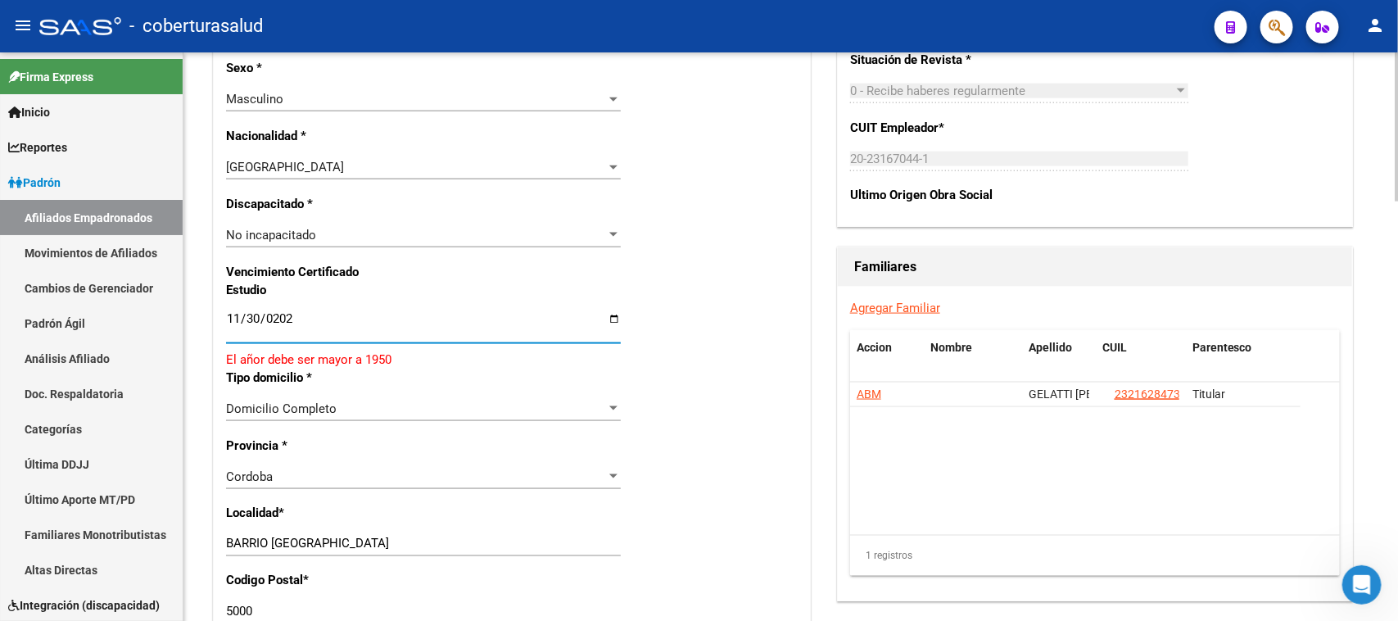
type input "[DATE]"
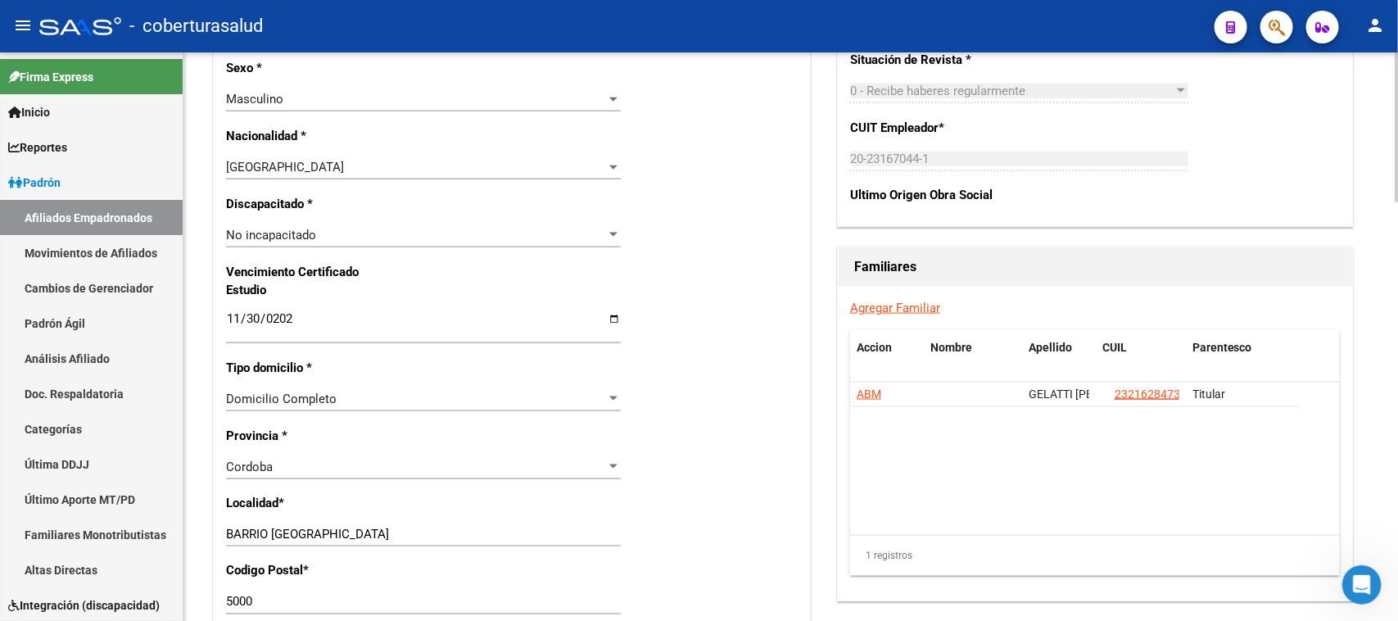
click at [711, 332] on div "Nro Afiliado Ingresar nro CUIL * 27-45488230-5 CUIL ARCA Padrón Ult. Fecha Alta…" at bounding box center [512, 296] width 596 height 1775
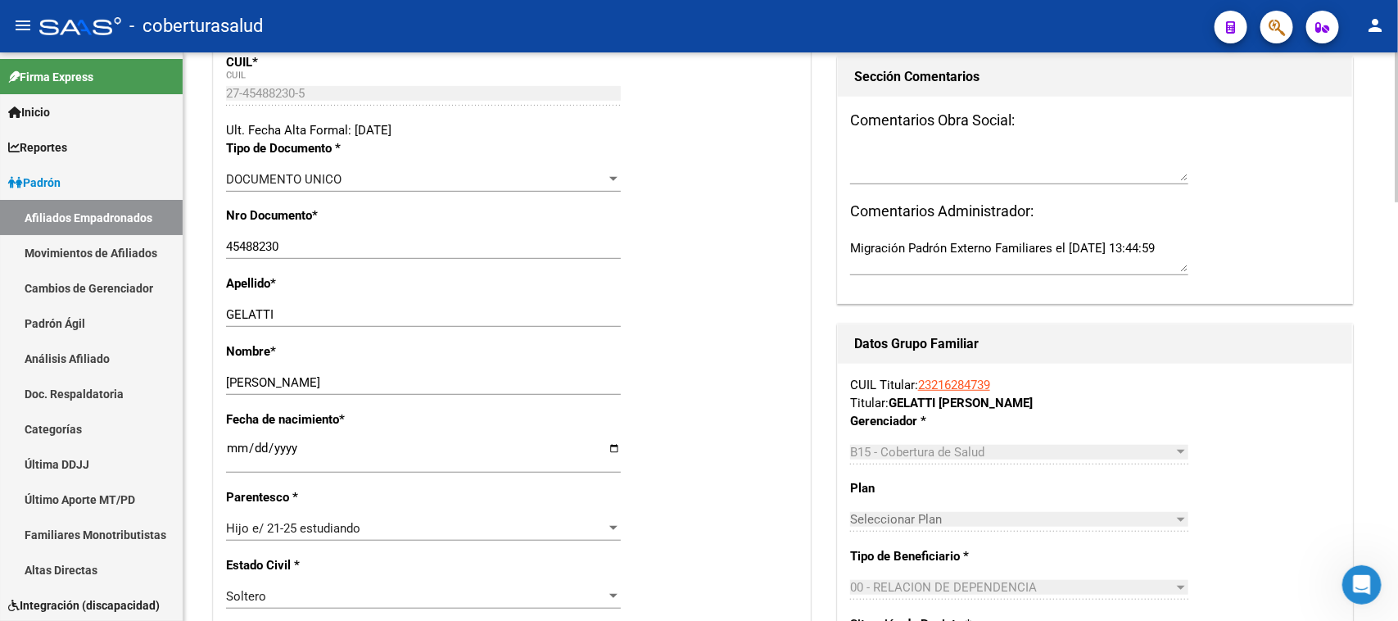
scroll to position [0, 0]
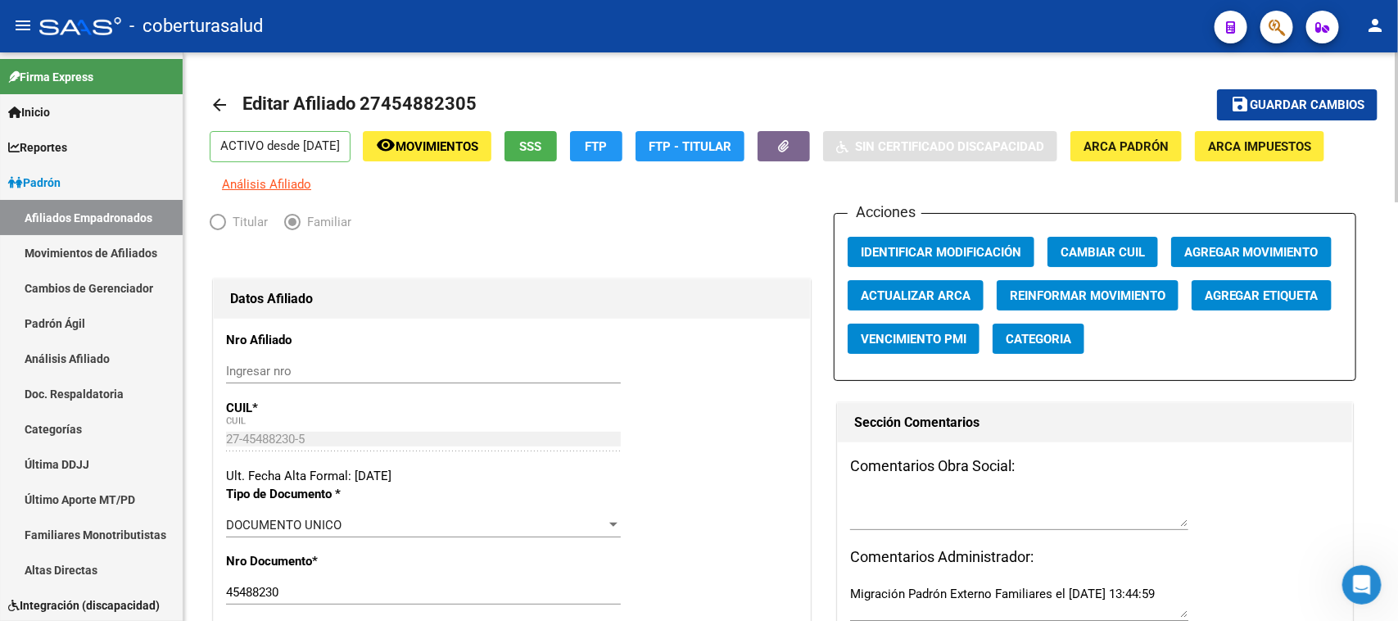
click at [1397, 74] on div at bounding box center [1397, 127] width 4 height 150
click at [1313, 100] on span "Guardar cambios" at bounding box center [1307, 105] width 115 height 15
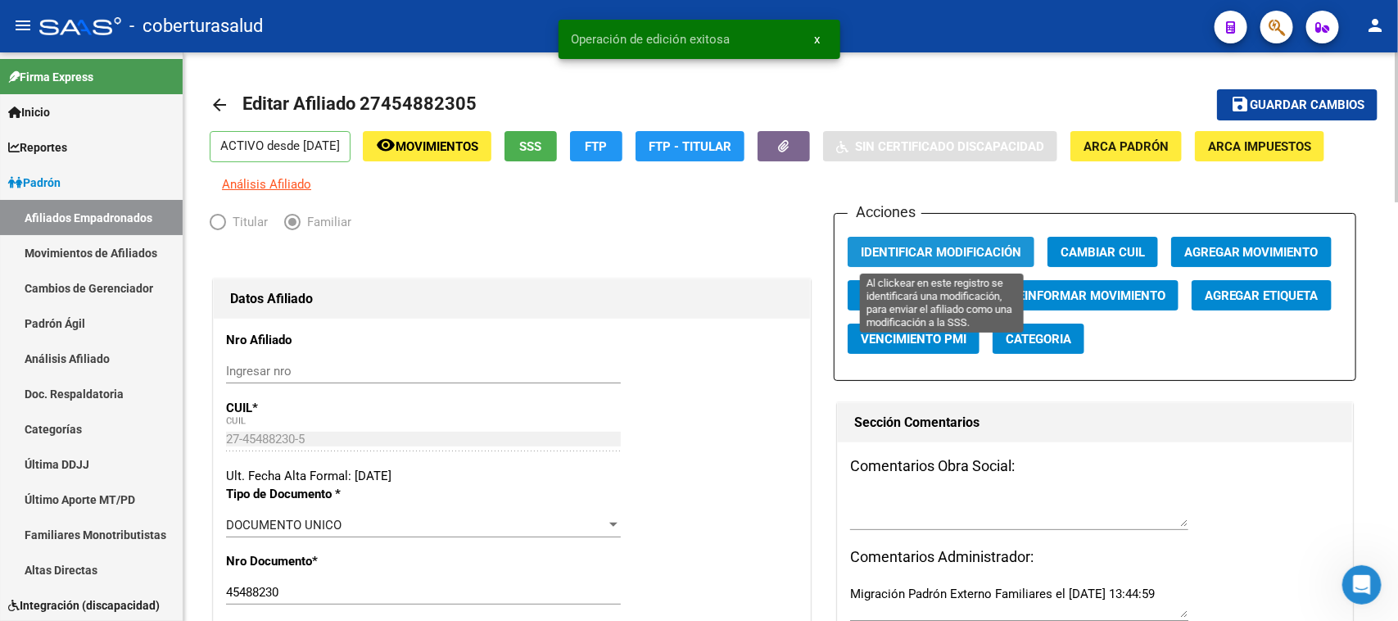
click at [909, 247] on span "Identificar Modificación" at bounding box center [941, 252] width 160 height 15
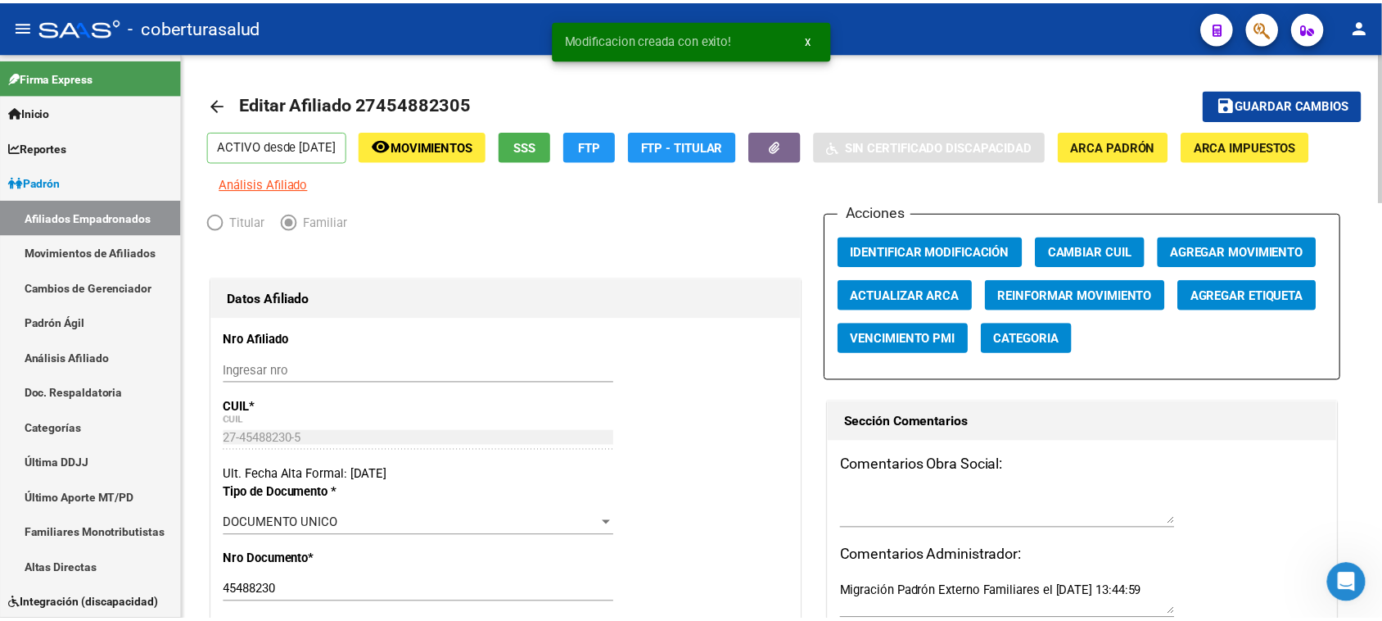
scroll to position [614, 0]
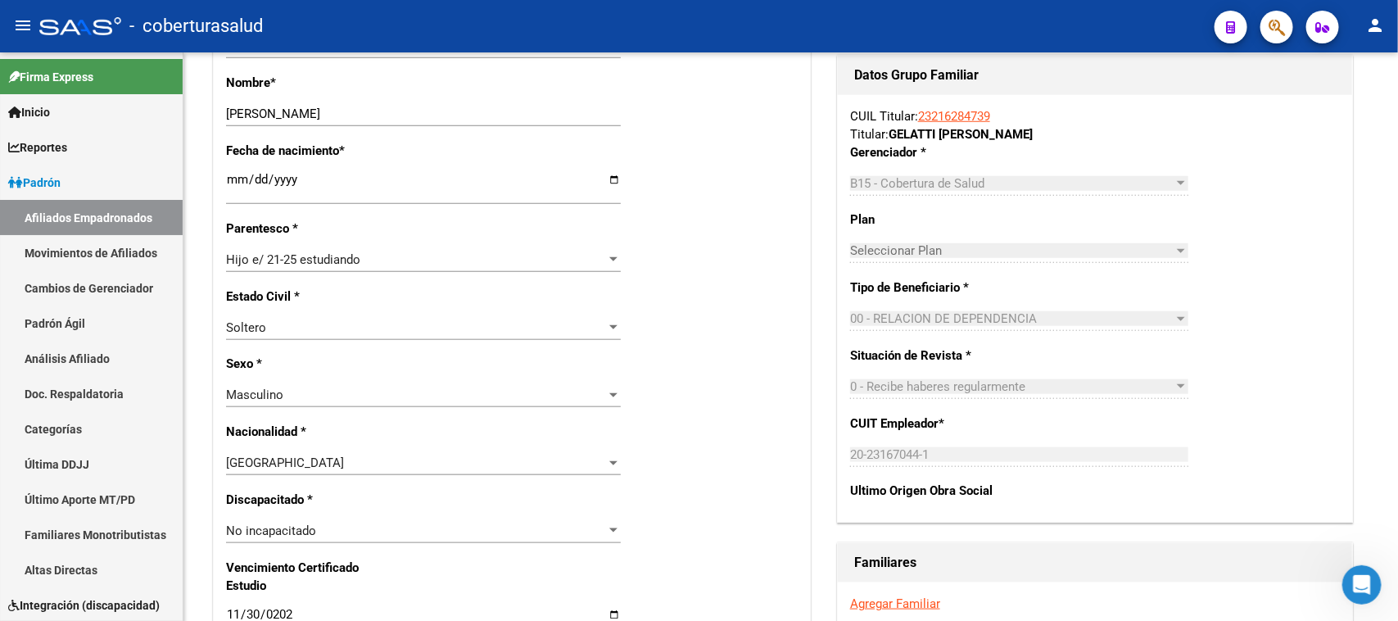
click at [1280, 15] on span "button" at bounding box center [1276, 28] width 16 height 34
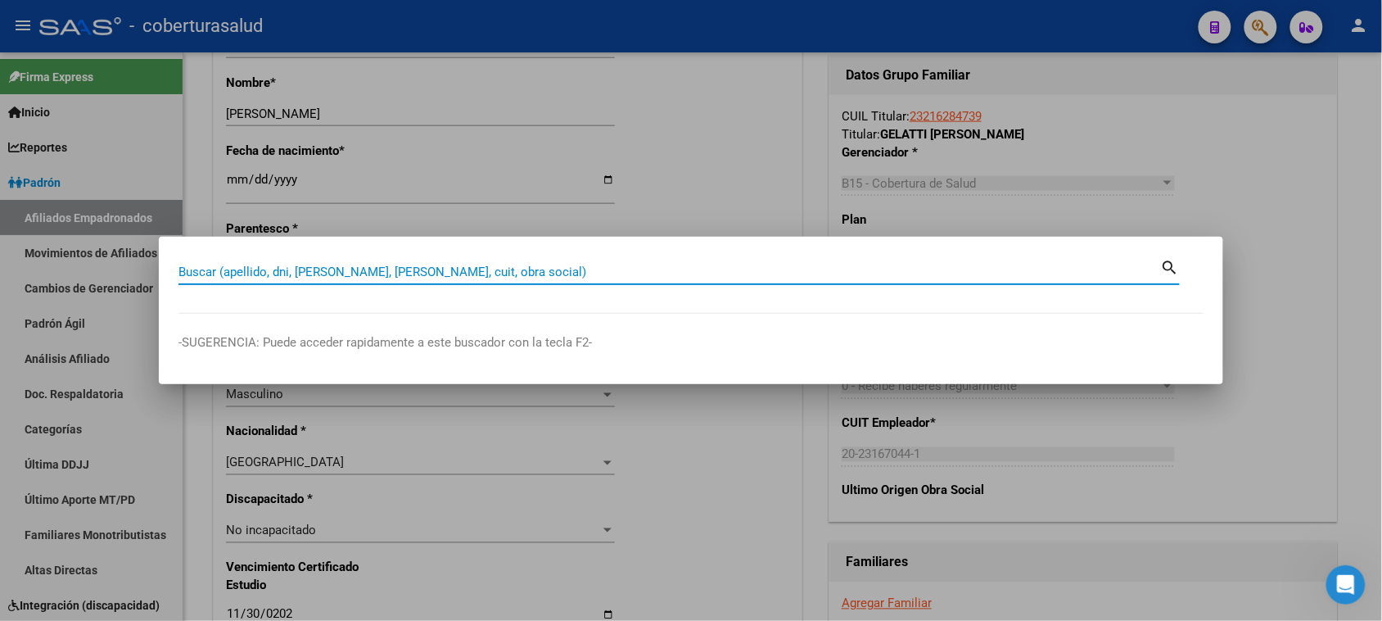
click at [504, 274] on input "Buscar (apellido, dni, [PERSON_NAME], [PERSON_NAME], cuit, obra social)" at bounding box center [670, 271] width 983 height 15
paste input "27455315447"
type input "27455315447"
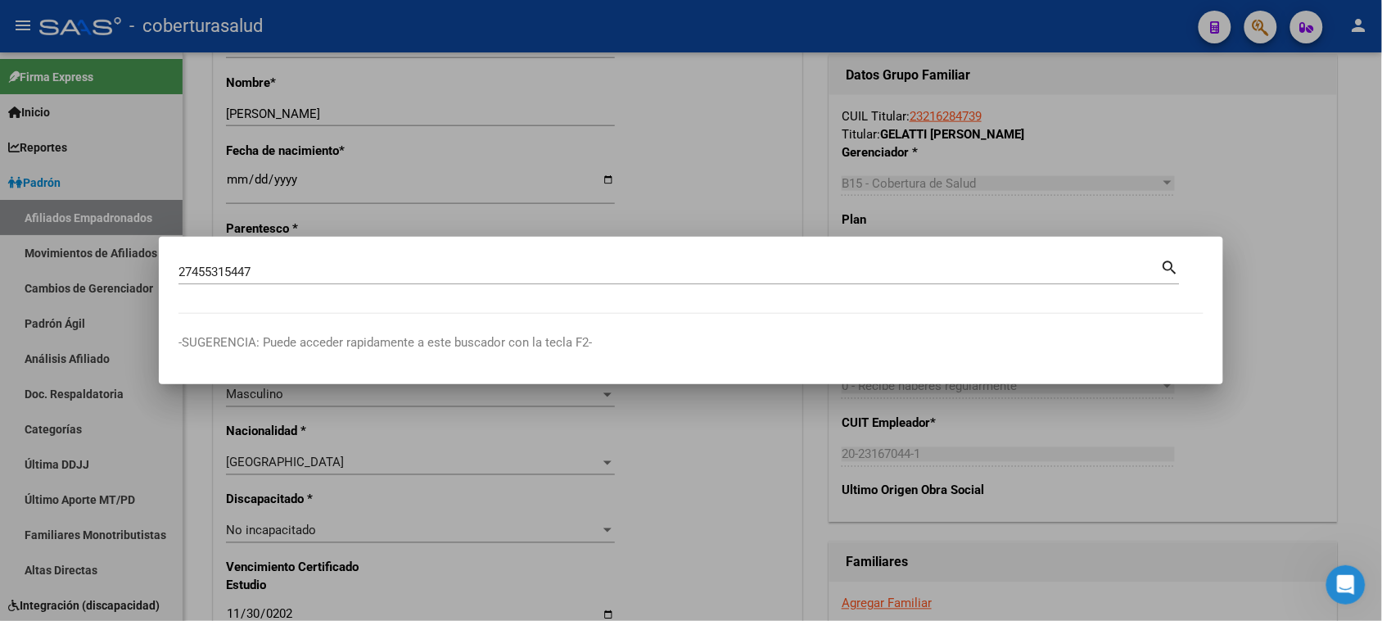
click at [1168, 266] on mat-icon "search" at bounding box center [1170, 266] width 19 height 20
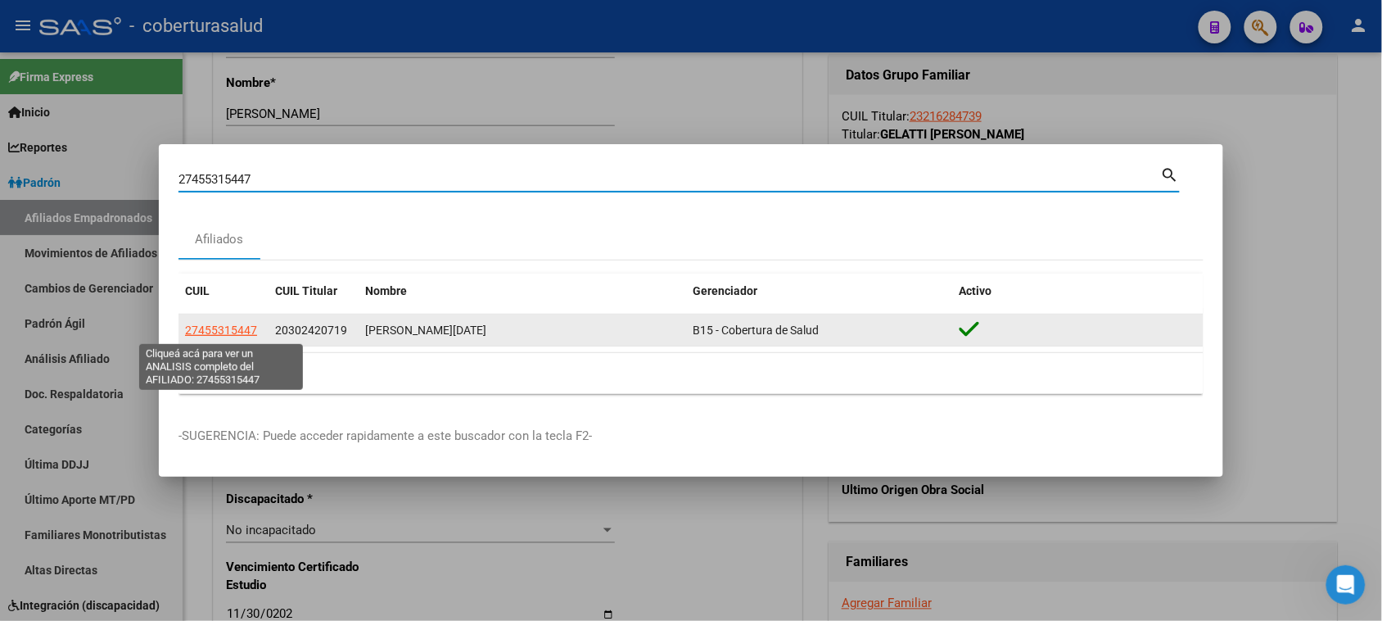
click at [219, 332] on span "27455315447" at bounding box center [221, 329] width 72 height 13
type textarea "27455315447"
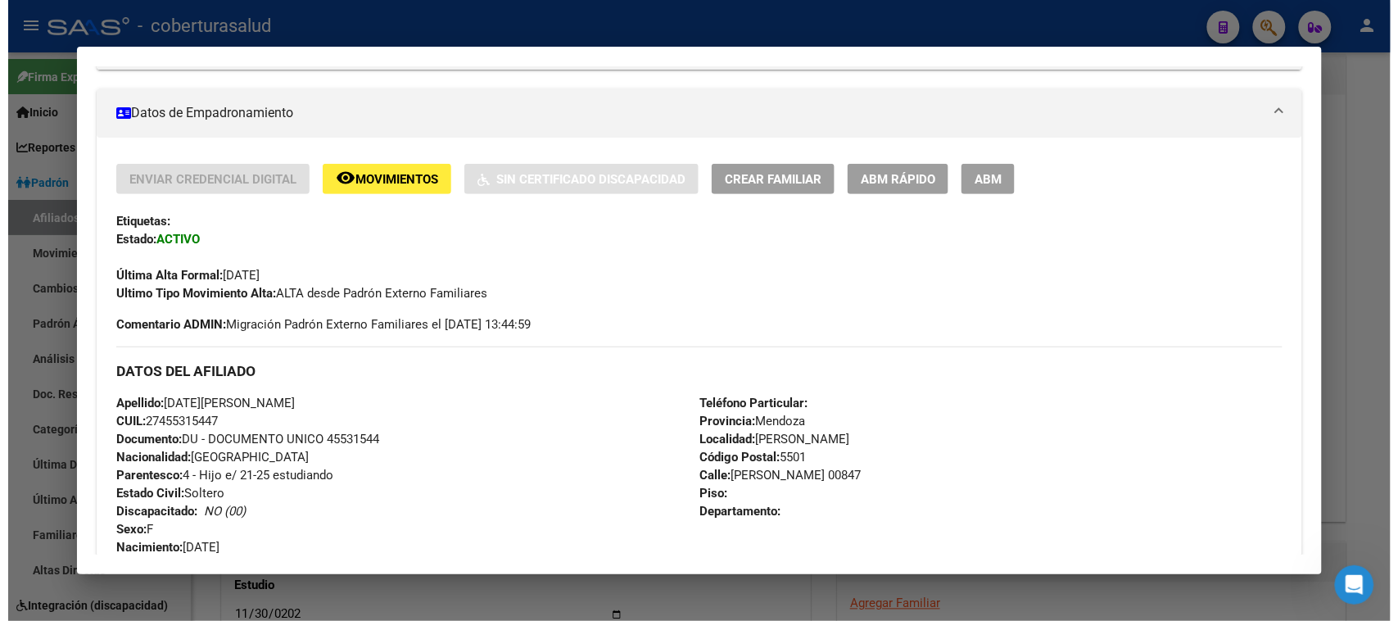
scroll to position [102, 0]
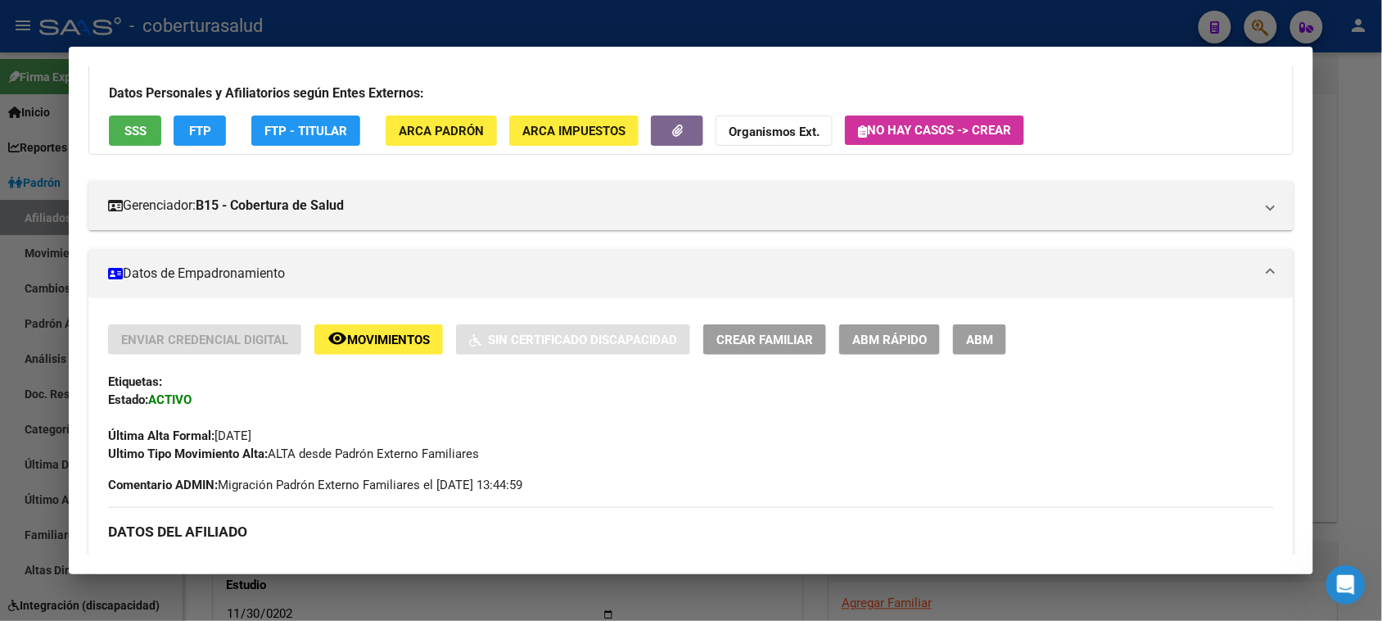
click at [983, 344] on span "ABM" at bounding box center [979, 339] width 27 height 15
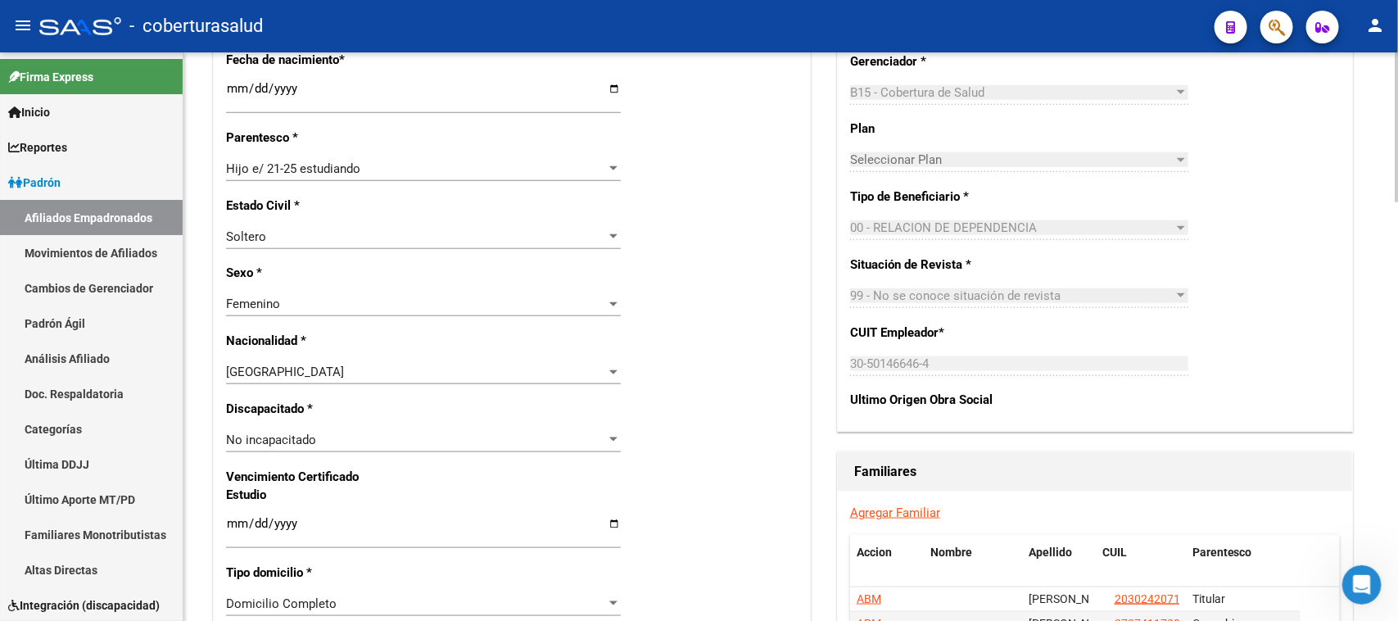
scroll to position [807, 0]
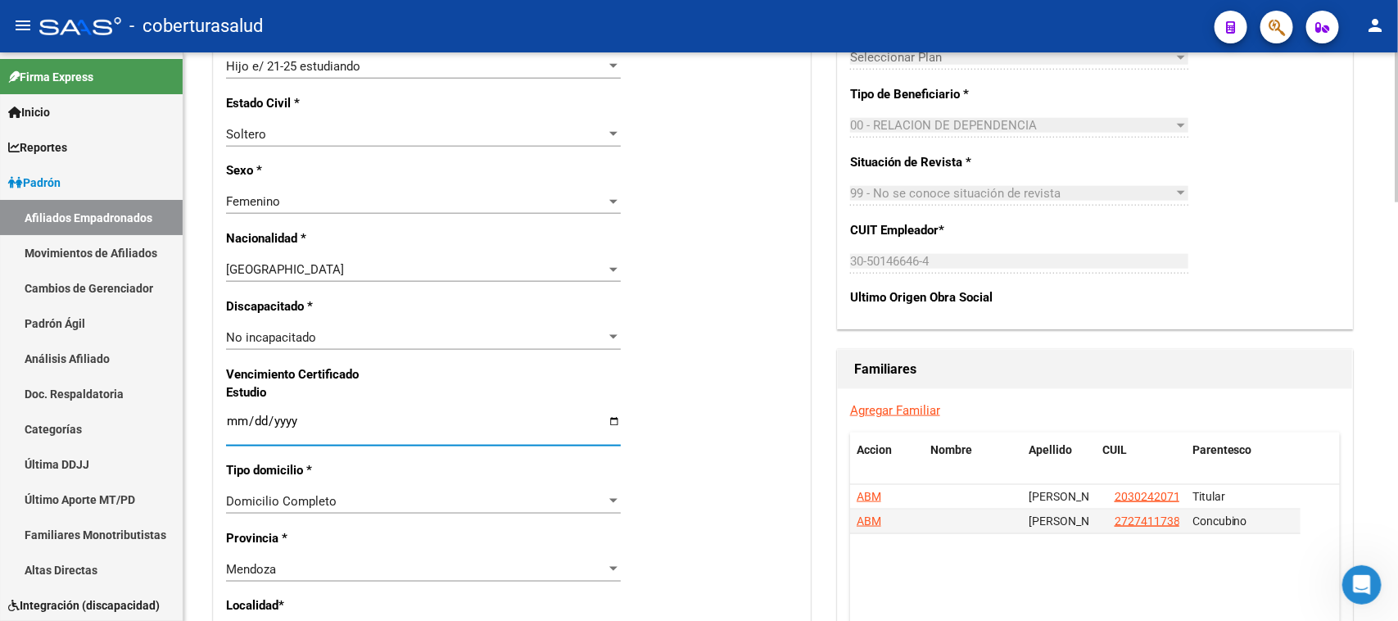
drag, startPoint x: 237, startPoint y: 424, endPoint x: 246, endPoint y: 423, distance: 8.2
click at [238, 424] on input "Ingresar fecha" at bounding box center [423, 427] width 395 height 26
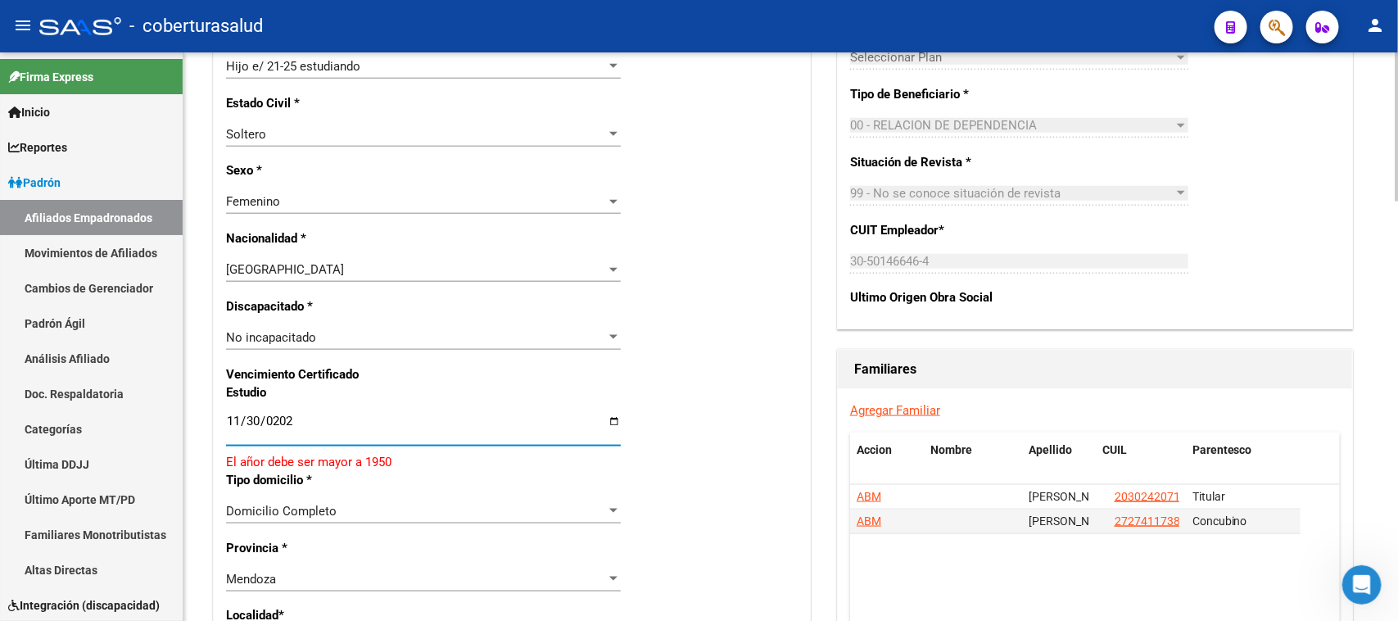
type input "[DATE]"
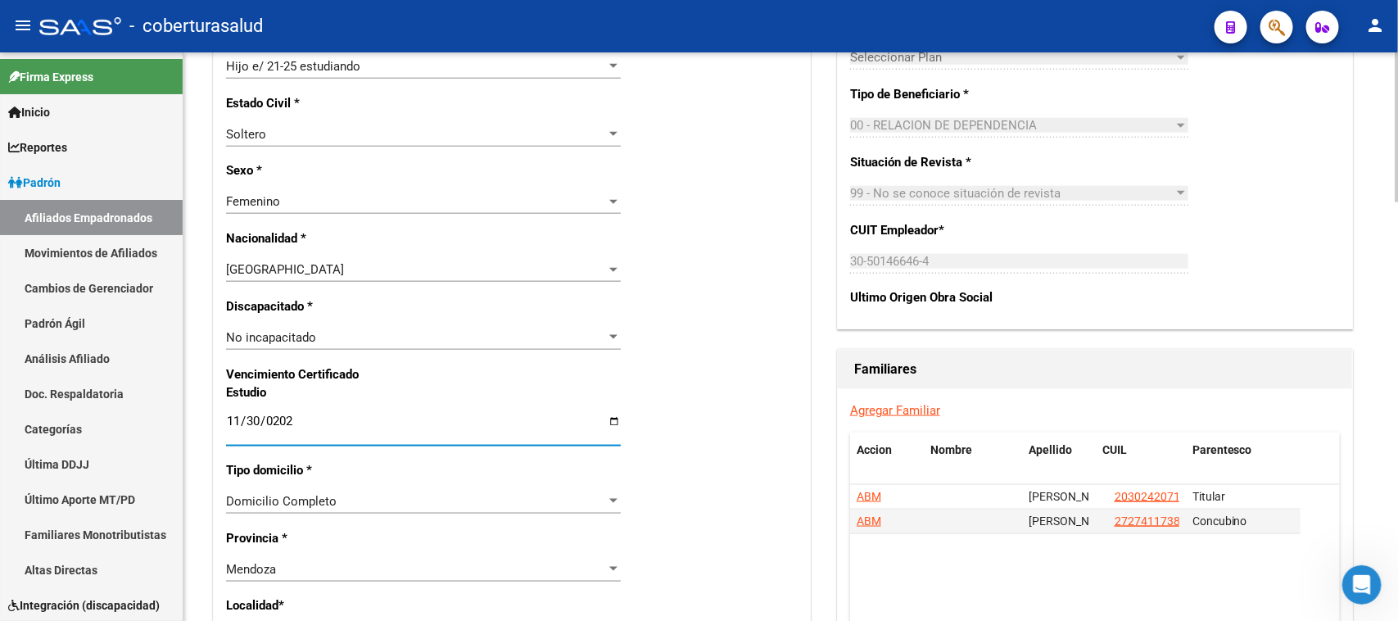
click at [725, 320] on div "Nro Afiliado Ingresar nro CUIL * 27-45531544-7 CUIL ARCA Padrón Ult. Fecha Alta…" at bounding box center [512, 398] width 596 height 1775
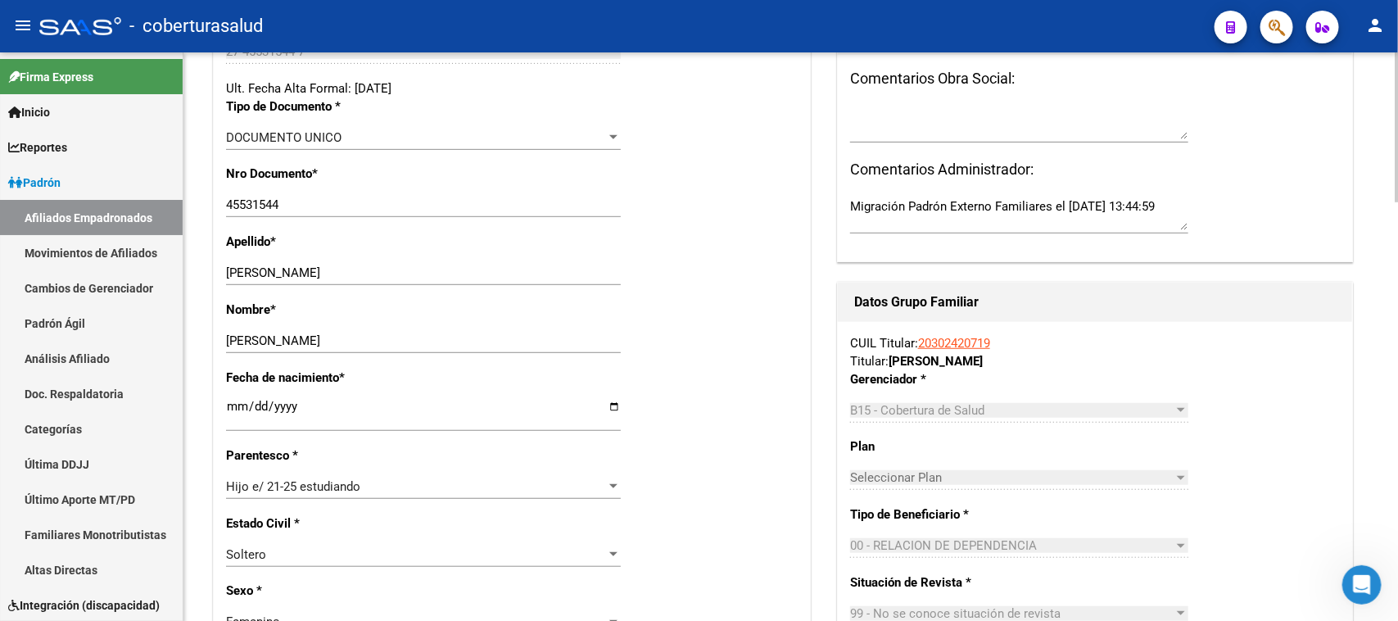
scroll to position [0, 0]
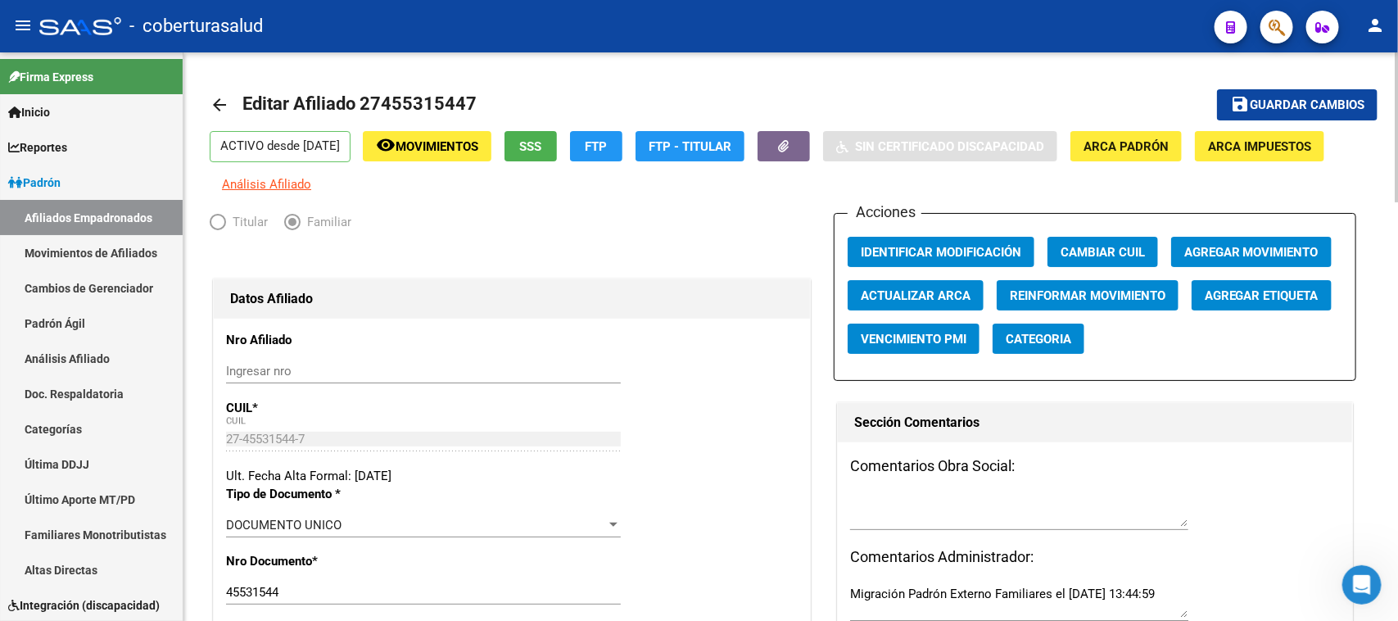
click at [1397, 10] on div "menu - coberturasalud person Firma Express Inicio Calendario SSS Instructivos C…" at bounding box center [699, 310] width 1398 height 621
click at [1324, 108] on span "Guardar cambios" at bounding box center [1307, 105] width 115 height 15
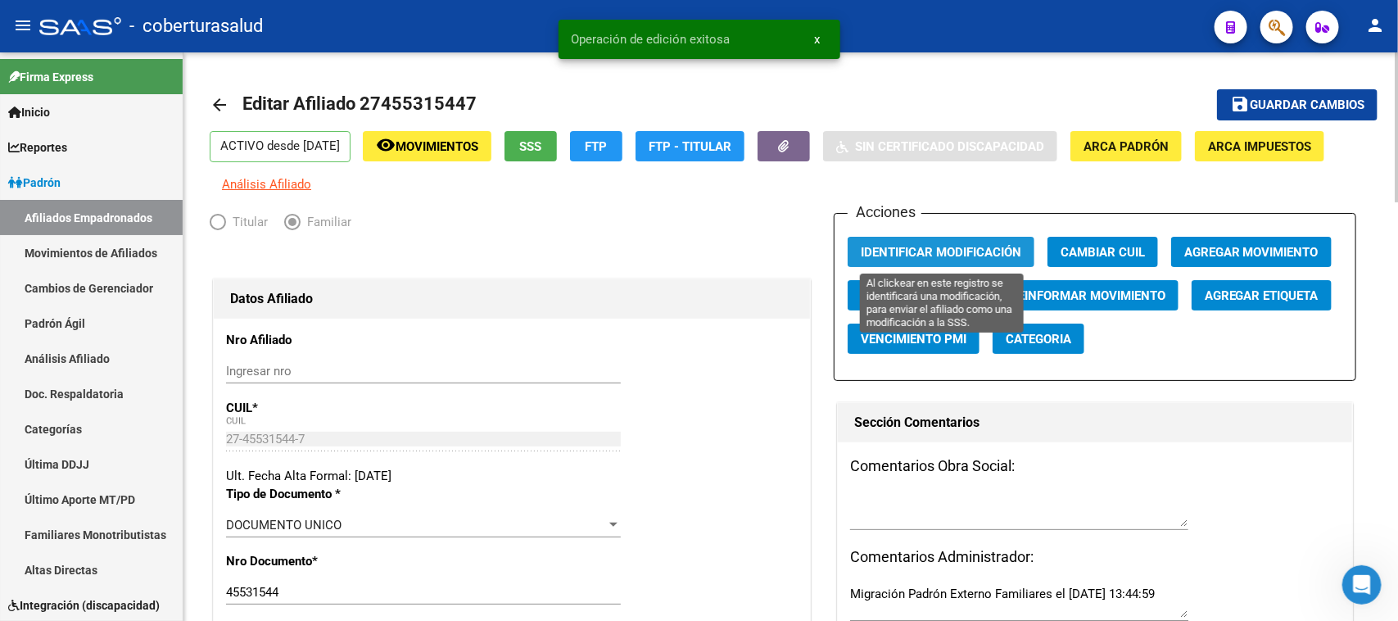
click at [972, 255] on span "Identificar Modificación" at bounding box center [941, 252] width 160 height 15
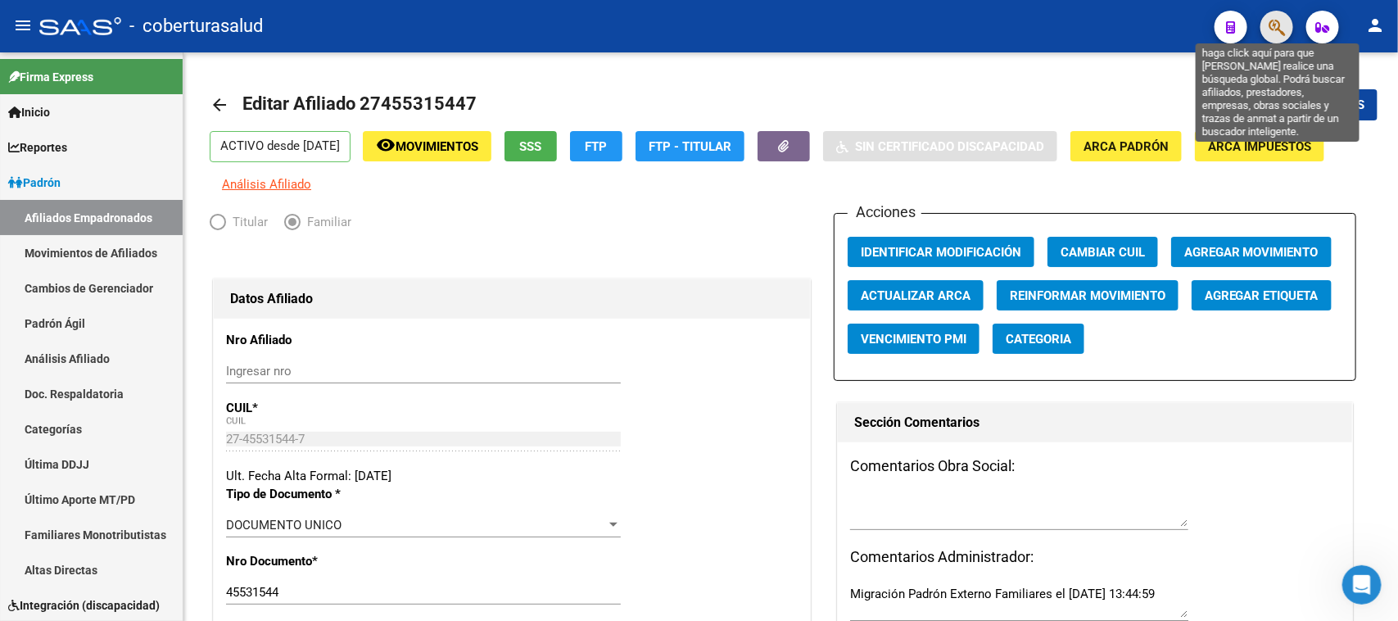
click at [1282, 29] on icon "button" at bounding box center [1276, 27] width 16 height 19
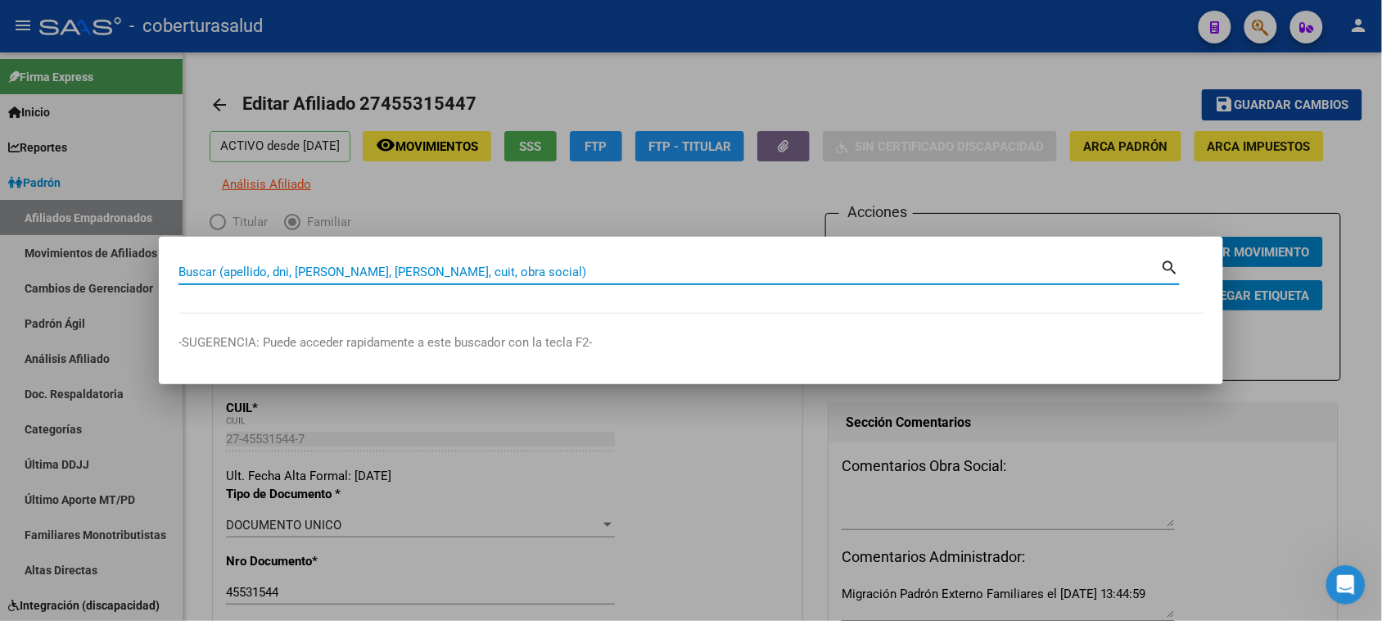
click at [366, 277] on input "Buscar (apellido, dni, [PERSON_NAME], [PERSON_NAME], cuit, obra social)" at bounding box center [670, 271] width 983 height 15
paste input "27456594110"
type input "27456594110"
drag, startPoint x: 1168, startPoint y: 263, endPoint x: 933, endPoint y: 251, distance: 234.5
click at [1165, 263] on mat-icon "search" at bounding box center [1170, 266] width 19 height 20
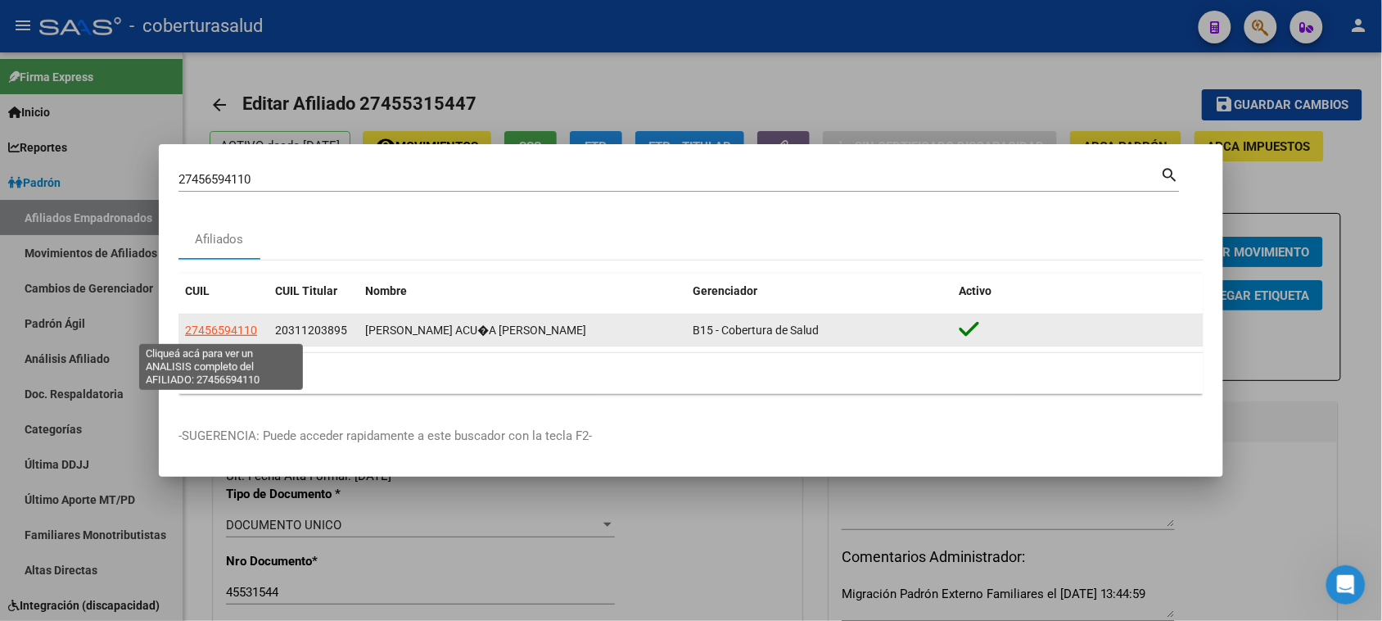
click at [242, 337] on span "27456594110" at bounding box center [221, 329] width 72 height 13
type textarea "27456594110"
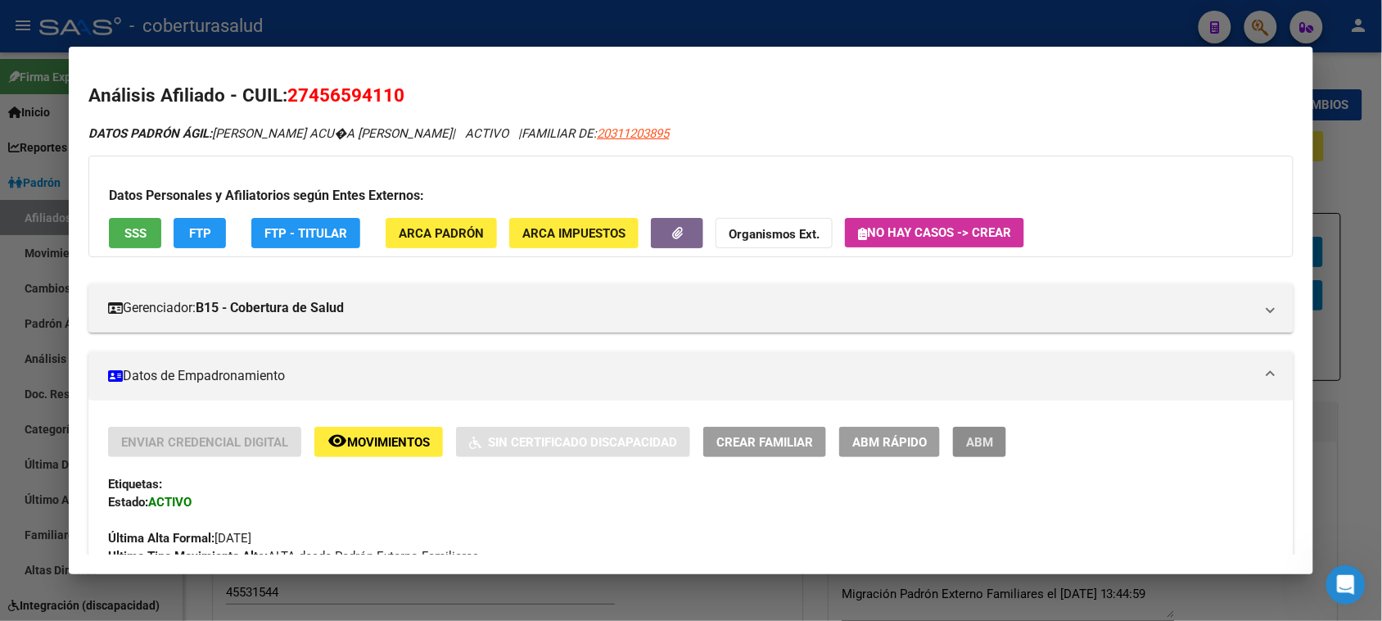
click at [972, 435] on span "ABM" at bounding box center [979, 442] width 27 height 15
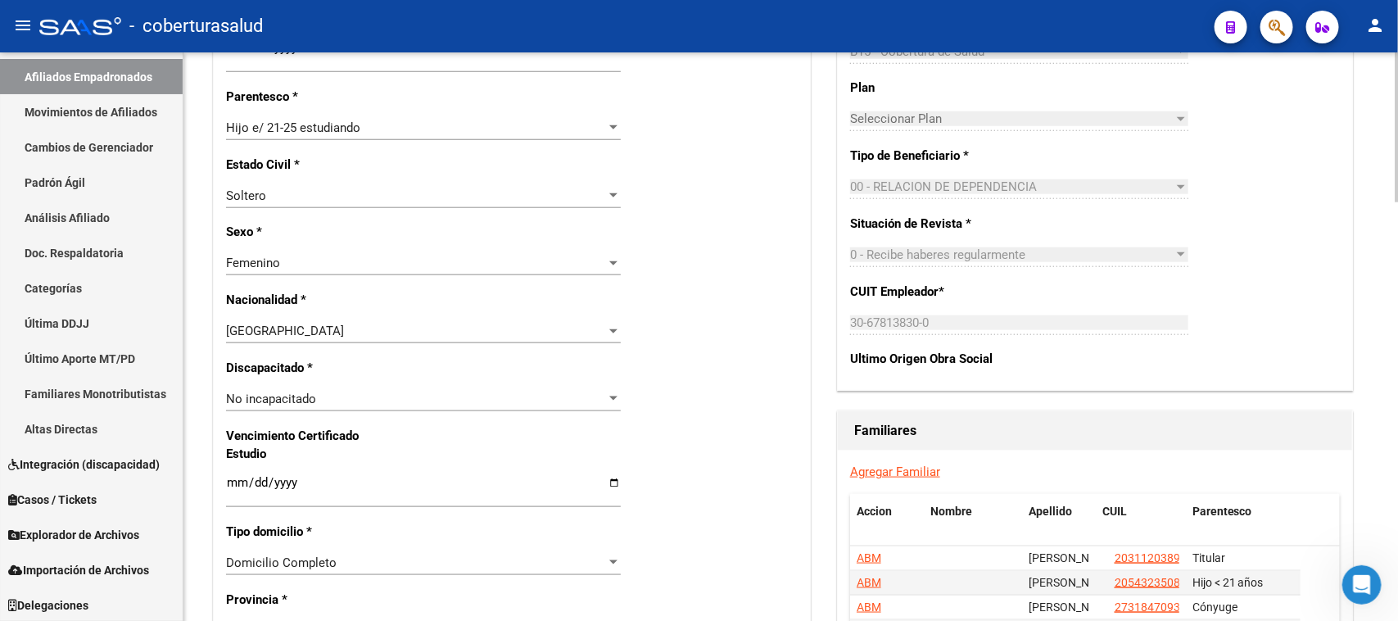
scroll to position [921, 0]
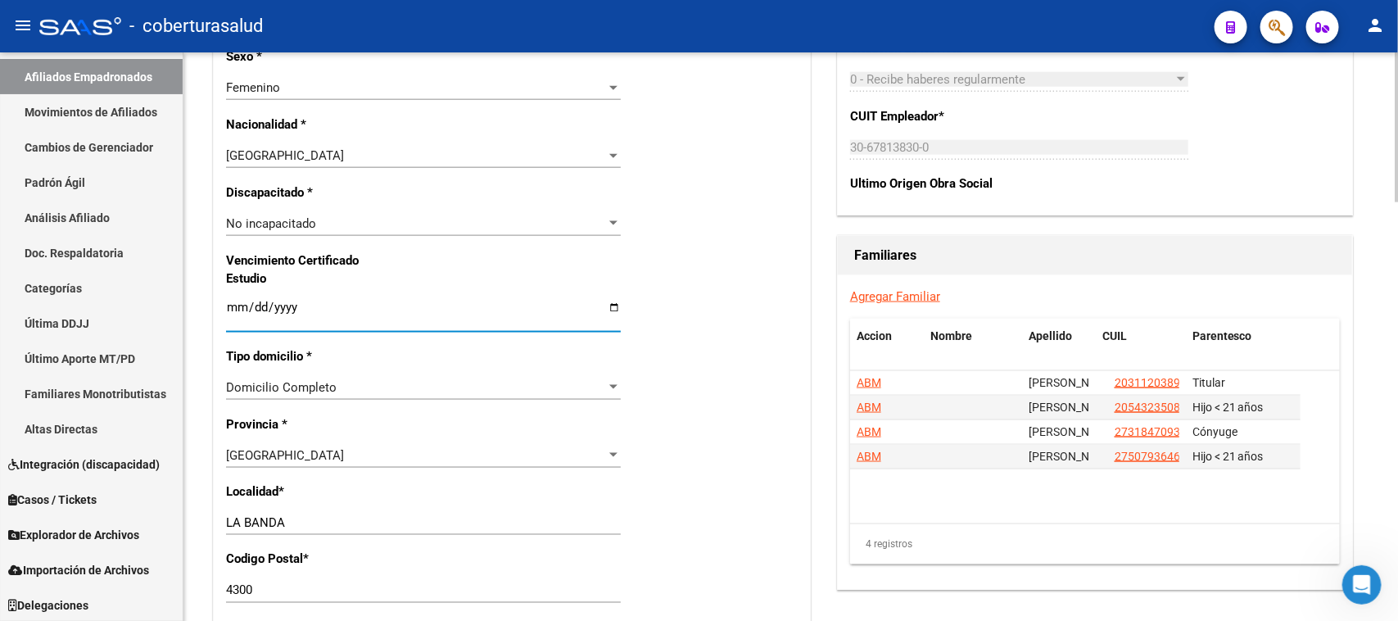
click at [236, 307] on input "Ingresar fecha" at bounding box center [423, 314] width 395 height 26
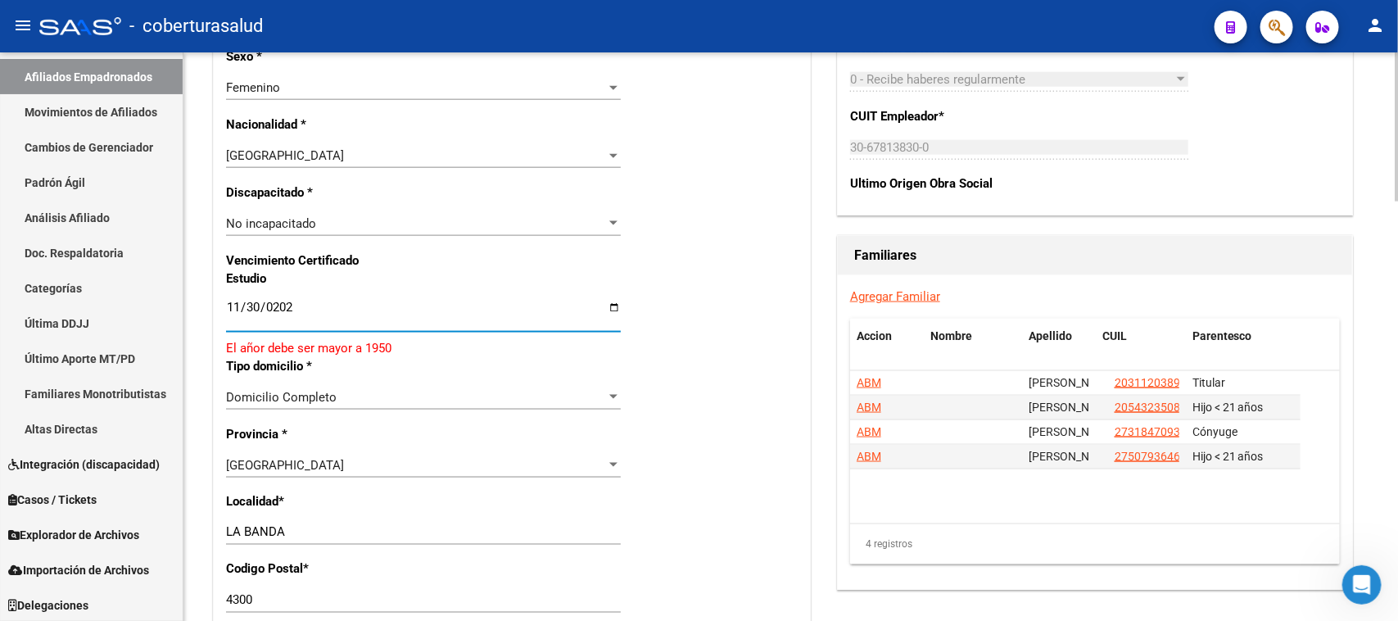
type input "[DATE]"
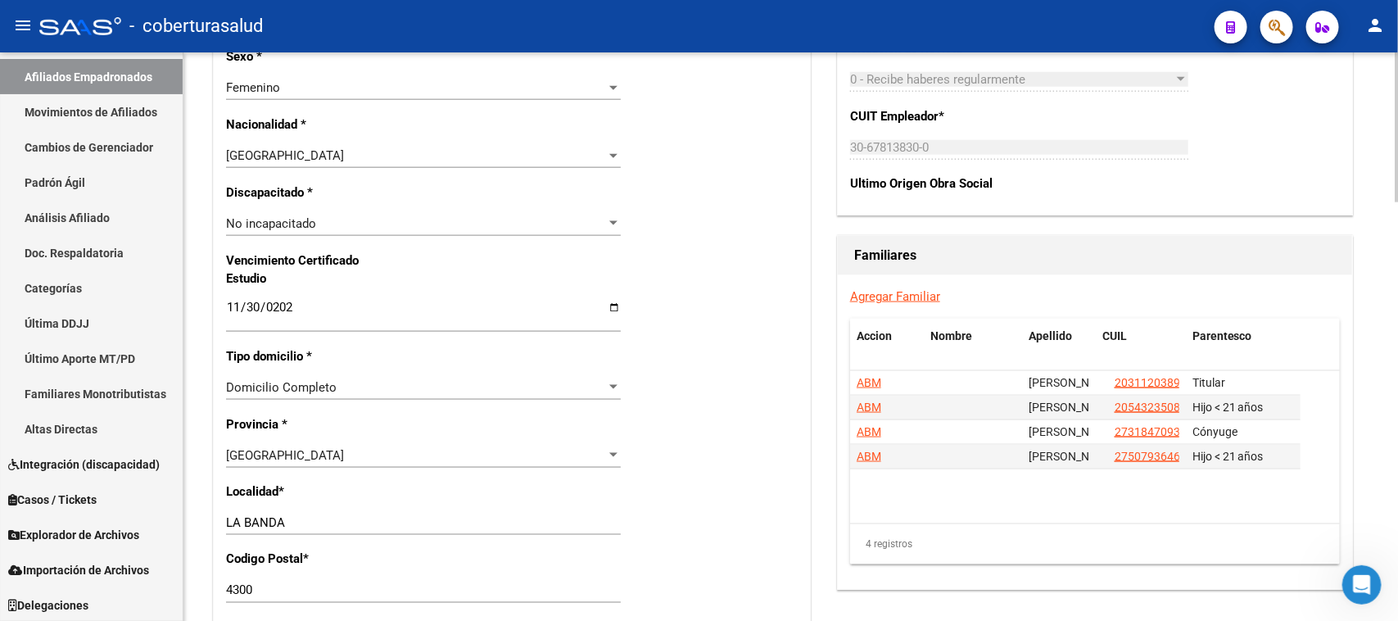
click at [665, 292] on div "Nro Afiliado Ingresar nro CUIL * 27-45659411-0 CUIL ARCA Padrón Ult. Fecha Alta…" at bounding box center [512, 284] width 596 height 1775
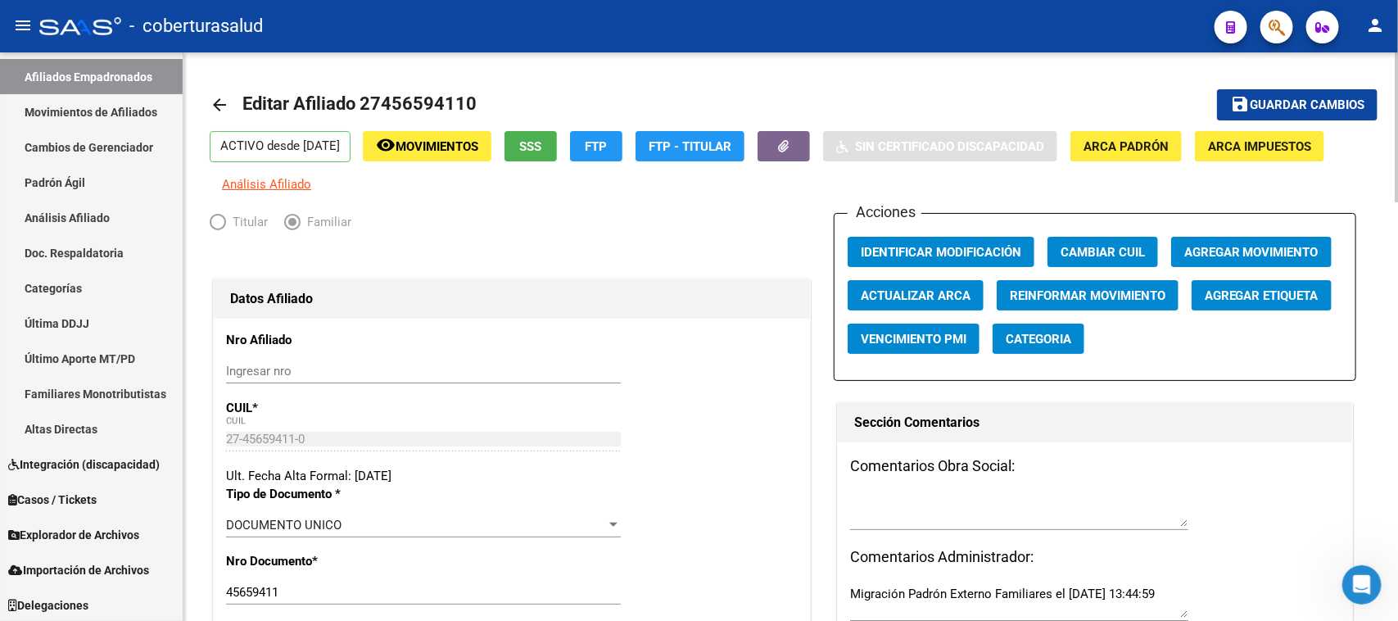
click at [1397, 82] on div at bounding box center [1397, 127] width 4 height 150
click at [1335, 99] on span "Guardar cambios" at bounding box center [1307, 105] width 115 height 15
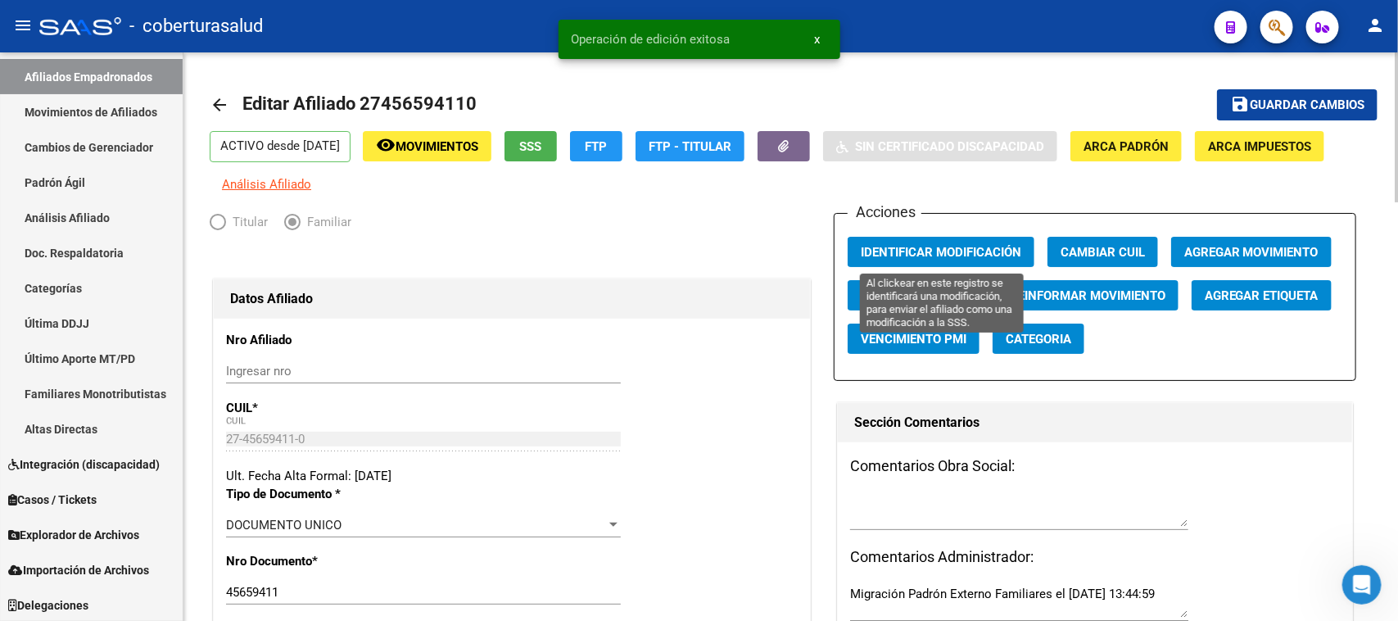
click at [924, 245] on span "Identificar Modificación" at bounding box center [941, 252] width 160 height 15
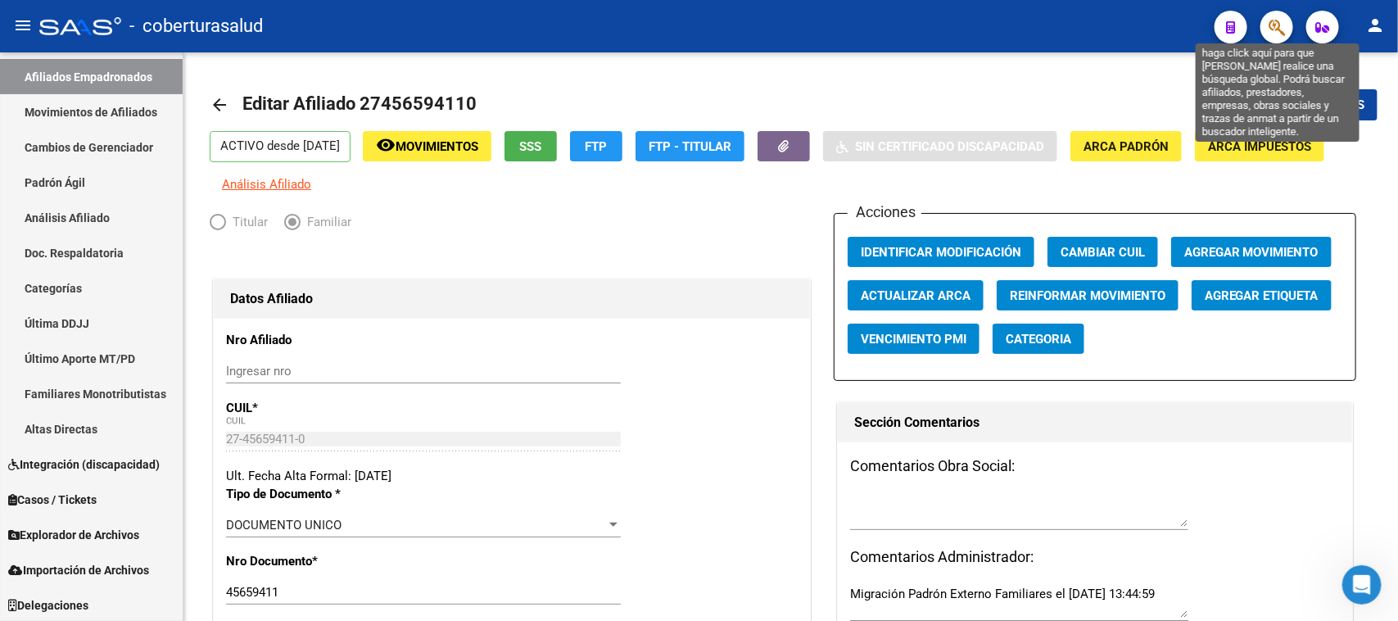
click at [1276, 26] on icon "button" at bounding box center [1276, 27] width 16 height 19
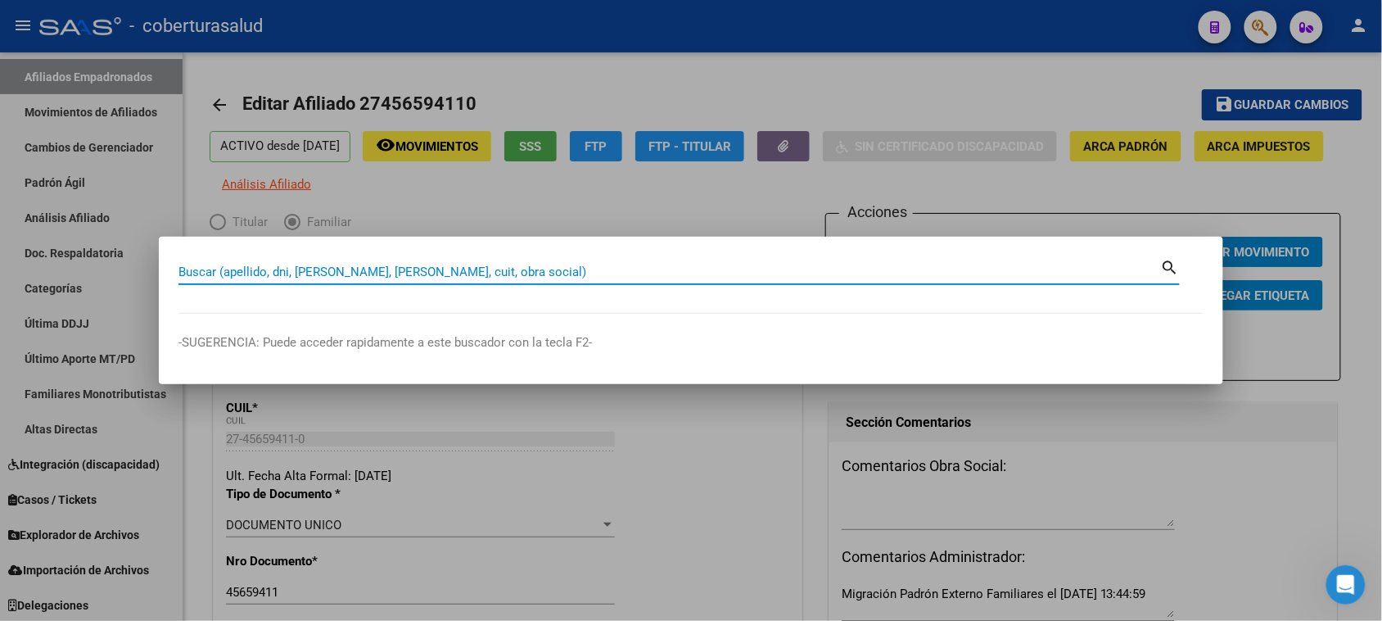
click at [293, 267] on input "Buscar (apellido, dni, [PERSON_NAME], [PERSON_NAME], cuit, obra social)" at bounding box center [670, 271] width 983 height 15
paste input "27457146332"
type input "27457146332"
click at [1171, 263] on mat-icon "search" at bounding box center [1170, 266] width 19 height 20
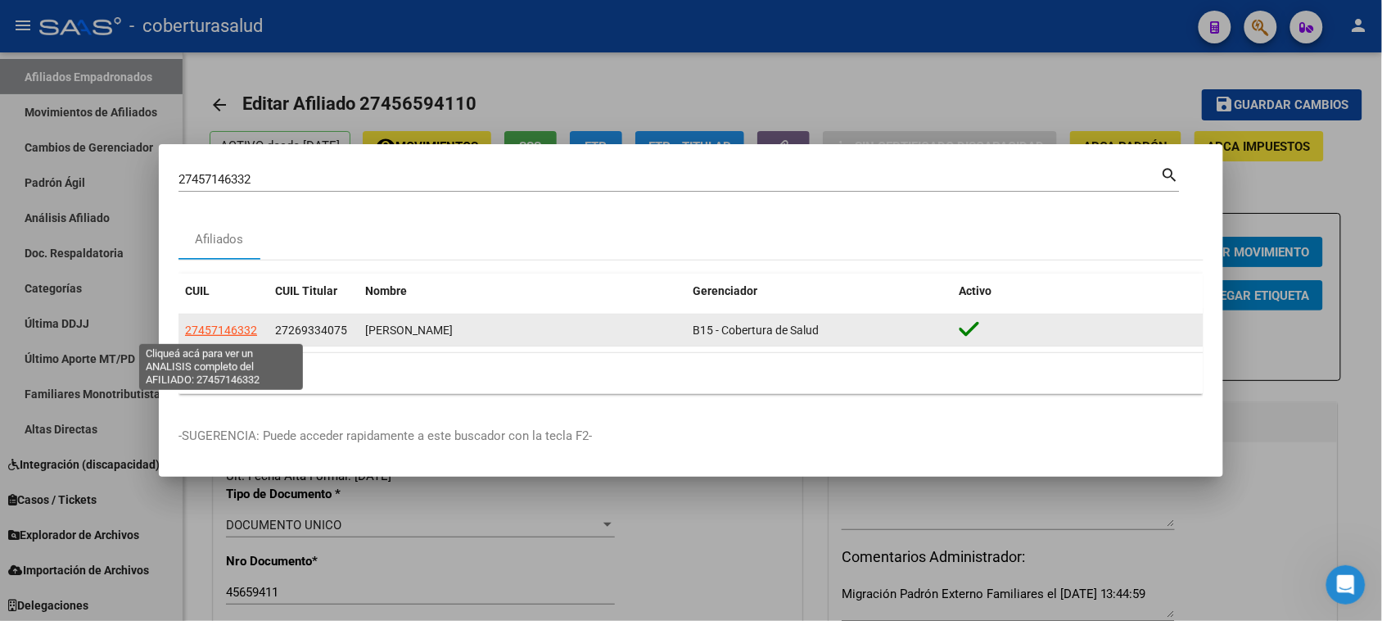
click at [223, 328] on span "27457146332" at bounding box center [221, 329] width 72 height 13
type textarea "27457146332"
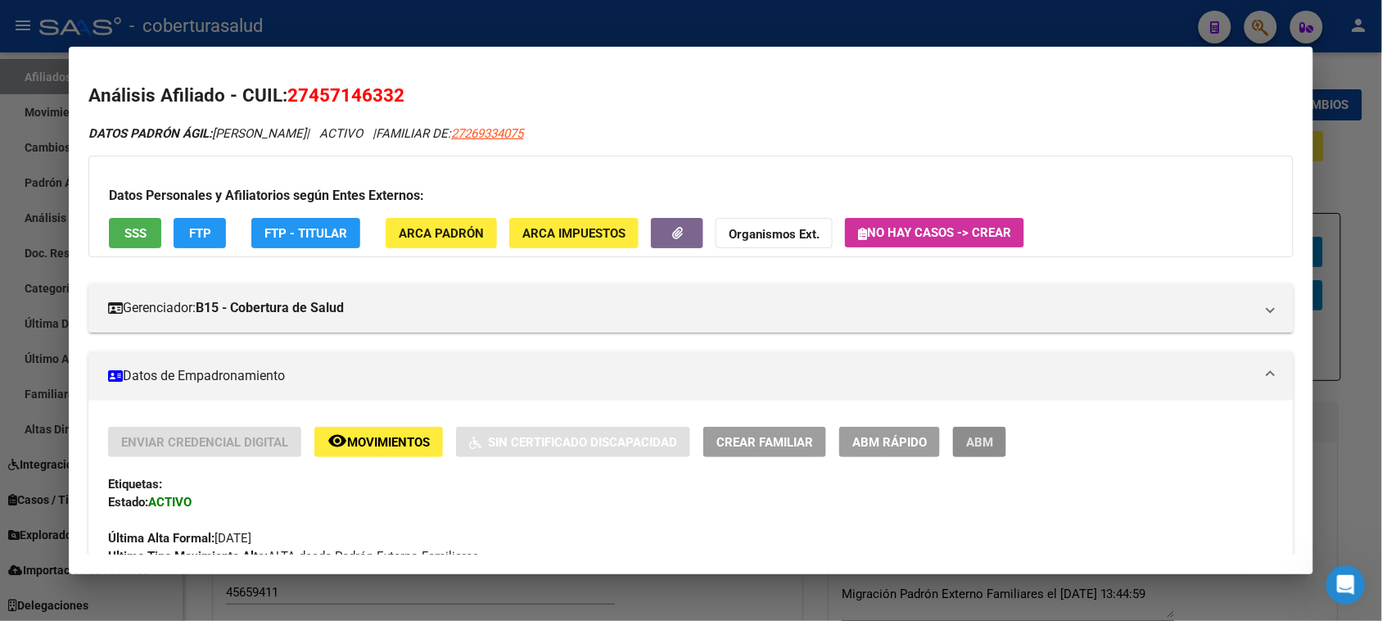
click at [983, 439] on span "ABM" at bounding box center [979, 442] width 27 height 15
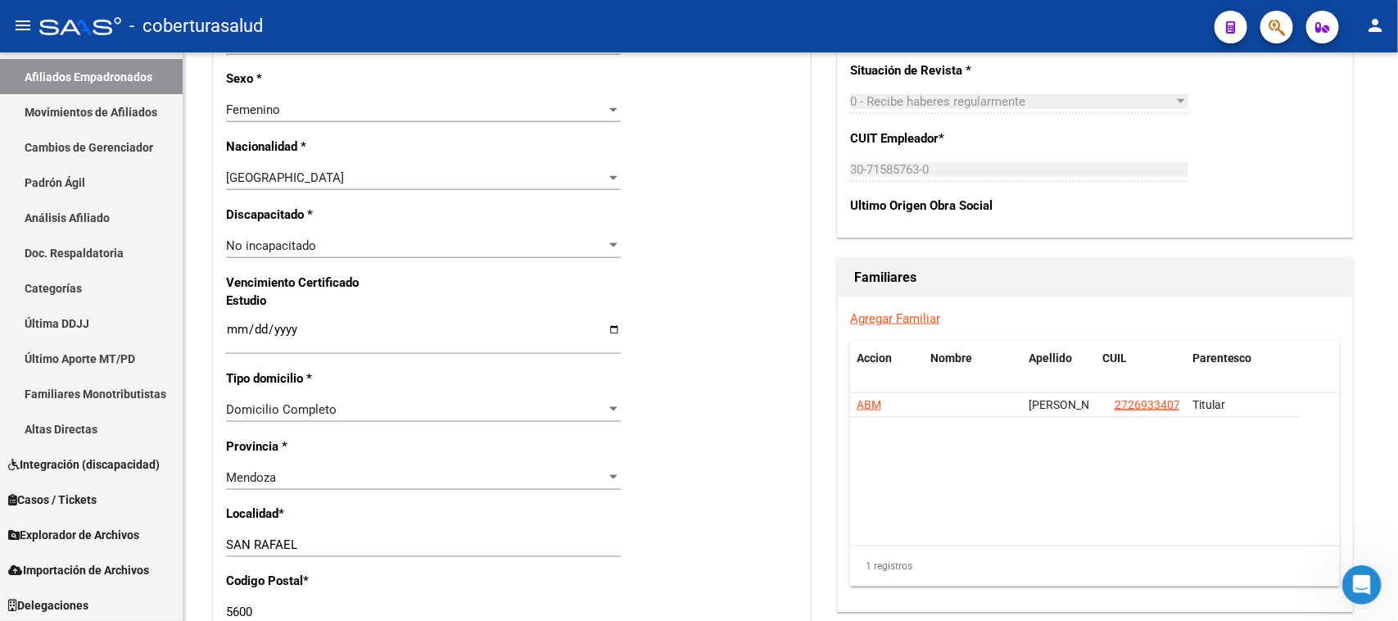
scroll to position [910, 0]
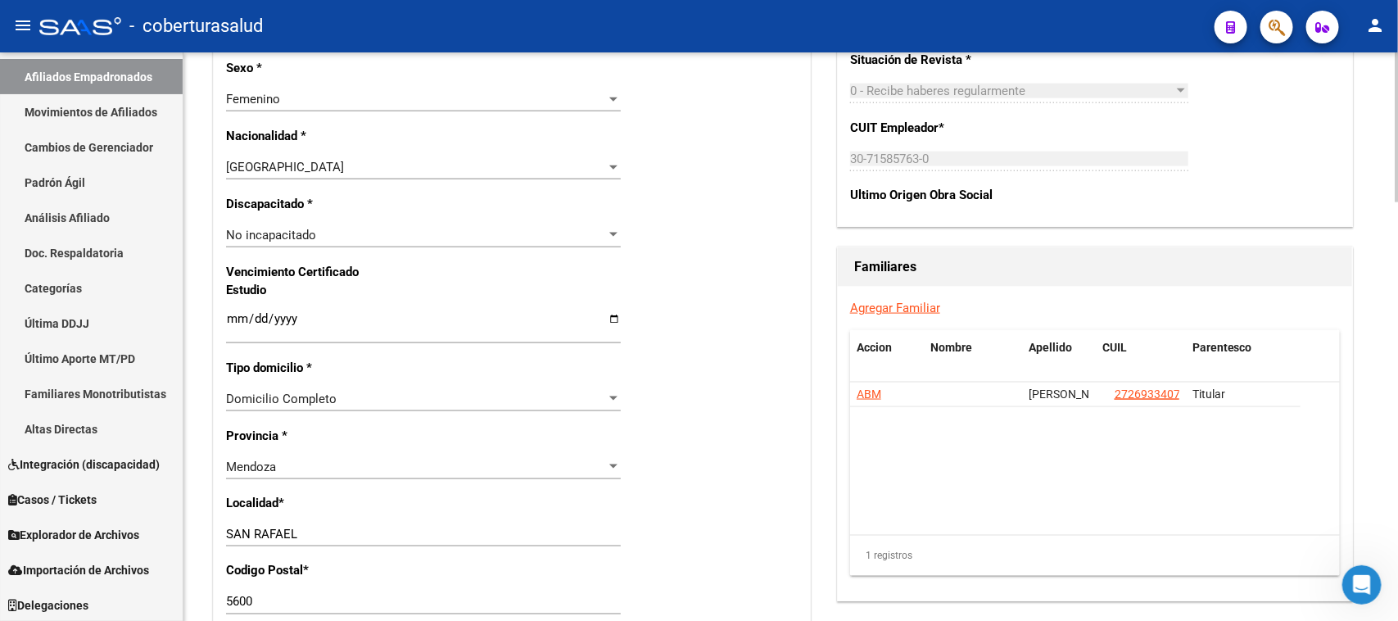
click at [235, 314] on input "Ingresar fecha" at bounding box center [423, 325] width 395 height 26
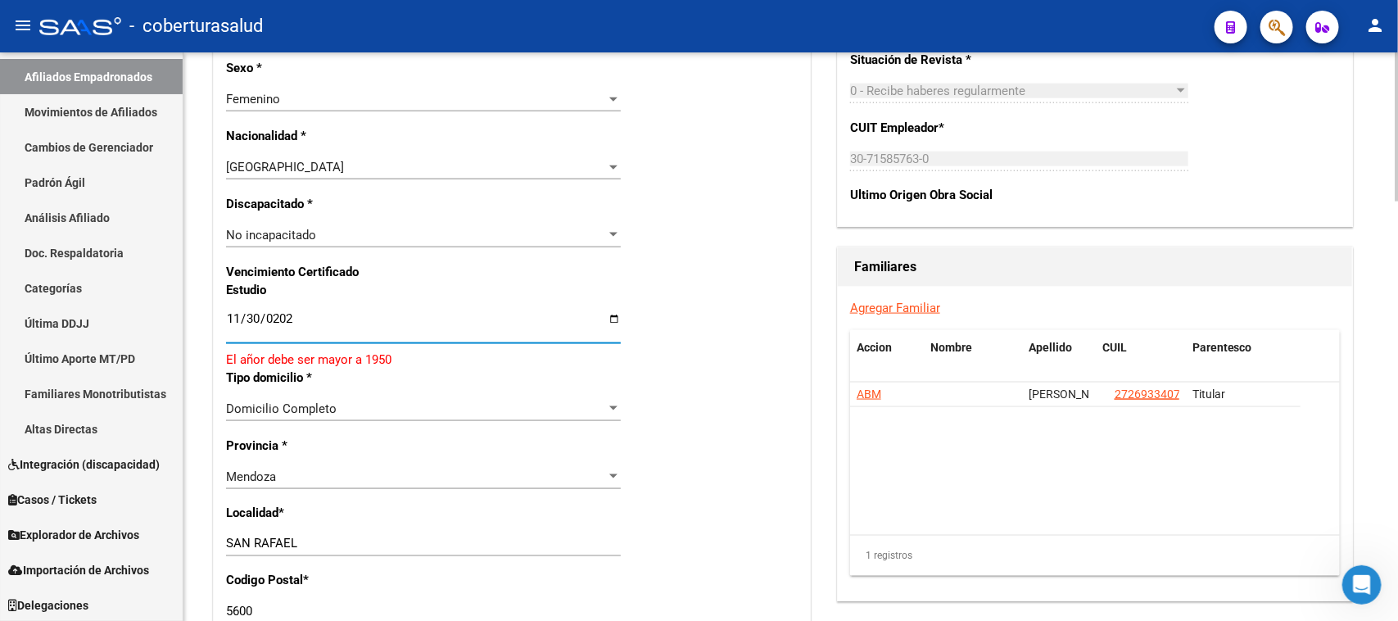
type input "[DATE]"
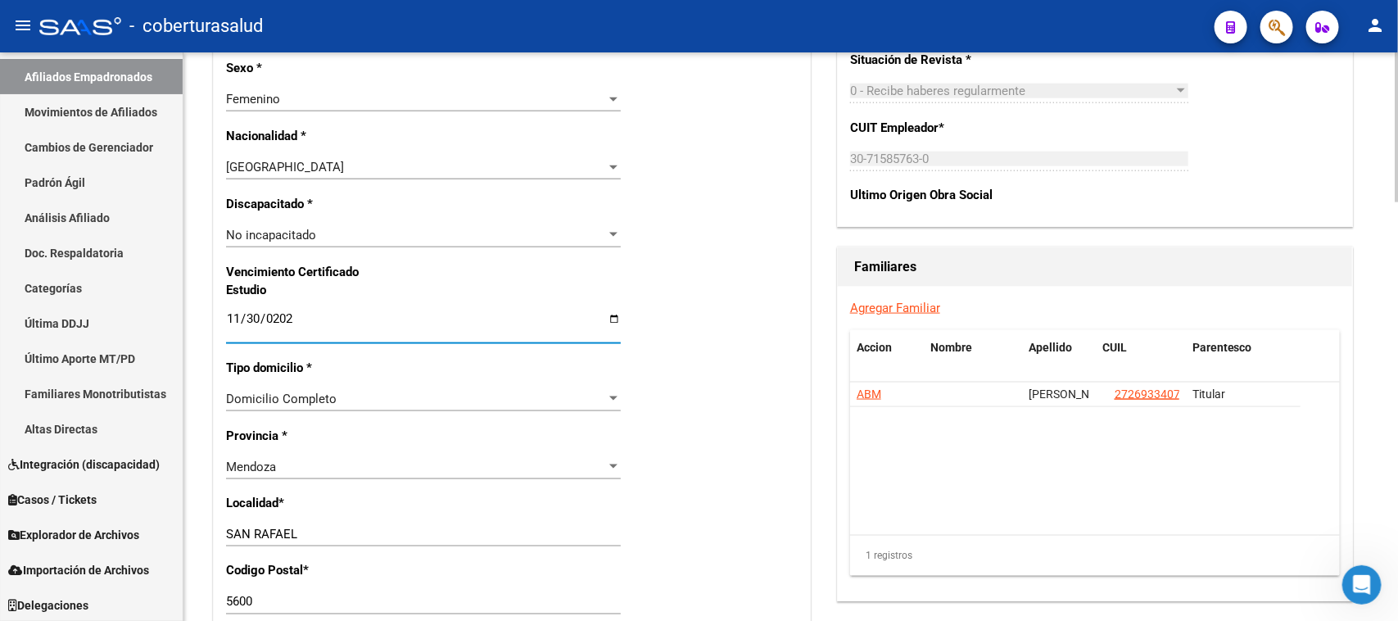
click at [741, 192] on div "Nro Afiliado Ingresar nro CUIL * 27-45714633-2 CUIL ARCA Padrón Ult. Fecha Alta…" at bounding box center [512, 296] width 596 height 1775
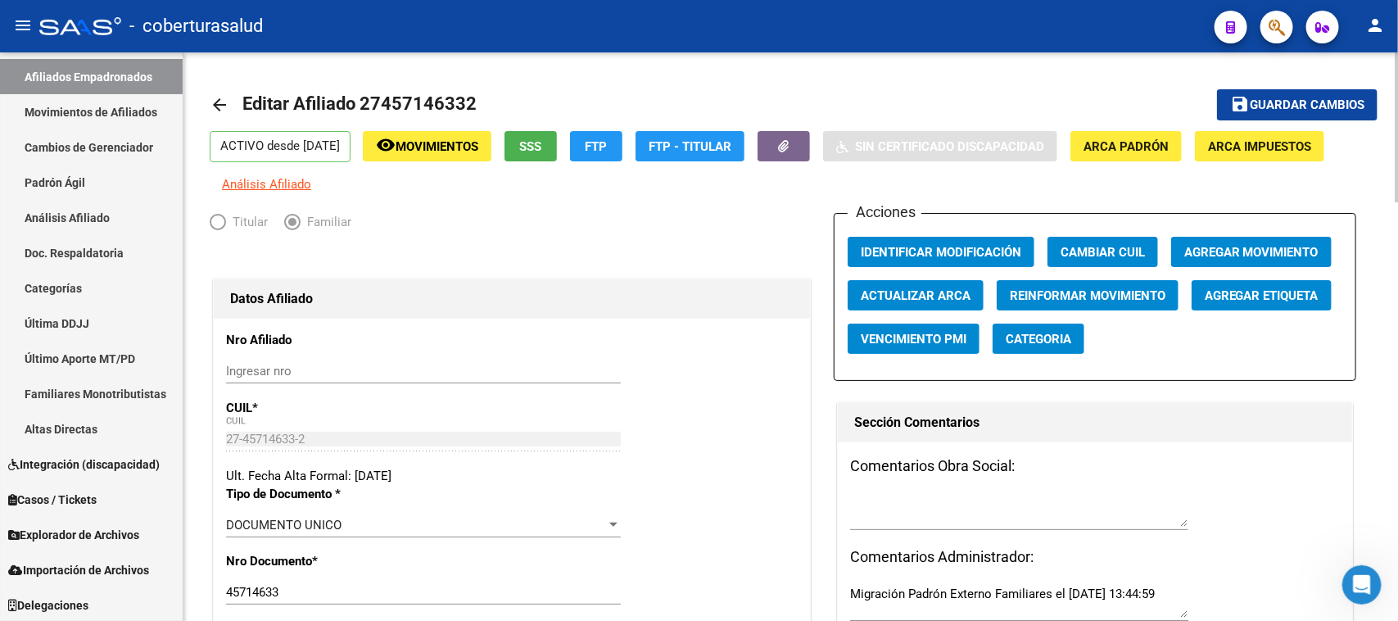
click at [1397, 41] on div "menu - coberturasalud person Firma Express Inicio Calendario SSS Instructivos C…" at bounding box center [699, 310] width 1398 height 621
click at [1322, 112] on button "save Guardar cambios" at bounding box center [1297, 104] width 160 height 30
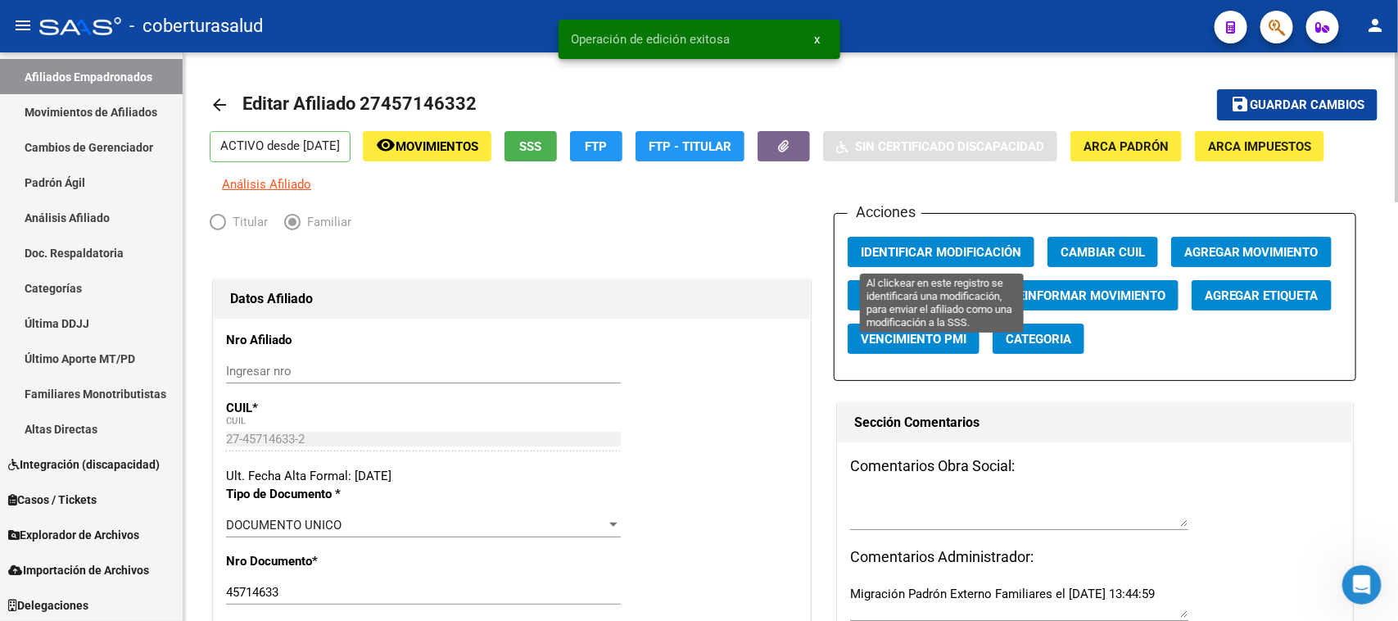
click at [893, 237] on button "Identificar Modificación" at bounding box center [941, 252] width 187 height 30
